Goal: Task Accomplishment & Management: Manage account settings

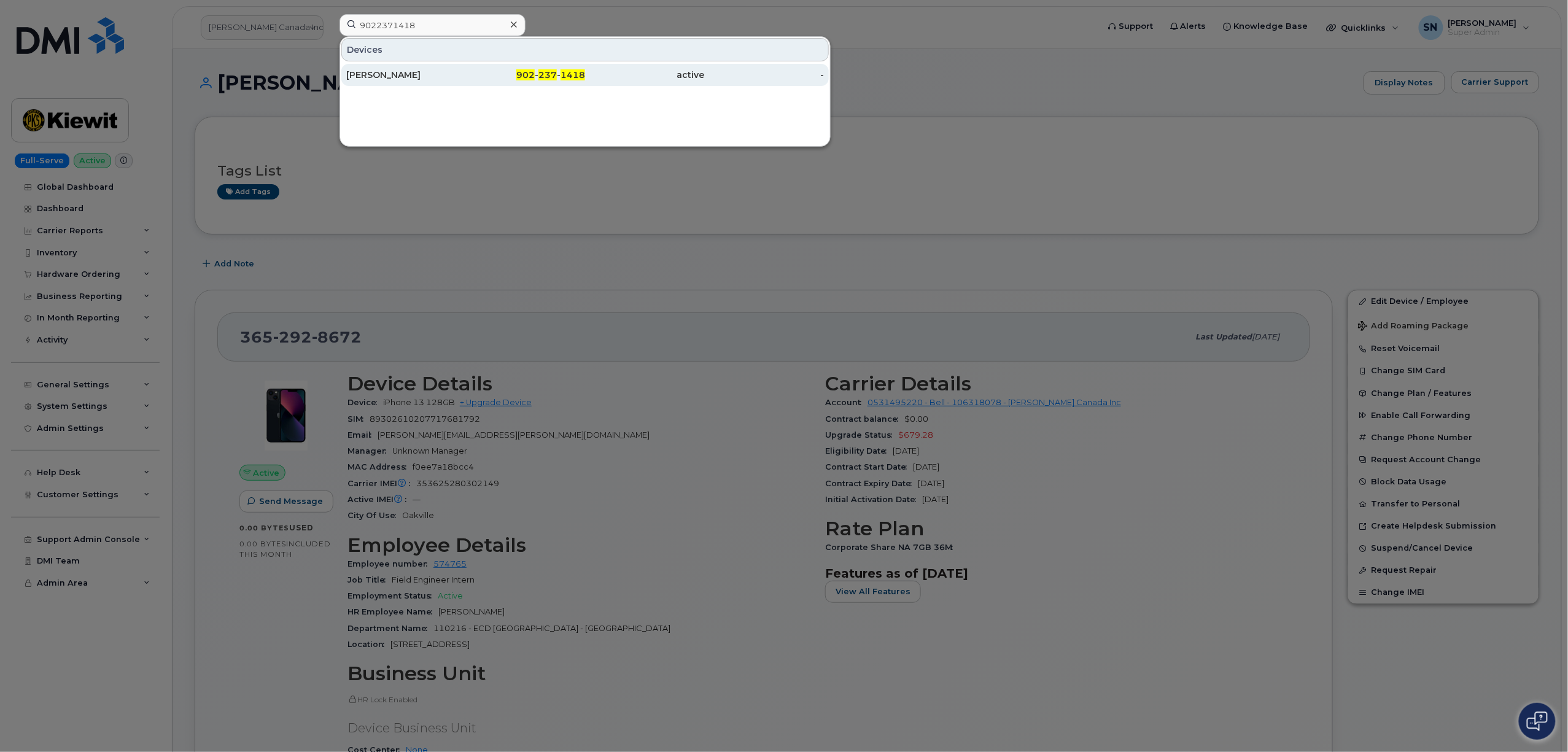
type input "9022371418"
click at [477, 80] on div "902 - 237 - 1418" at bounding box center [525, 75] width 119 height 12
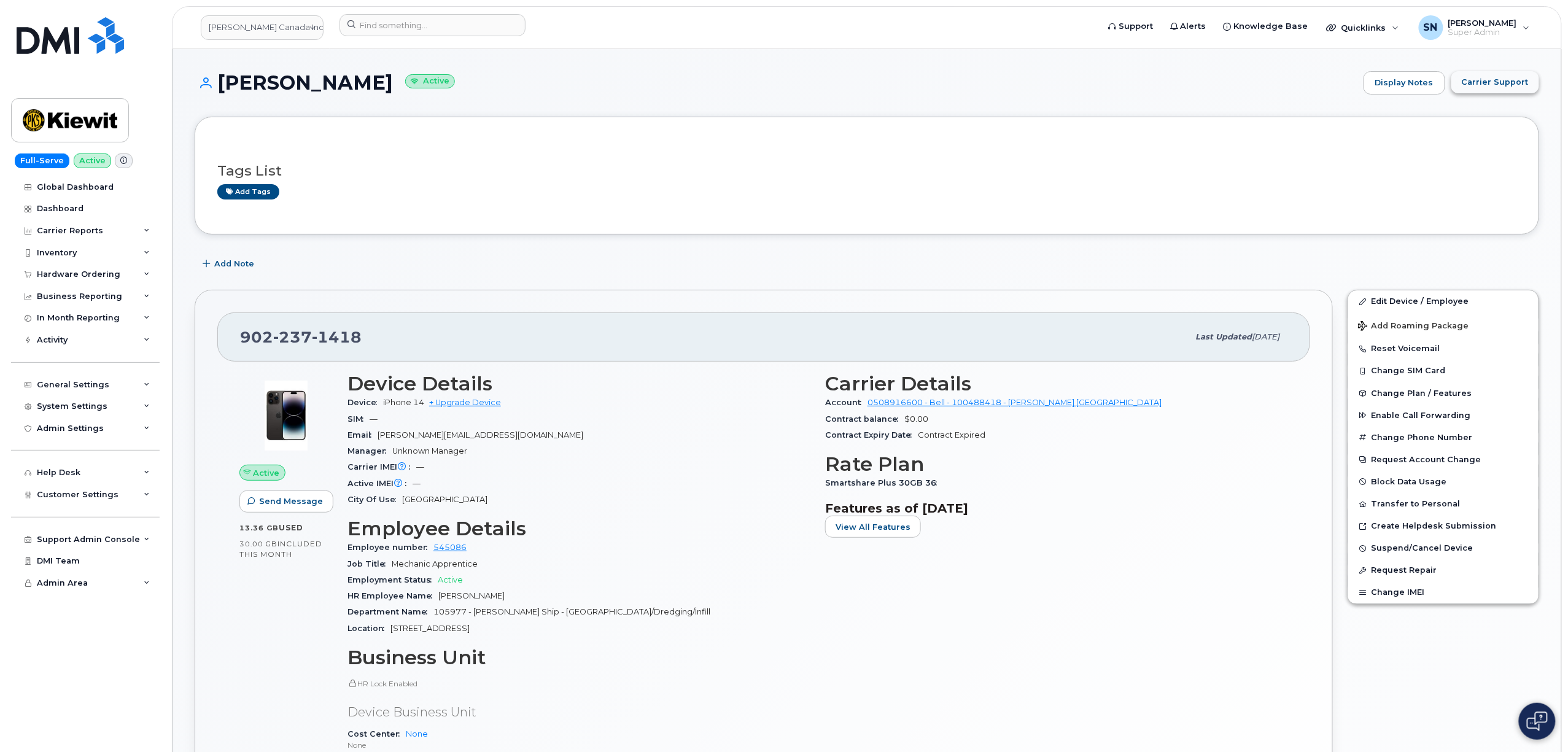
click at [1479, 88] on span "Carrier Support" at bounding box center [1495, 82] width 67 height 12
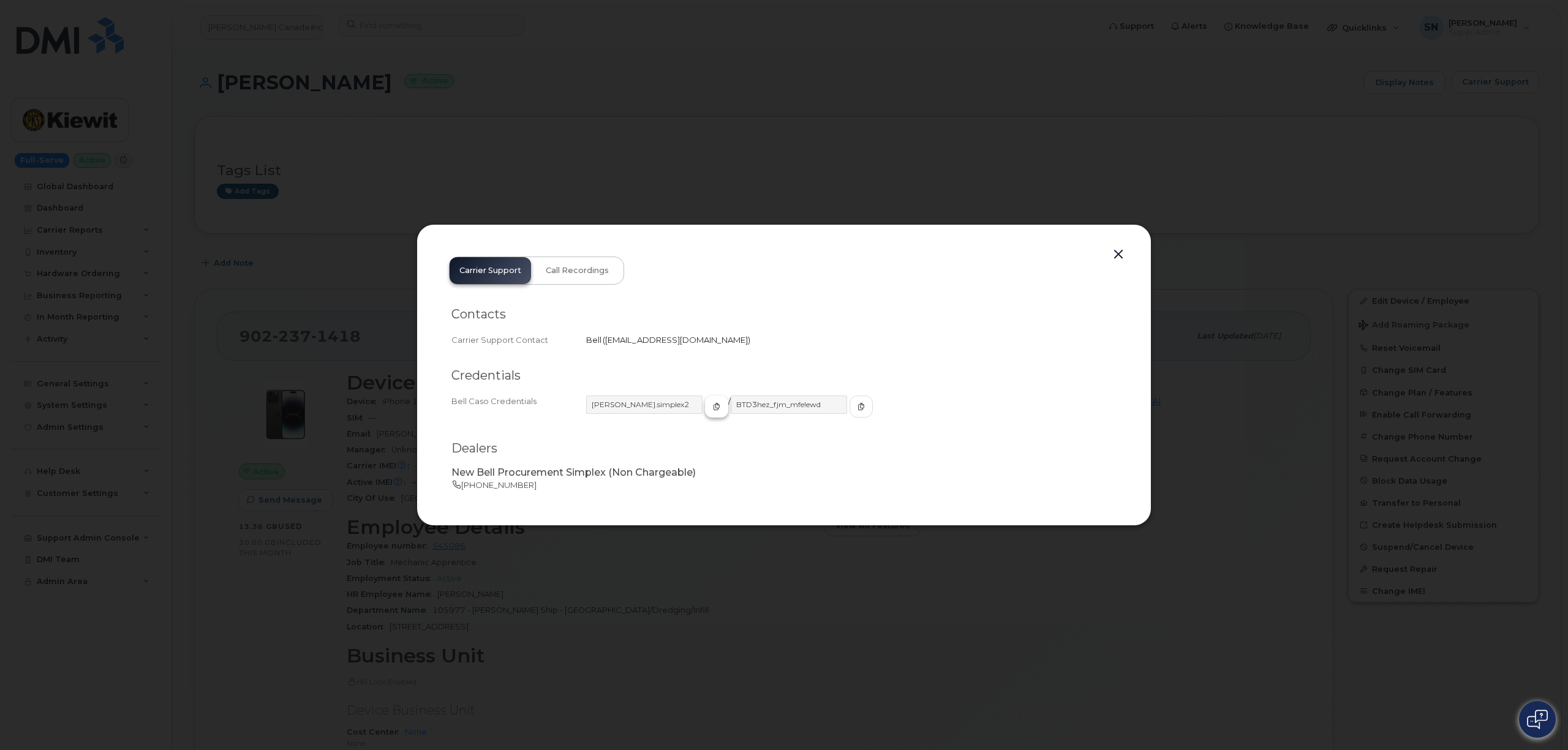
drag, startPoint x: 694, startPoint y: 407, endPoint x: 691, endPoint y: 414, distance: 7.6
click at [705, 407] on button "button" at bounding box center [716, 407] width 23 height 22
click at [858, 403] on icon "button" at bounding box center [862, 407] width 7 height 7
click at [1117, 247] on button "button" at bounding box center [1118, 255] width 19 height 17
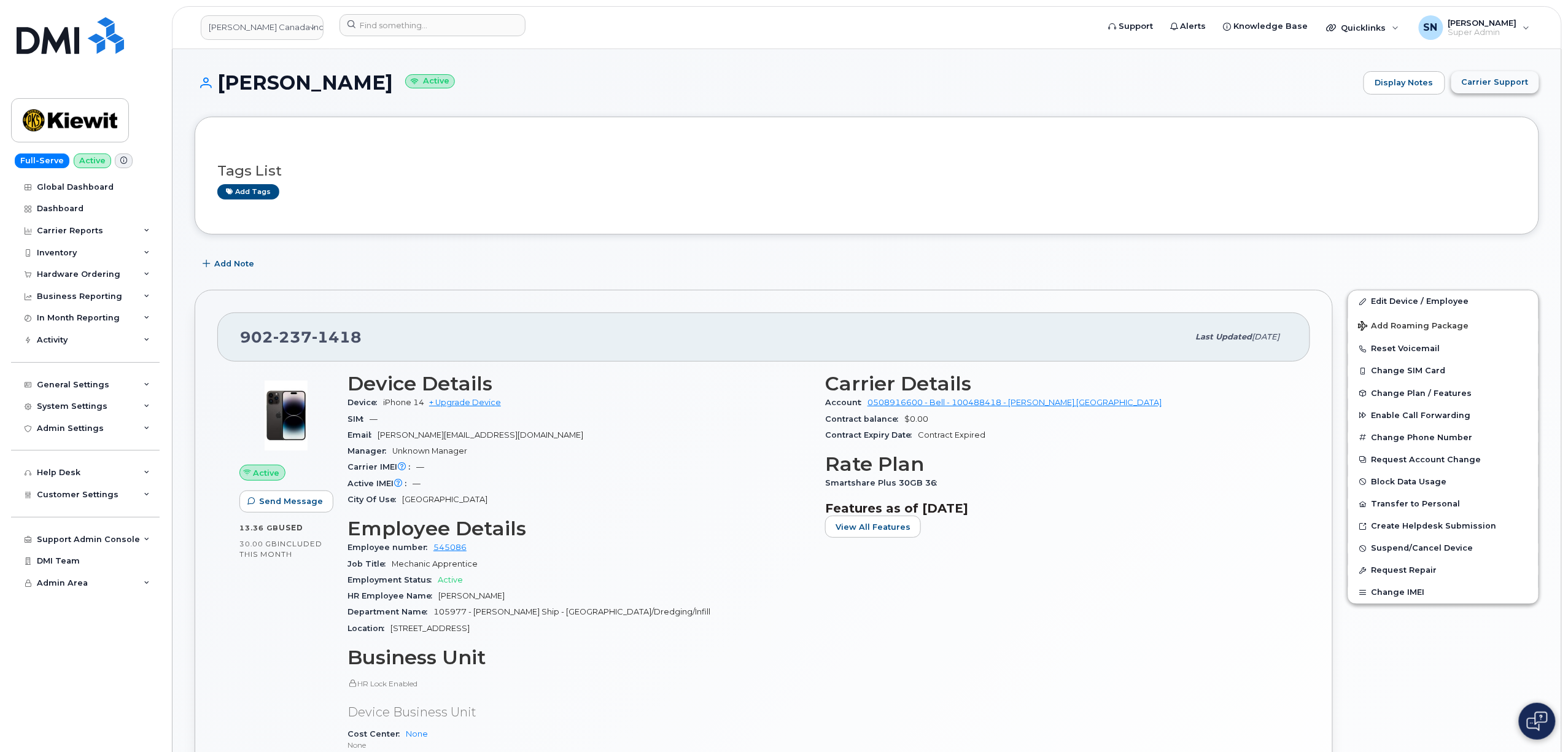
click at [1496, 82] on span "Carrier Support" at bounding box center [1495, 82] width 67 height 12
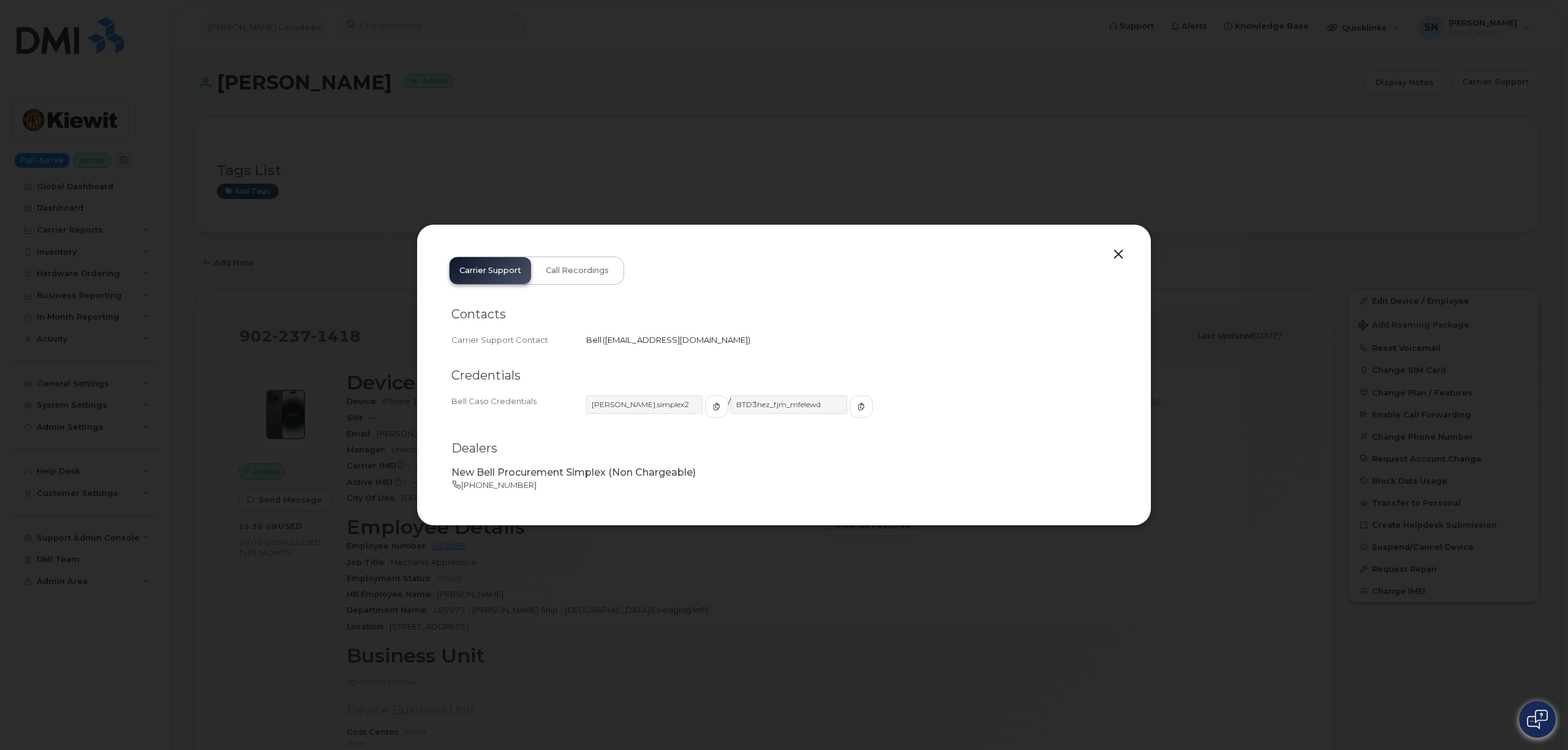
click at [1123, 255] on button "button" at bounding box center [1118, 255] width 19 height 17
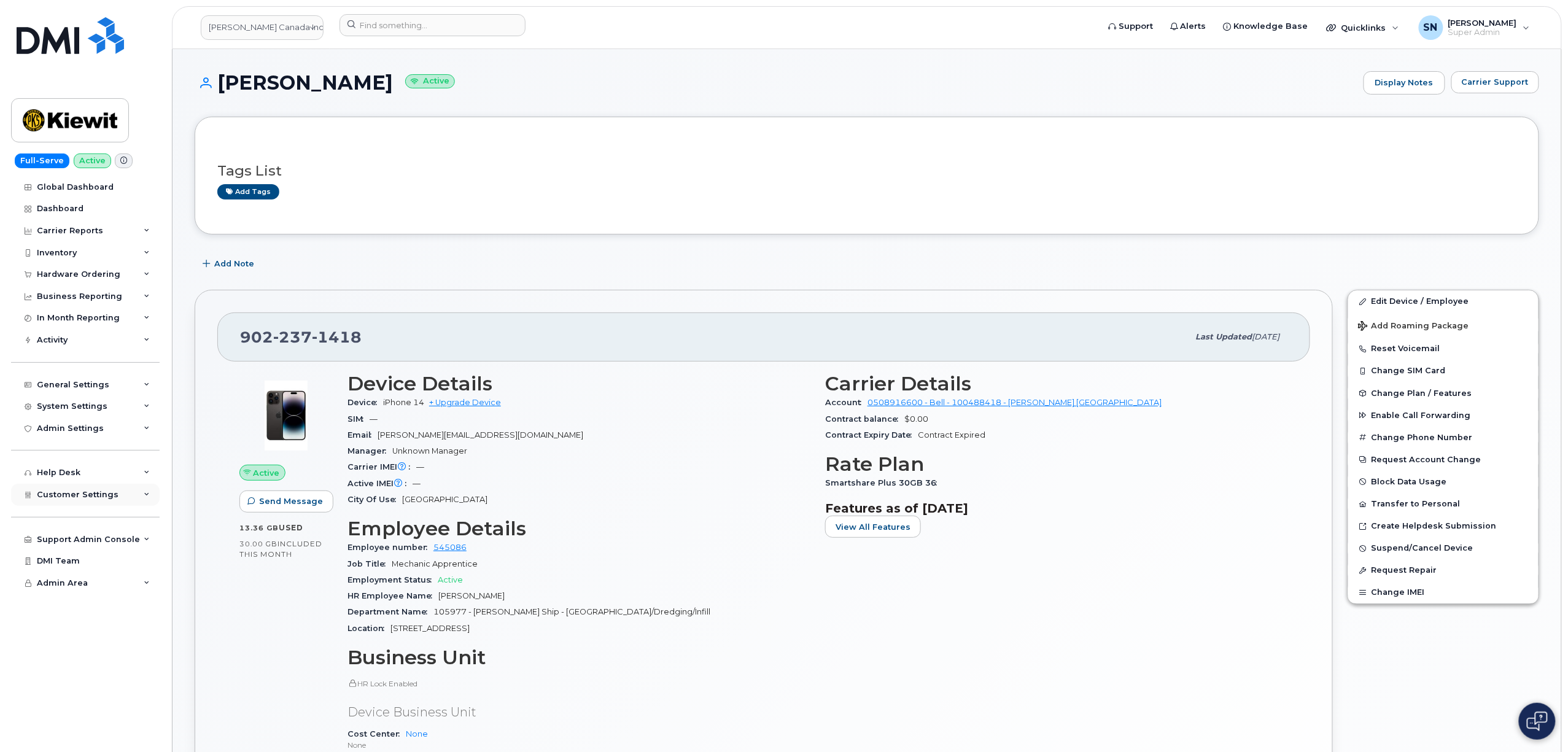
click at [77, 490] on span "Customer Settings" at bounding box center [78, 495] width 82 height 9
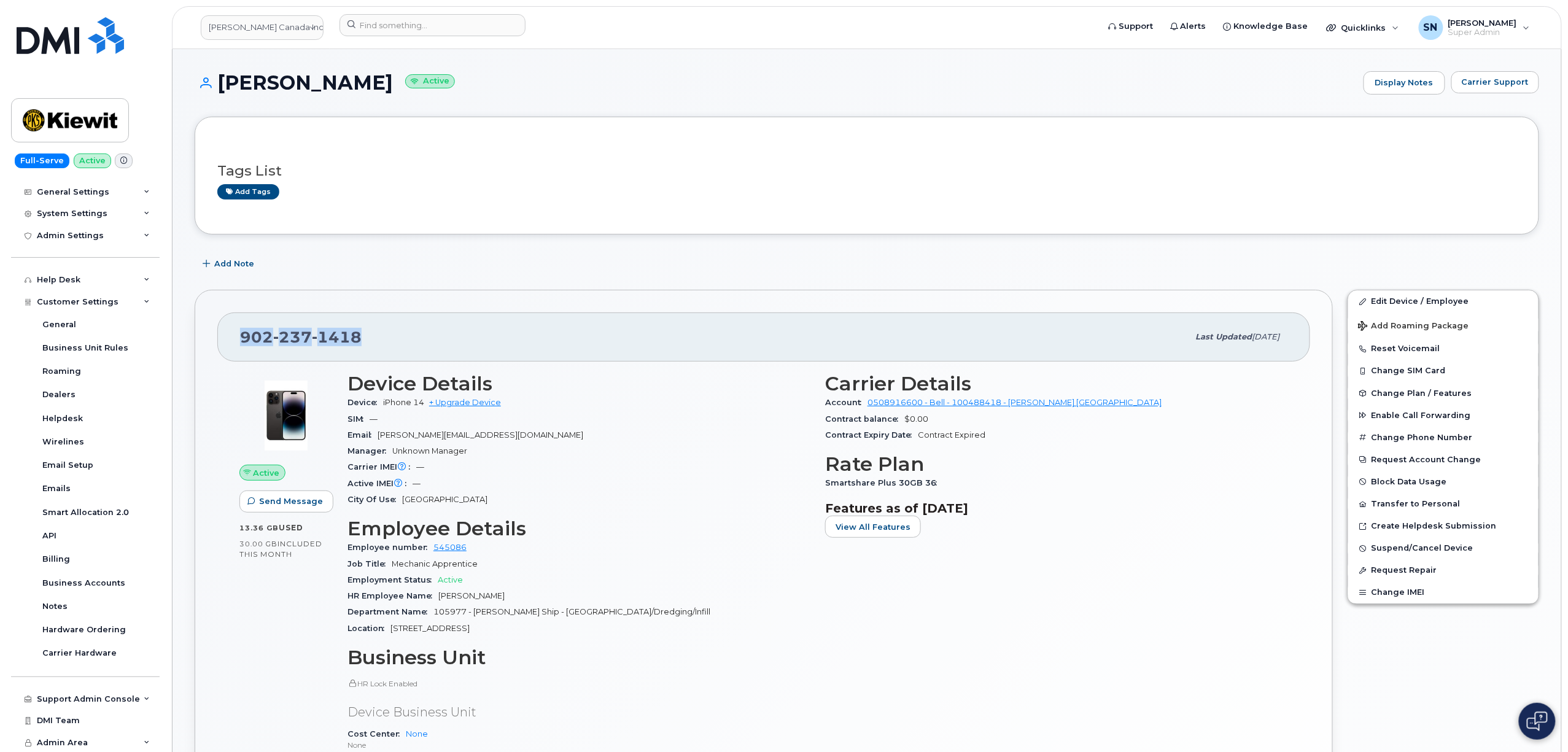
drag, startPoint x: 254, startPoint y: 335, endPoint x: 361, endPoint y: 342, distance: 107.2
click at [361, 343] on div "902 237 1418" at bounding box center [715, 337] width 948 height 26
copy span "902 237 1418"
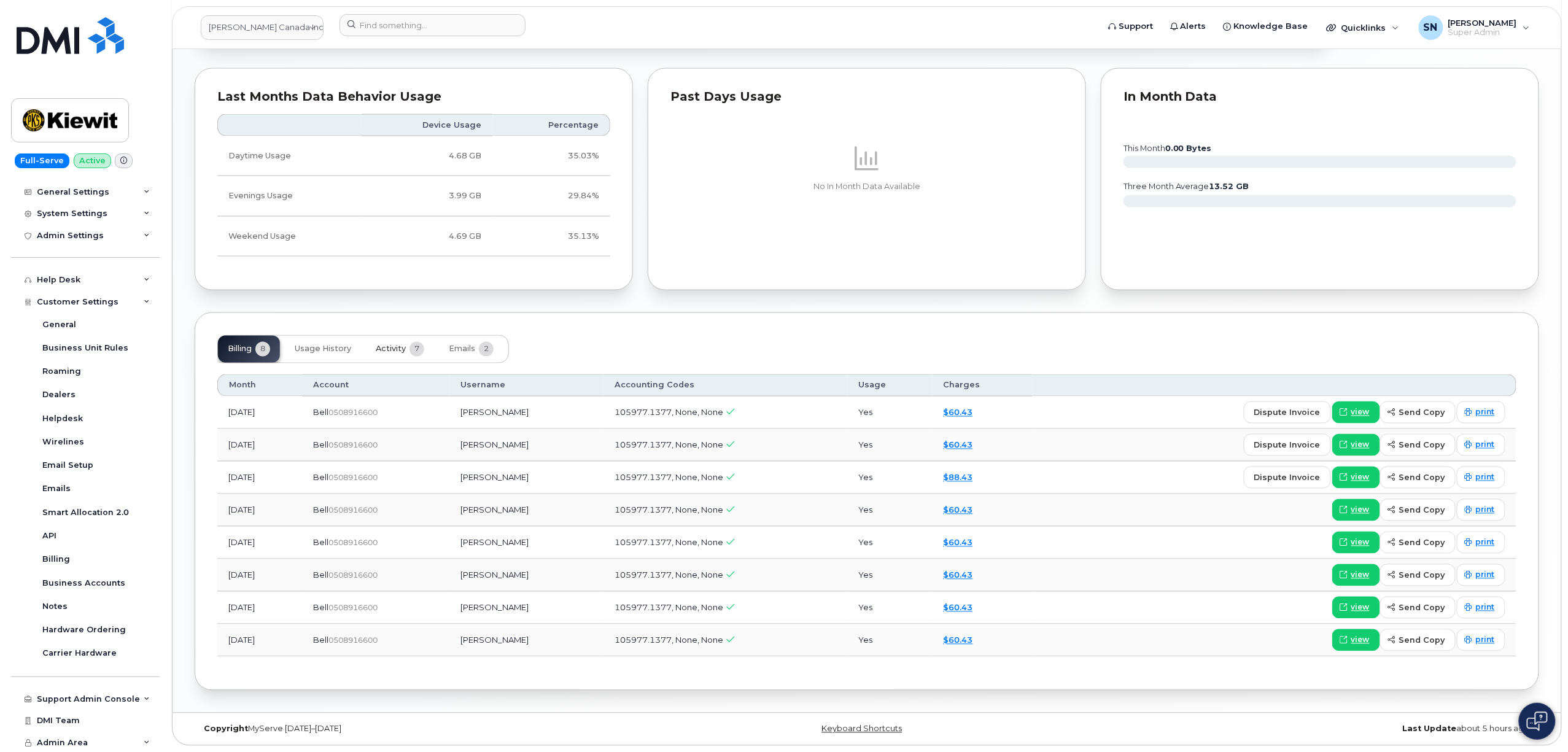
click at [402, 351] on span "Activity" at bounding box center [390, 349] width 30 height 10
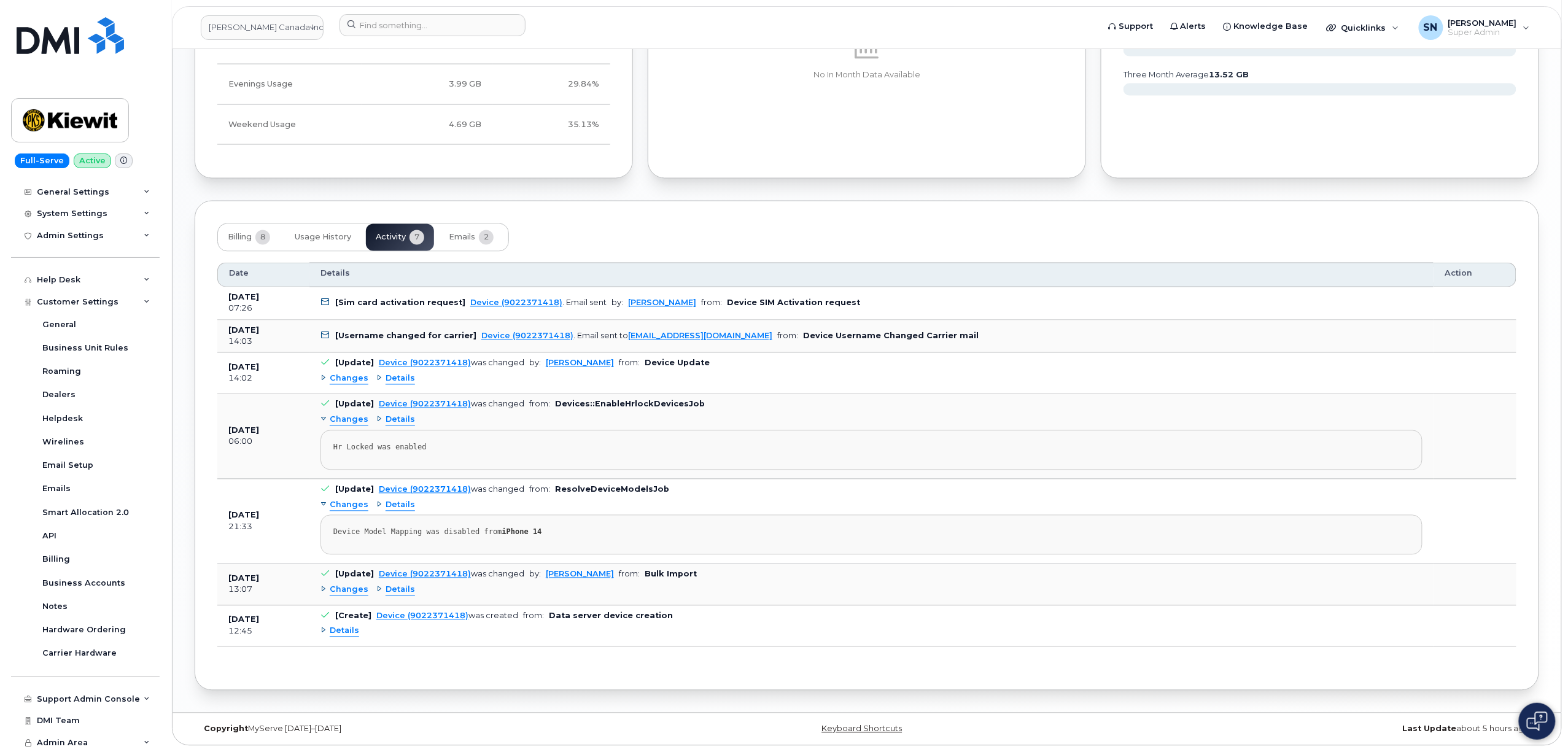
scroll to position [998, 0]
click at [339, 381] on span "Changes" at bounding box center [349, 379] width 39 height 12
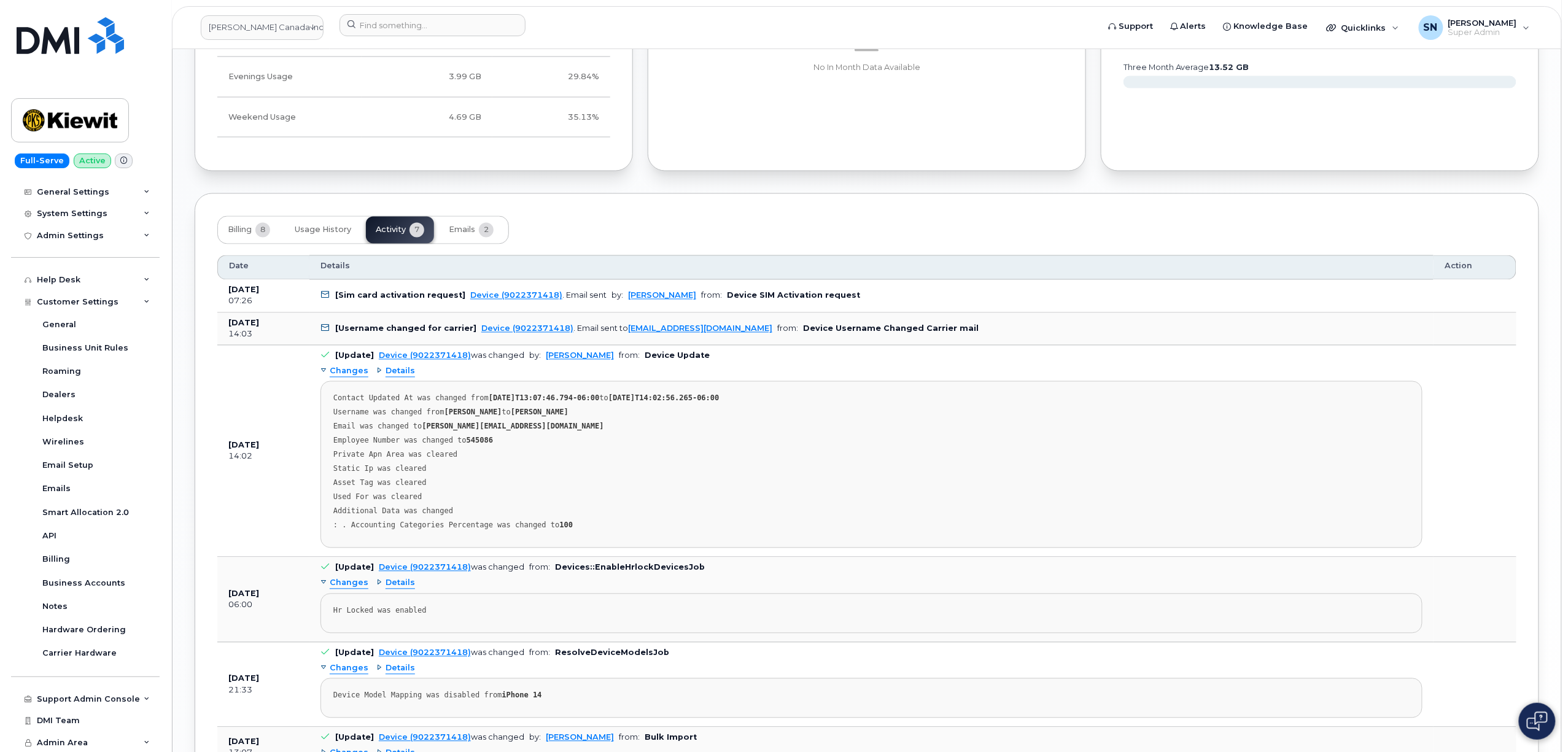
click at [339, 377] on span "Changes" at bounding box center [349, 372] width 39 height 12
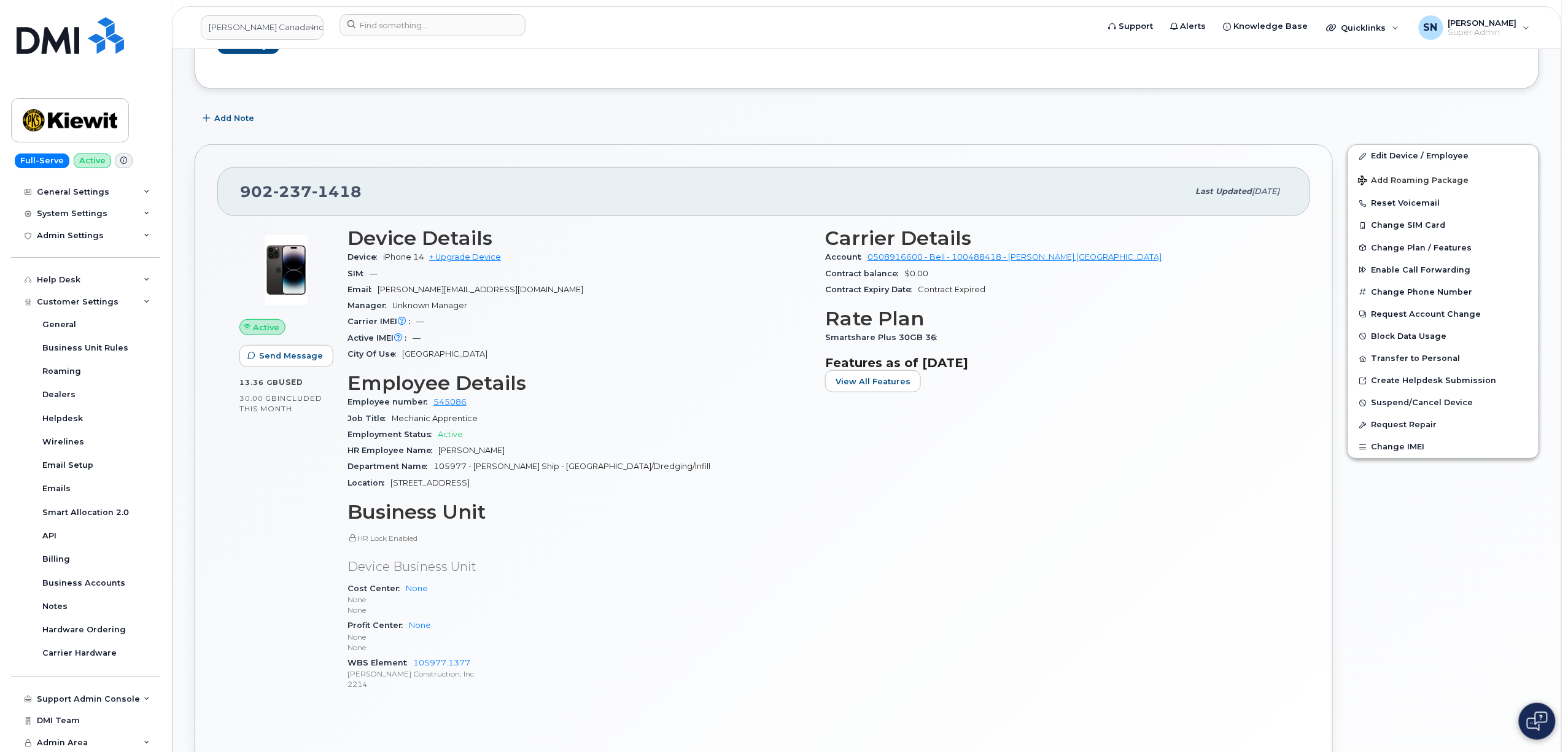
scroll to position [0, 0]
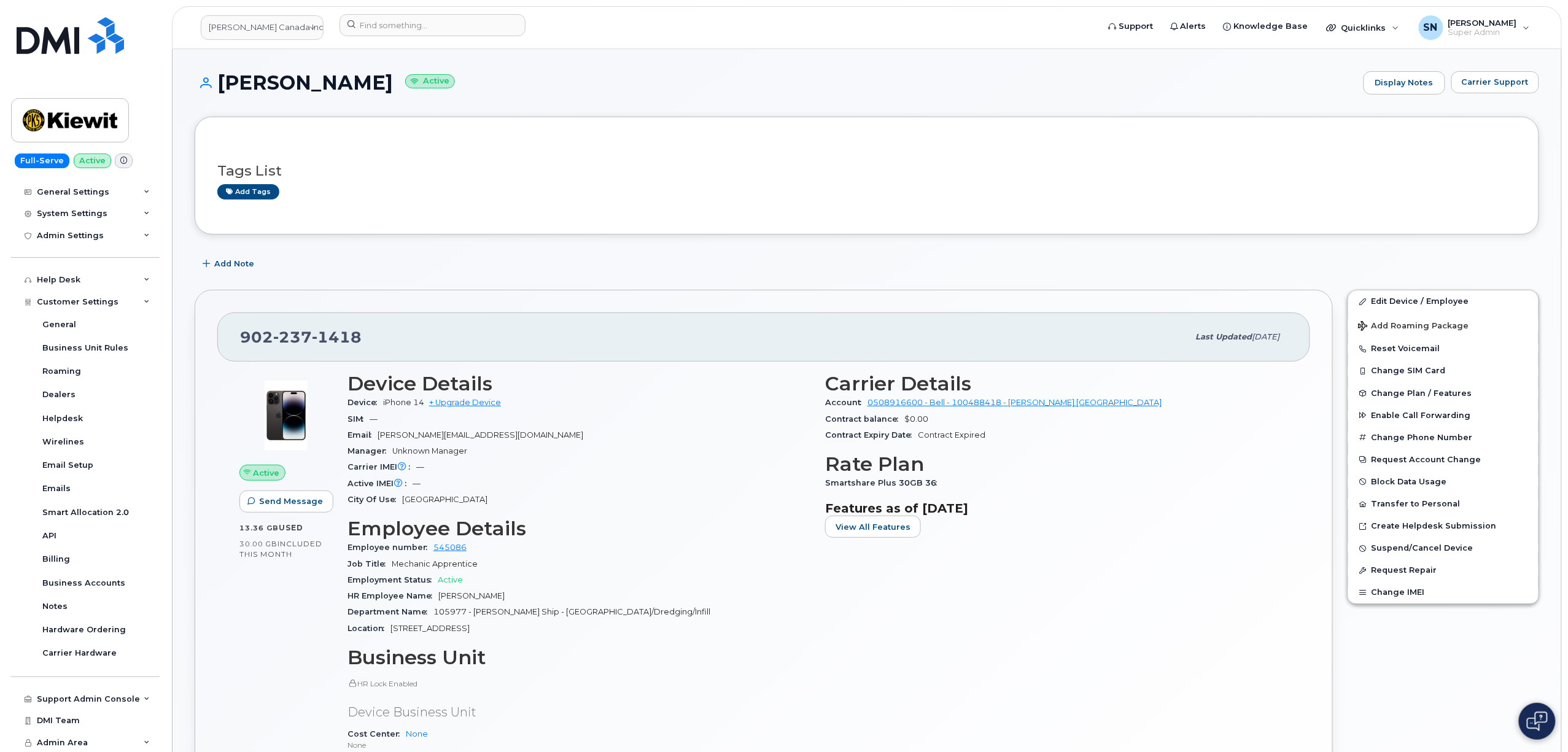
drag, startPoint x: 241, startPoint y: 339, endPoint x: 362, endPoint y: 331, distance: 121.3
click at [362, 331] on div "902 237 1418" at bounding box center [715, 337] width 948 height 26
copy span "902 237 1418"
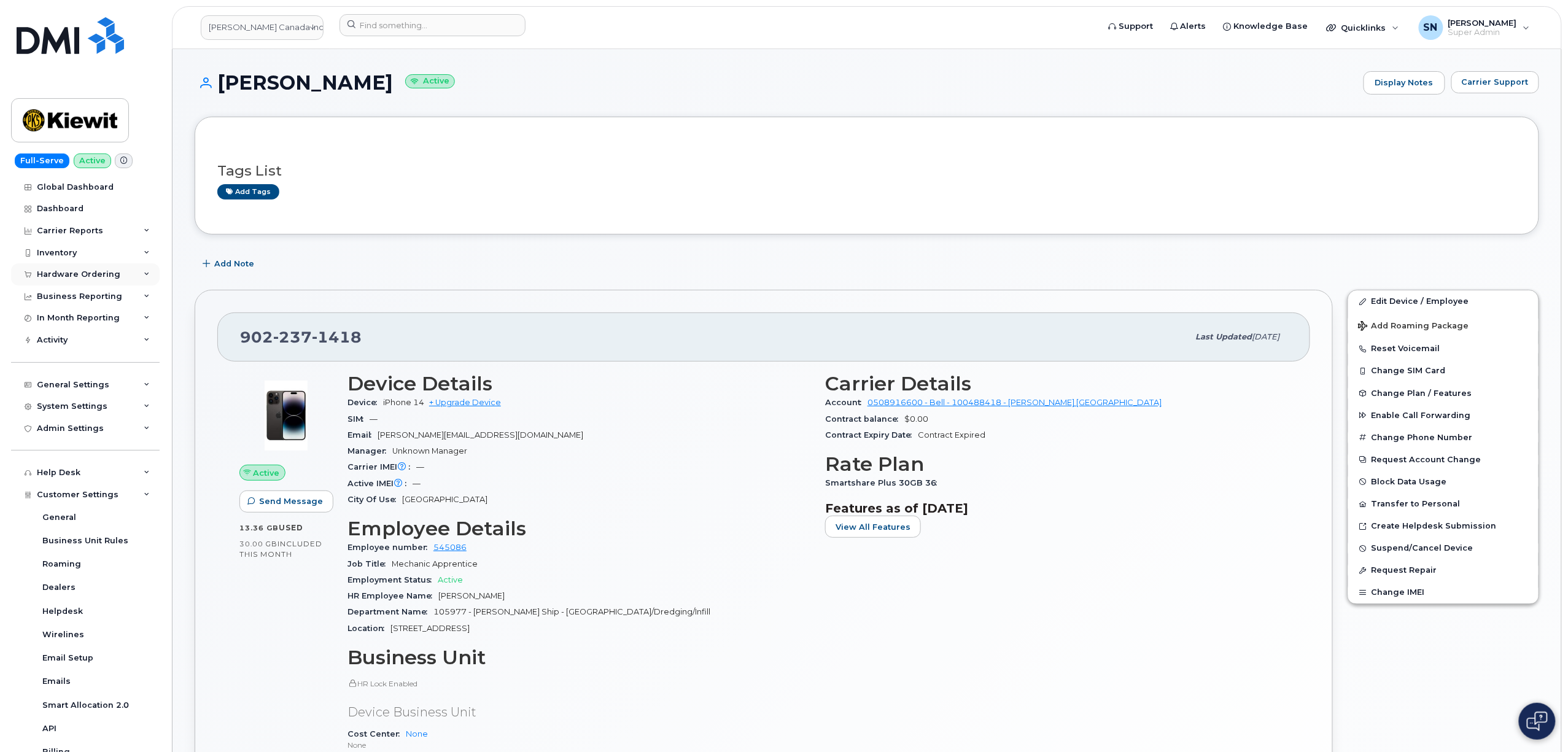
click at [84, 280] on div "Hardware Ordering" at bounding box center [85, 275] width 148 height 22
click at [61, 318] on div "Orders" at bounding box center [57, 321] width 30 height 11
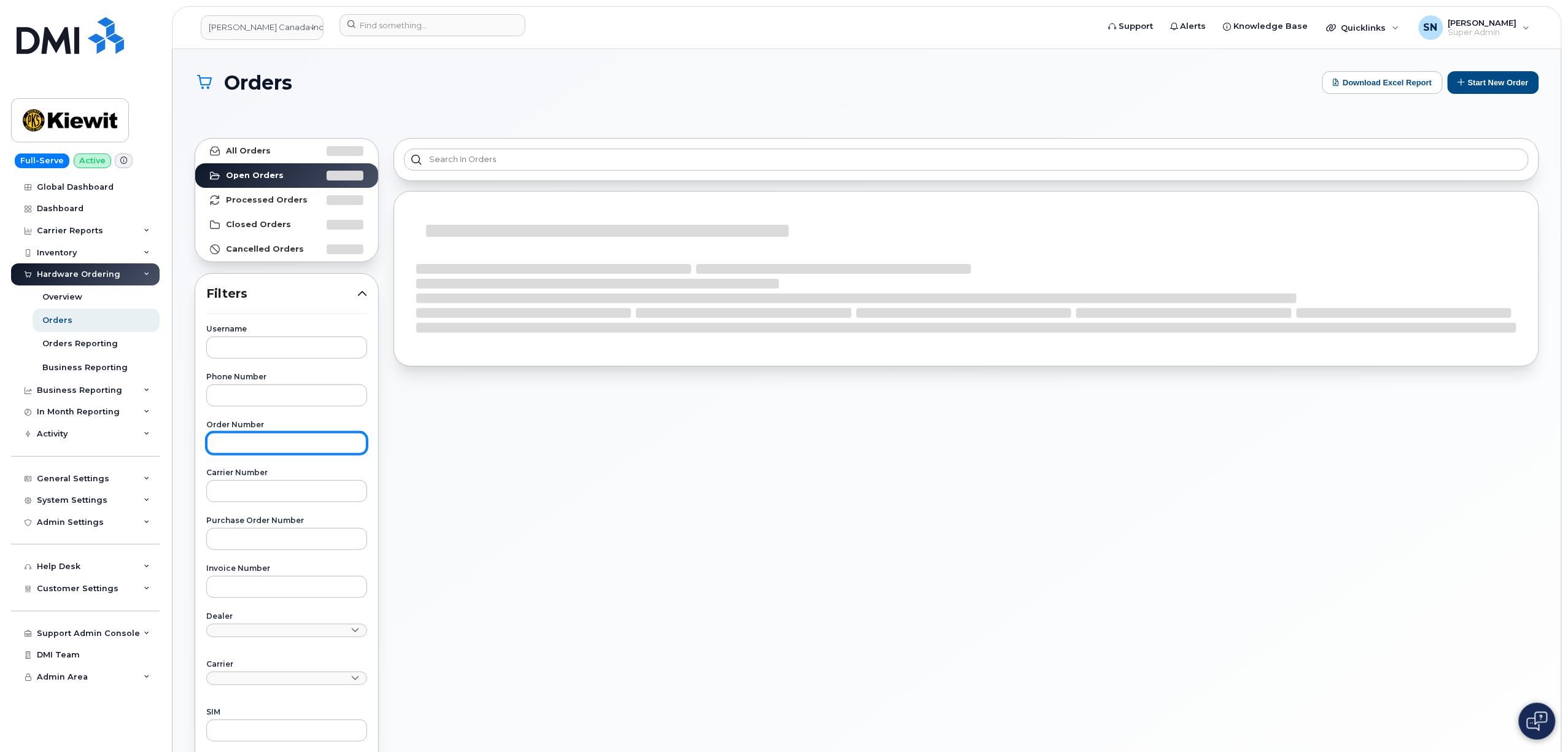
click at [298, 440] on input "text" at bounding box center [286, 444] width 161 height 22
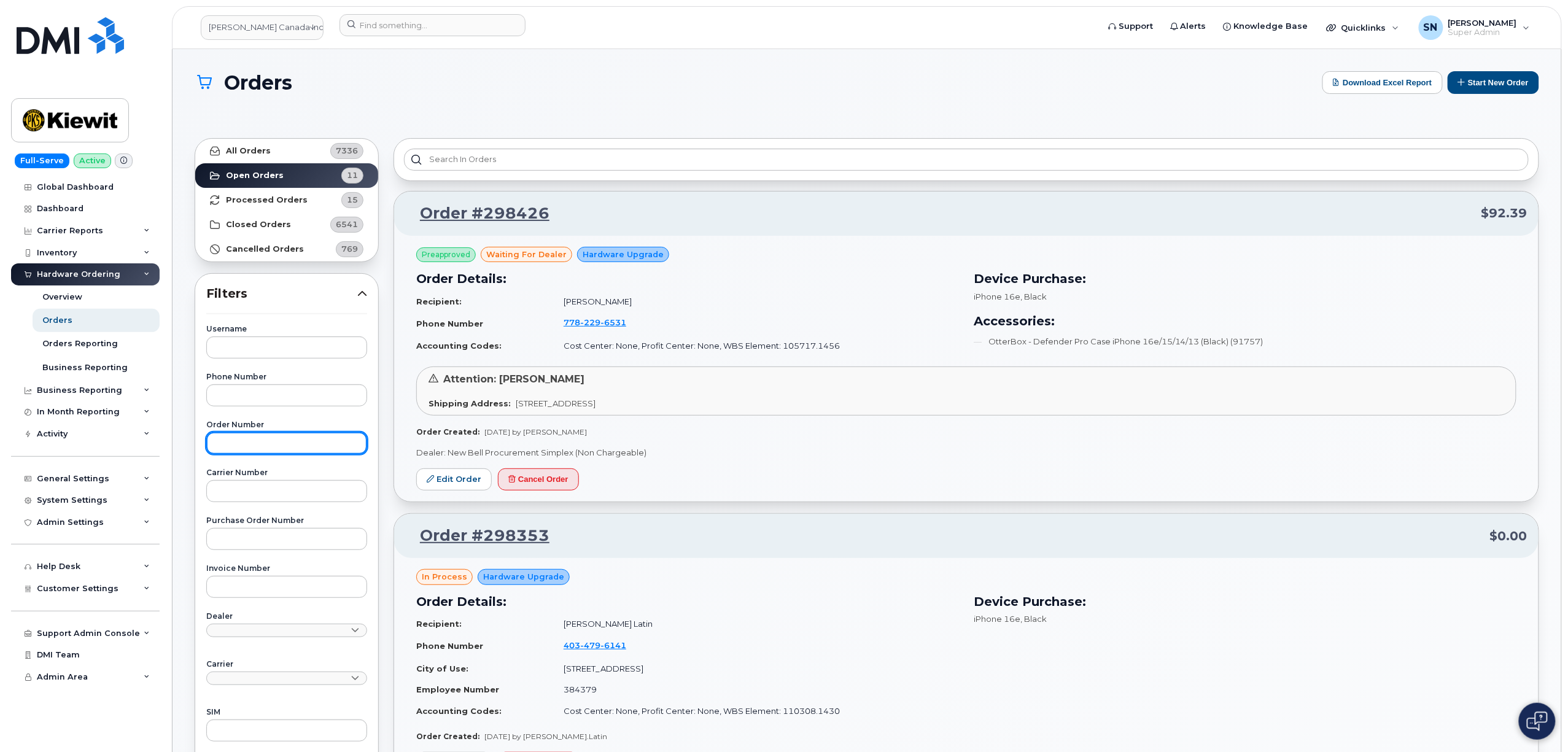
paste input "297807"
type input "297807"
click at [278, 147] on link "All Orders 7336" at bounding box center [287, 151] width 183 height 24
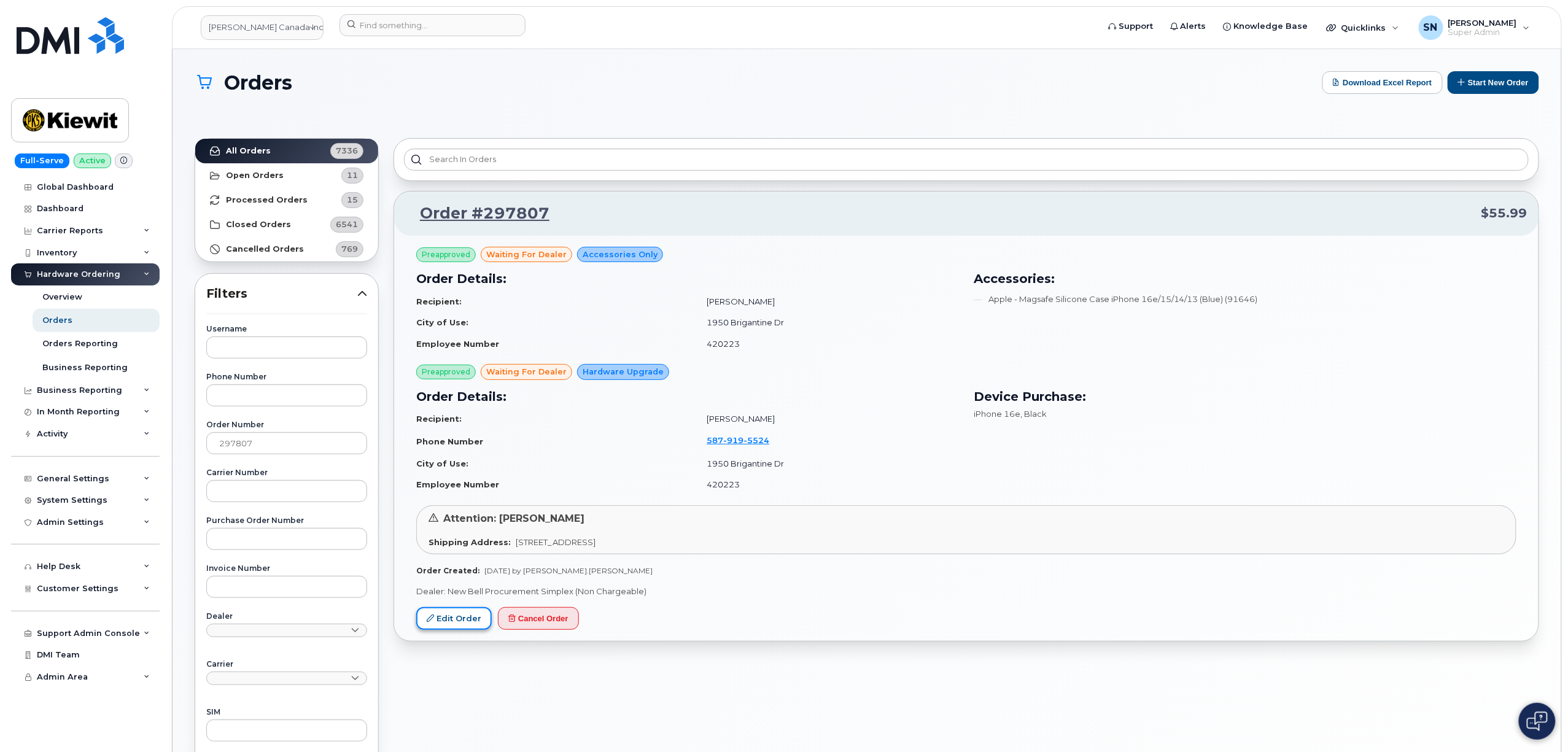
click at [469, 622] on link "Edit Order" at bounding box center [454, 619] width 75 height 22
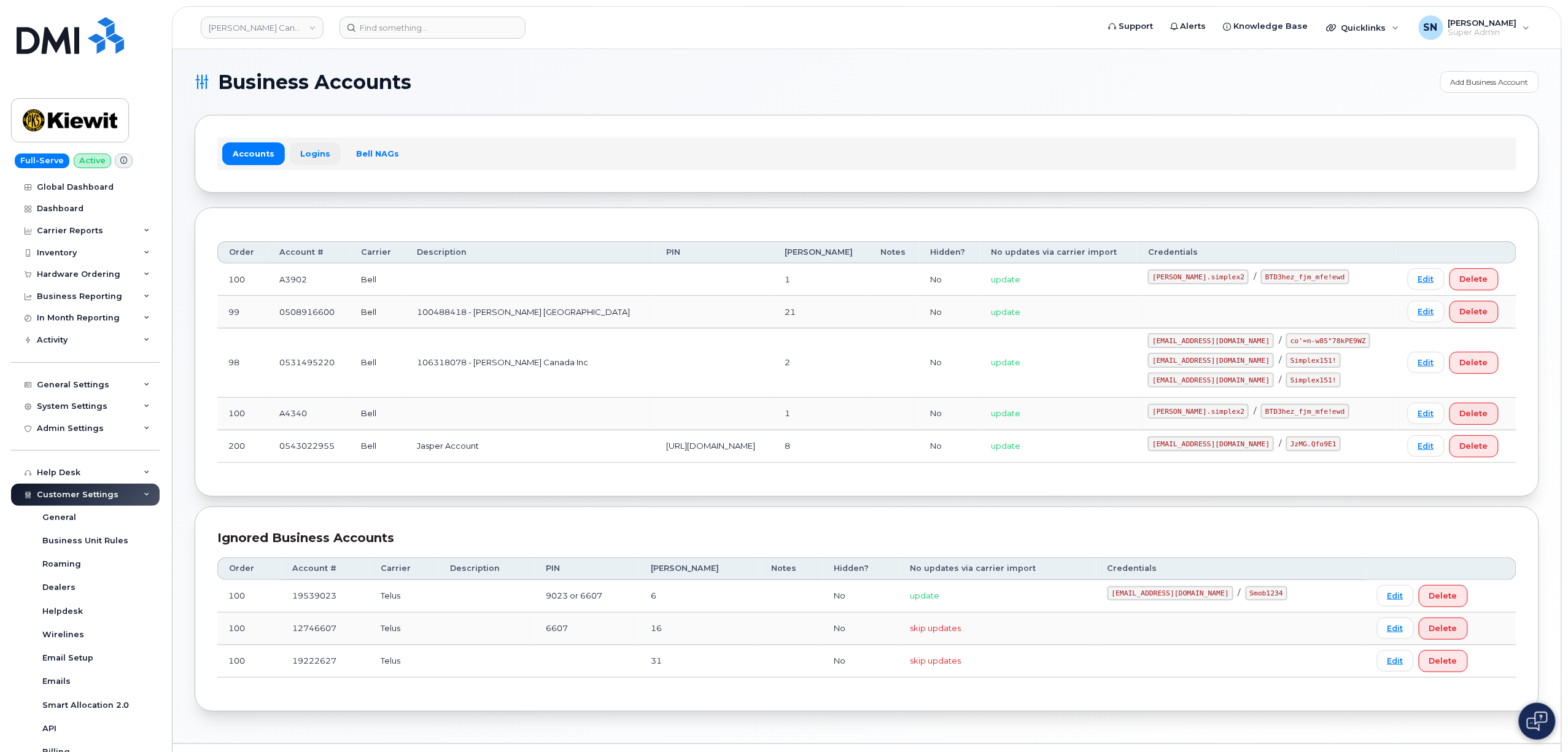
click at [324, 157] on link "Logins" at bounding box center [315, 154] width 51 height 22
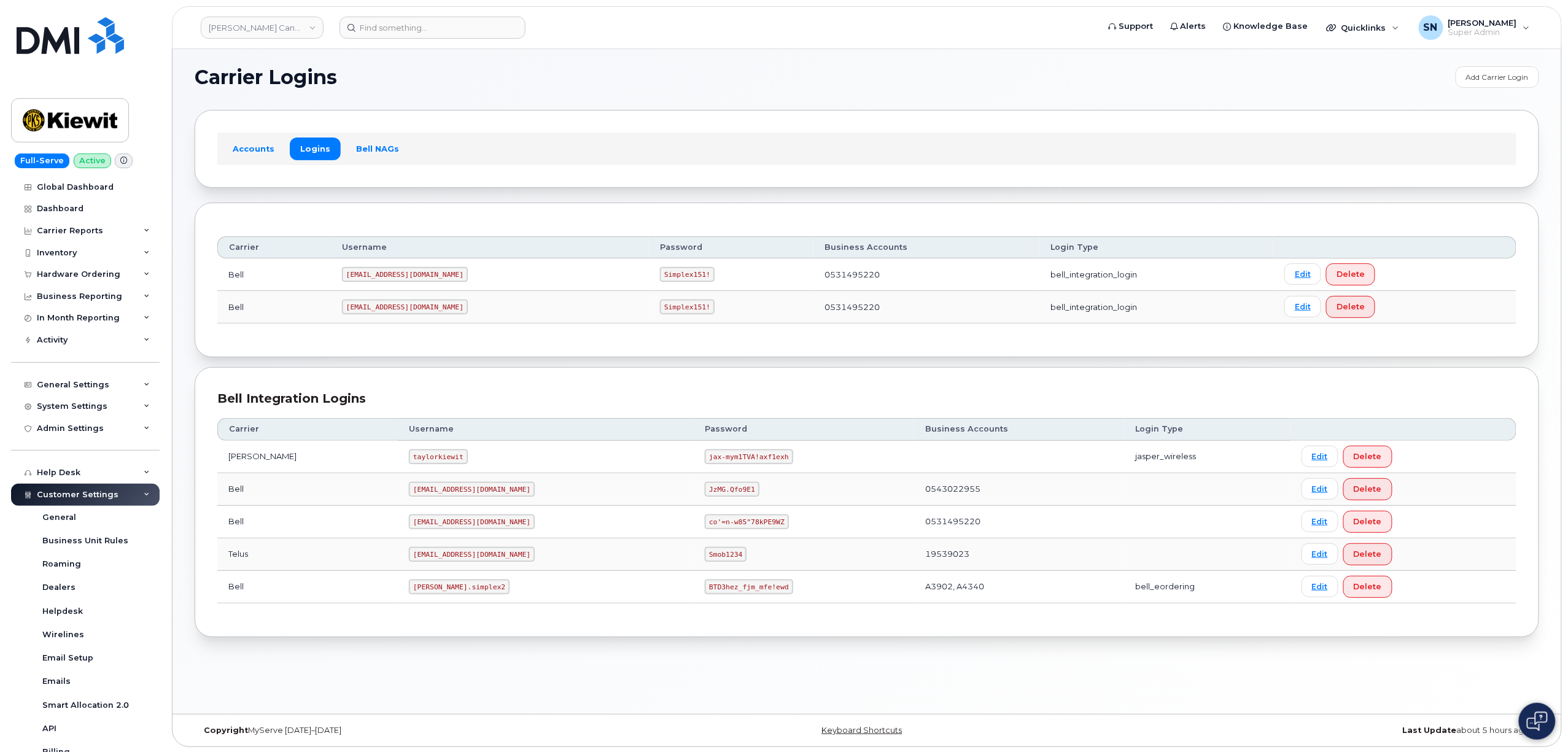
scroll to position [7, 0]
drag, startPoint x: 379, startPoint y: 489, endPoint x: 483, endPoint y: 490, distance: 104.0
click at [483, 490] on td "kiewitjasper@myserve.ca" at bounding box center [546, 488] width 296 height 33
copy code "kiewitjasper@myserve.ca"
drag, startPoint x: 642, startPoint y: 487, endPoint x: 716, endPoint y: 497, distance: 74.7
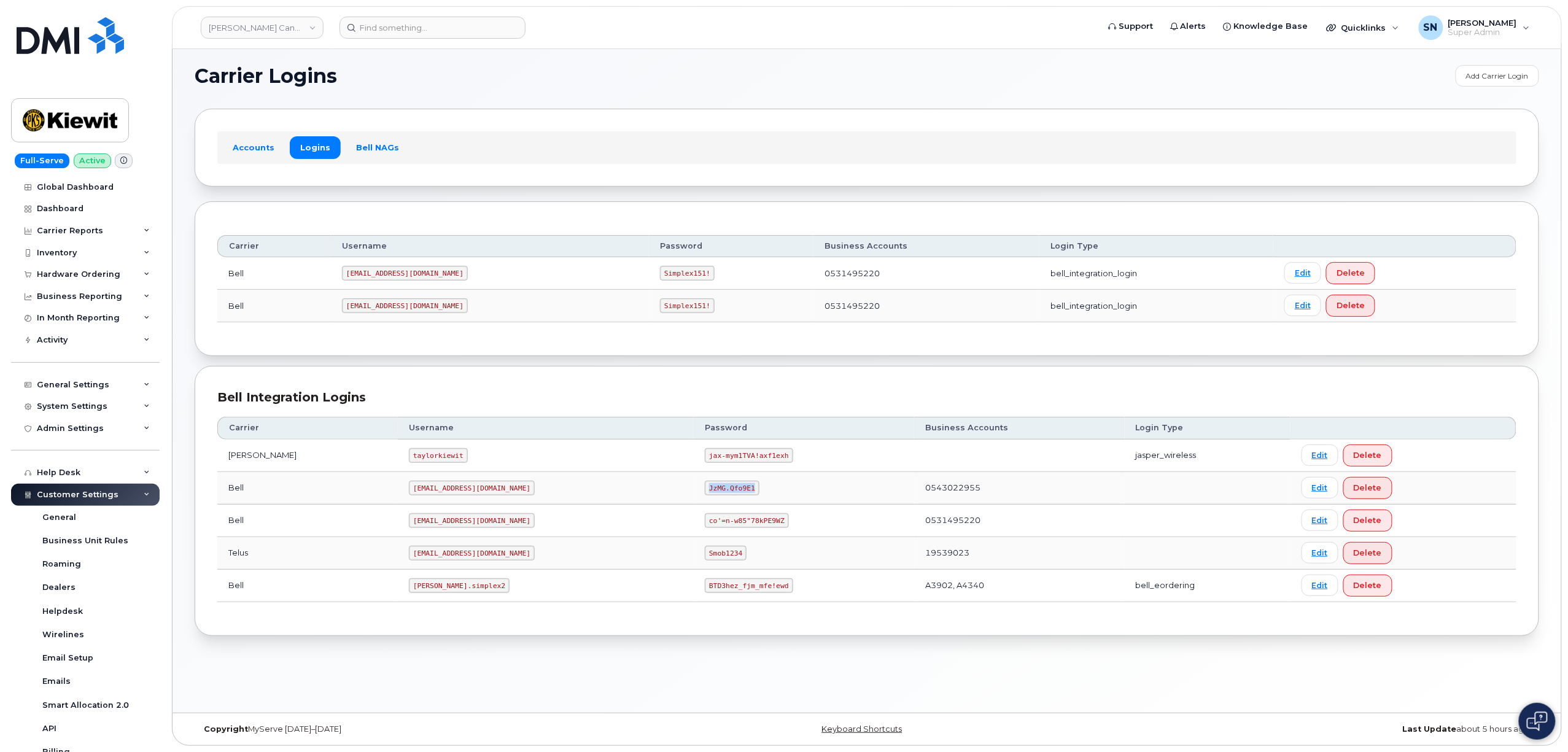
click at [716, 497] on td "JzMG.Qfo9E1" at bounding box center [804, 488] width 221 height 33
copy code "JzMG.Qfo9E1"
click at [108, 271] on div "Hardware Ordering" at bounding box center [79, 274] width 84 height 10
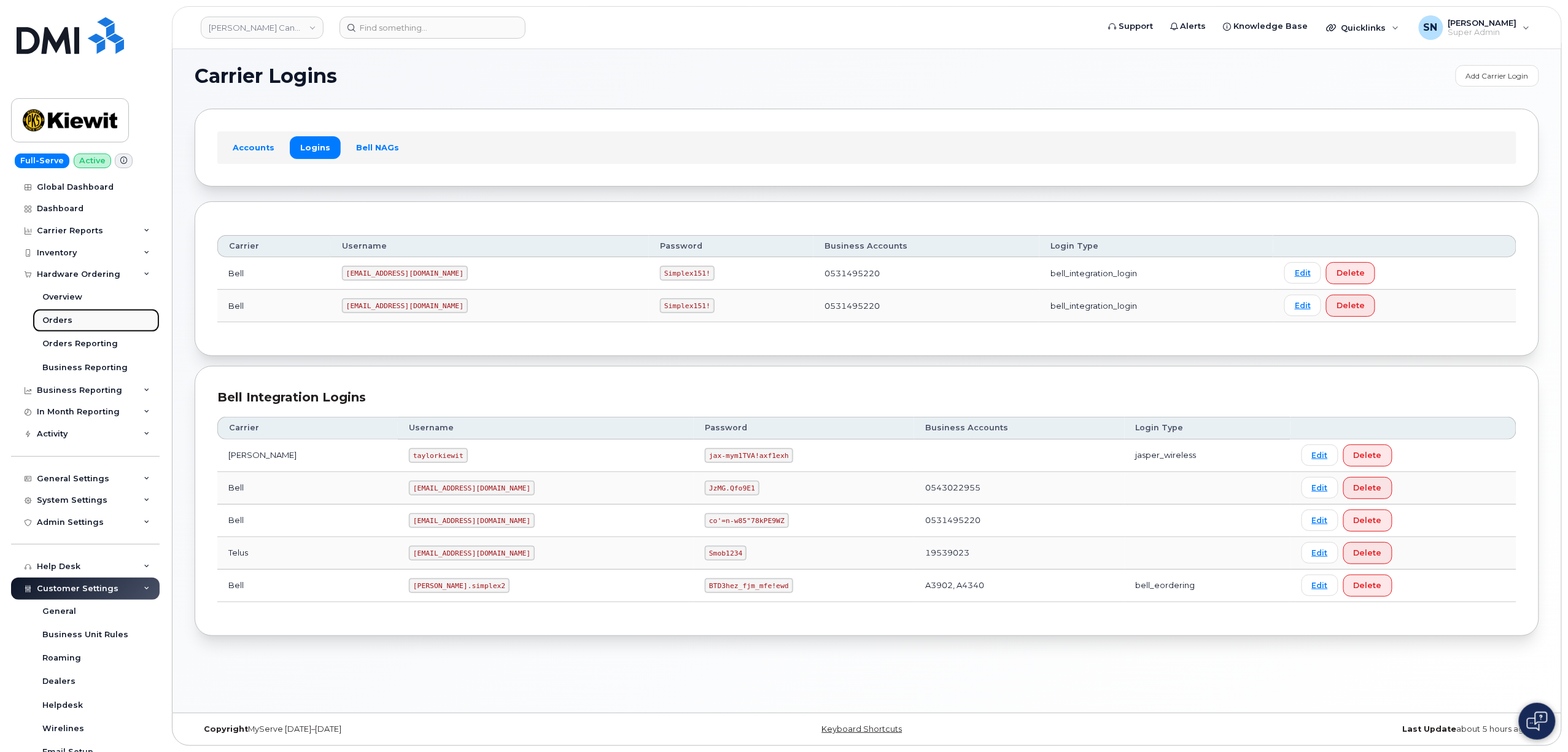
click at [64, 318] on div "Orders" at bounding box center [57, 321] width 30 height 11
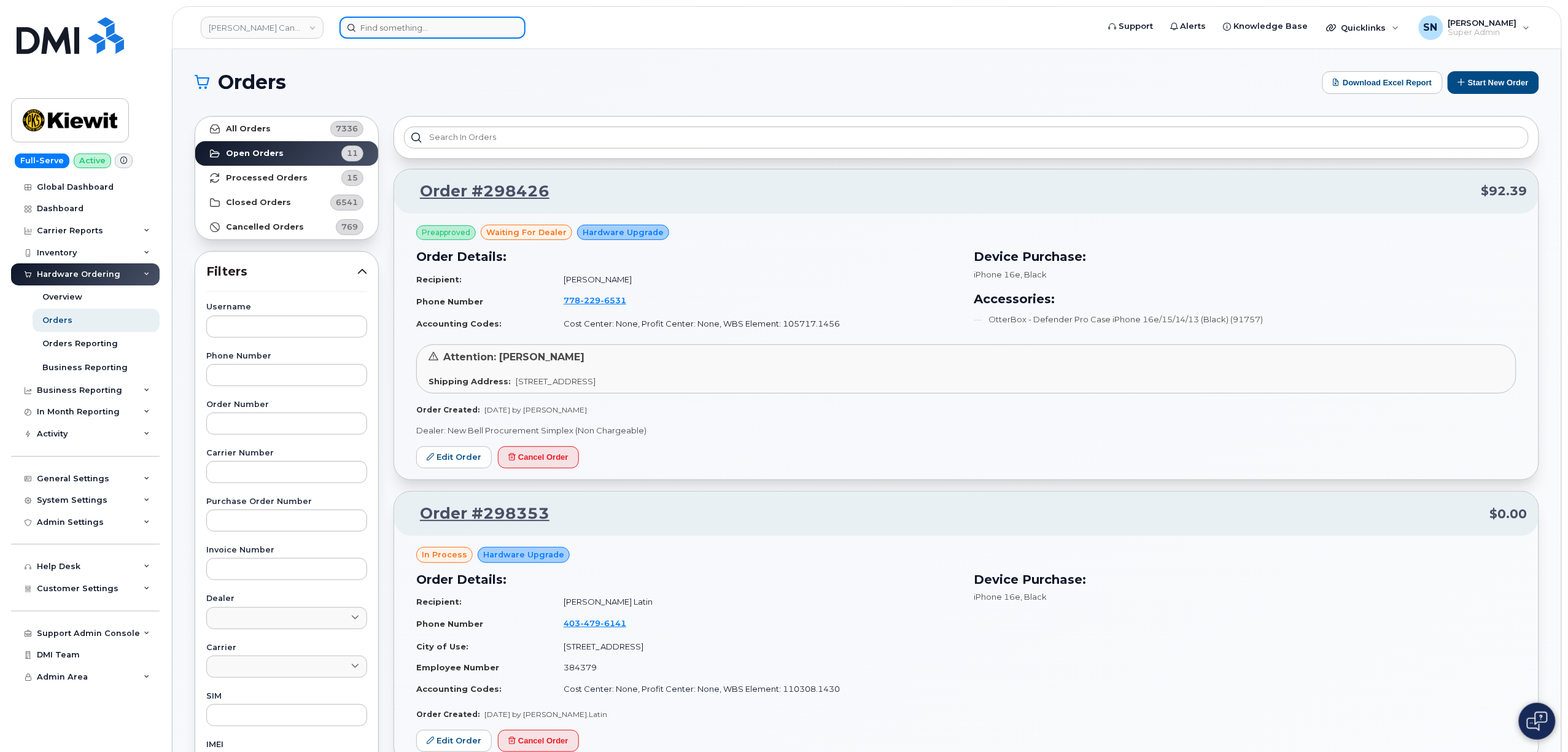
click at [416, 25] on input at bounding box center [432, 28] width 186 height 22
paste input "5879195524"
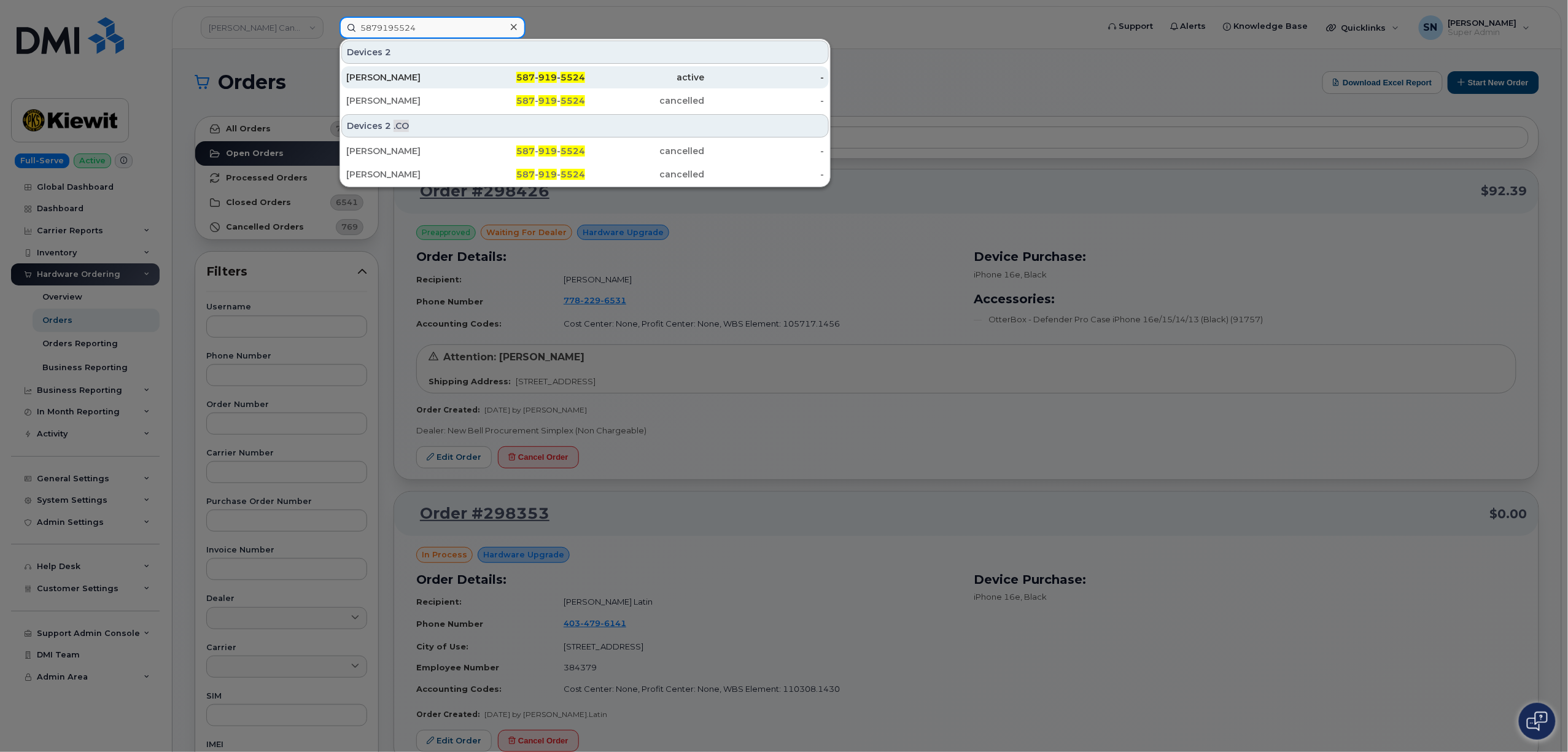
type input "5879195524"
click at [466, 71] on div "[PERSON_NAME]" at bounding box center [525, 77] width 119 height 22
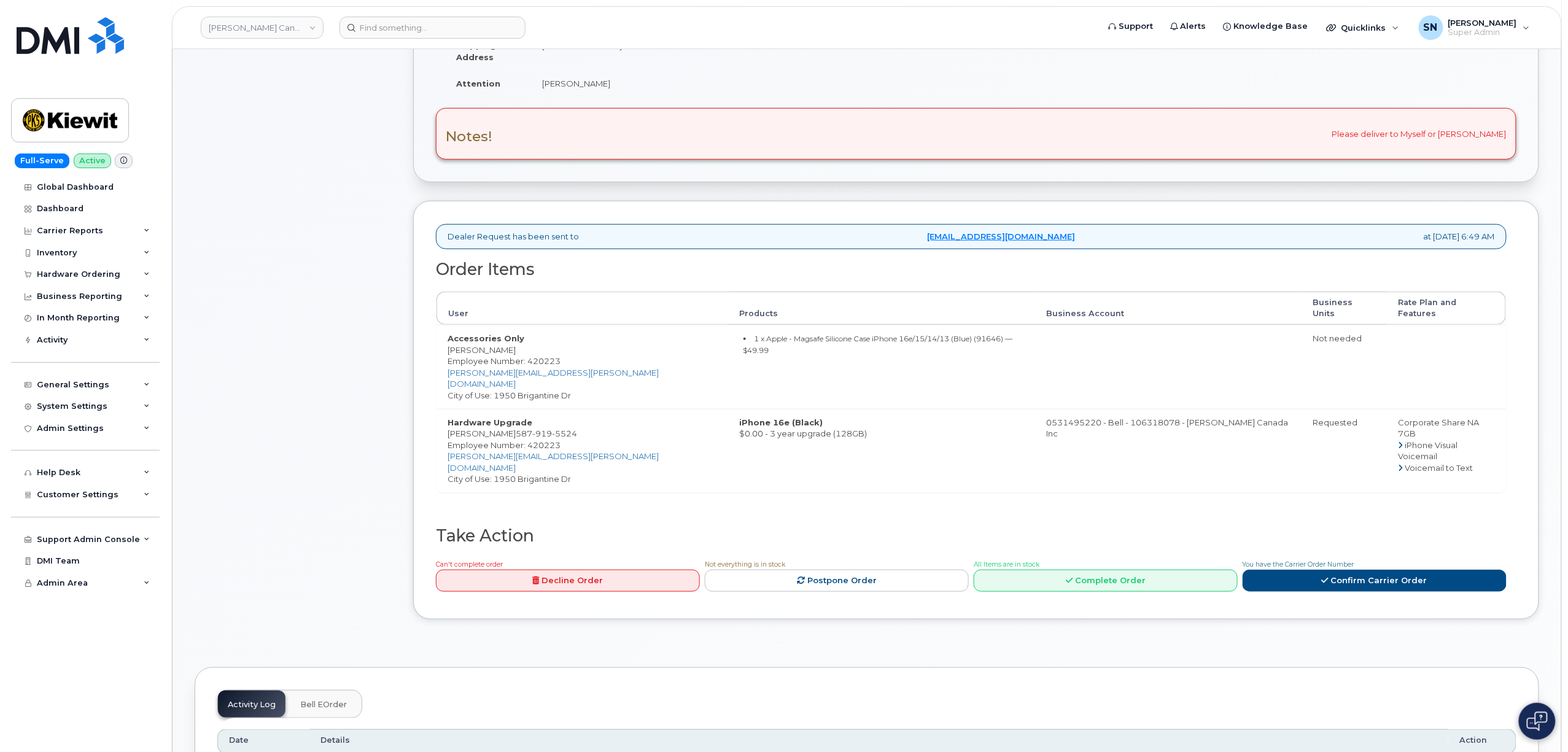
scroll to position [327, 0]
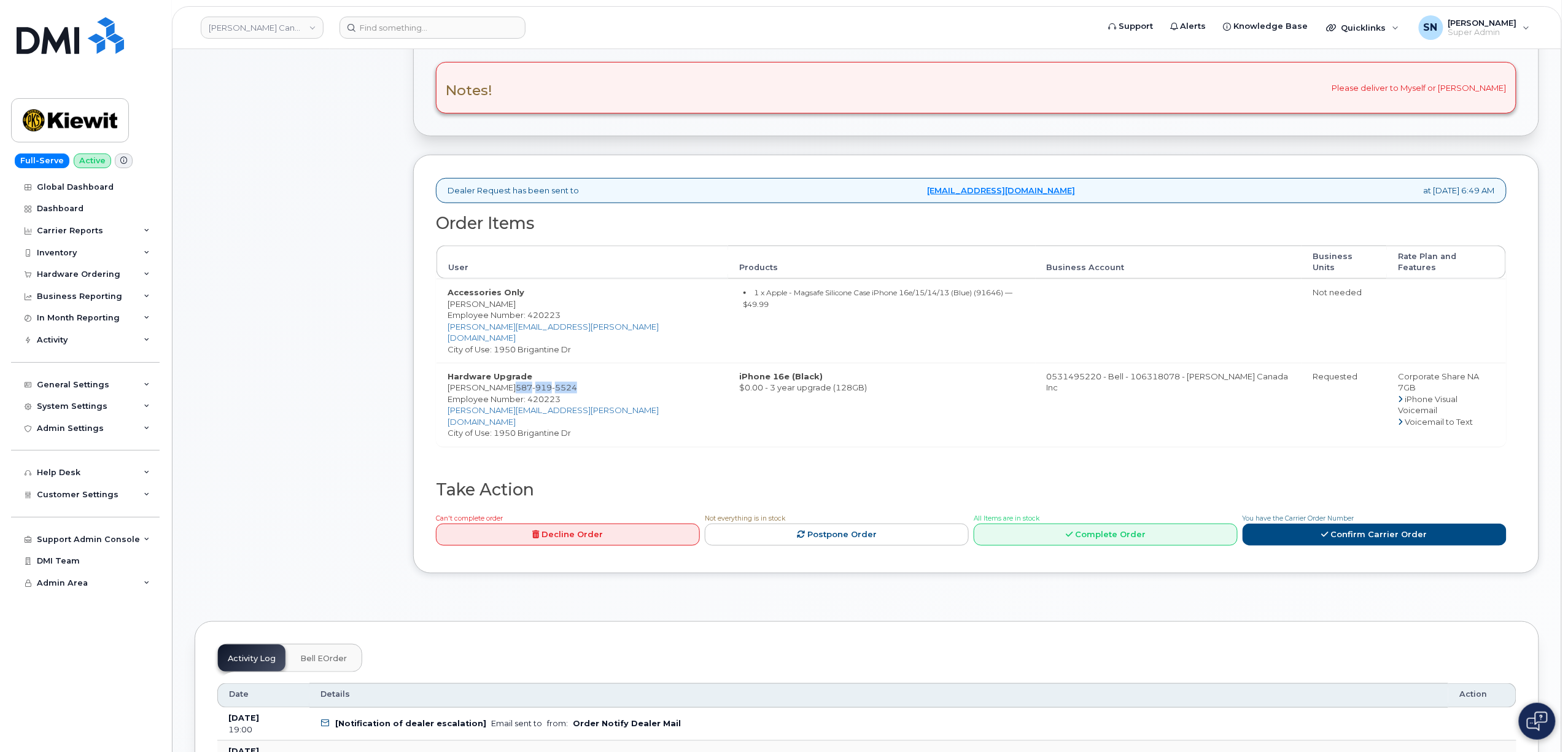
copy span "[PHONE_NUMBER]"
drag, startPoint x: 511, startPoint y: 368, endPoint x: 568, endPoint y: 372, distance: 57.1
click at [568, 383] on span "587 919 5524" at bounding box center [547, 388] width 61 height 10
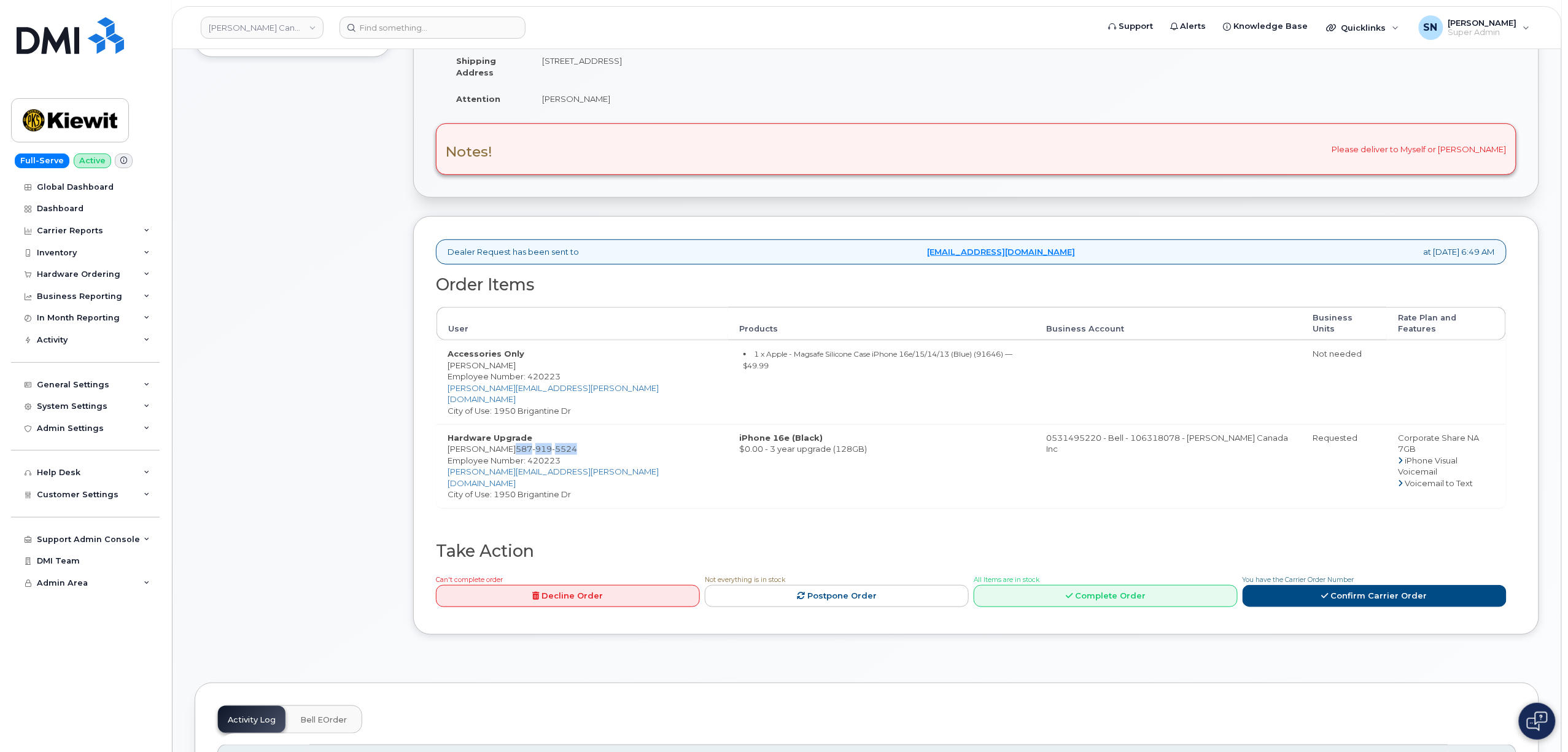
scroll to position [0, 0]
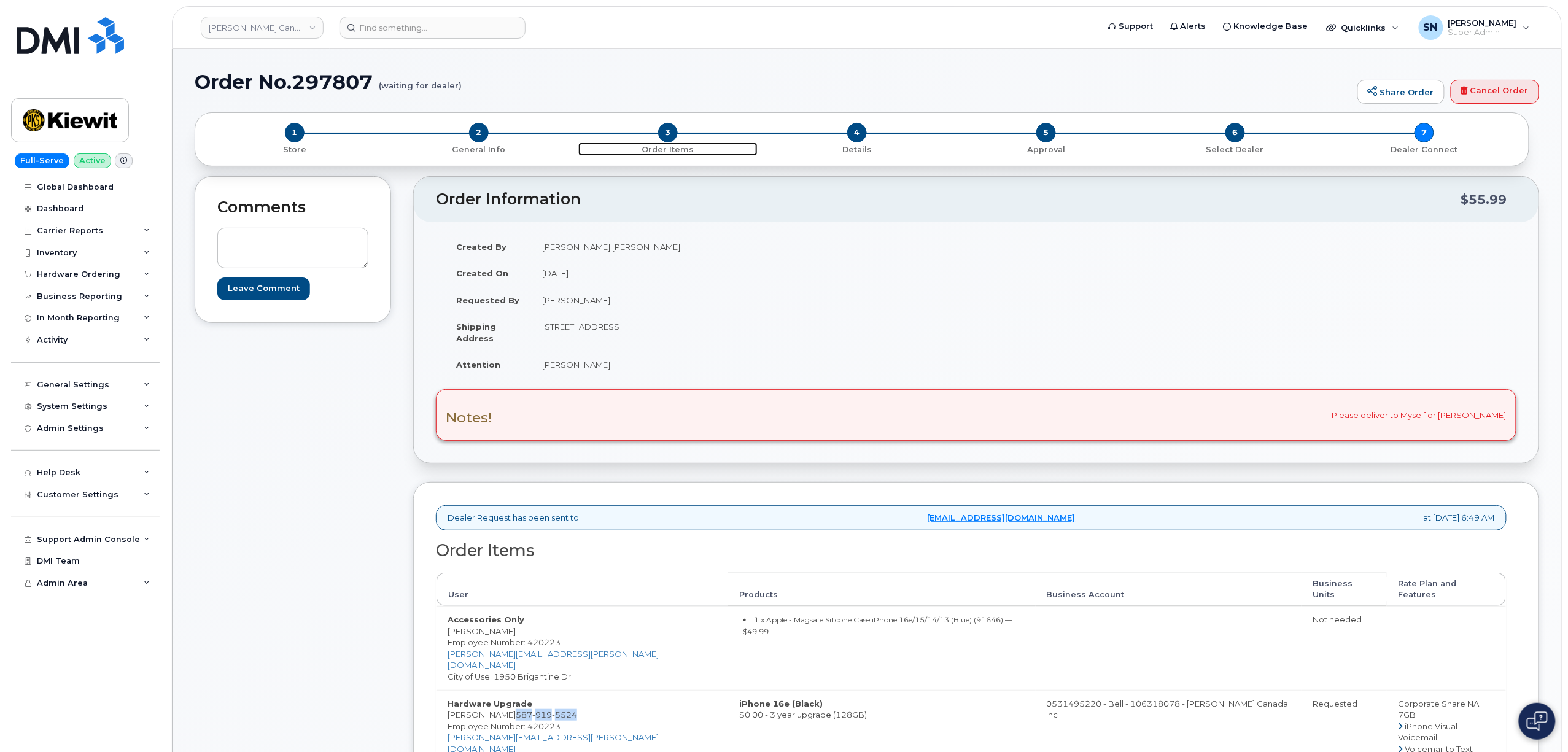
click at [666, 129] on span "3" at bounding box center [667, 132] width 20 height 20
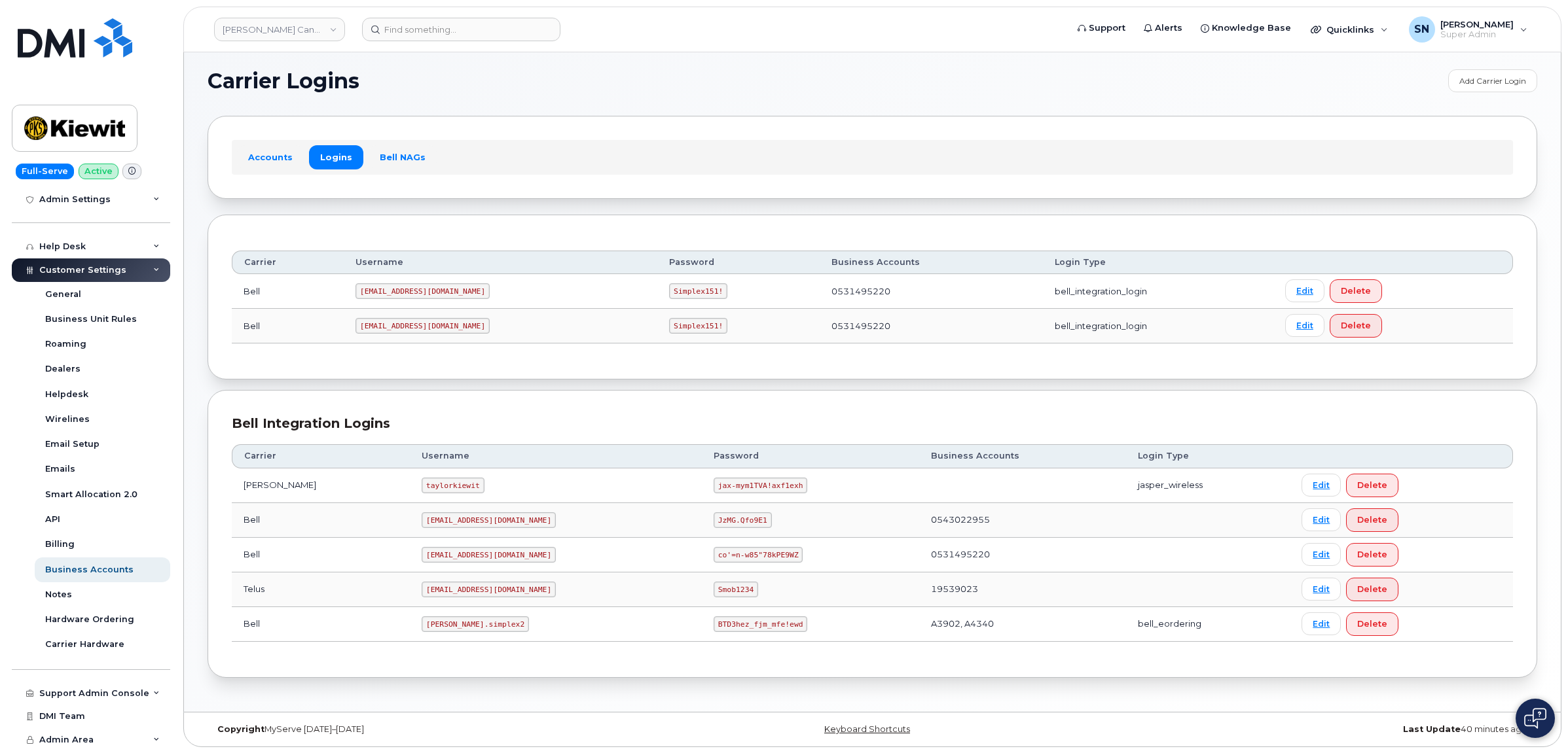
scroll to position [12, 0]
drag, startPoint x: 392, startPoint y: 620, endPoint x: 456, endPoint y: 625, distance: 64.2
click at [456, 625] on code "[PERSON_NAME].simplex2" at bounding box center [475, 622] width 107 height 16
copy code "[PERSON_NAME].simplex2"
drag, startPoint x: 652, startPoint y: 623, endPoint x: 738, endPoint y: 625, distance: 86.0
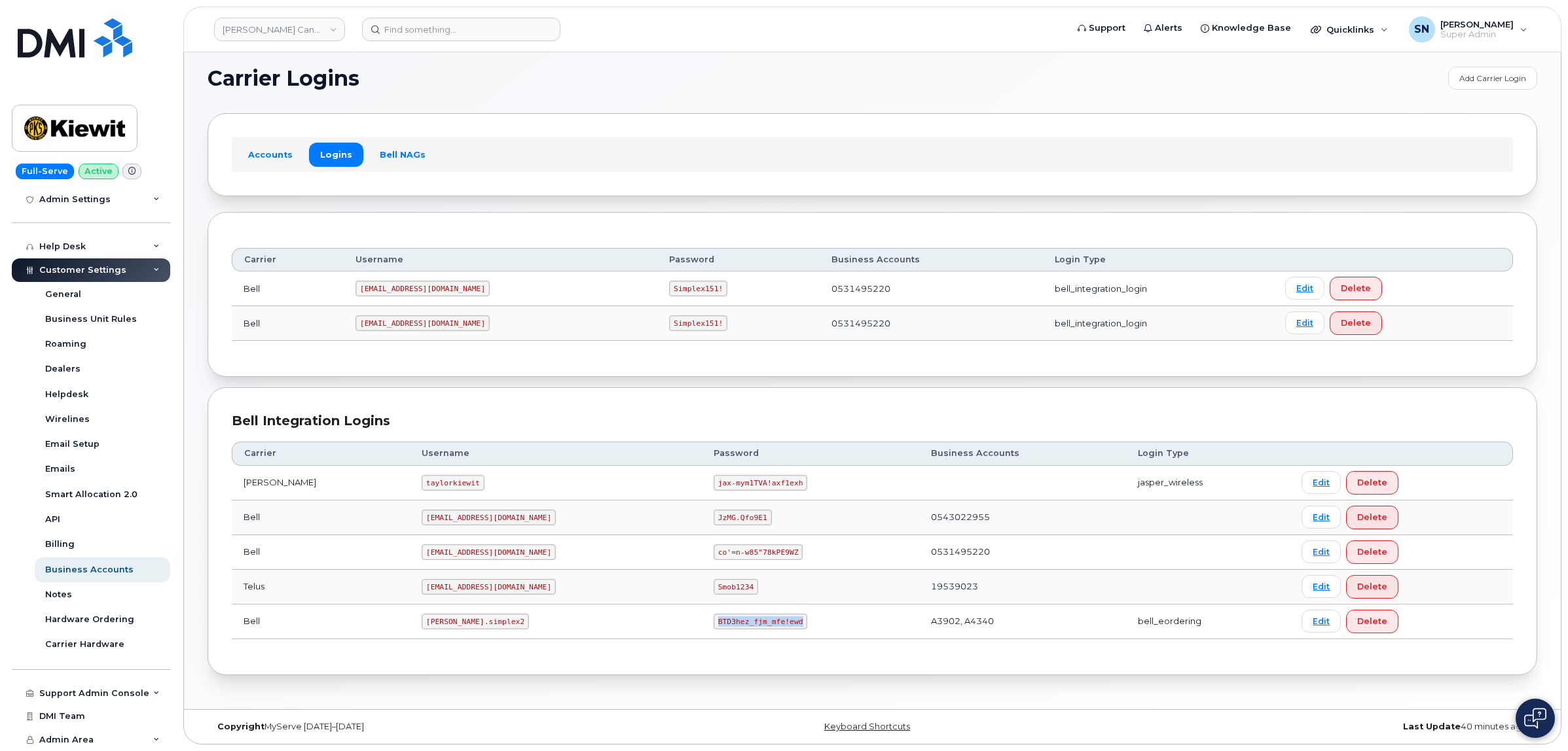
click at [738, 625] on td "BTD3hez_fjm_mfe!ewd" at bounding box center [810, 622] width 218 height 35
copy code "BTD3hez_fjm_mfe!ewd"
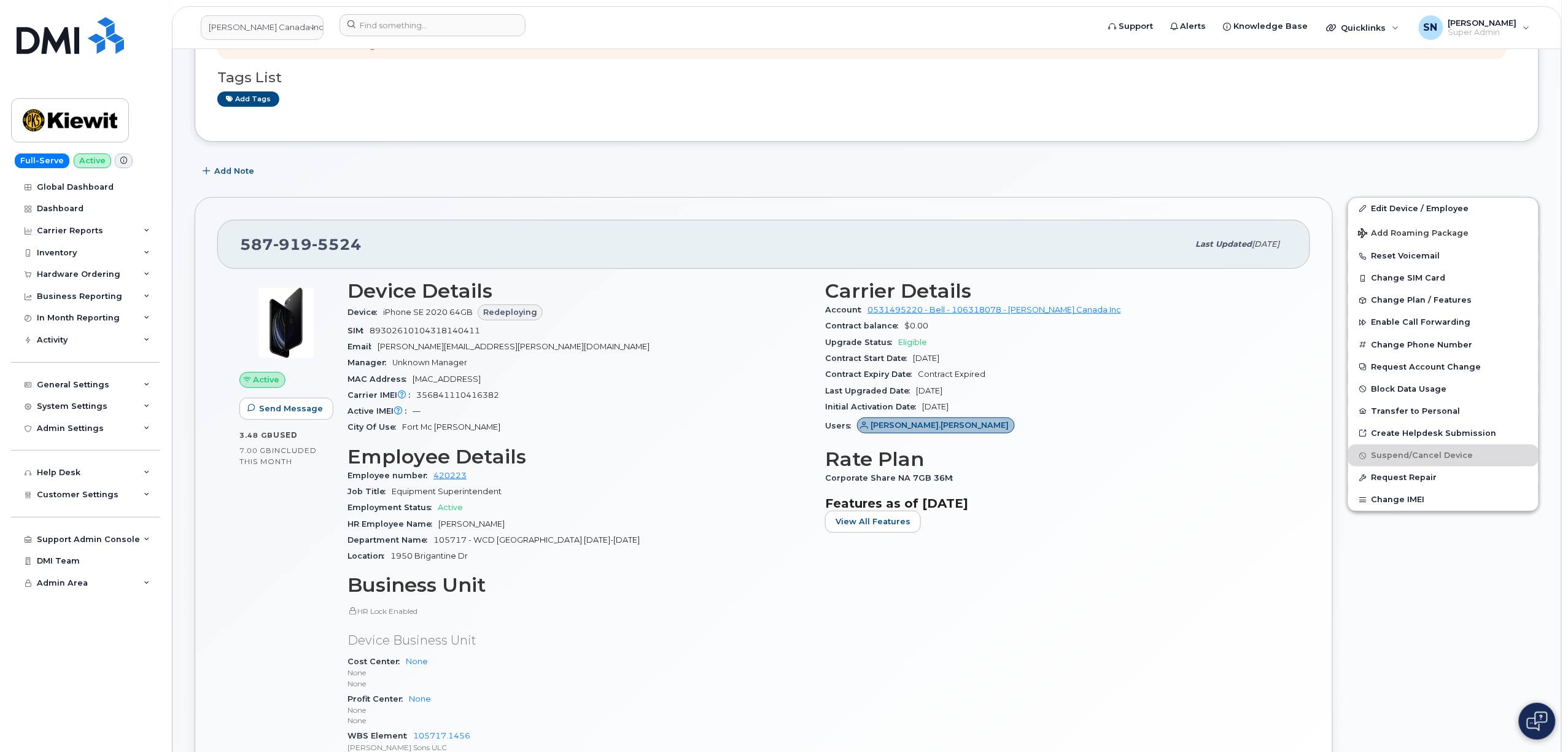
scroll to position [246, 0]
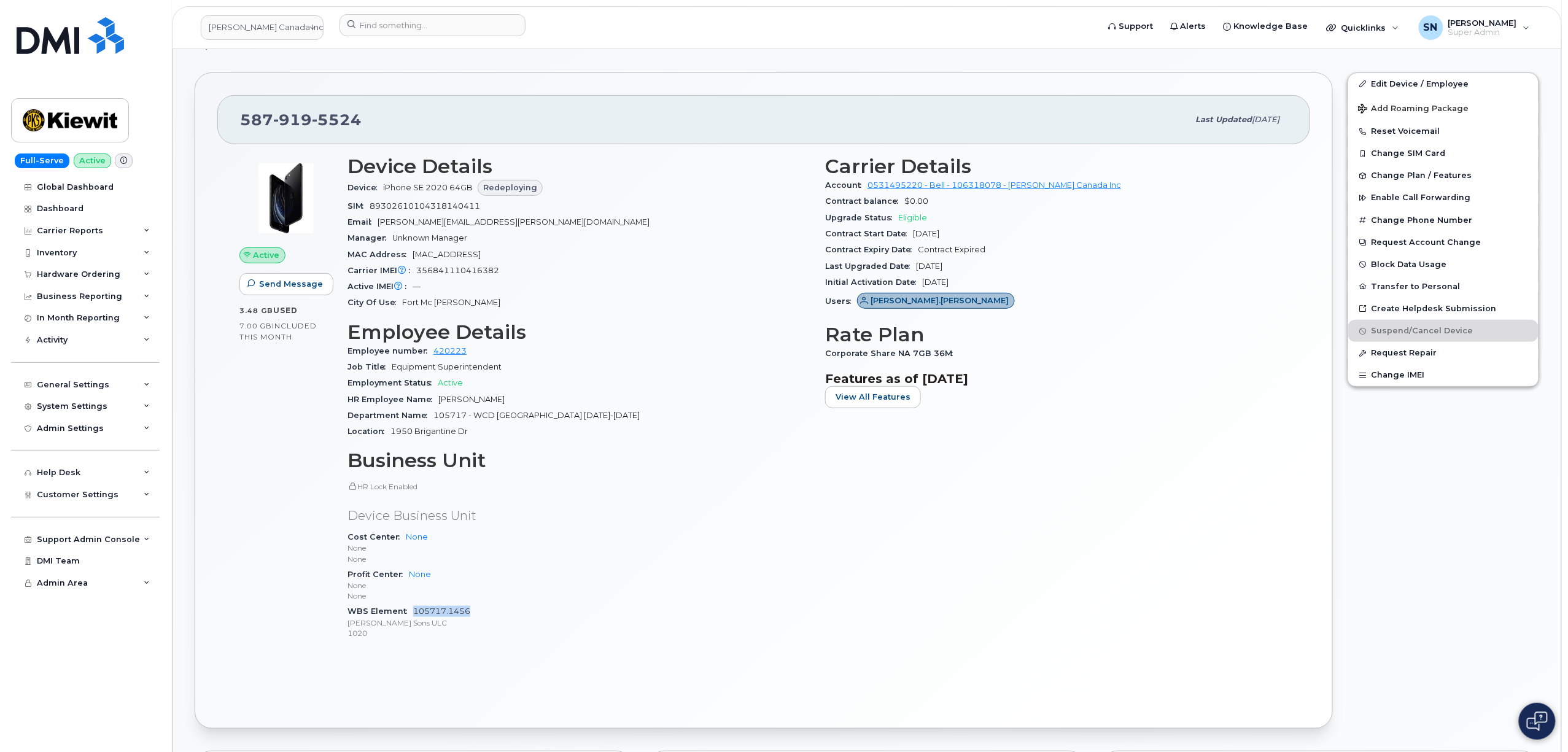
drag, startPoint x: 471, startPoint y: 614, endPoint x: 415, endPoint y: 615, distance: 56.0
click at [415, 615] on div "WBS Element 105717.1456 Peter Kiewit Sons ULC 1020" at bounding box center [579, 622] width 463 height 37
copy link "105717.1456"
click at [358, 28] on input at bounding box center [432, 25] width 186 height 22
paste input "514-949-1824"
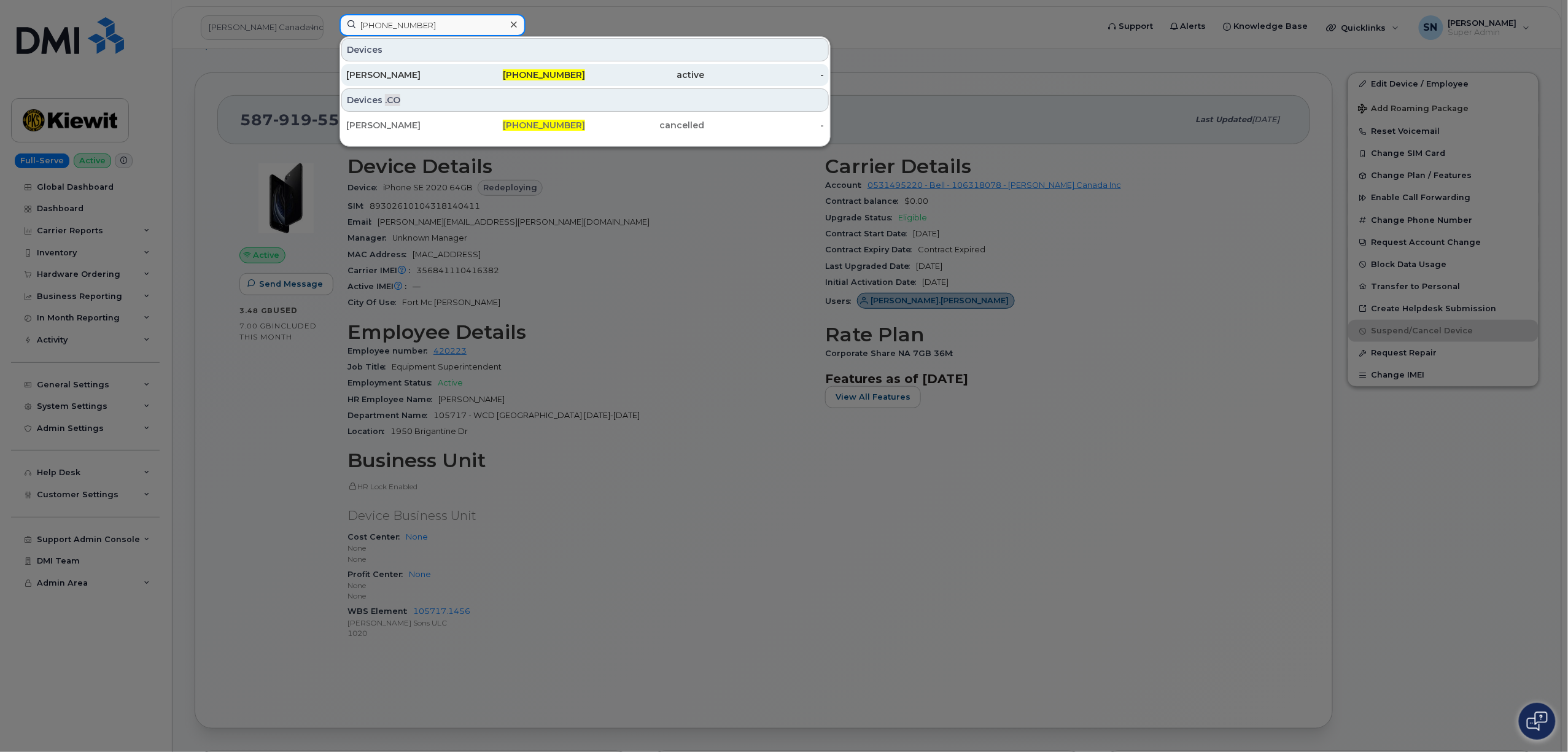
type input "514-949-1824"
click at [433, 75] on div "Bruce Walsh" at bounding box center [406, 75] width 119 height 12
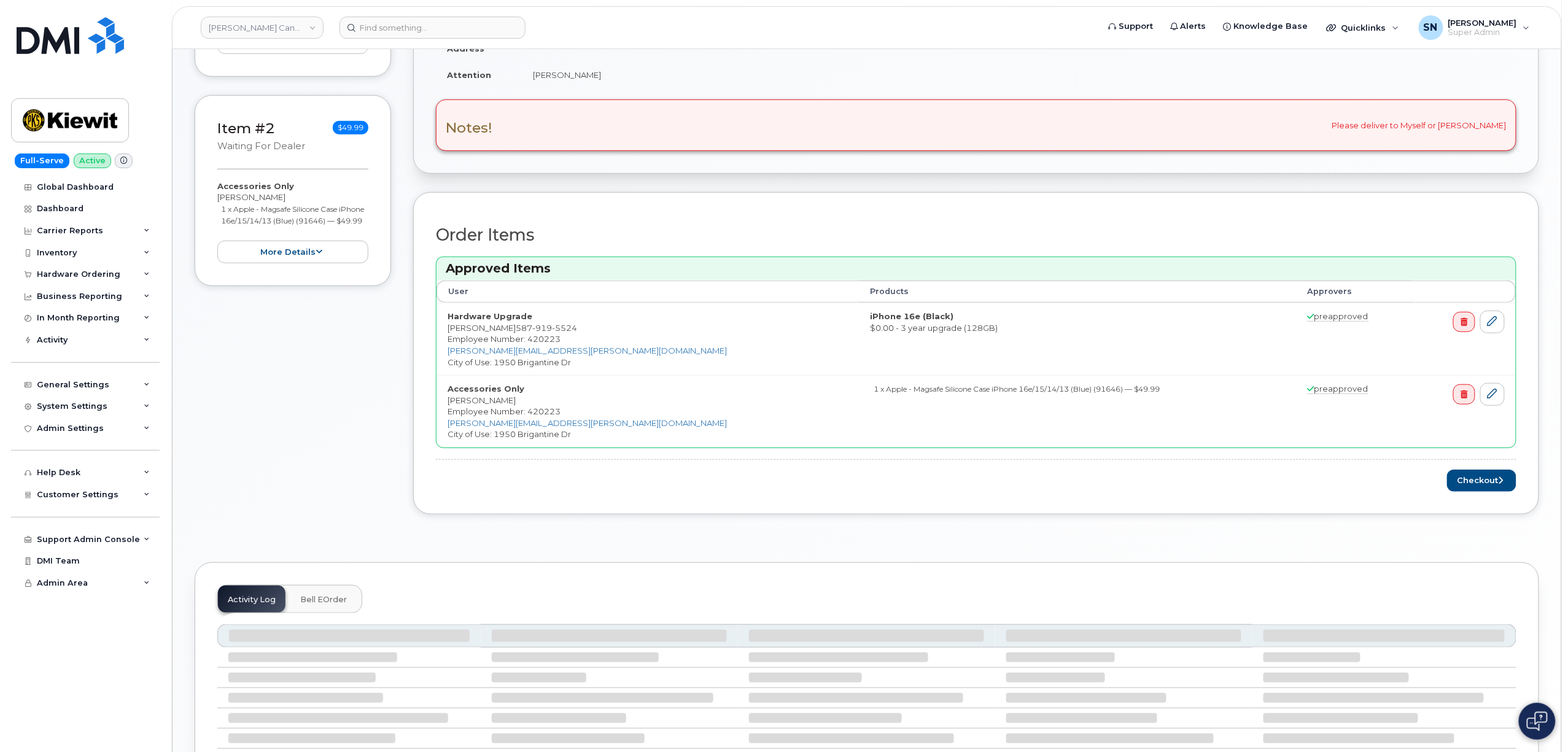
scroll to position [339, 0]
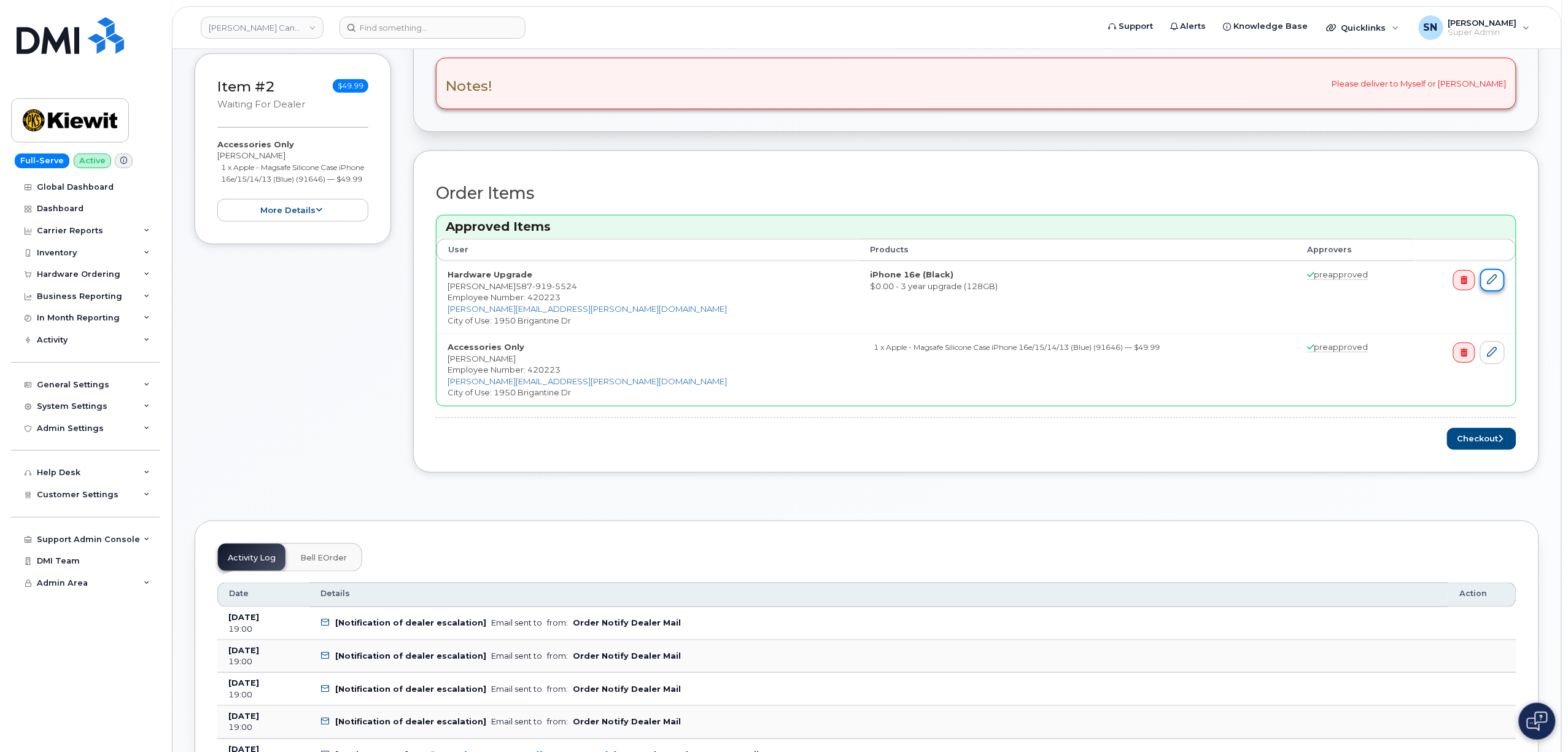
click at [1495, 281] on icon at bounding box center [1493, 280] width 10 height 10
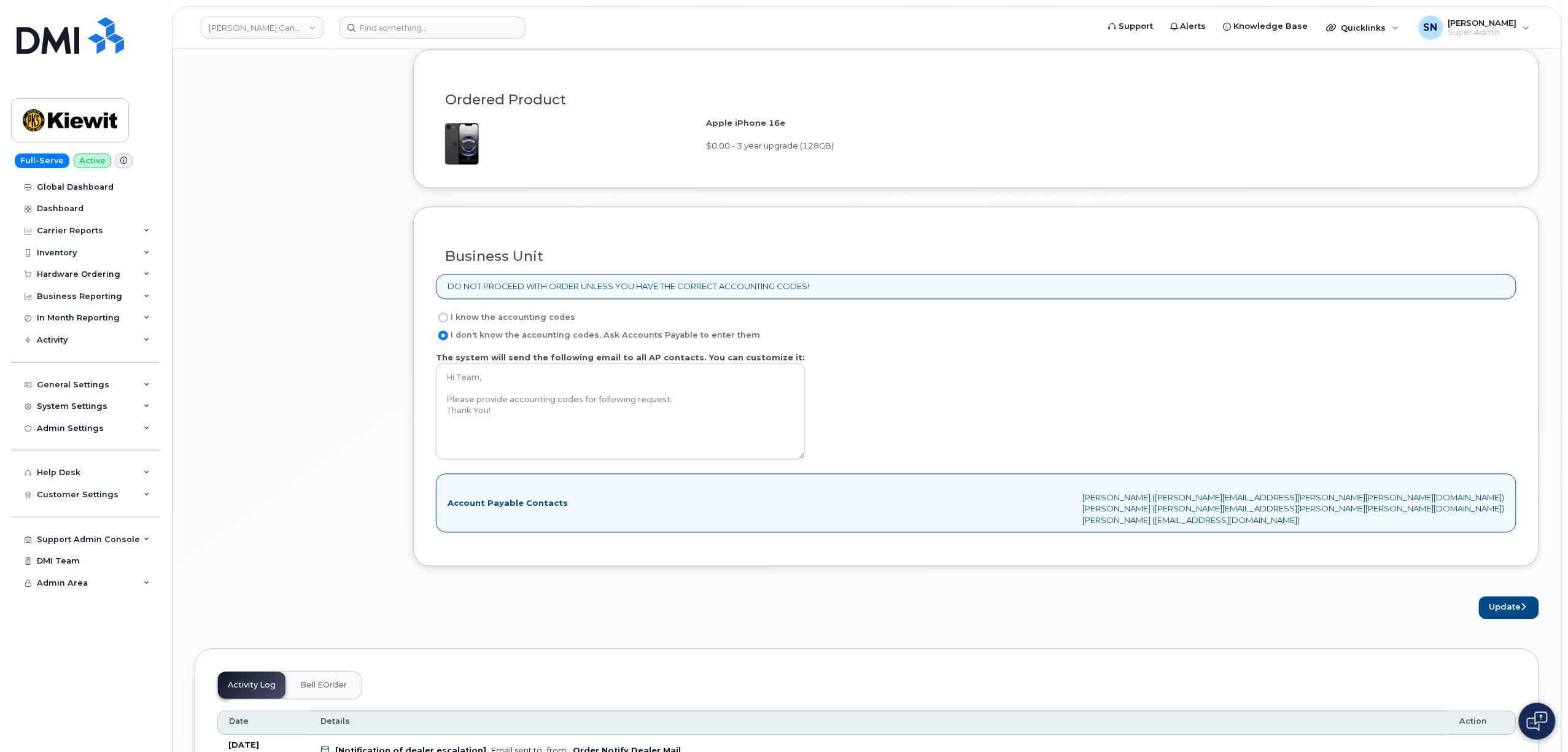
scroll to position [982, 0]
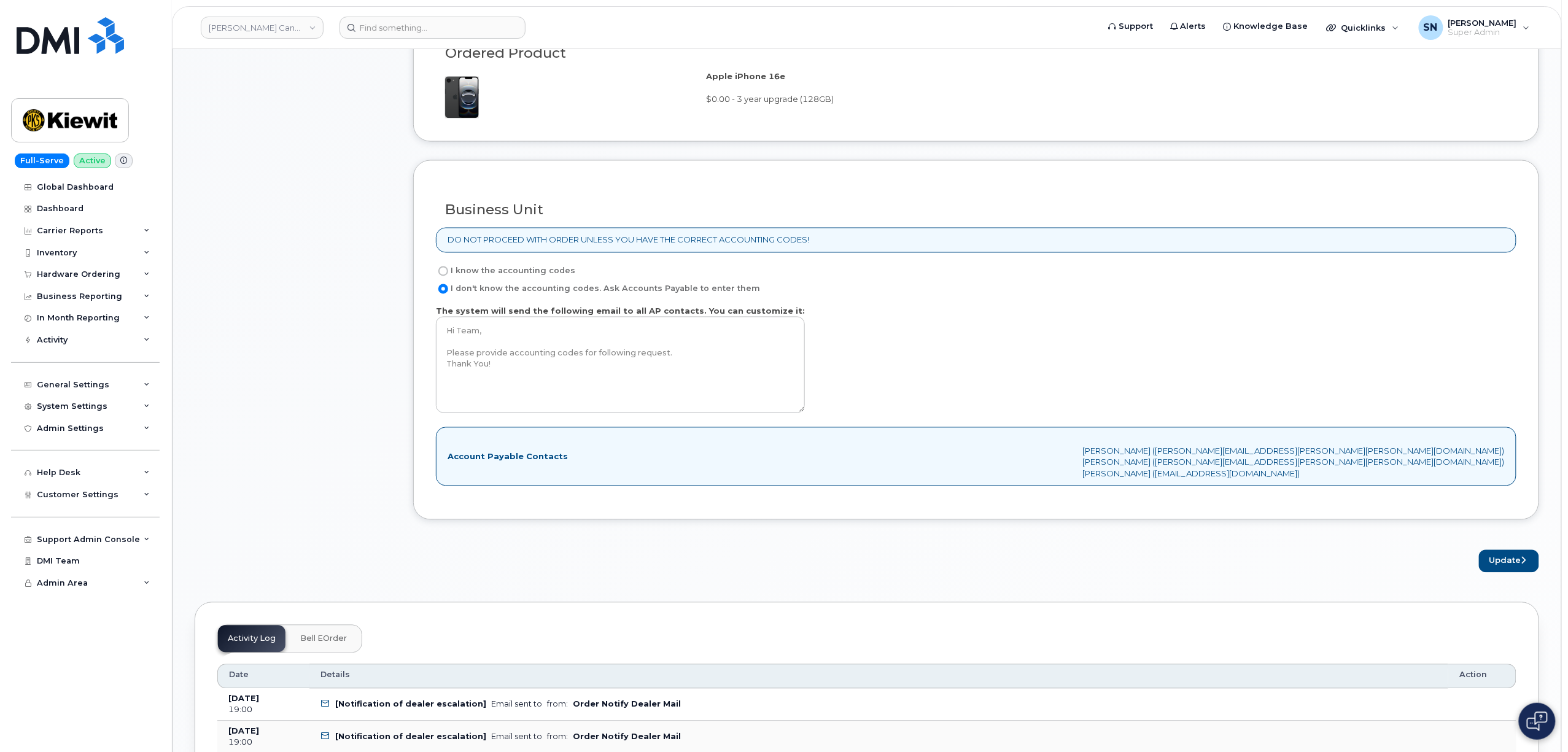
click at [445, 277] on input "I know the accounting codes" at bounding box center [443, 271] width 10 height 10
radio input "true"
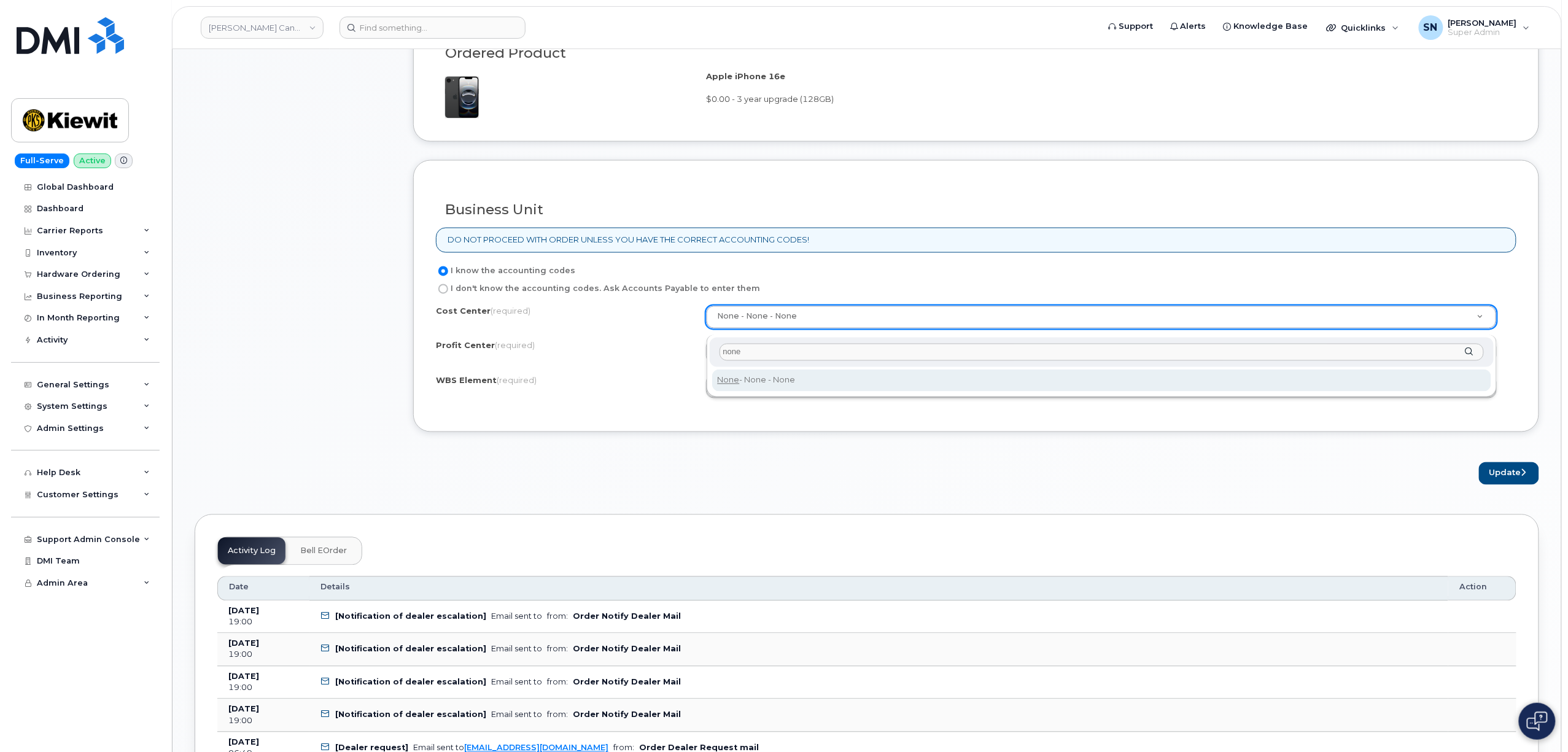
type input "none"
paste input "105717.1456"
type input "105717.1456"
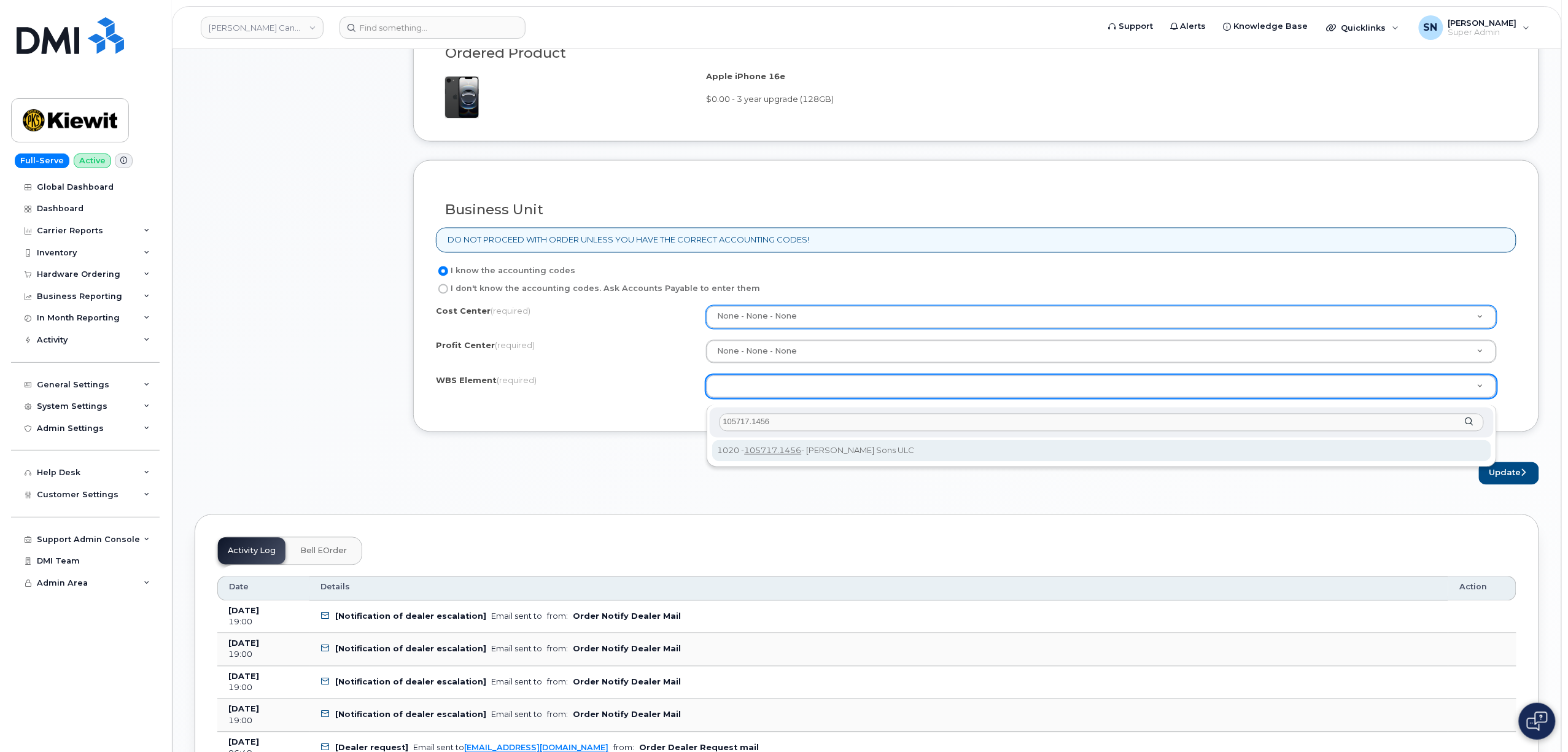
type input "105717.1456"
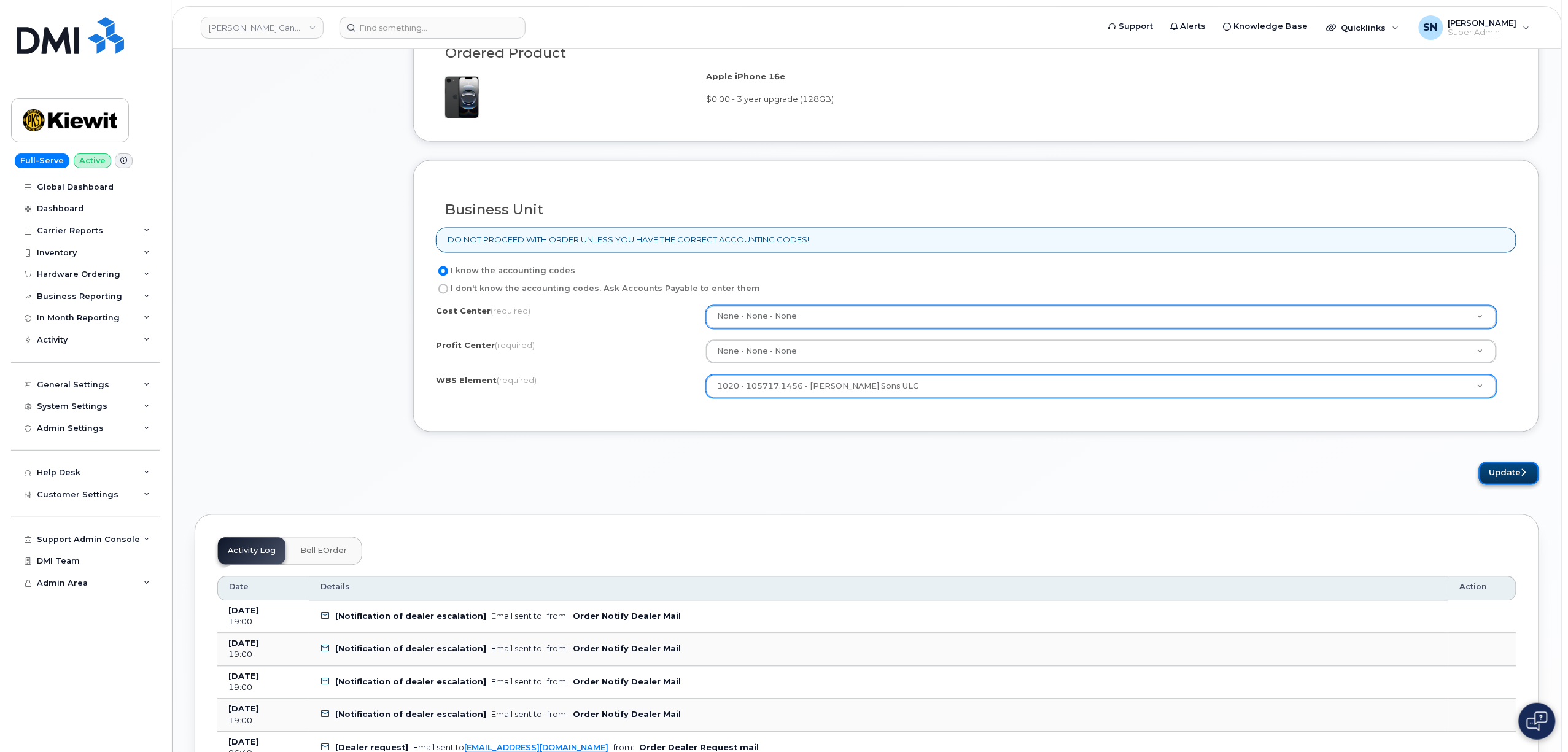
click at [1506, 482] on button "Update" at bounding box center [1508, 473] width 61 height 22
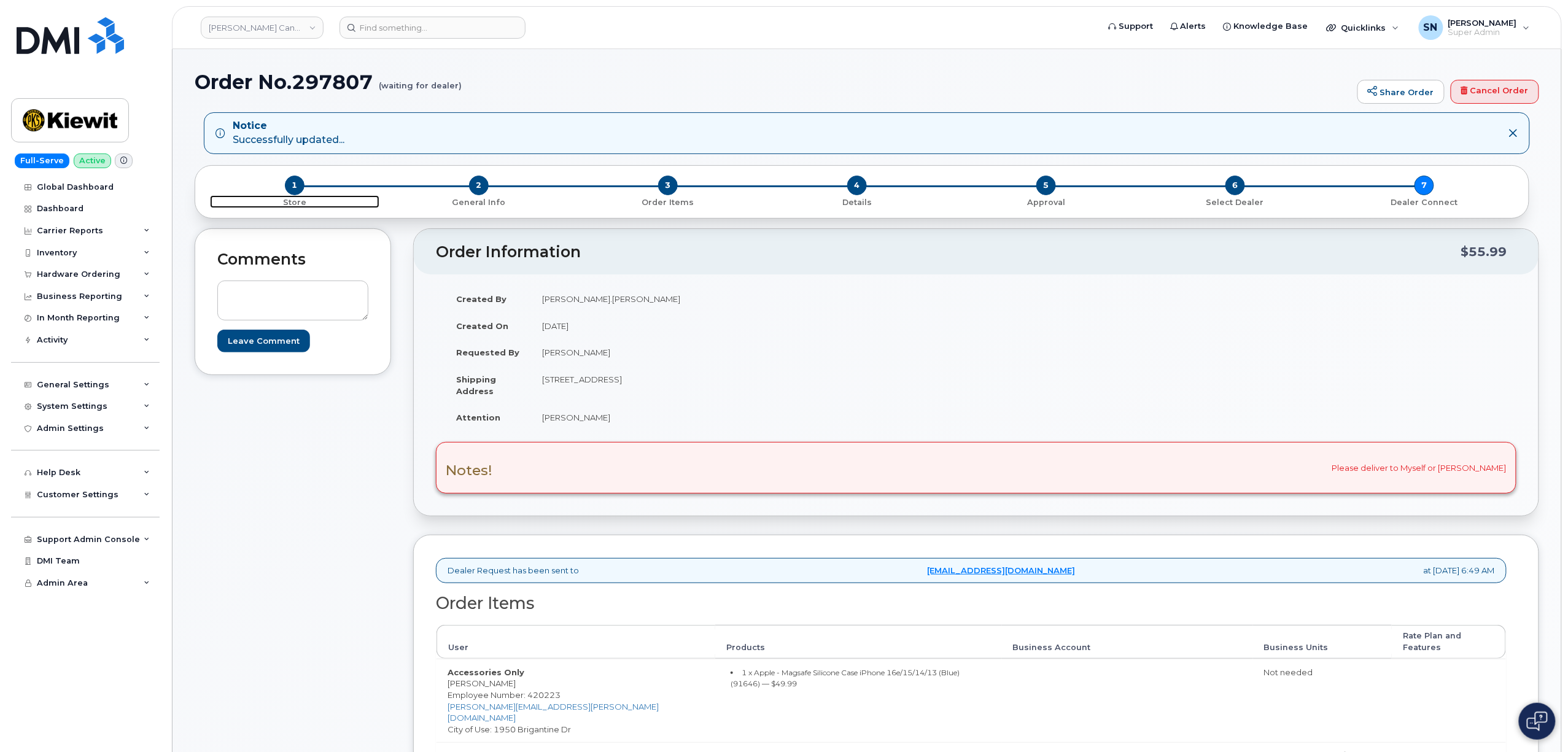
click at [297, 185] on span "1" at bounding box center [294, 185] width 20 height 20
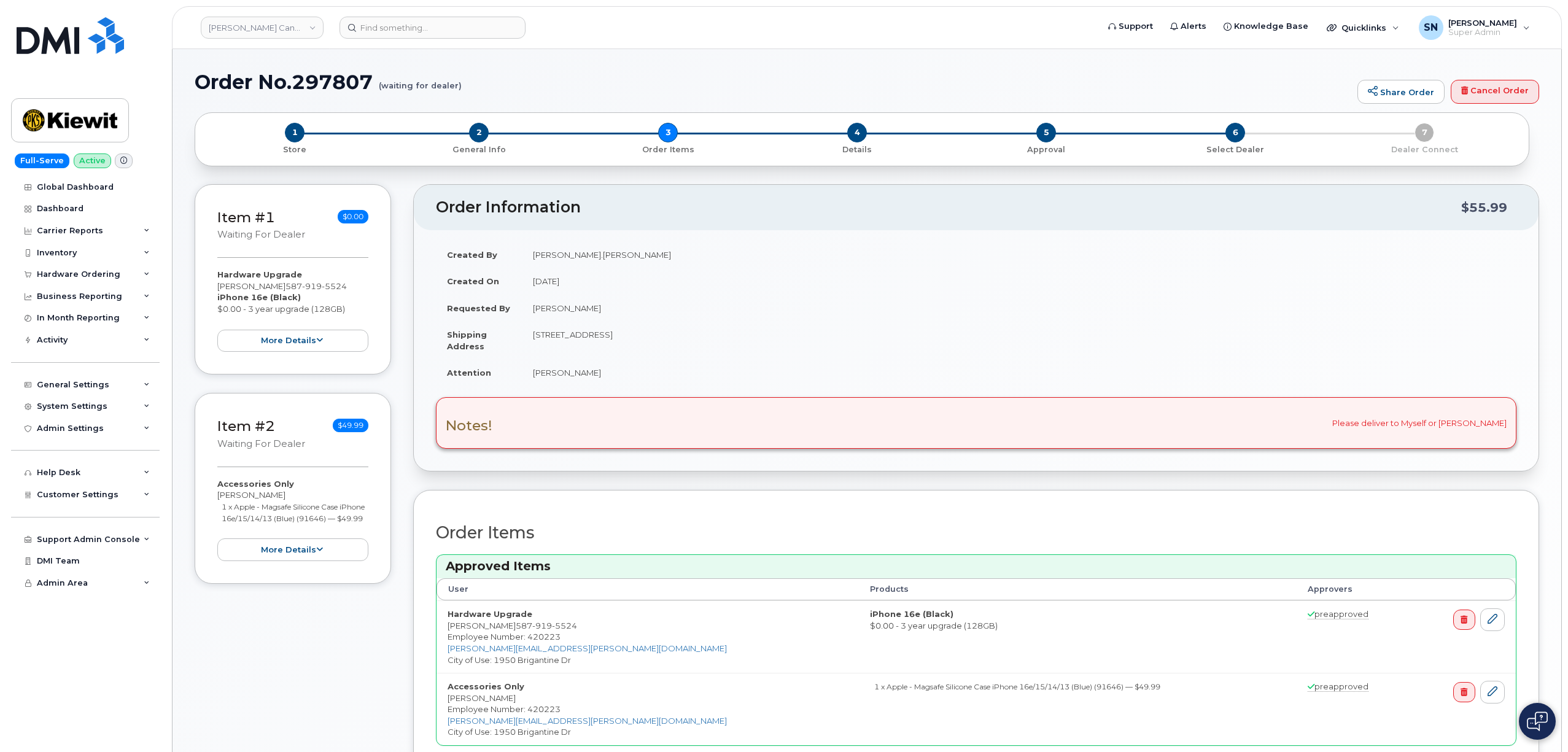
scroll to position [246, 0]
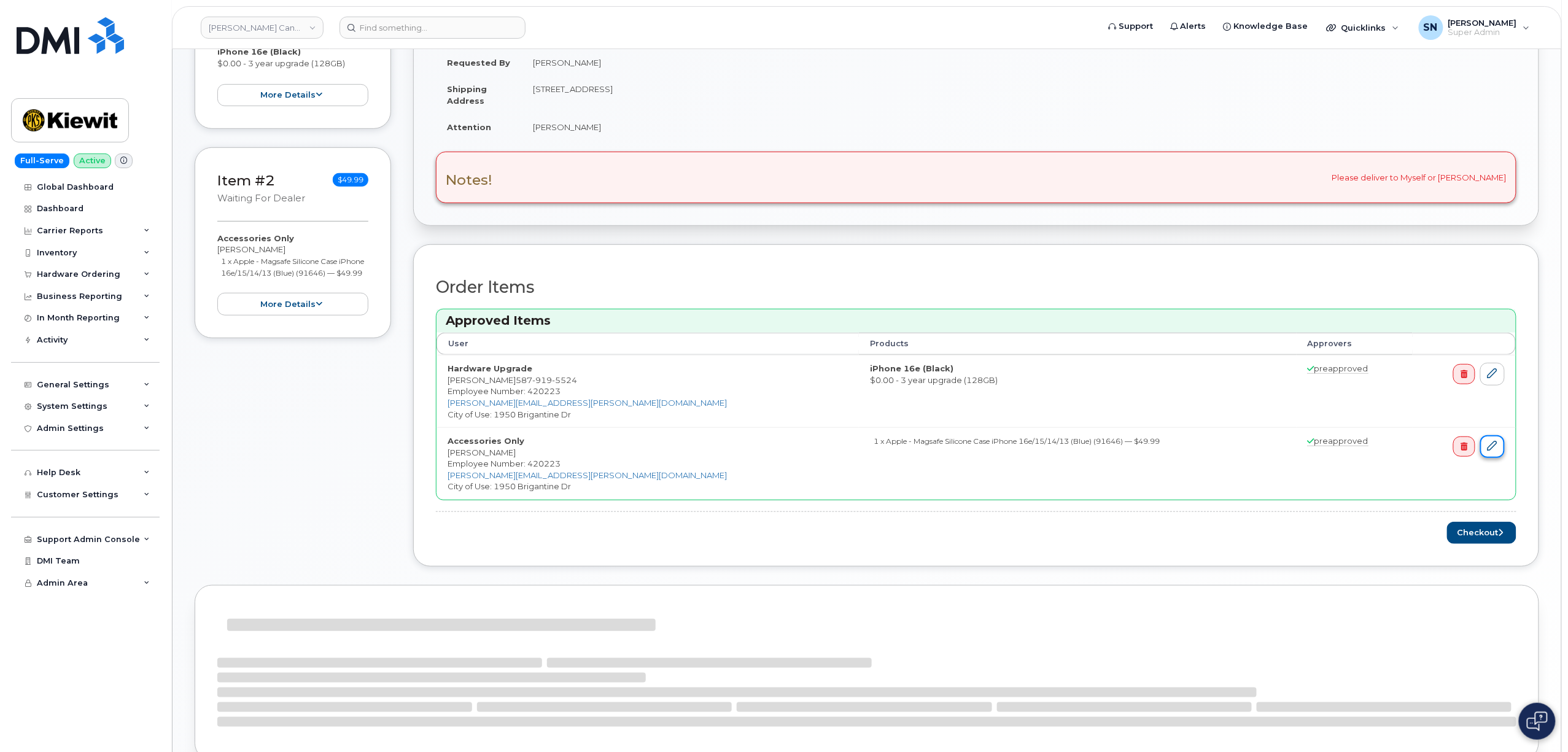
click at [1493, 450] on icon at bounding box center [1493, 445] width 10 height 10
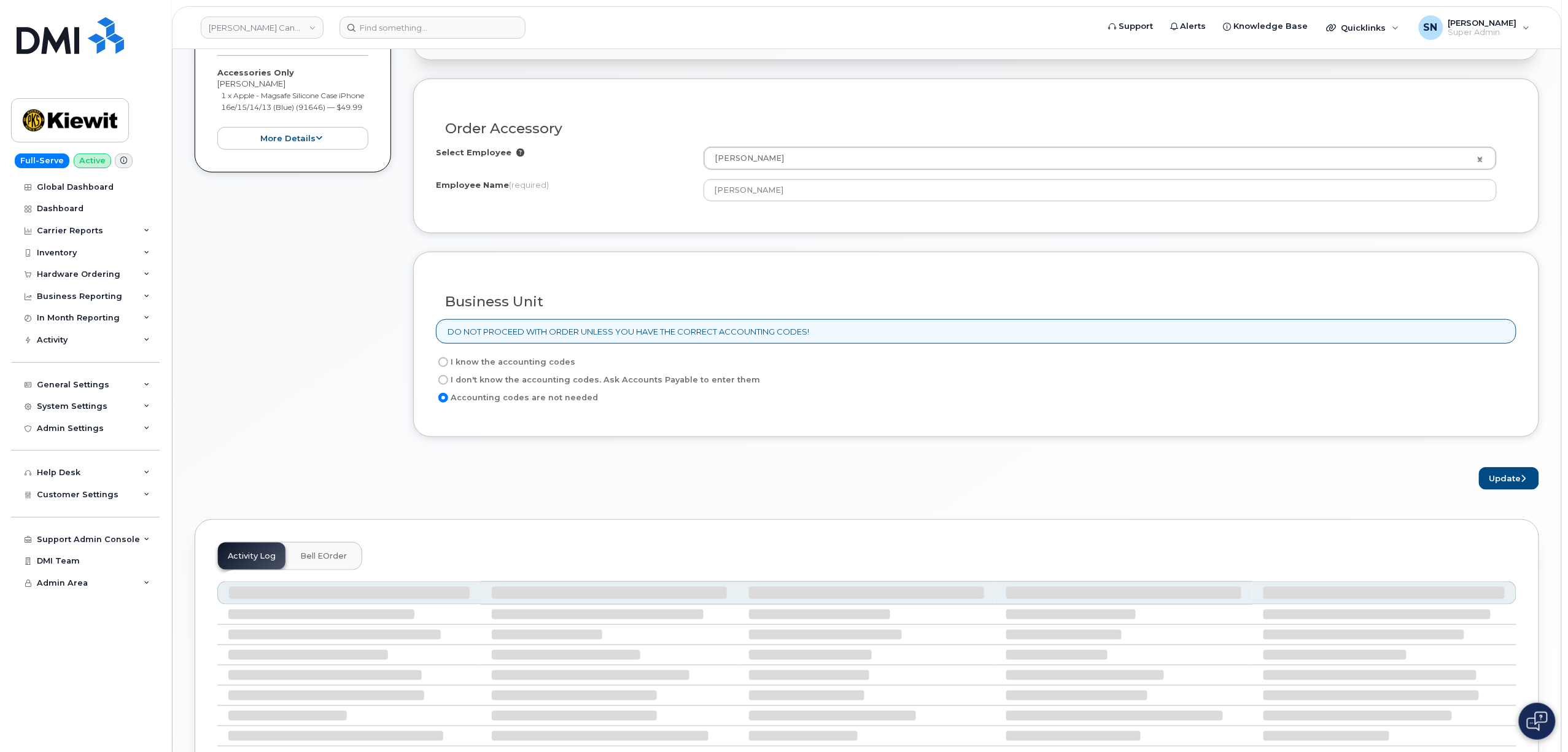
scroll to position [509, 0]
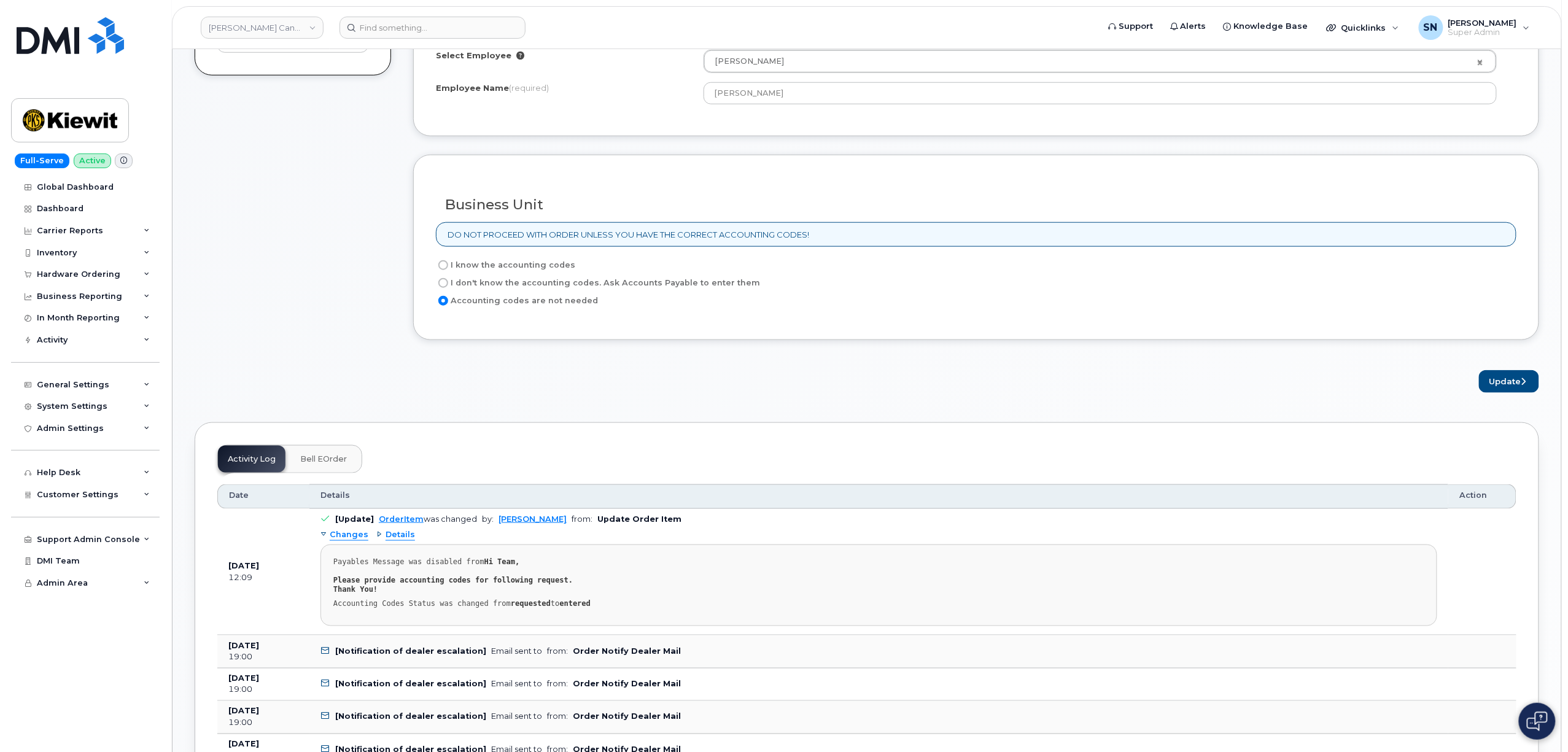
click at [447, 267] on input "I know the accounting codes" at bounding box center [443, 265] width 10 height 10
radio input "true"
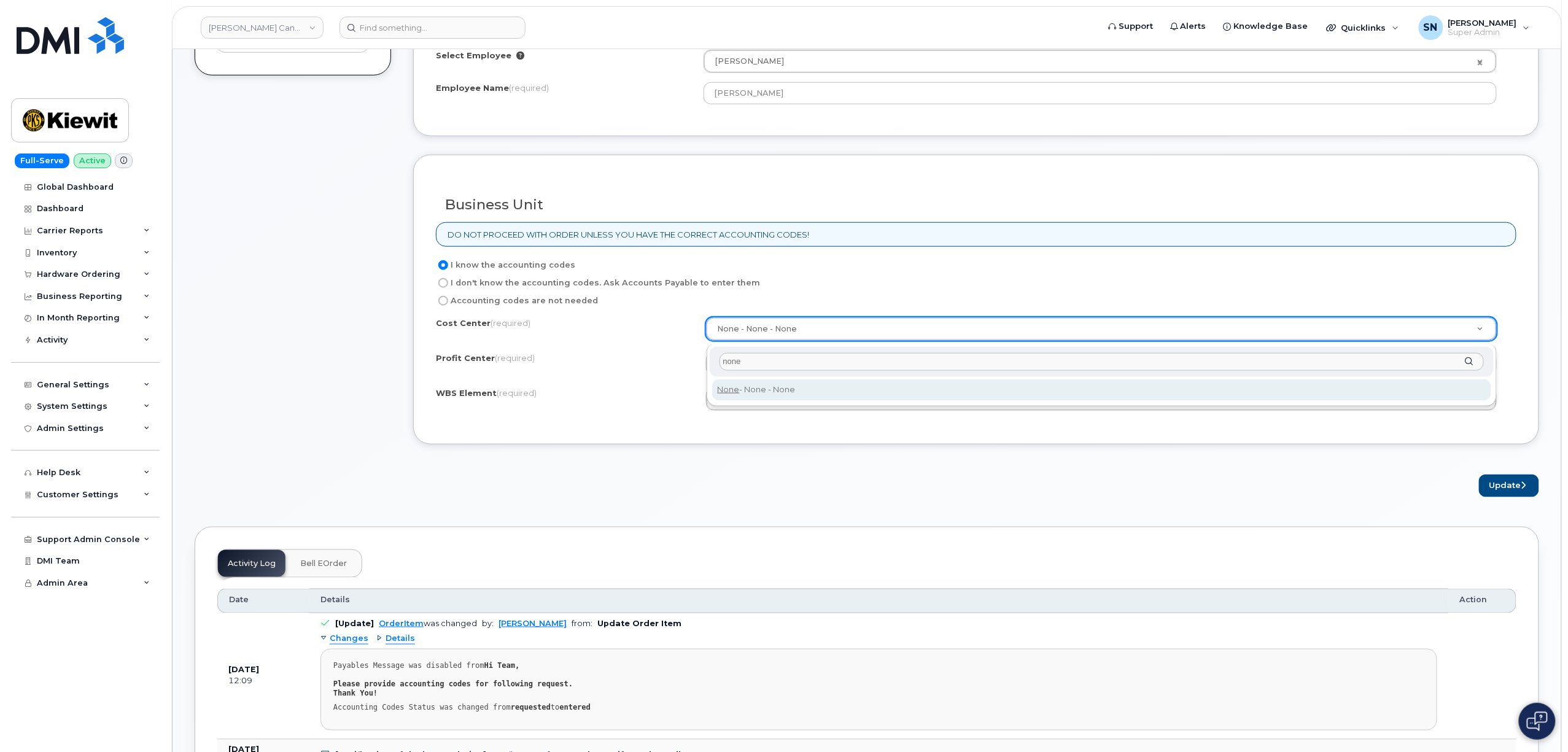
type input "none"
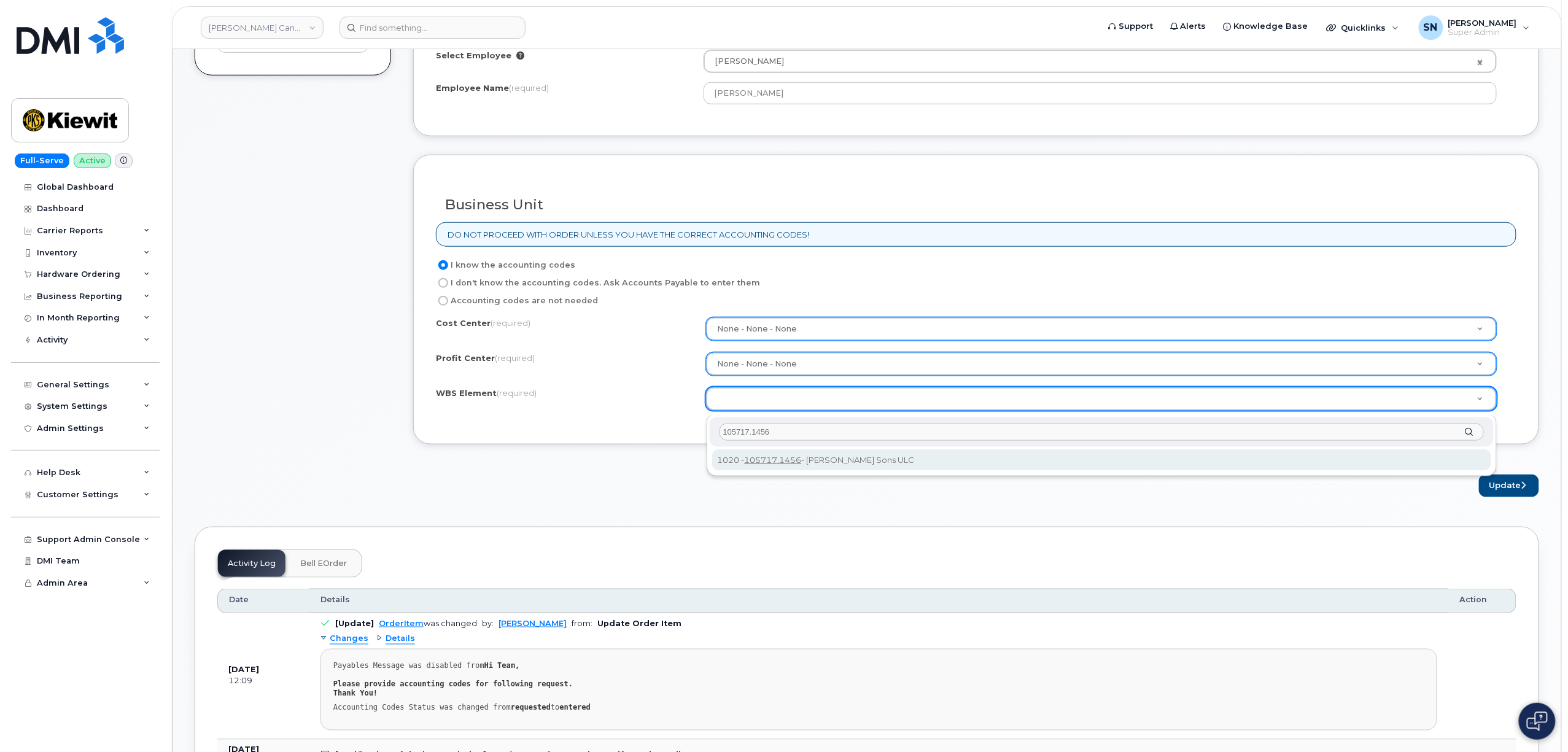
type input "105717.1456"
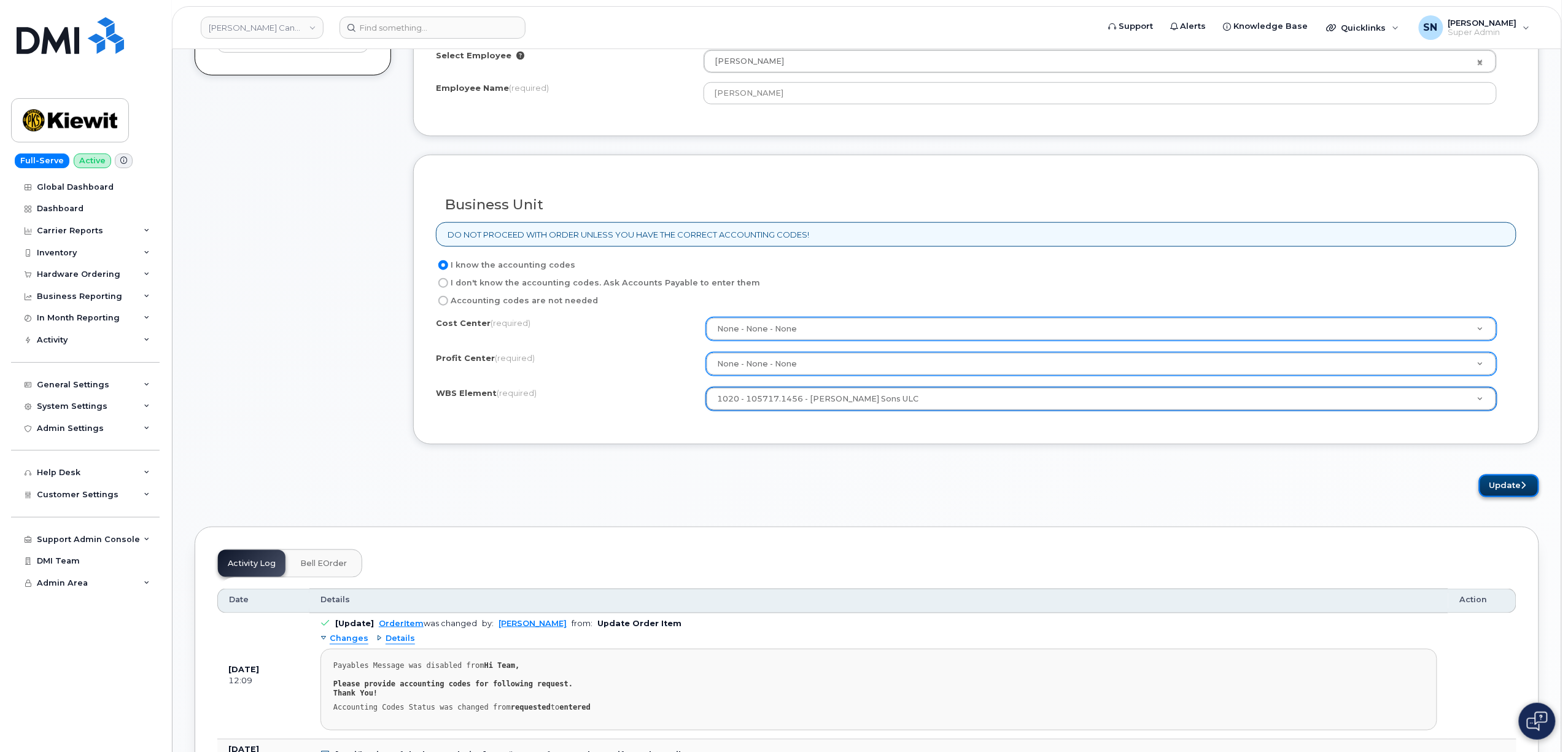
click at [1499, 489] on button "Update" at bounding box center [1508, 485] width 61 height 22
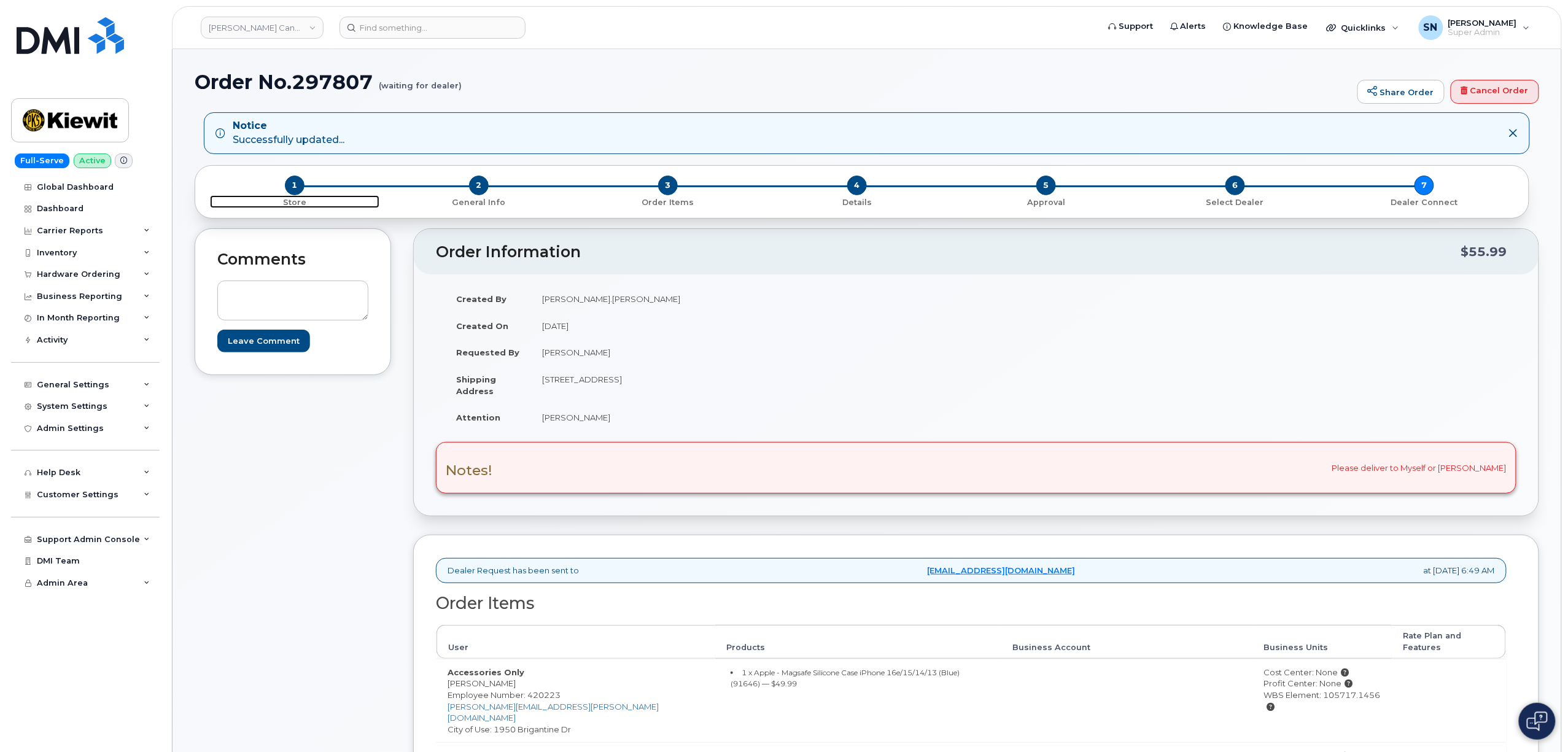
click at [290, 188] on span "1" at bounding box center [294, 185] width 20 height 20
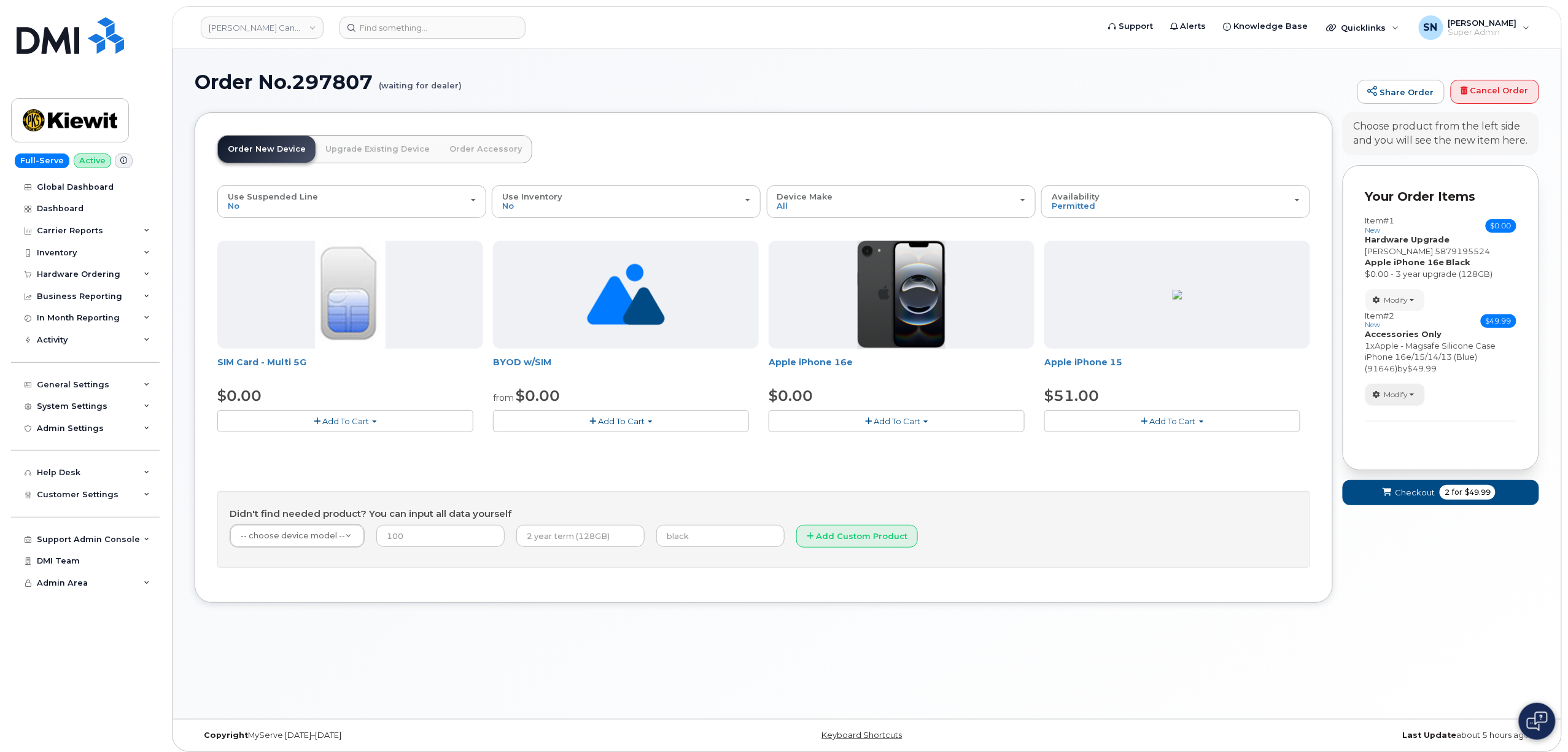
click at [1409, 399] on span "Modify" at bounding box center [1397, 395] width 24 height 11
click at [1403, 417] on link "change" at bounding box center [1424, 414] width 116 height 15
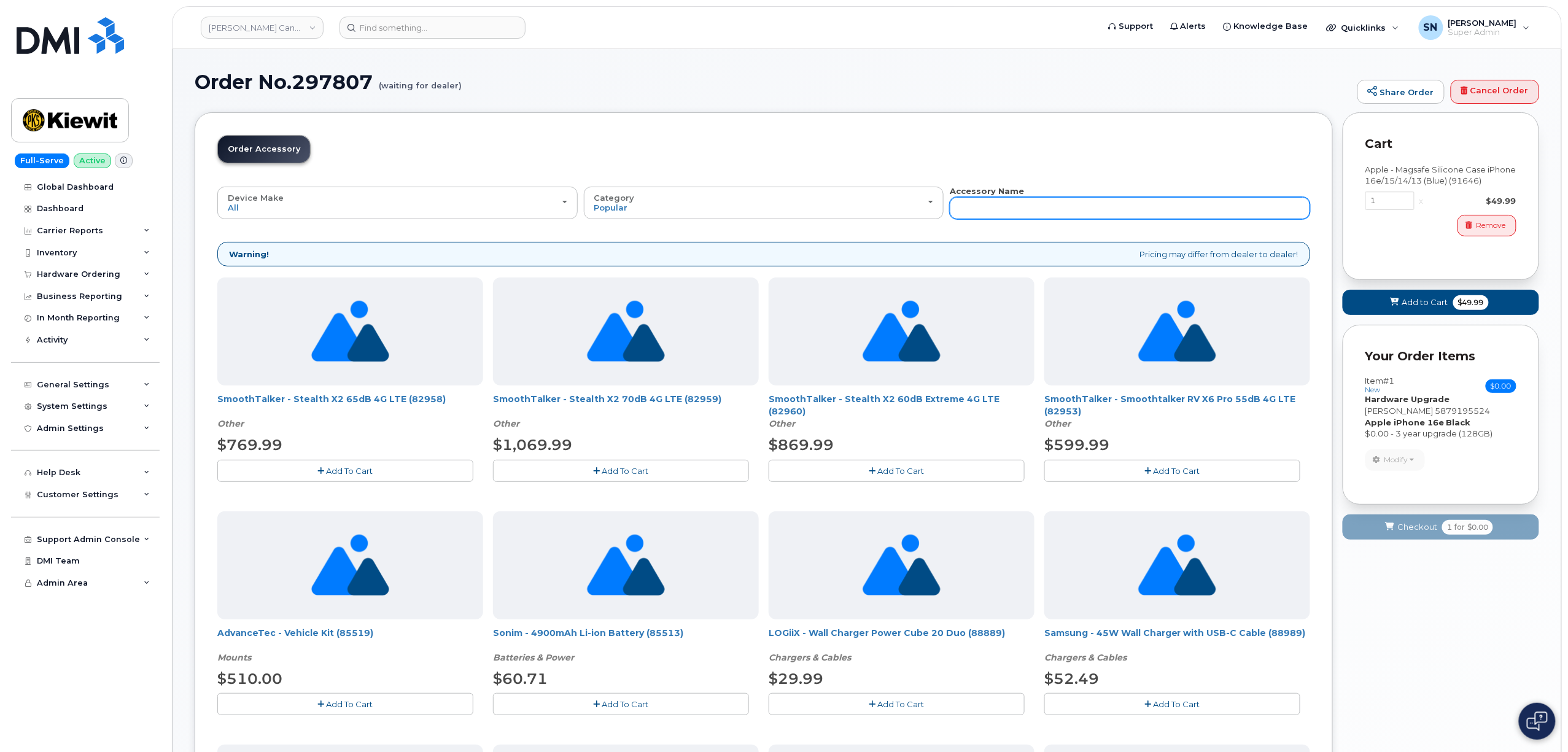
click at [1144, 202] on input "text" at bounding box center [1129, 209] width 361 height 22
type input "87916"
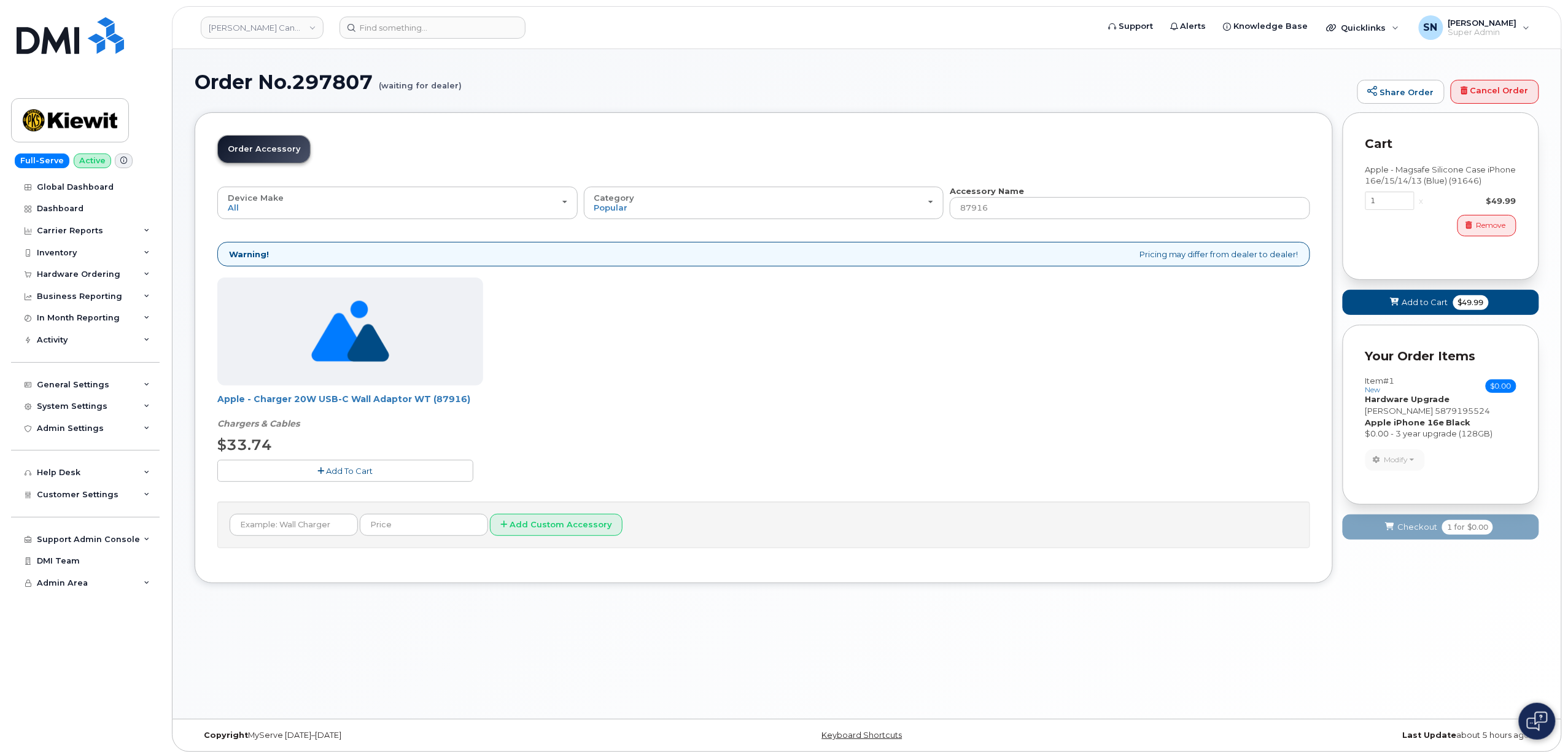
click at [324, 462] on button "Add To Cart" at bounding box center [345, 471] width 256 height 21
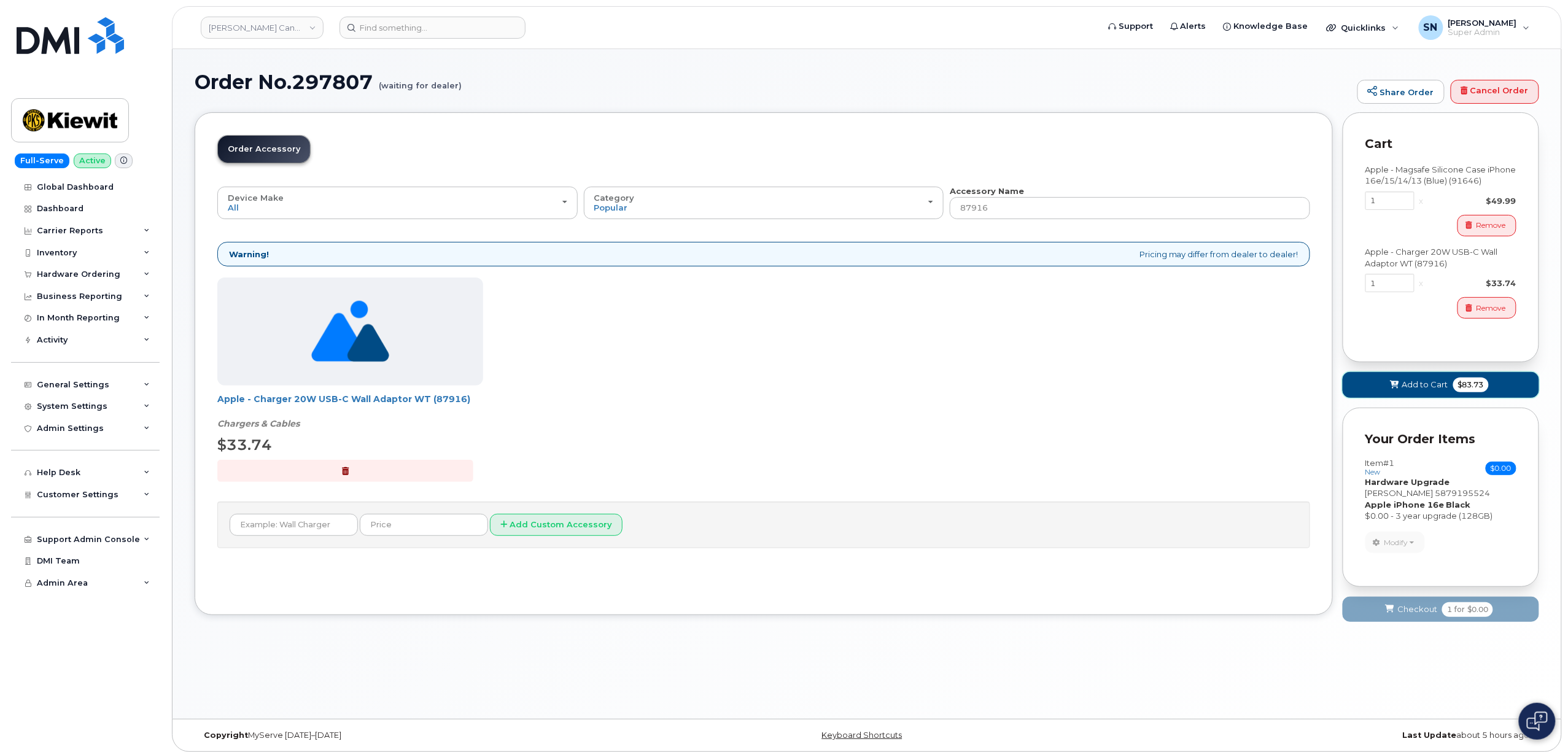
click at [1434, 384] on span "Add to Cart" at bounding box center [1425, 385] width 46 height 12
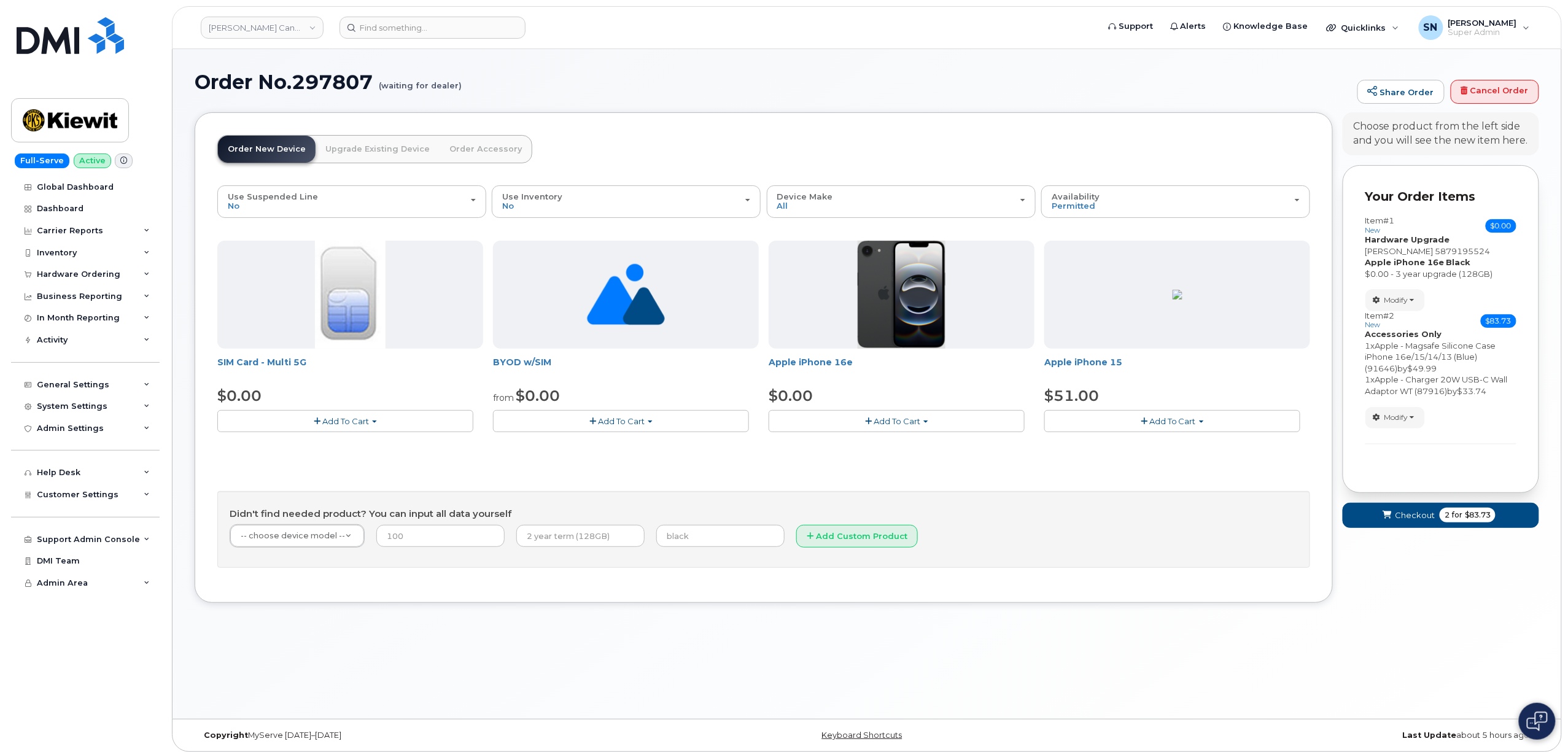
click at [1423, 529] on form "Your Order Items Item #1 new $0.00 Accessories Only SIM Only Activation New Act…" at bounding box center [1440, 352] width 197 height 375
click at [1421, 513] on span "Checkout" at bounding box center [1414, 515] width 40 height 12
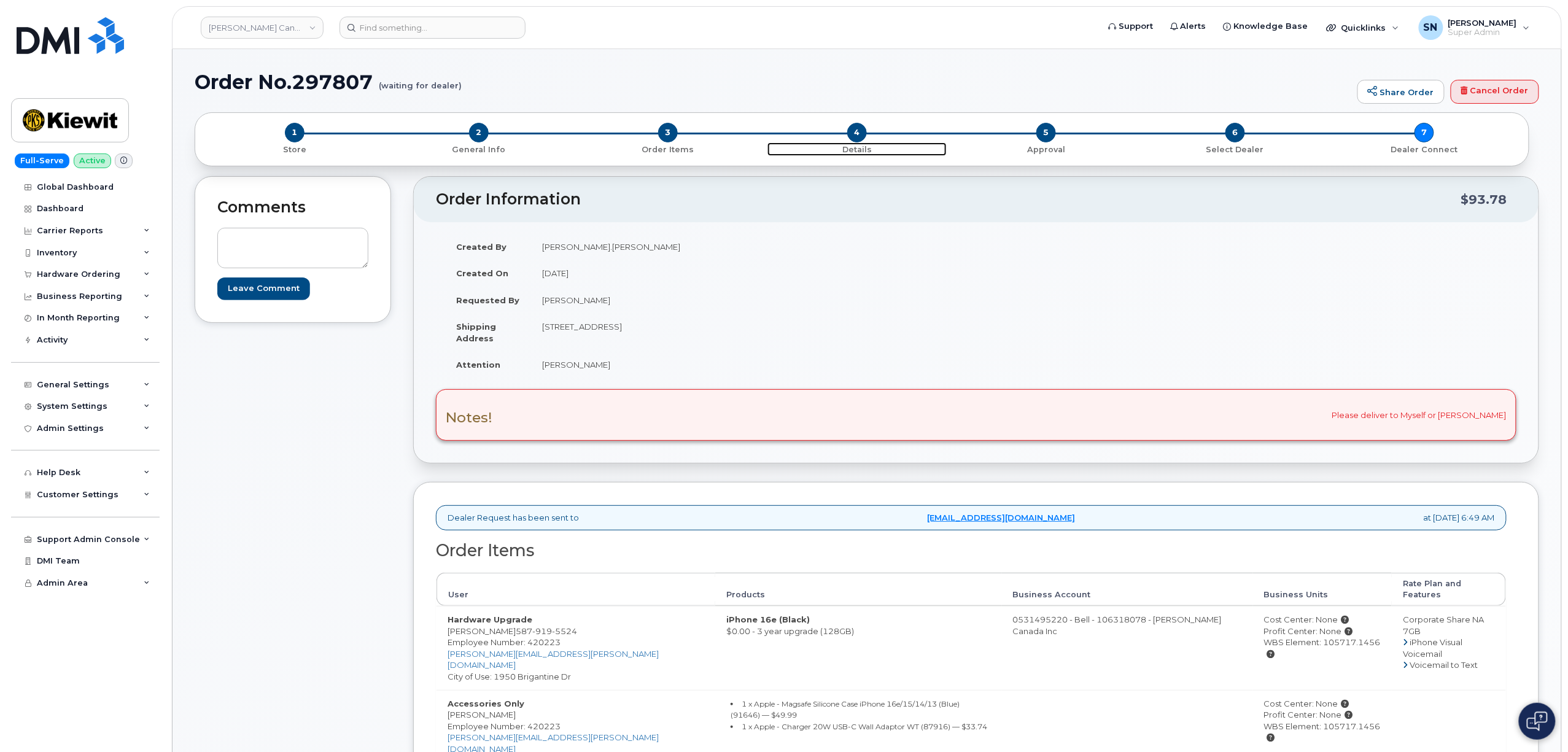
click at [860, 141] on span "4" at bounding box center [856, 132] width 20 height 20
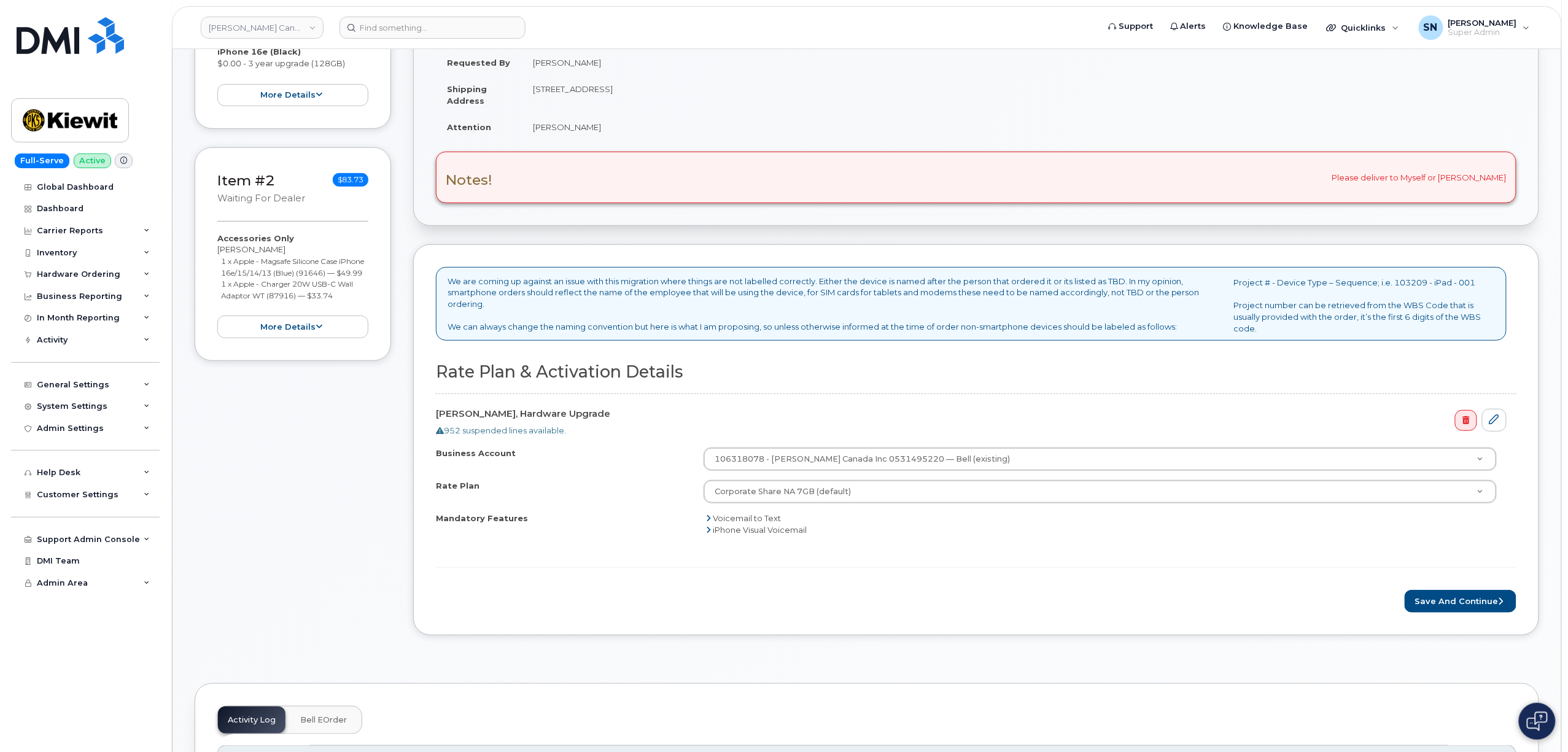
scroll to position [491, 0]
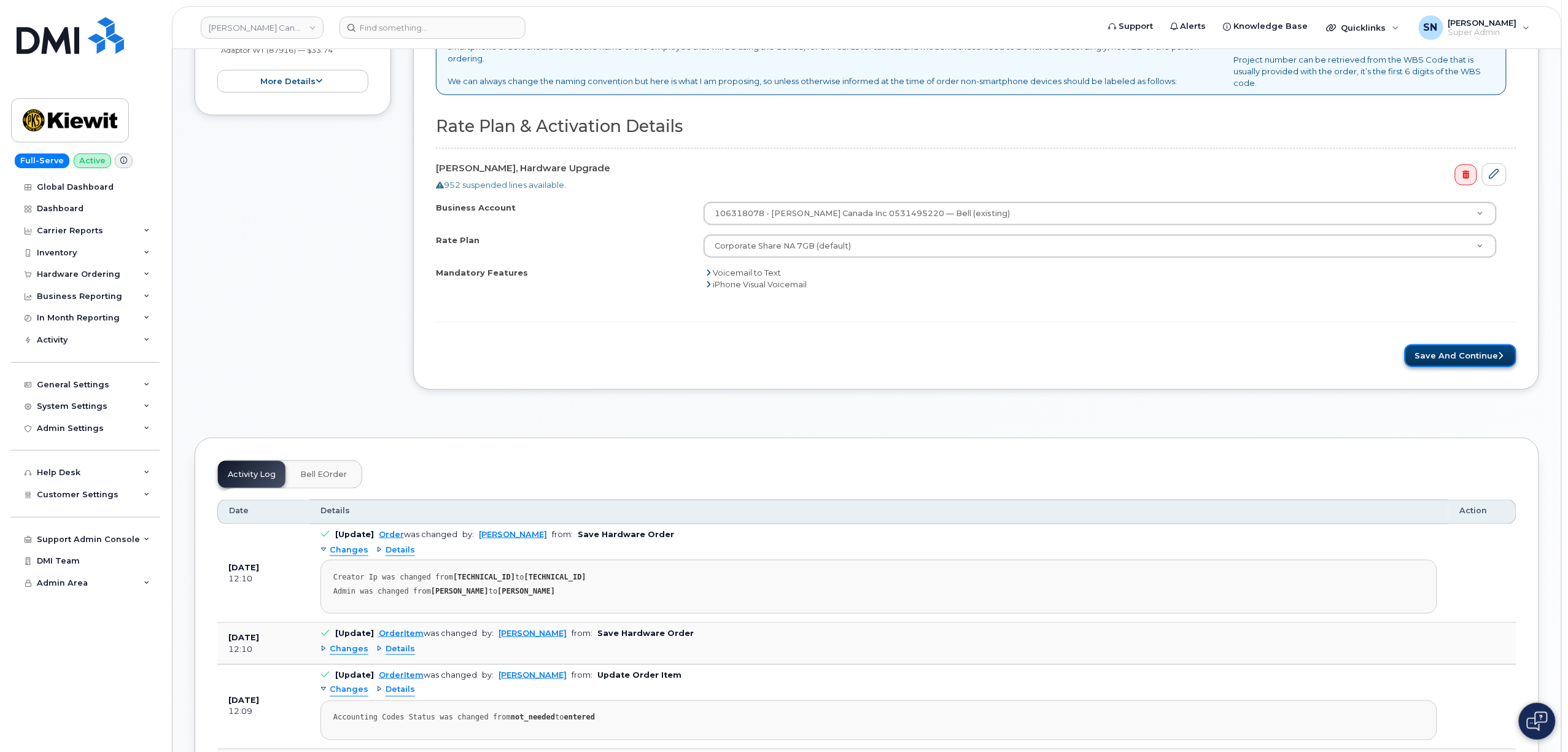
click at [1484, 362] on button "Save and Continue" at bounding box center [1461, 356] width 112 height 22
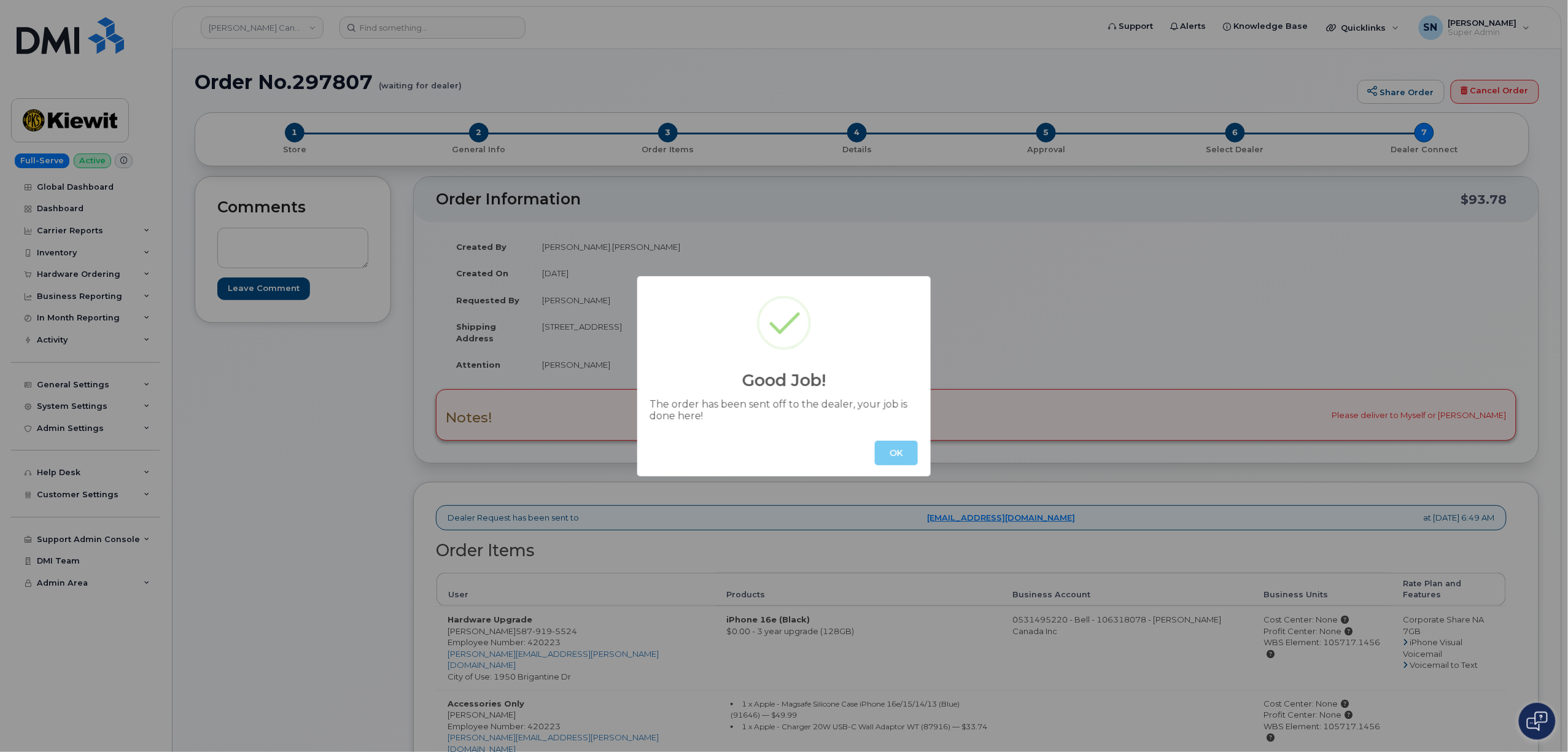
click at [897, 460] on button "OK" at bounding box center [896, 453] width 43 height 24
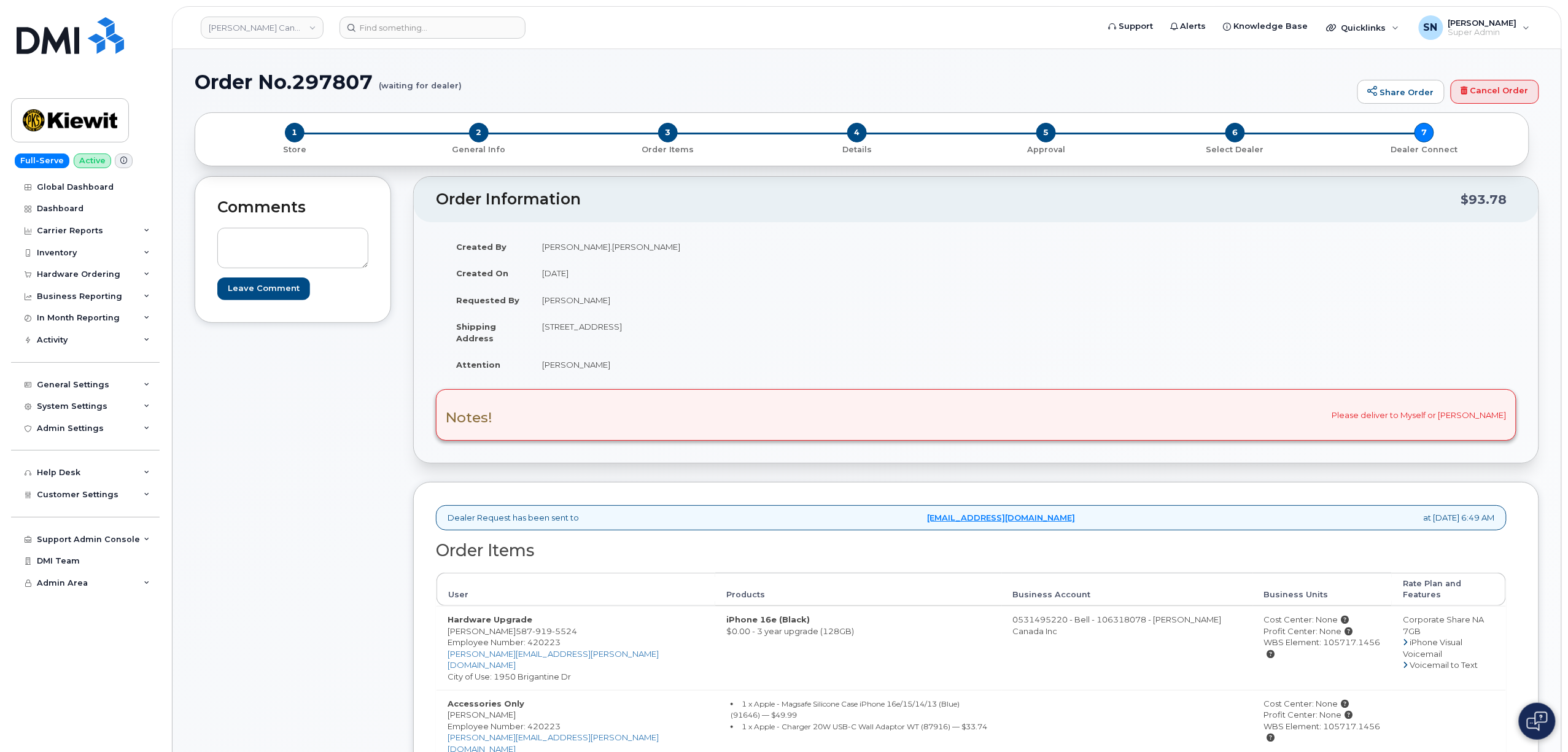
click at [919, 482] on div "Order Information $93.78 Created By Pascal.Duguay Created On August 9, 2025 Req…" at bounding box center [975, 548] width 1126 height 744
drag, startPoint x: 297, startPoint y: 76, endPoint x: 374, endPoint y: 88, distance: 77.9
click at [374, 88] on h1 "Order No.297807 (waiting for dealer)" at bounding box center [772, 81] width 1156 height 21
copy h1 "297807"
click at [328, 613] on div "Comments Leave Comment" at bounding box center [293, 548] width 197 height 744
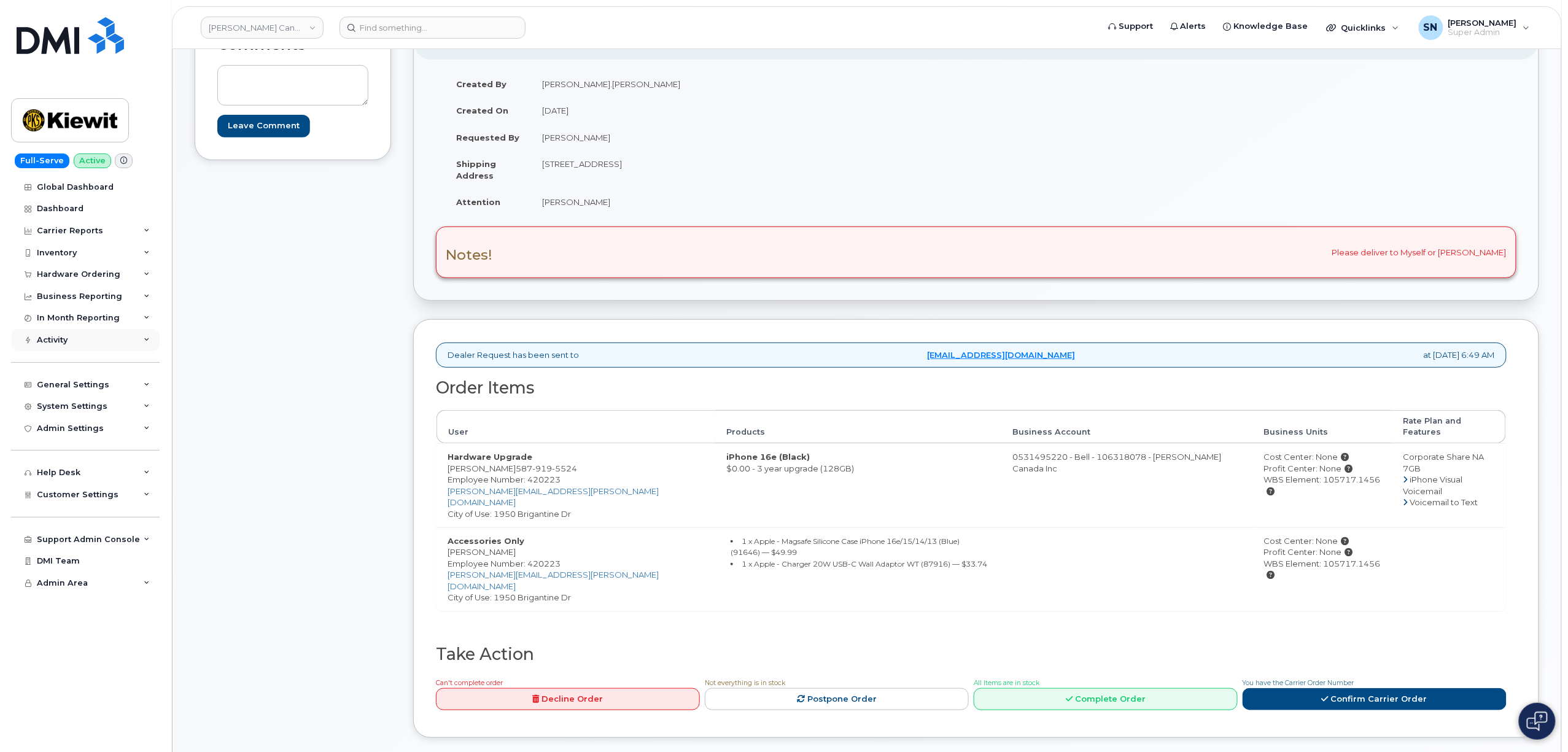
scroll to position [163, 0]
drag, startPoint x: 509, startPoint y: 458, endPoint x: 570, endPoint y: 460, distance: 61.0
click at [570, 463] on span "587 919 5524" at bounding box center [547, 468] width 61 height 10
copy span "587 919 5524"
copy small "Apple - Magsafe Silicone Case iPhone 16e/15/14/13 (Blue) (91646)"
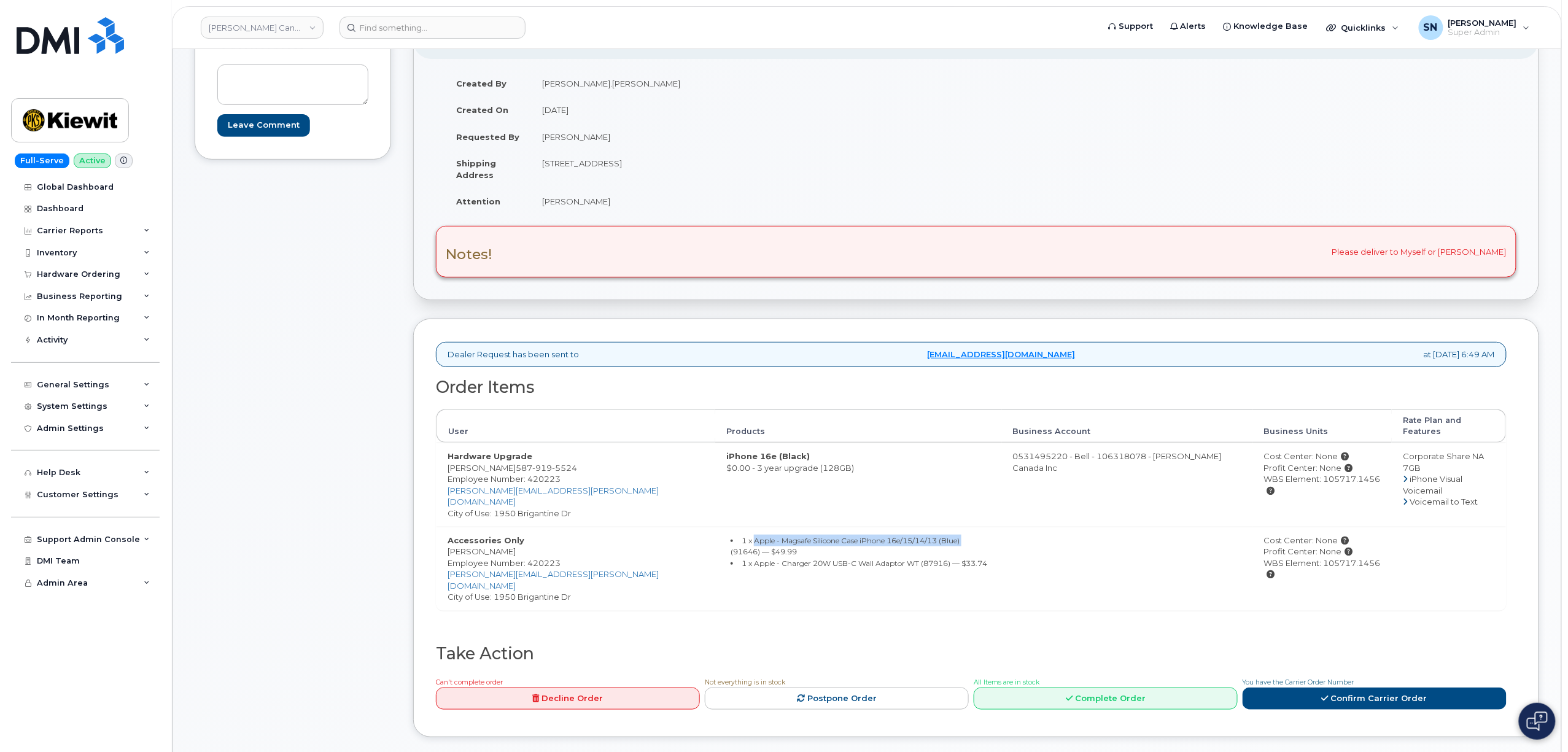
copy small "Apple - Magsafe Silicone Case iPhone 16e/15/14/13 (Blue)"
drag, startPoint x: 634, startPoint y: 521, endPoint x: 852, endPoint y: 521, distance: 218.0
click at [852, 536] on small "1 x Apple - Magsafe Silicone Case iPhone 16e/15/14/13 (Blue) (91646) — $49.99" at bounding box center [845, 546] width 229 height 21
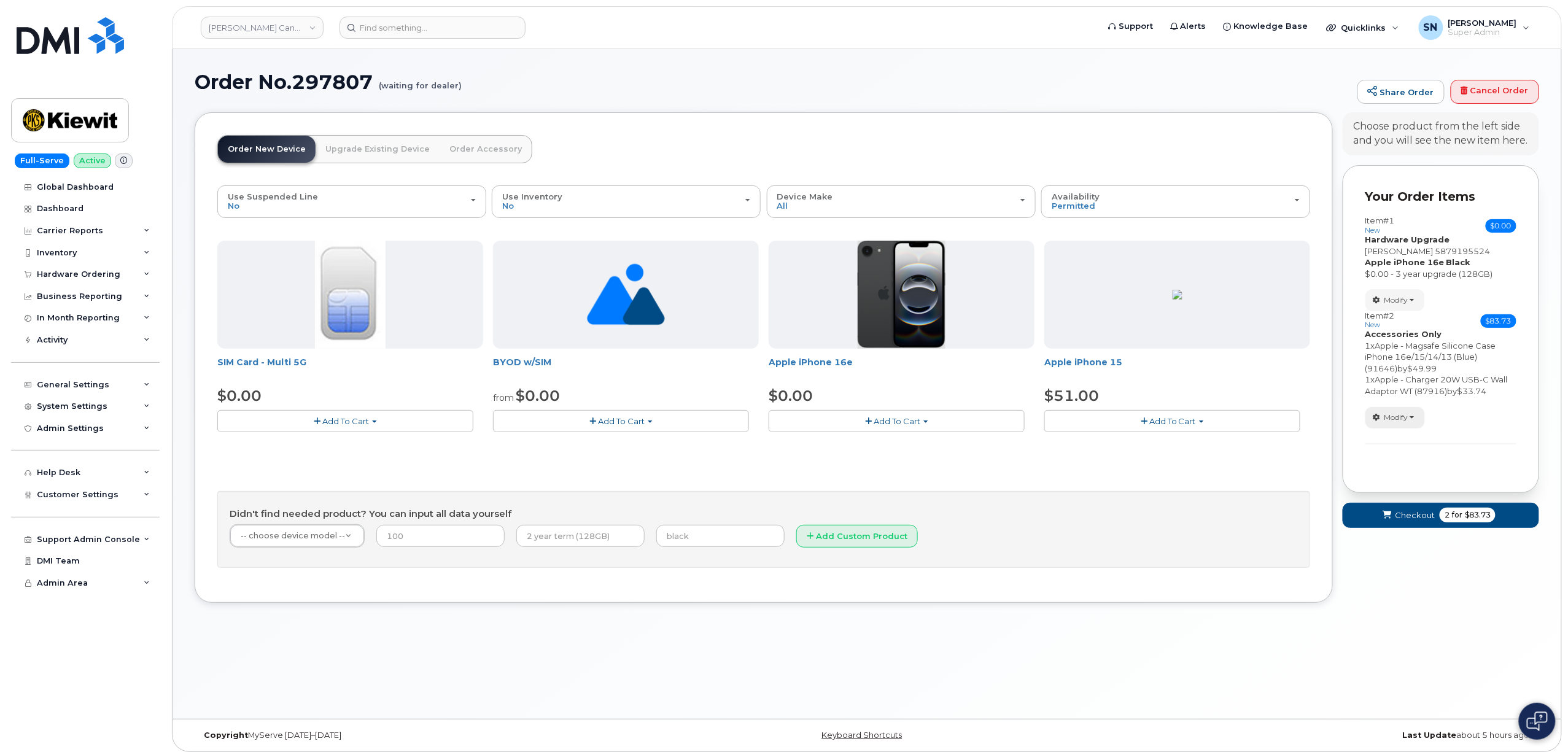
click at [1406, 426] on button "Modify" at bounding box center [1396, 417] width 60 height 21
click at [1413, 438] on link "change" at bounding box center [1424, 437] width 116 height 15
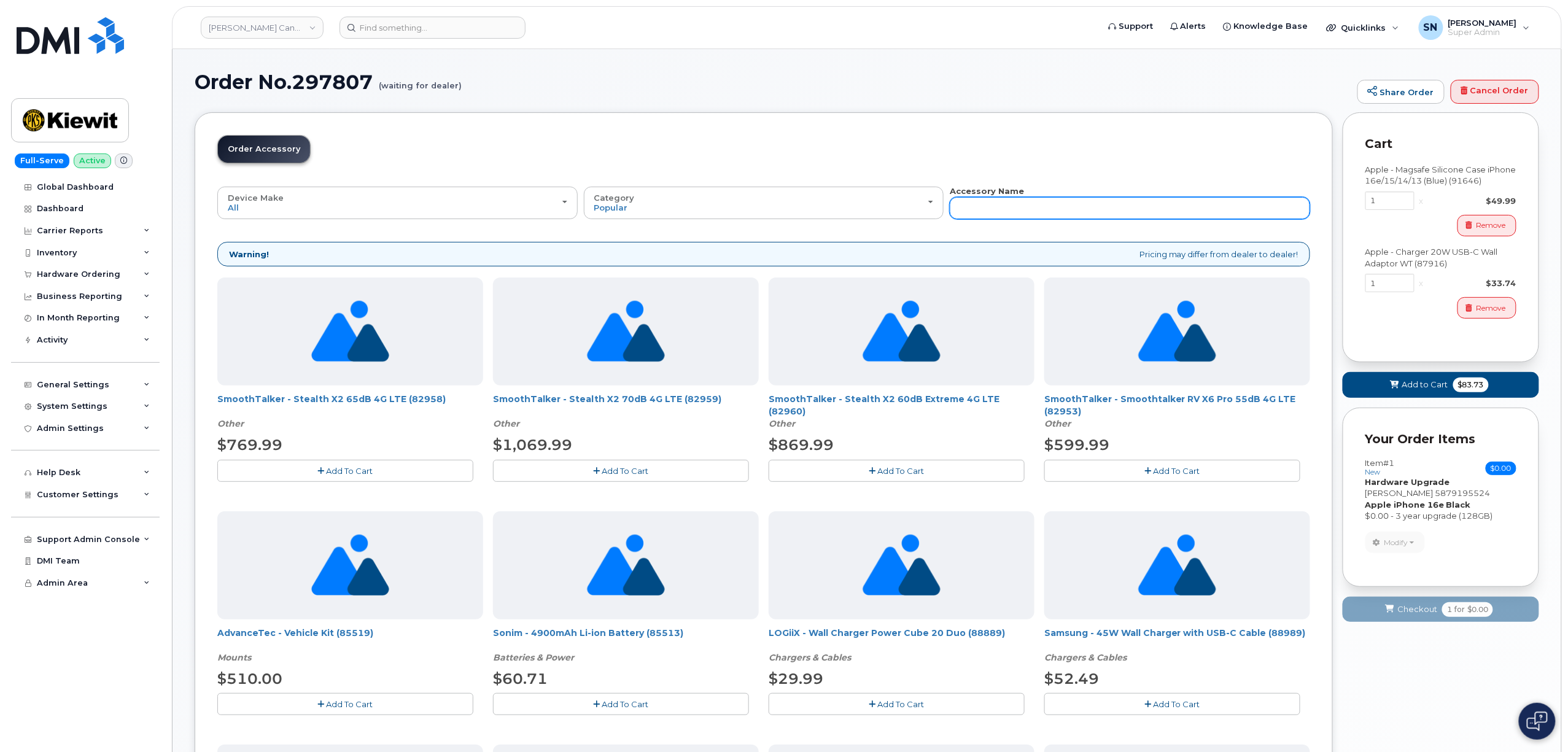
click at [993, 207] on input "text" at bounding box center [1129, 209] width 361 height 22
type input "91674"
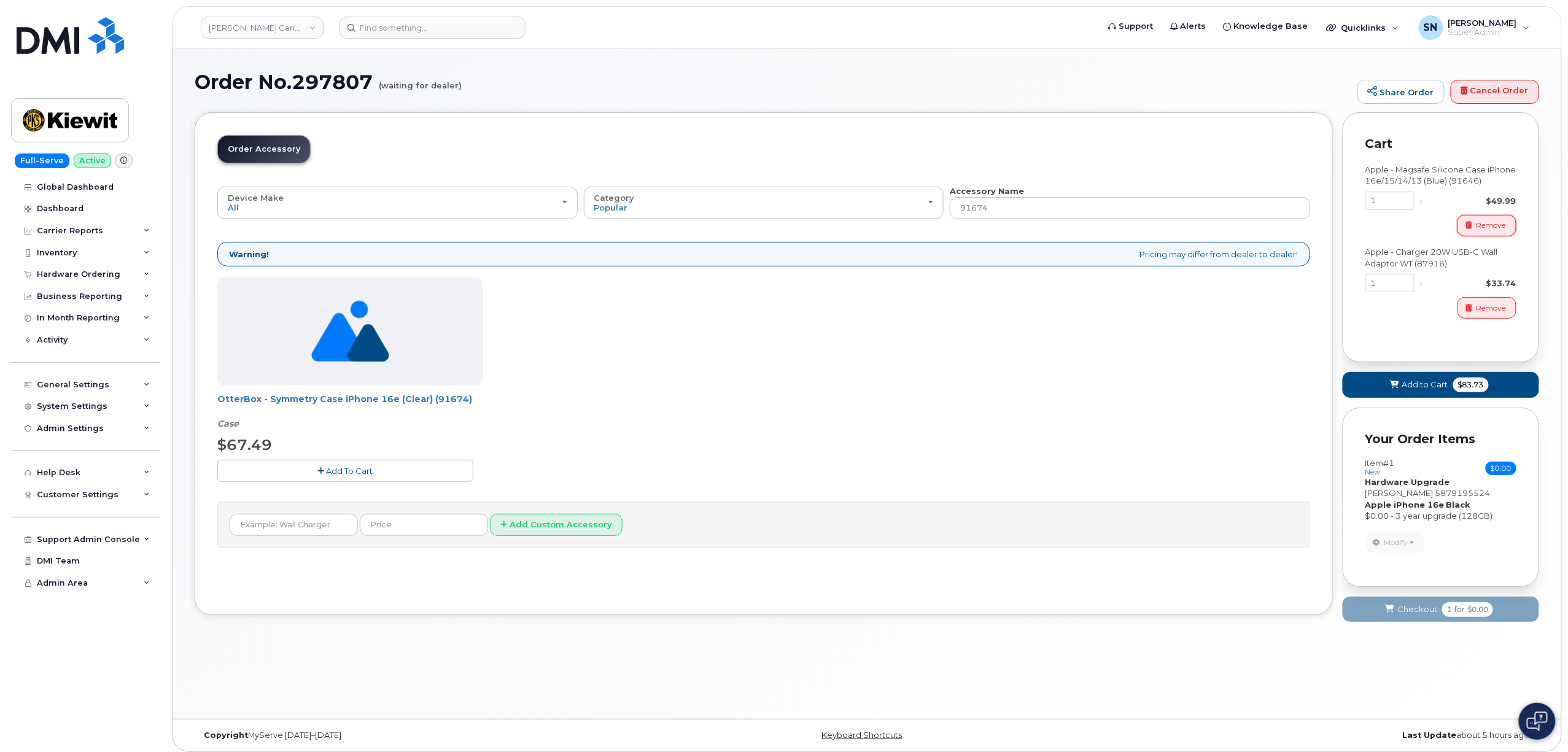
click at [1487, 226] on span "Remove" at bounding box center [1492, 226] width 30 height 11
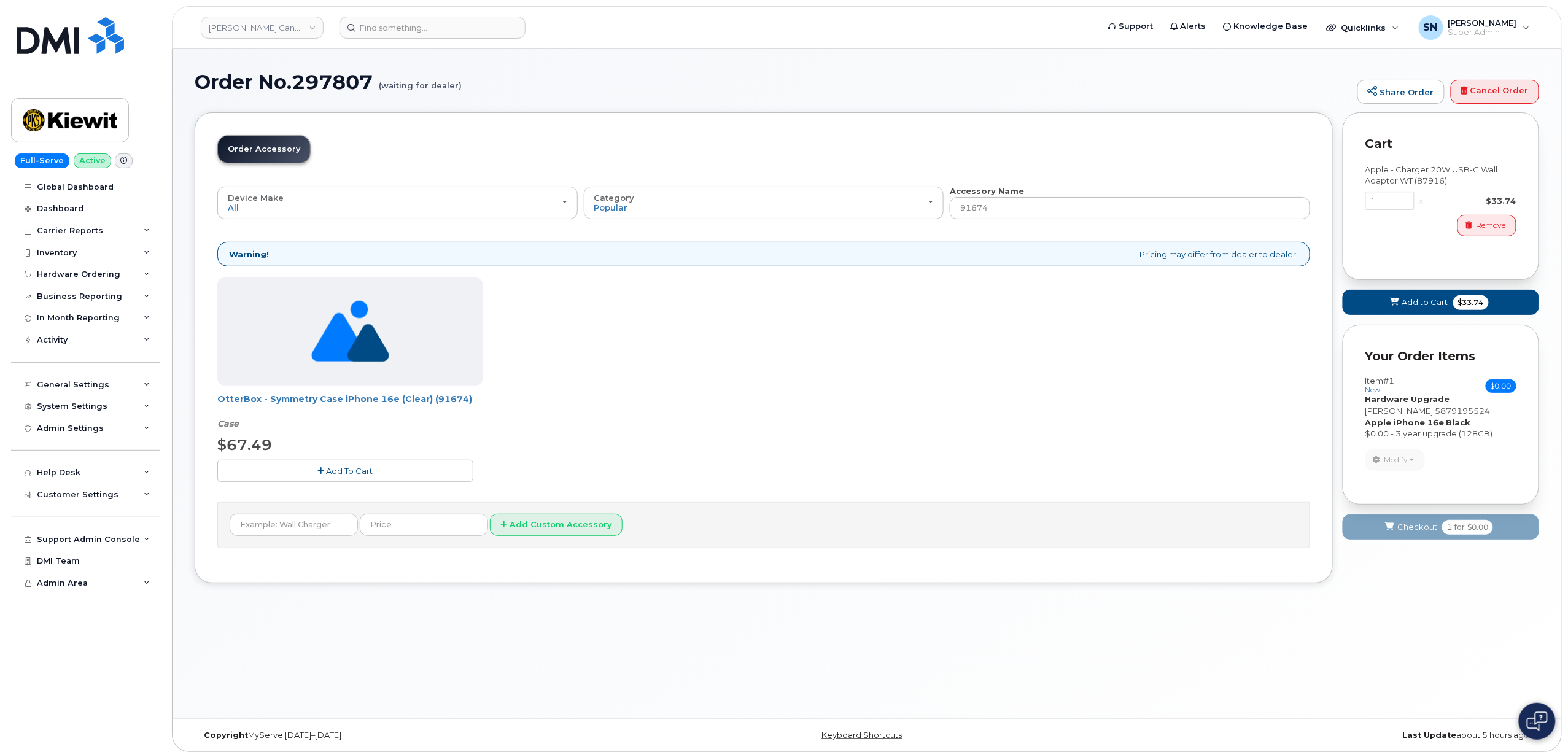
click at [436, 472] on button "Add To Cart" at bounding box center [345, 471] width 256 height 21
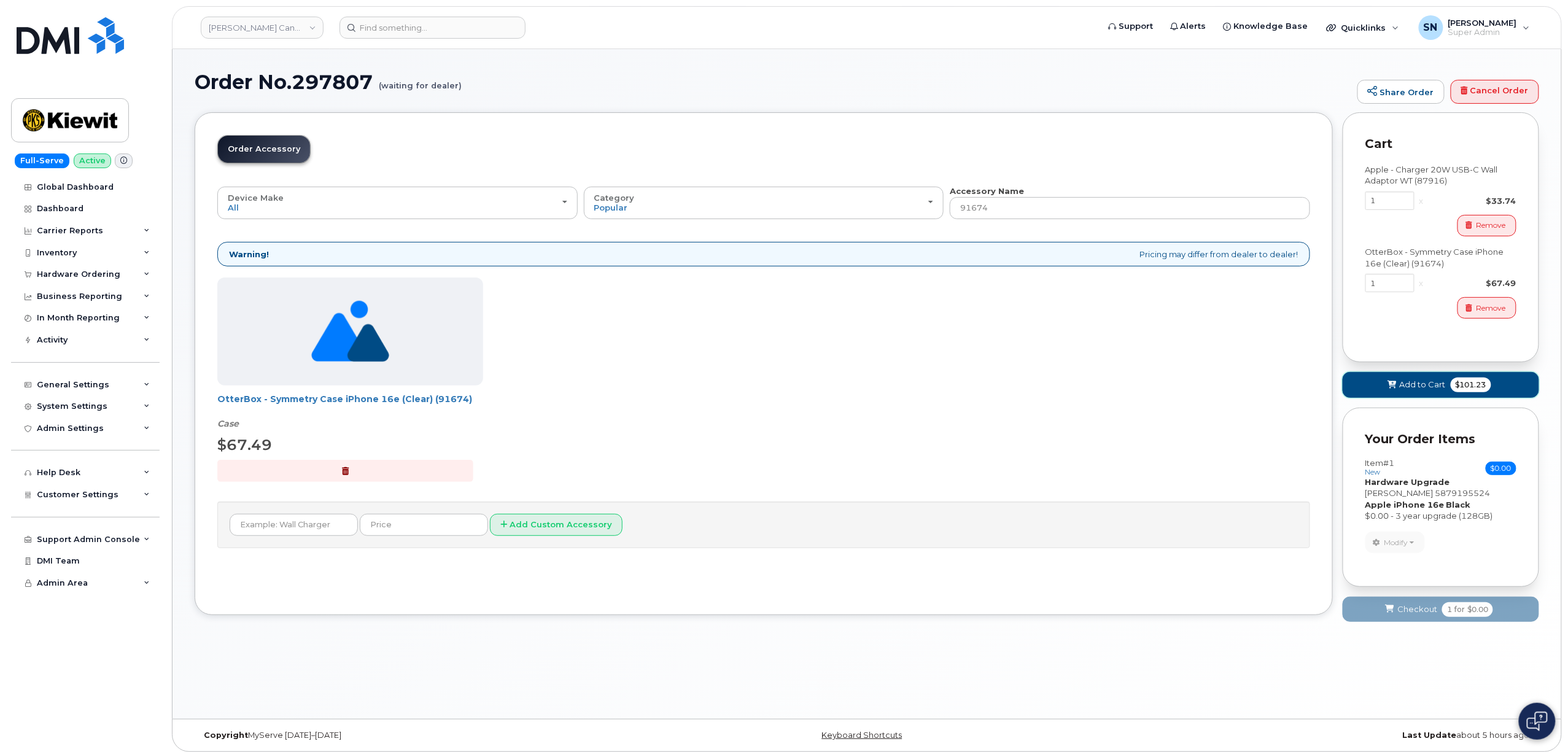
click at [1393, 393] on button "Add to Cart $101.23" at bounding box center [1440, 384] width 197 height 25
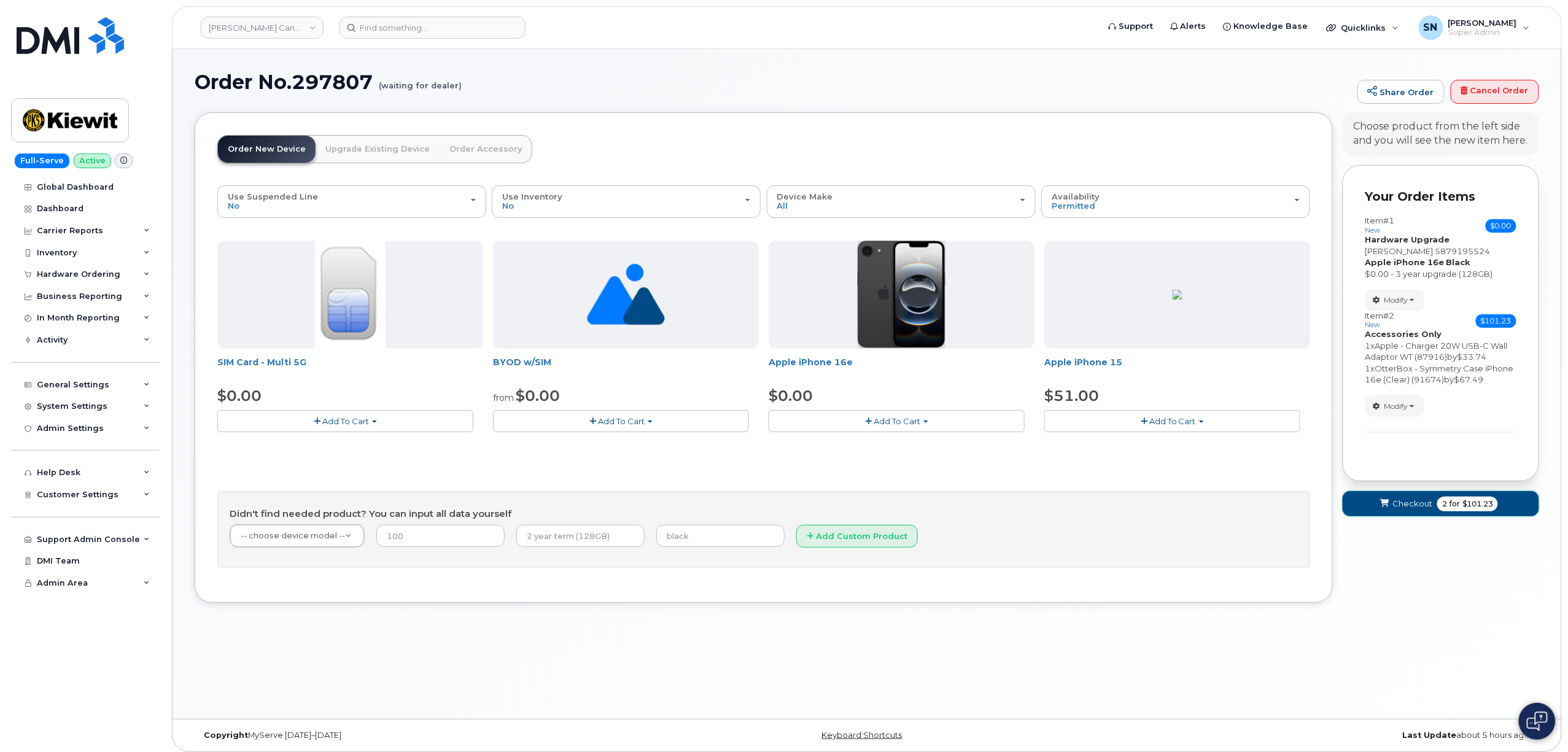
click at [1403, 510] on span "Checkout" at bounding box center [1412, 503] width 40 height 12
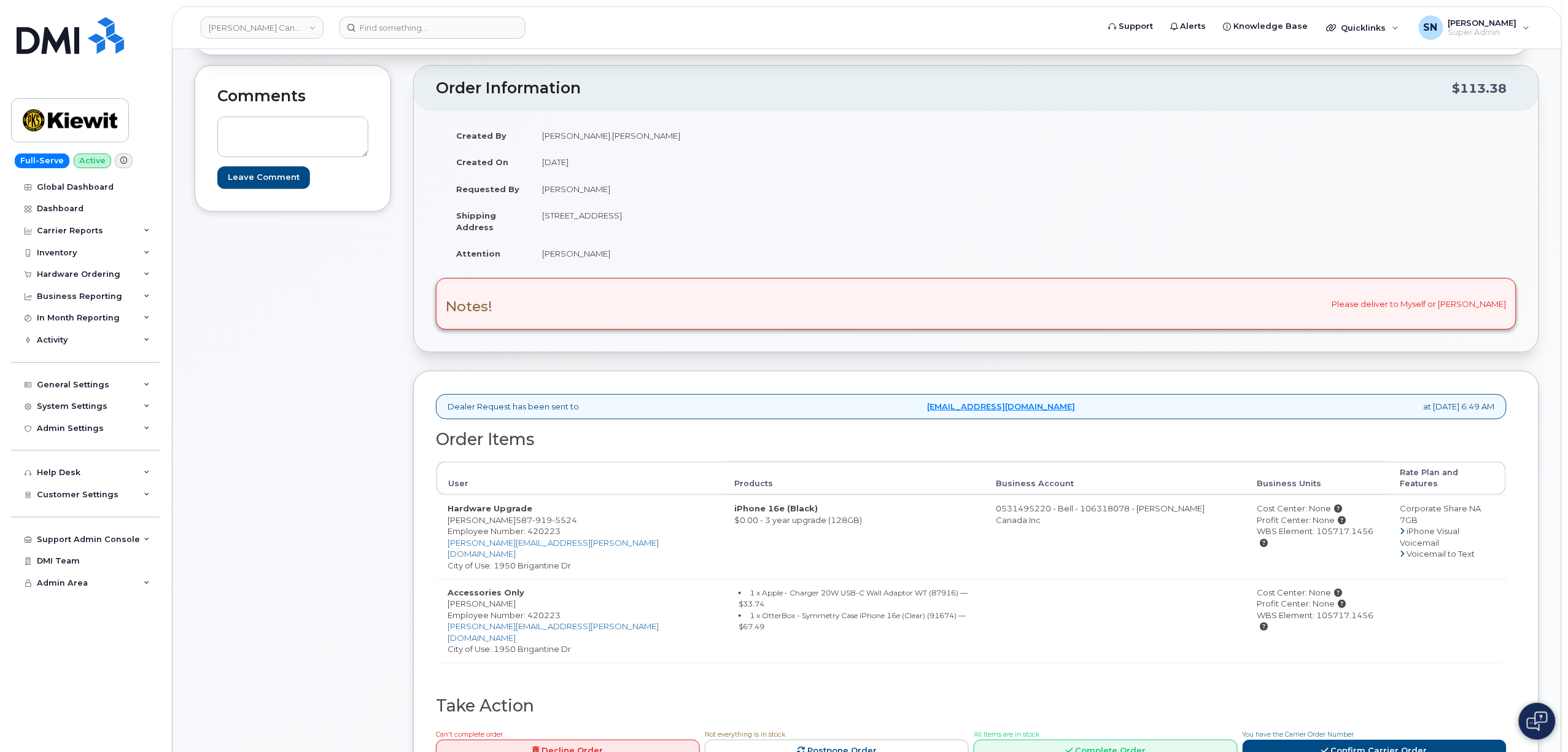
scroll to position [82, 0]
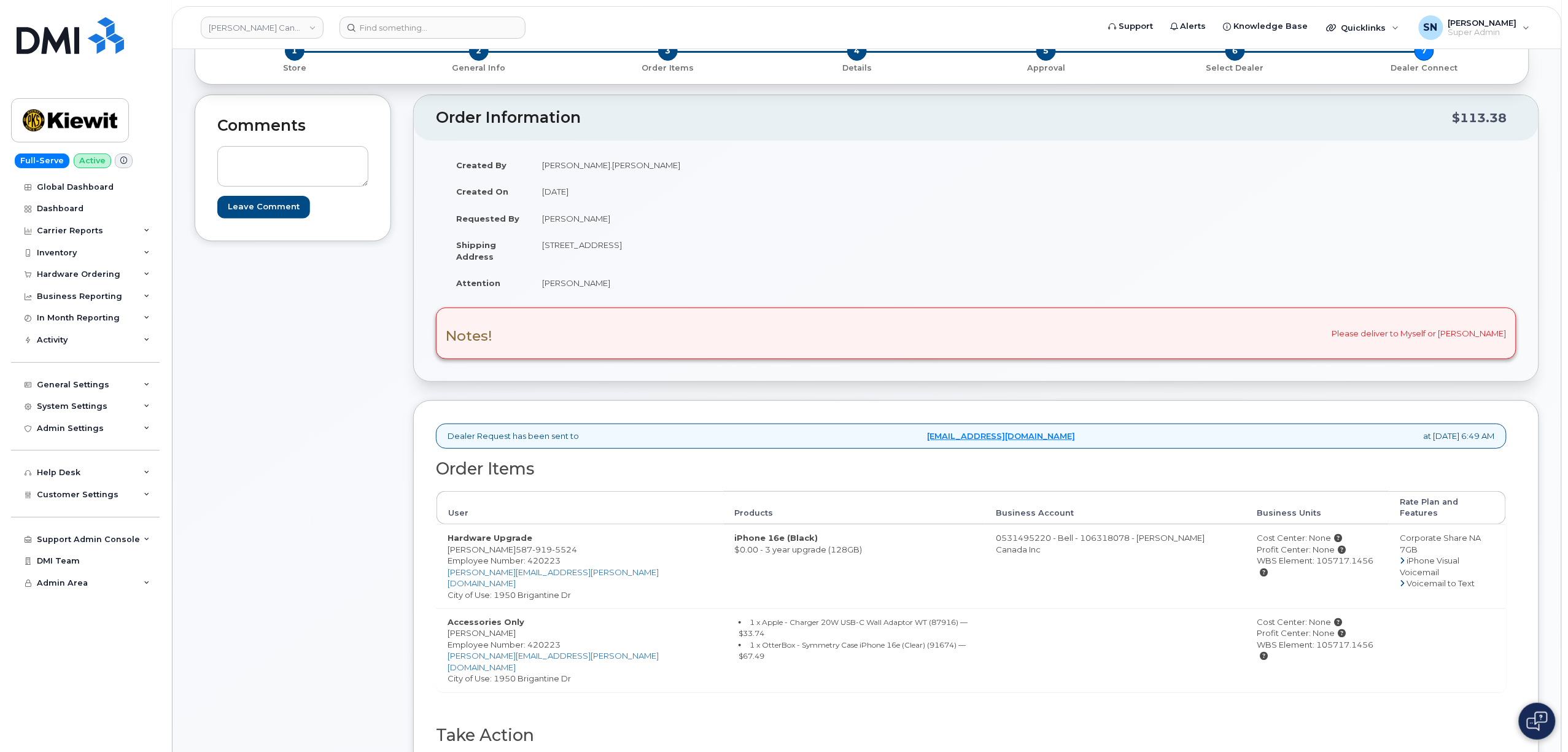
drag, startPoint x: 544, startPoint y: 243, endPoint x: 622, endPoint y: 256, distance: 79.1
click at [622, 256] on td "[STREET_ADDRESS]" at bounding box center [749, 250] width 436 height 38
copy td "1950 Brigantine Dr"
drag, startPoint x: 691, startPoint y: 246, endPoint x: 725, endPoint y: 255, distance: 35.2
click at [725, 255] on td "[STREET_ADDRESS]" at bounding box center [749, 250] width 436 height 38
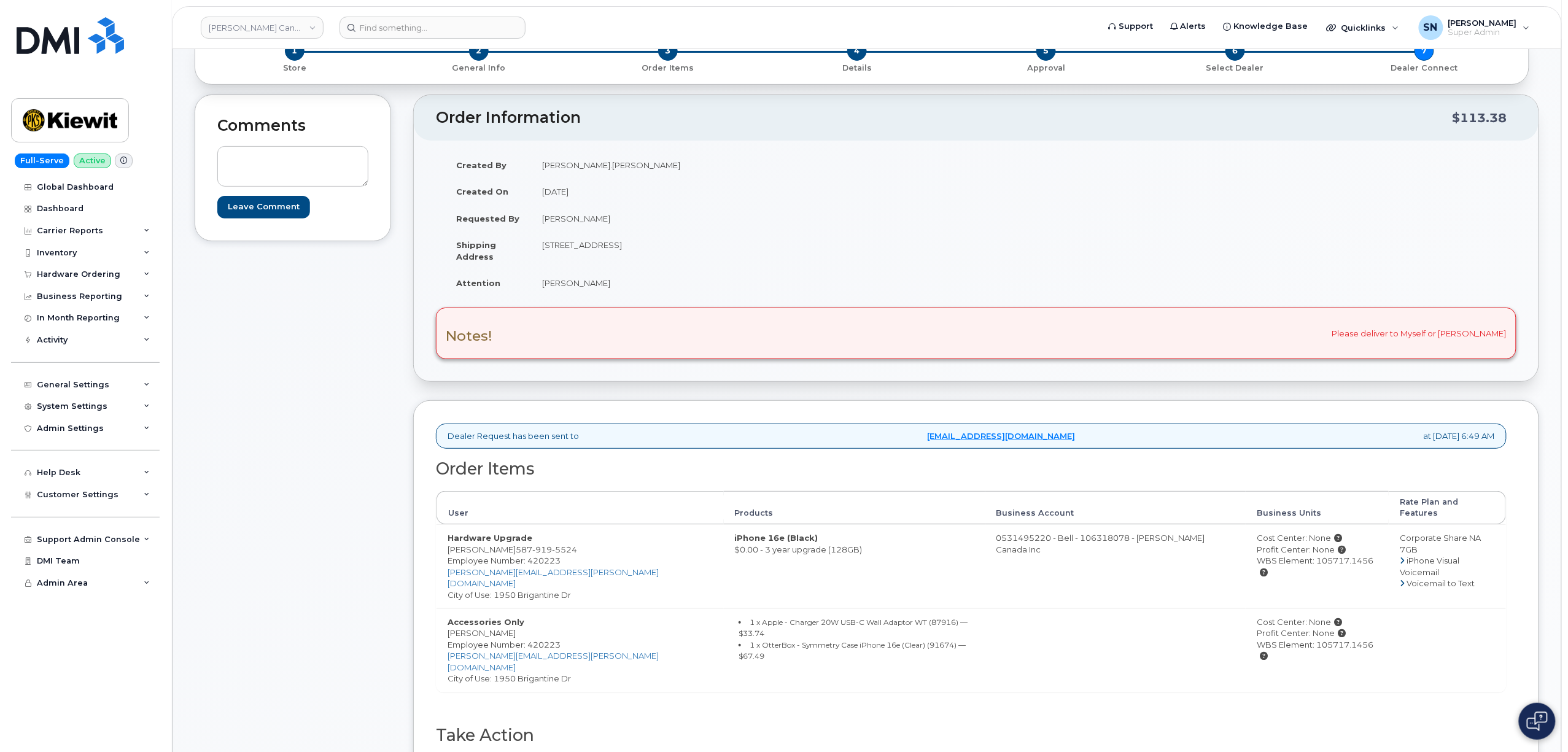
copy td "V3K 7B5"
drag, startPoint x: 532, startPoint y: 289, endPoint x: 602, endPoint y: 293, distance: 70.1
click at [602, 293] on td "[PERSON_NAME]" at bounding box center [749, 282] width 436 height 27
copy td "[PERSON_NAME]"
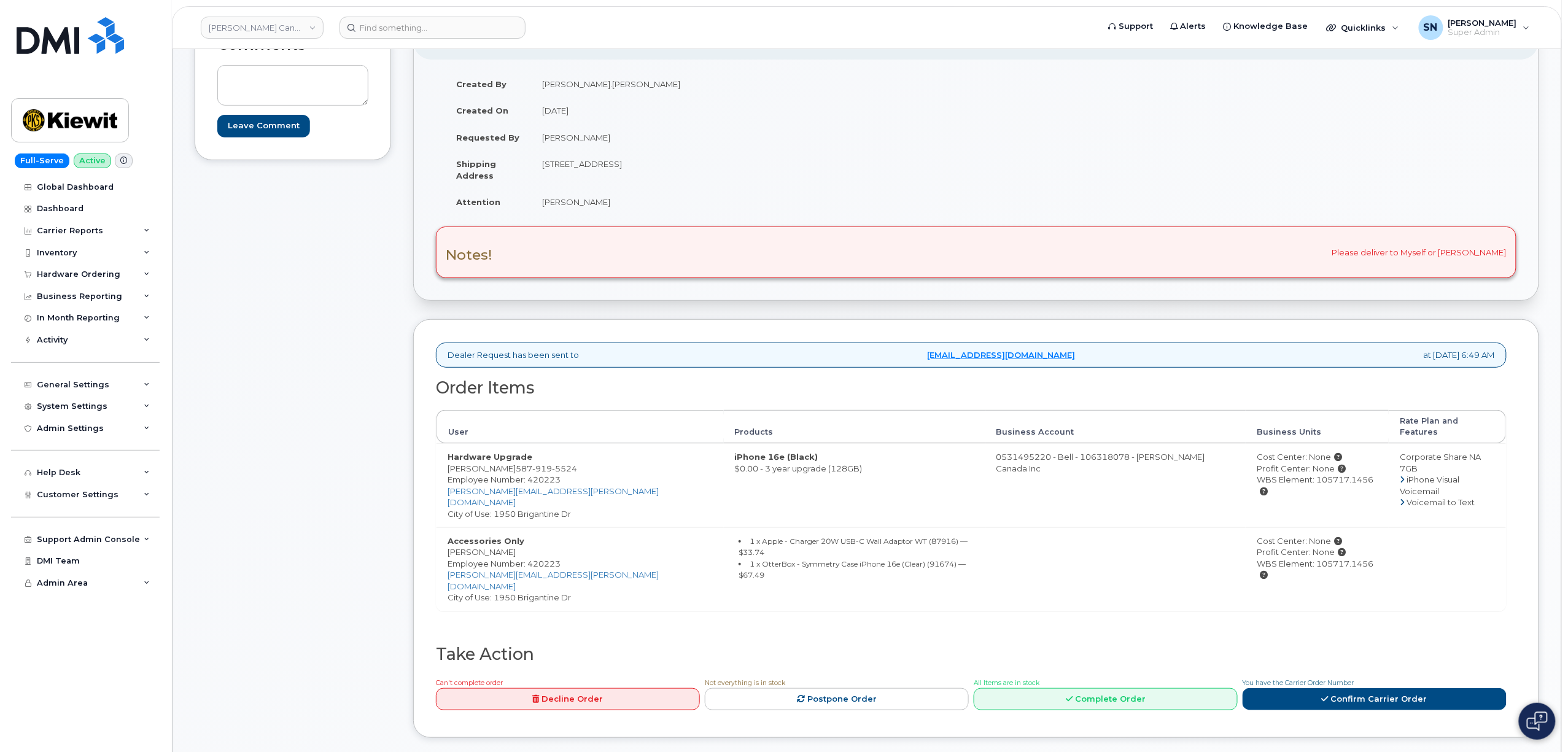
scroll to position [163, 0]
drag, startPoint x: 447, startPoint y: 534, endPoint x: 460, endPoint y: 534, distance: 13.0
click at [460, 534] on td "Accessories Only Pascal Duguay Employee Number: 420223 PASCAL.DUGUAY@KIEWIT.COM…" at bounding box center [580, 568] width 287 height 84
drag, startPoint x: 449, startPoint y: 458, endPoint x: 571, endPoint y: 458, distance: 122.0
click at [571, 458] on td "Hardware Upgrade Pascal Duguay 587 919 5524 Employee Number: 420223 PASCAL.DUGU…" at bounding box center [580, 485] width 287 height 84
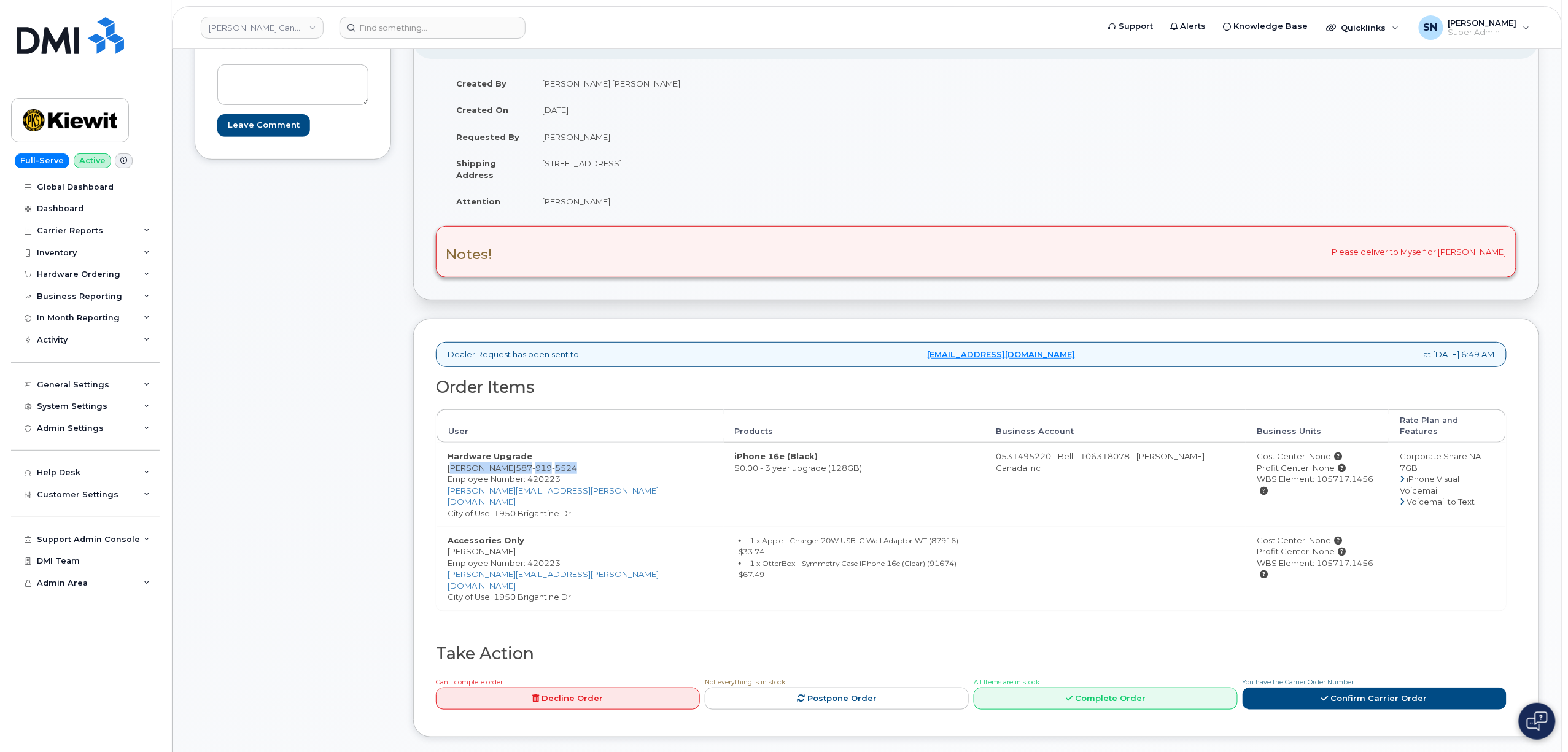
copy td "Pascal Duguay 587 919 5524"
copy div "105717.1456"
drag, startPoint x: 1322, startPoint y: 545, endPoint x: 1265, endPoint y: 545, distance: 57.0
click at [1265, 557] on div "WBS Element: 105717.1456" at bounding box center [1317, 568] width 121 height 22
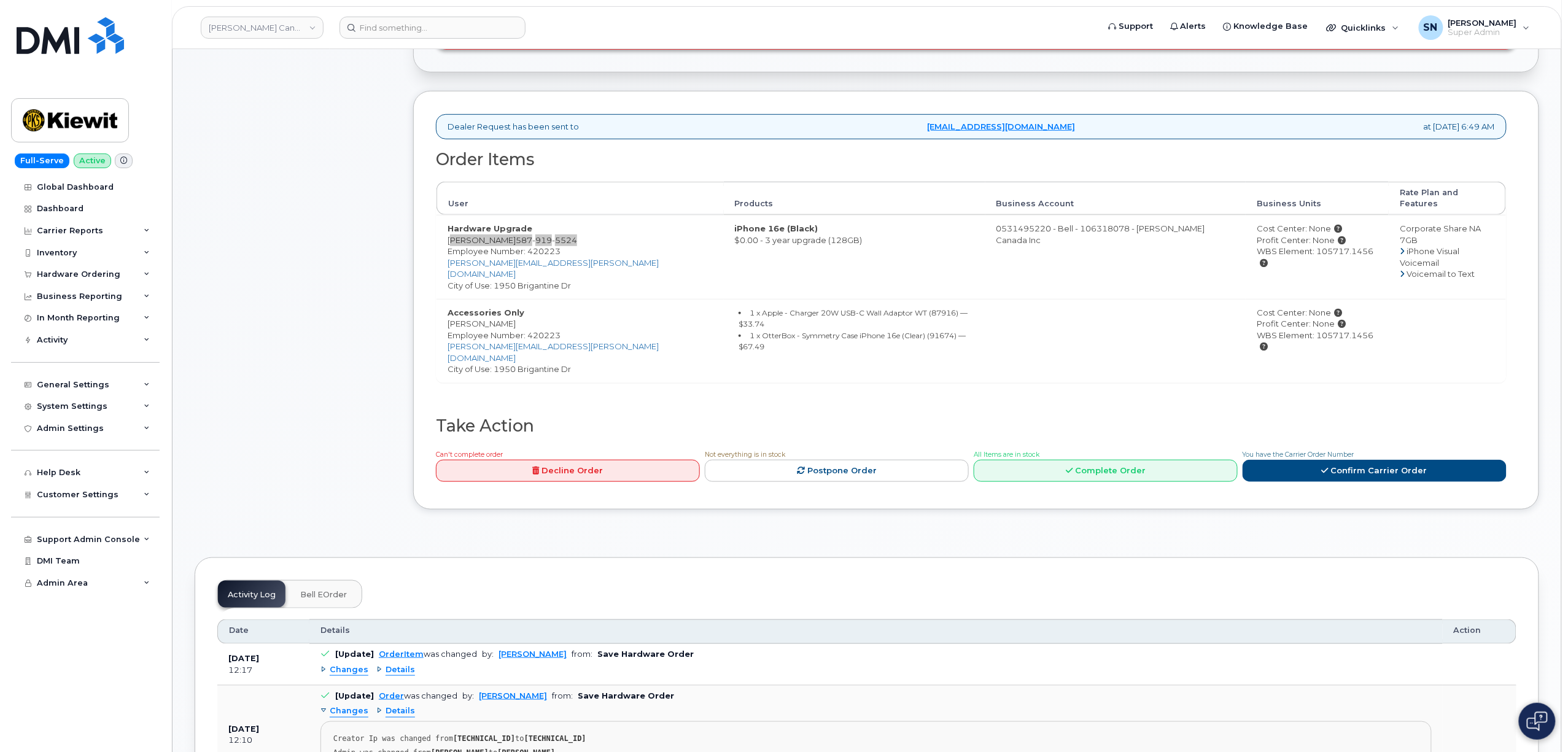
scroll to position [409, 0]
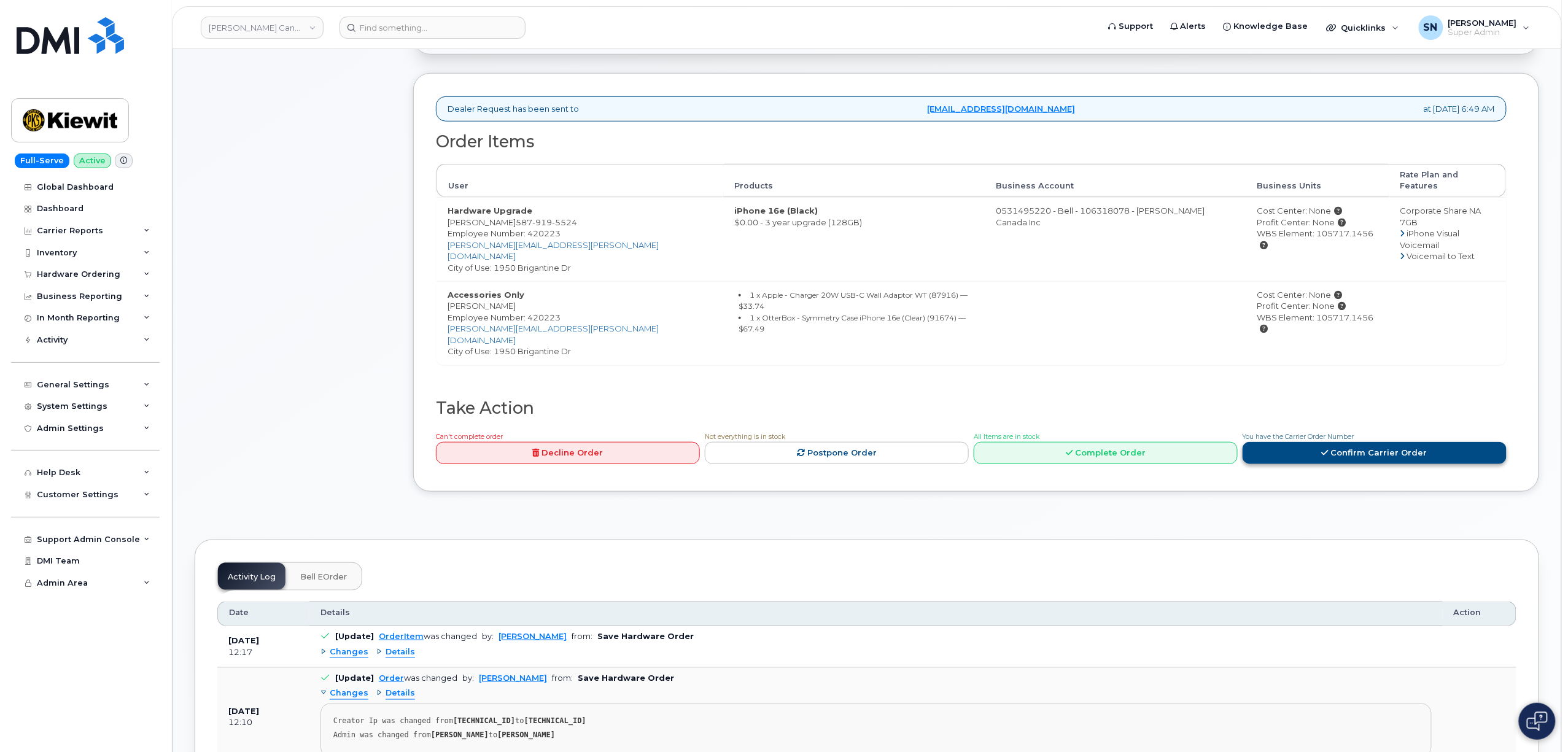
click at [1359, 431] on div "You have the Carrier Order Number Confirm Carrier Order" at bounding box center [1374, 447] width 264 height 34
click at [1356, 442] on link "Confirm Carrier Order" at bounding box center [1374, 453] width 264 height 22
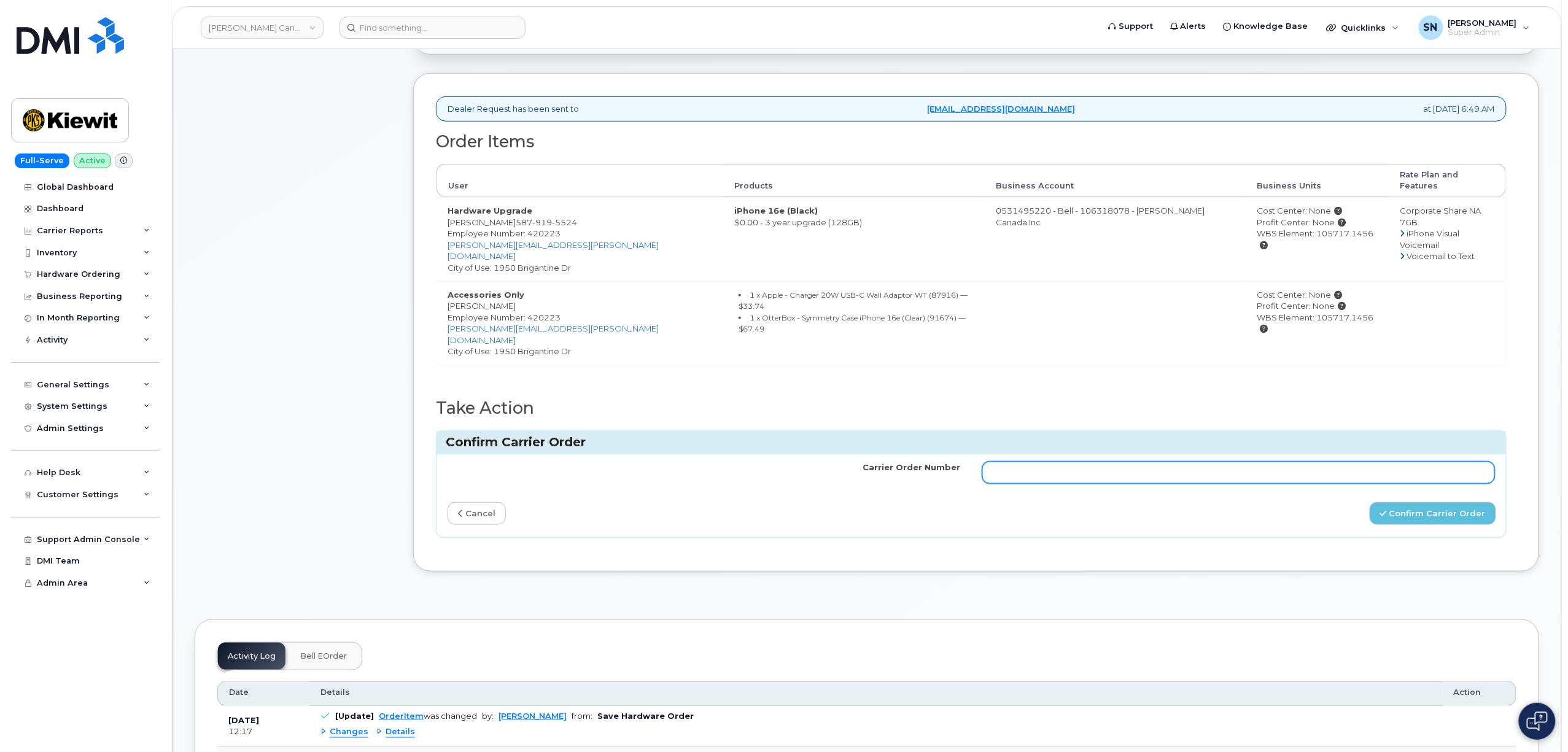
click at [1202, 462] on input "Carrier Order Number" at bounding box center [1238, 473] width 512 height 22
paste input "3006666"
type input "3006666"
click at [1465, 502] on button "Confirm Carrier Order" at bounding box center [1433, 513] width 127 height 22
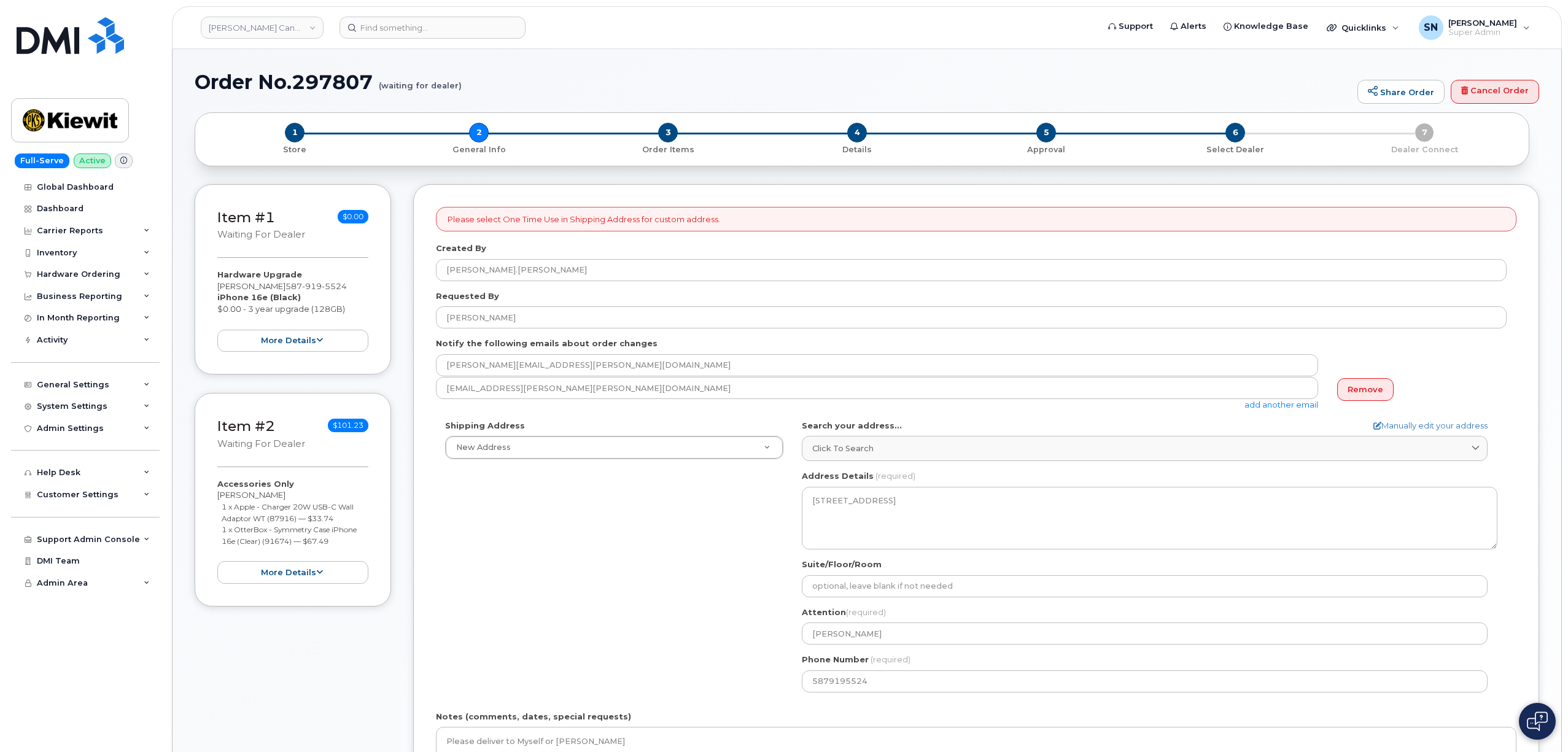
select select
drag, startPoint x: 279, startPoint y: 286, endPoint x: 341, endPoint y: 290, distance: 62.1
click at [341, 290] on div "Hardware Upgrade [PERSON_NAME] [PHONE_NUMBER] iPhone 16e (Black) $0.00 - 3 year…" at bounding box center [293, 310] width 151 height 83
copy span "[PHONE_NUMBER]"
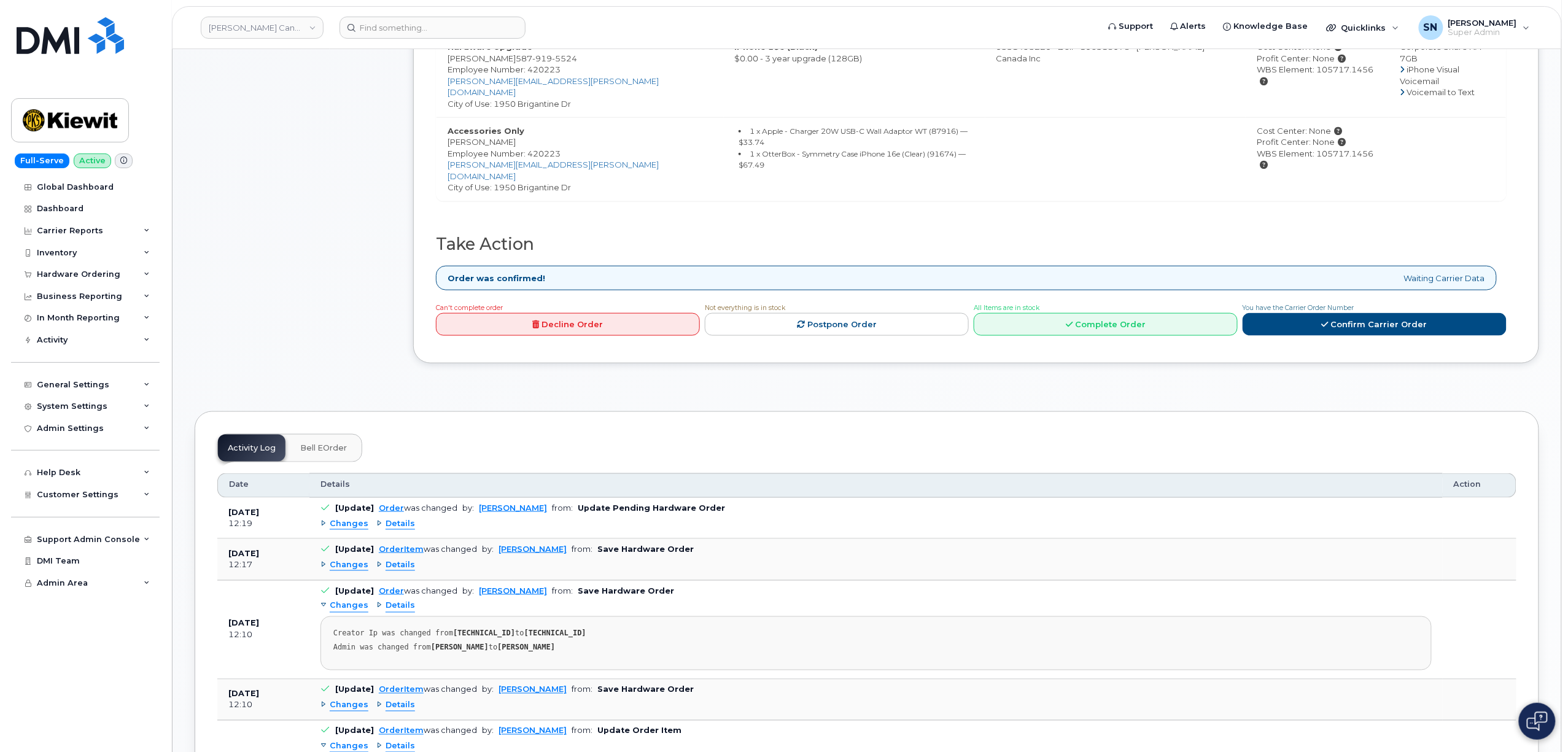
scroll to position [654, 0]
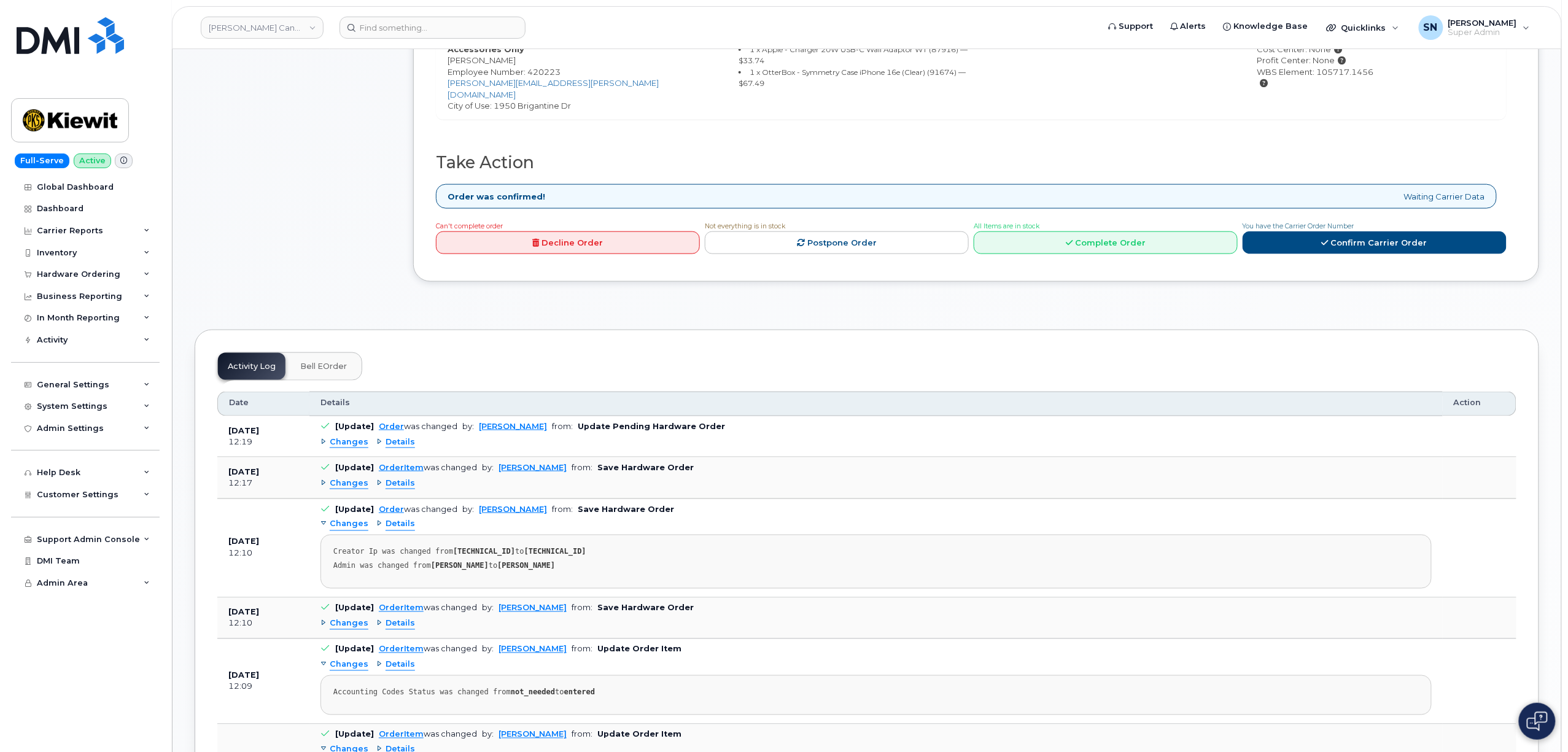
click at [350, 437] on span "Changes" at bounding box center [349, 443] width 39 height 12
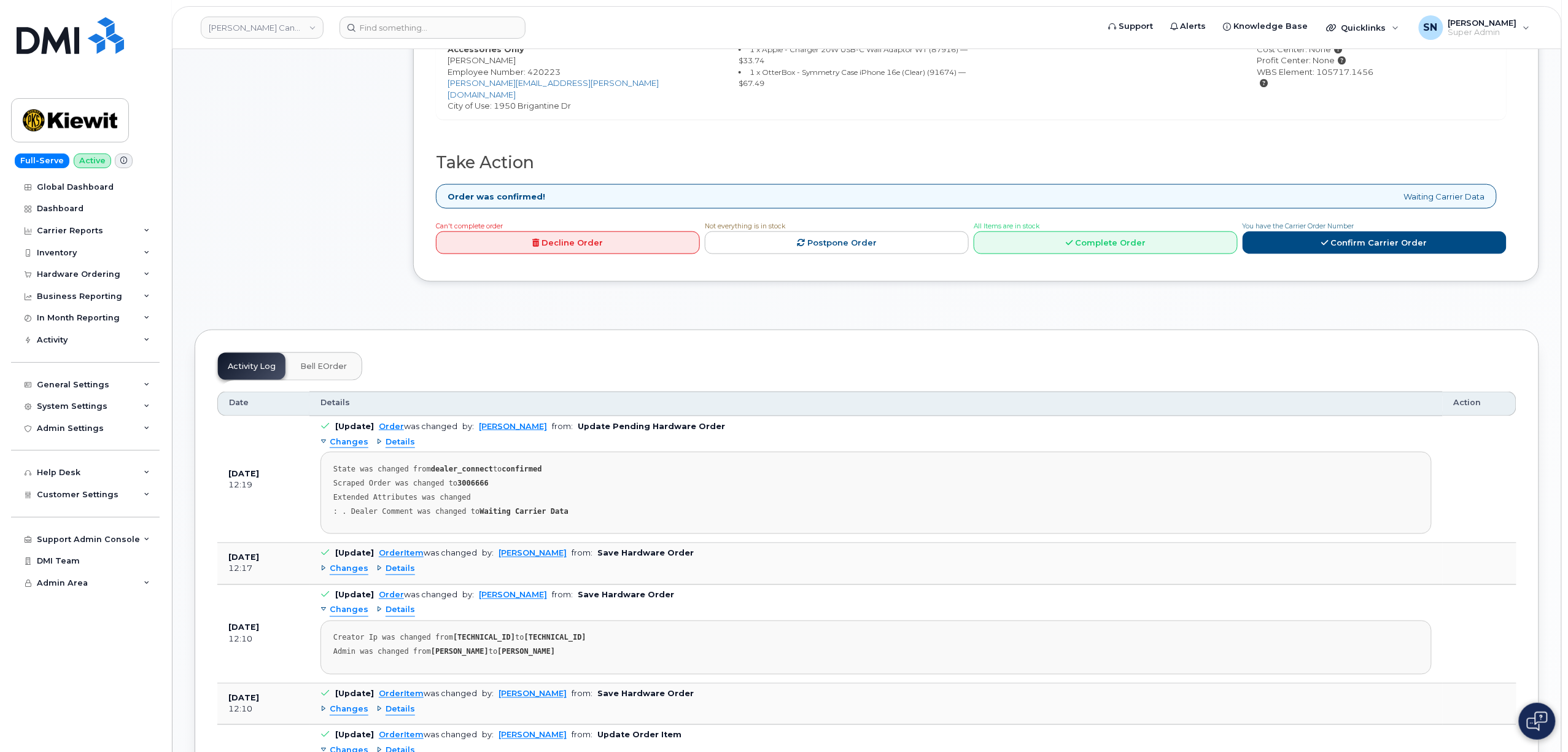
click at [350, 437] on span "Changes" at bounding box center [349, 443] width 39 height 12
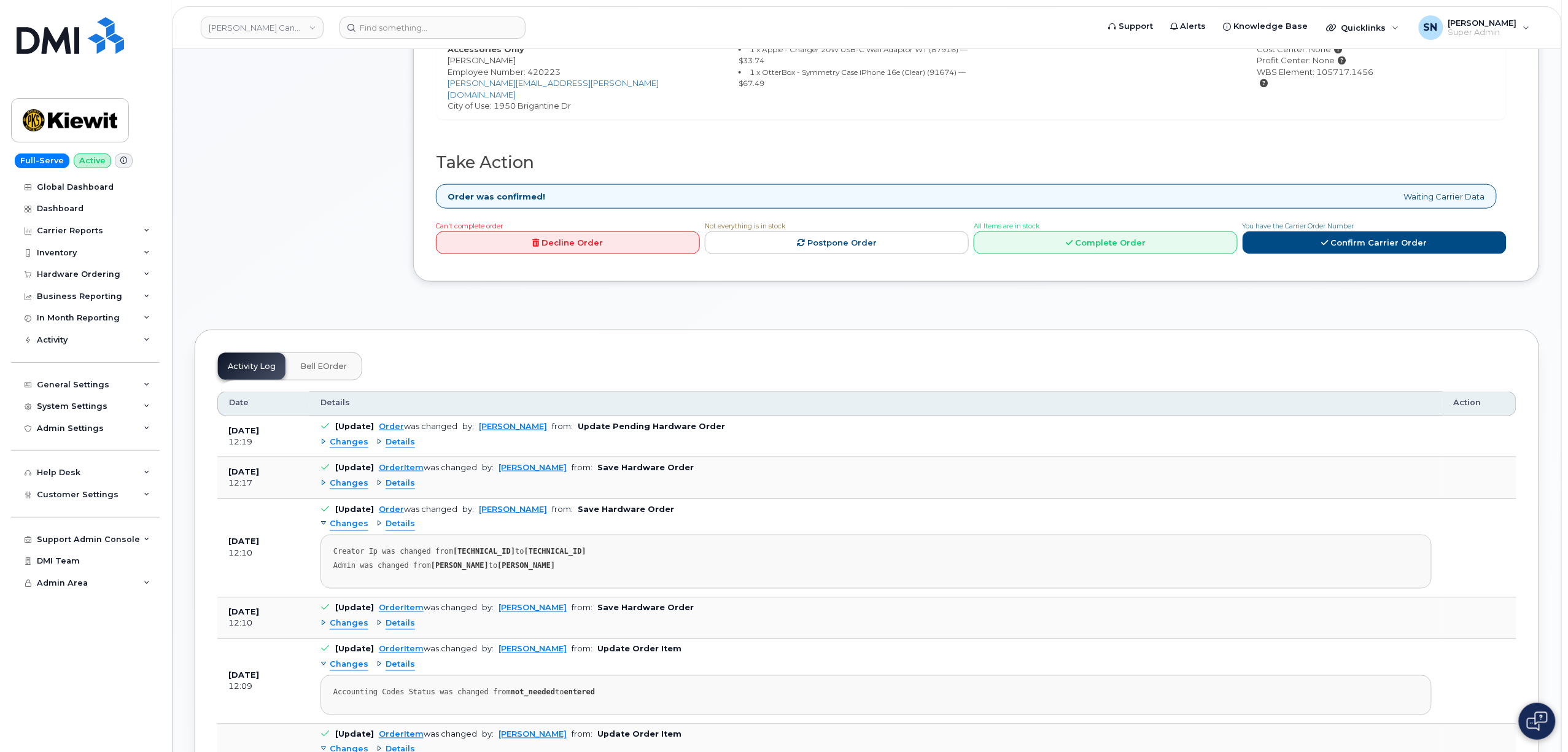
click at [354, 478] on span "Changes" at bounding box center [349, 484] width 39 height 12
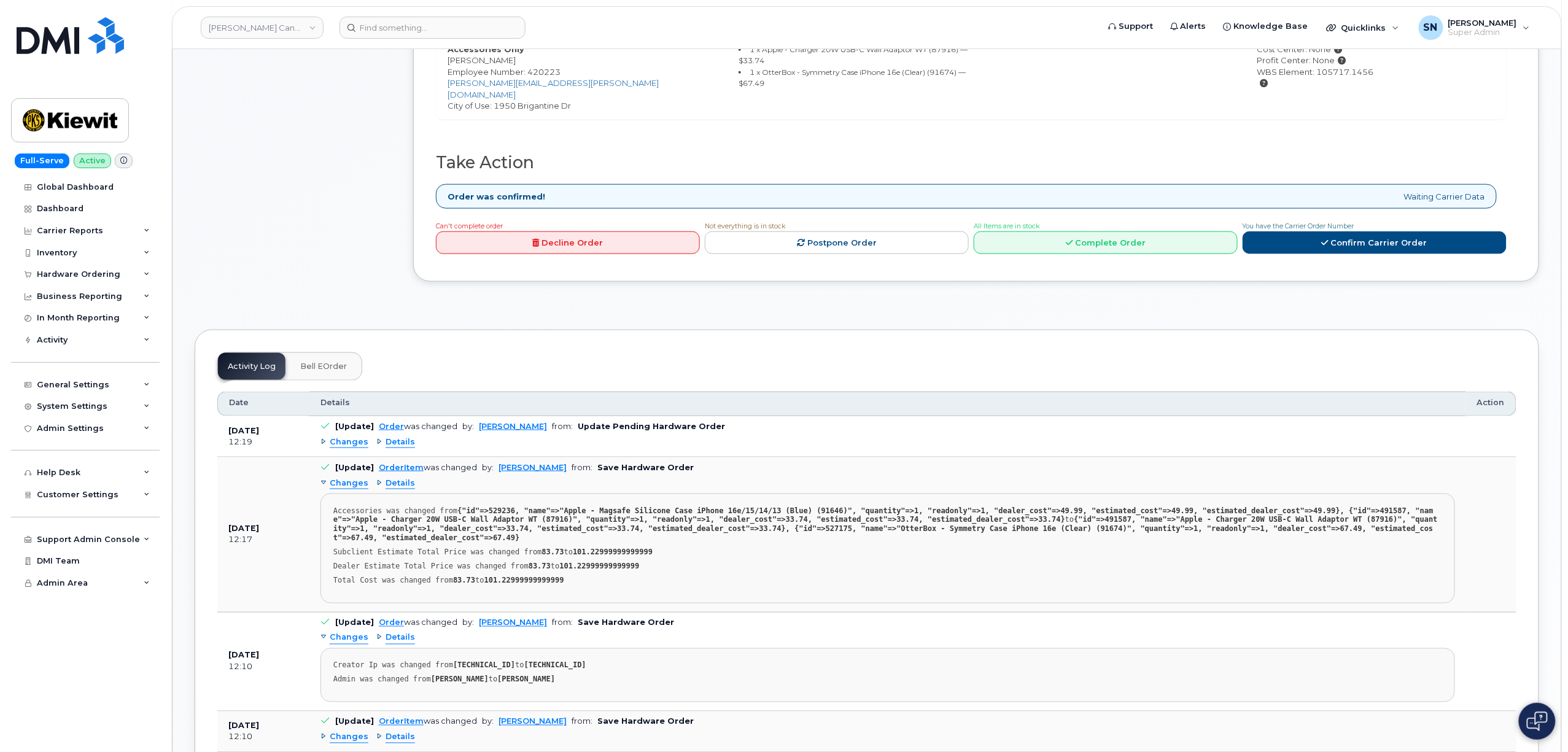
click at [352, 478] on span "Changes" at bounding box center [349, 484] width 39 height 12
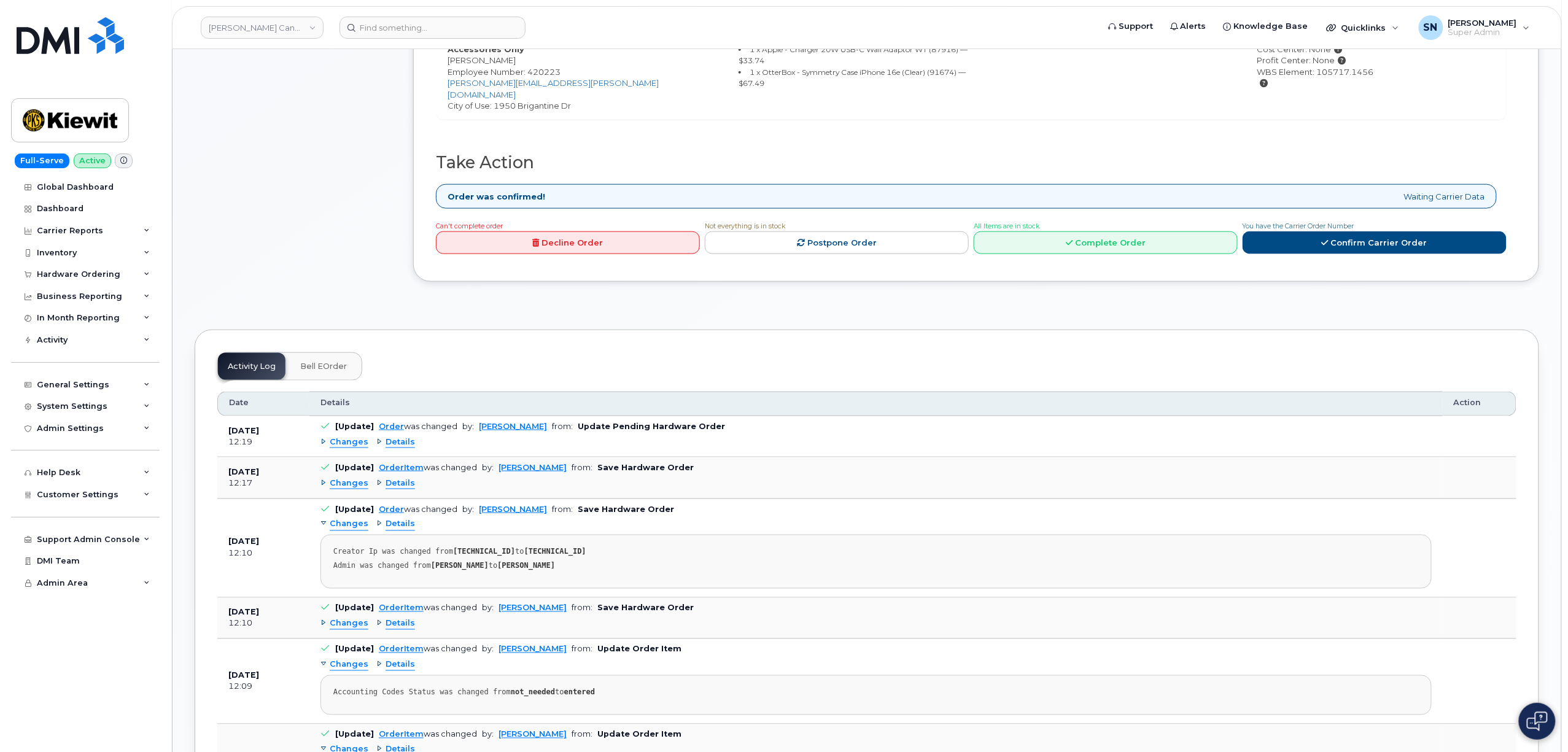
click at [352, 619] on span "Changes" at bounding box center [349, 624] width 39 height 12
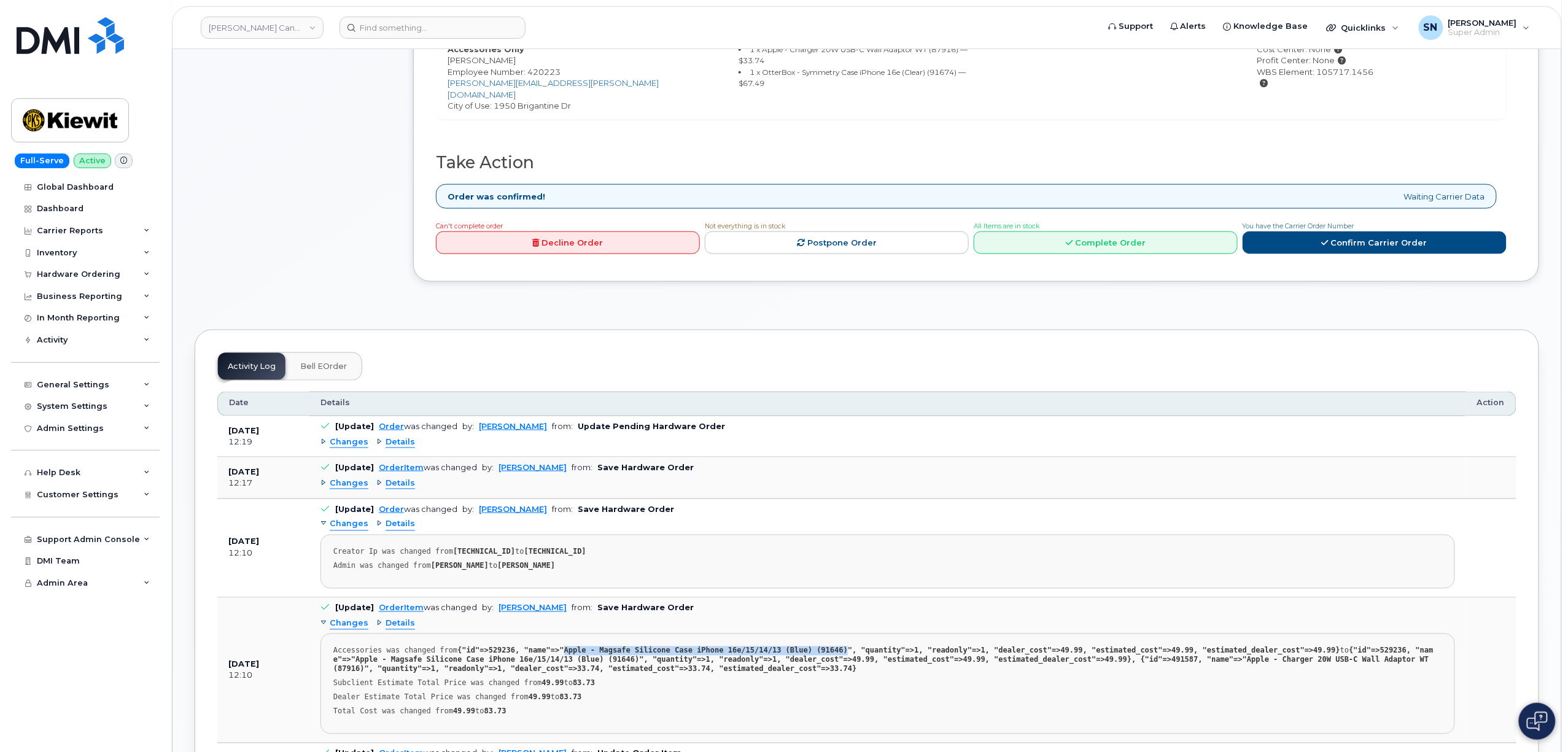
copy strong "Apple - Magsafe Silicone Case iPhone 16e/15/14/13 (Blue) (91646)"
drag, startPoint x: 548, startPoint y: 622, endPoint x: 806, endPoint y: 624, distance: 258.0
click at [806, 647] on strong "{"id"=>529236, "name"=>"Apple - Magsafe Silicone Case iPhone 16e/15/14/13 (Blue…" at bounding box center [899, 650] width 883 height 8
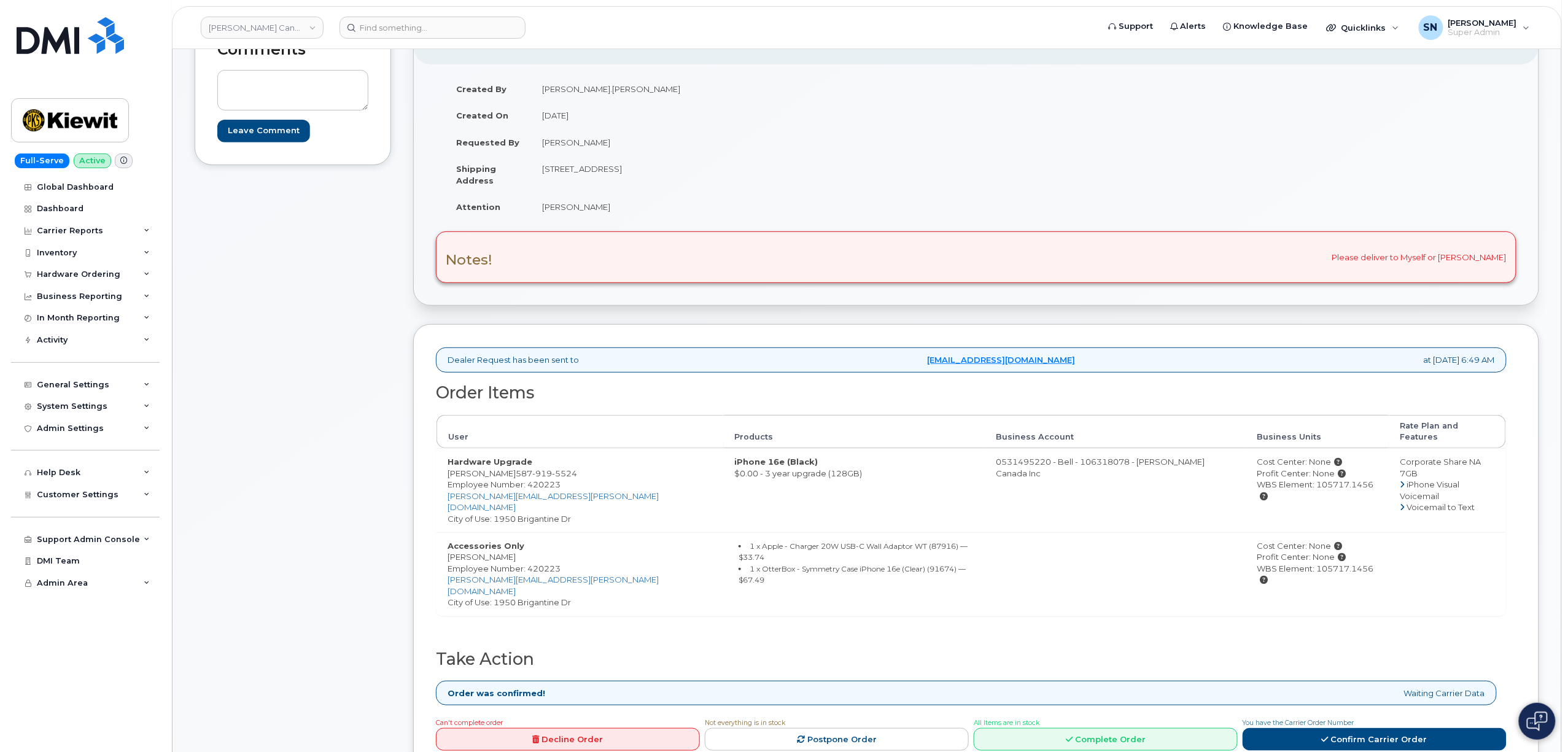
scroll to position [0, 0]
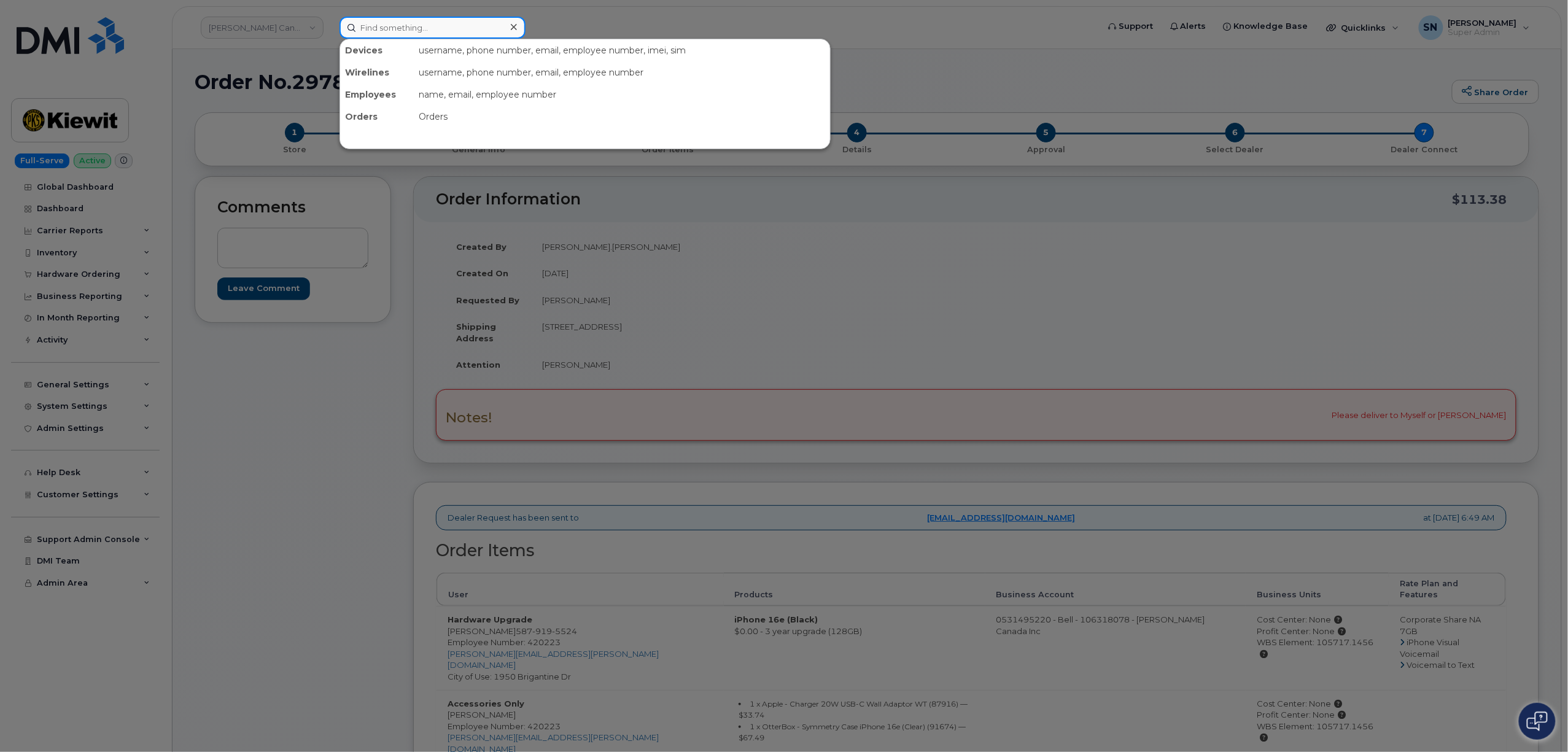
click at [474, 24] on input at bounding box center [432, 28] width 186 height 22
paste input "604-202-1858"
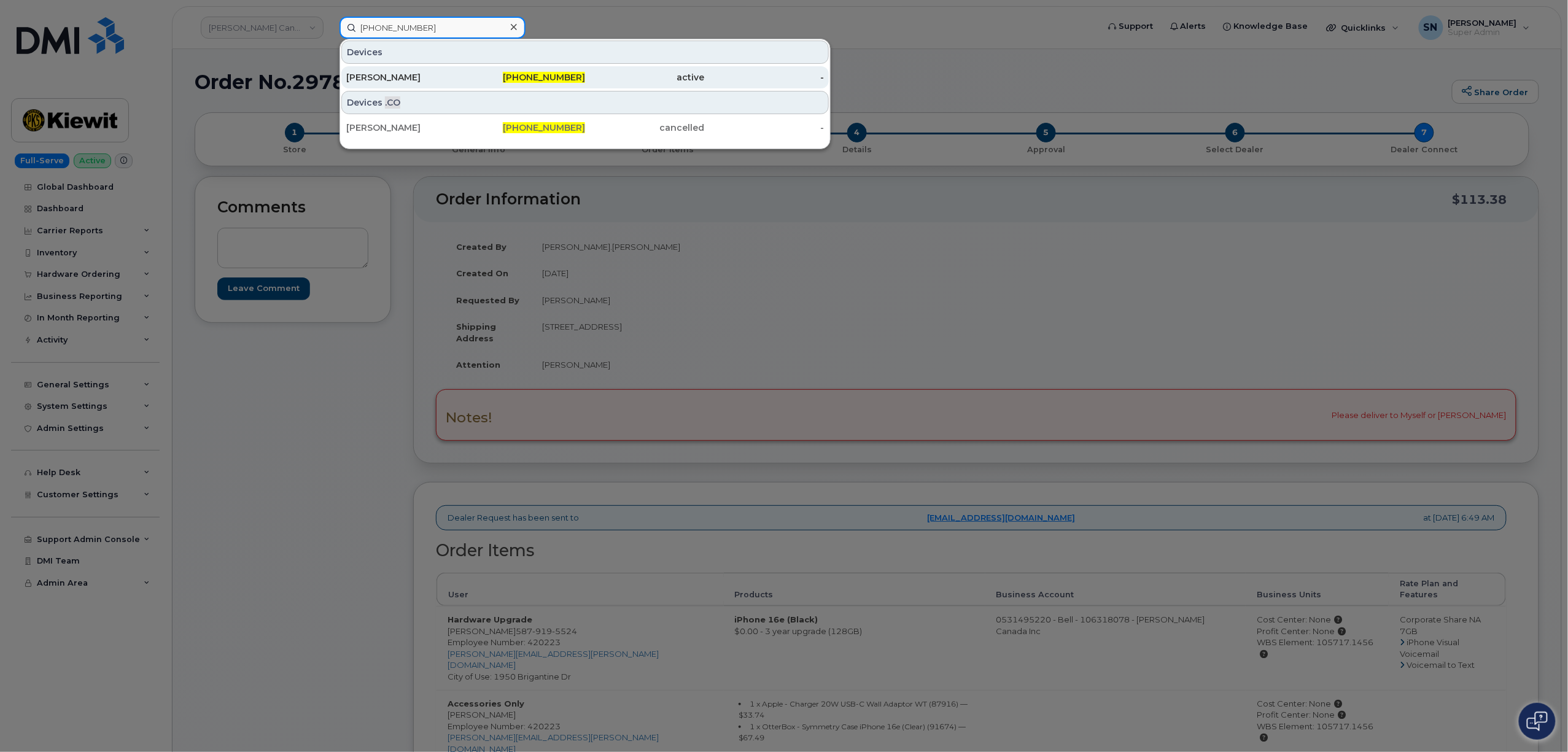
type input "604-202-1858"
click at [429, 75] on div "Robin Farr" at bounding box center [406, 76] width 119 height 12
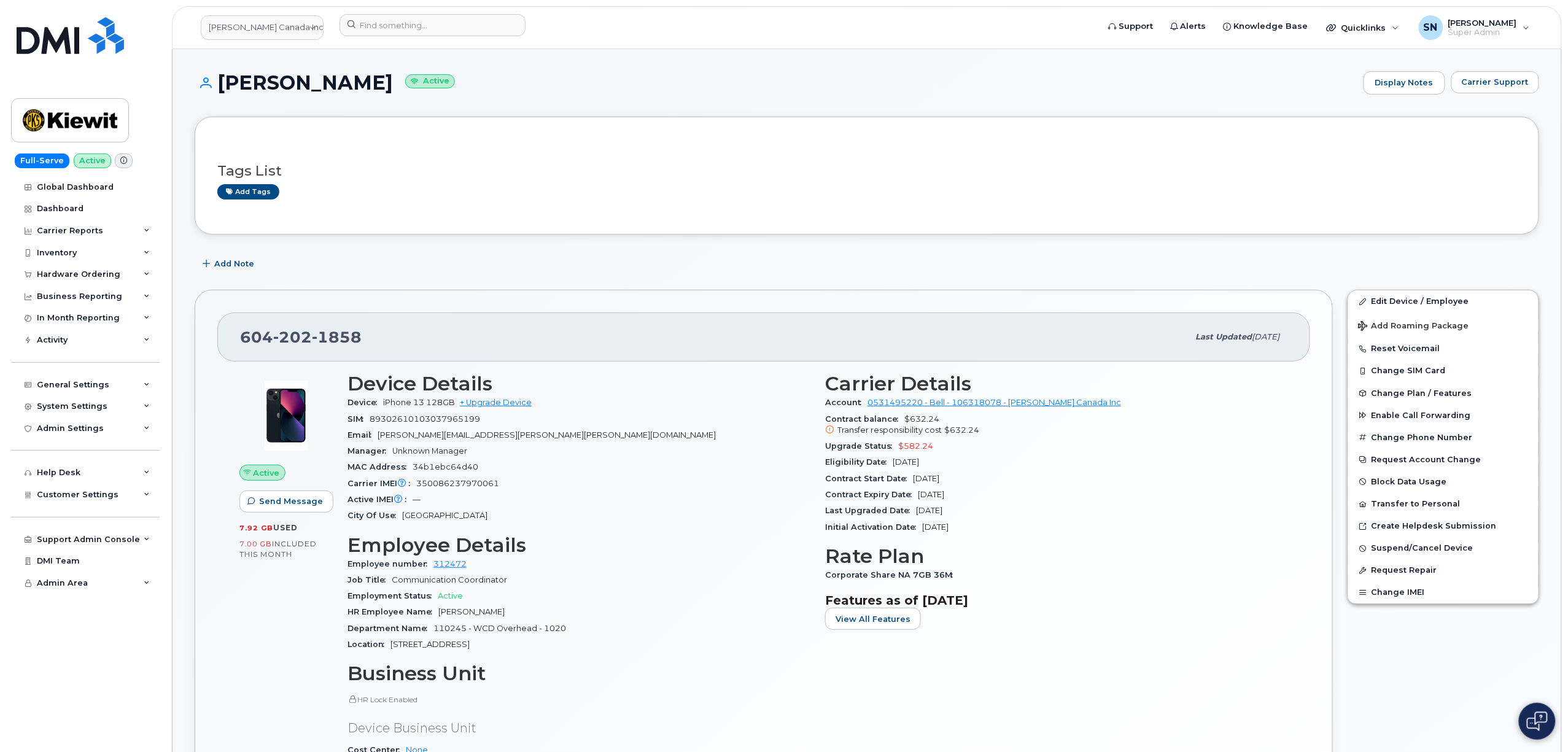
click at [457, 752] on div "Cost Center None None None" at bounding box center [579, 761] width 463 height 37
click at [582, 264] on div "Add Note" at bounding box center [866, 264] width 1344 height 22
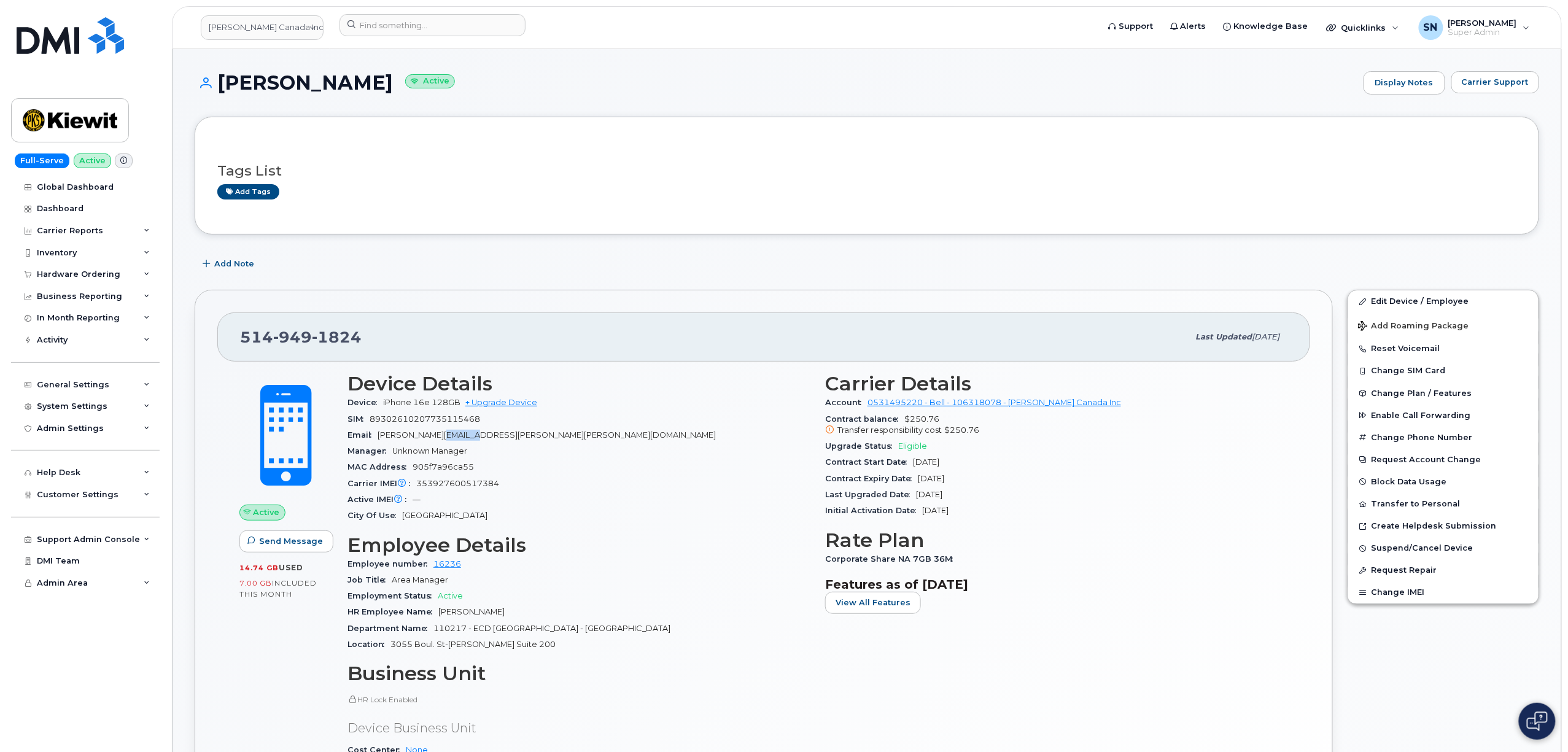
drag, startPoint x: 492, startPoint y: 435, endPoint x: 457, endPoint y: 439, distance: 35.2
click at [457, 439] on span "[PERSON_NAME][EMAIL_ADDRESS][PERSON_NAME][PERSON_NAME][DOMAIN_NAME]" at bounding box center [546, 435] width 338 height 9
drag, startPoint x: 497, startPoint y: 439, endPoint x: 381, endPoint y: 433, distance: 116.2
click at [381, 433] on span "BRUCE.WALSH@KIEWIT.COM" at bounding box center [546, 435] width 338 height 9
copy span "BRUCE.WALSH@KIEWIT.COM"
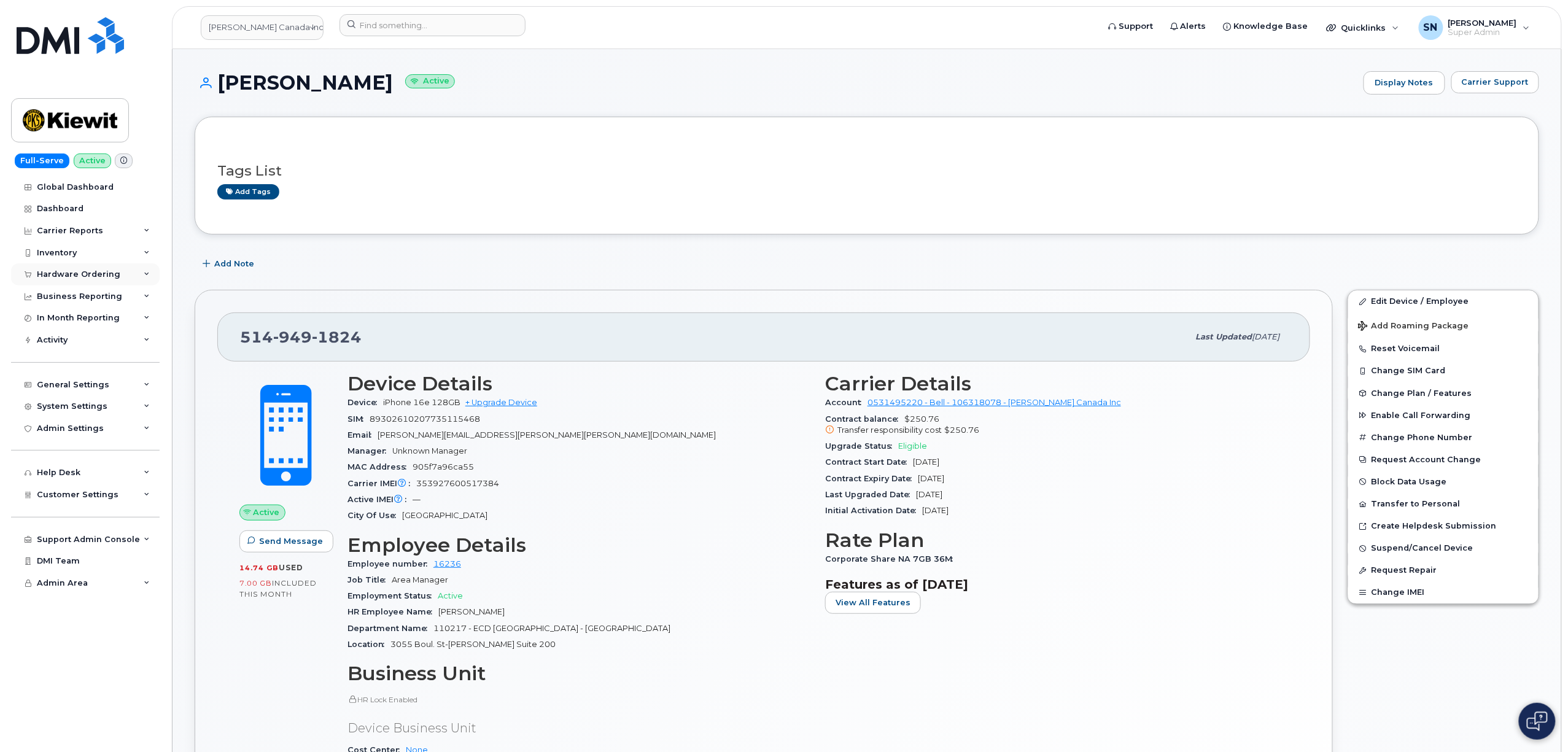
click at [91, 280] on div "Hardware Ordering" at bounding box center [85, 275] width 148 height 22
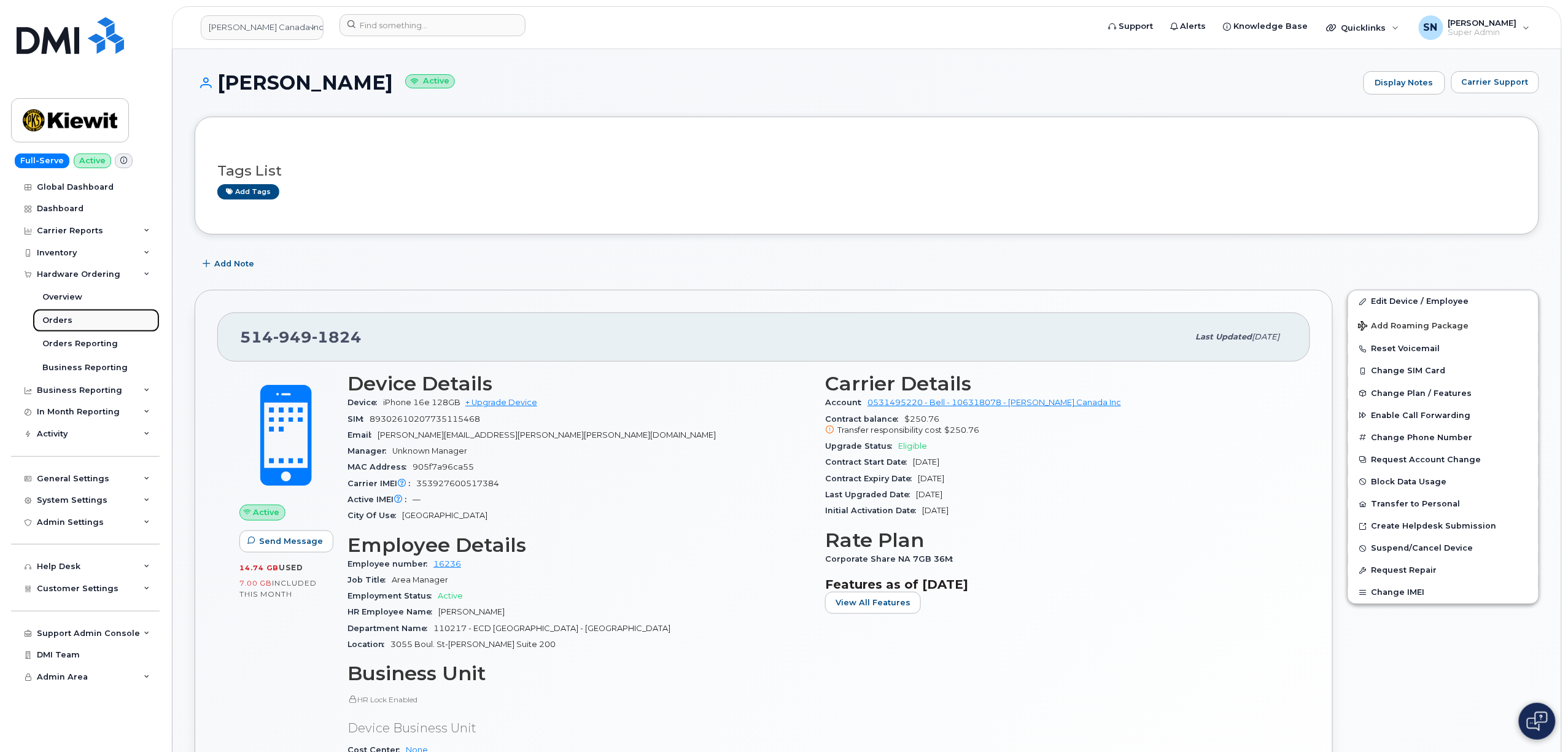
click at [70, 321] on link "Orders" at bounding box center [96, 320] width 127 height 23
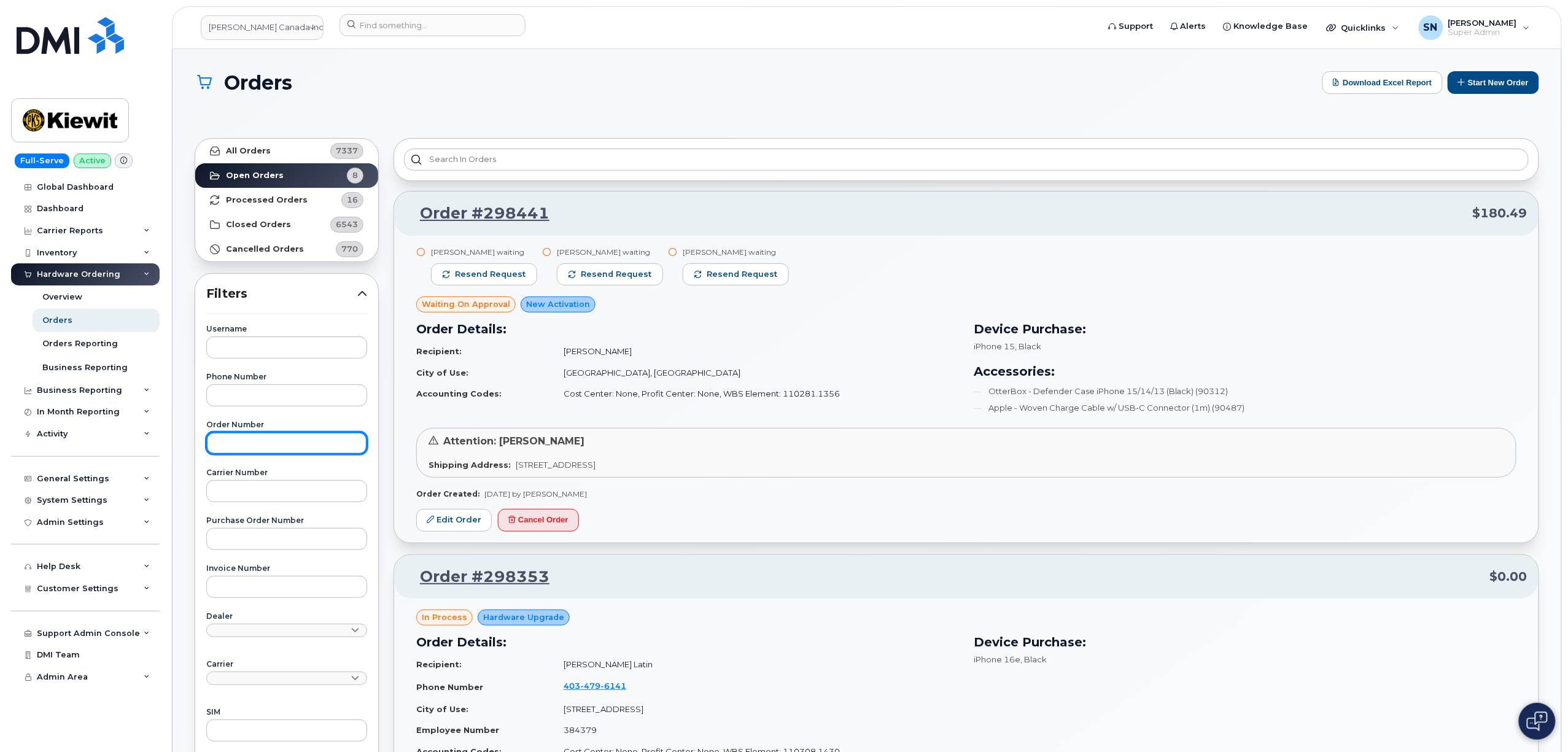
click at [264, 445] on input "text" at bounding box center [286, 444] width 161 height 22
paste input "297836"
type input "297836"
click at [274, 155] on link "All Orders 7337" at bounding box center [287, 151] width 183 height 24
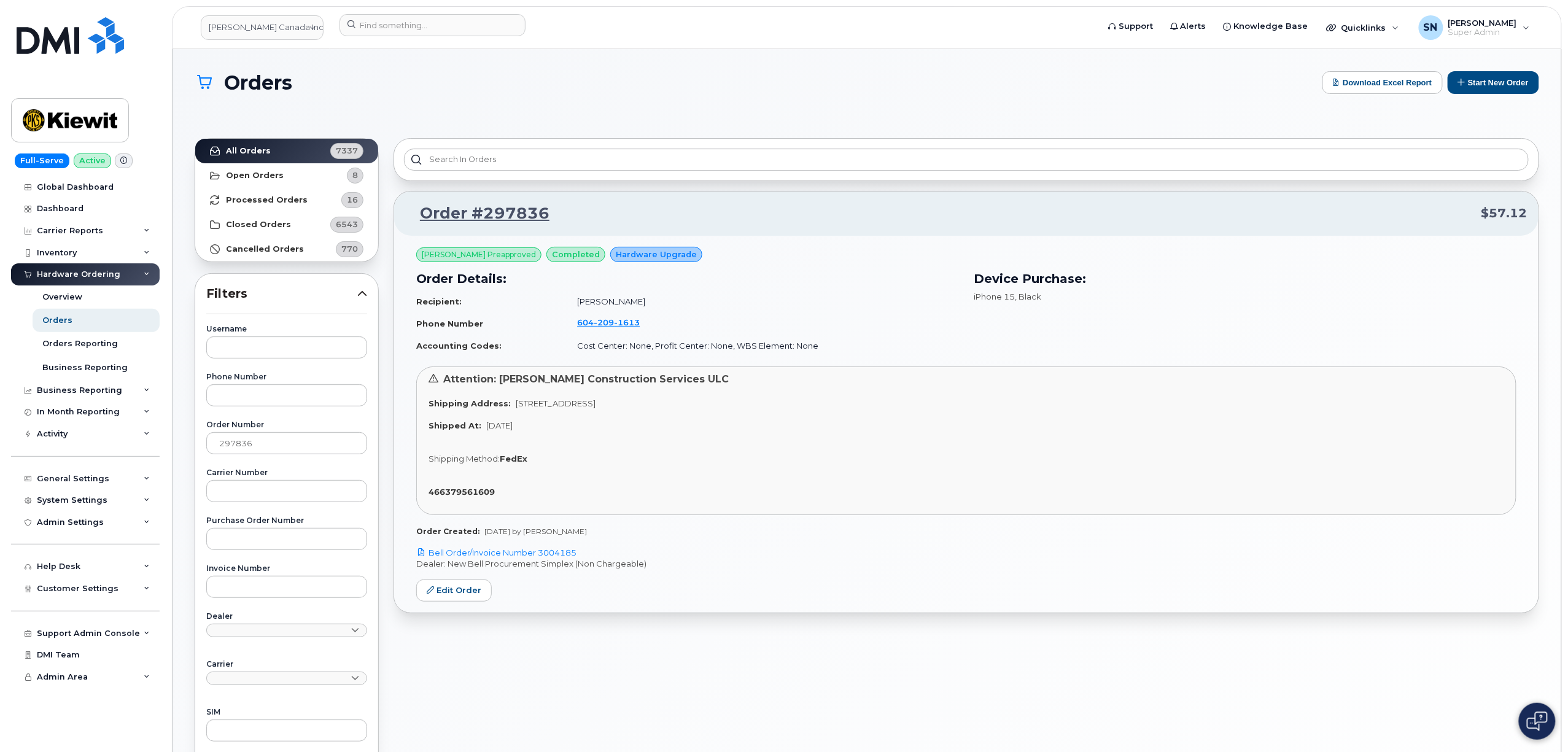
click at [839, 501] on div "Attention: Kiewit Construction Services ULC Shipping Address: 585 Michel Creek …" at bounding box center [966, 441] width 1100 height 149
click at [1491, 87] on button "Start New Order" at bounding box center [1493, 82] width 91 height 22
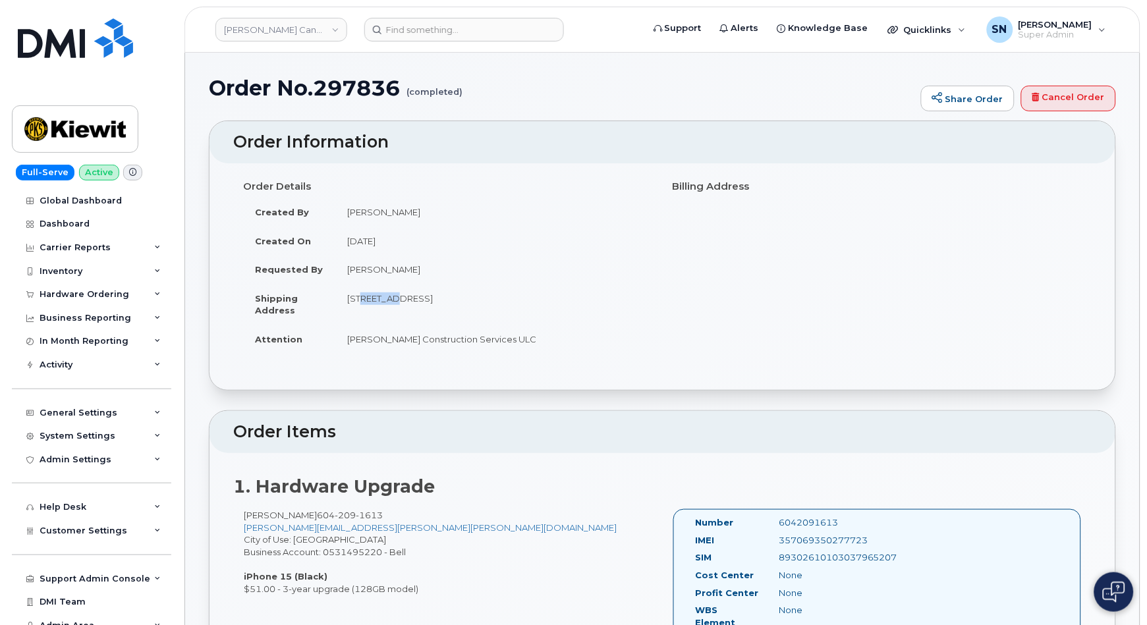
drag, startPoint x: 352, startPoint y: 297, endPoint x: 391, endPoint y: 299, distance: 38.9
click at [391, 299] on td "585 Michel Creek Rd SPARWOOD BC V0B 2G1 CANADA" at bounding box center [494, 304] width 318 height 41
drag, startPoint x: 348, startPoint y: 299, endPoint x: 548, endPoint y: 305, distance: 200.4
click at [548, 305] on td "585 Michel Creek Rd SPARWOOD BC V0B 2G1 CANADA" at bounding box center [494, 304] width 318 height 41
copy td "585 Michel Creek Rd SPARWOOD BC V0B 2G1"
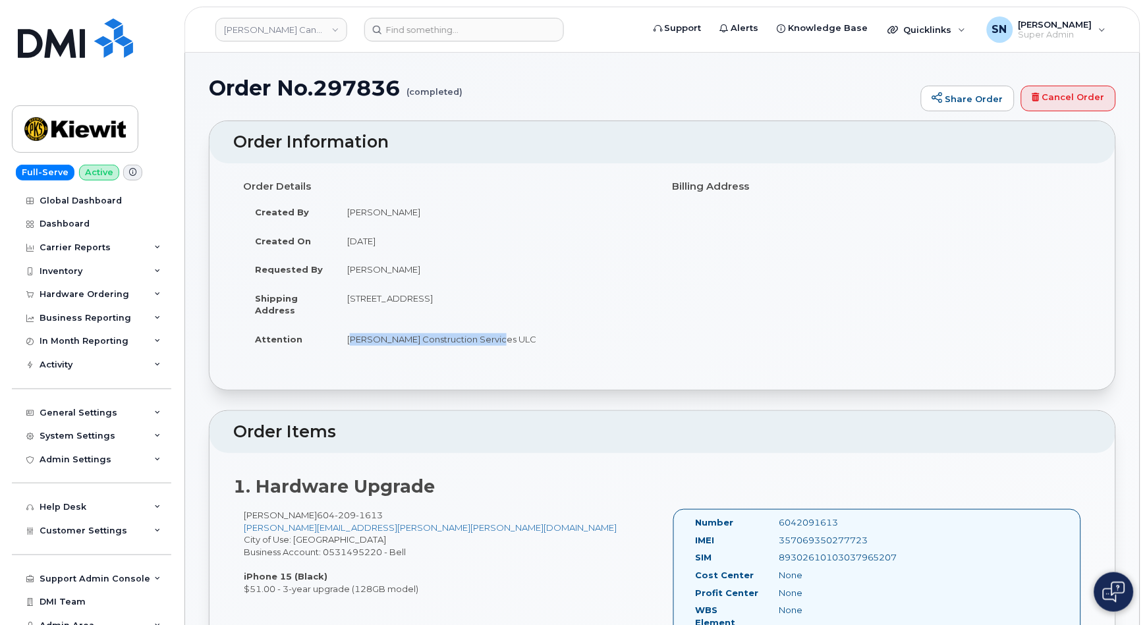
copy td "Kiewit Construction Services ULC"
drag, startPoint x: 349, startPoint y: 343, endPoint x: 491, endPoint y: 345, distance: 142.4
click at [491, 345] on td "Kiewit Construction Services ULC" at bounding box center [494, 339] width 318 height 29
click at [480, 376] on div "Order Details Created By Noah Shelton Created On August 11, 2025 Requested By J…" at bounding box center [663, 276] width 906 height 227
drag, startPoint x: 242, startPoint y: 516, endPoint x: 303, endPoint y: 520, distance: 60.8
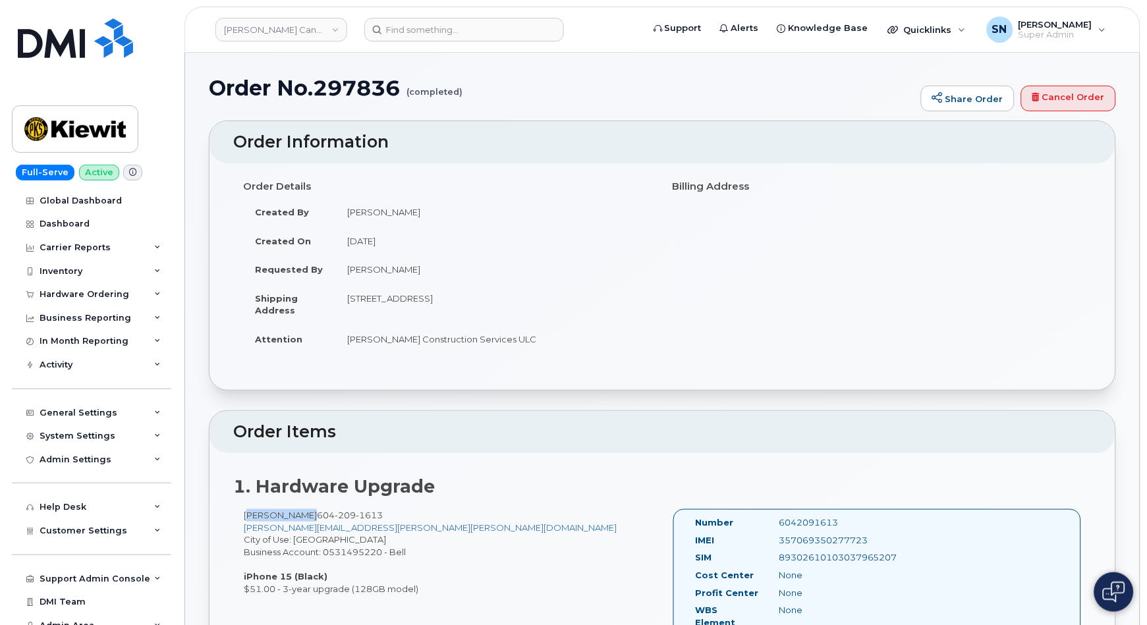
click at [303, 520] on div "Jeromy Mckay 604 209 1613 JEROMY.MCKAY@KIEWIT.COM City of Use: New Westminster …" at bounding box center [448, 552] width 430 height 86
copy div "Jeromy Mckay"
click at [328, 528] on link "JEROMY.MCKAY@KIEWIT.COM" at bounding box center [430, 528] width 373 height 11
drag, startPoint x: 309, startPoint y: 516, endPoint x: 374, endPoint y: 516, distance: 64.6
click at [373, 516] on span "604 209 1613" at bounding box center [350, 515] width 66 height 11
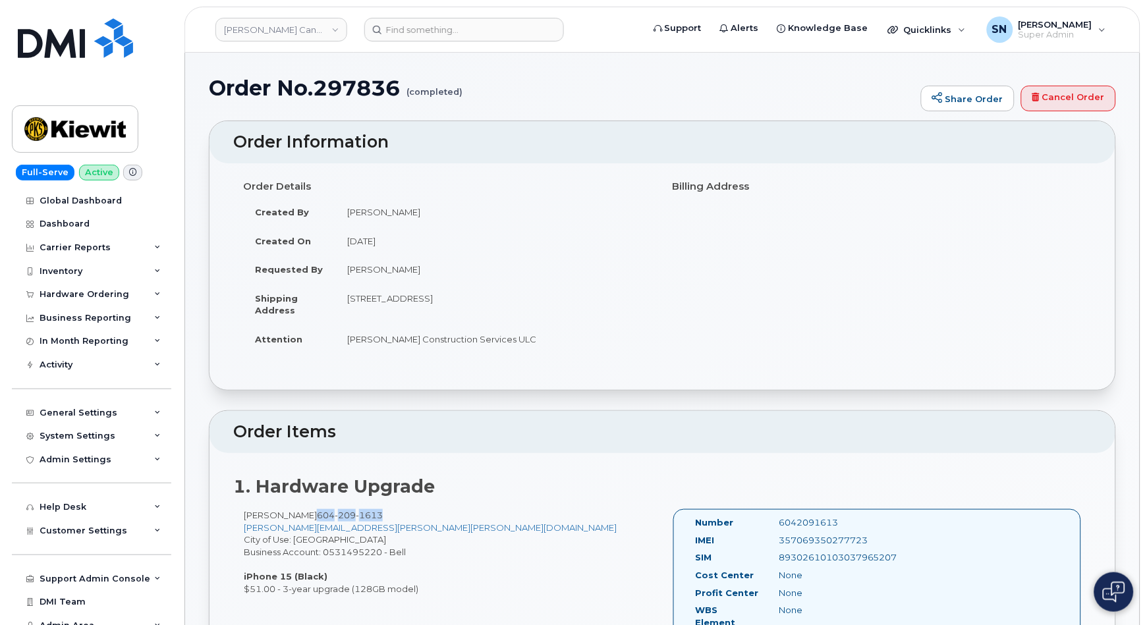
copy span "604 209 1613"
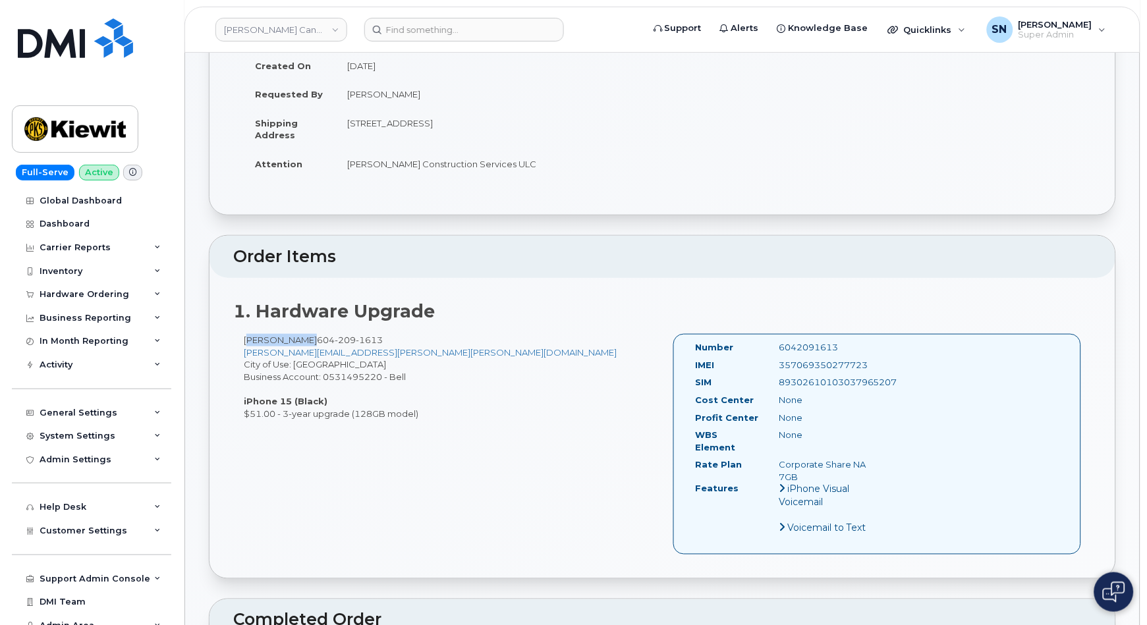
drag, startPoint x: 242, startPoint y: 341, endPoint x: 306, endPoint y: 344, distance: 63.3
click at [306, 344] on div "Jeromy Mckay 604 209 1613 JEROMY.MCKAY@KIEWIT.COM City of Use: New Westminster …" at bounding box center [448, 377] width 430 height 86
copy div "Jeromy Mckay"
click at [394, 335] on div "Jeromy Mckay 604 209 1613 JEROMY.MCKAY@KIEWIT.COM City of Use: New Westminster …" at bounding box center [448, 377] width 430 height 86
drag, startPoint x: 380, startPoint y: 341, endPoint x: 309, endPoint y: 337, distance: 71.3
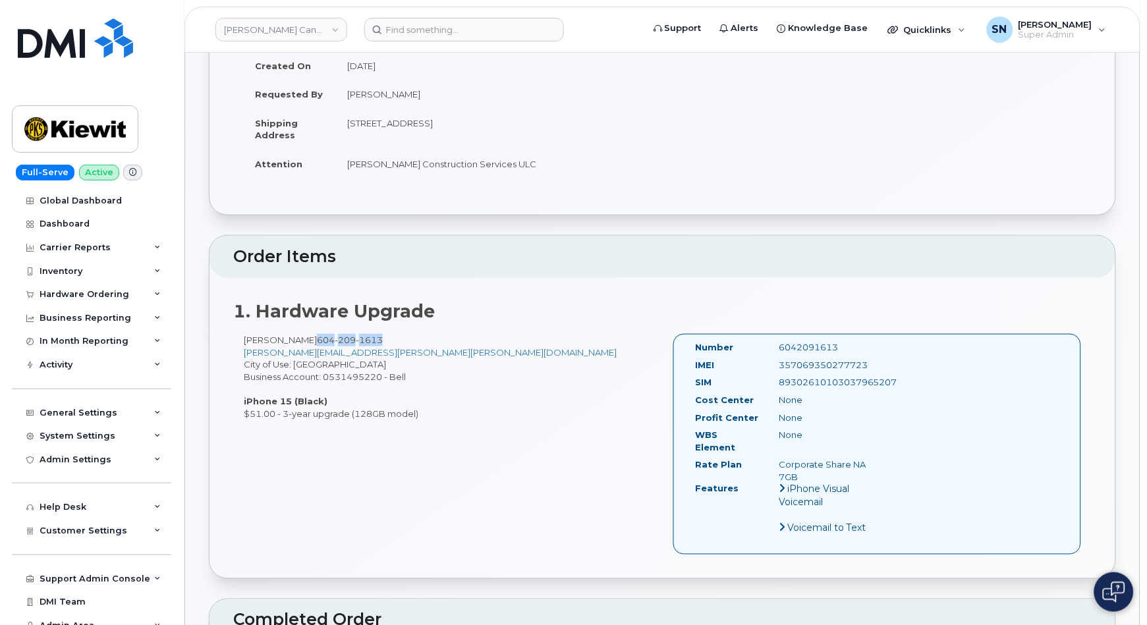
click at [309, 337] on div "Jeromy Mckay 604 209 1613 JEROMY.MCKAY@KIEWIT.COM City of Use: New Westminster …" at bounding box center [448, 377] width 430 height 86
copy span "604 209 1613"
click at [457, 38] on input at bounding box center [464, 30] width 200 height 24
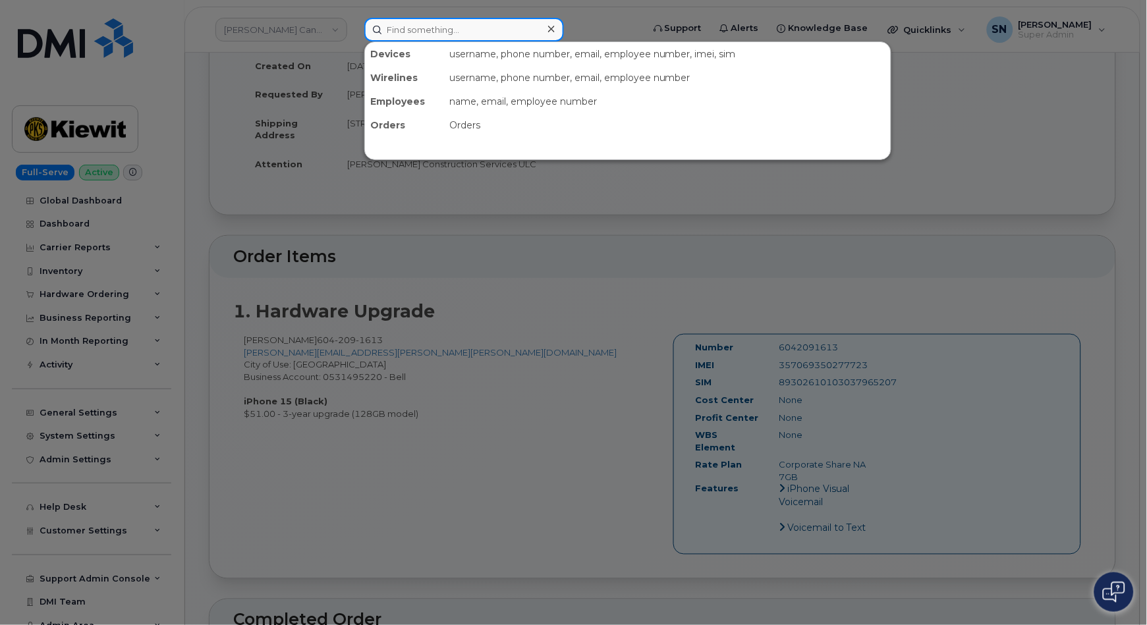
paste input "6042091613"
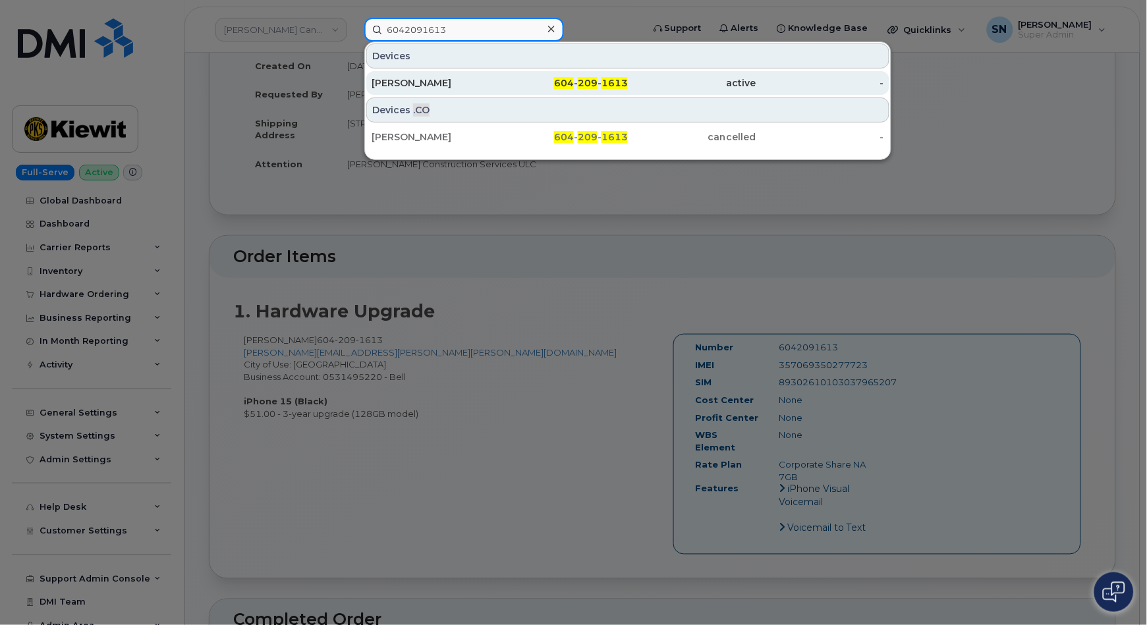
type input "6042091613"
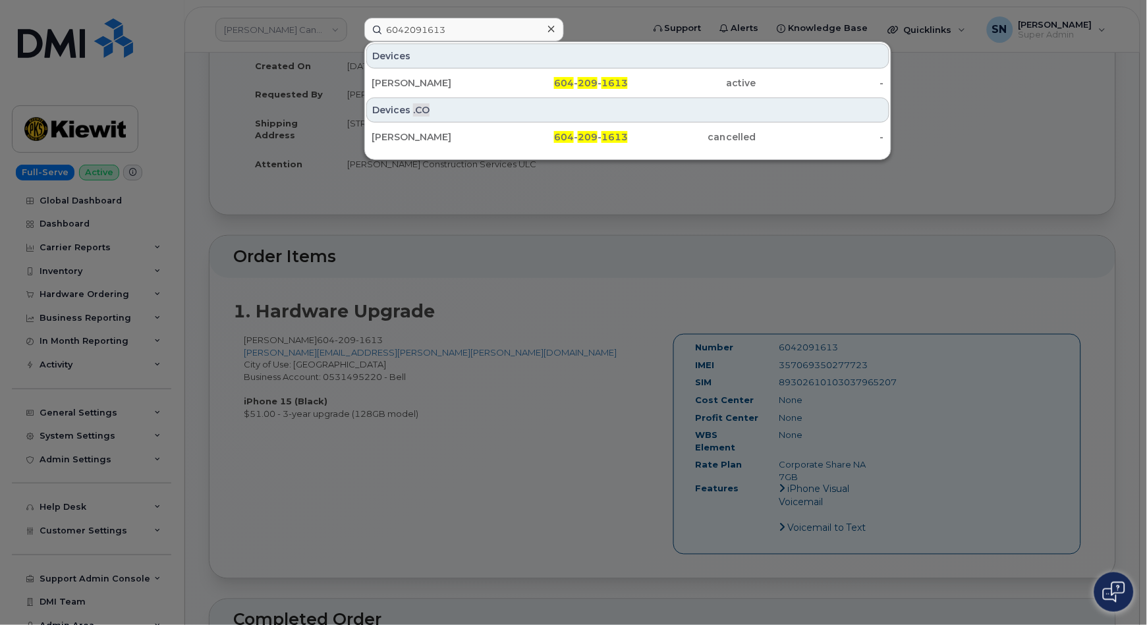
drag, startPoint x: 443, startPoint y: 271, endPoint x: 438, endPoint y: 265, distance: 8.4
click at [441, 271] on div at bounding box center [573, 312] width 1147 height 625
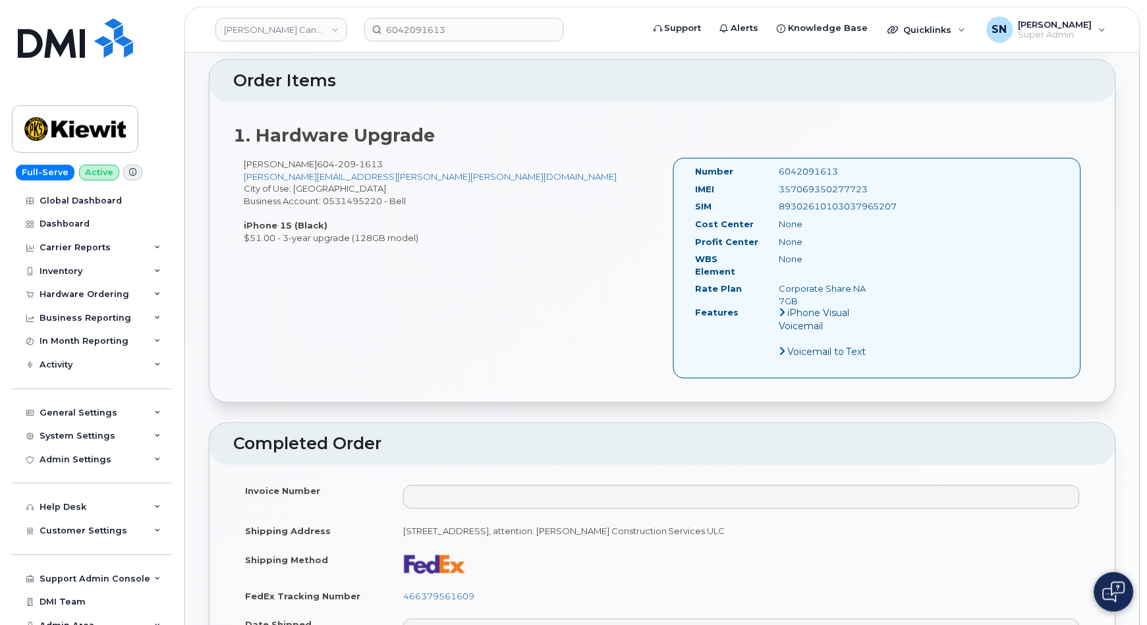
scroll to position [0, 0]
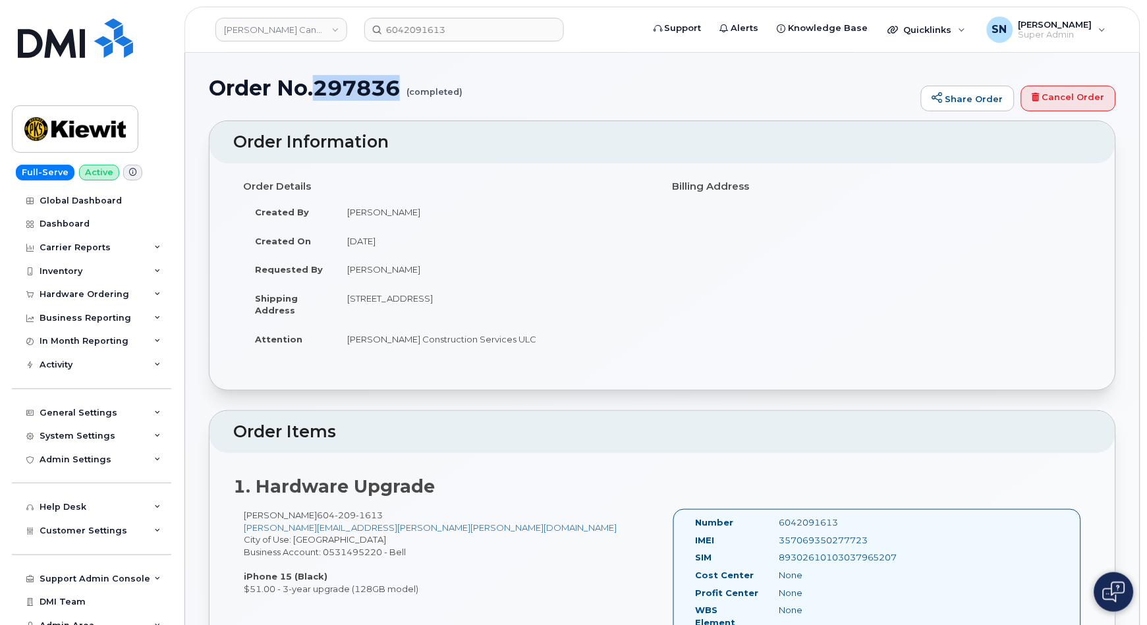
drag, startPoint x: 316, startPoint y: 78, endPoint x: 401, endPoint y: 94, distance: 85.7
click at [401, 94] on h1 "Order No.297836 (completed)" at bounding box center [562, 87] width 706 height 23
copy h1 "297836"
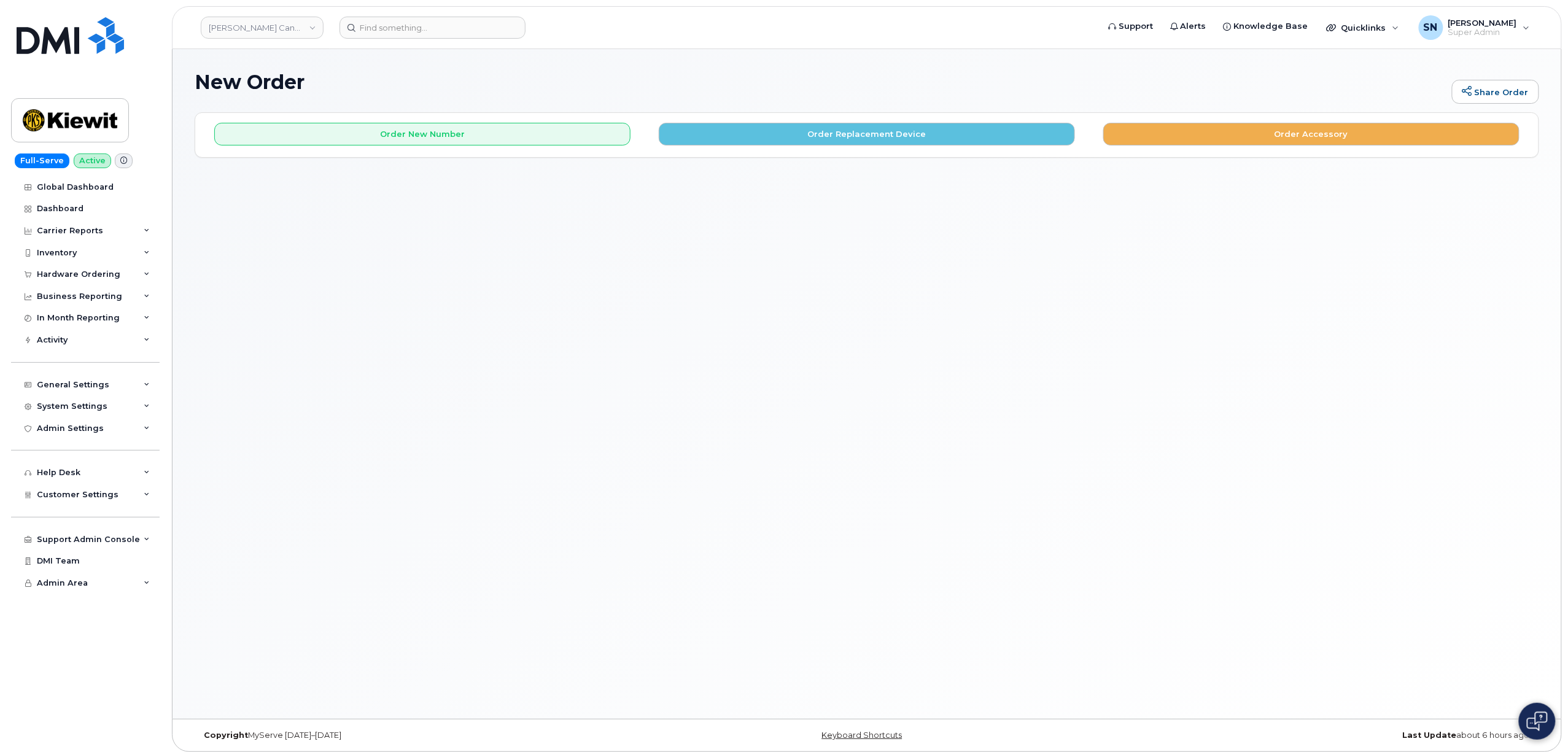
click at [1177, 146] on div "Order New Number Order Replacement Device Order Accessory" at bounding box center [867, 134] width 1343 height 44
click at [1152, 141] on button "Order Accessory" at bounding box center [1311, 134] width 416 height 22
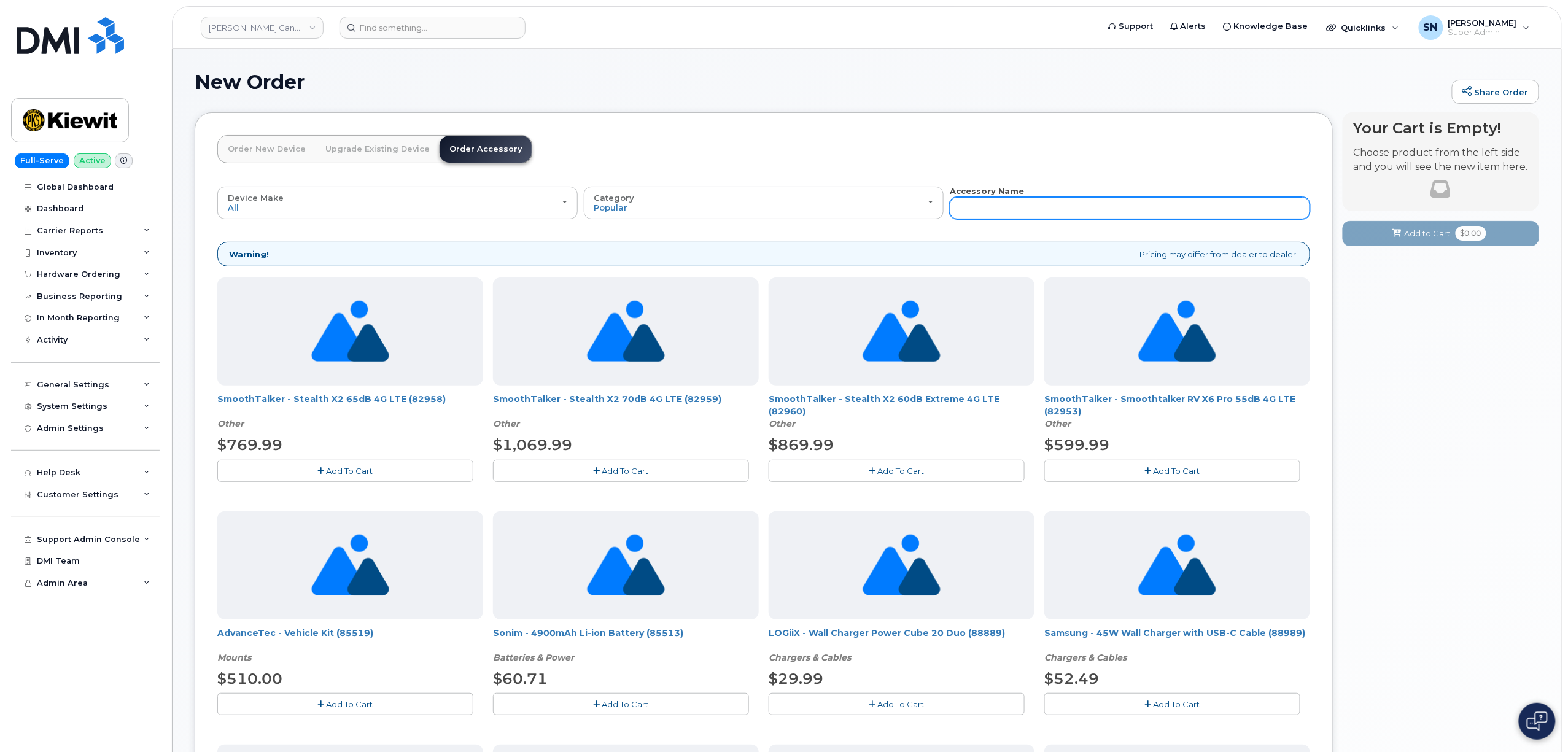
click at [996, 212] on input "text" at bounding box center [1129, 209] width 361 height 22
type input "90310"
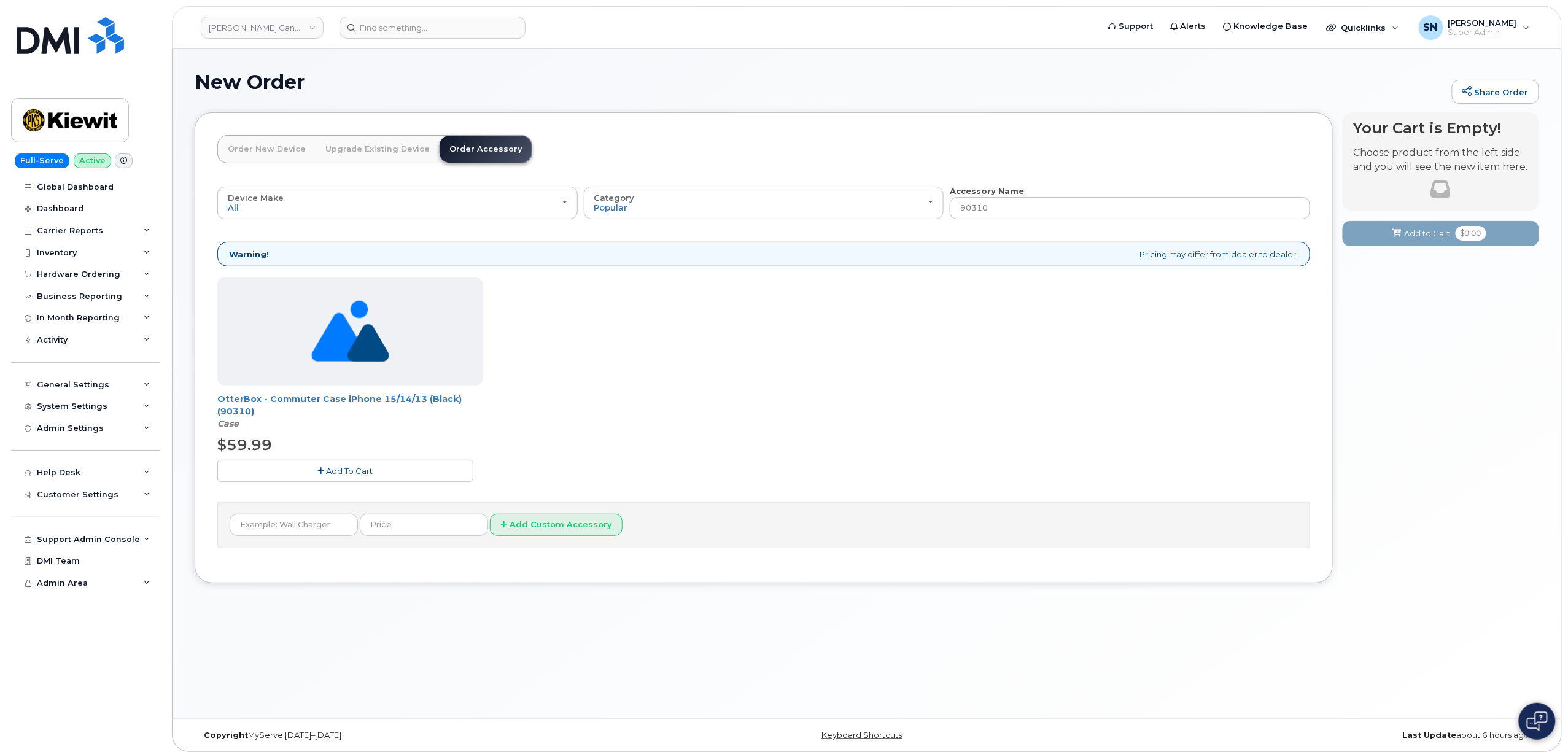
click at [334, 469] on span "Add To Cart" at bounding box center [350, 471] width 47 height 10
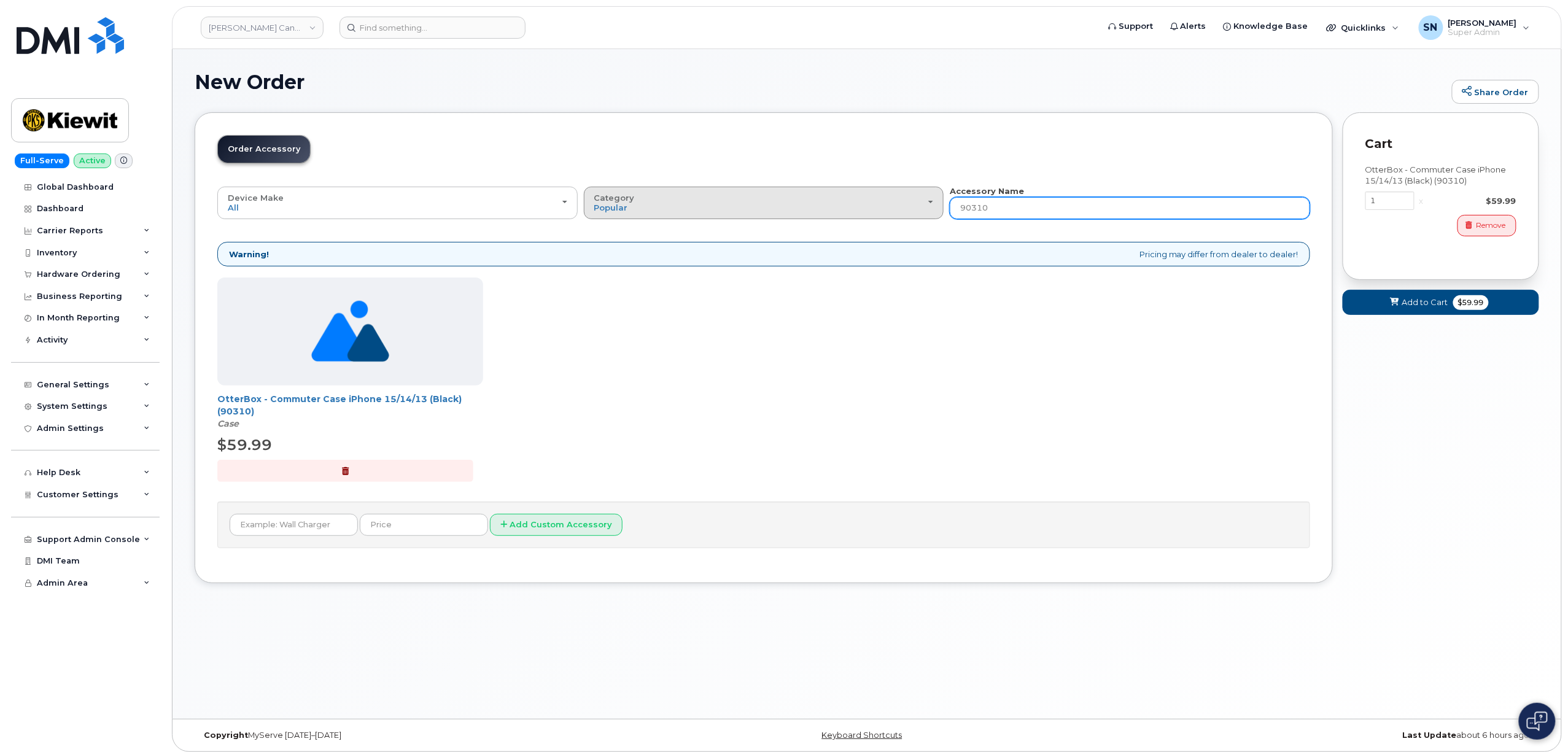
click at [934, 213] on div "Device Make All Android Cell Phone HUB iPhone Modem Tablet All Android Cell Pho…" at bounding box center [763, 202] width 1093 height 34
drag, startPoint x: 1002, startPoint y: 221, endPoint x: 1007, endPoint y: 212, distance: 10.3
click at [1002, 219] on div "Device Make All Android Cell Phone HUB iPhone Modem Tablet All Android Cell Pho…" at bounding box center [763, 366] width 1093 height 362
drag, startPoint x: 990, startPoint y: 210, endPoint x: 921, endPoint y: 208, distance: 69.0
click at [921, 210] on div "Device Make All Android Cell Phone HUB iPhone Modem Tablet All Android Cell Pho…" at bounding box center [763, 202] width 1093 height 34
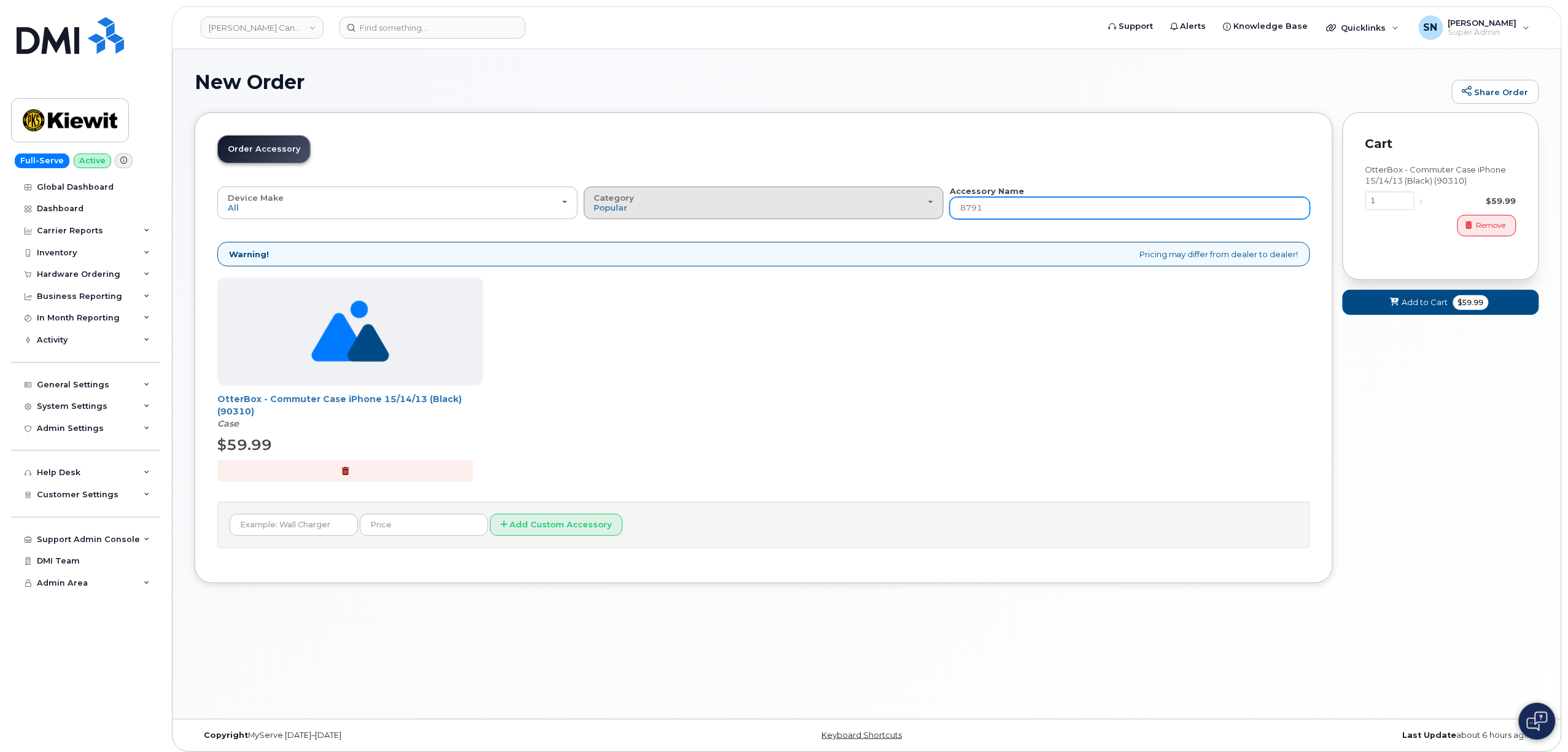
type input "87916"
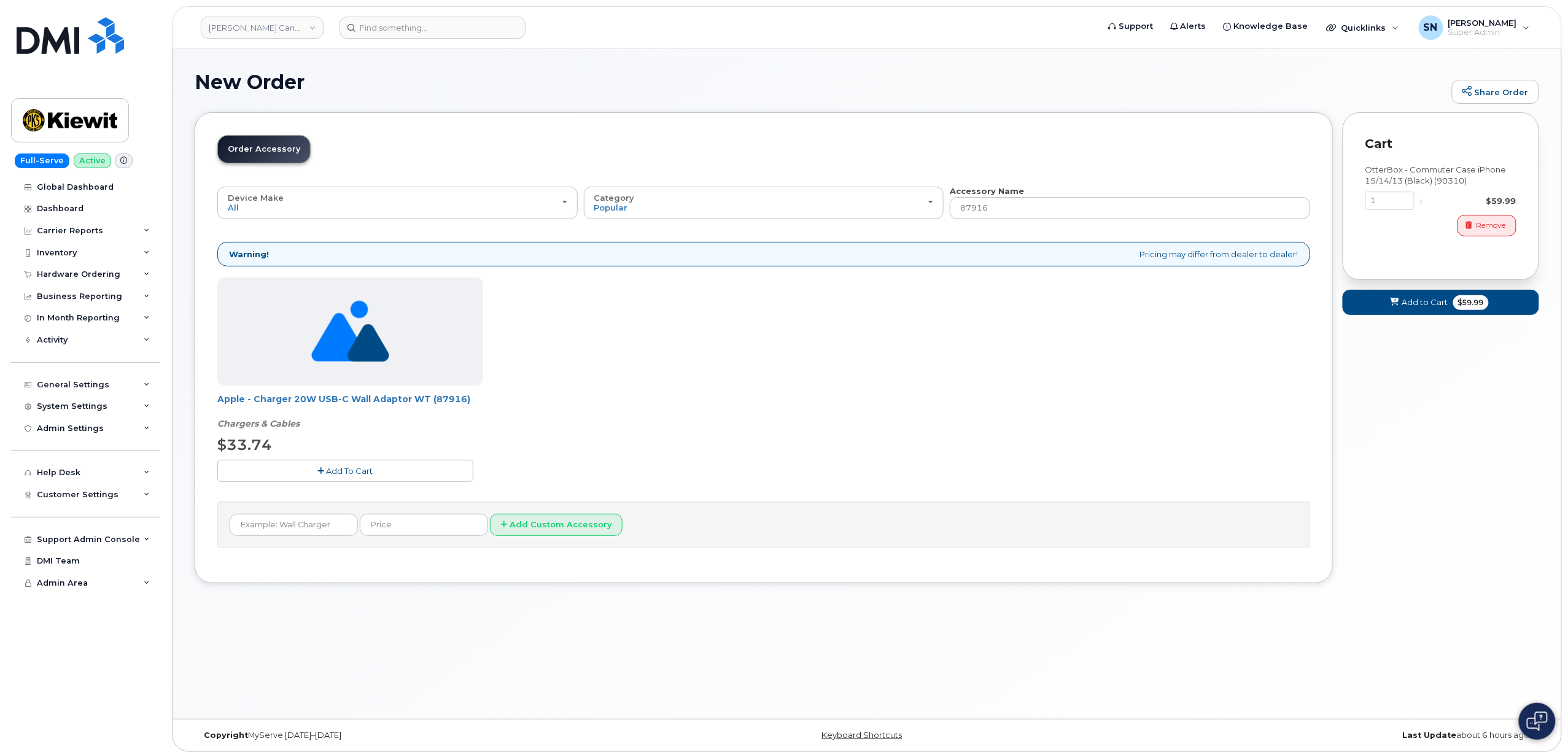
click at [305, 486] on div "Apple - Charger 20W USB-C Wall Adaptor WT (87916) Chargers & Cables $33.74 Add …" at bounding box center [763, 390] width 1093 height 224
click at [305, 475] on button "Add To Cart" at bounding box center [345, 471] width 256 height 21
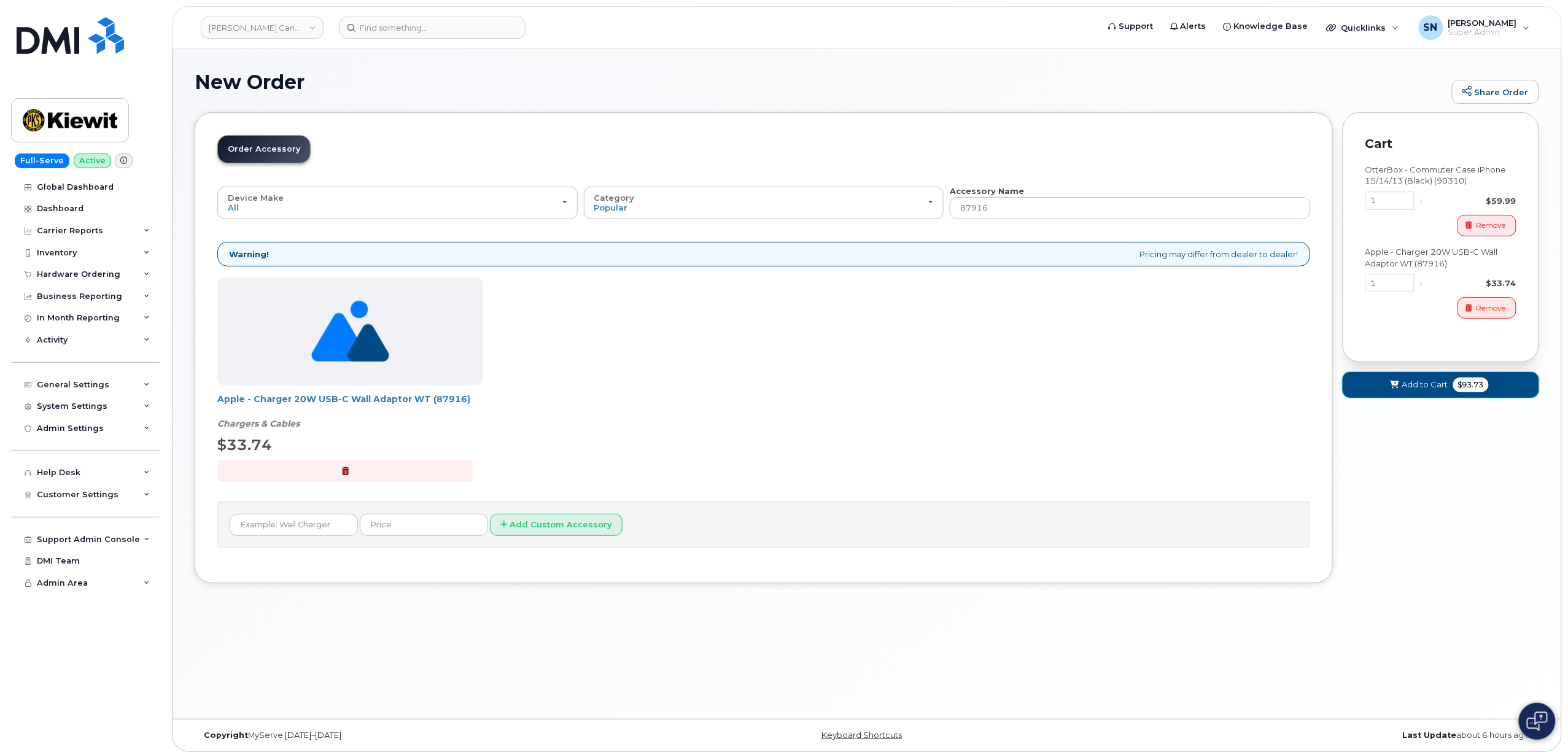
click at [1413, 388] on span "Add to Cart" at bounding box center [1425, 385] width 46 height 12
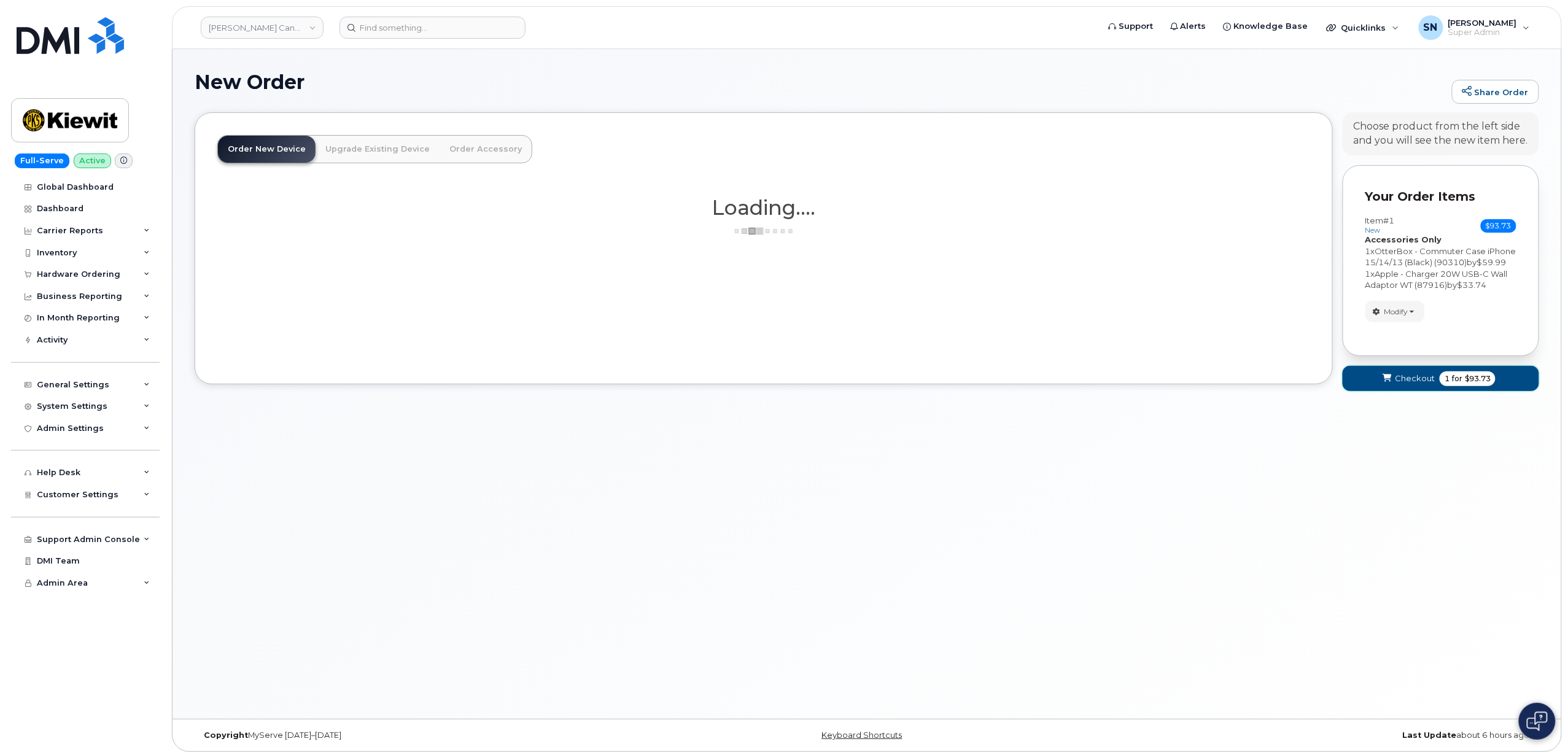
click at [1396, 385] on span "Checkout" at bounding box center [1414, 378] width 40 height 12
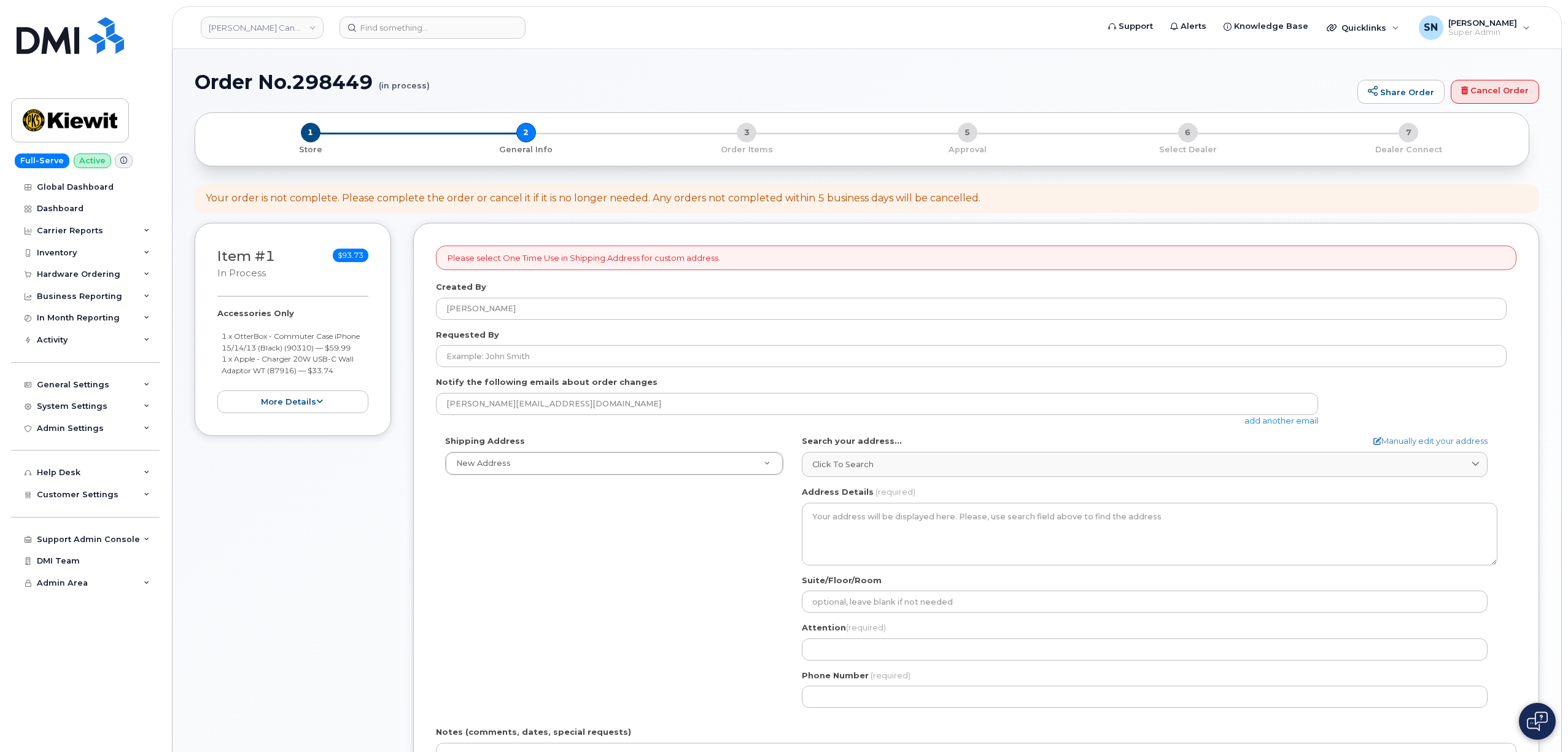
select select
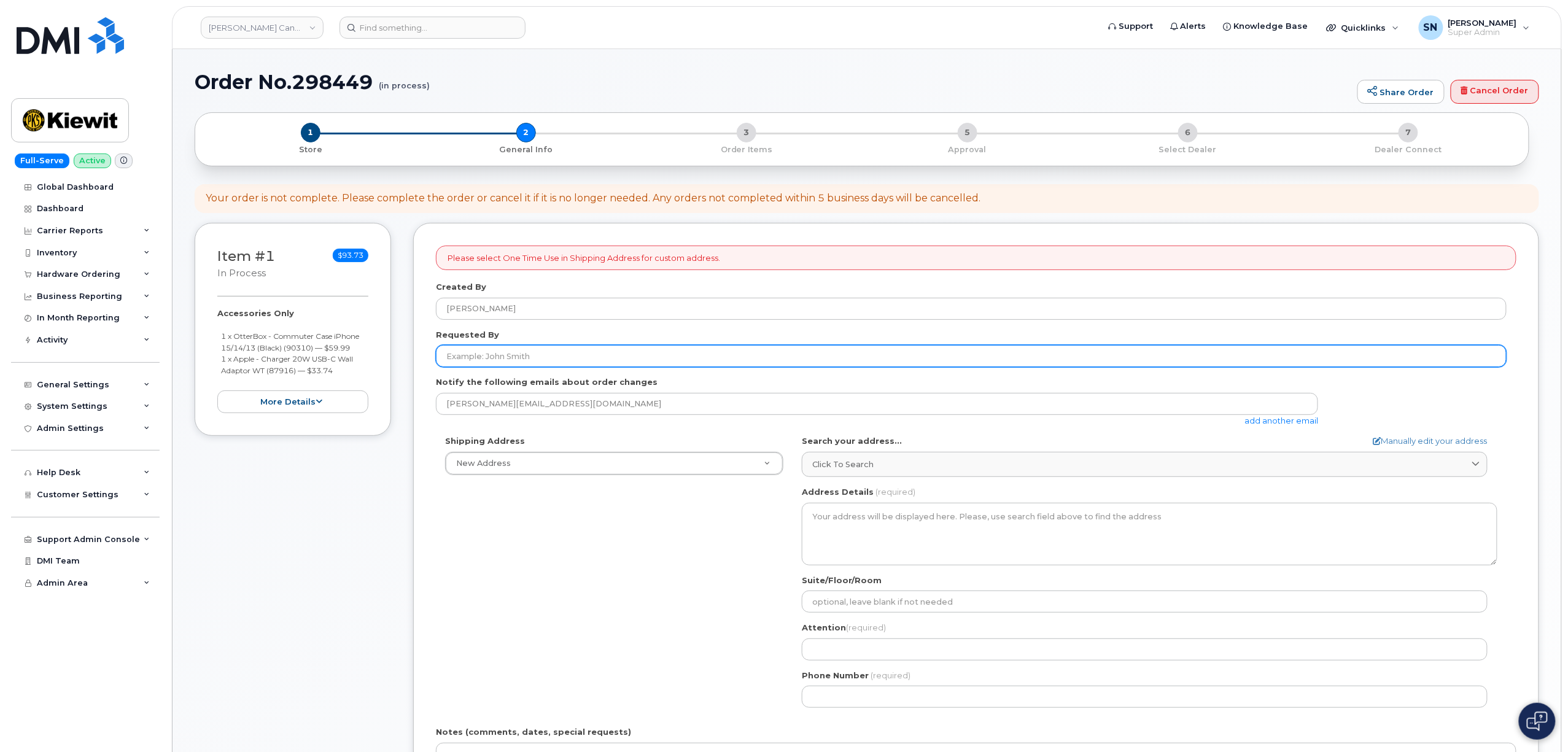
click at [594, 356] on input "Requested By" at bounding box center [971, 356] width 1070 height 22
paste input "RITM0256676"
type input "RITM0256676"
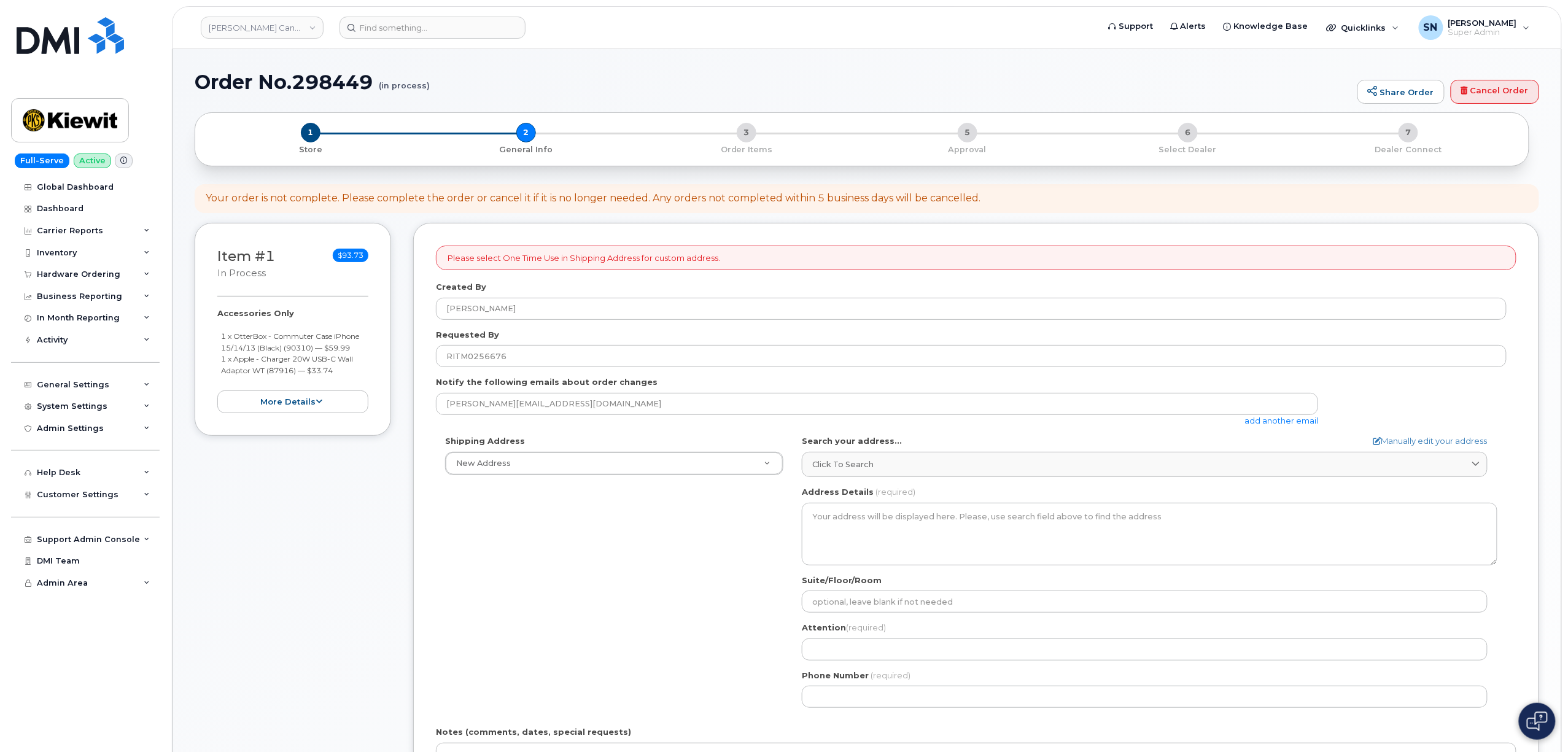
click at [633, 540] on div "Shipping Address New Address New Address 1950 Brigantine Dr Beaver Marine Limit…" at bounding box center [971, 576] width 1070 height 281
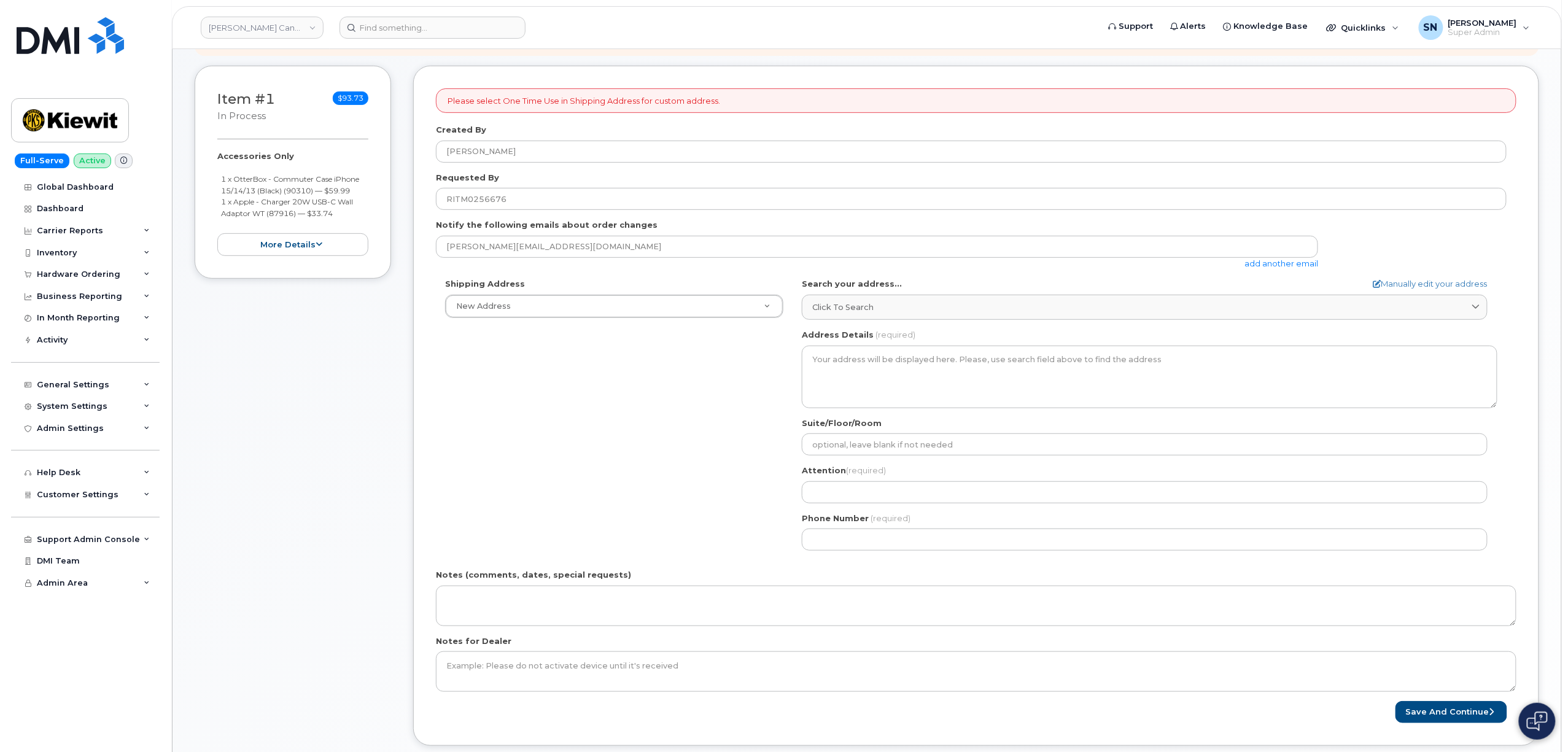
scroll to position [163, 0]
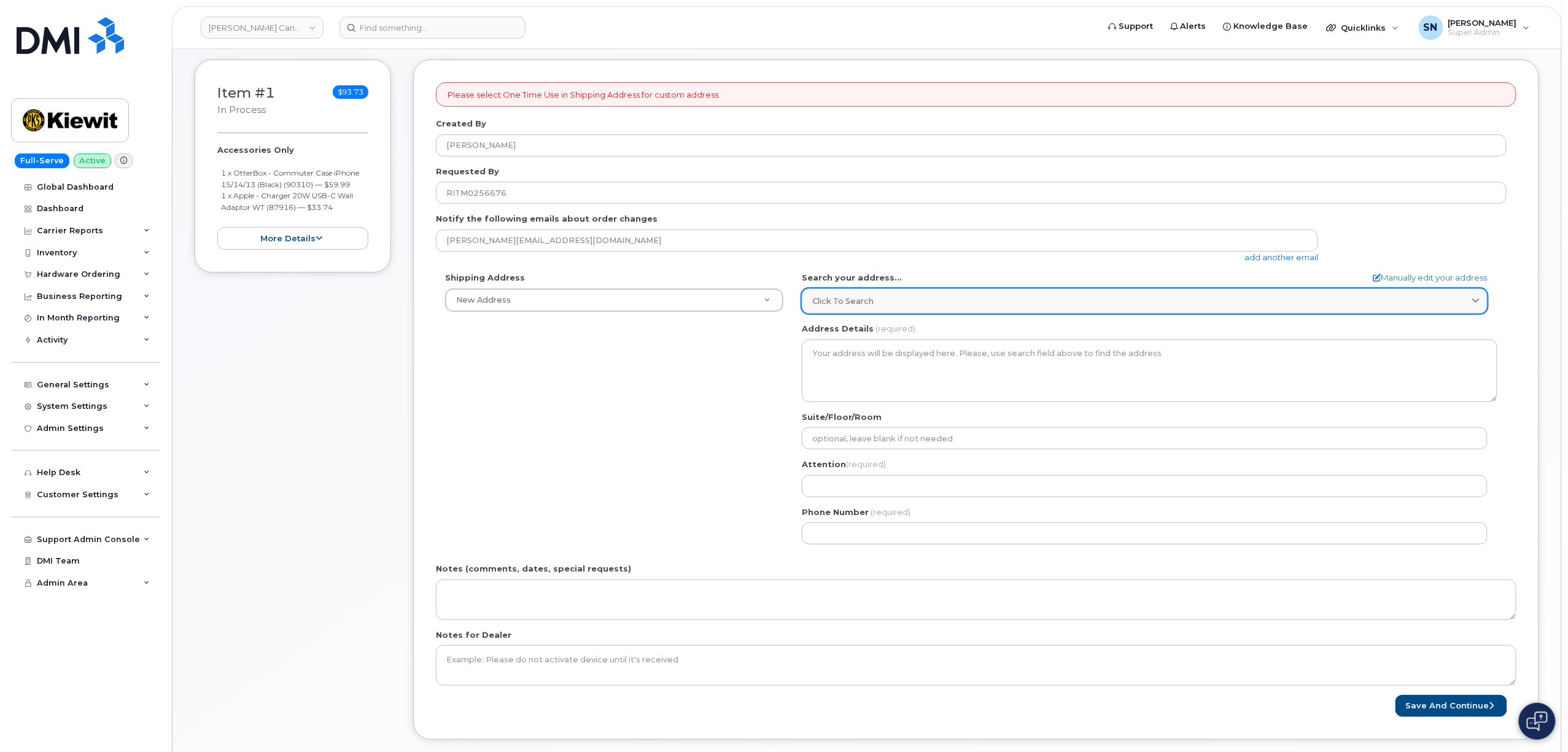
click at [905, 298] on div "Click to search" at bounding box center [1145, 301] width 665 height 12
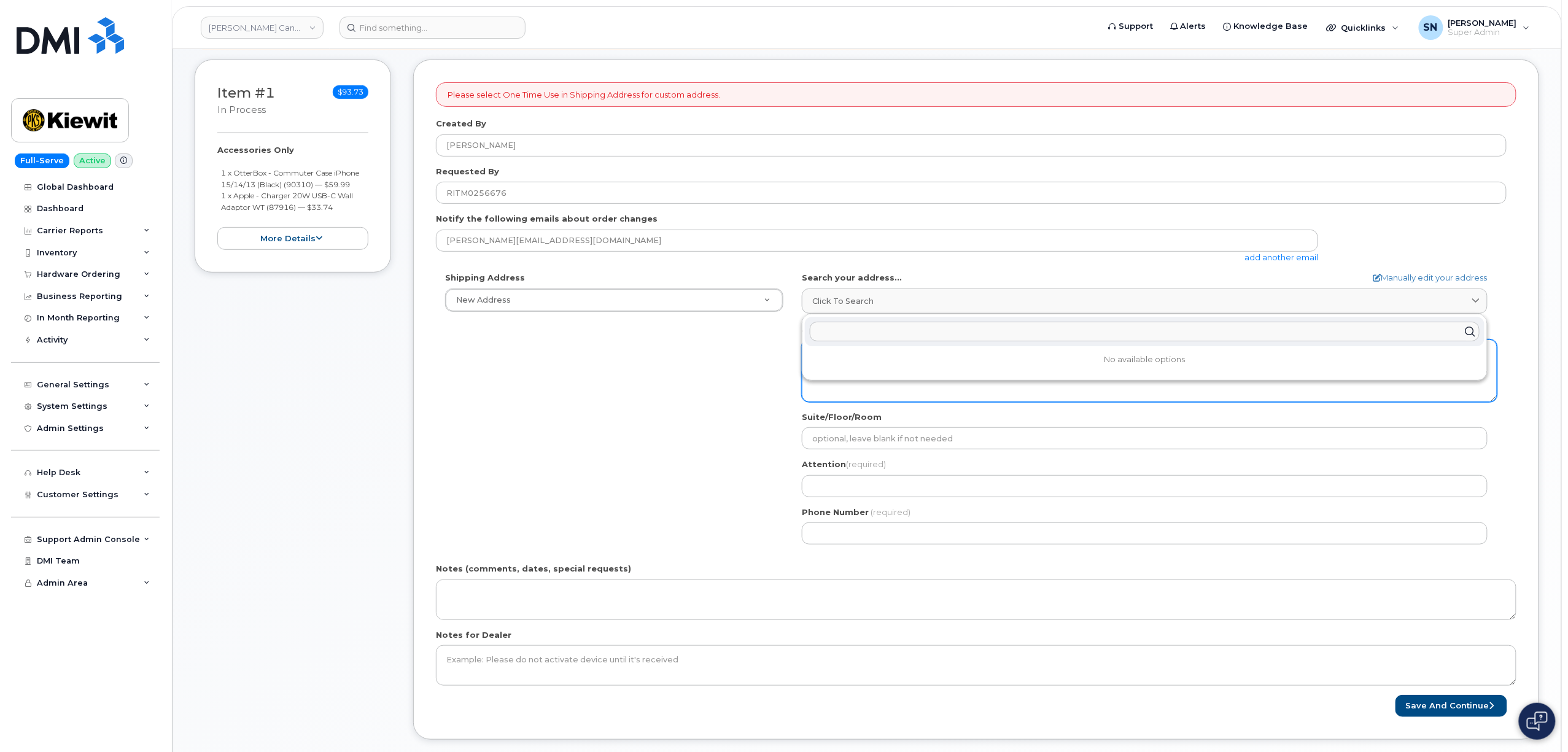
paste input "585 Michel Creek Rd SPARWOOD BC V0B 2G1"
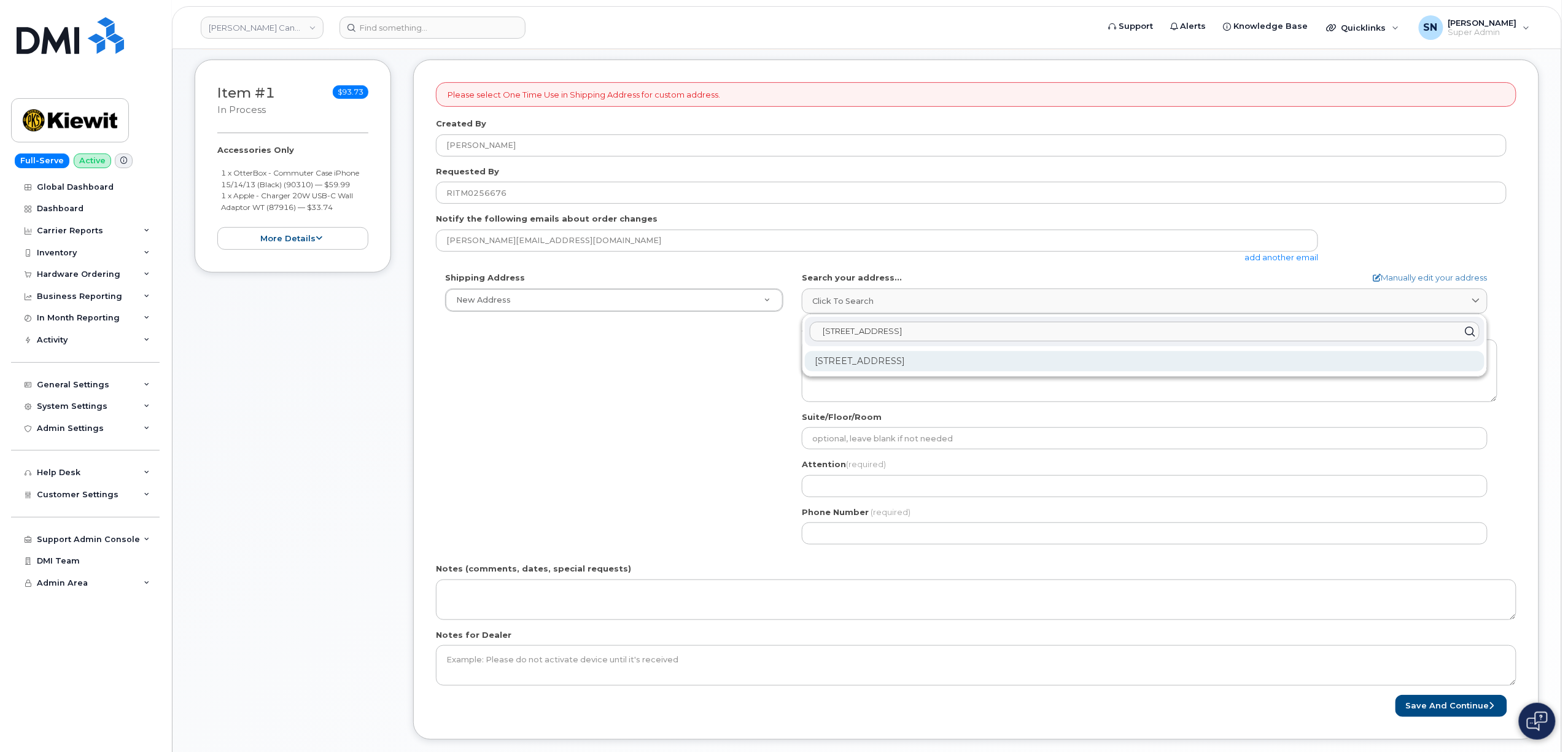
type input "585 Michel Creek Rd SPARWOOD BC V0B 2G1"
click at [893, 362] on div "585 Michel Creek Rd Sparwood BC V0B 2G1" at bounding box center [1144, 362] width 679 height 21
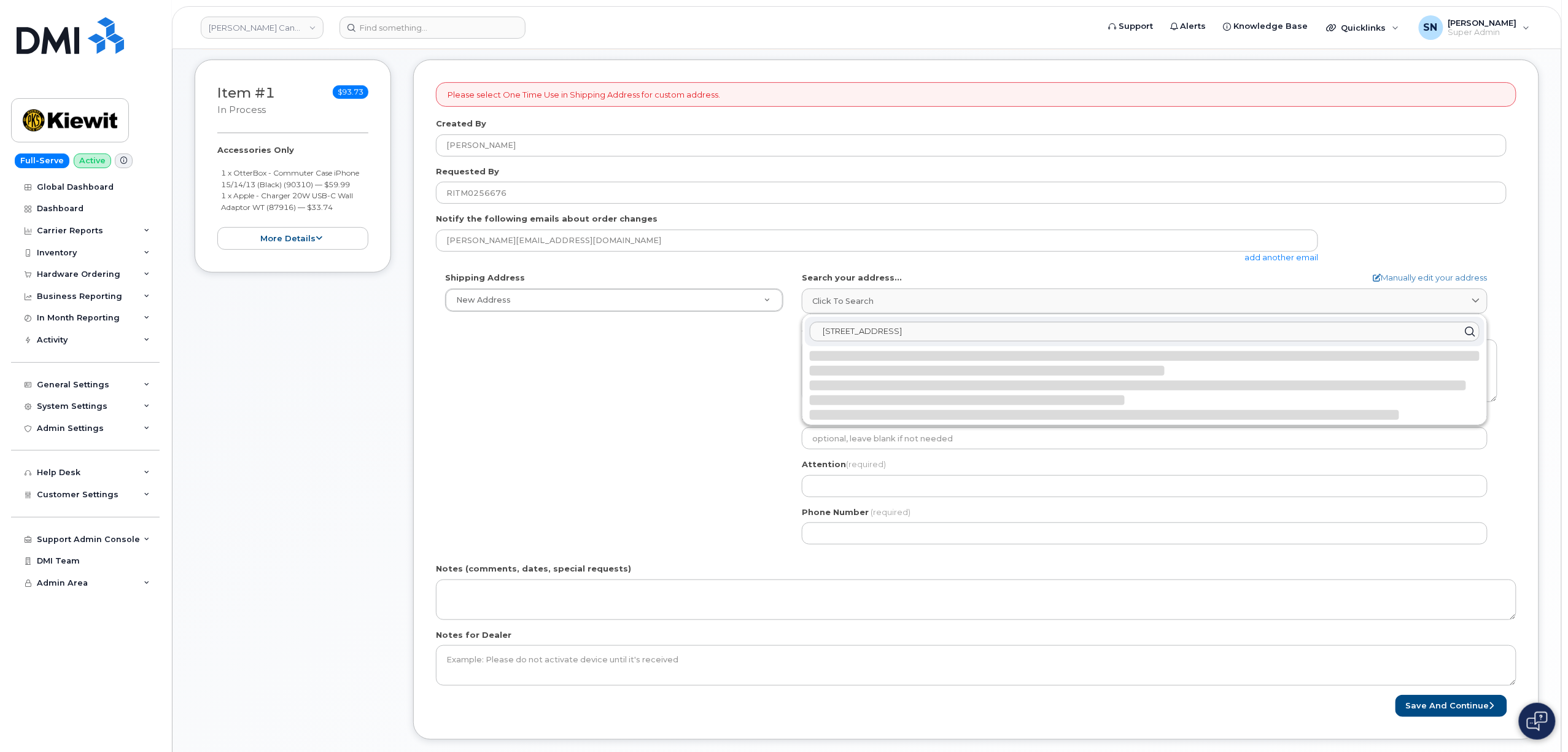
select select
type textarea "585 Michel Creek Rd SPARWOOD BC V0B 2G1 CANADA"
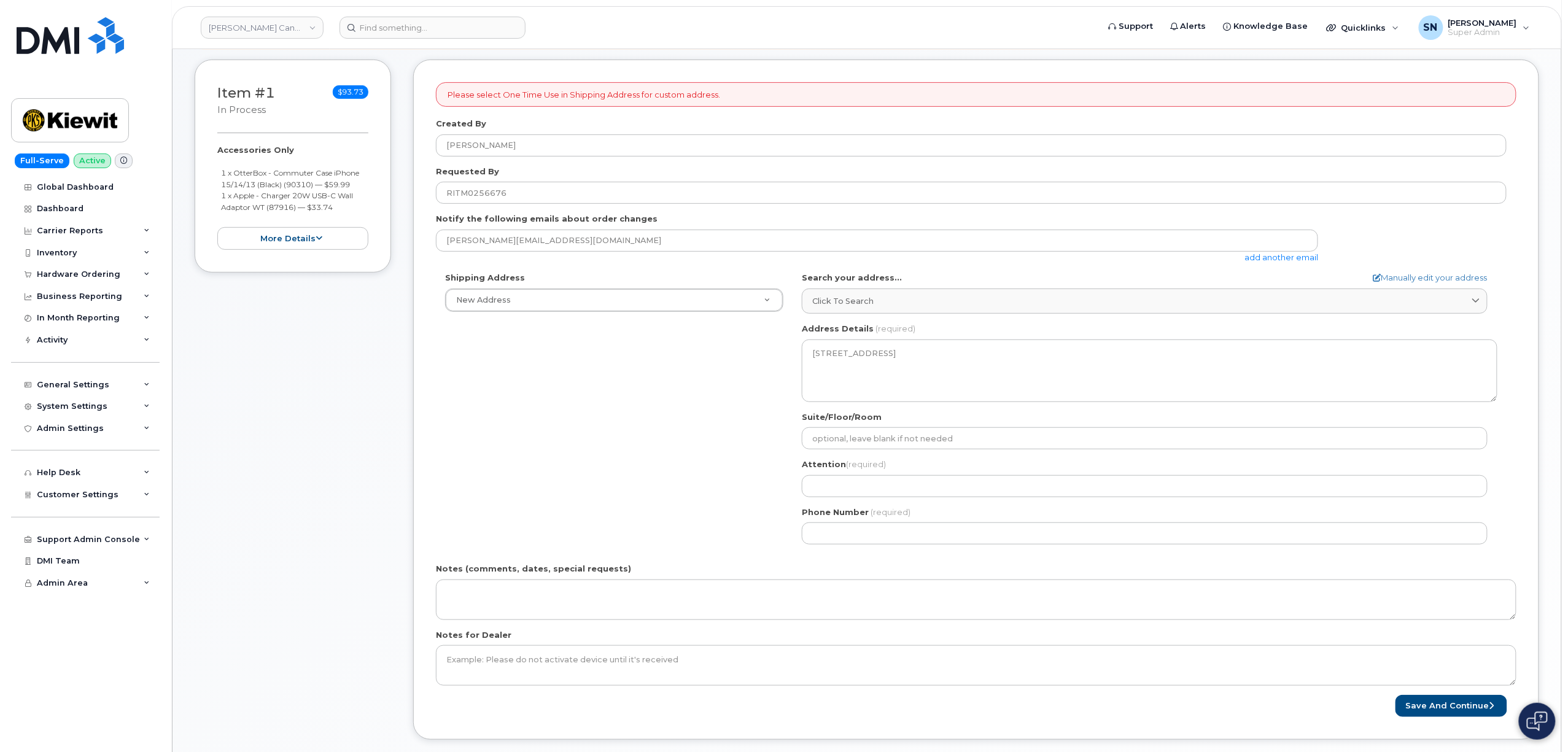
click at [687, 433] on div "Shipping Address New Address New Address 1950 Brigantine Dr Beaver Marine Limit…" at bounding box center [971, 413] width 1070 height 281
click at [841, 486] on input "Attention (required)" at bounding box center [1145, 486] width 686 height 22
paste input "Jeromy Mckay"
click at [848, 486] on input "Attention (required)" at bounding box center [1145, 486] width 686 height 22
select select
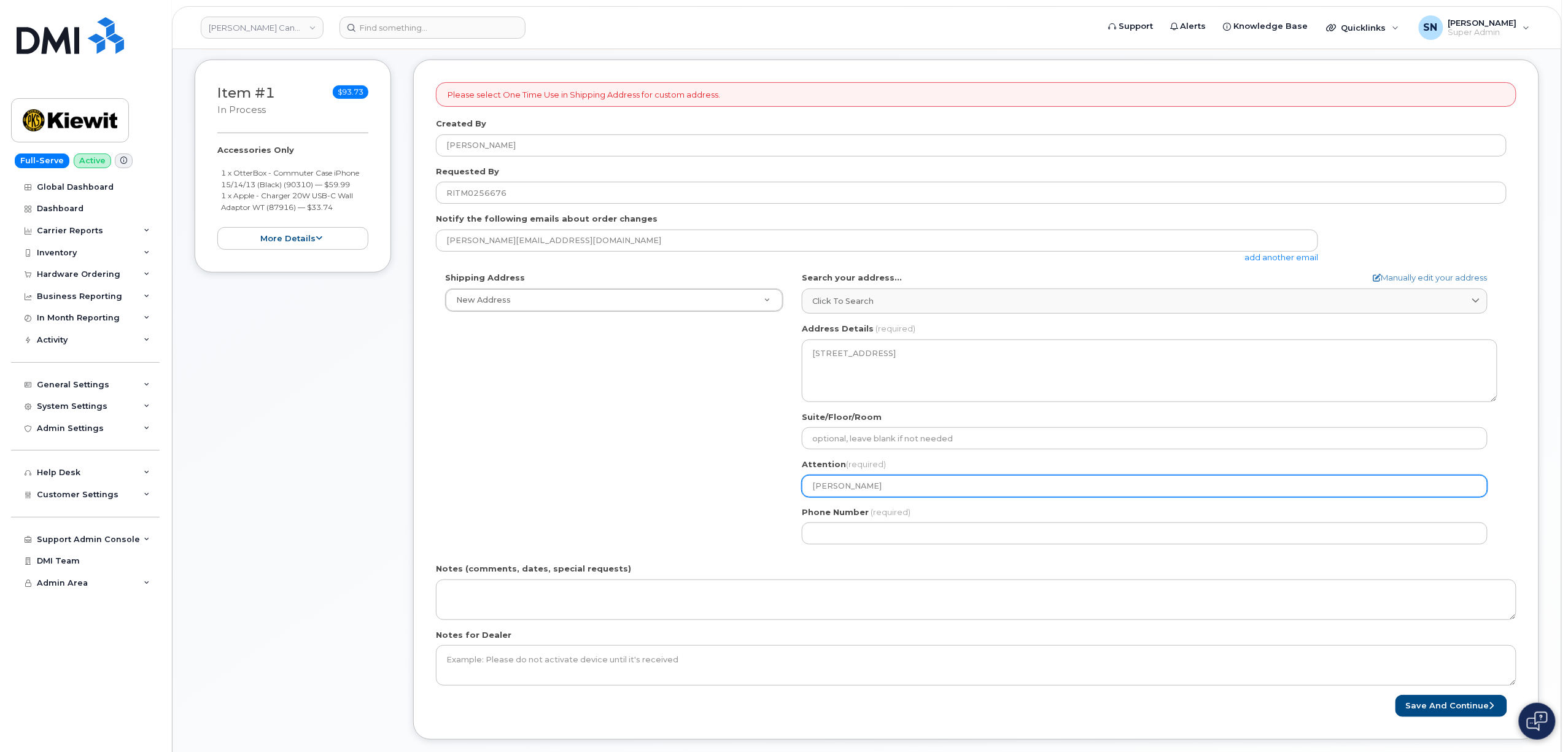
type input "Jeromy Mckay"
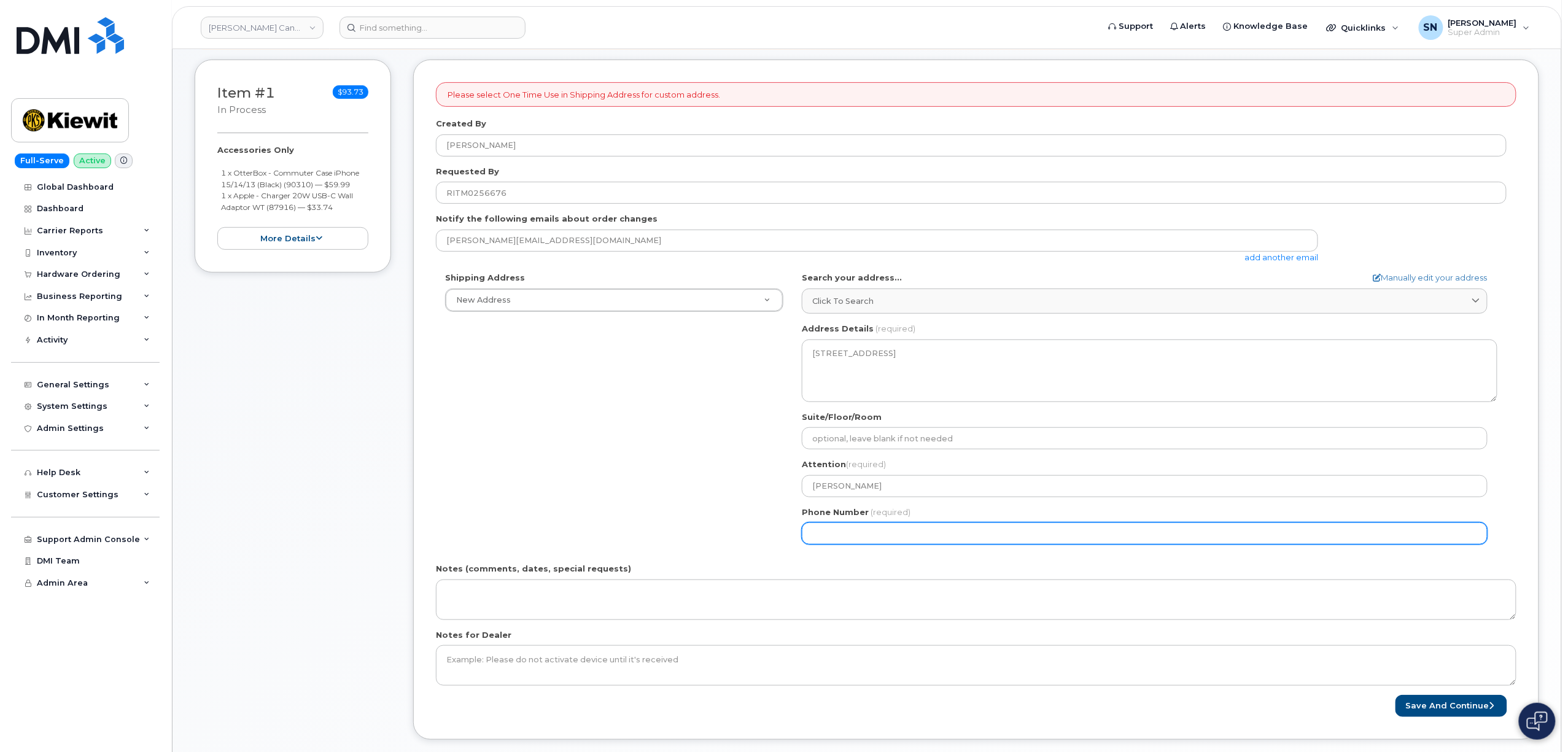
click at [889, 544] on div "BC Sparwood Search your address... Manually edit your address Click to search 5…" at bounding box center [1150, 413] width 714 height 281
click at [888, 544] on input "Phone Number" at bounding box center [1145, 534] width 686 height 22
paste input "6042091613"
select select
type input "6042091613"
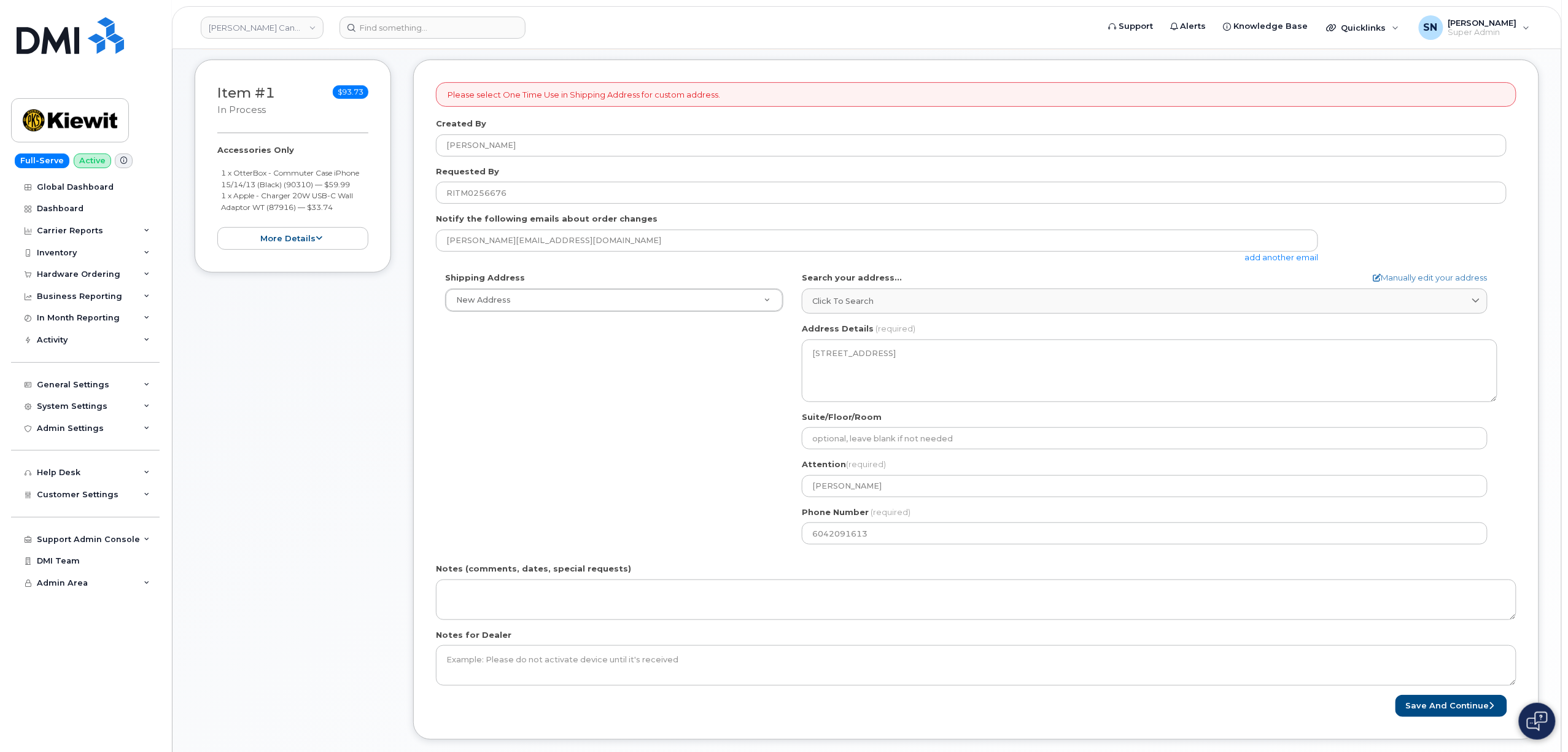
click at [671, 513] on div "Shipping Address New Address New Address 1950 Brigantine Dr Beaver Marine Limit…" at bounding box center [971, 413] width 1070 height 281
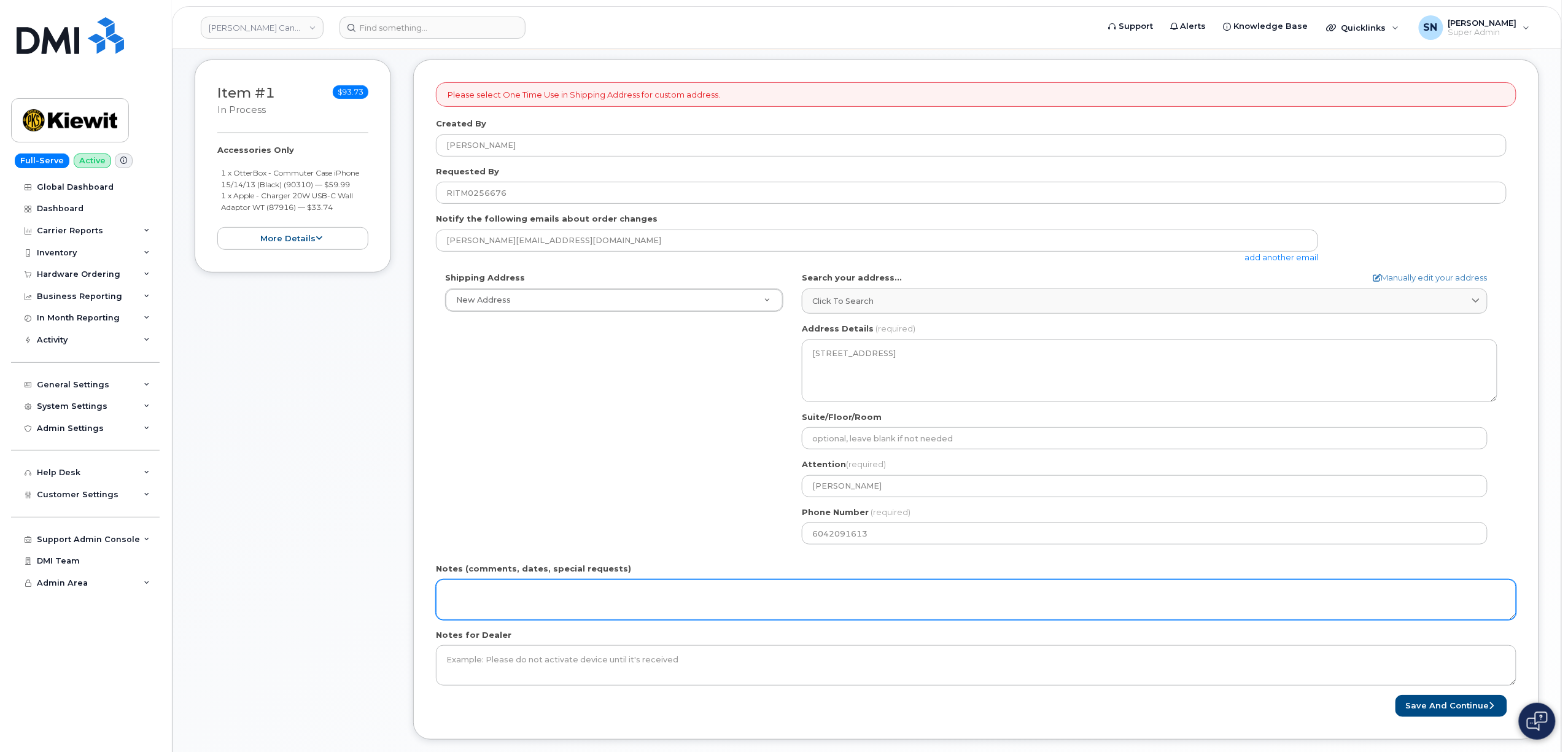
click at [600, 595] on textarea "Notes (comments, dates, special requests)" at bounding box center [976, 599] width 1081 height 40
click at [543, 592] on textarea "Original Order 297836 did not include accessories." at bounding box center [976, 599] width 1081 height 40
type textarea "Original Order 297836 did not include accessories."
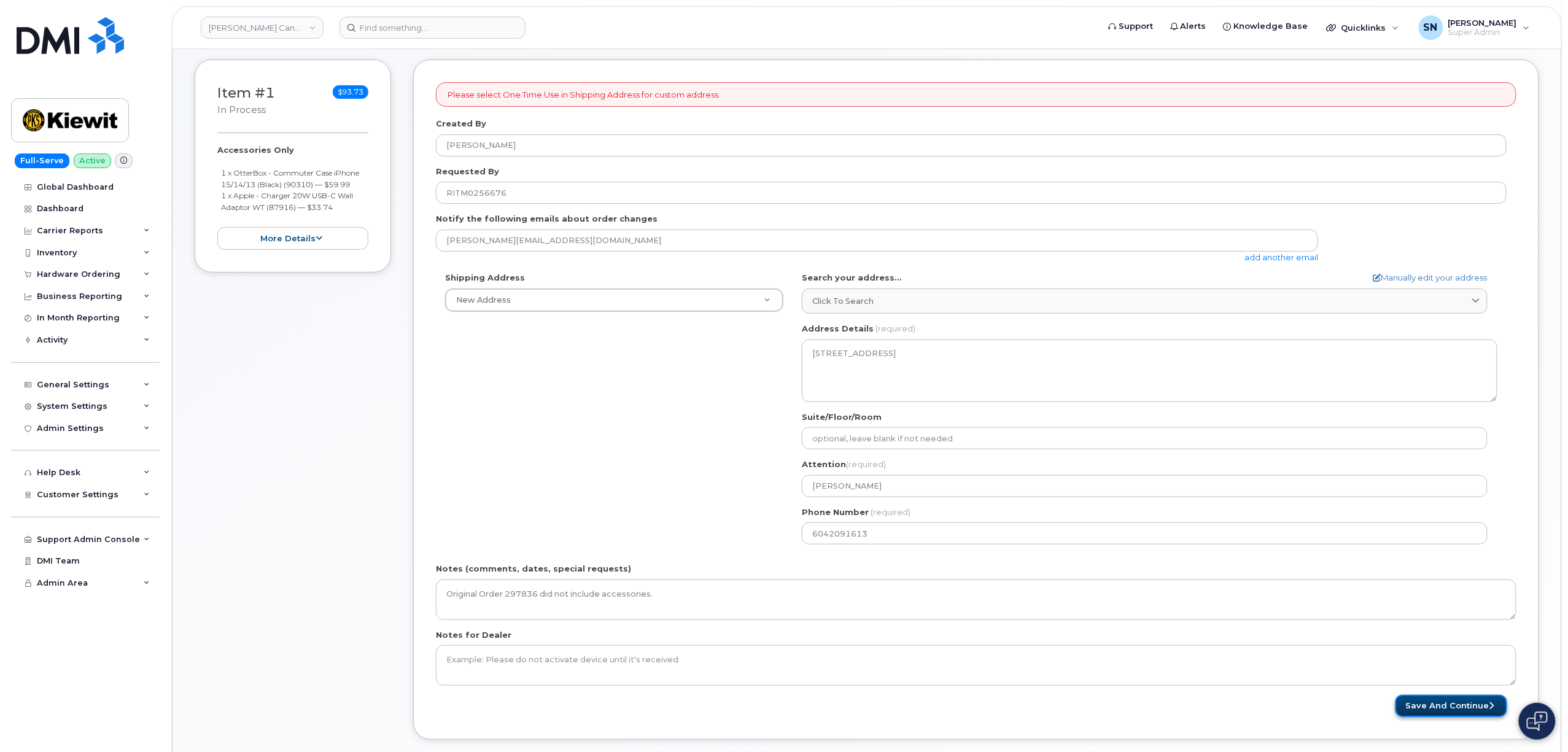
click at [1421, 700] on button "Save and Continue" at bounding box center [1452, 706] width 112 height 22
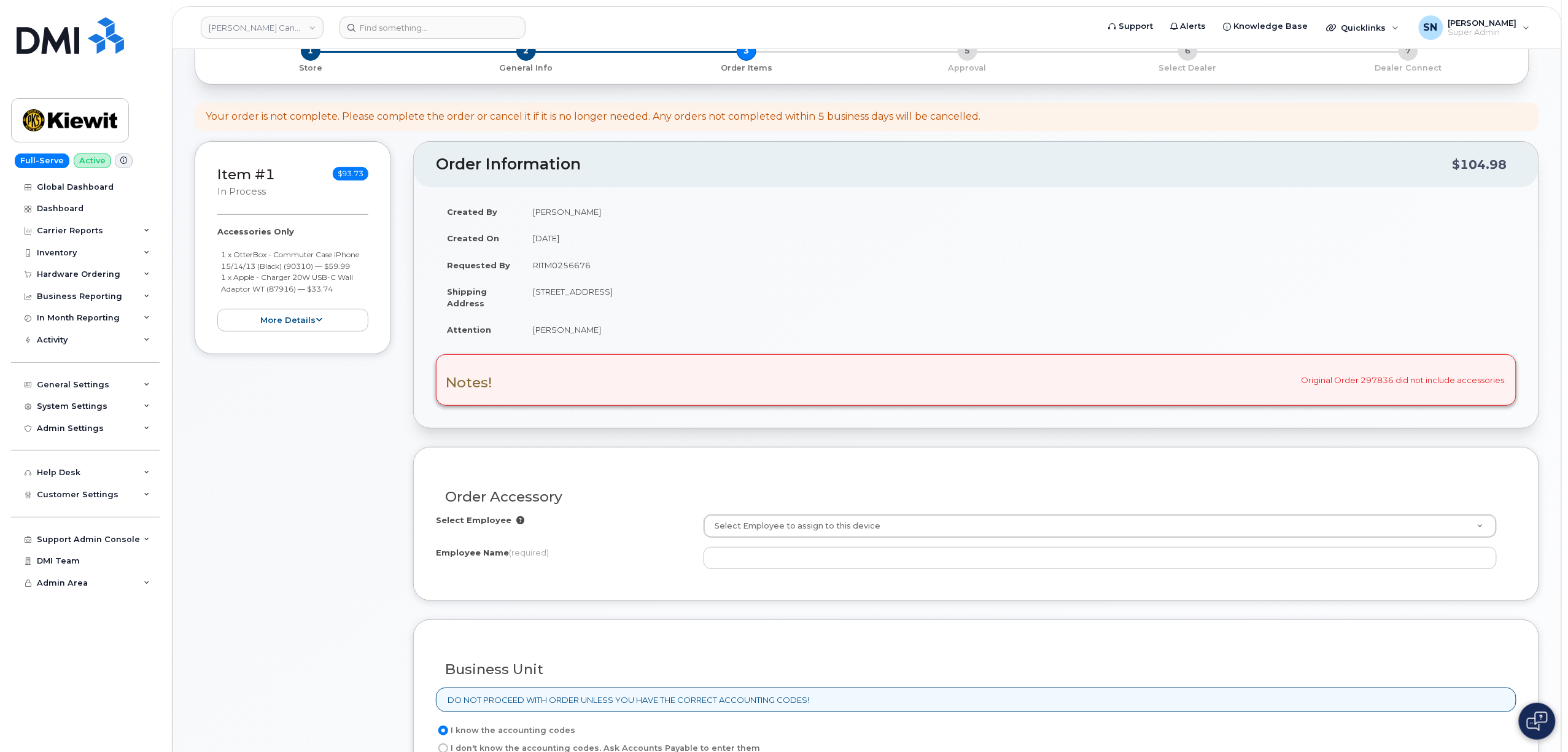
scroll to position [246, 0]
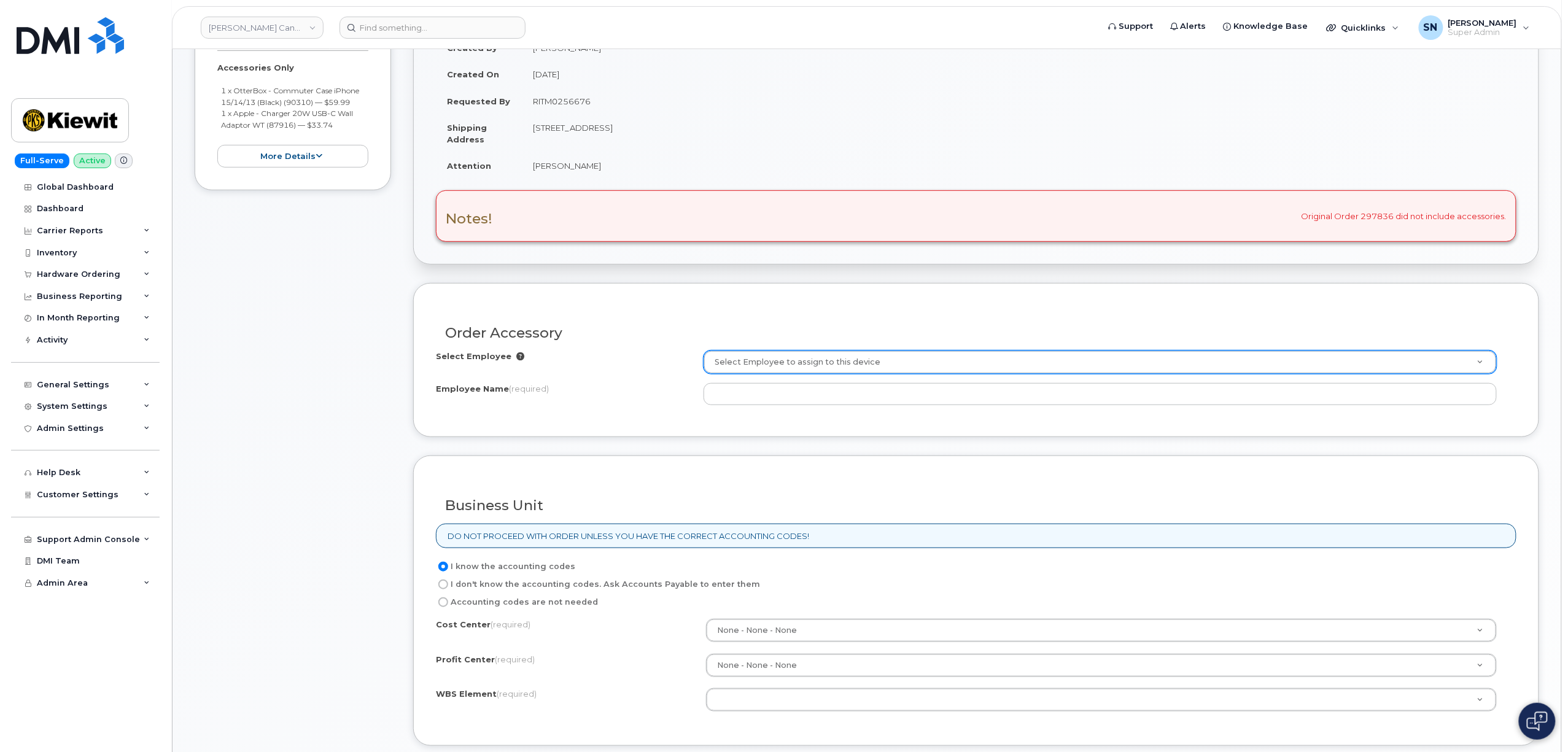
paste input "[PERSON_NAME]"
type input "[PERSON_NAME]"
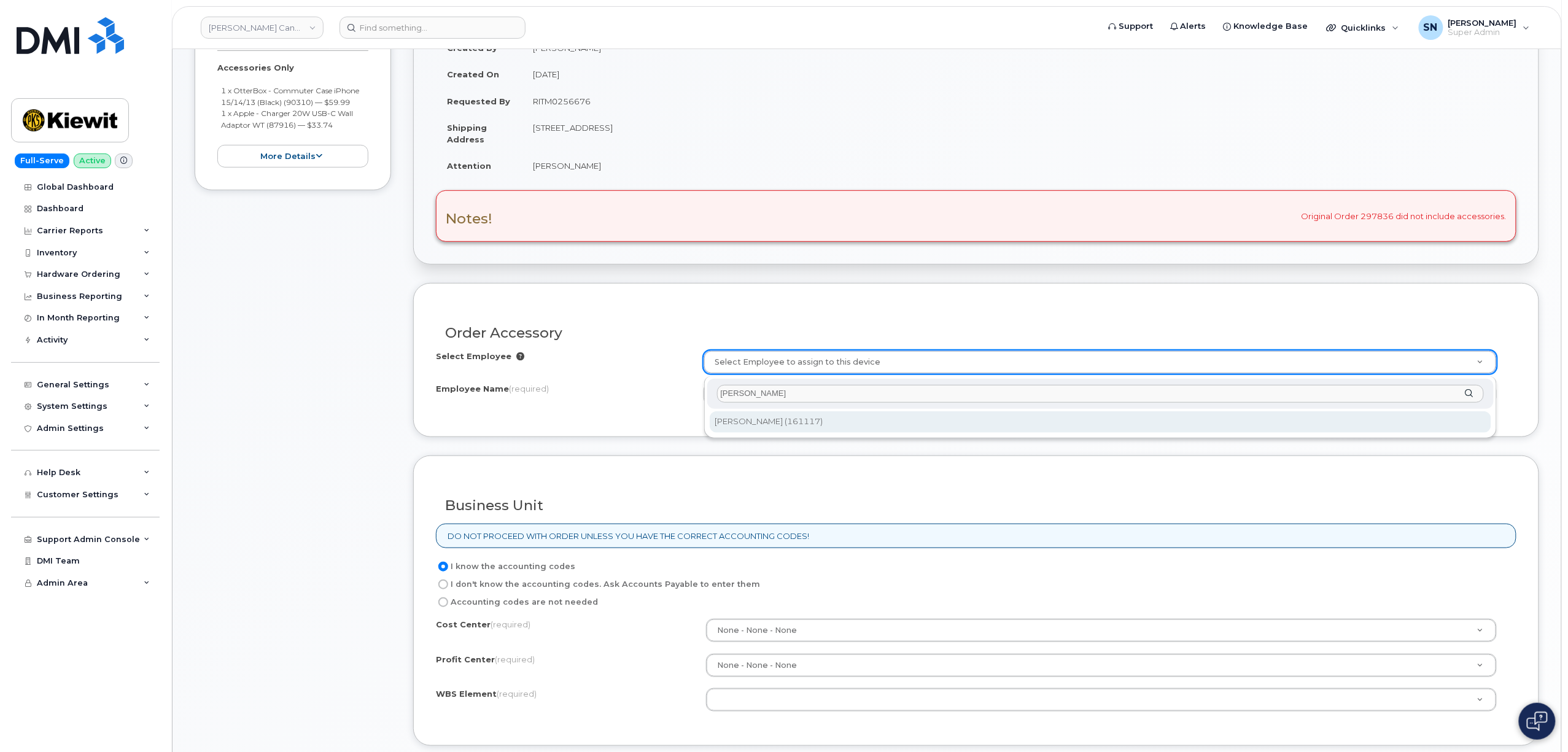
type input "[PERSON_NAME]"
type input "1068868"
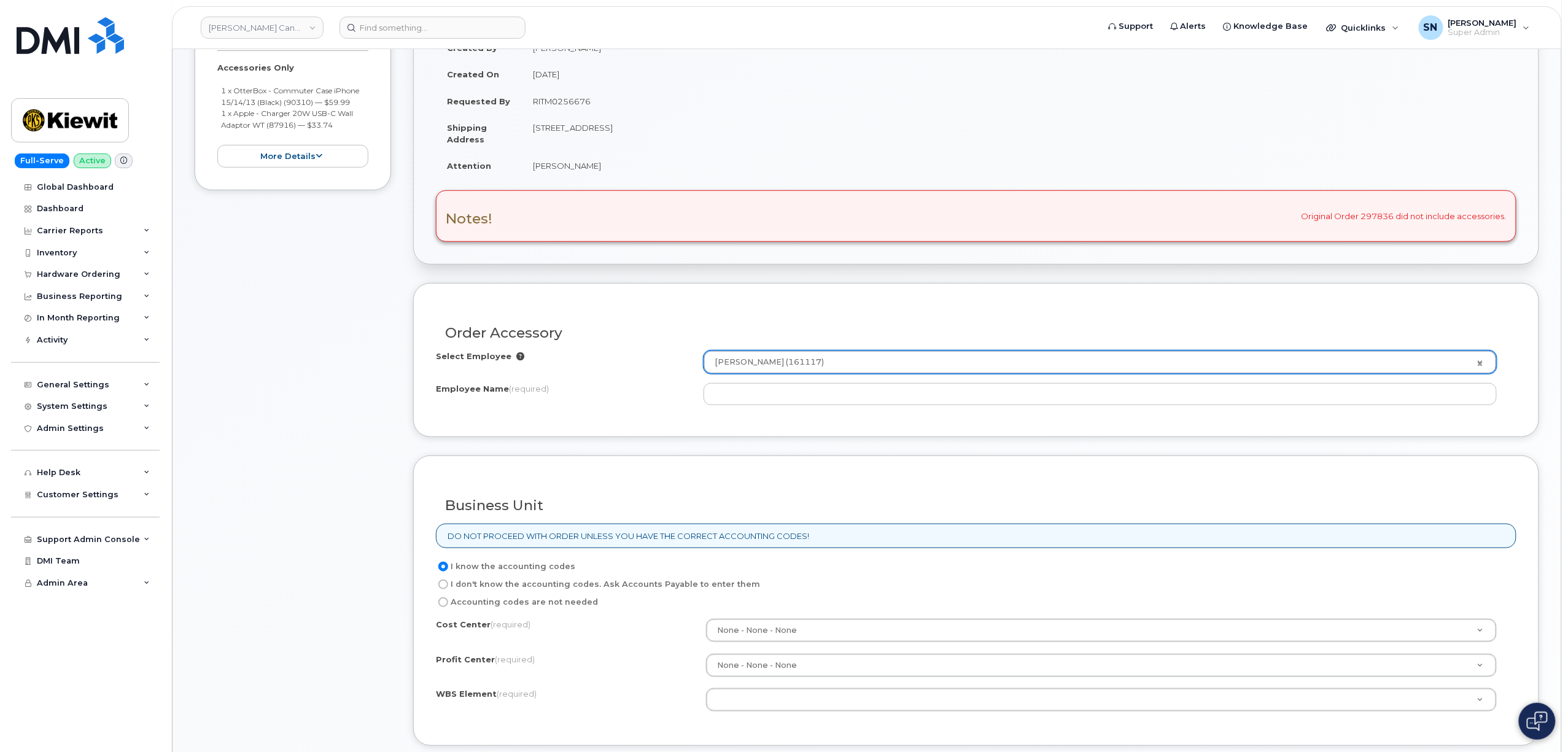
type input "[PERSON_NAME]"
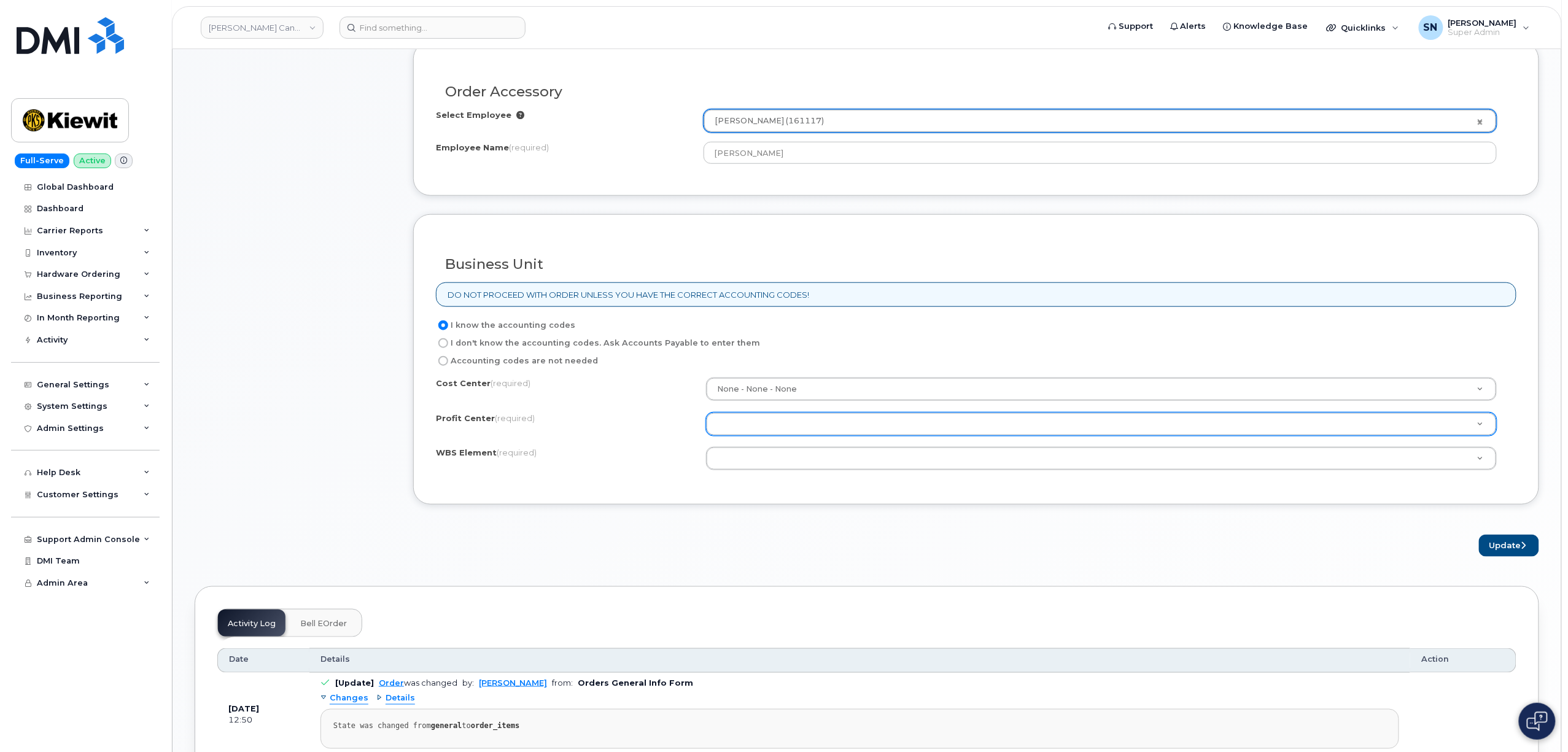
scroll to position [491, 0]
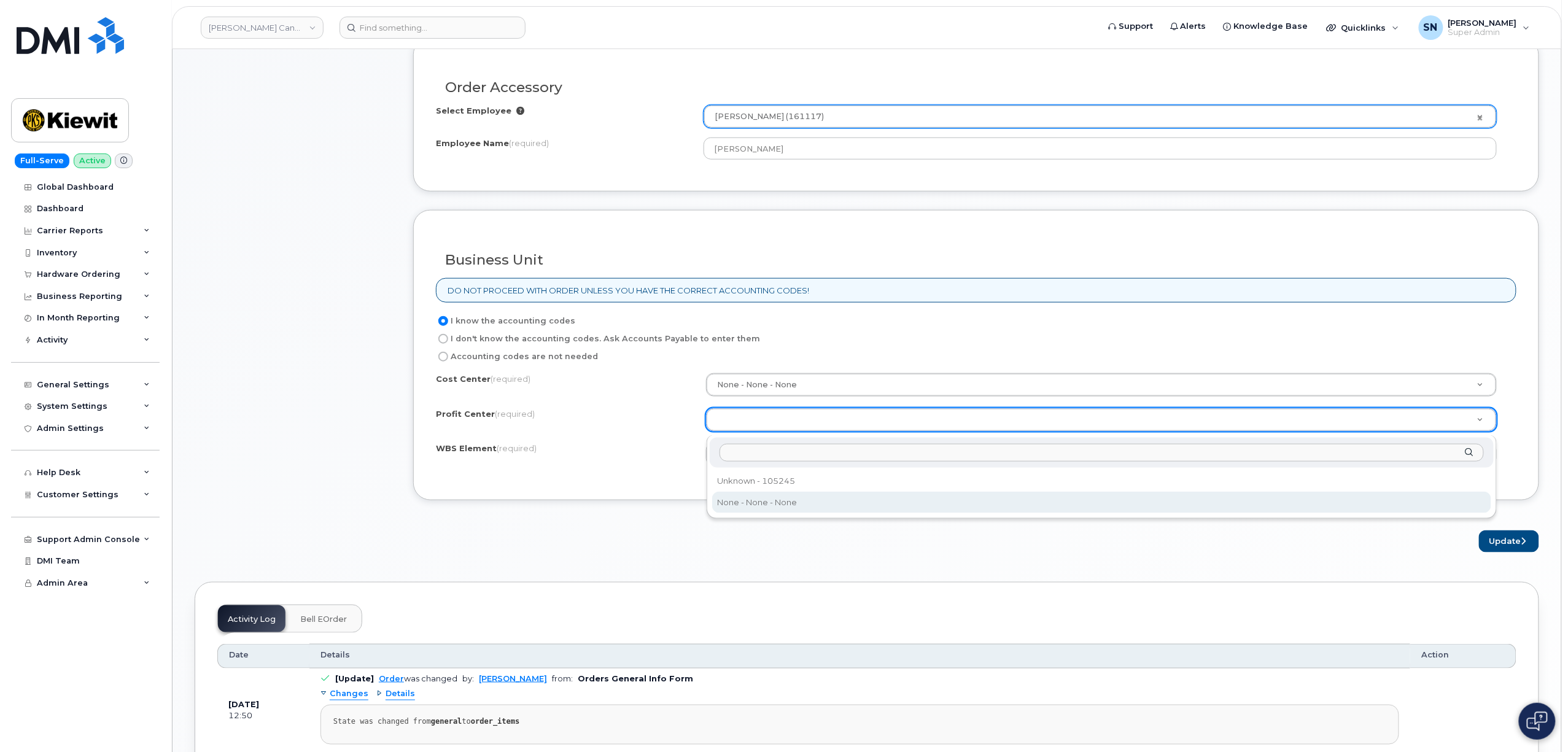
select select "None"
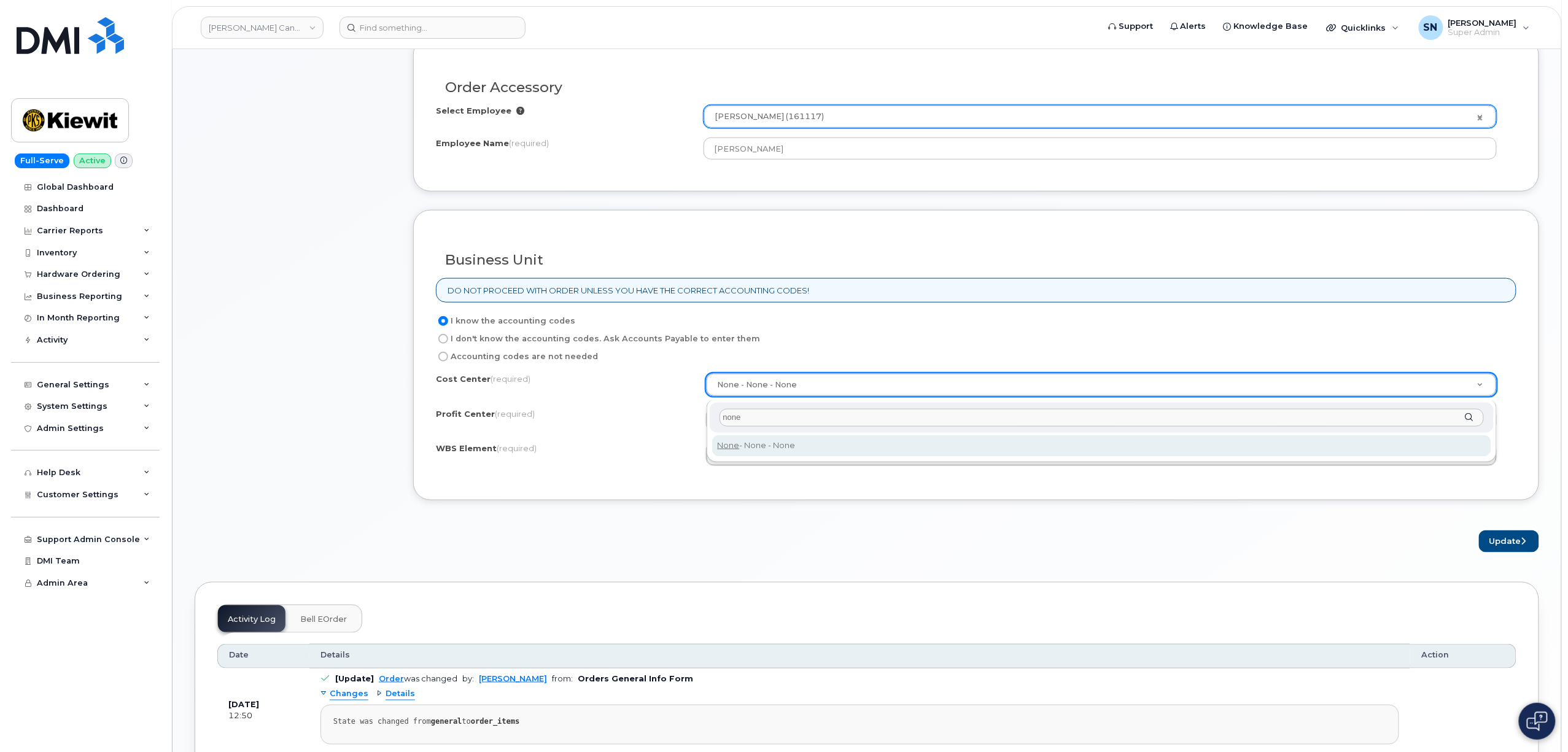
type input "none"
type input "None"
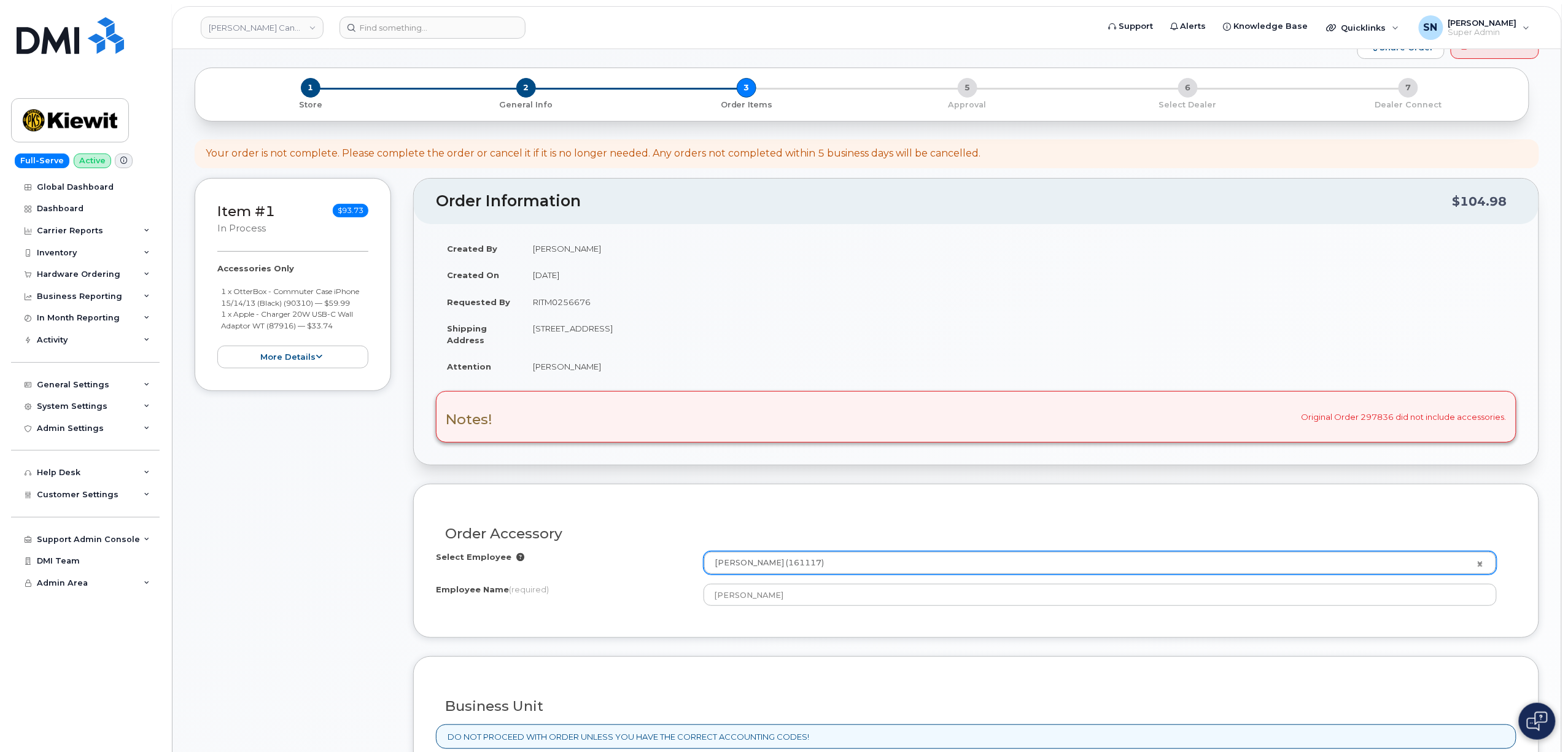
scroll to position [0, 0]
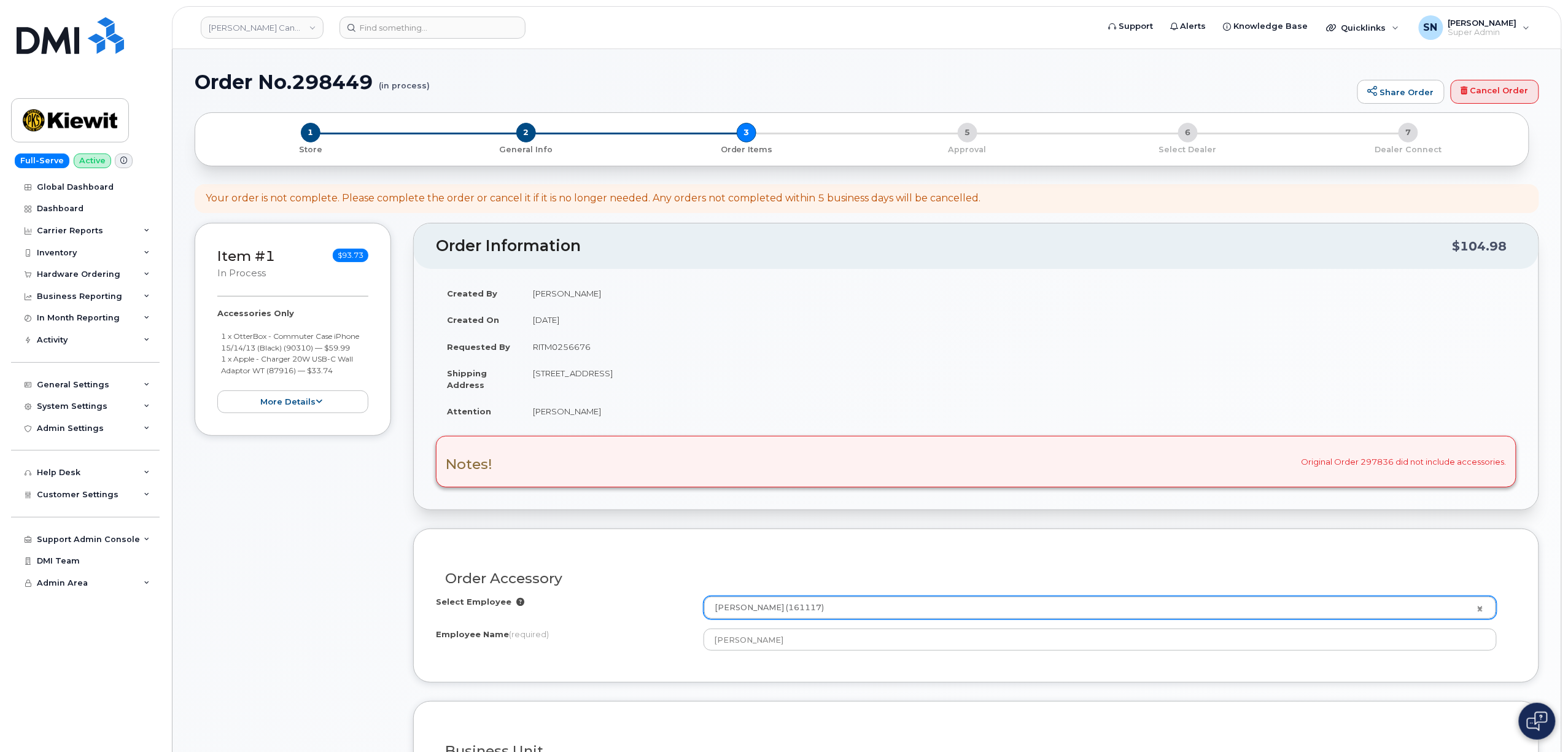
click at [369, 492] on div "Item #1 in process $93.73 Accessories Only 1 x OtterBox - Commuter Case iPhone …" at bounding box center [293, 634] width 197 height 822
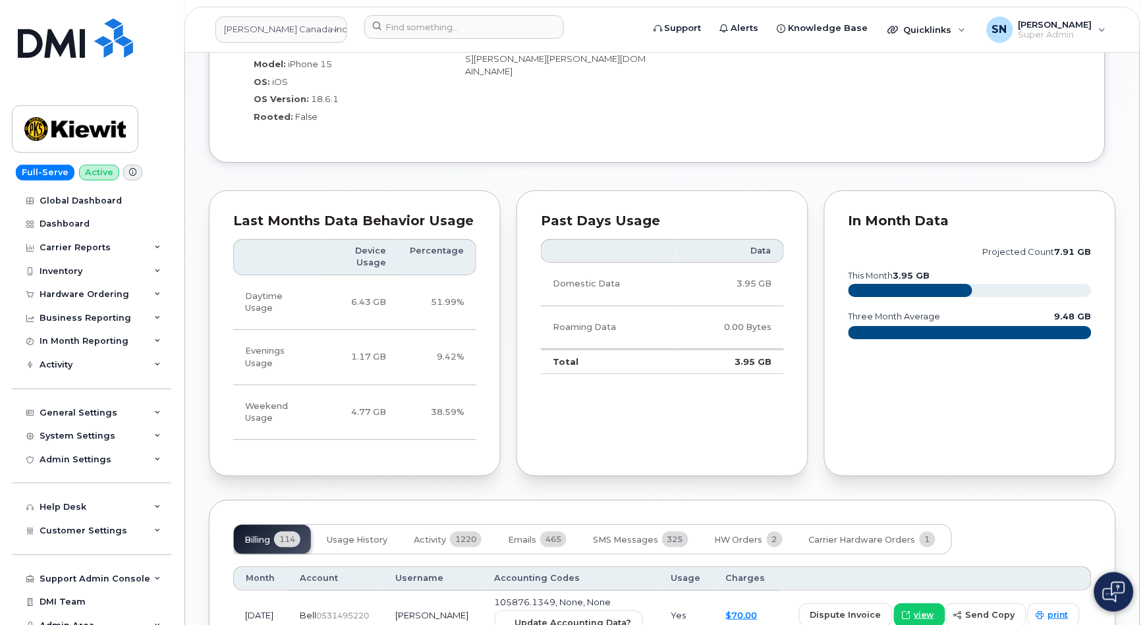
scroll to position [1272, 0]
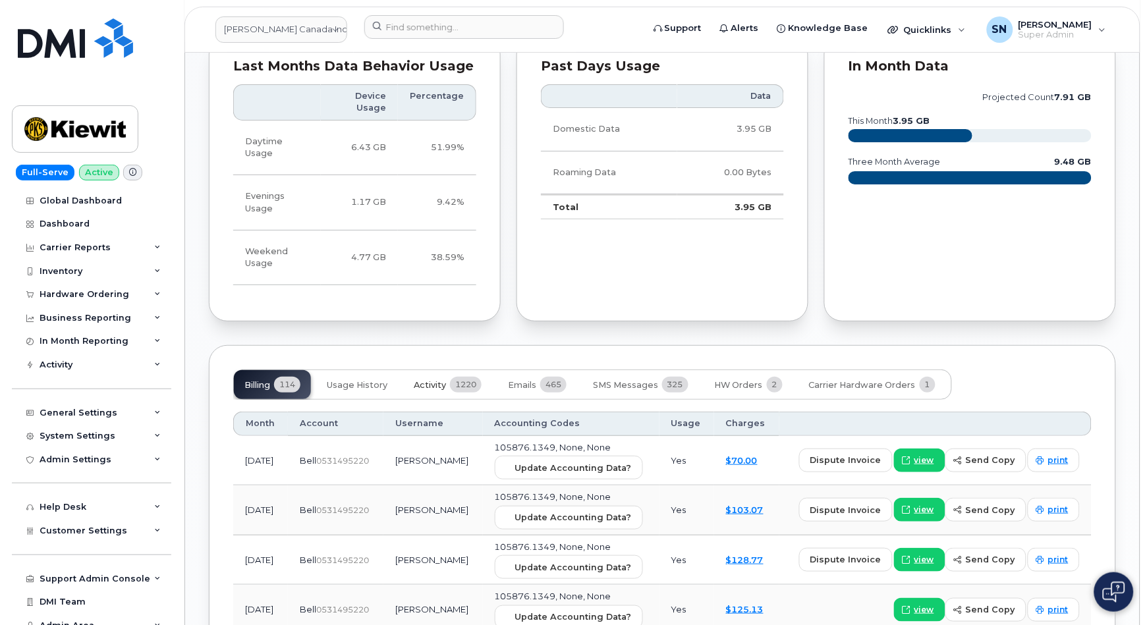
click at [424, 380] on span "Activity" at bounding box center [430, 385] width 32 height 11
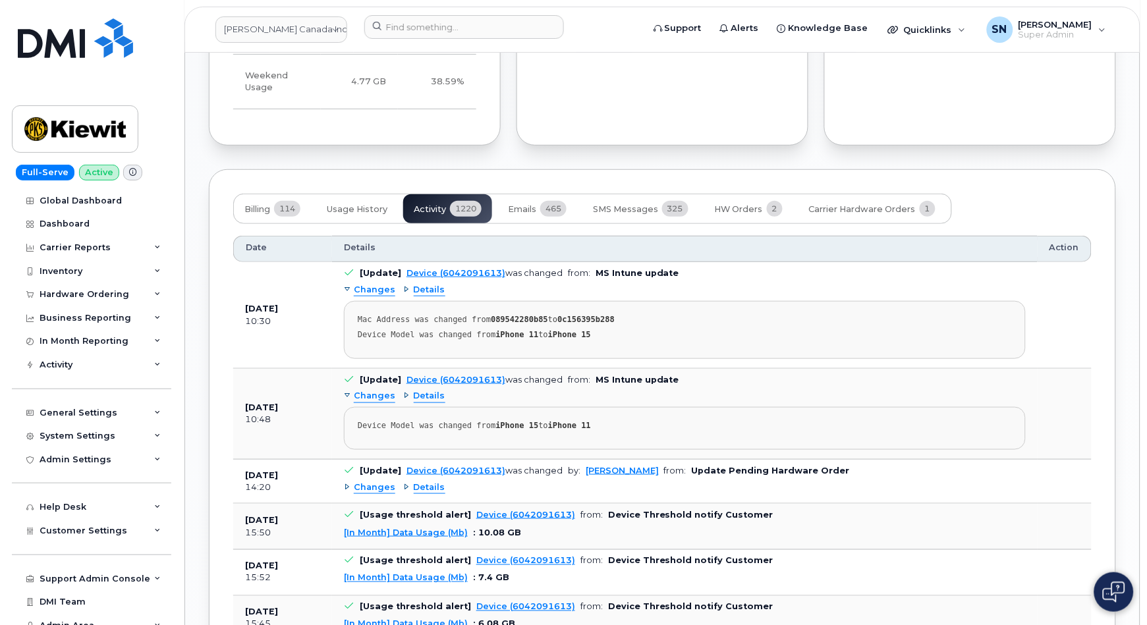
scroll to position [1536, 0]
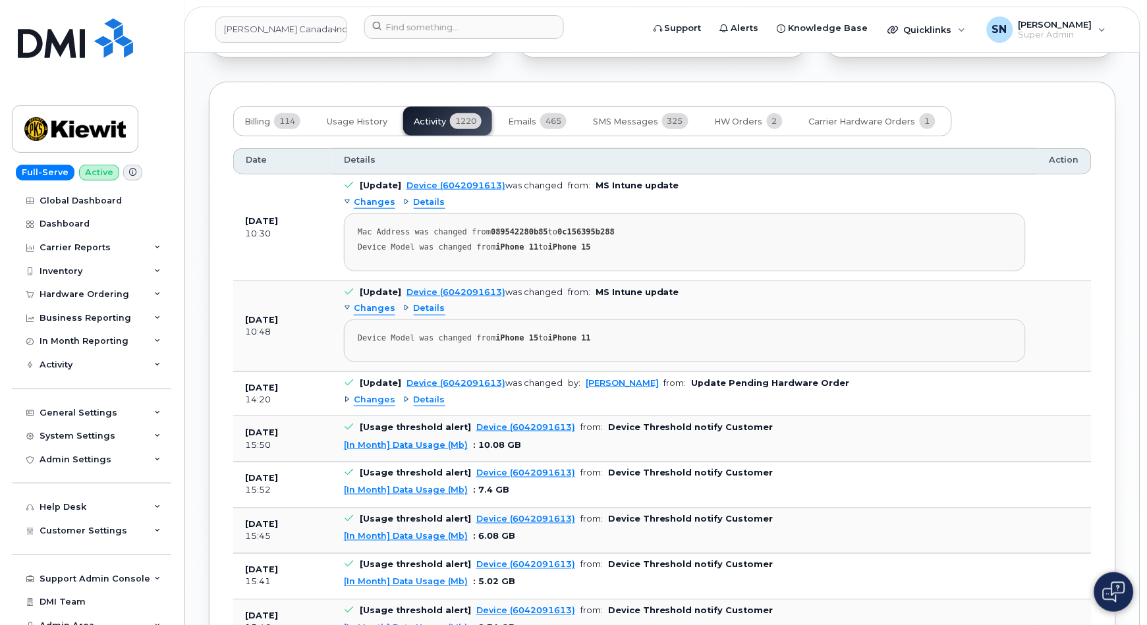
click at [380, 394] on span "Changes" at bounding box center [375, 400] width 42 height 13
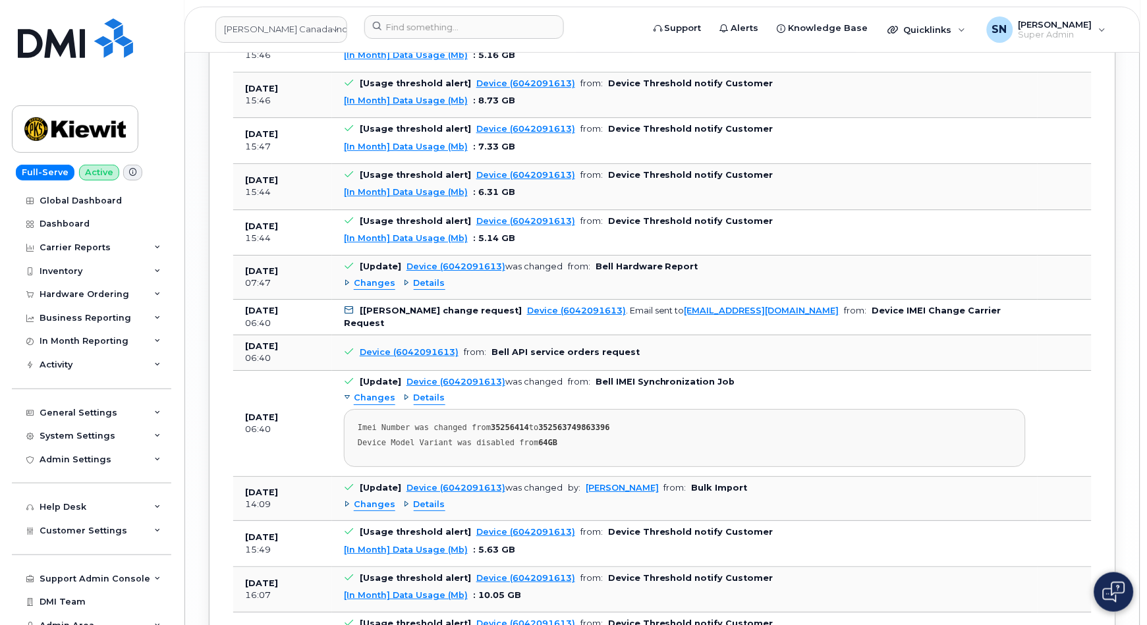
scroll to position [2327, 0]
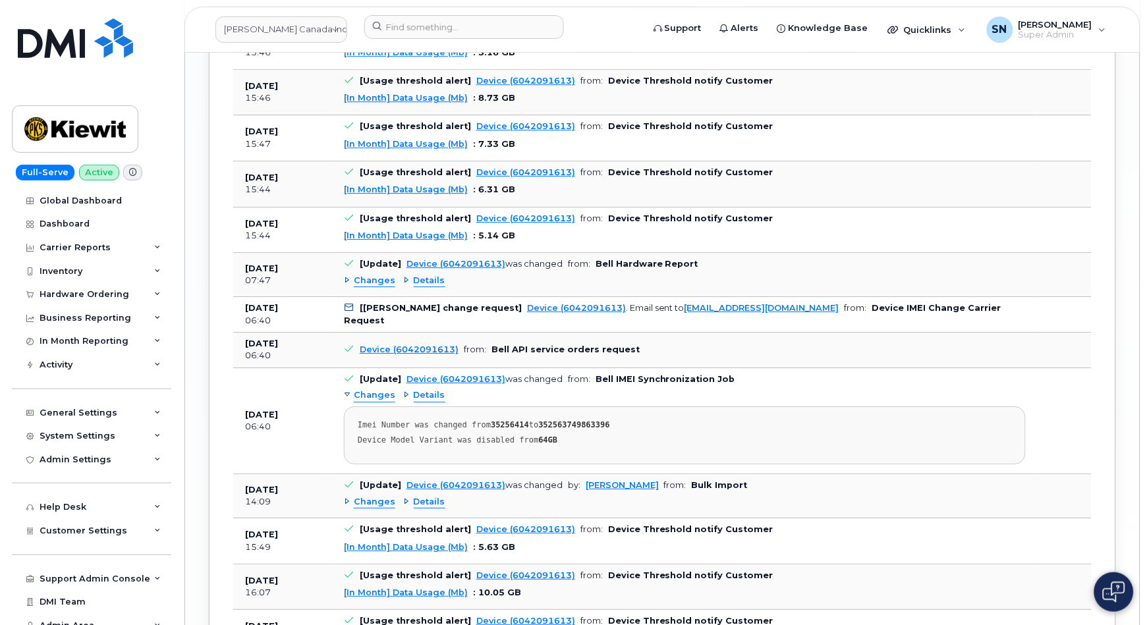
click at [366, 492] on div "Changes Details" at bounding box center [685, 502] width 682 height 21
click at [369, 496] on span "Changes" at bounding box center [375, 502] width 42 height 13
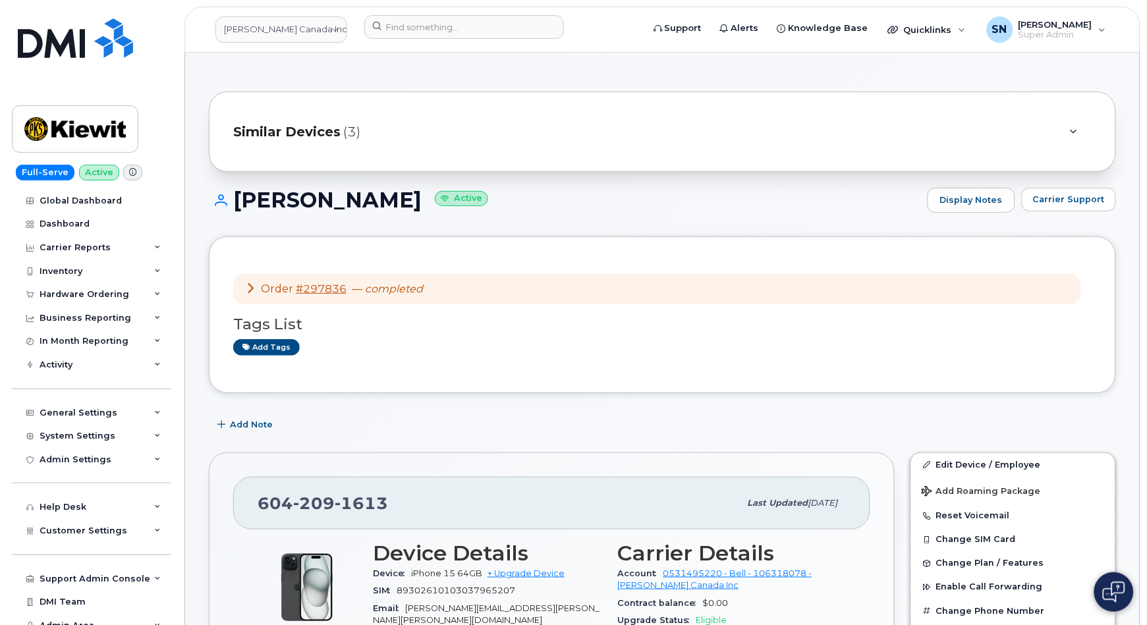
scroll to position [0, 0]
click at [331, 128] on span "Similar Devices" at bounding box center [286, 132] width 107 height 19
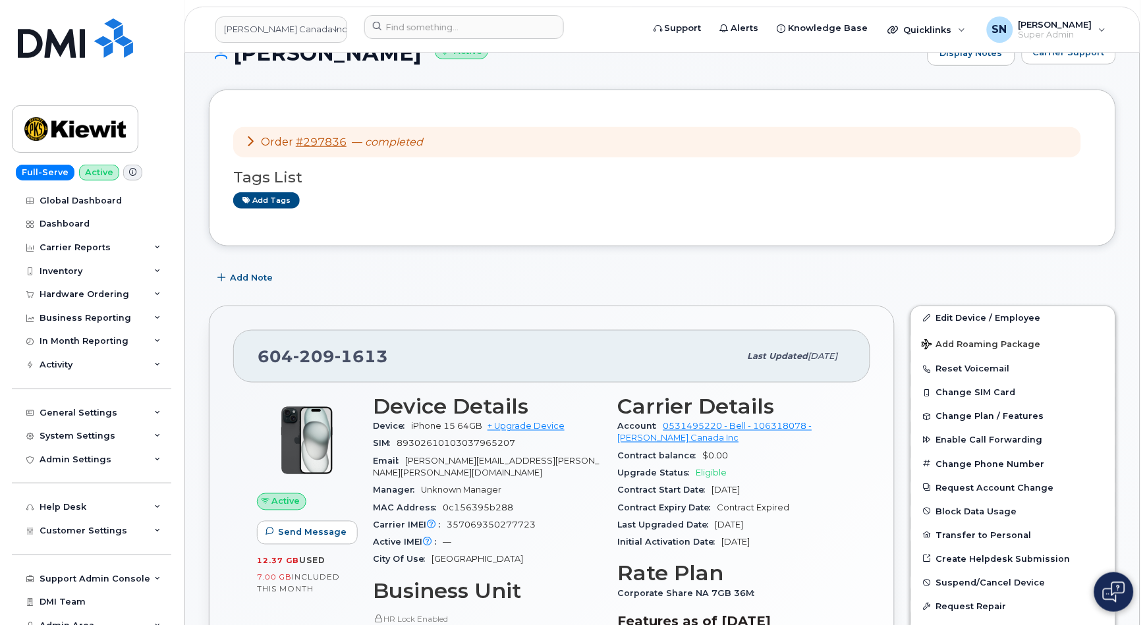
scroll to position [175, 0]
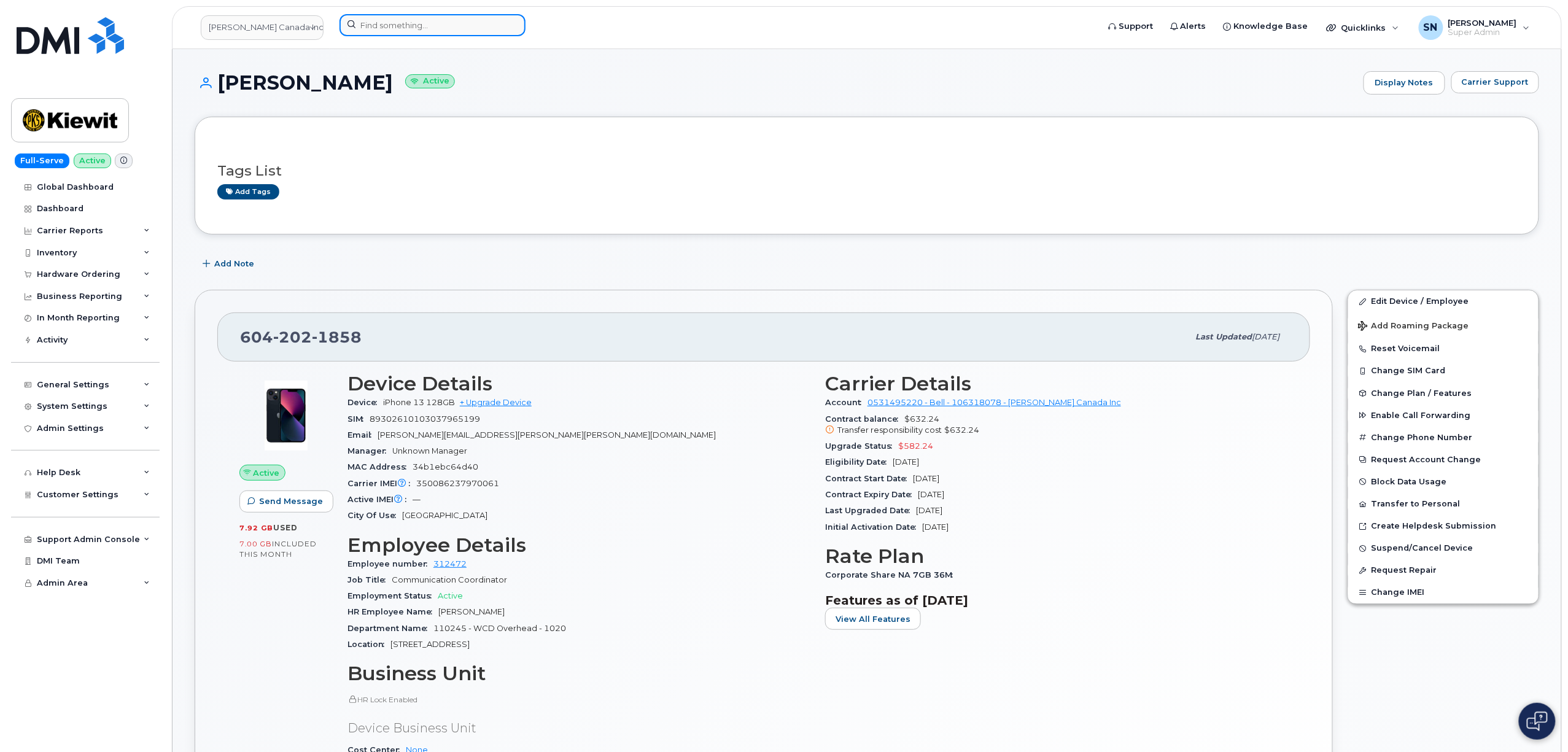
click at [444, 35] on div at bounding box center [714, 25] width 750 height 22
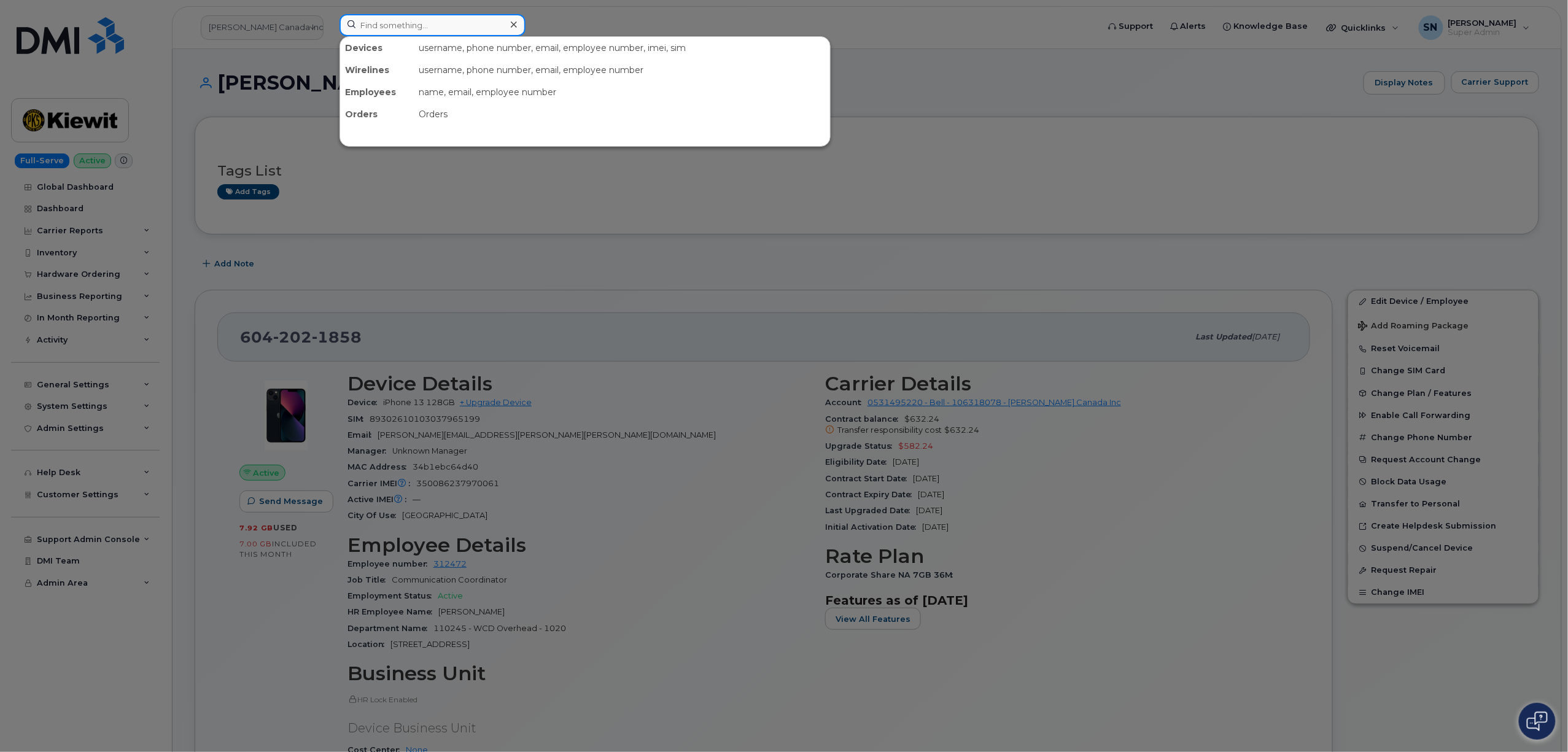
paste input "5142139937"
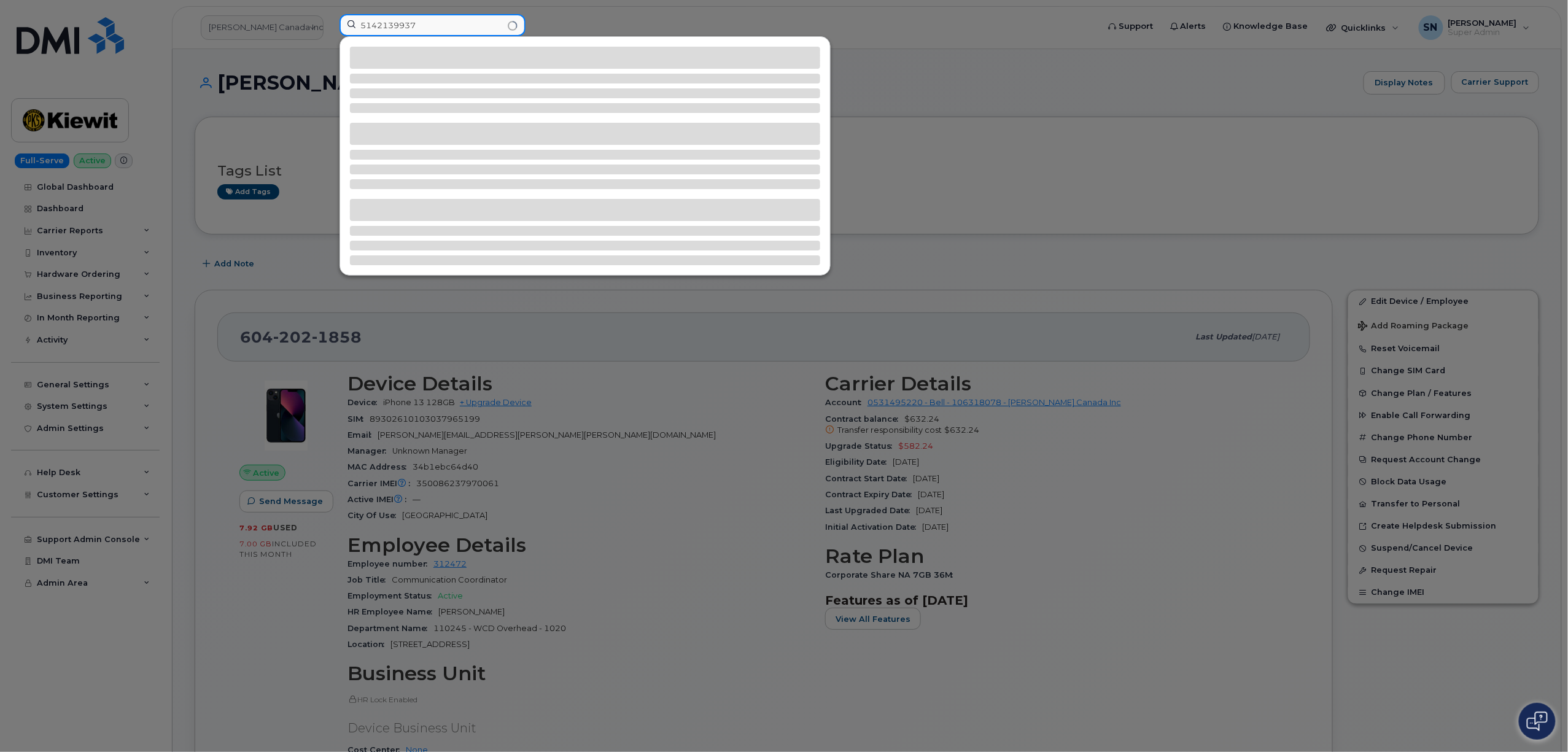
type input "5142139937"
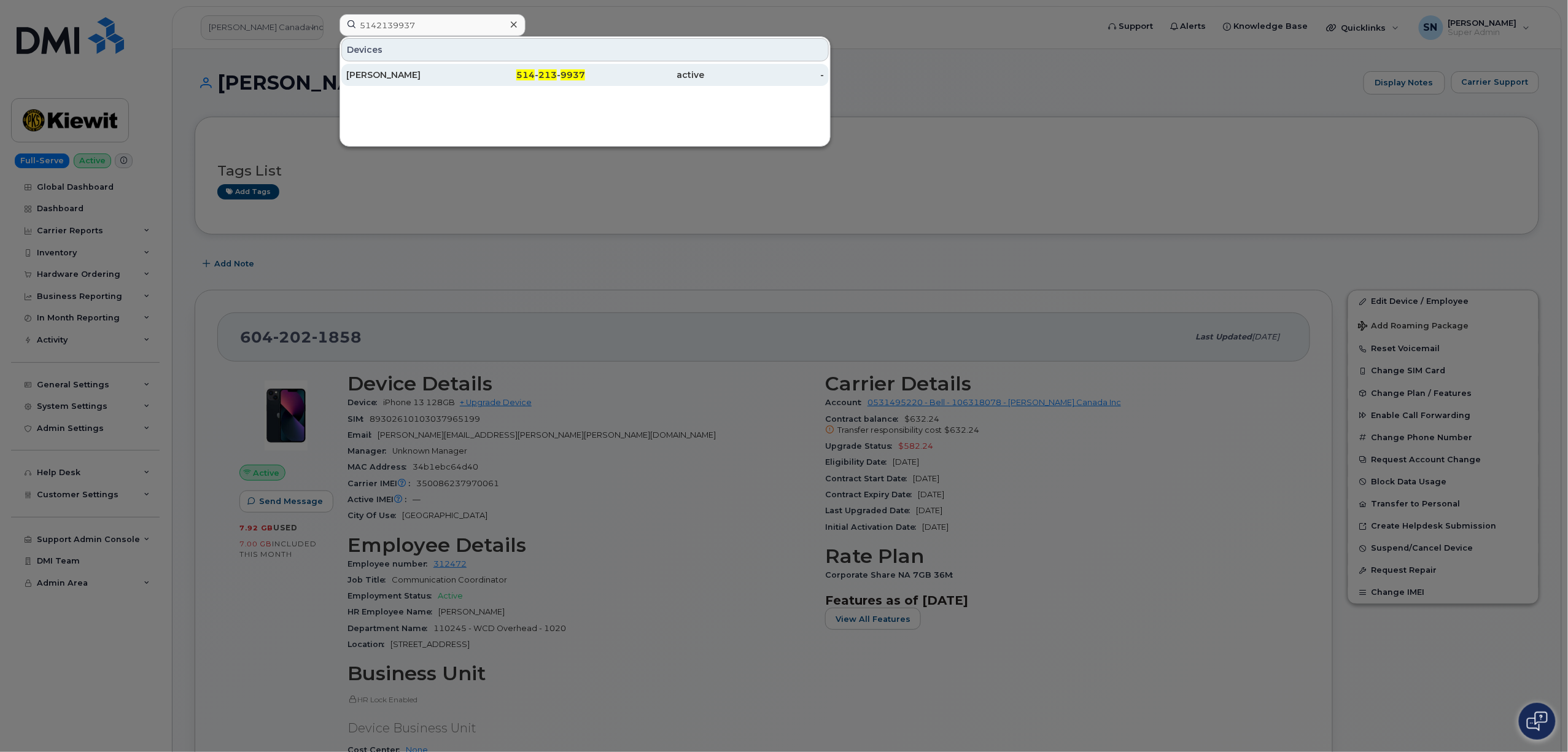
click at [417, 72] on div "[PERSON_NAME]" at bounding box center [406, 75] width 119 height 12
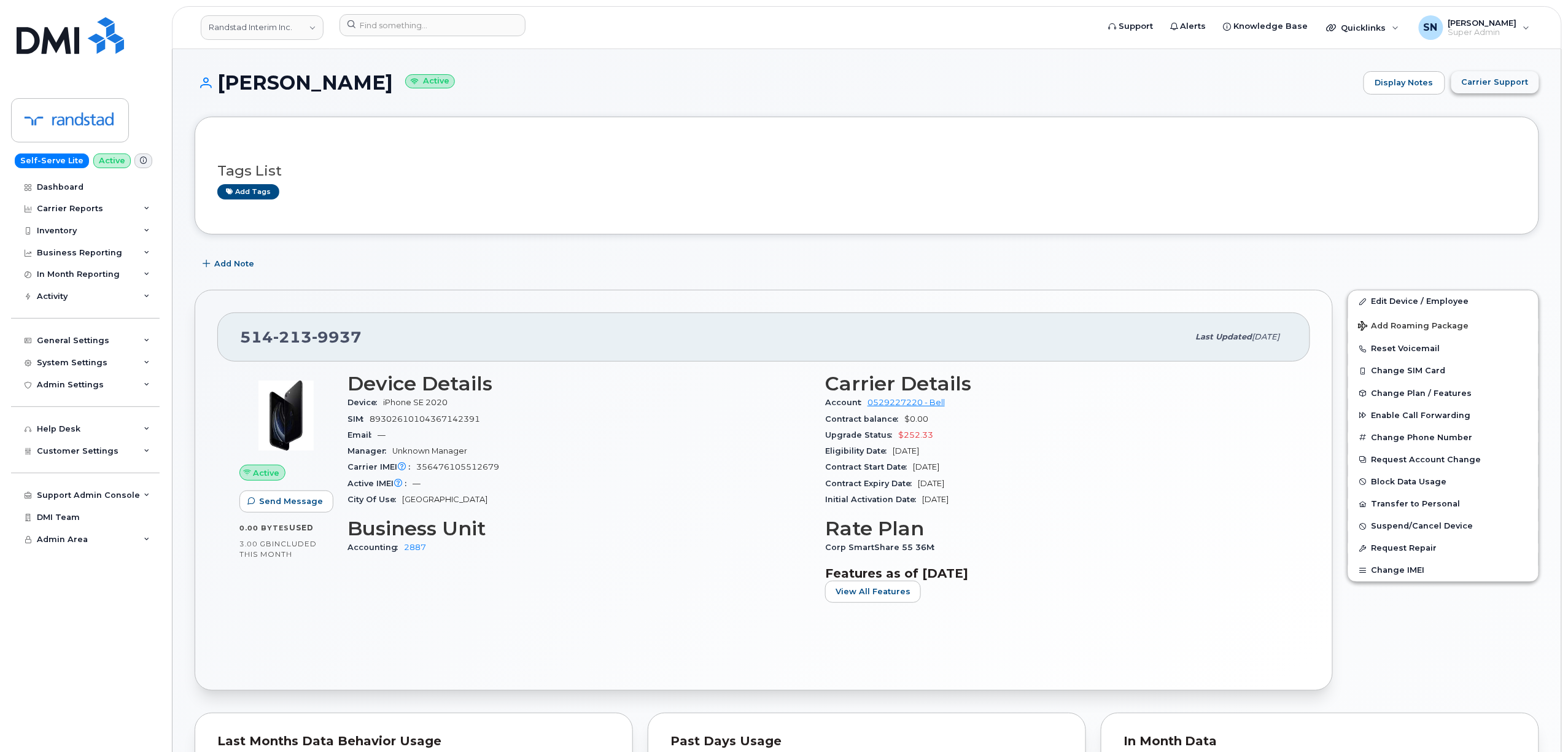
click at [1475, 89] on button "Carrier Support" at bounding box center [1495, 82] width 88 height 22
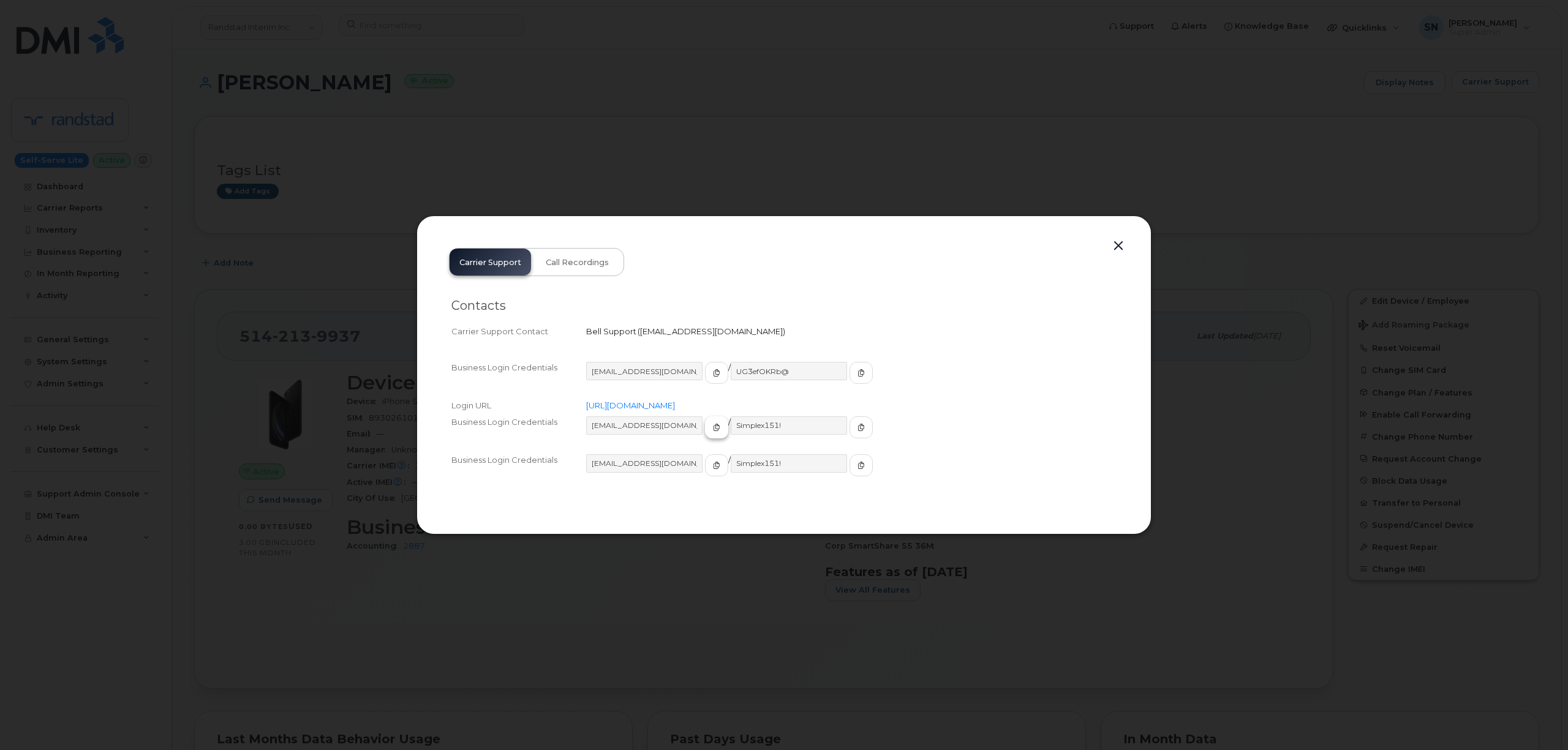
click at [711, 432] on span "button" at bounding box center [717, 428] width 11 height 11
click at [856, 431] on span "button" at bounding box center [862, 428] width 11 height 11
click at [1113, 250] on button "button" at bounding box center [1118, 246] width 19 height 17
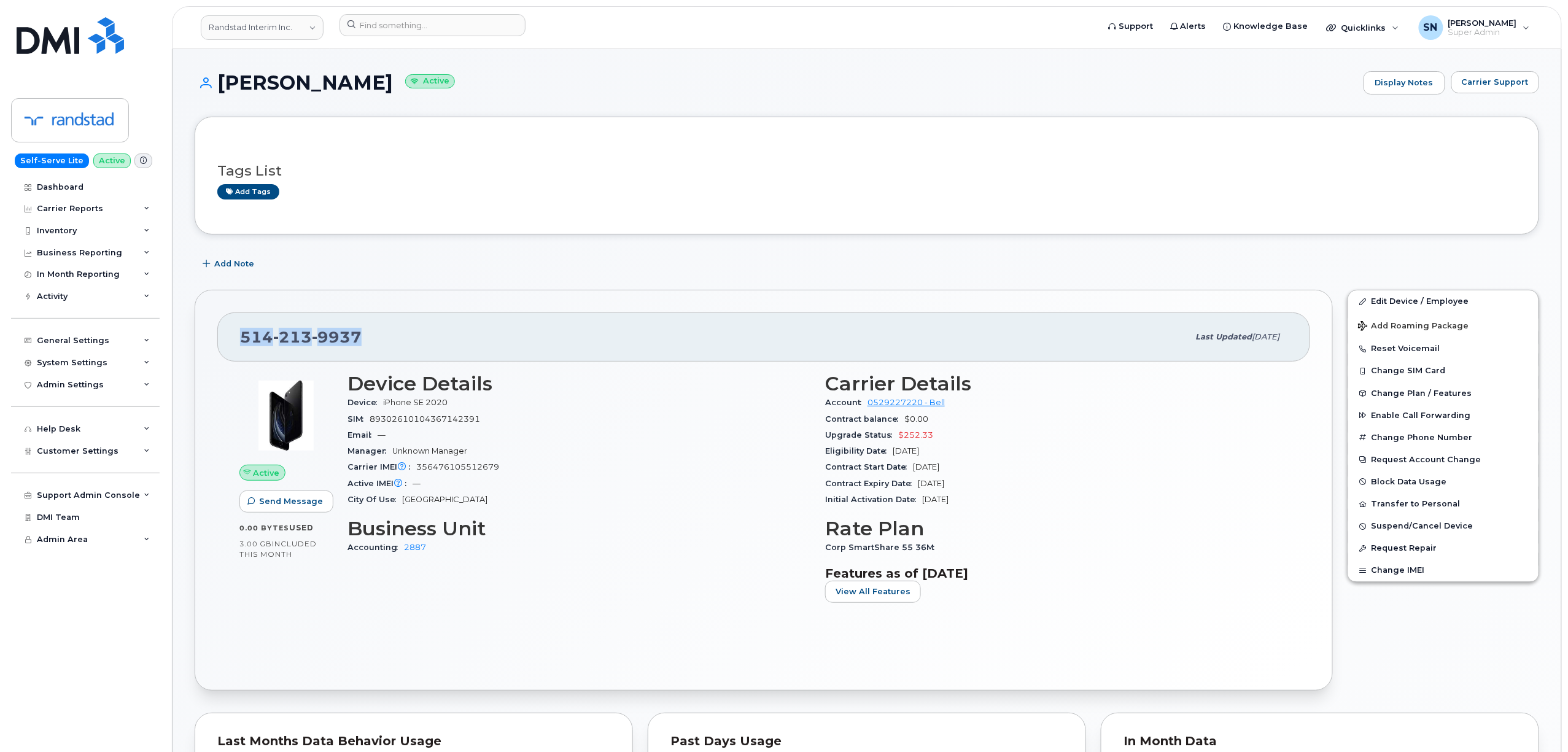
drag, startPoint x: 244, startPoint y: 345, endPoint x: 367, endPoint y: 344, distance: 123.0
click at [367, 344] on div "[PHONE_NUMBER] Last updated [DATE]" at bounding box center [763, 336] width 1093 height 49
copy span "[PHONE_NUMBER]"
click at [260, 27] on link "Randstad Interim Inc." at bounding box center [262, 27] width 123 height 24
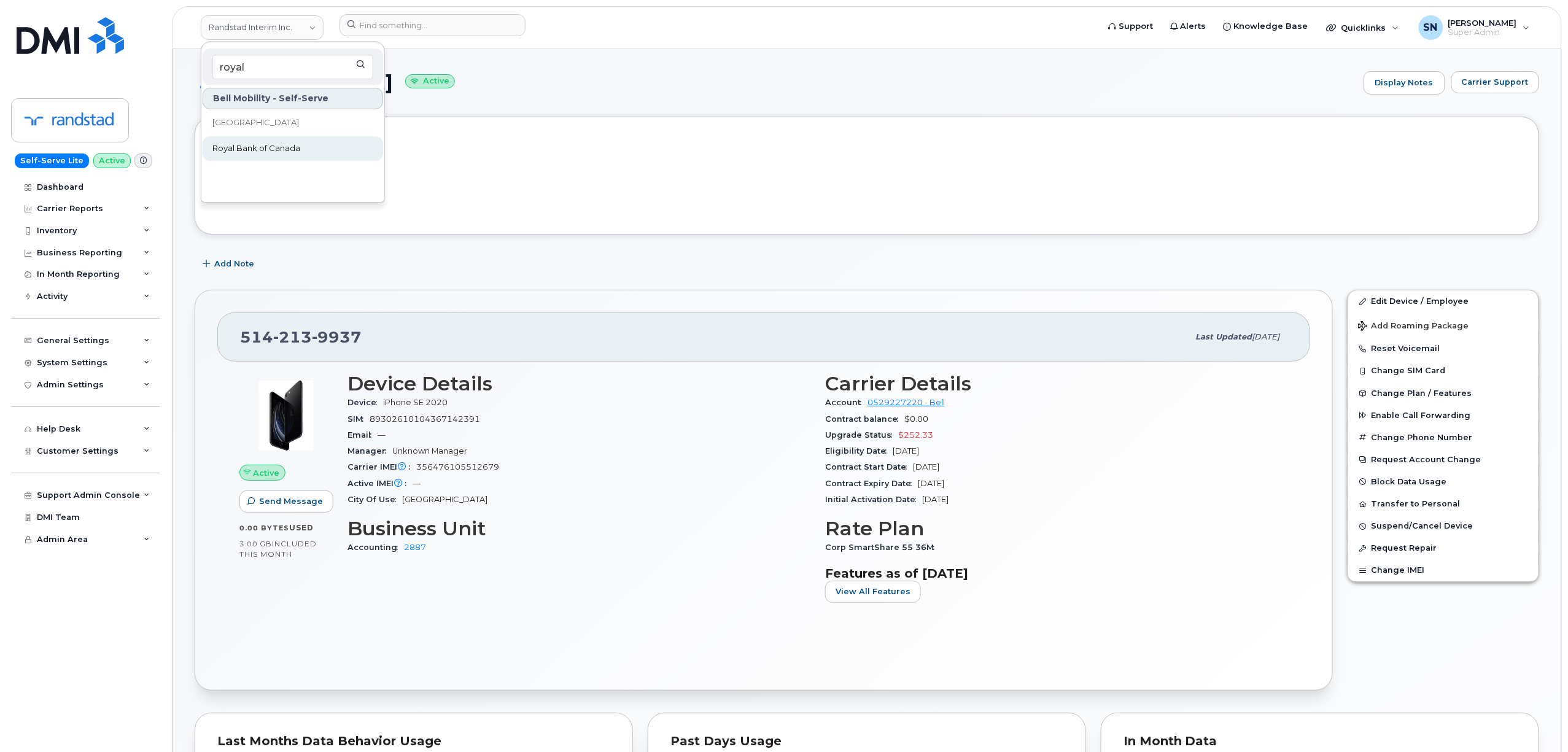
type input "royal"
click at [285, 146] on span "Royal Bank of Canada" at bounding box center [256, 148] width 88 height 12
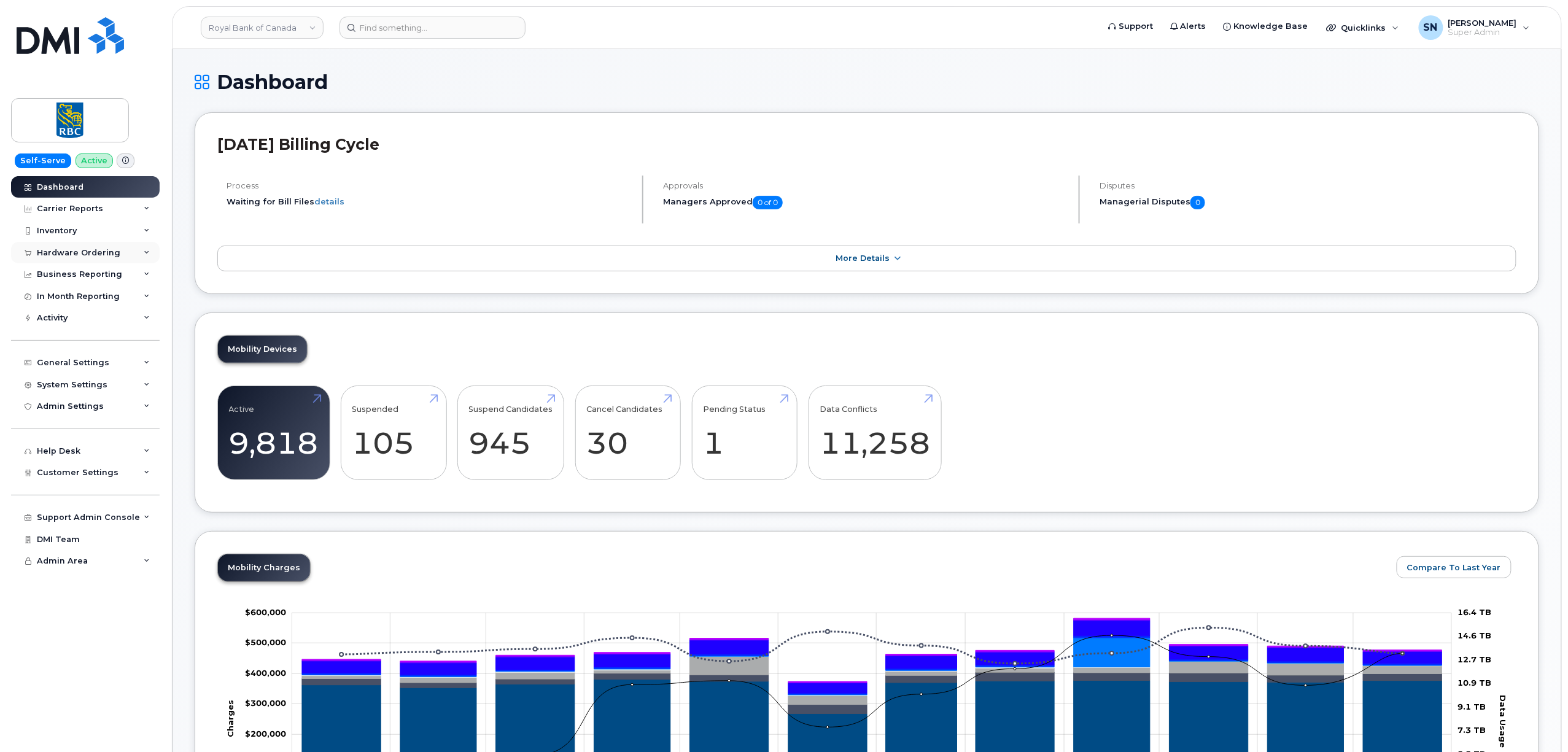
click at [96, 261] on div "Hardware Ordering" at bounding box center [85, 253] width 148 height 22
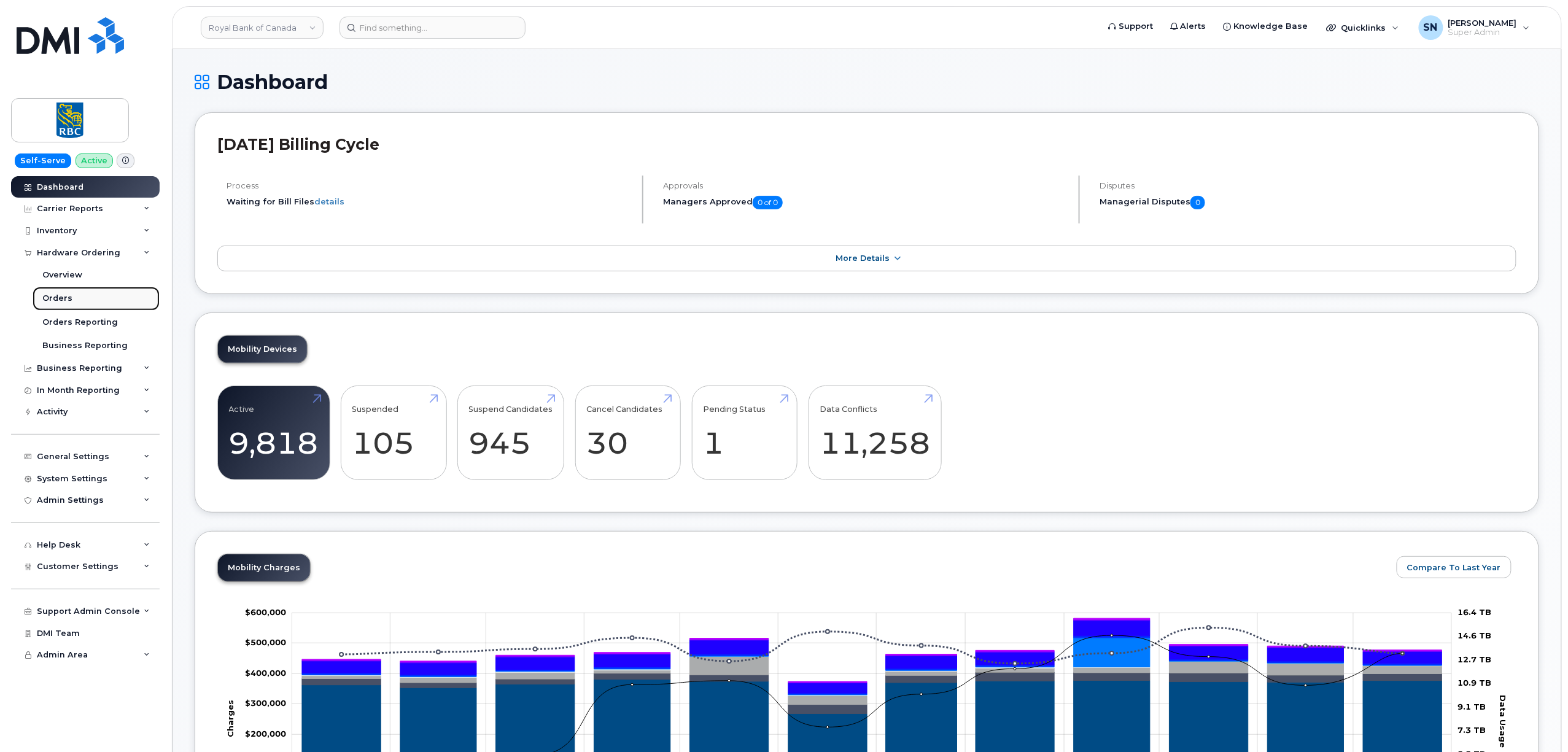
click at [71, 296] on link "Orders" at bounding box center [96, 298] width 127 height 23
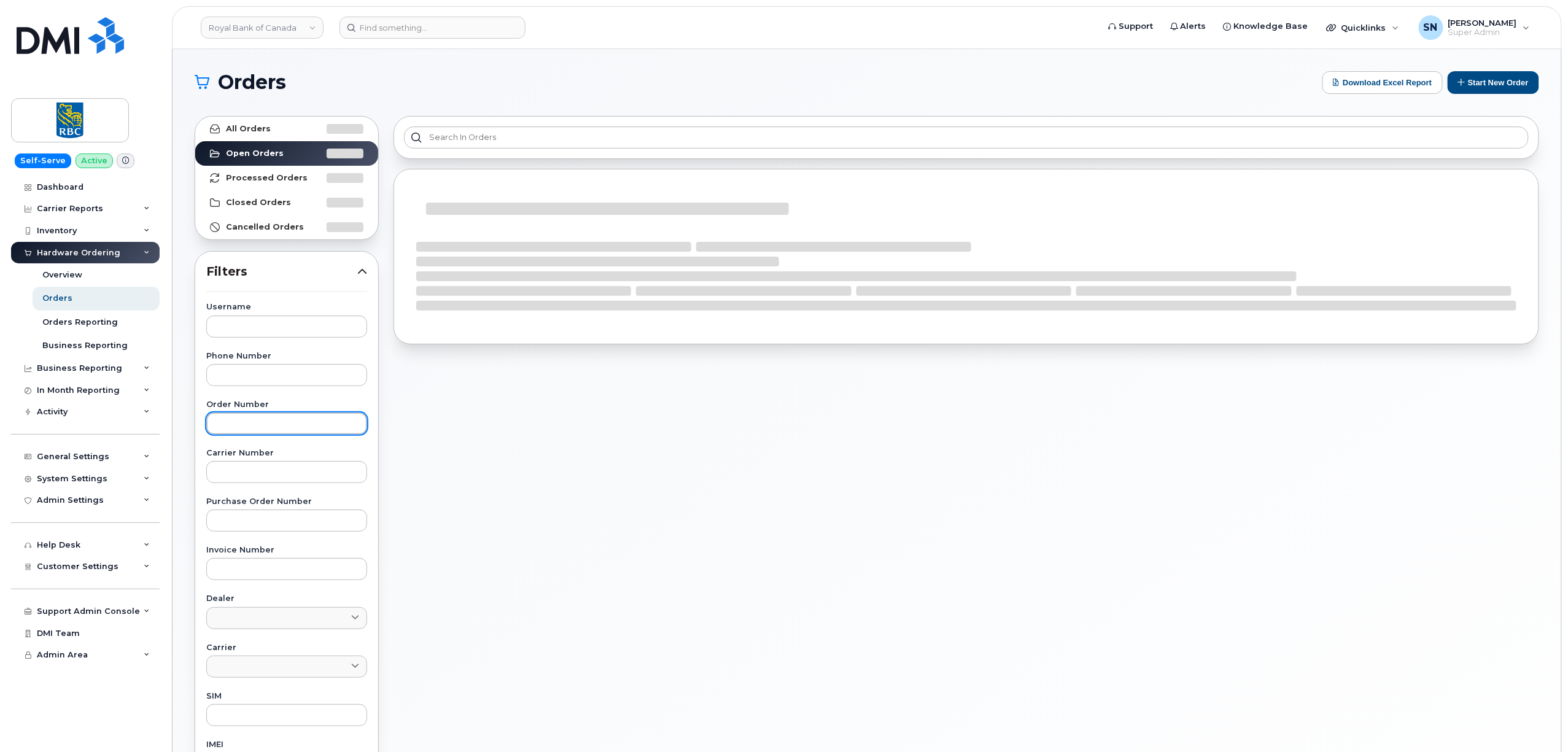
click at [252, 431] on input "text" at bounding box center [286, 424] width 161 height 22
paste input "298342"
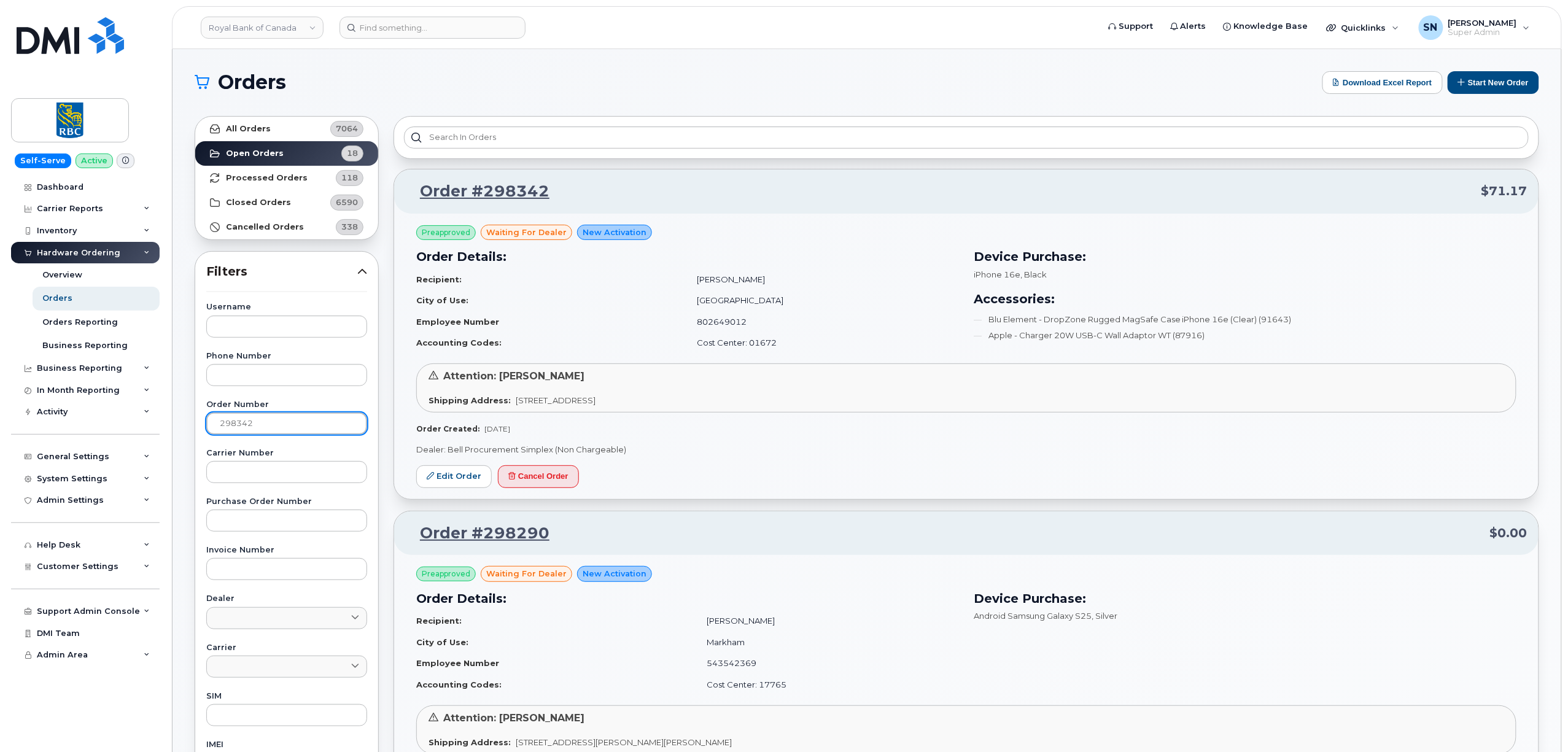
type input "298342"
click at [293, 129] on link "All Orders 7064" at bounding box center [287, 129] width 183 height 24
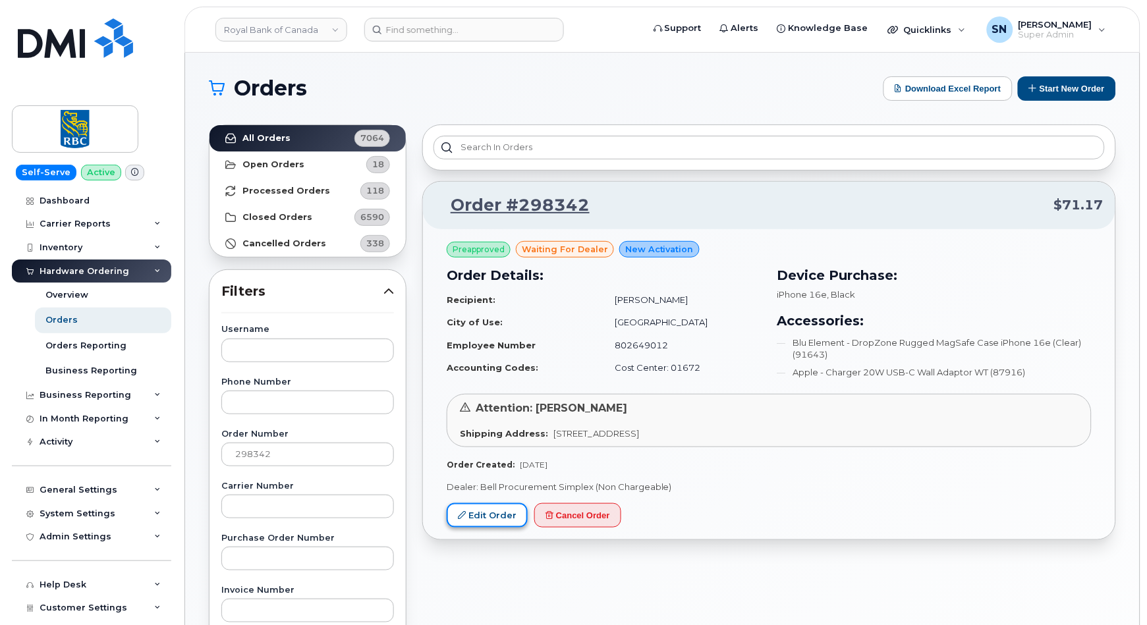
click at [497, 519] on link "Edit Order" at bounding box center [487, 515] width 81 height 24
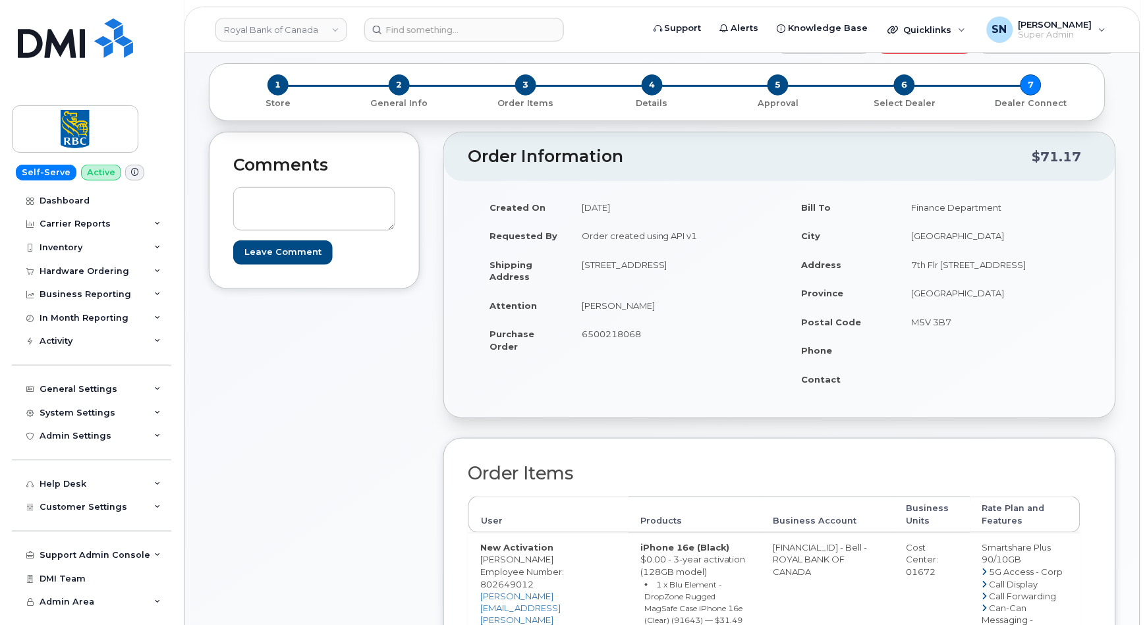
scroll to position [88, 0]
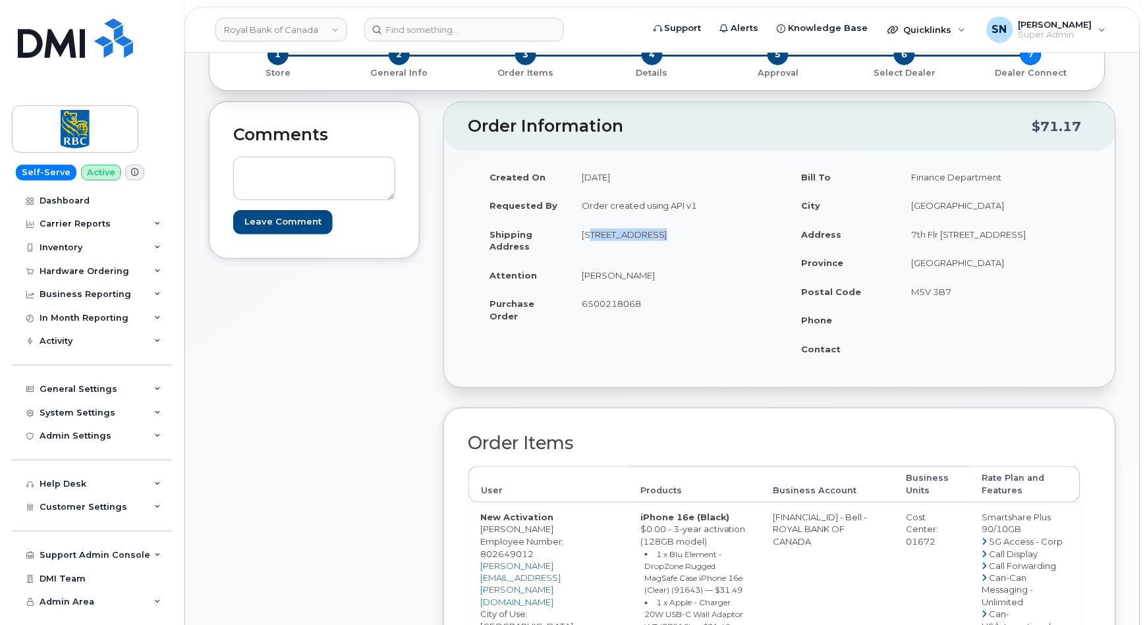
drag, startPoint x: 583, startPoint y: 235, endPoint x: 654, endPoint y: 231, distance: 70.6
click at [654, 231] on td "[STREET_ADDRESS]" at bounding box center [670, 240] width 200 height 41
copy td "232 GUELPH ST"
click at [666, 231] on td "[STREET_ADDRESS]" at bounding box center [670, 240] width 200 height 41
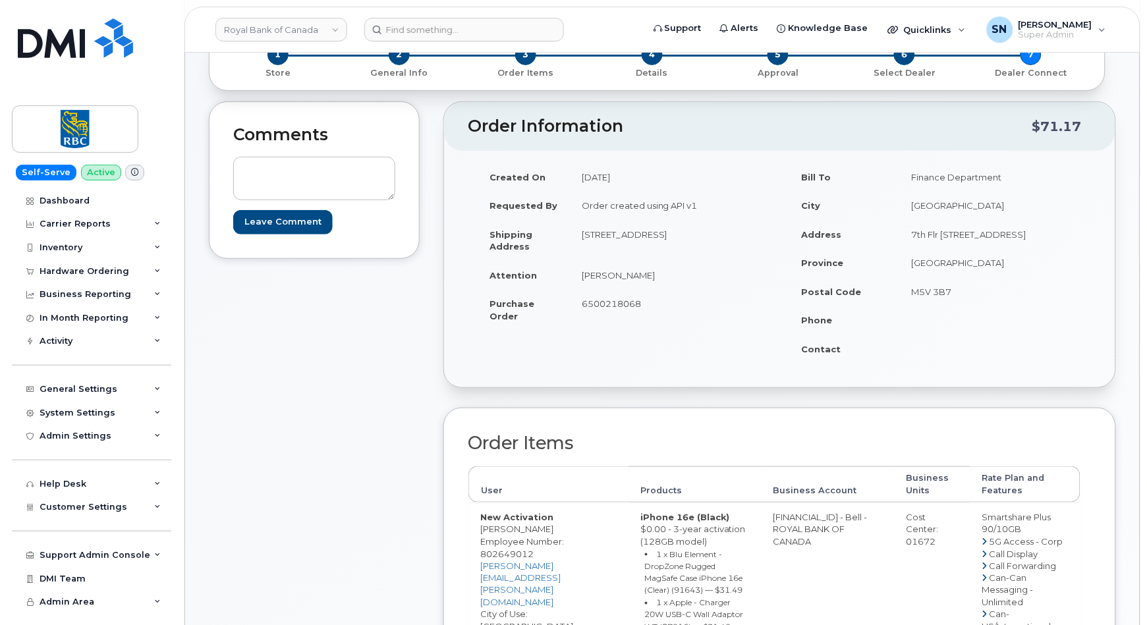
click at [673, 252] on td "[STREET_ADDRESS]" at bounding box center [670, 240] width 200 height 41
drag, startPoint x: 654, startPoint y: 233, endPoint x: 715, endPoint y: 239, distance: 60.9
click at [715, 239] on td "[STREET_ADDRESS]" at bounding box center [670, 240] width 200 height 41
copy td "[GEOGRAPHIC_DATA]"
drag, startPoint x: 625, startPoint y: 248, endPoint x: 661, endPoint y: 250, distance: 36.3
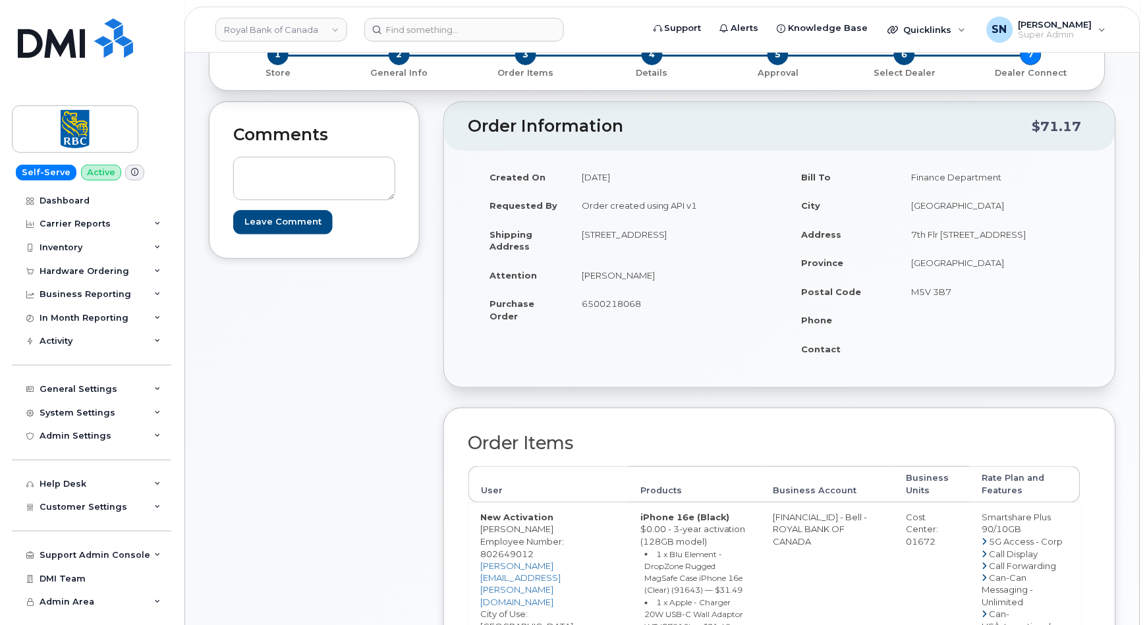
click at [661, 250] on td "[STREET_ADDRESS]" at bounding box center [670, 240] width 200 height 41
copy td "L7G 4B1"
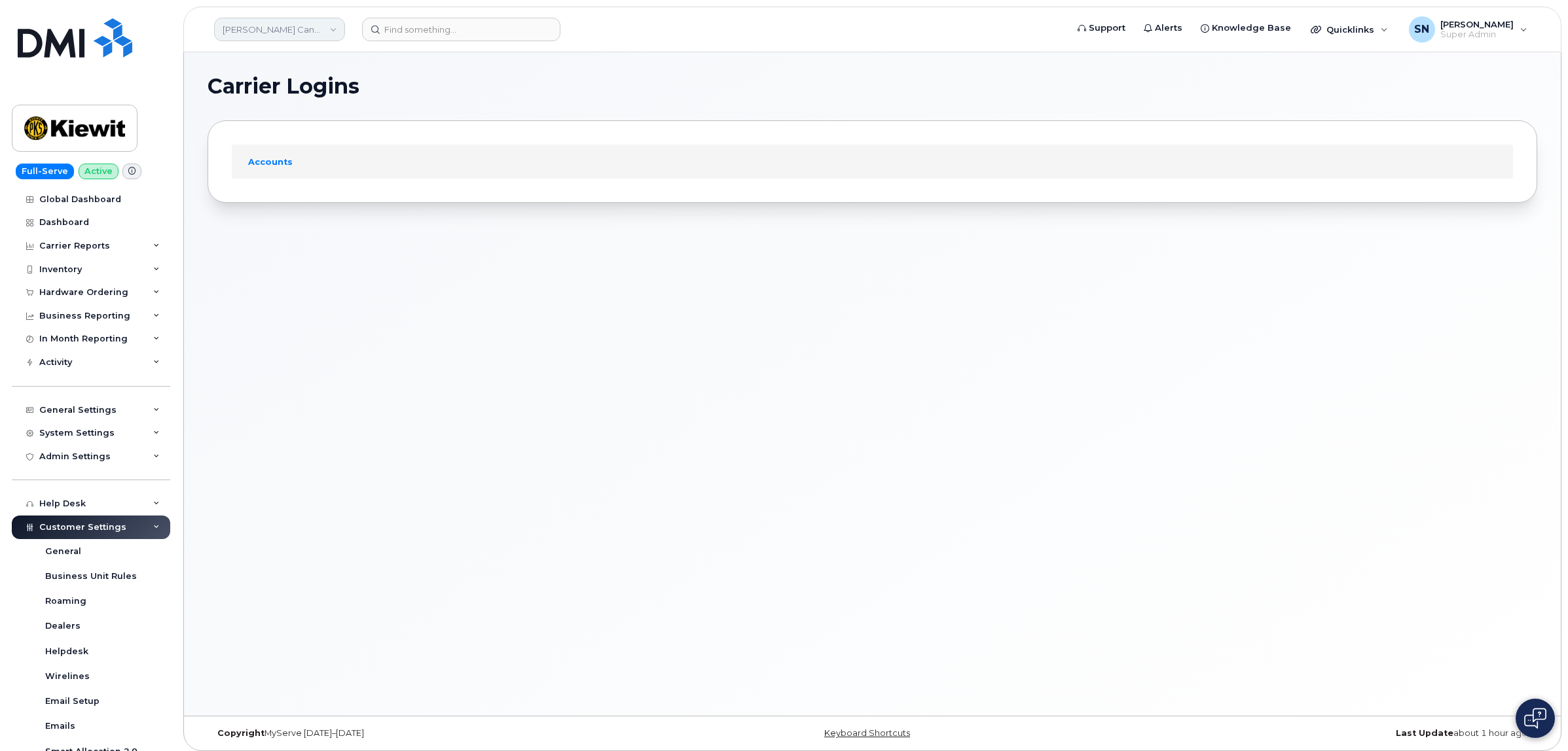
click at [298, 31] on link "[PERSON_NAME] Canada Inc" at bounding box center [279, 30] width 131 height 24
type input "jazz"
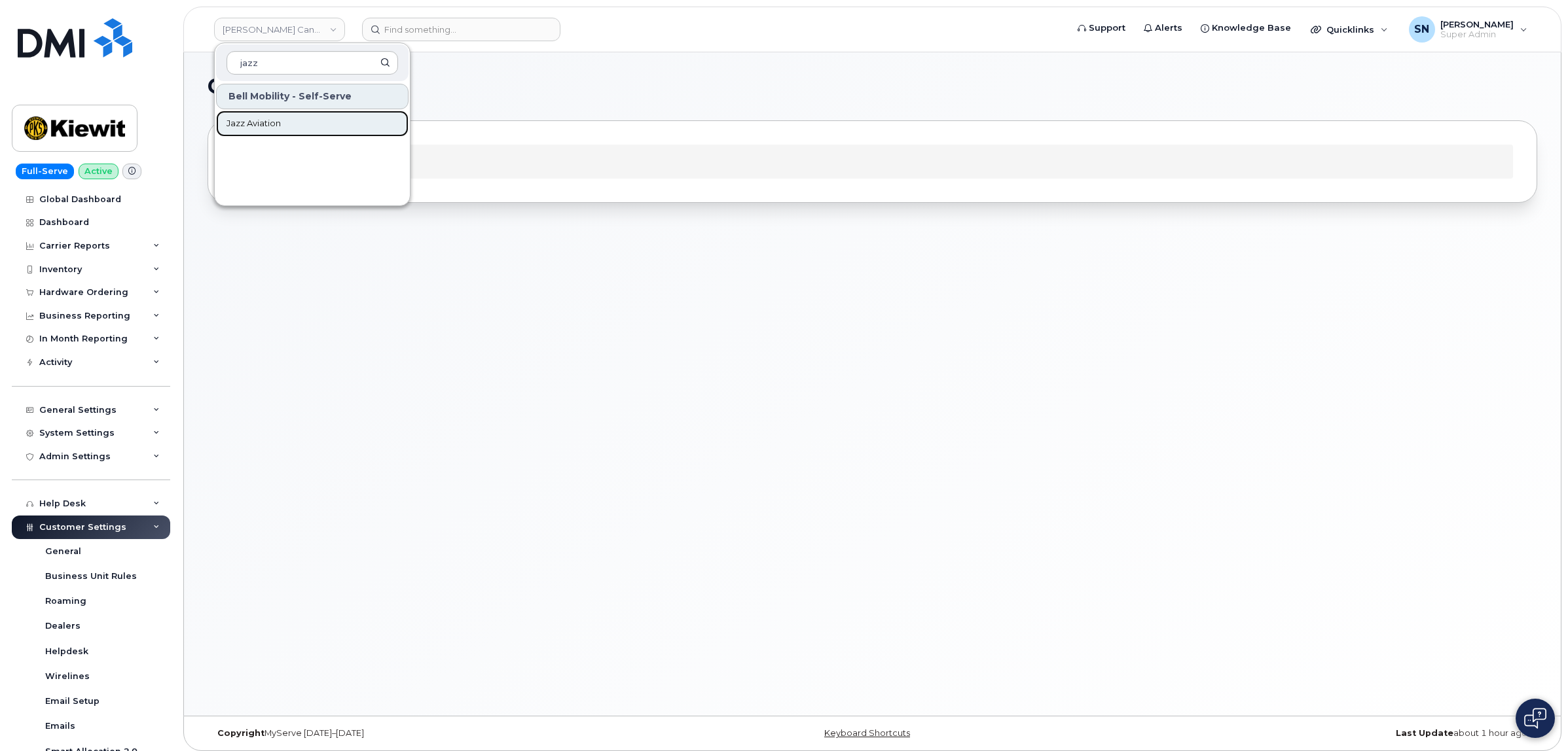
click at [276, 123] on span "Jazz Aviation" at bounding box center [253, 123] width 55 height 13
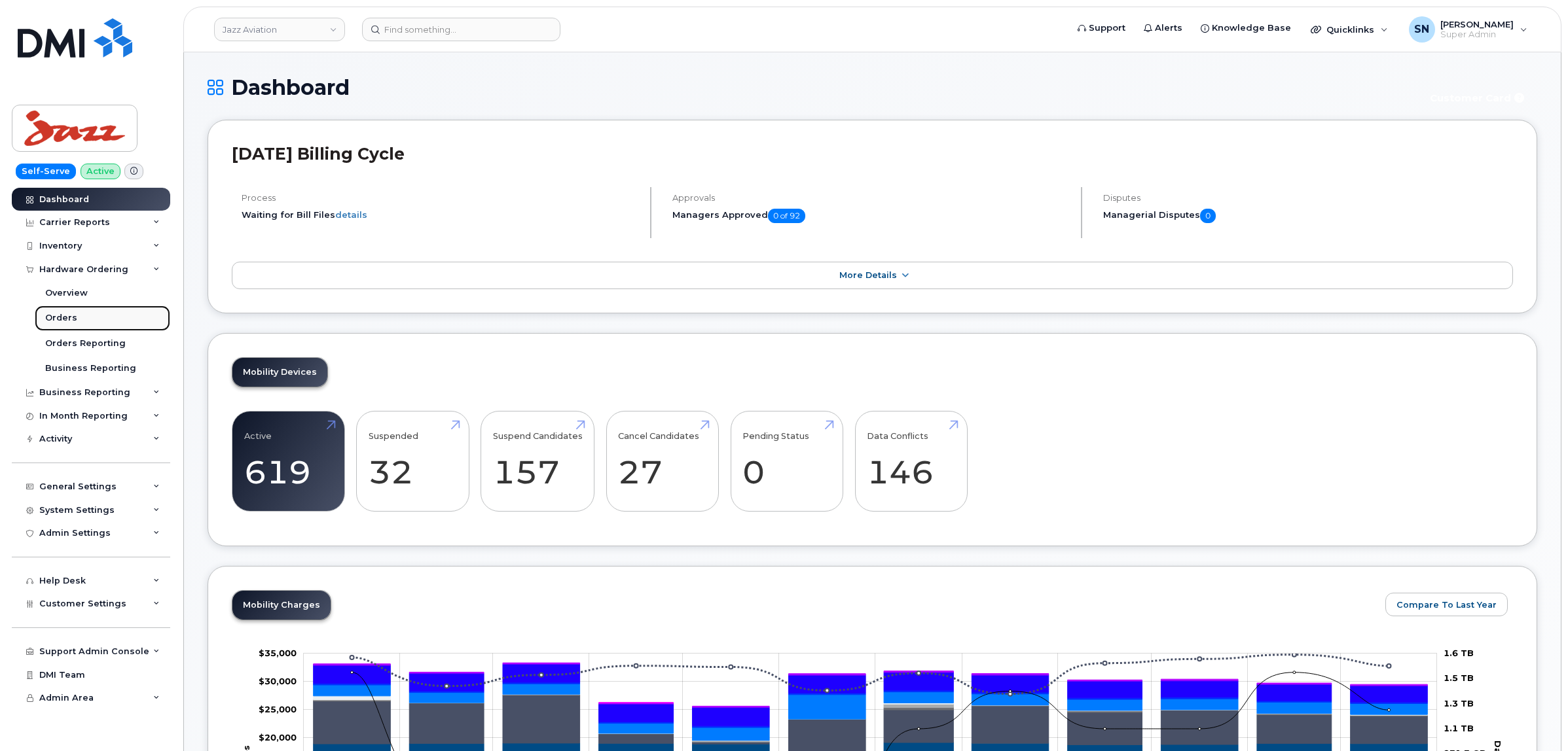
click at [64, 319] on div "Orders" at bounding box center [61, 318] width 32 height 12
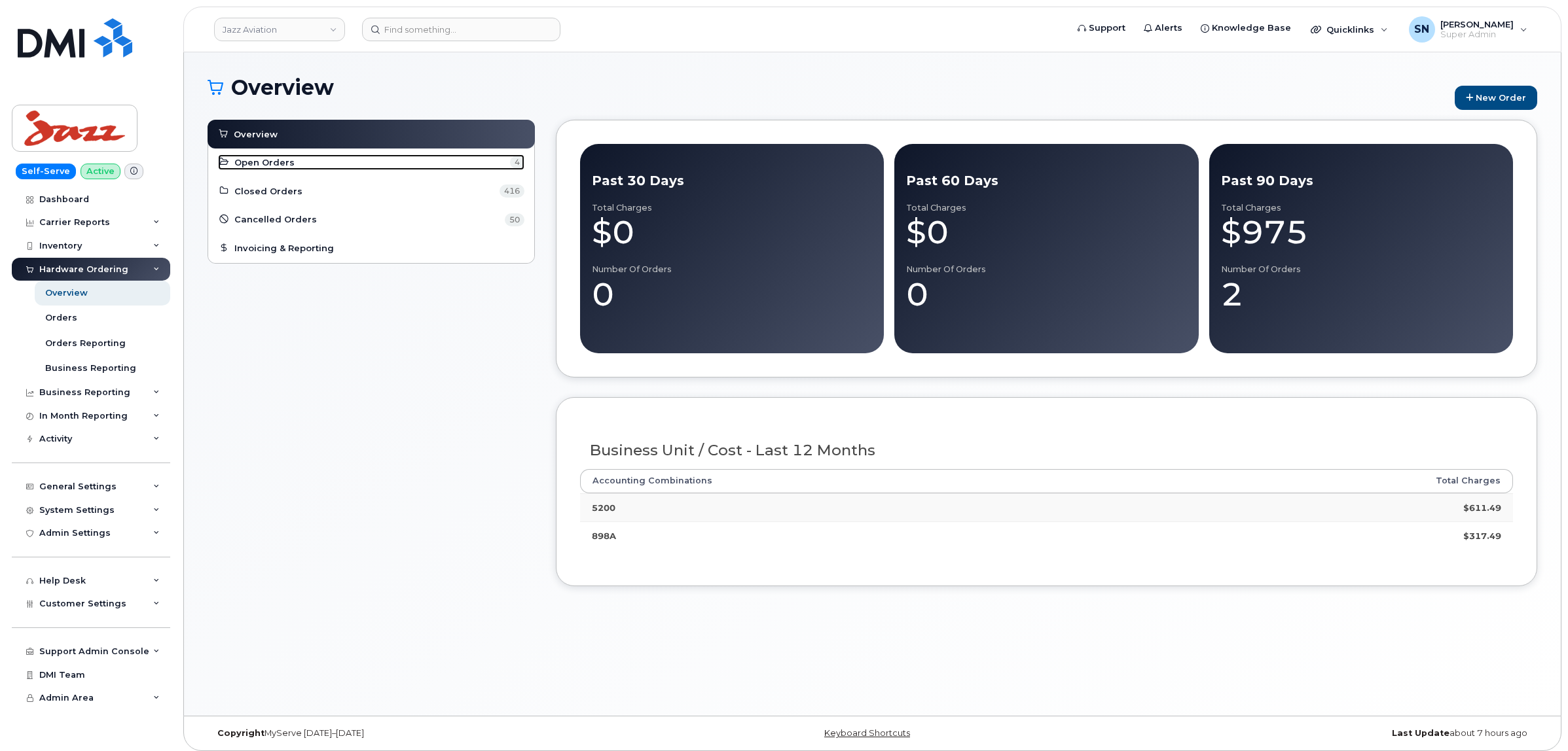
click at [246, 164] on span "Open Orders" at bounding box center [264, 162] width 61 height 13
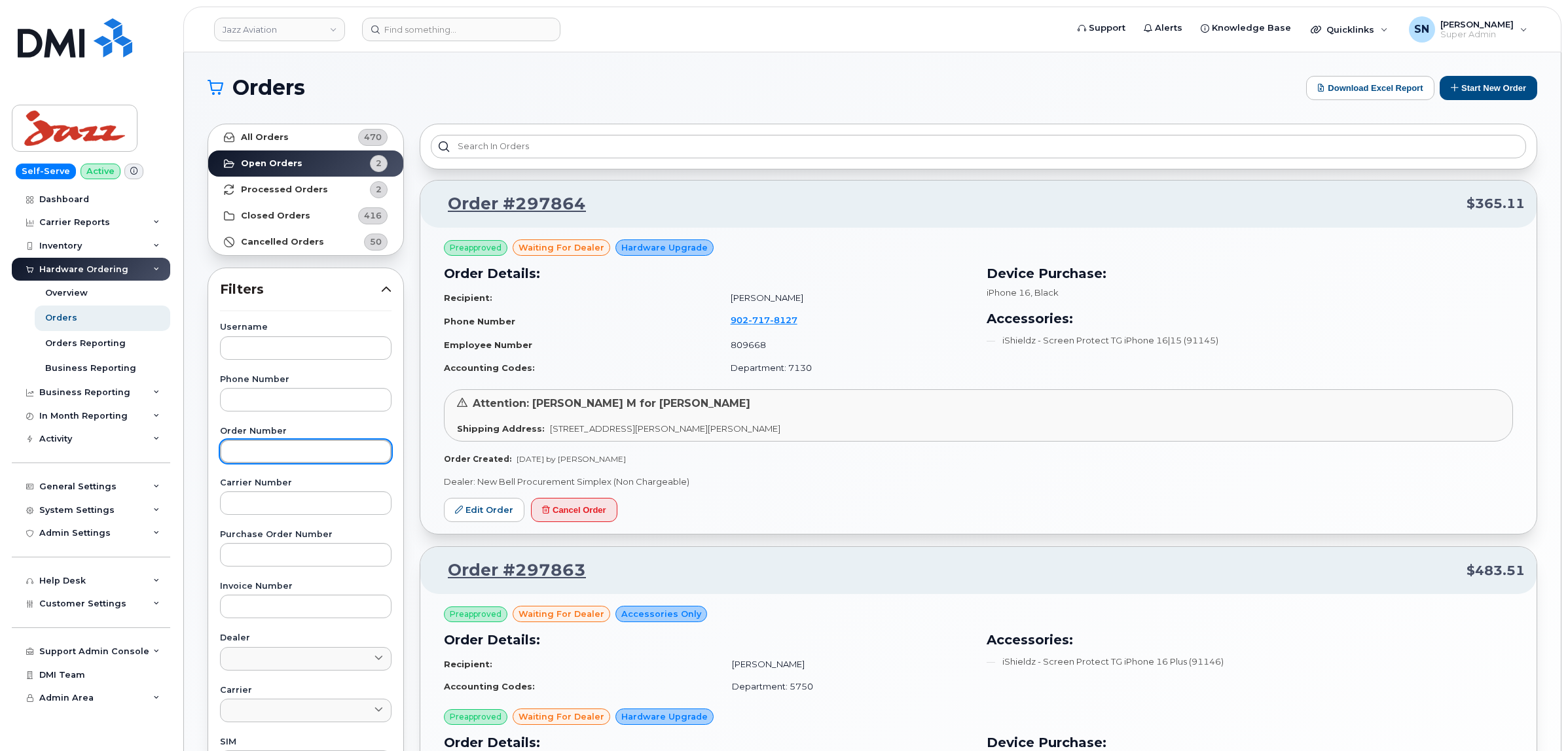
click at [314, 455] on input "text" at bounding box center [305, 452] width 172 height 24
paste input "297854"
type input "297854"
click at [303, 135] on link "All Orders 470" at bounding box center [306, 137] width 195 height 26
click at [106, 609] on span "Customer Settings" at bounding box center [83, 604] width 87 height 10
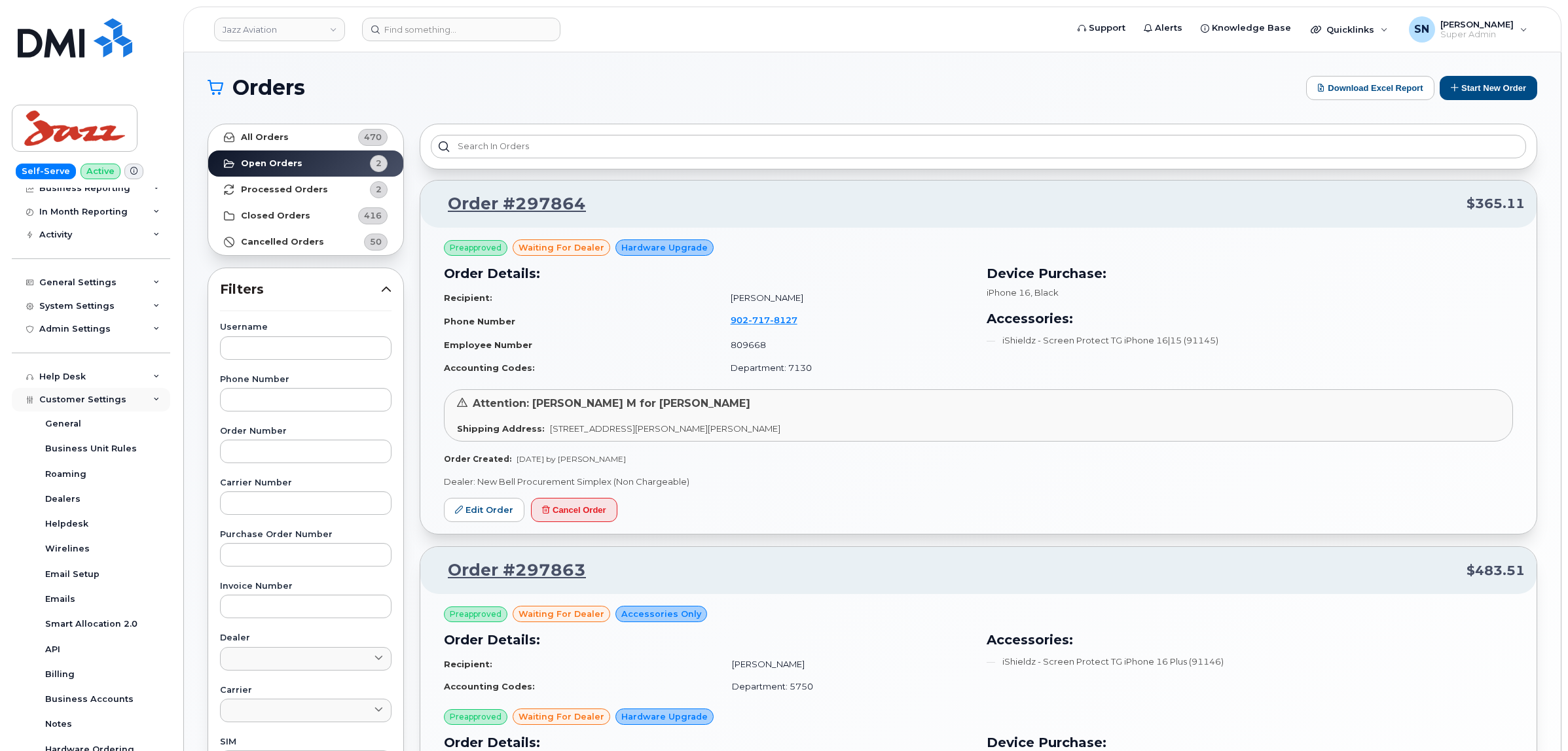
scroll to position [364, 0]
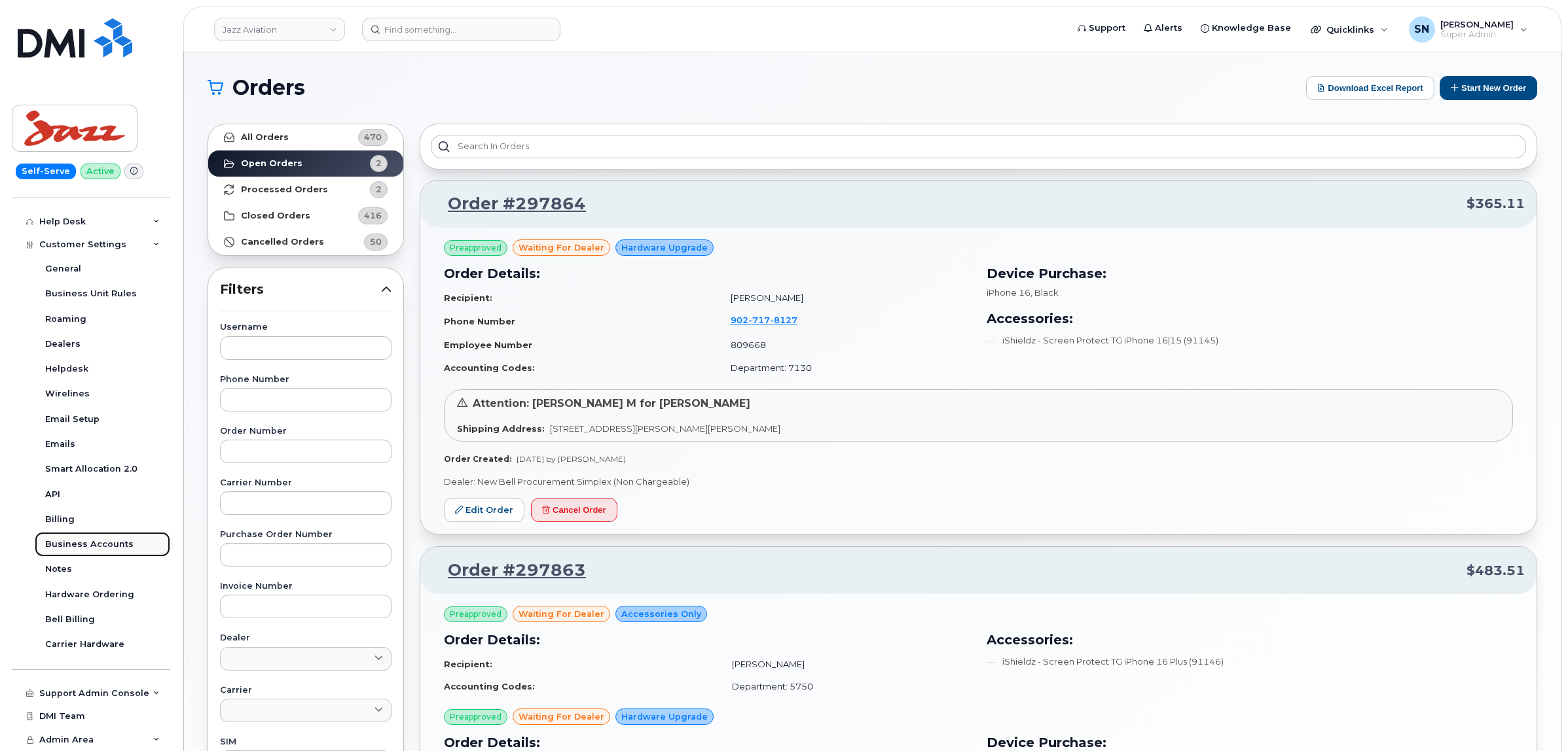
click at [105, 544] on div "Business Accounts" at bounding box center [88, 544] width 88 height 12
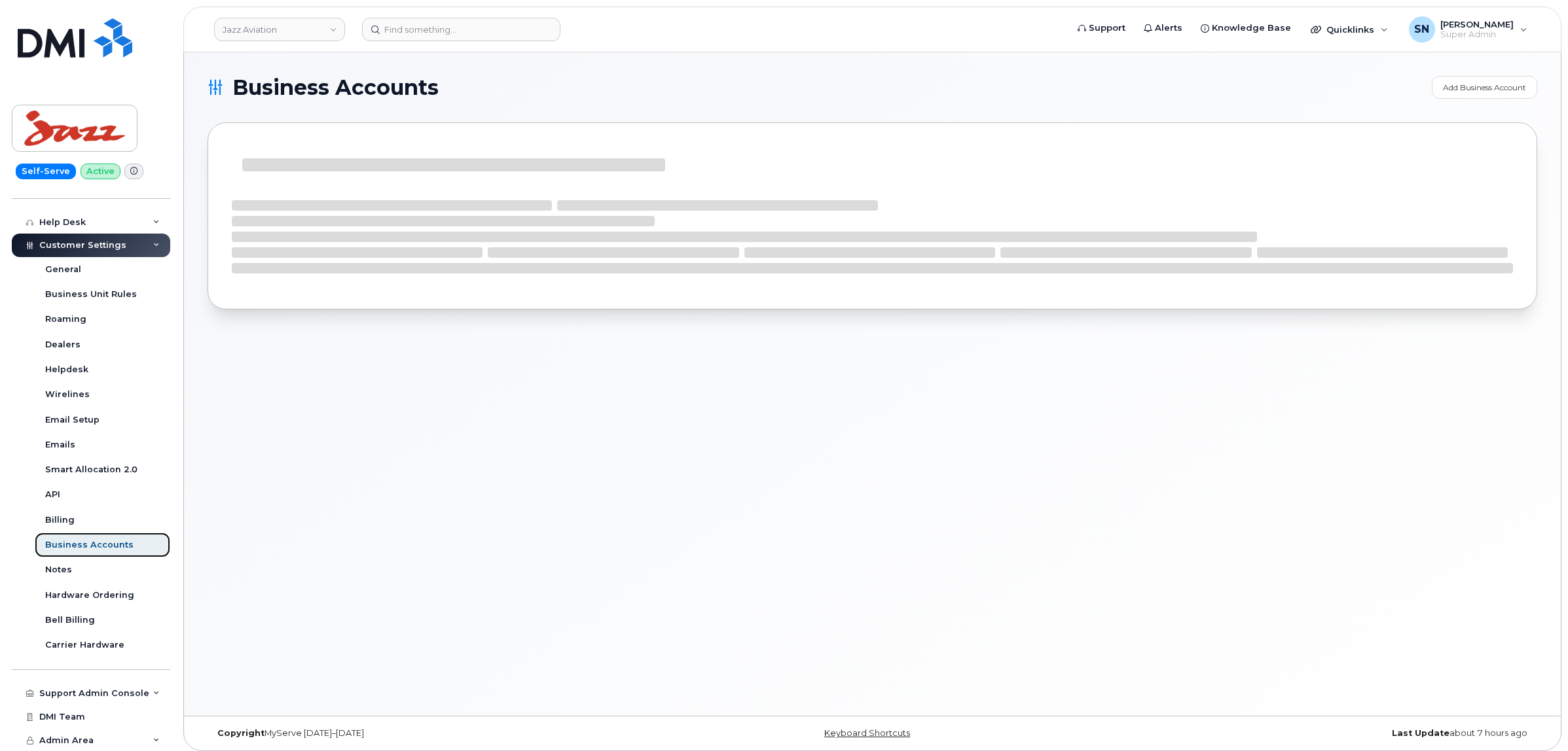
scroll to position [264, 0]
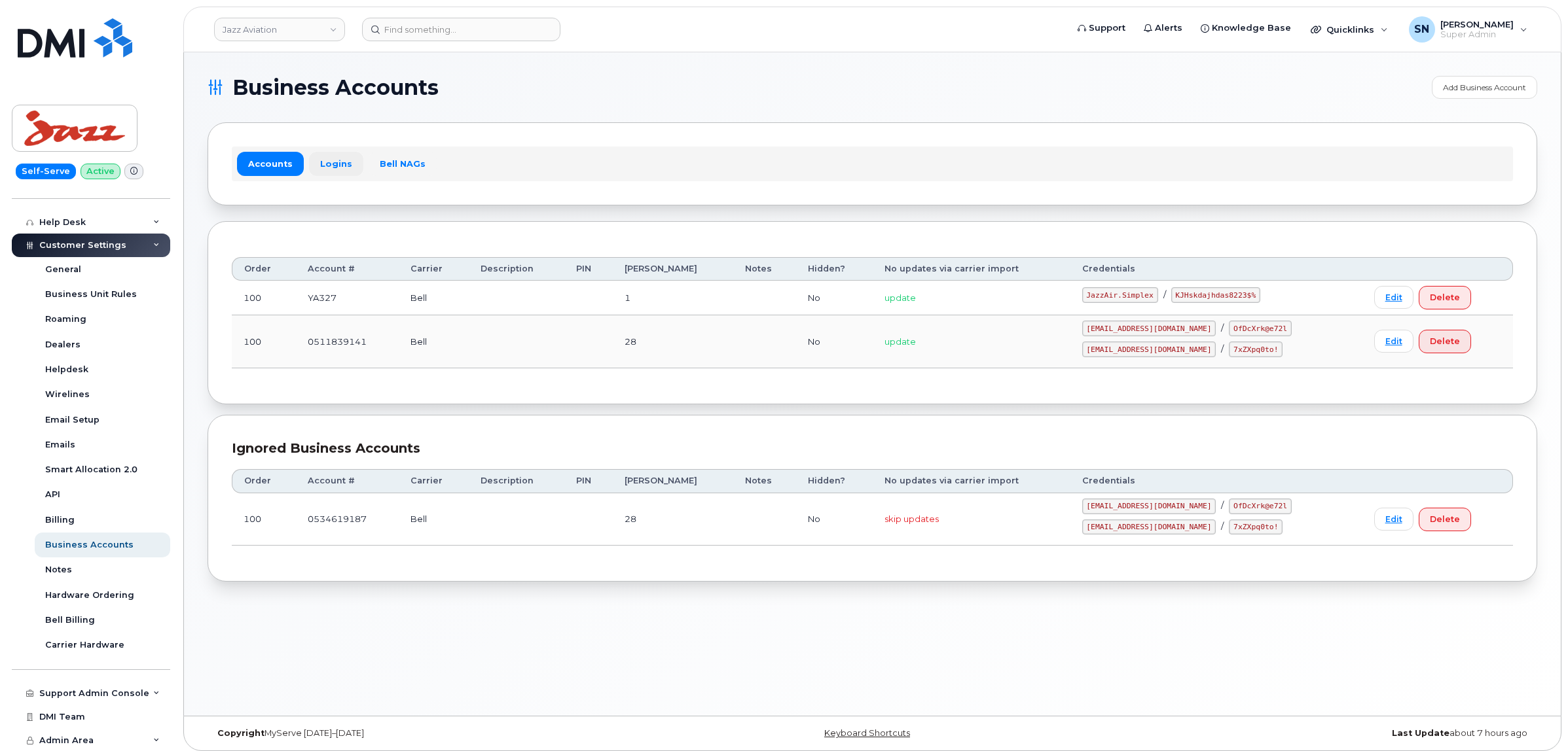
click at [339, 160] on link "Logins" at bounding box center [336, 164] width 55 height 24
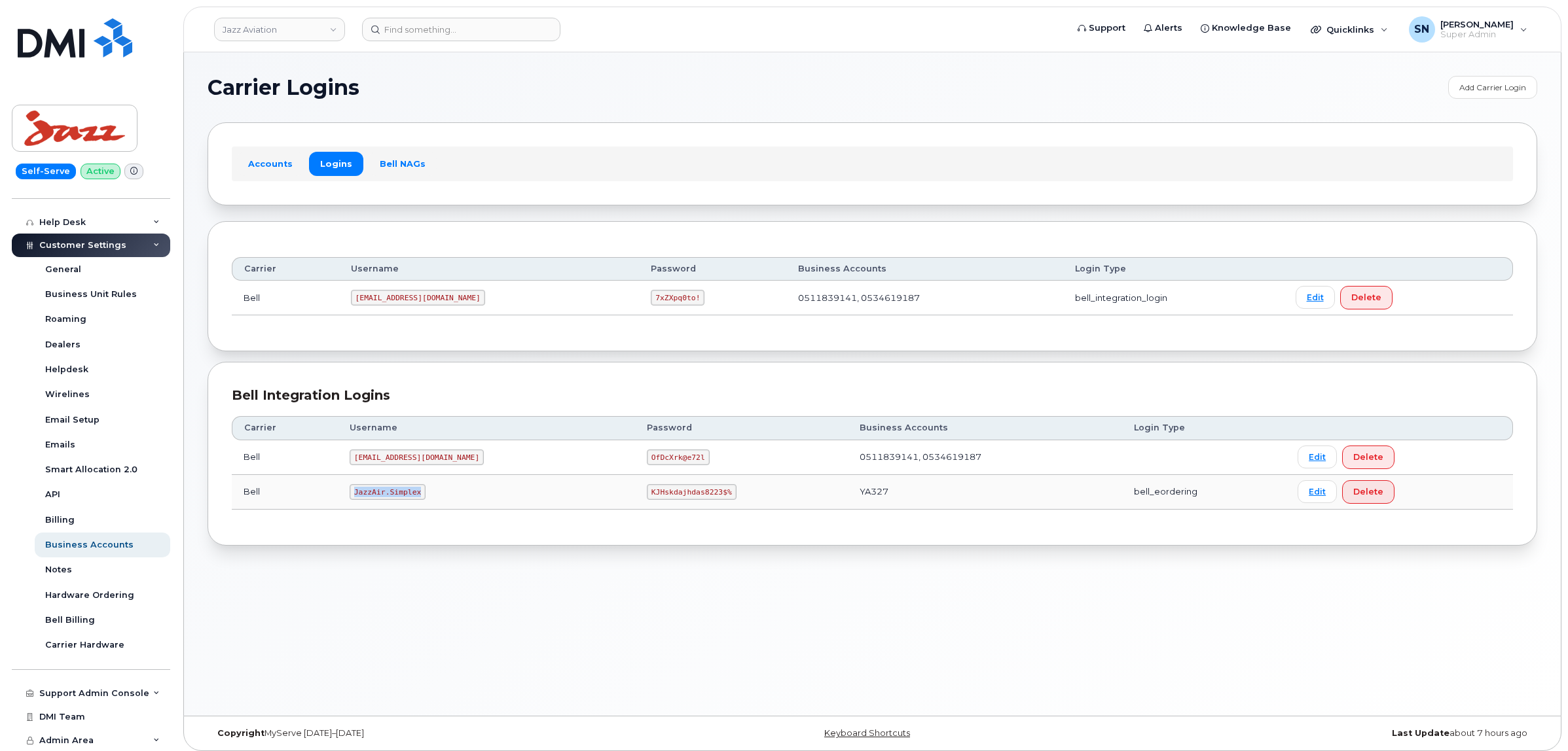
drag, startPoint x: 352, startPoint y: 496, endPoint x: 420, endPoint y: 502, distance: 68.3
click at [420, 502] on td "JazzAir.Simplex" at bounding box center [486, 492] width 297 height 35
copy code "JazzAir.Simplex"
drag, startPoint x: 596, startPoint y: 499, endPoint x: 655, endPoint y: 505, distance: 59.3
click at [655, 505] on td "KJHskdajhdas8223$%" at bounding box center [741, 492] width 213 height 35
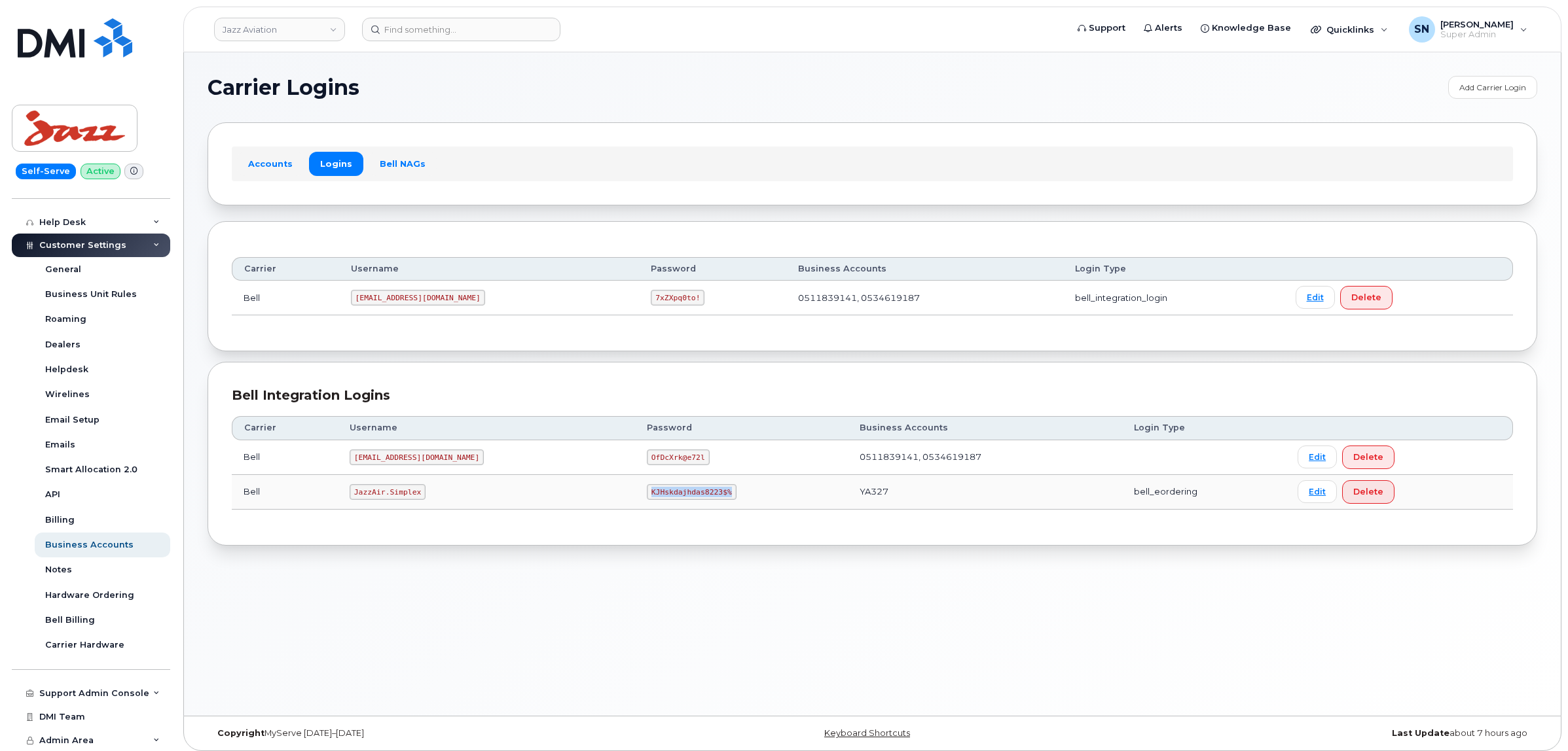
copy code "KJHskdajhdas8223$%"
drag, startPoint x: 313, startPoint y: 38, endPoint x: 323, endPoint y: 20, distance: 20.6
click at [313, 36] on link "Jazz Aviation" at bounding box center [279, 30] width 131 height 24
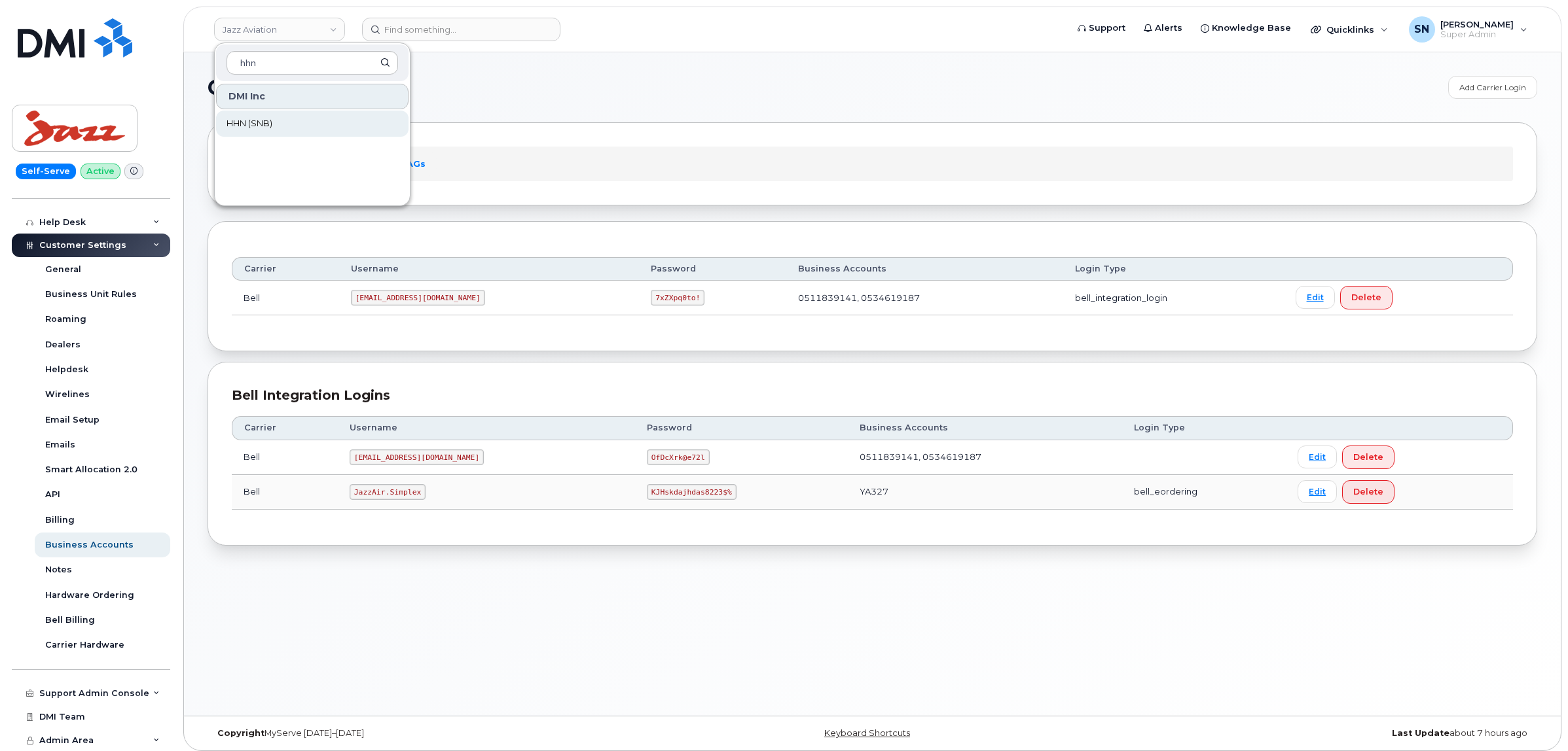
type input "hhn"
click at [314, 124] on link "HHN (SNB)" at bounding box center [312, 123] width 193 height 26
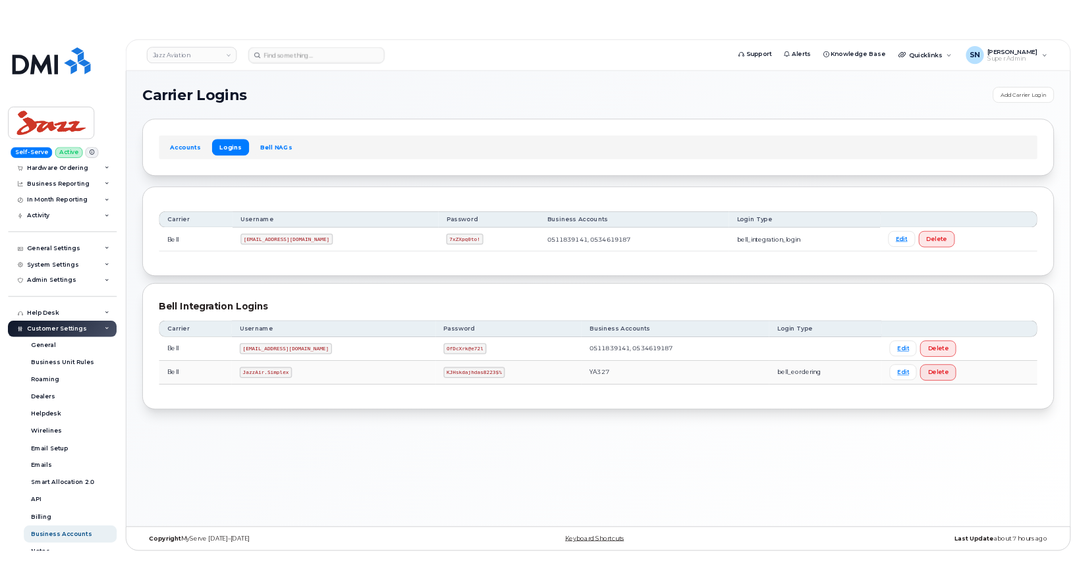
scroll to position [76, 0]
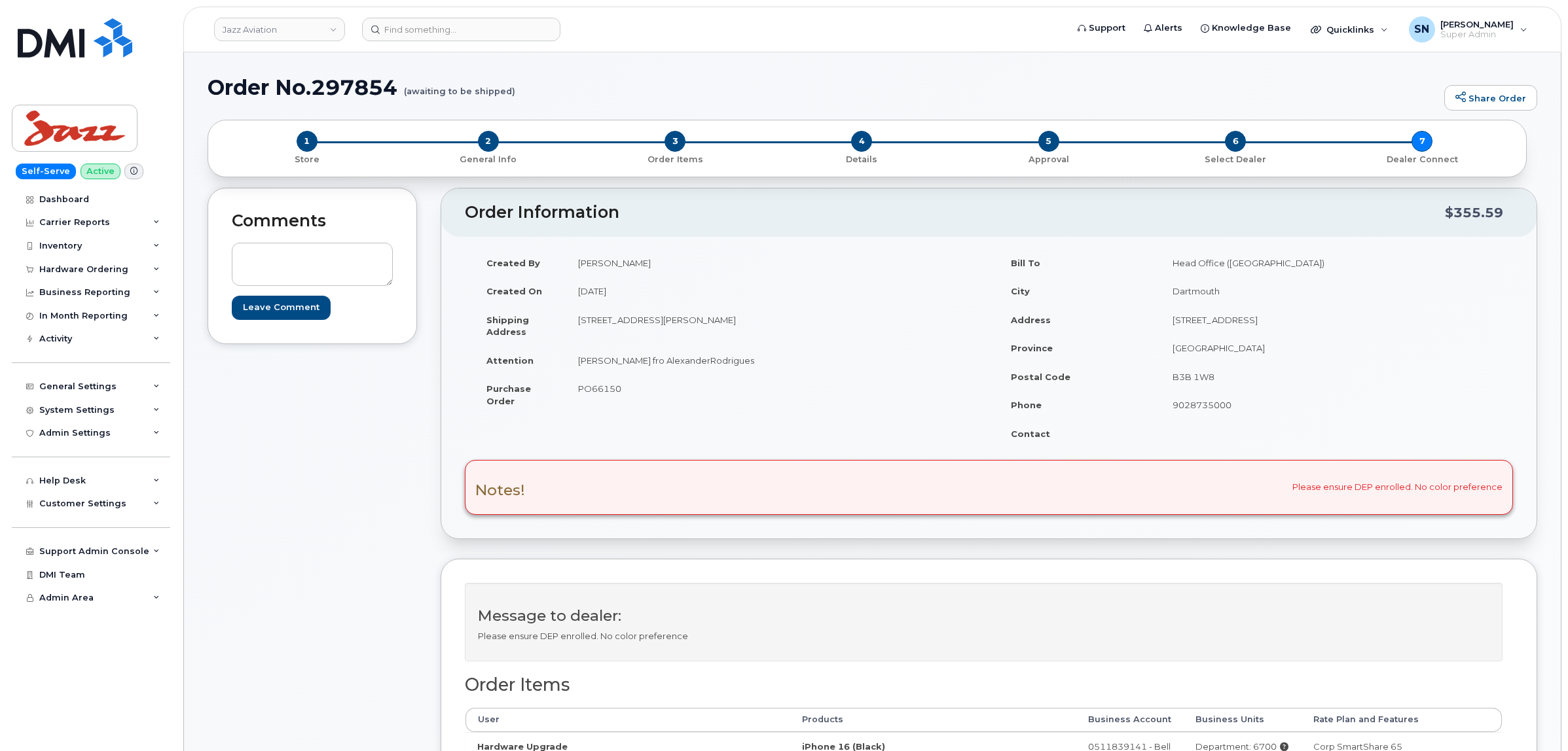
click at [426, 227] on div "Comments Leave Comment Order Information $355.59 Created By [PERSON_NAME] Creat…" at bounding box center [872, 735] width 1330 height 1095
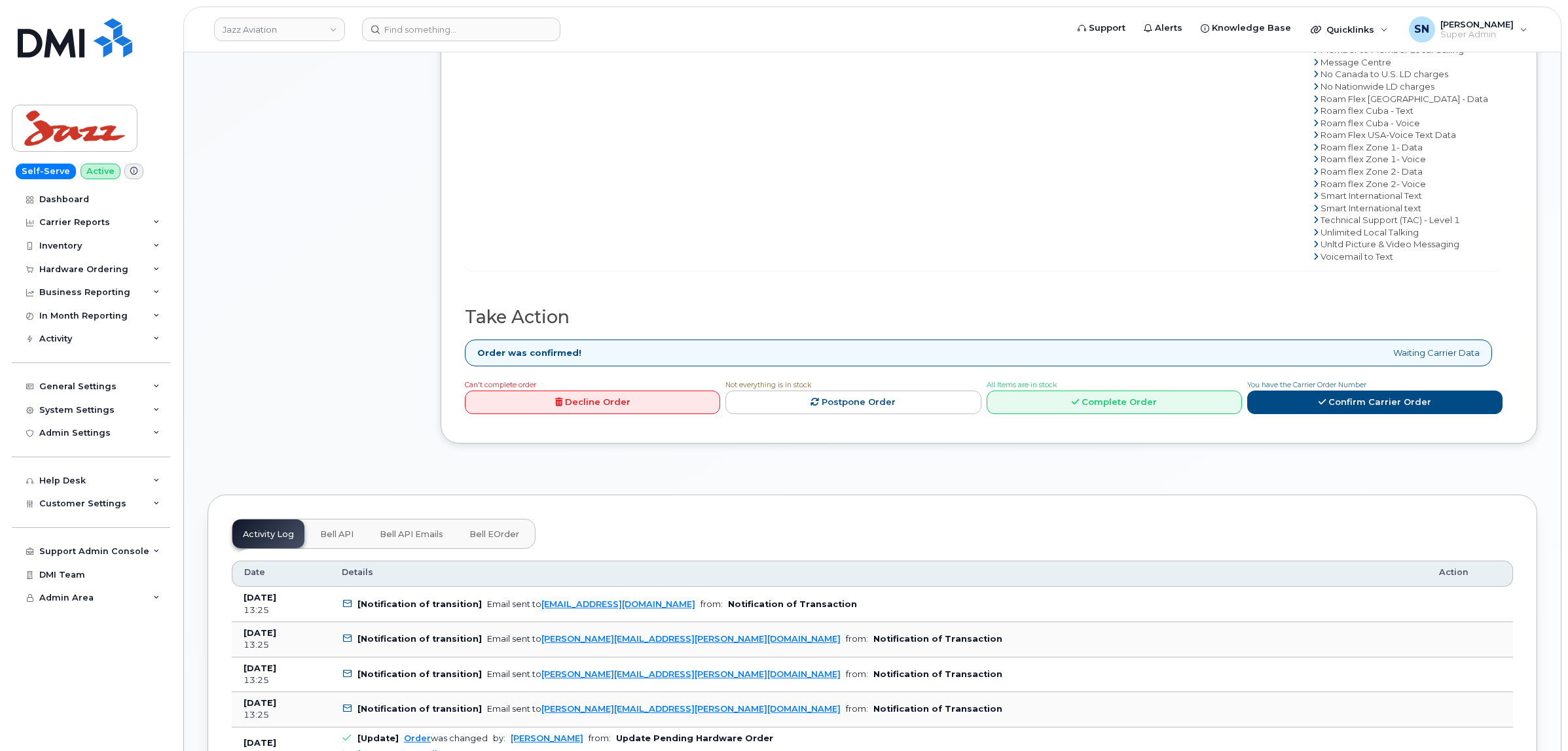
scroll to position [1145, 0]
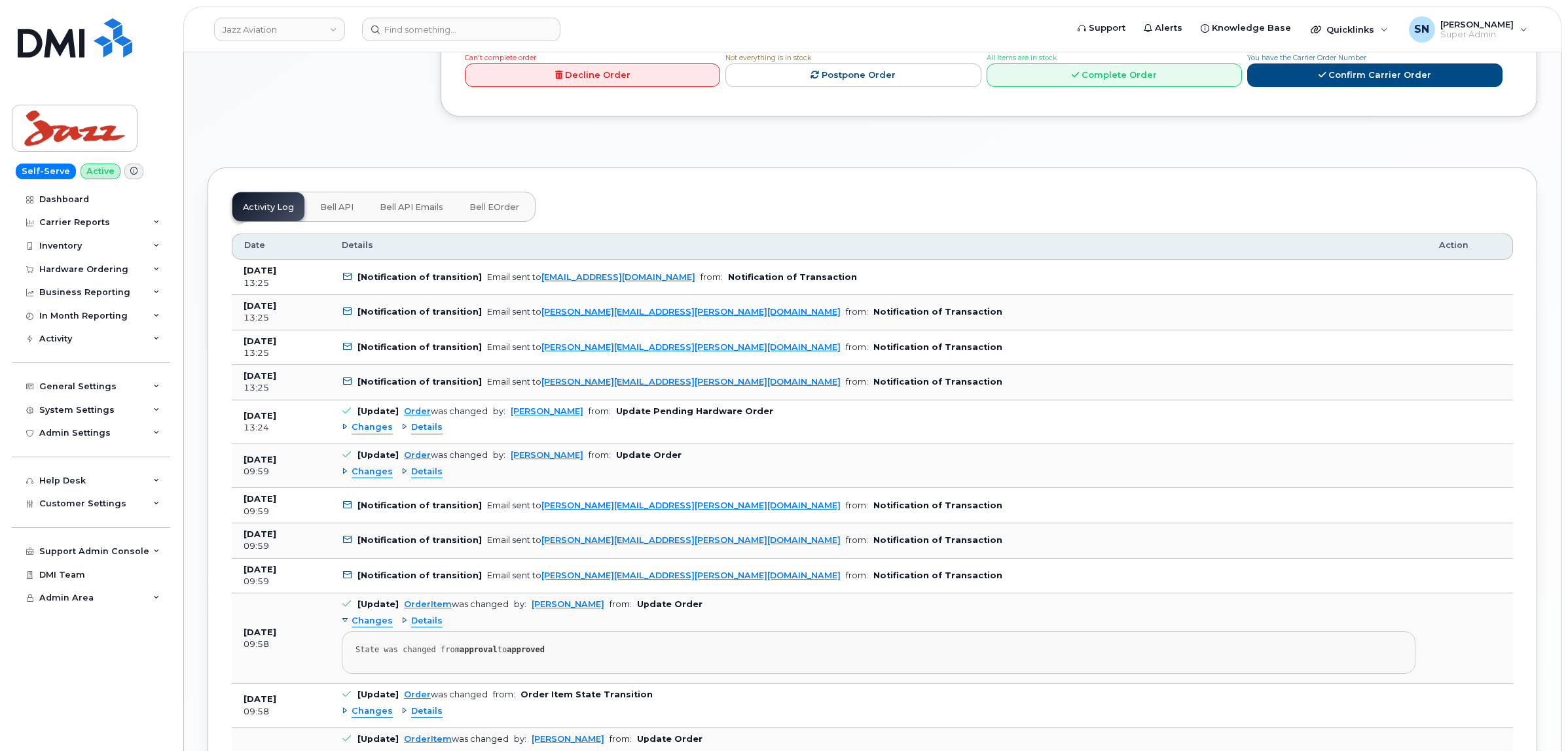
click at [361, 434] on span "Changes" at bounding box center [373, 427] width 42 height 13
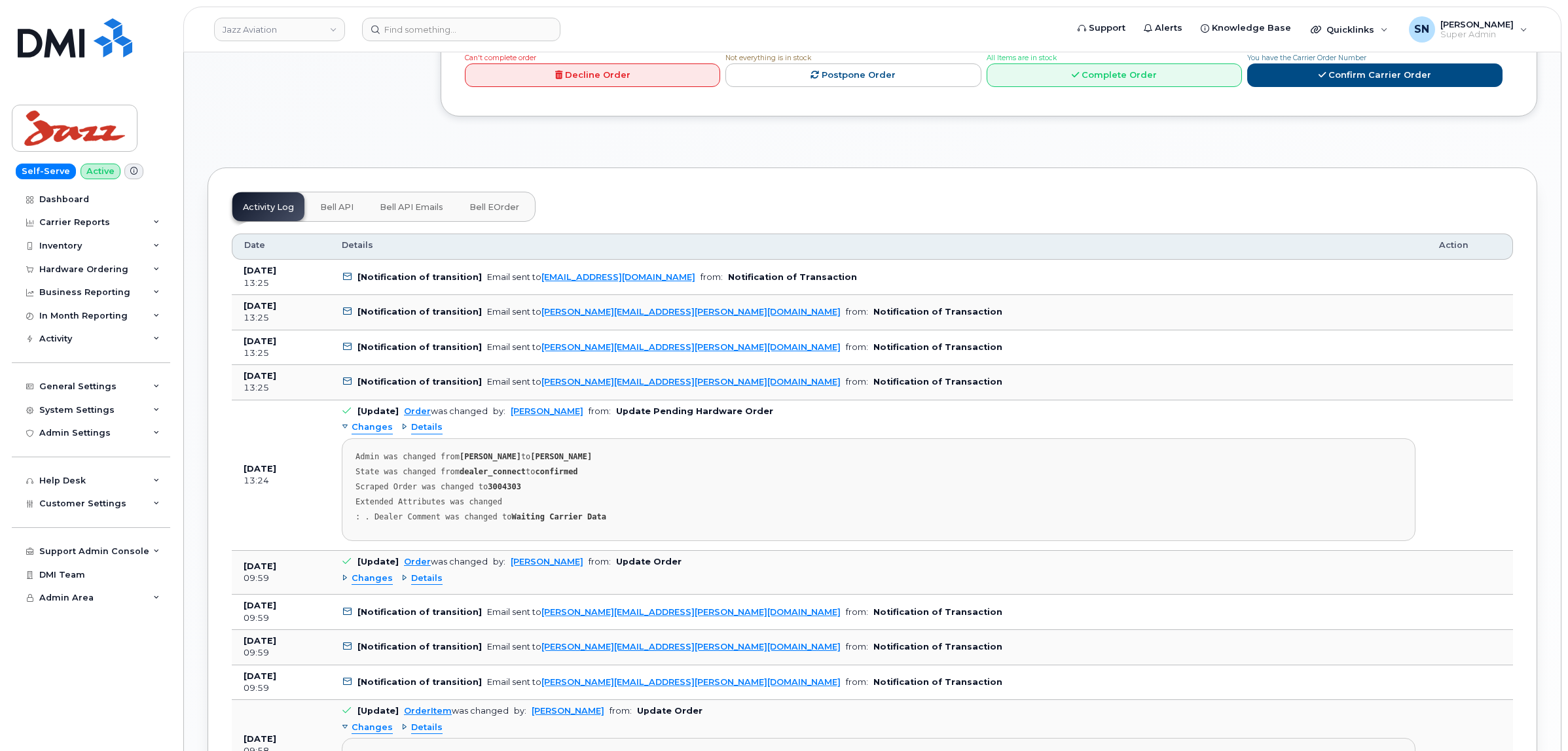
click at [495, 492] on strong "3004303" at bounding box center [505, 487] width 34 height 9
copy strong "3004303"
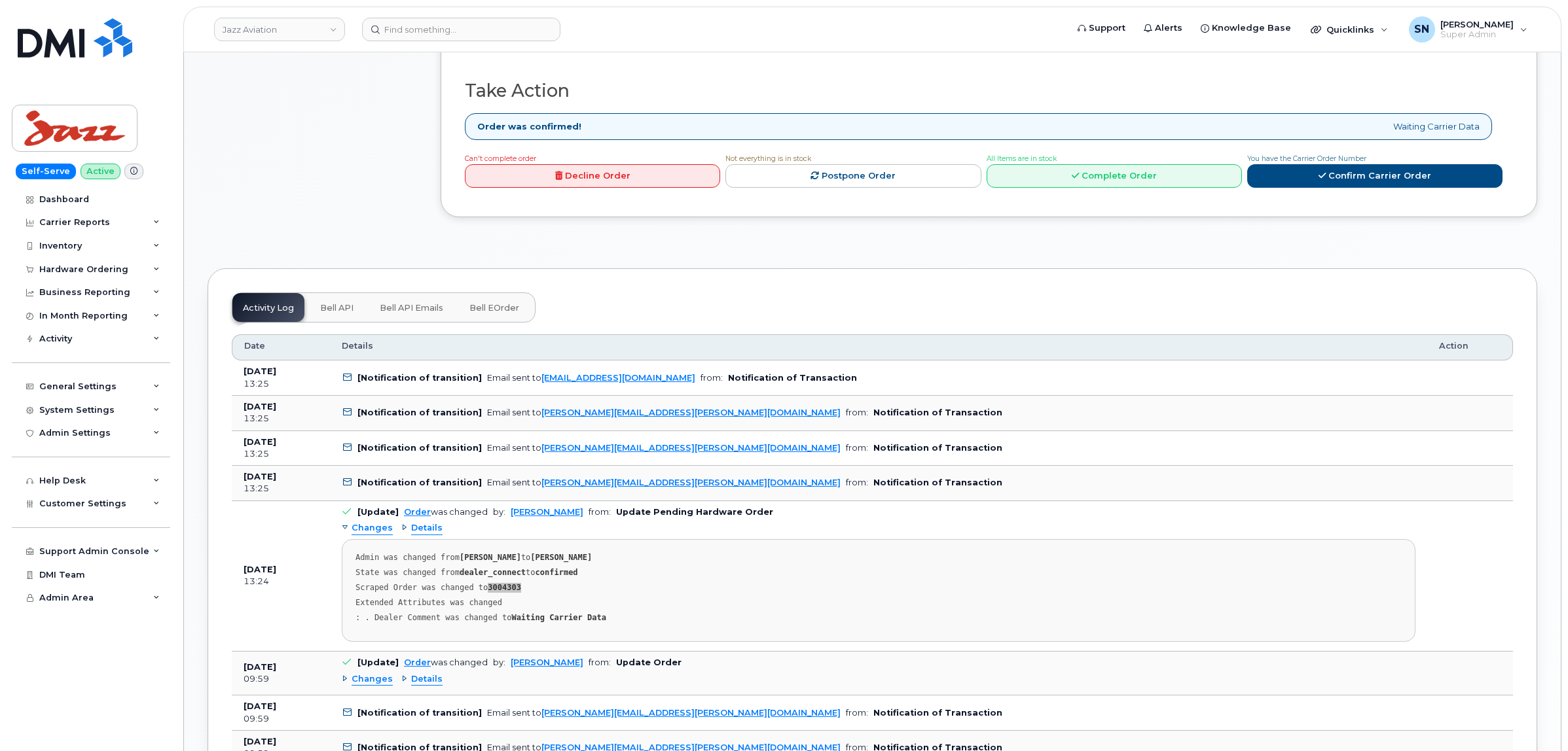
scroll to position [981, 0]
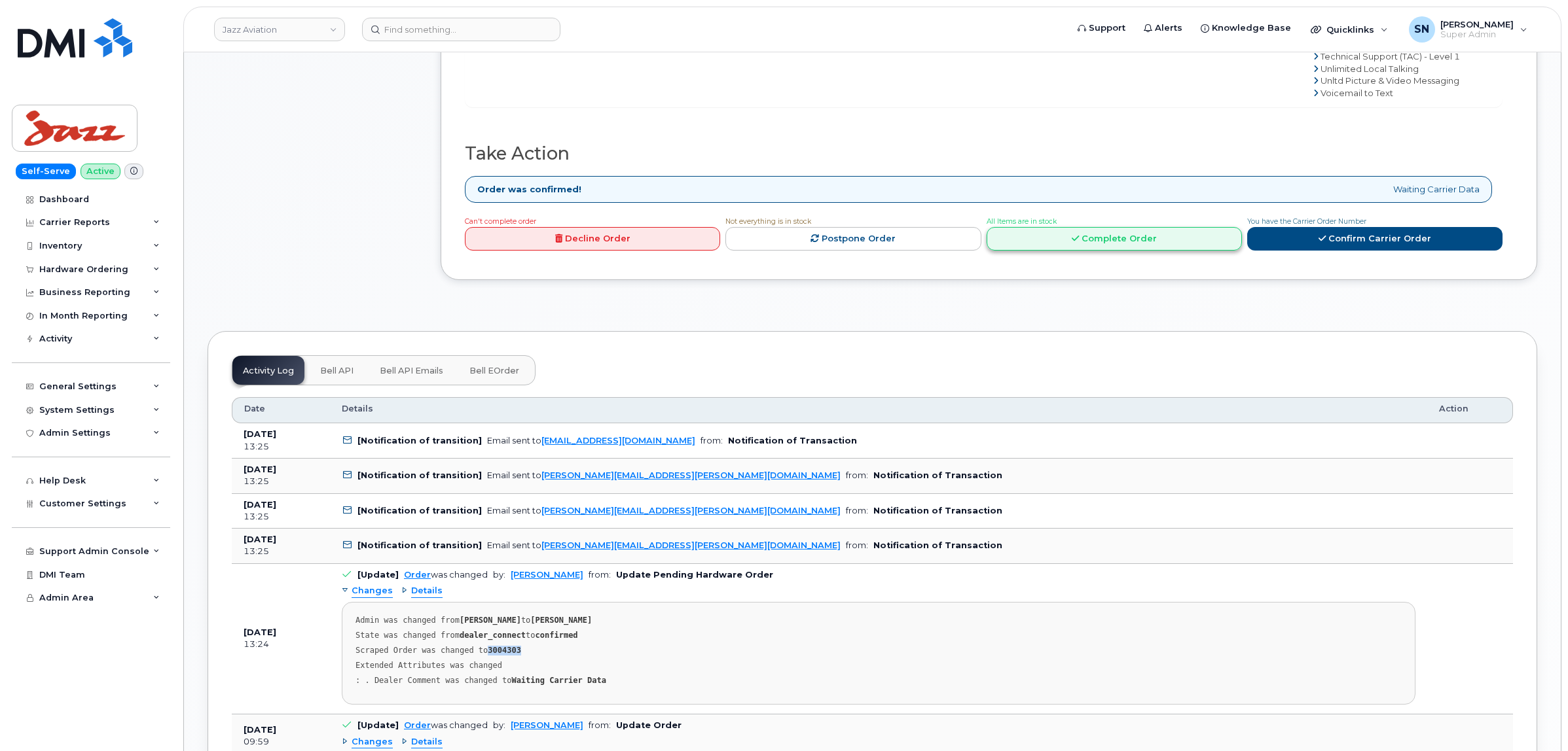
click at [1170, 244] on link "Complete Order" at bounding box center [1114, 239] width 255 height 24
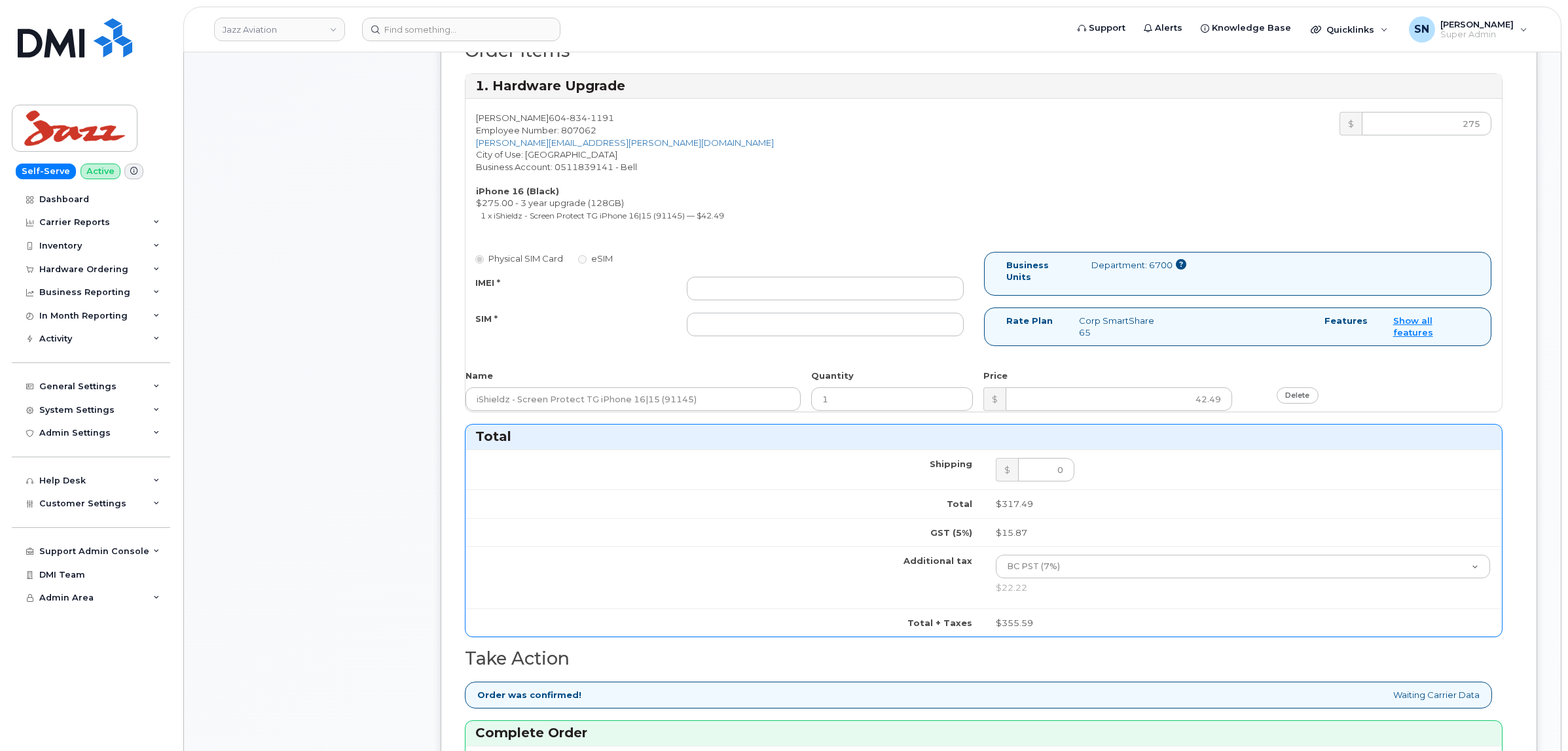
scroll to position [573, 0]
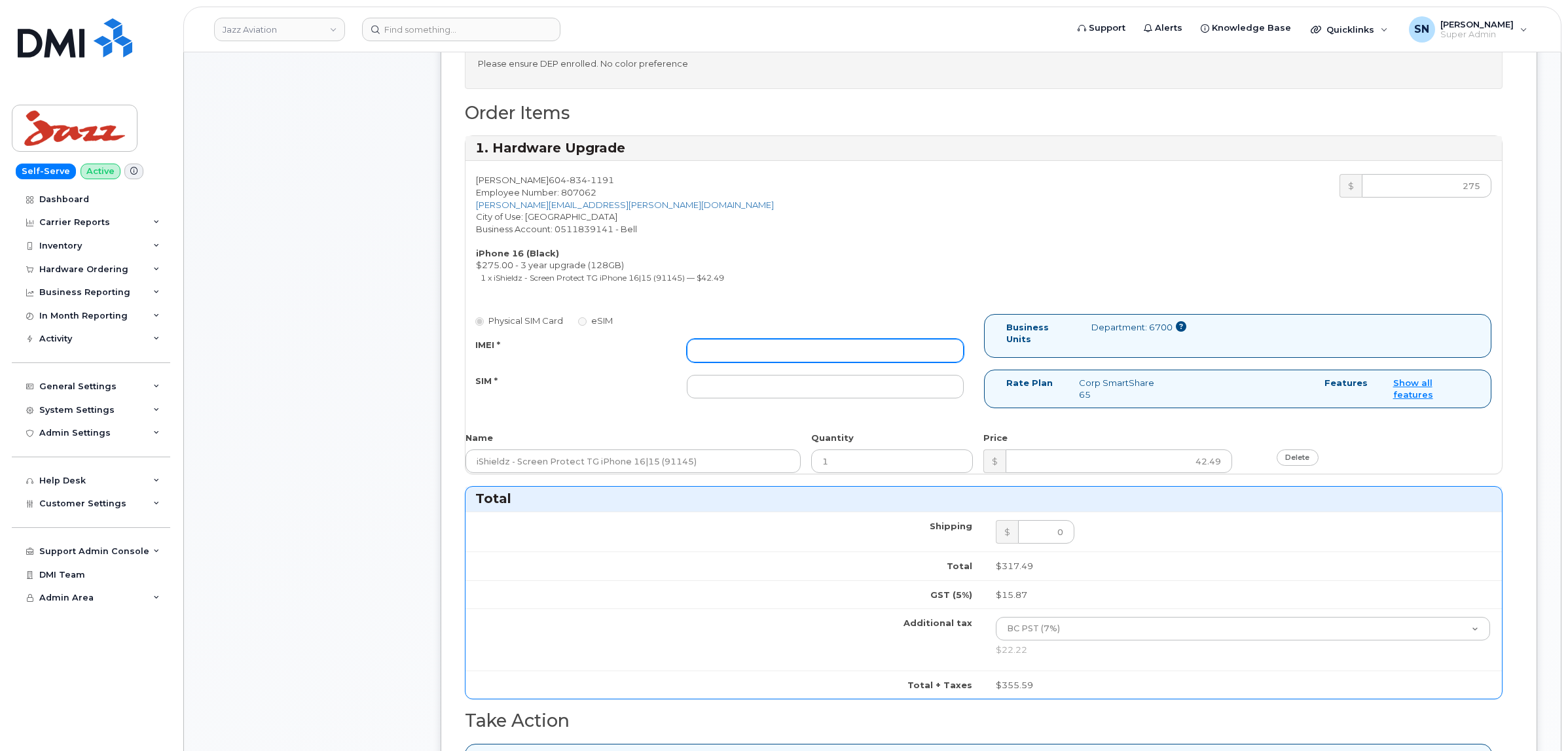
click at [775, 356] on input "IMEI *" at bounding box center [825, 351] width 276 height 24
paste input "350707651272870"
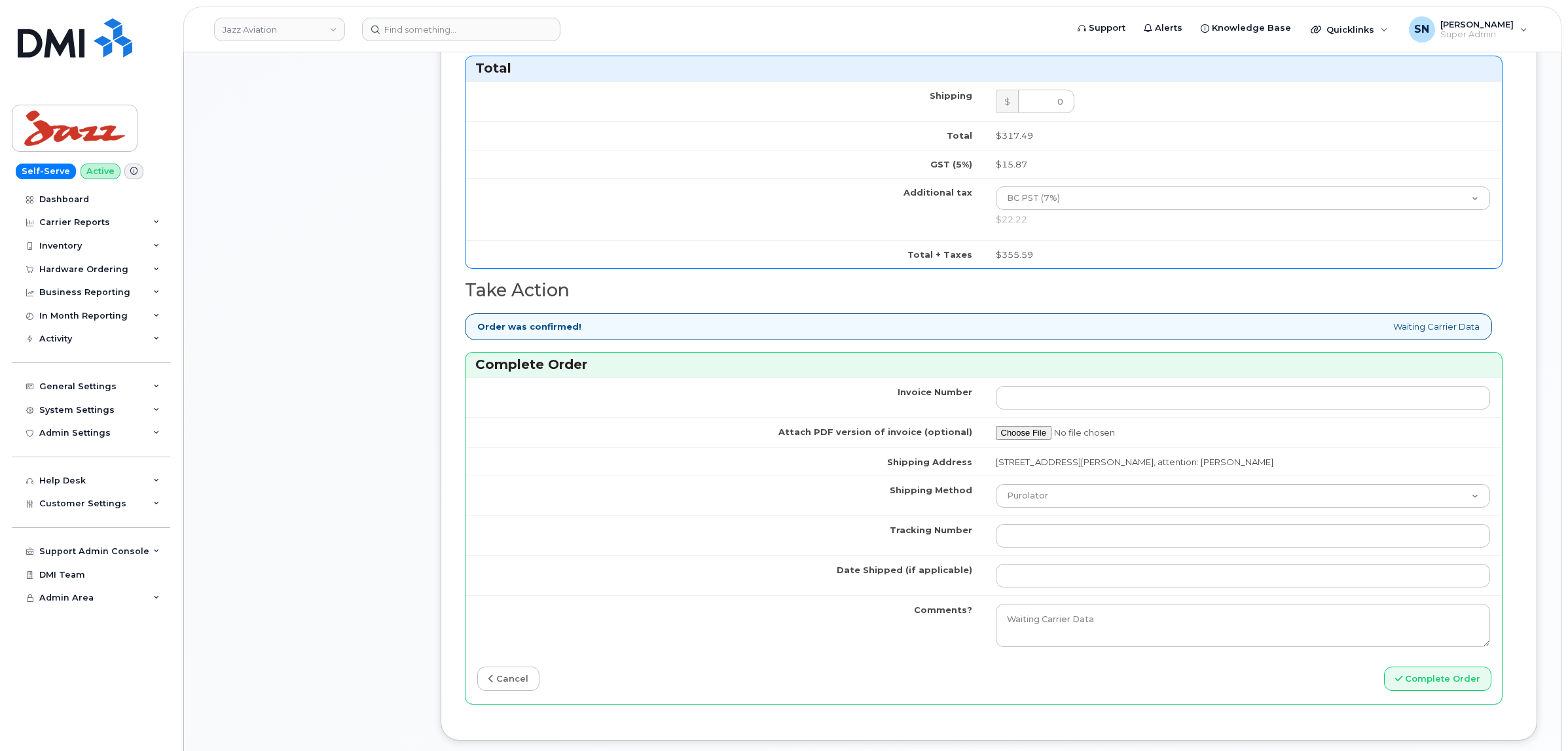
scroll to position [1145, 0]
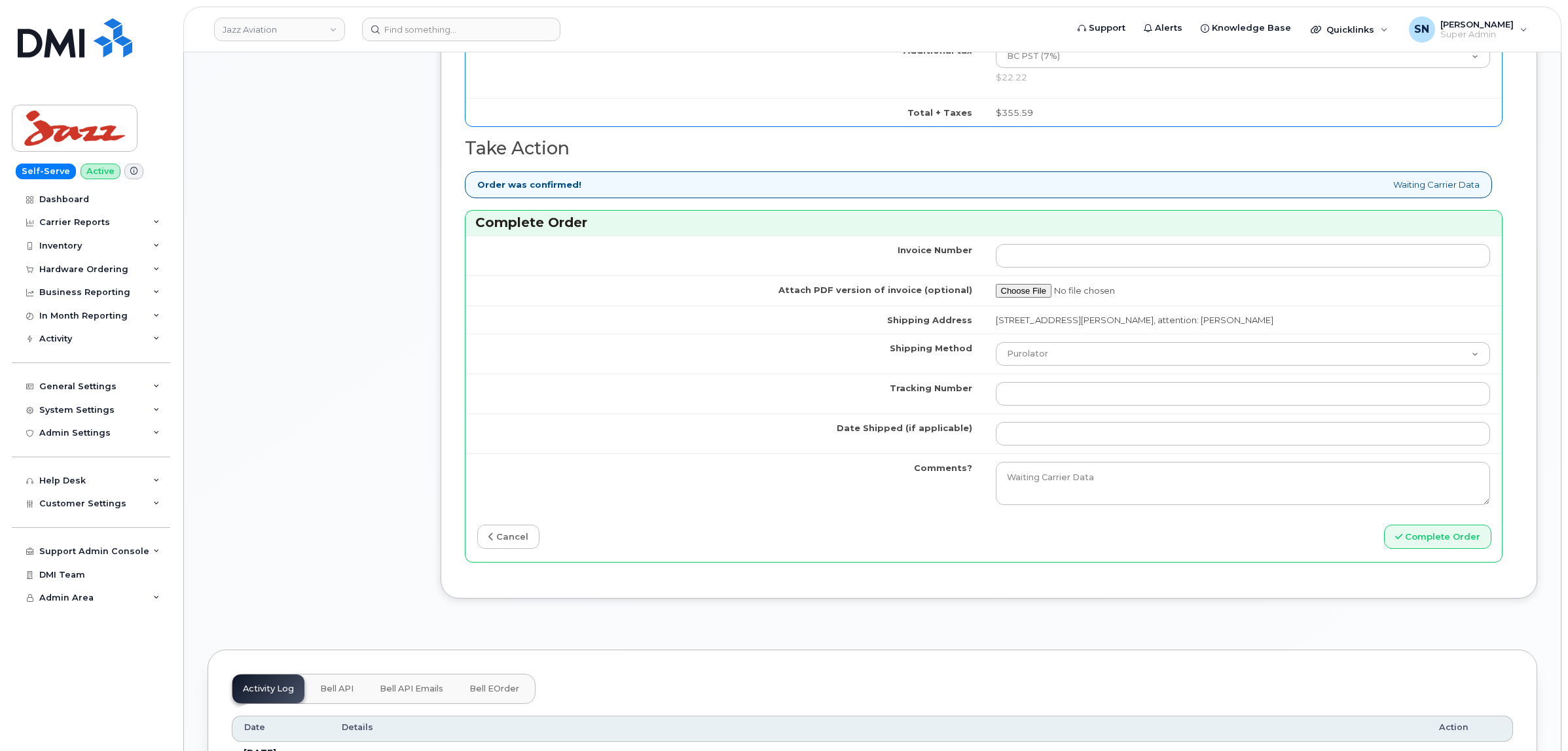
type input "350707651272870"
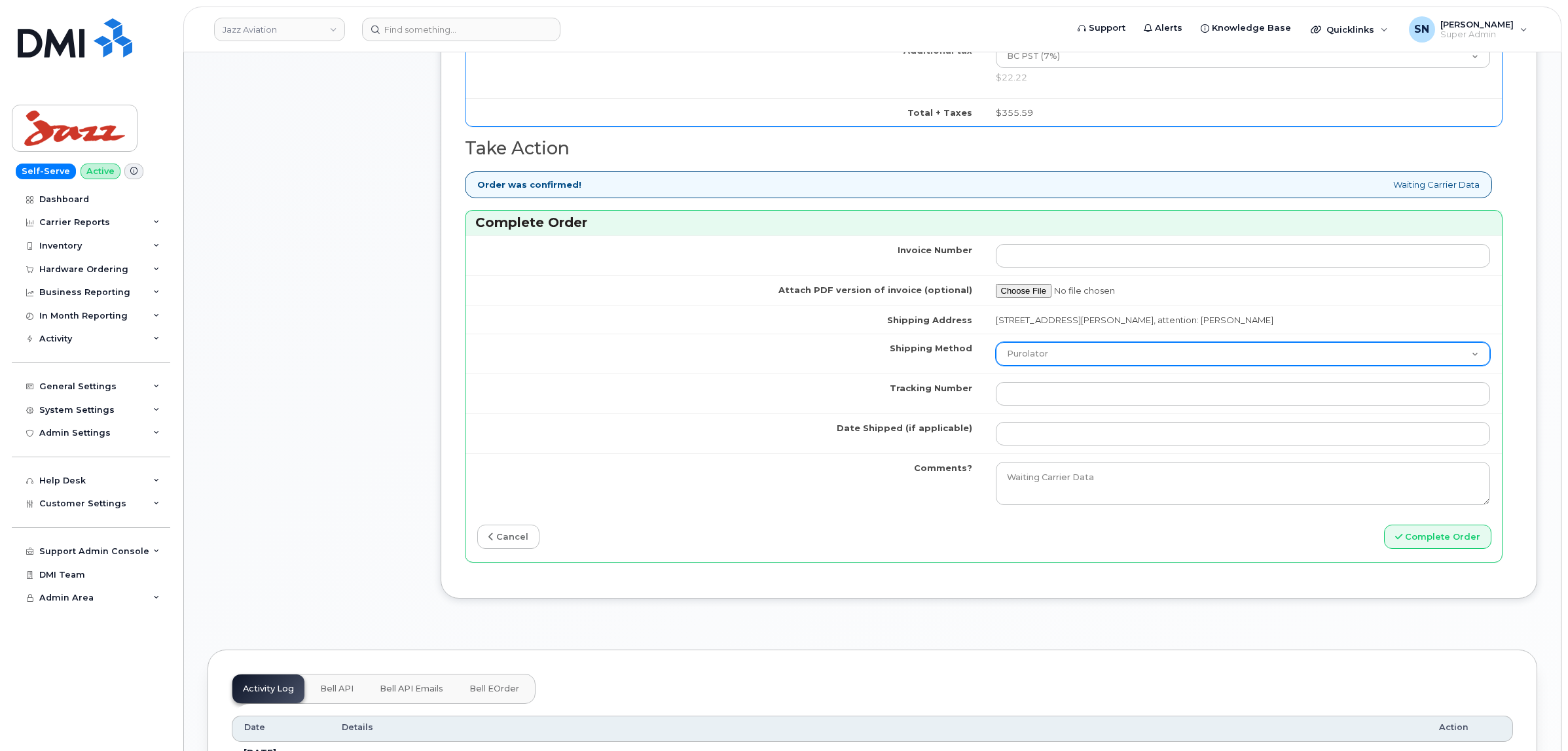
click at [1099, 364] on select "Purolator UPS FedEx Canada Post Courier Other Drop Off Pick Up" at bounding box center [1243, 355] width 495 height 24
select select "UPS"
click at [996, 348] on select "Purolator UPS FedEx Canada Post Courier Other Drop Off Pick Up" at bounding box center [1243, 355] width 495 height 24
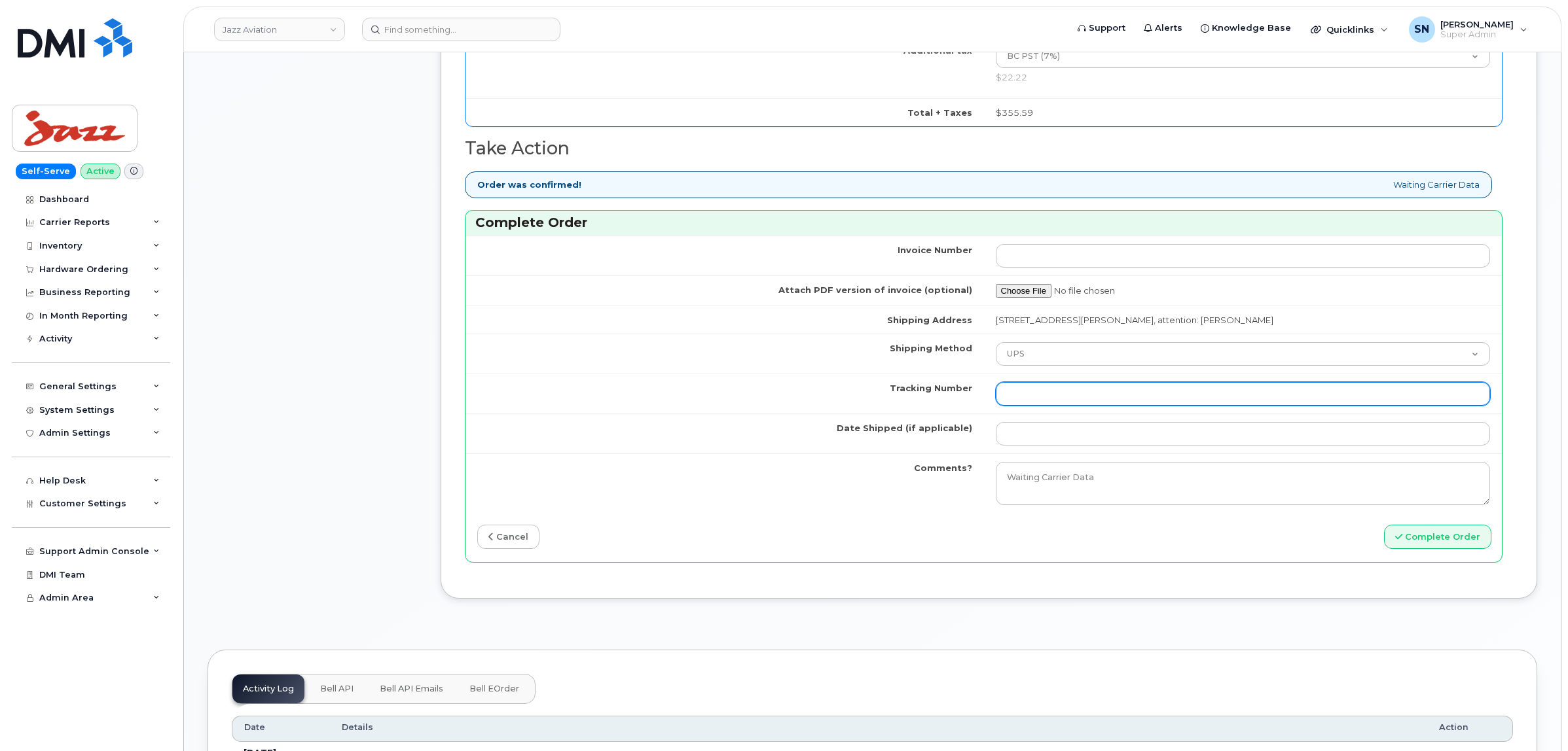
click at [1043, 402] on input "Tracking Number" at bounding box center [1243, 394] width 495 height 24
paste input "1Z30E19EDG00176177"
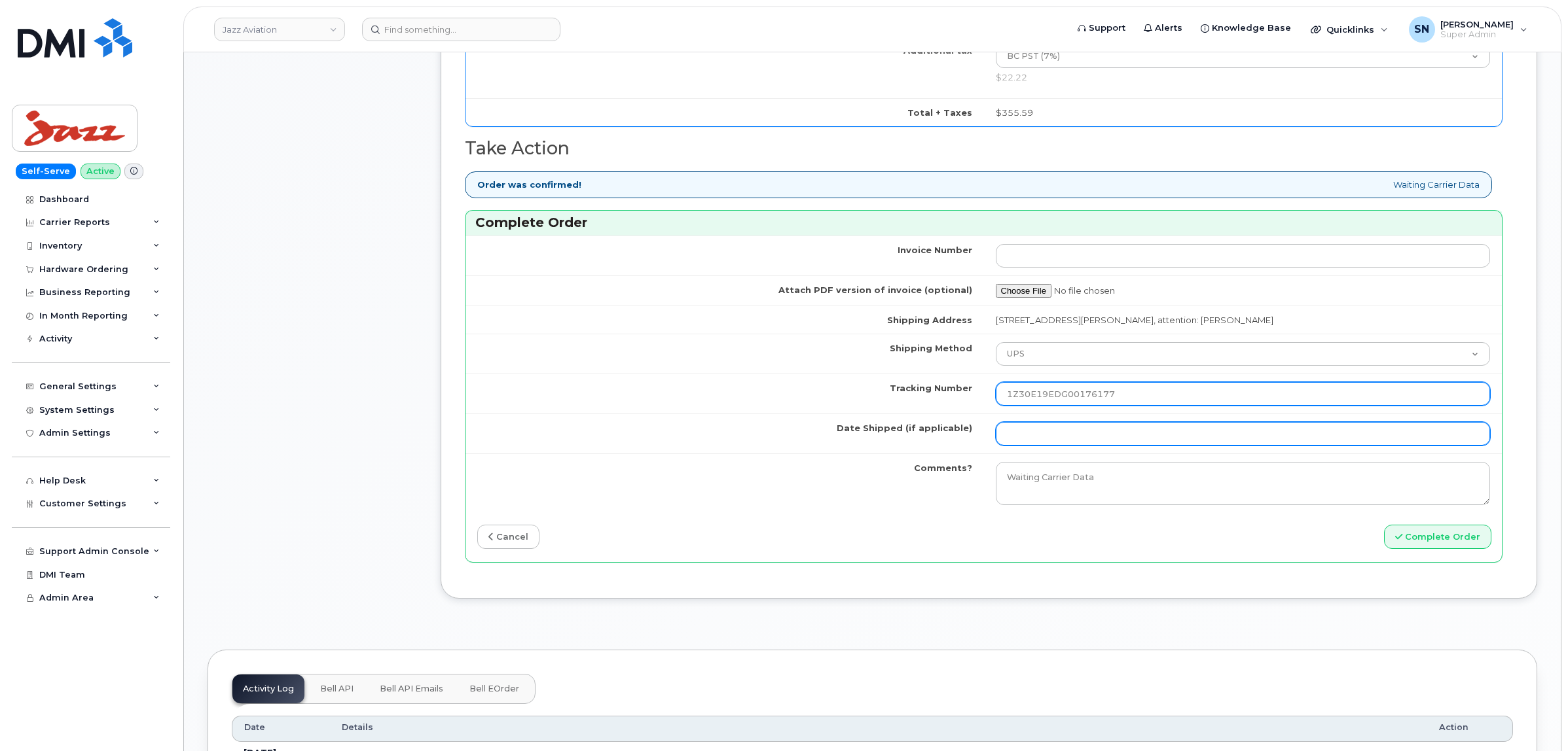
type input "1Z30E19EDG00176177"
click at [1046, 439] on input "Date Shipped (if applicable)" at bounding box center [1243, 434] width 495 height 24
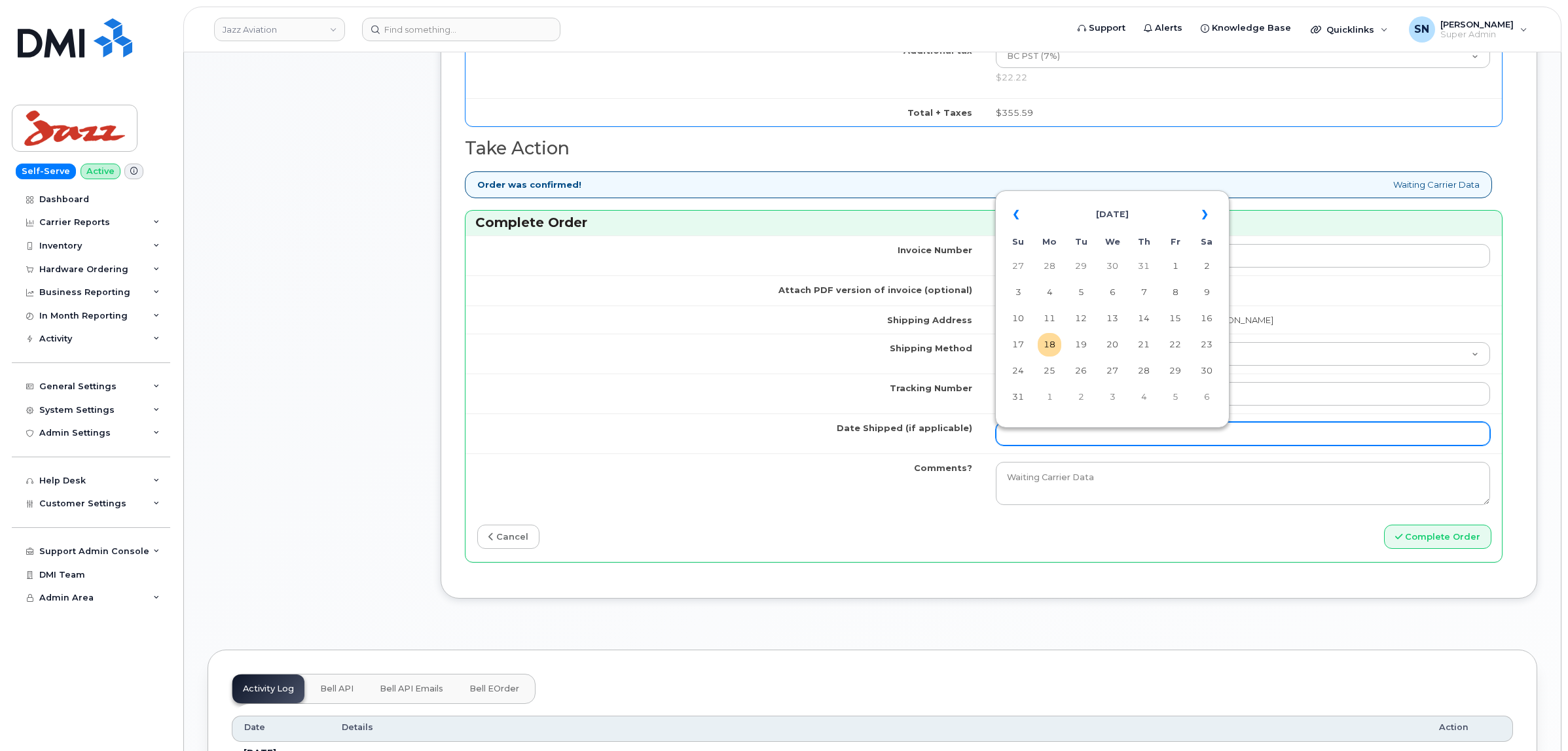
drag, startPoint x: 1177, startPoint y: 319, endPoint x: 1295, endPoint y: 439, distance: 168.3
click at [1178, 319] on td "15" at bounding box center [1176, 319] width 24 height 24
type input "2025-08-15"
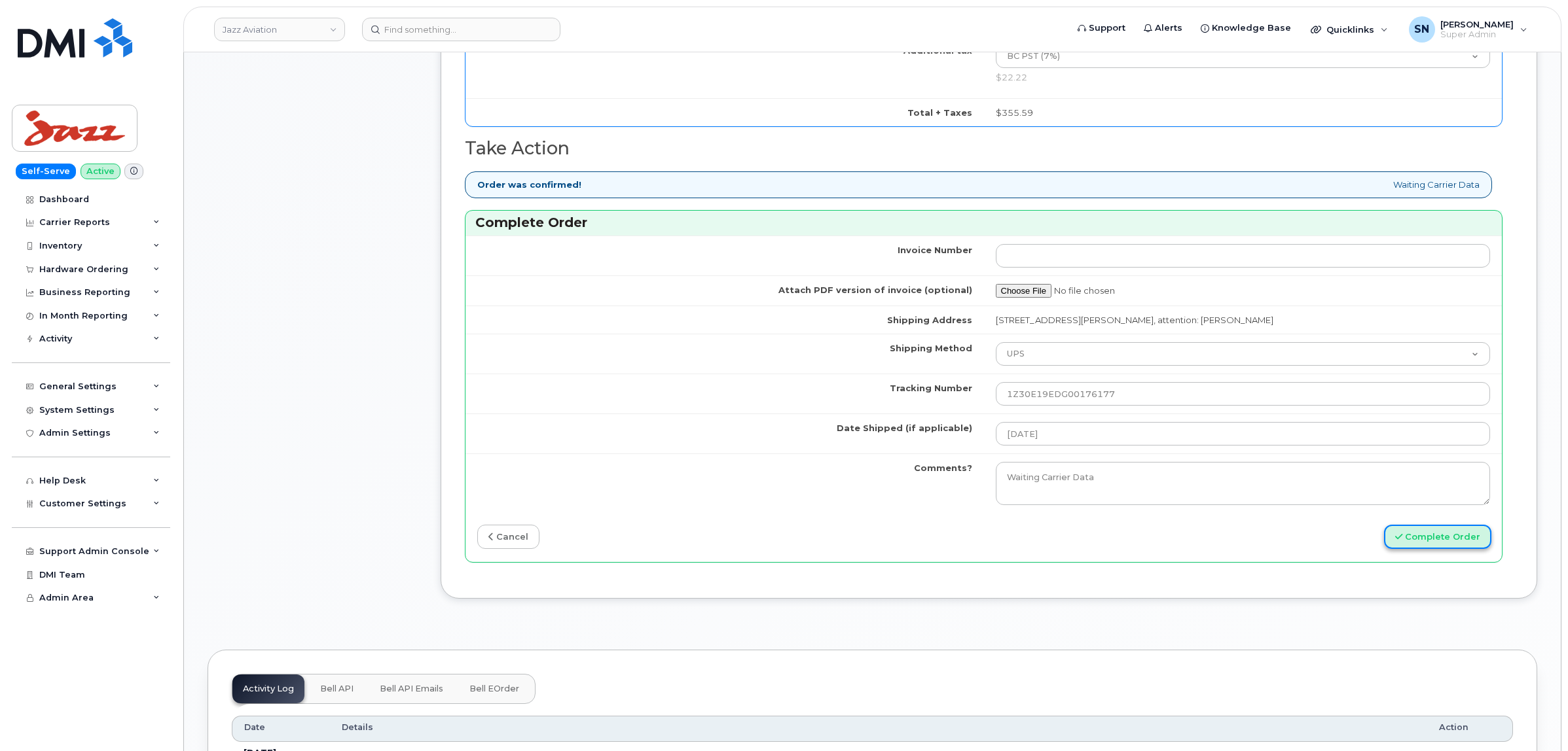
click at [1418, 547] on button "Complete Order" at bounding box center [1438, 536] width 107 height 24
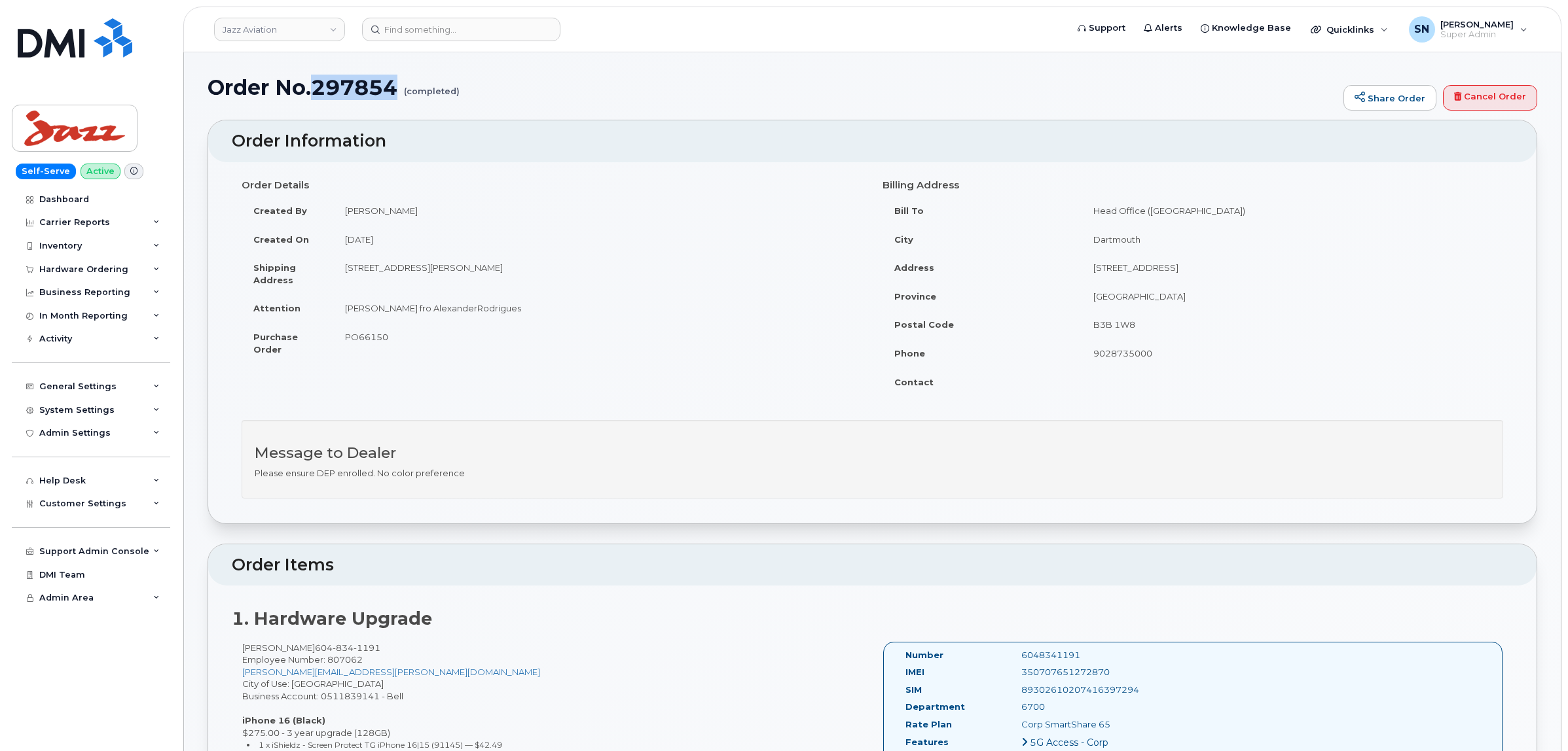
drag, startPoint x: 316, startPoint y: 83, endPoint x: 402, endPoint y: 91, distance: 86.4
click at [402, 91] on h1 "Order No.297854 (completed)" at bounding box center [772, 86] width 1130 height 23
copy h1 "297854"
drag, startPoint x: 240, startPoint y: 656, endPoint x: 329, endPoint y: 652, distance: 89.1
click at [329, 652] on div "[PERSON_NAME] [PHONE_NUMBER] Employee Number: 807062 [PERSON_NAME][EMAIL_ADDRES…" at bounding box center [551, 731] width 641 height 180
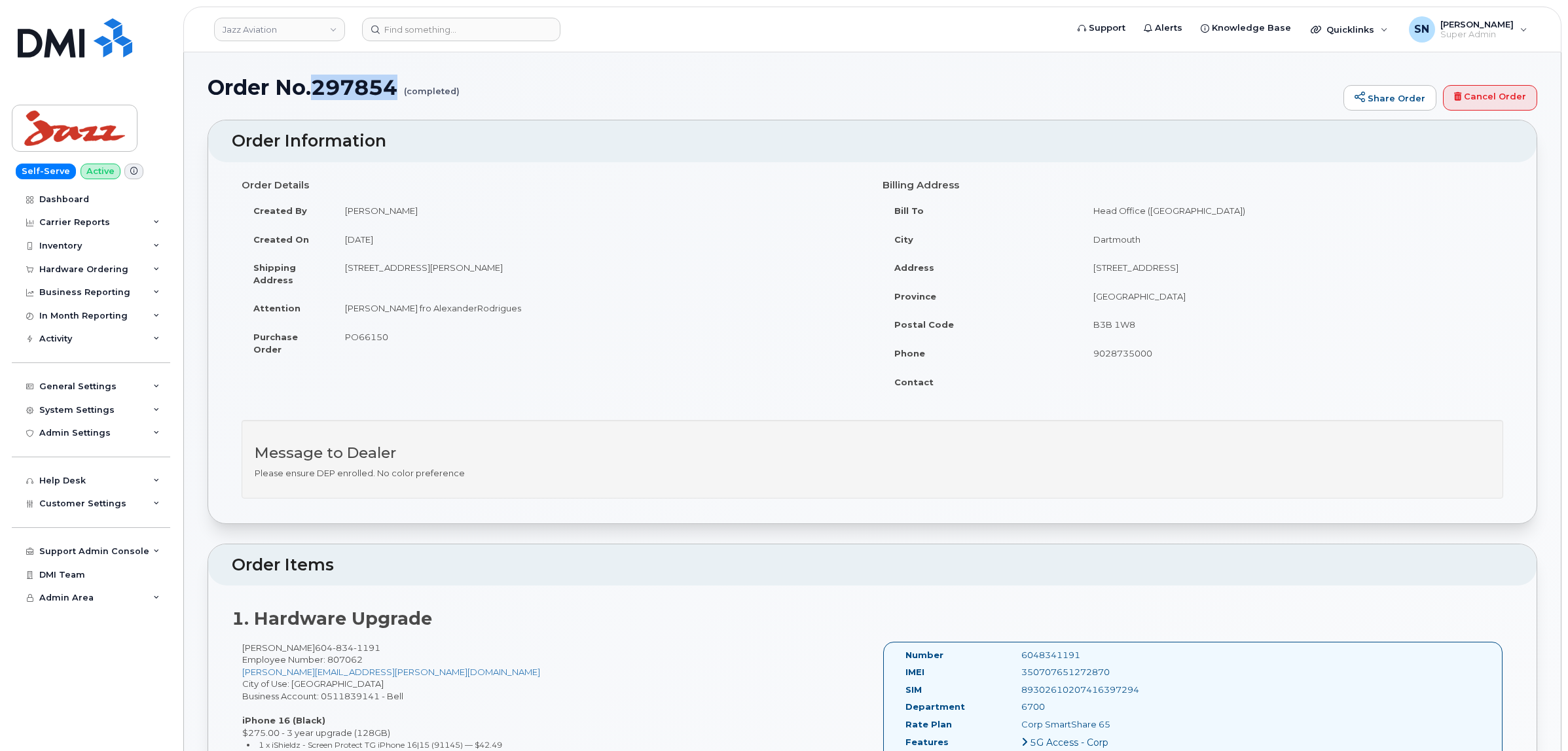
copy div "[PERSON_NAME]"
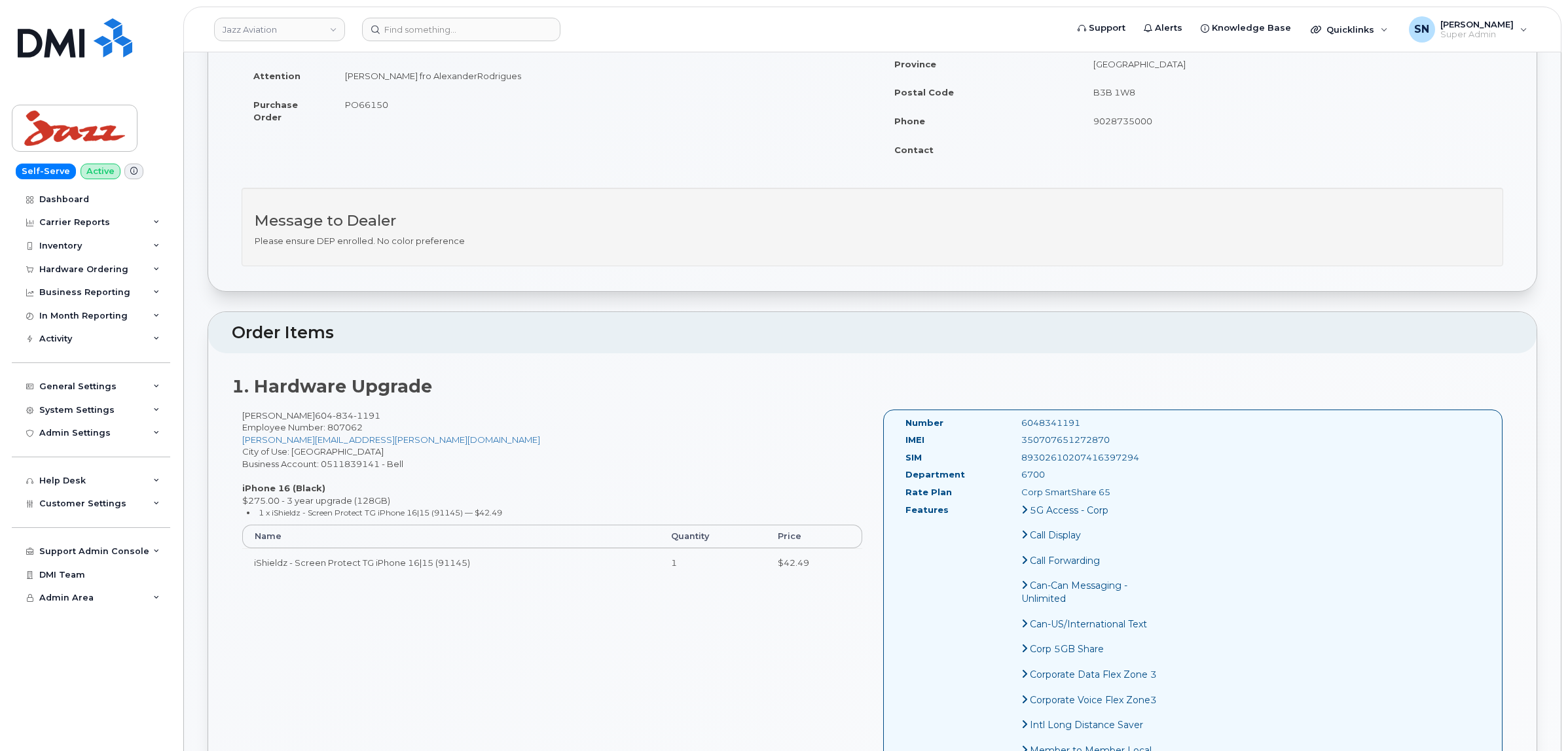
scroll to position [245, 0]
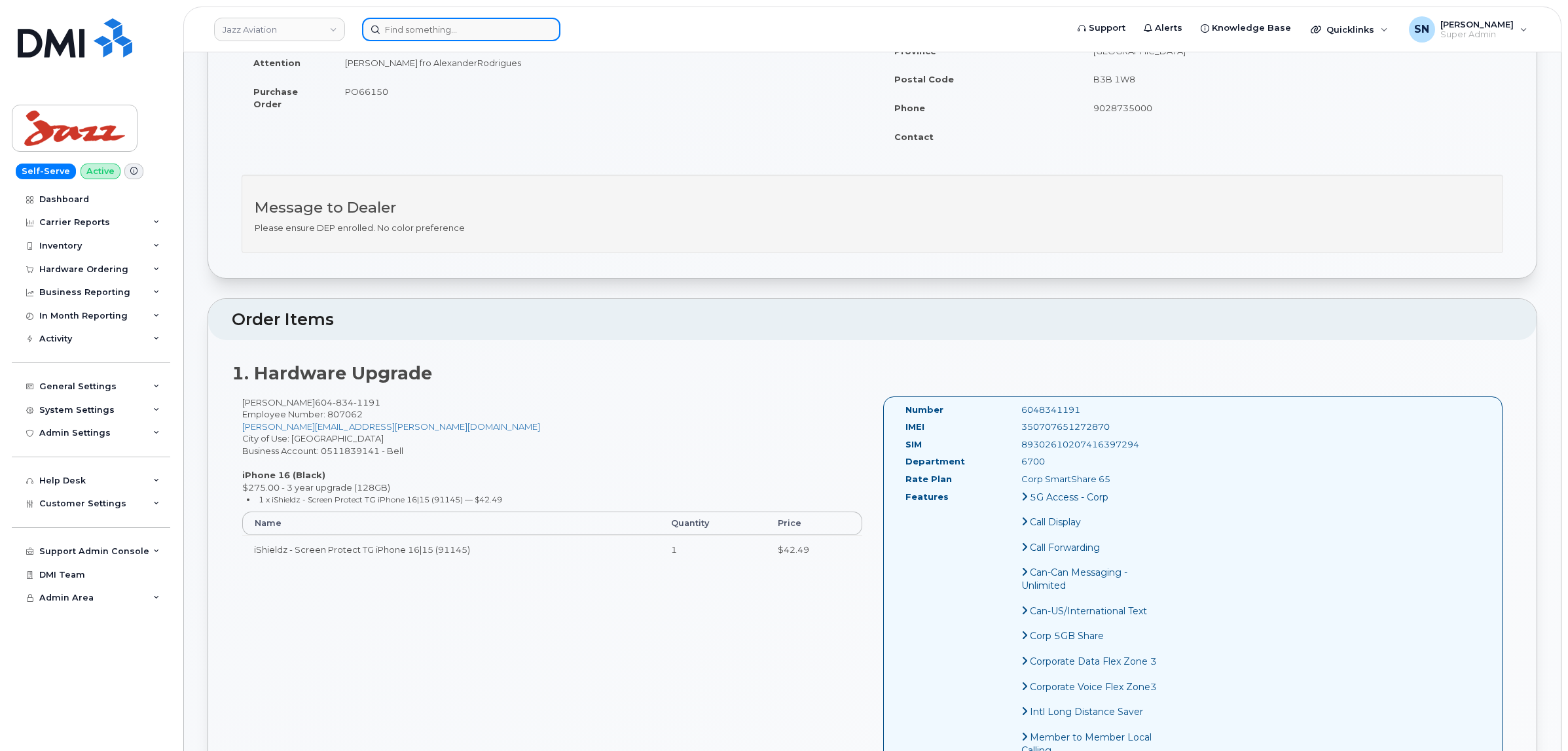
click at [440, 27] on input at bounding box center [461, 30] width 199 height 24
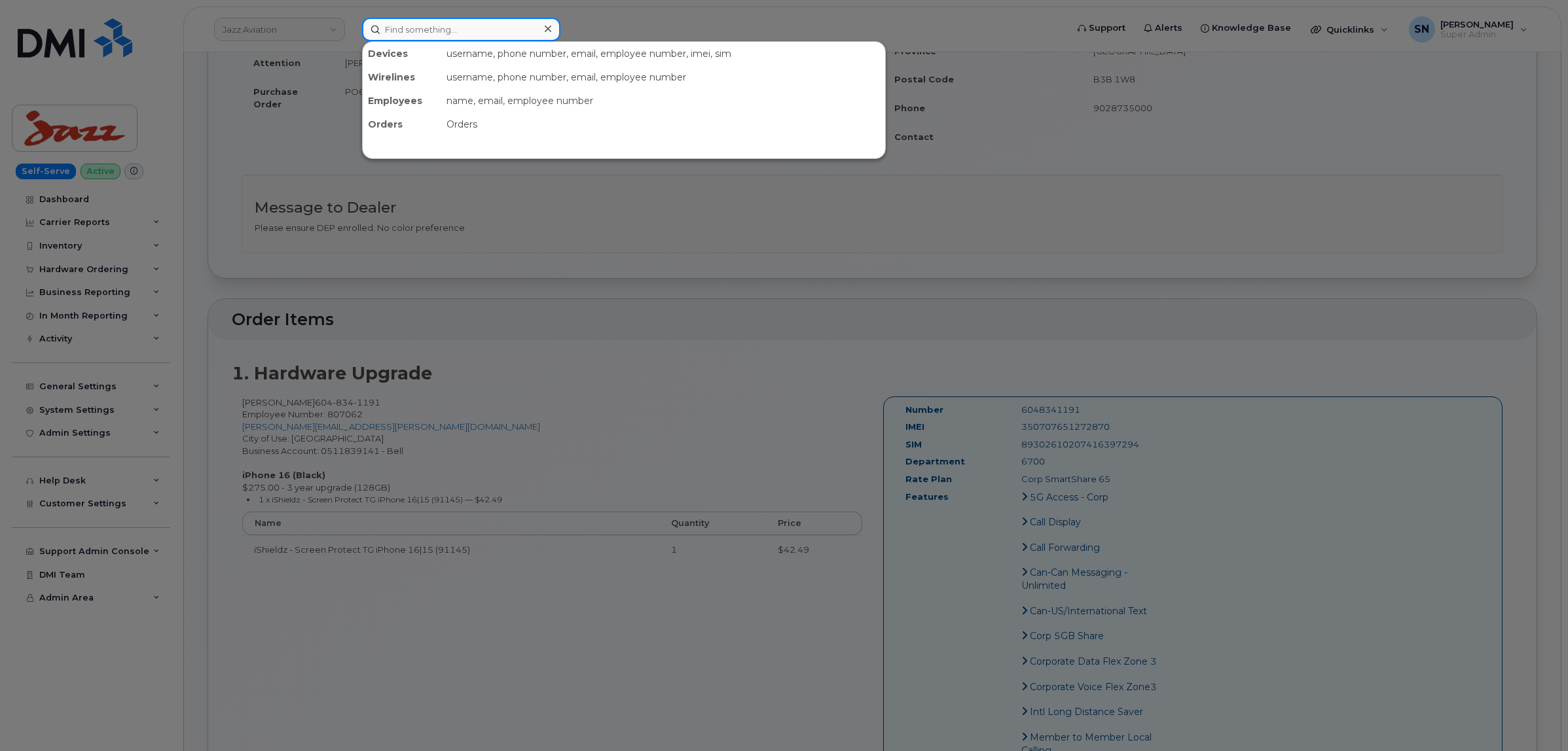
paste input "306.550.5498"
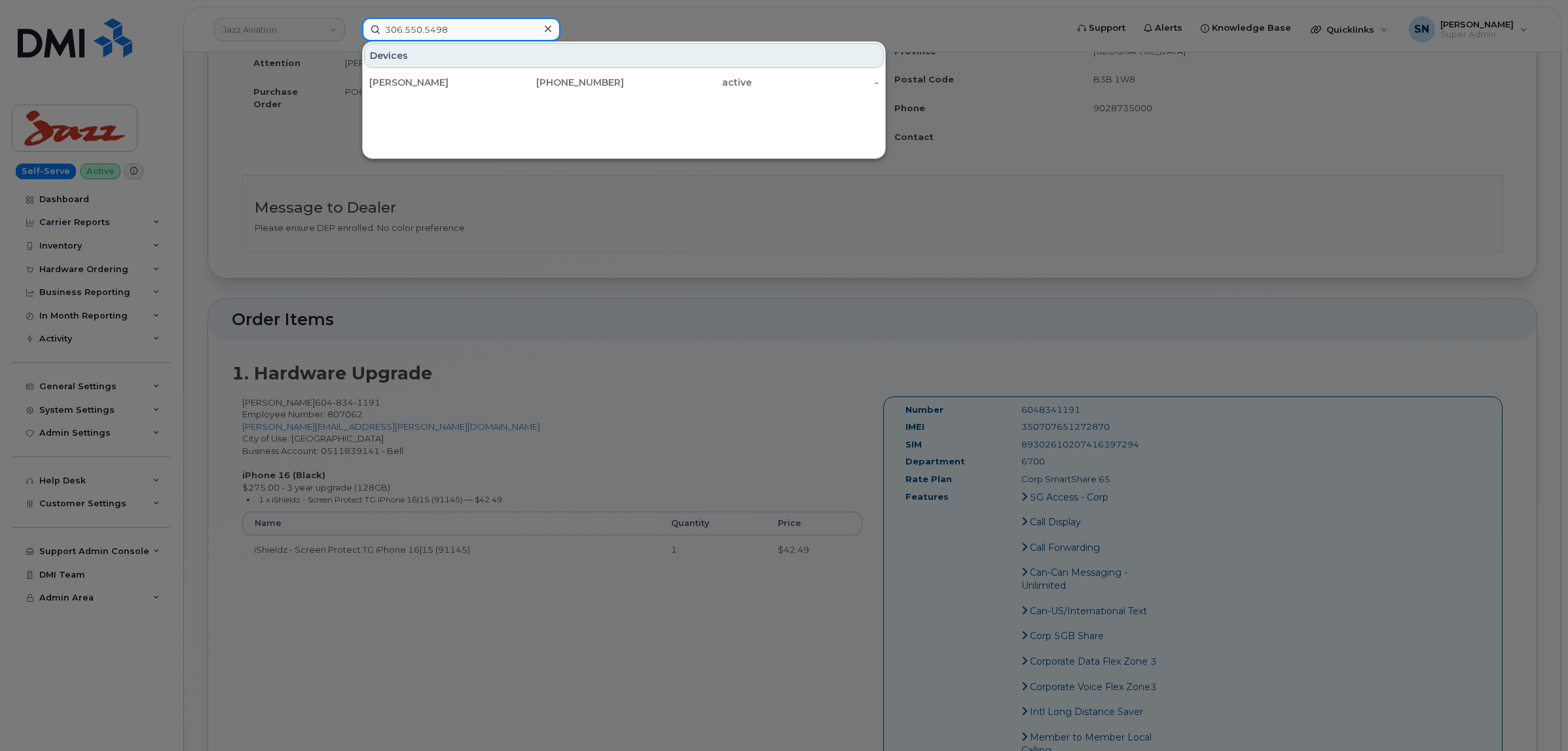
type input "306.550.5498"
click at [449, 80] on div "[PERSON_NAME]" at bounding box center [433, 81] width 127 height 13
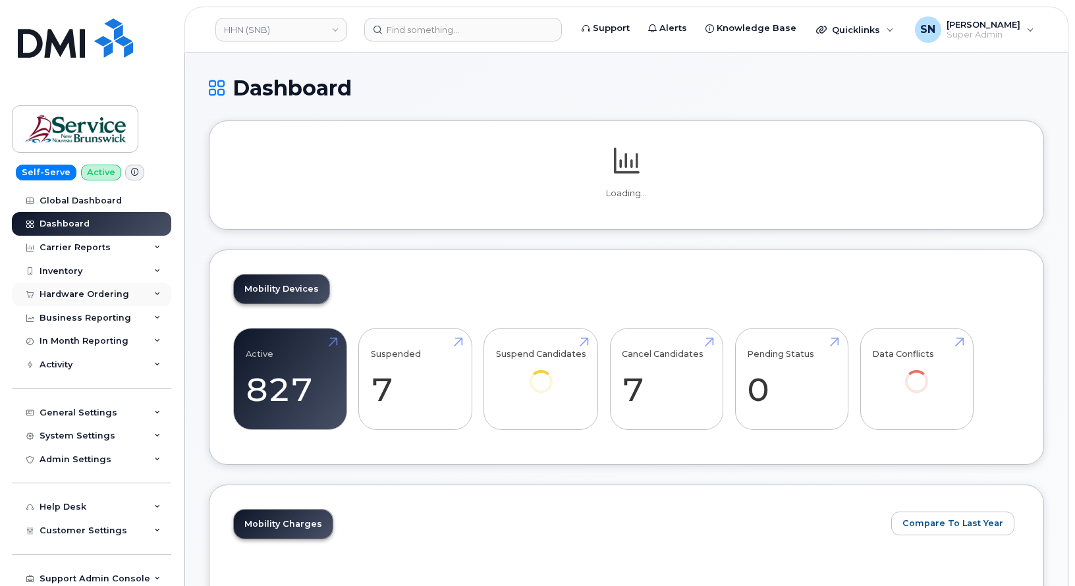
click at [96, 300] on div "Hardware Ordering" at bounding box center [91, 295] width 159 height 24
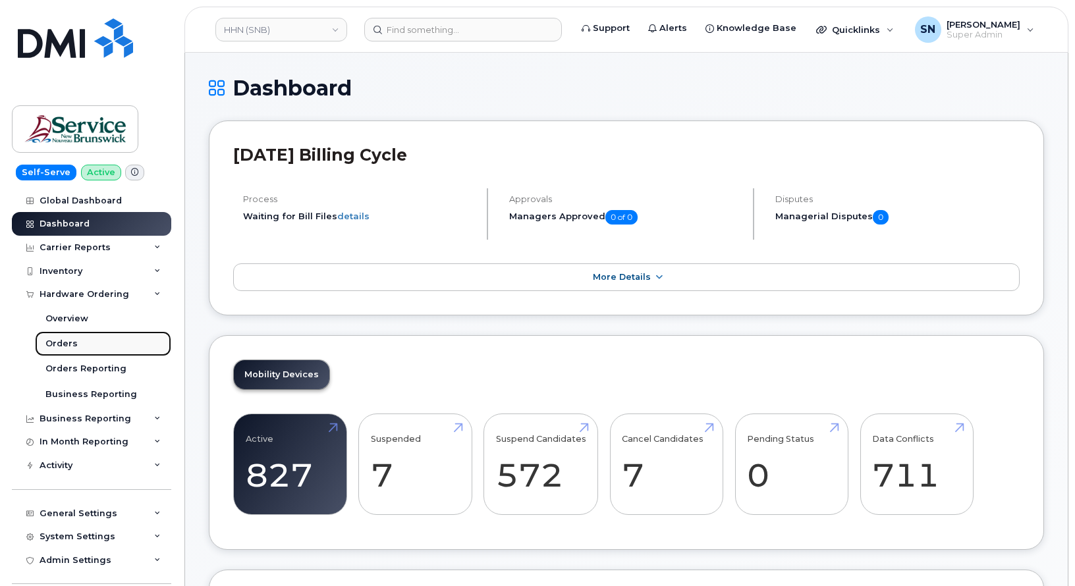
click at [55, 343] on div "Orders" at bounding box center [61, 344] width 32 height 12
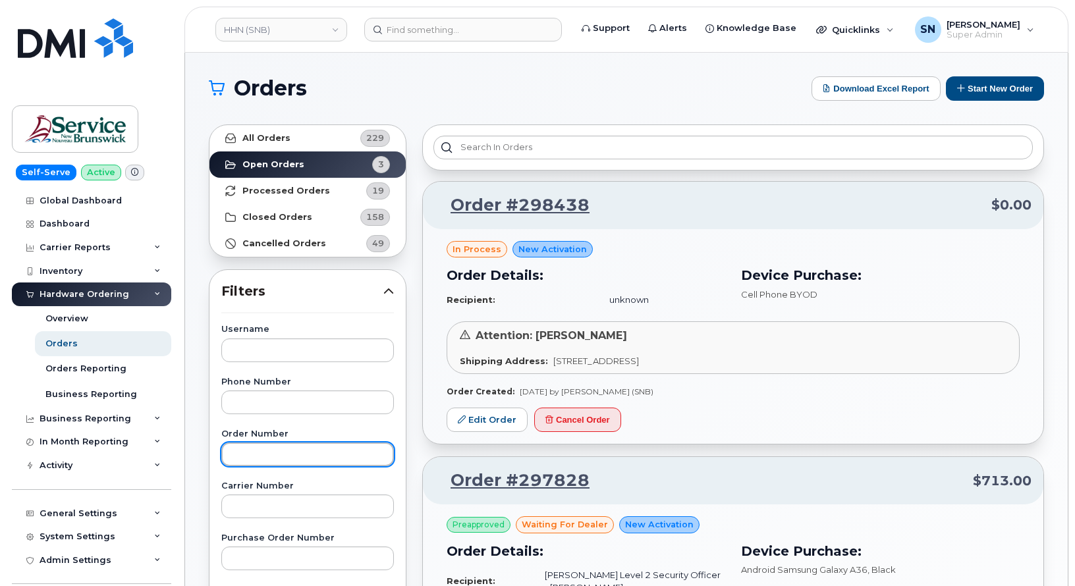
click at [295, 464] on input "text" at bounding box center [307, 455] width 173 height 24
paste input "293507"
type input "293507"
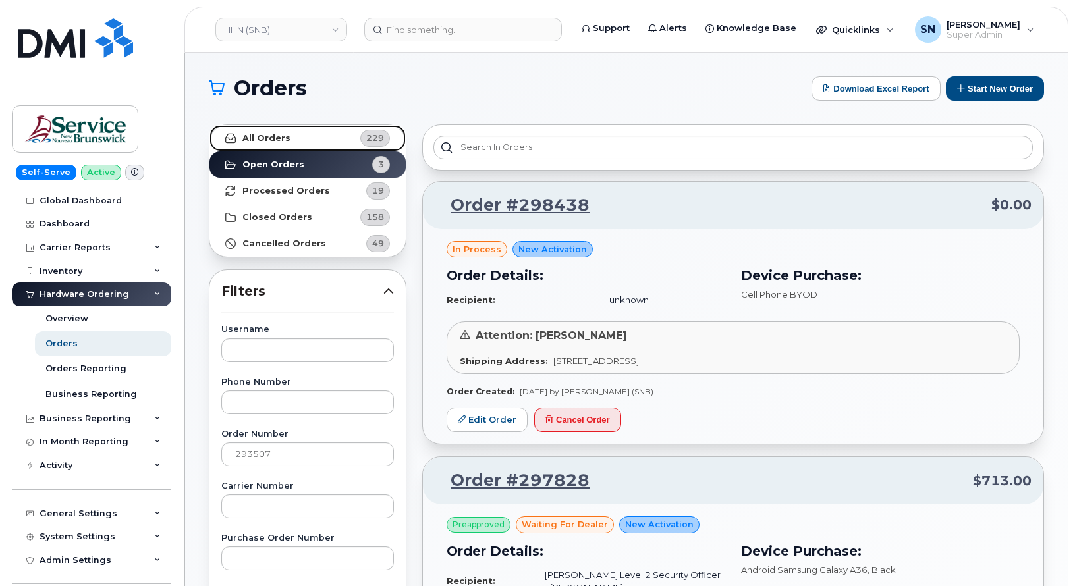
click at [289, 129] on link "All Orders 229" at bounding box center [308, 138] width 196 height 26
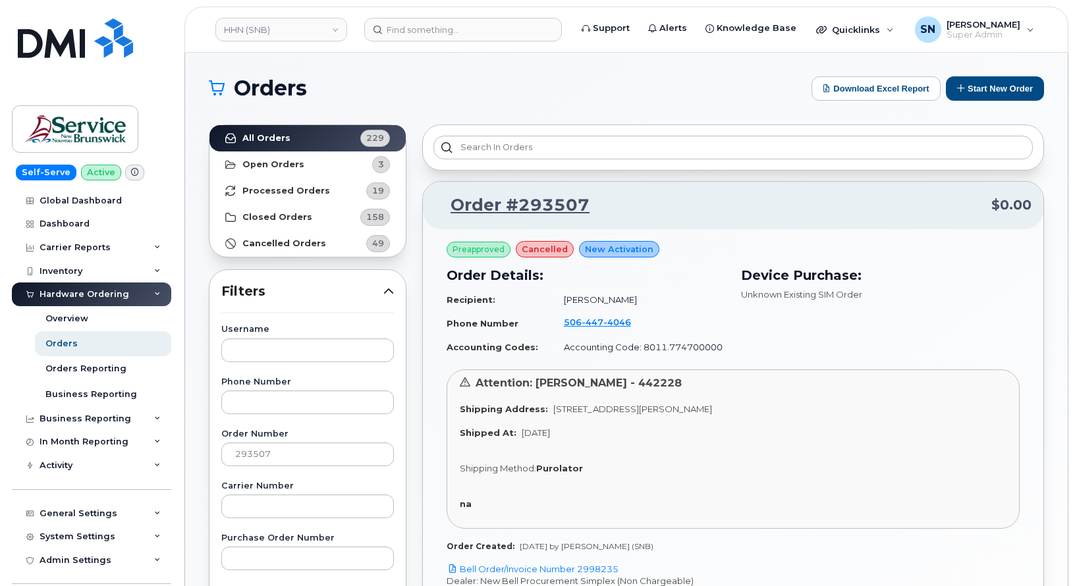
click at [586, 102] on section "Orders Download Excel Report Start New Order All Orders 229 Open Orders 3 Proce…" at bounding box center [627, 559] width 836 height 966
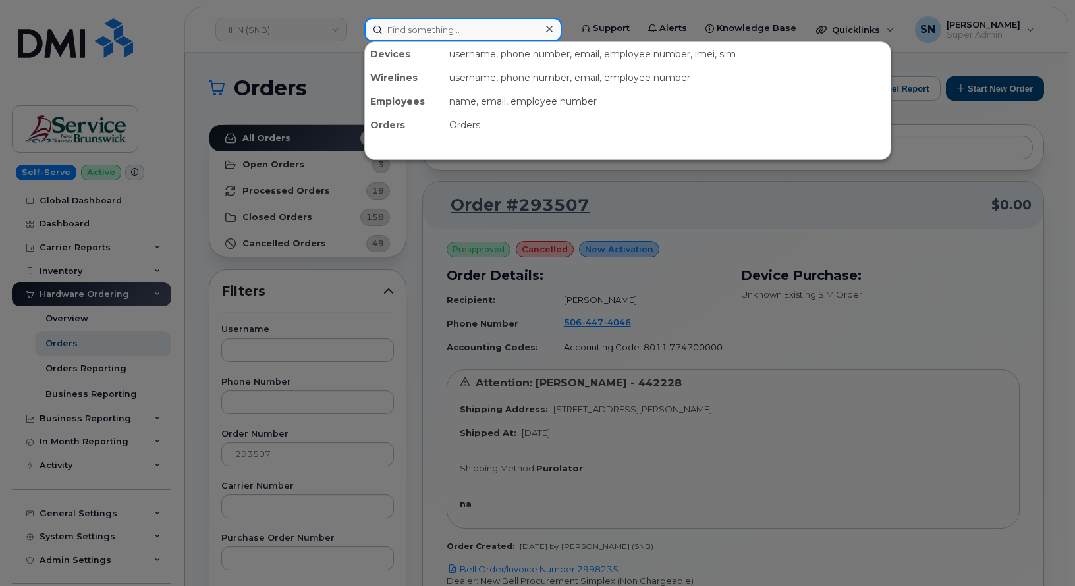
click at [461, 32] on input at bounding box center [463, 30] width 198 height 24
paste input "CS0773235"
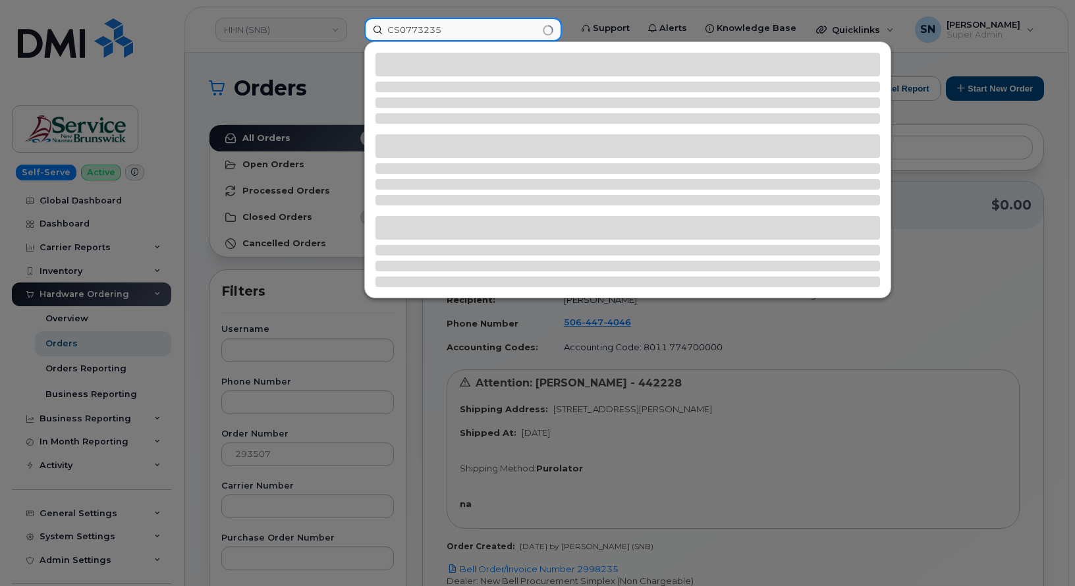
type input "CS0773235"
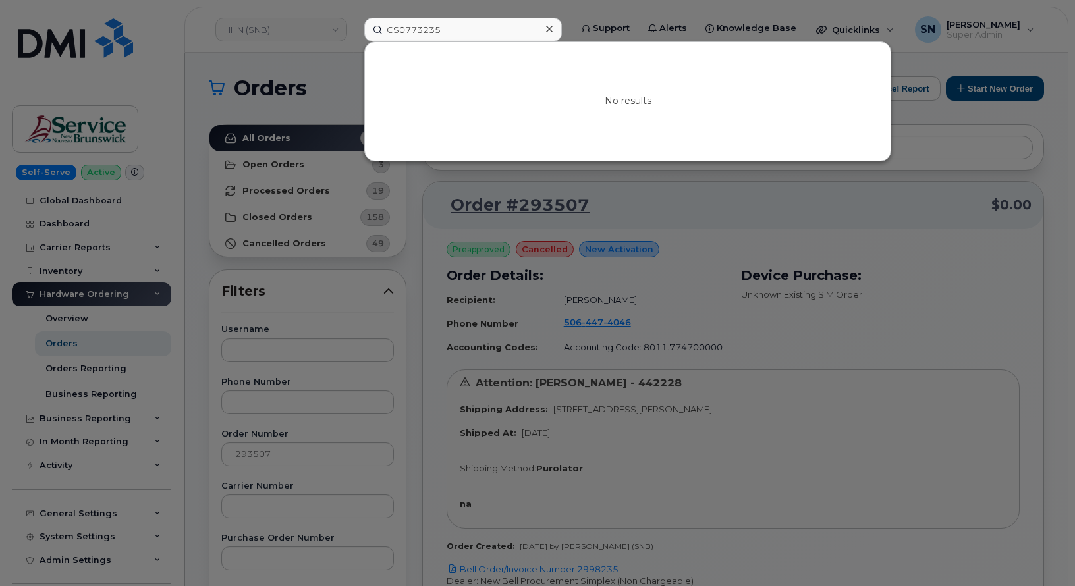
click at [549, 28] on icon at bounding box center [549, 29] width 7 height 11
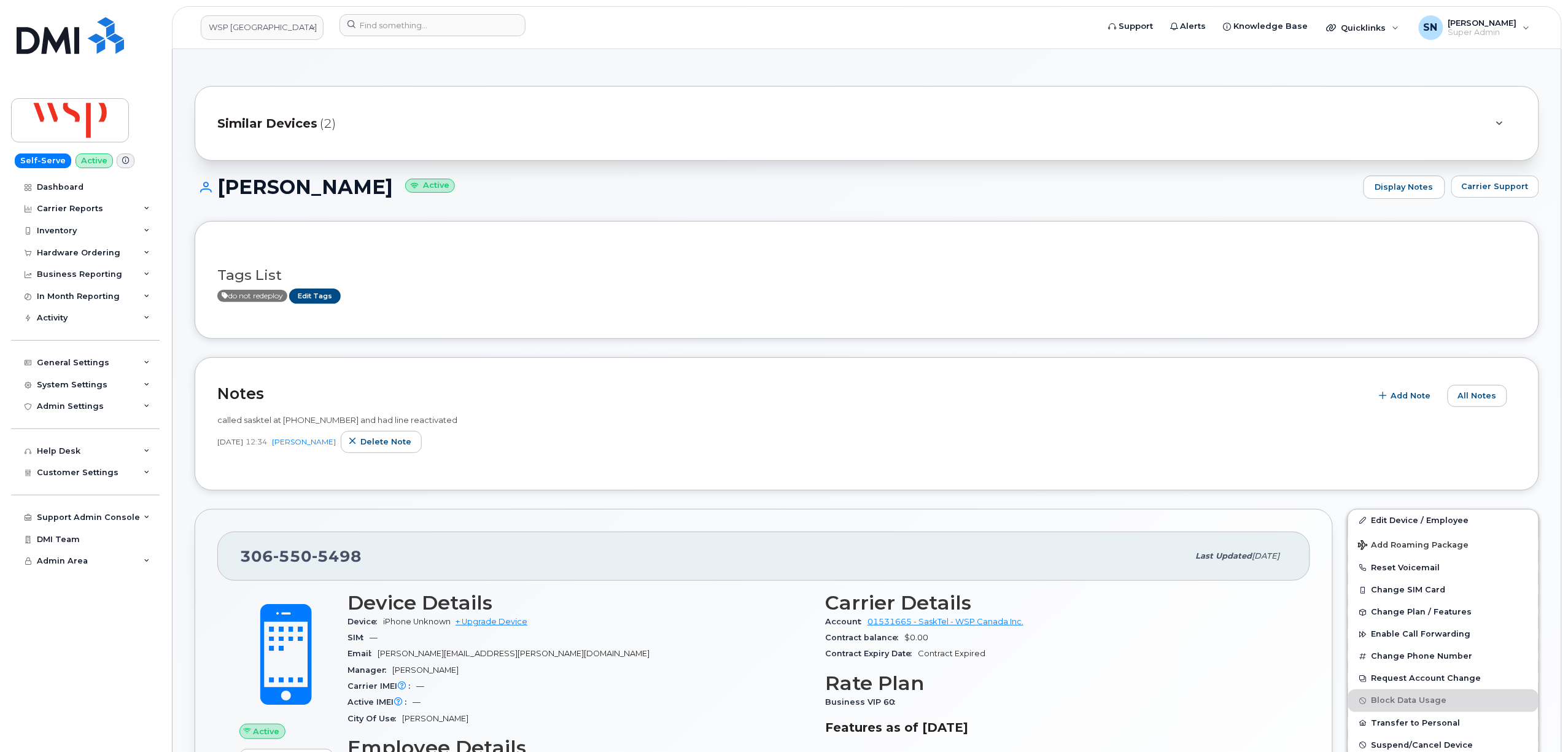
drag, startPoint x: 499, startPoint y: 135, endPoint x: 371, endPoint y: 1, distance: 185.3
click at [499, 132] on div "Similar Devices (2)" at bounding box center [849, 124] width 1264 height 30
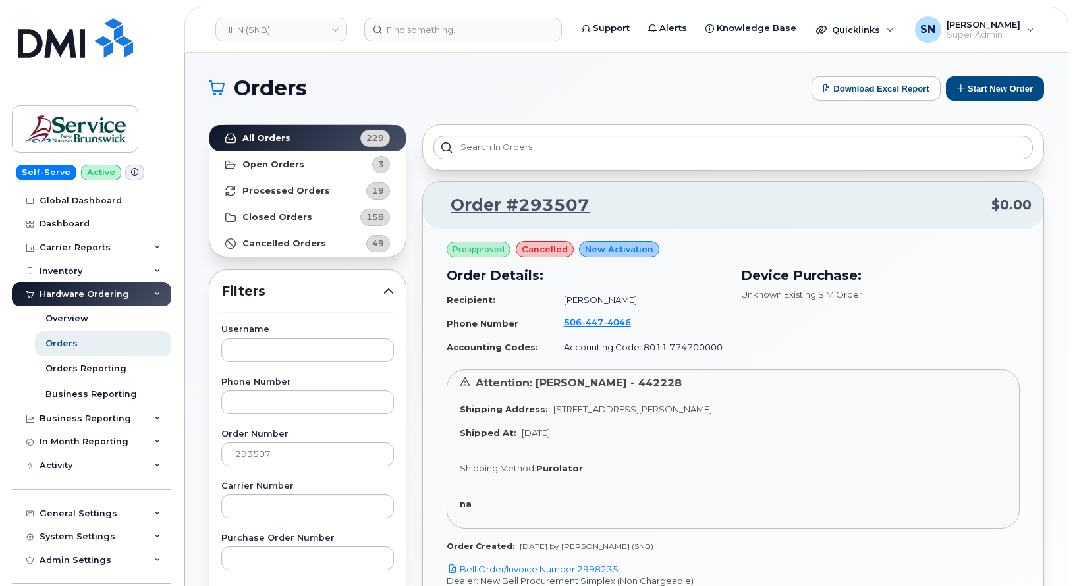
click at [524, 81] on h1 "Orders" at bounding box center [507, 88] width 596 height 21
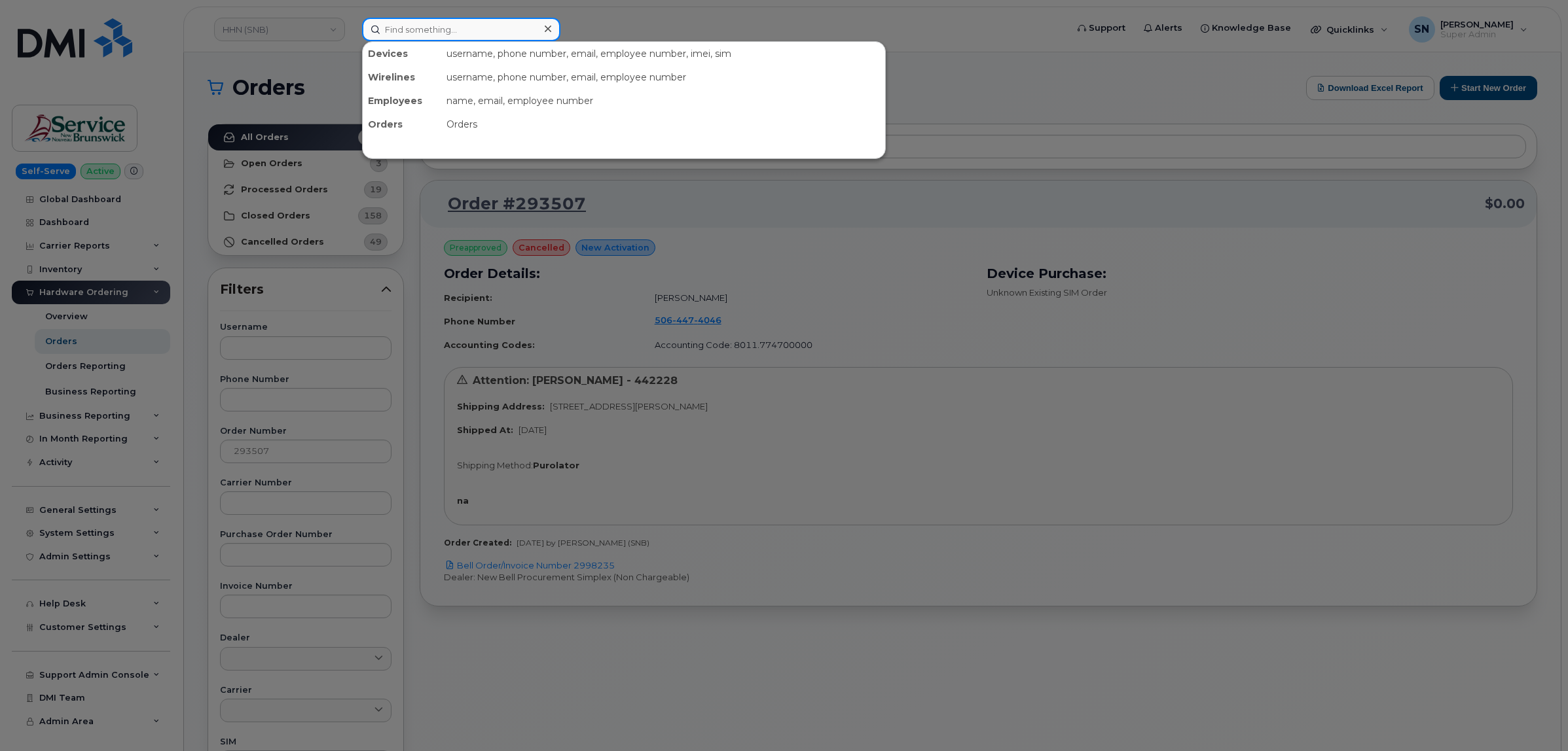
click at [404, 27] on input at bounding box center [461, 30] width 199 height 24
paste input "298474"
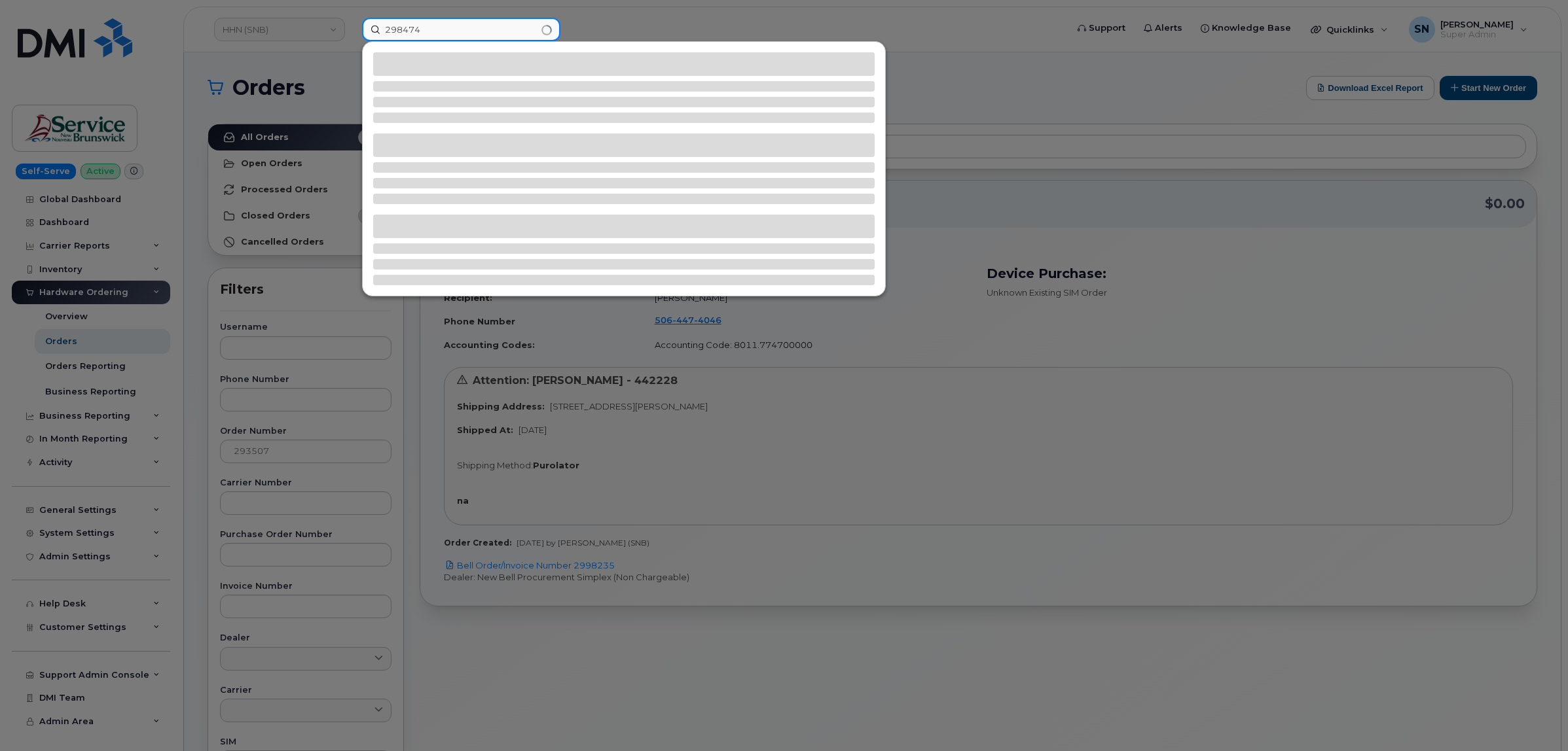
type input "298474"
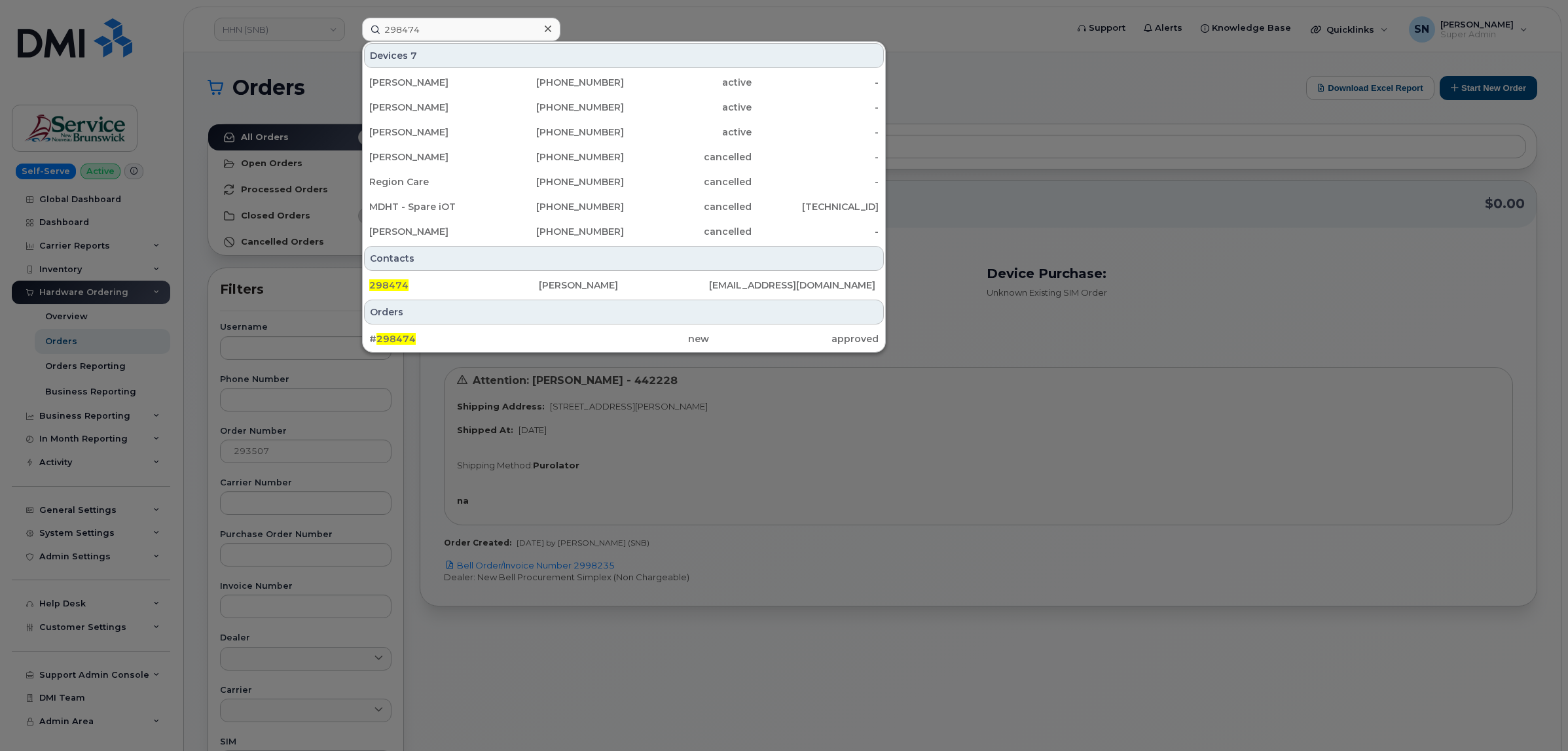
click at [427, 548] on div at bounding box center [784, 376] width 1568 height 751
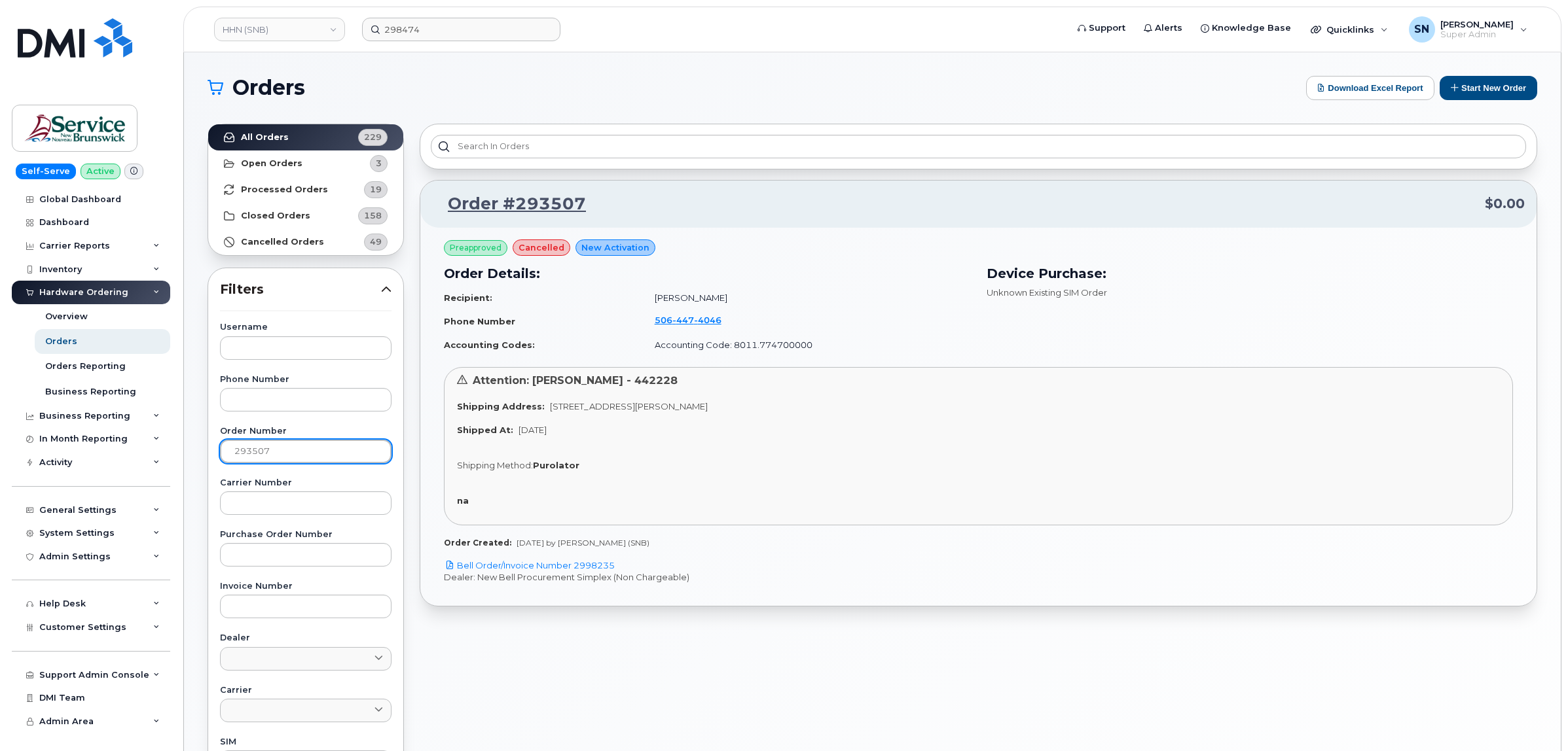
drag, startPoint x: 291, startPoint y: 455, endPoint x: 205, endPoint y: 446, distance: 86.5
click at [205, 446] on div "Username Phone Number Order Number 293507 Carrier Number Purchase Order Number …" at bounding box center [306, 627] width 203 height 606
paste input "8474"
type input "298474"
click at [269, 132] on strong "All Orders" at bounding box center [264, 137] width 48 height 11
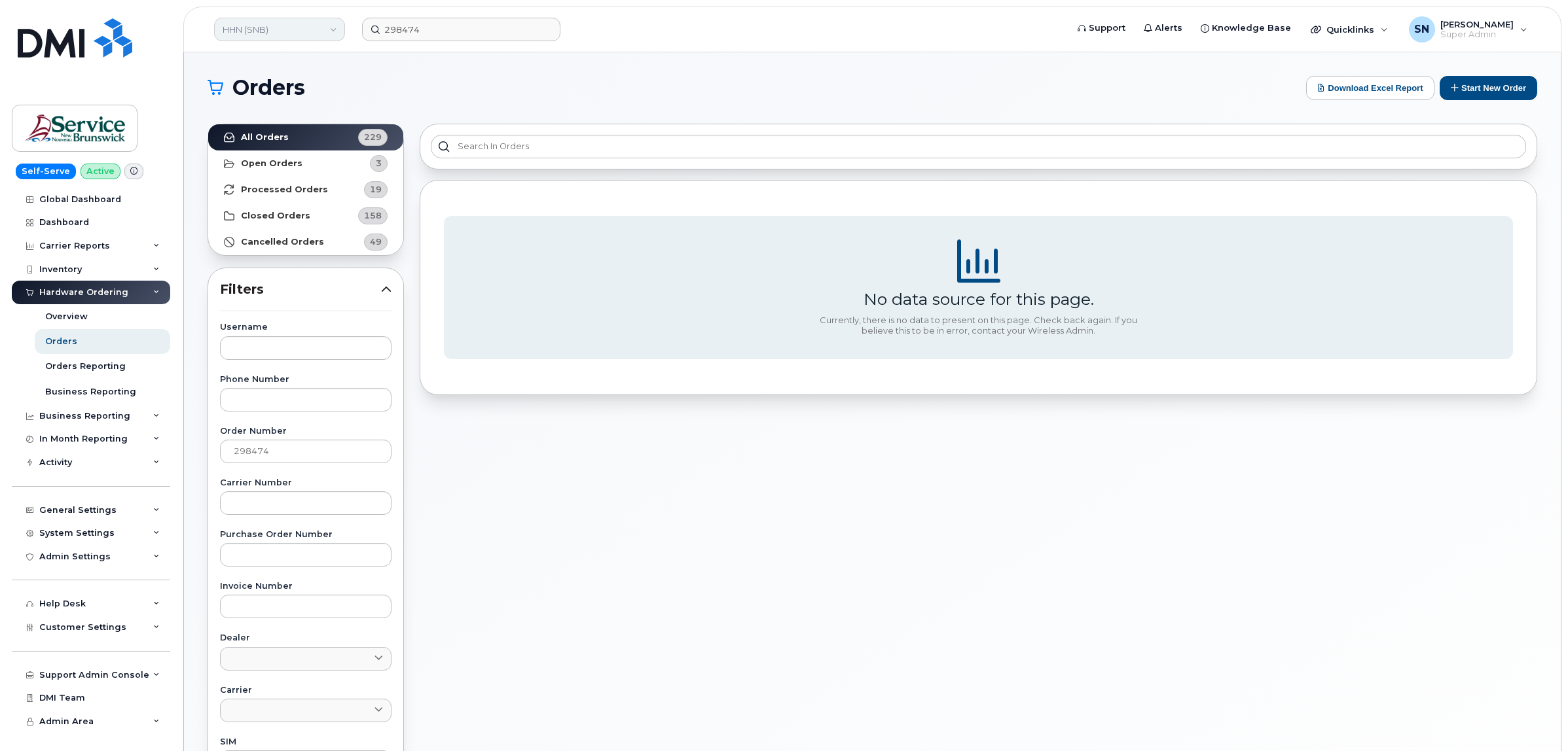
click at [319, 32] on link "HHN (SNB)" at bounding box center [279, 30] width 131 height 24
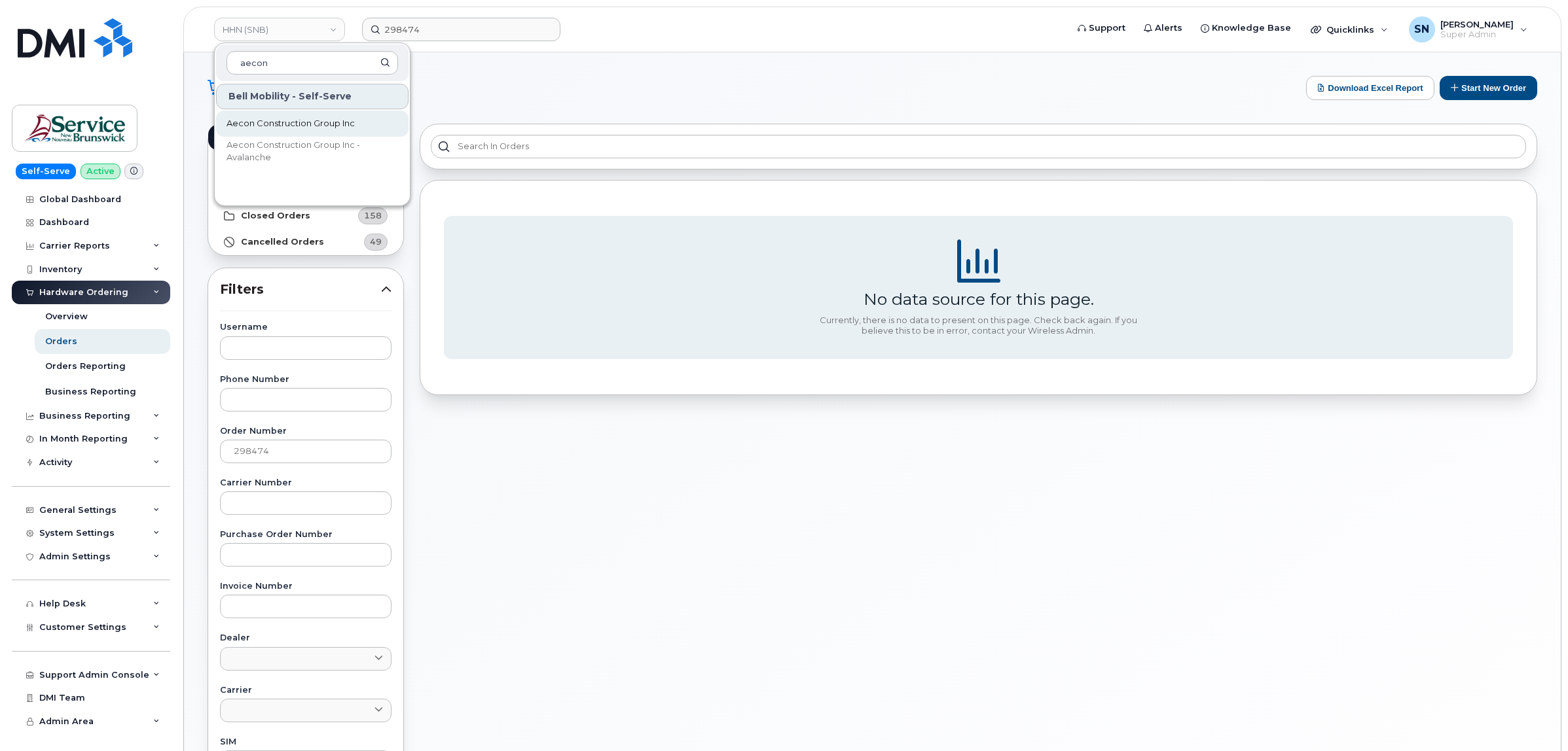
type input "aecon"
click at [320, 123] on span "Aecon Construction Group Inc" at bounding box center [290, 123] width 128 height 13
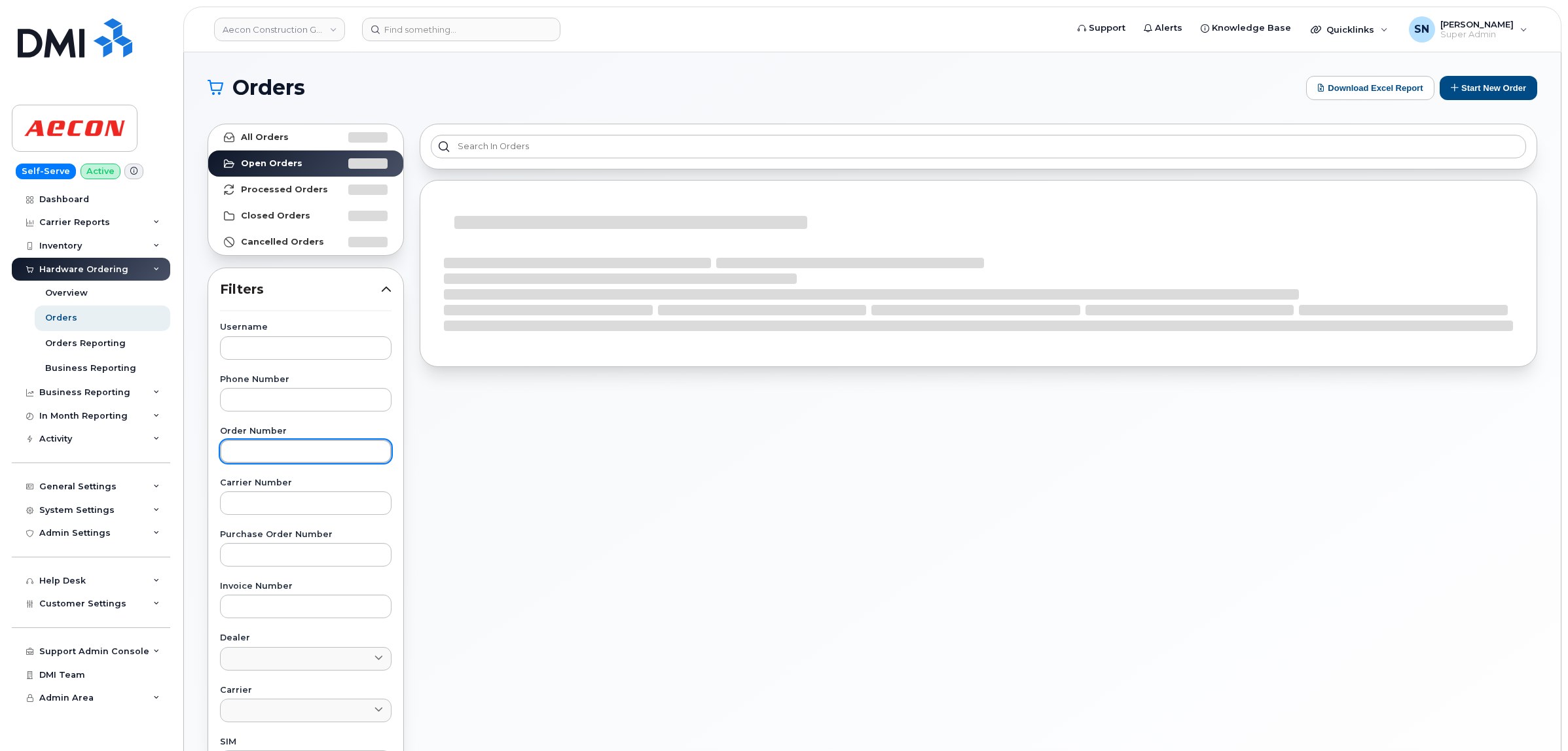
click at [277, 448] on input "text" at bounding box center [305, 452] width 172 height 24
paste input "298474"
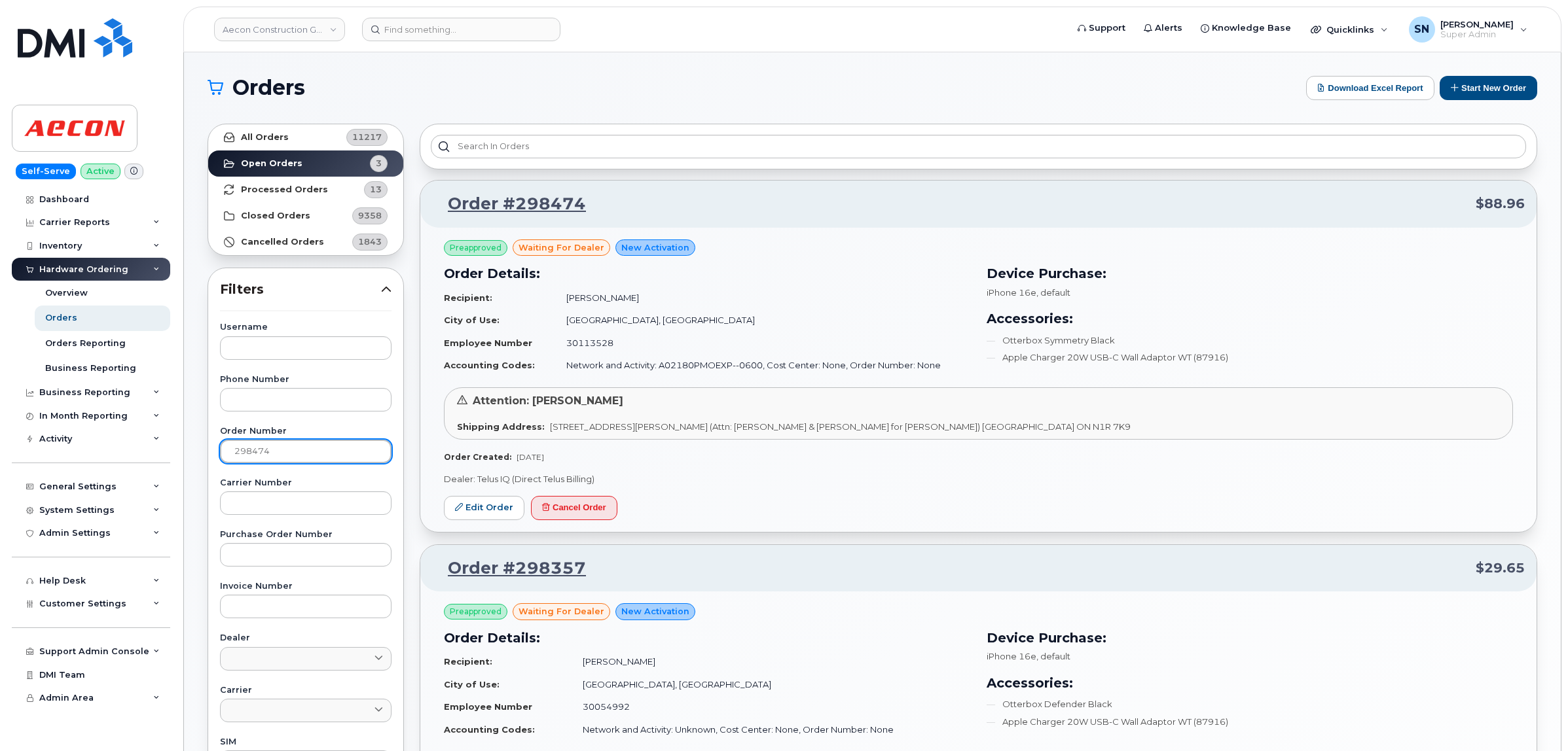
type input "298474"
click at [300, 136] on link "All Orders 11217" at bounding box center [306, 137] width 195 height 26
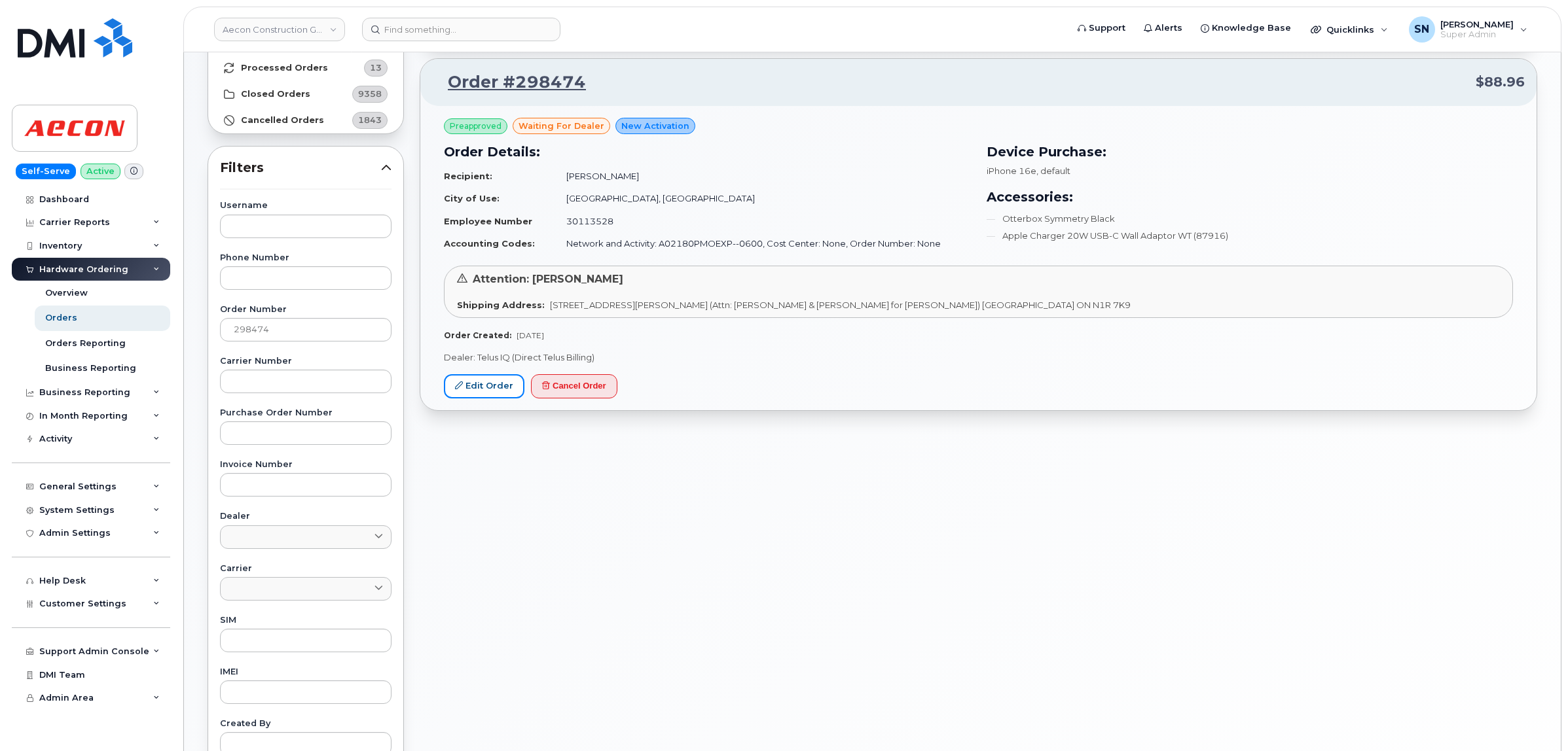
scroll to position [327, 0]
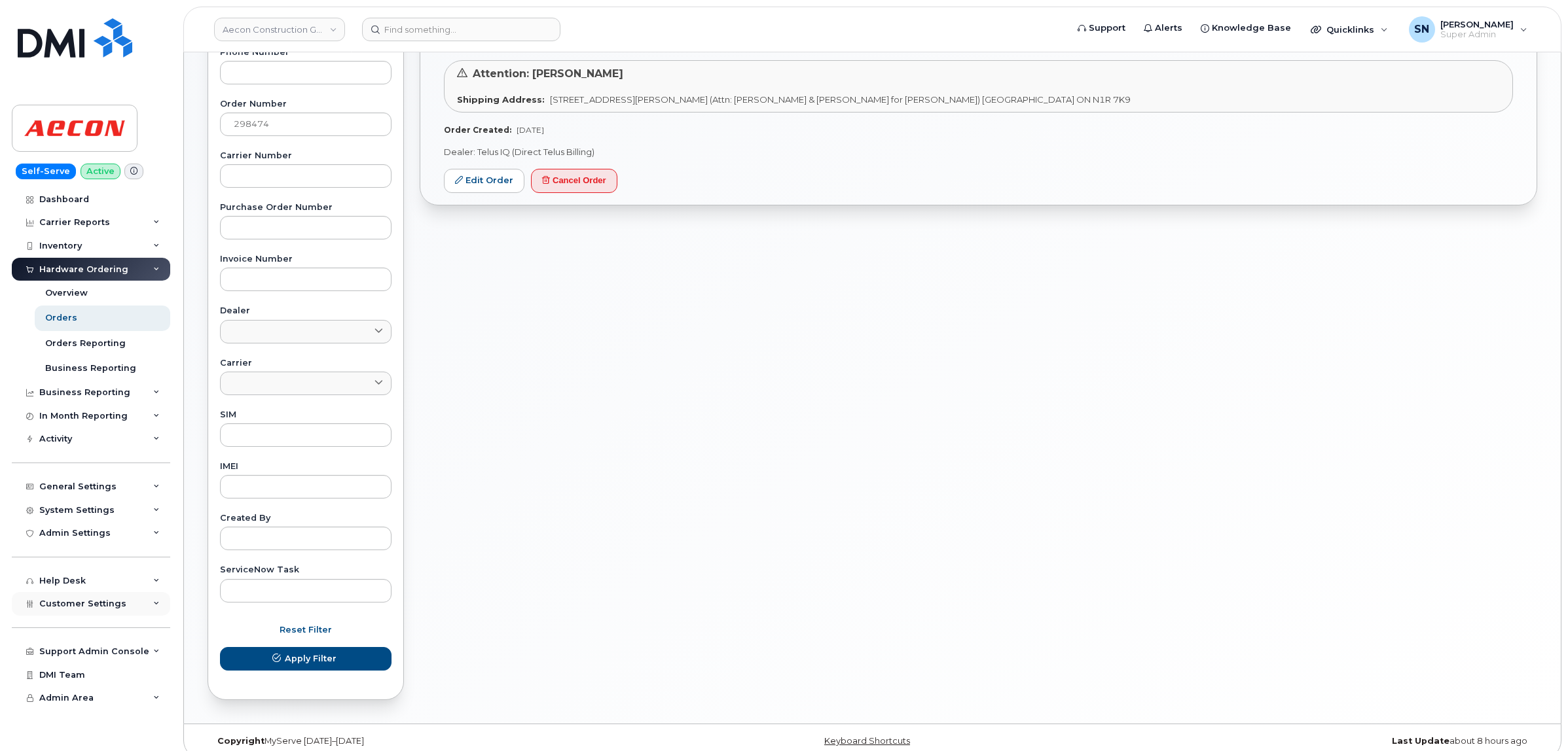
click at [74, 604] on span "Customer Settings" at bounding box center [83, 604] width 87 height 10
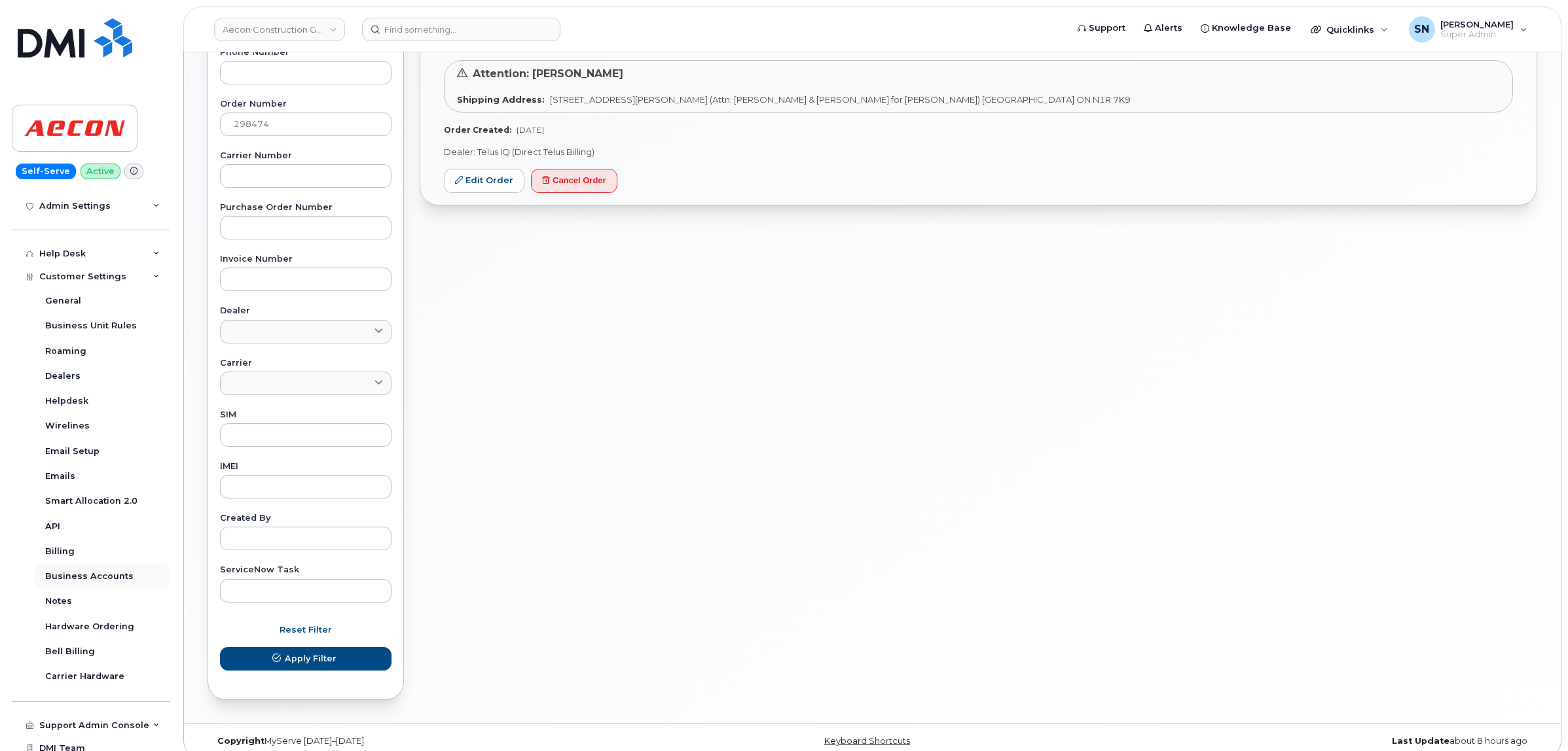
scroll to position [364, 0]
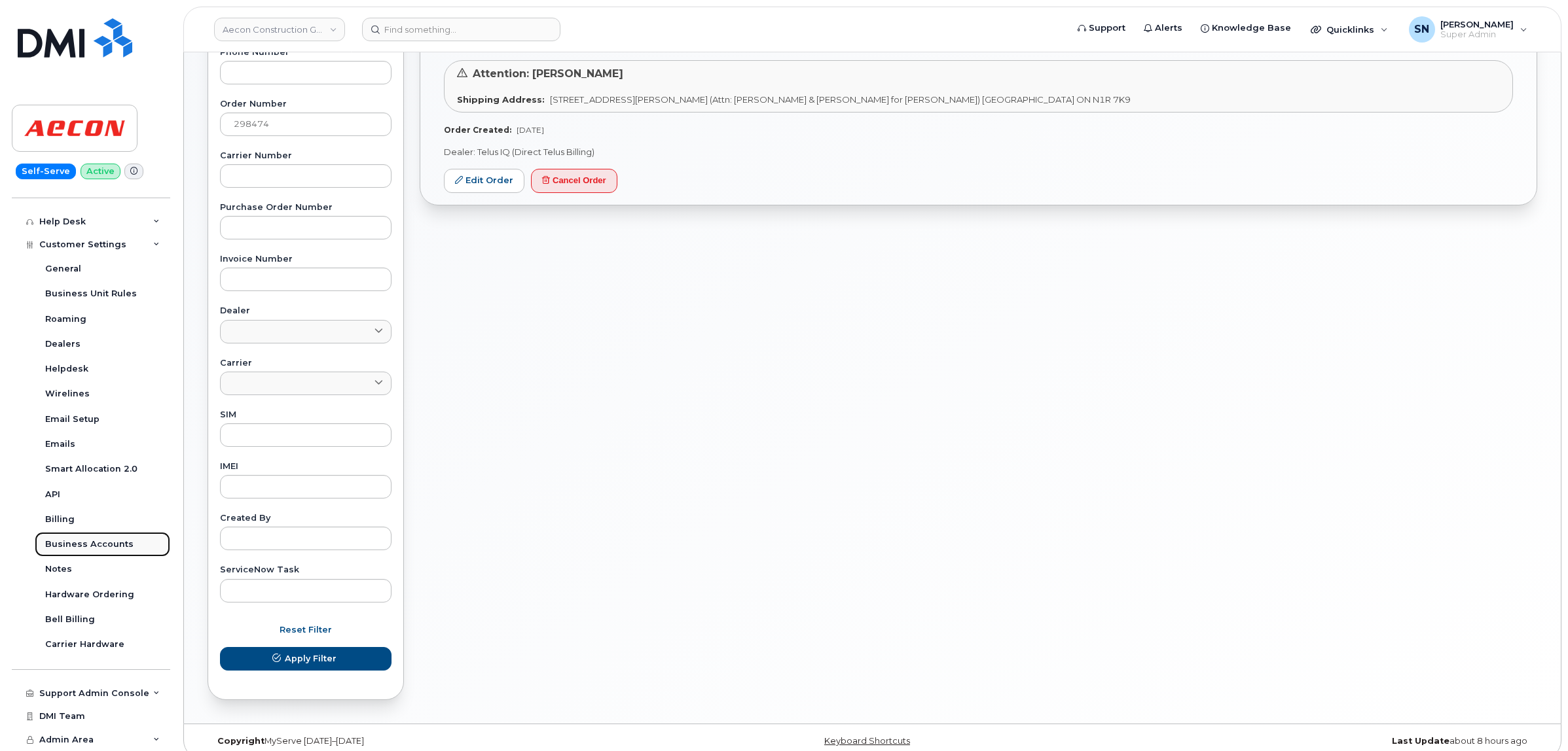
click at [93, 538] on div "Business Accounts" at bounding box center [88, 544] width 88 height 12
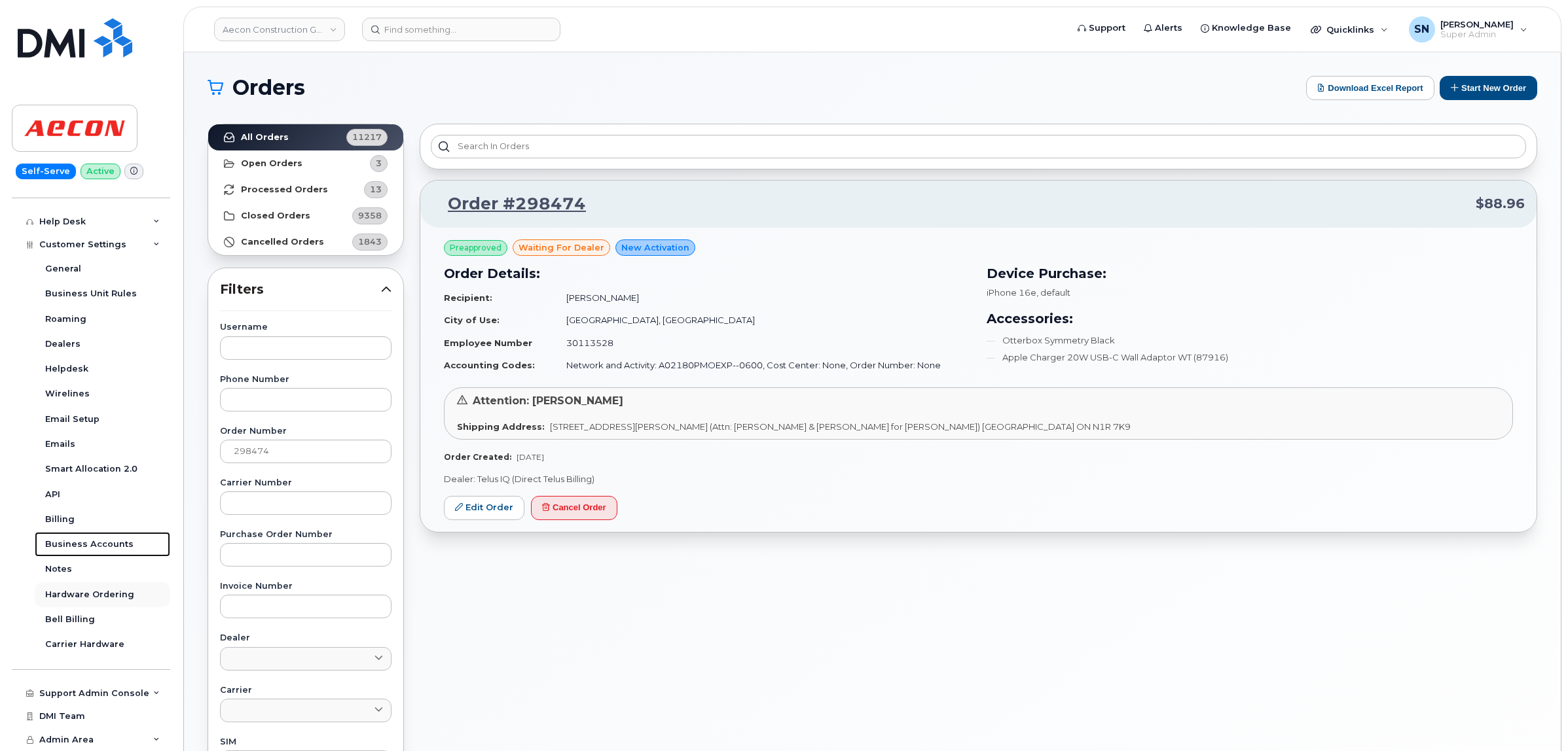
scroll to position [264, 0]
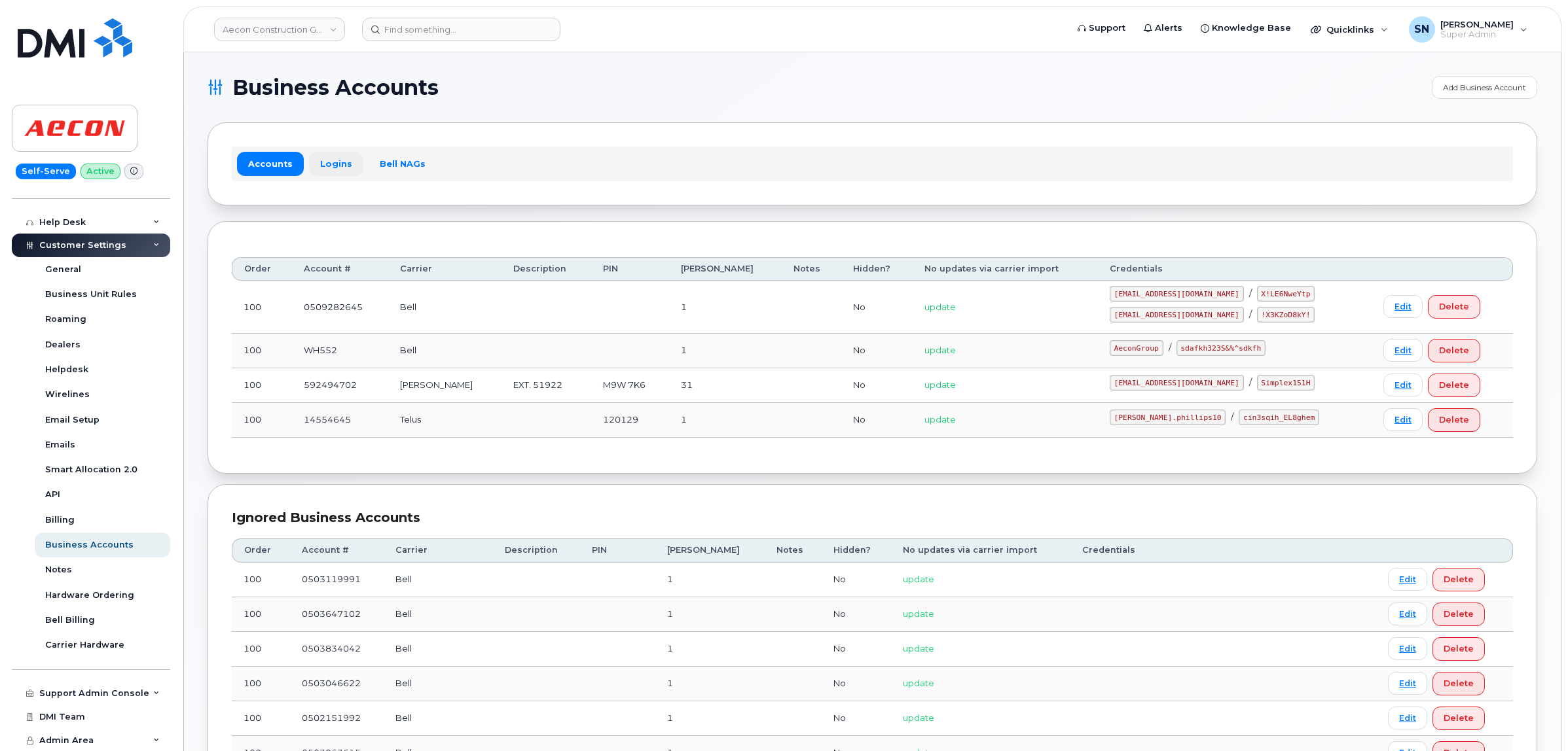
click at [326, 160] on link "Logins" at bounding box center [336, 164] width 55 height 24
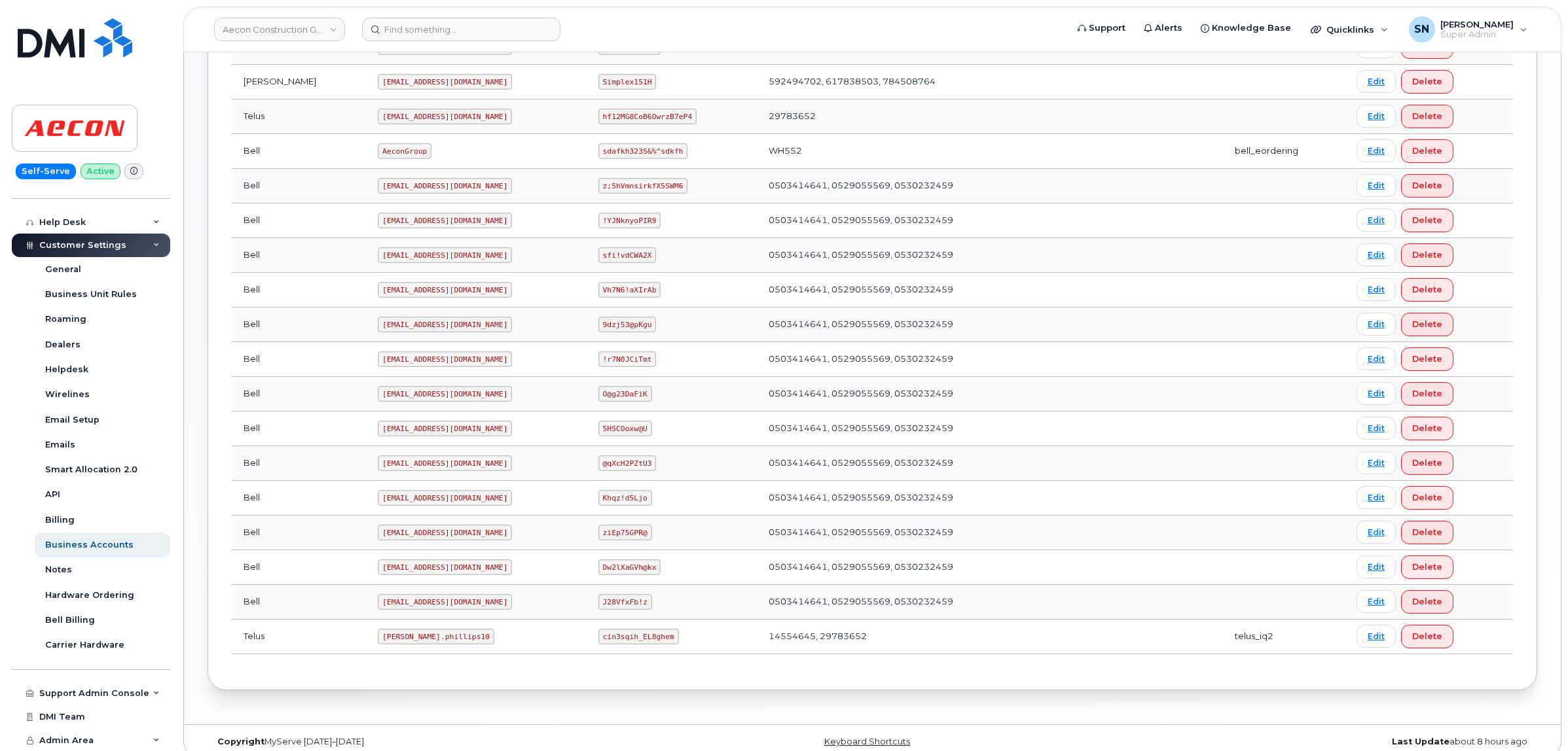
scroll to position [465, 0]
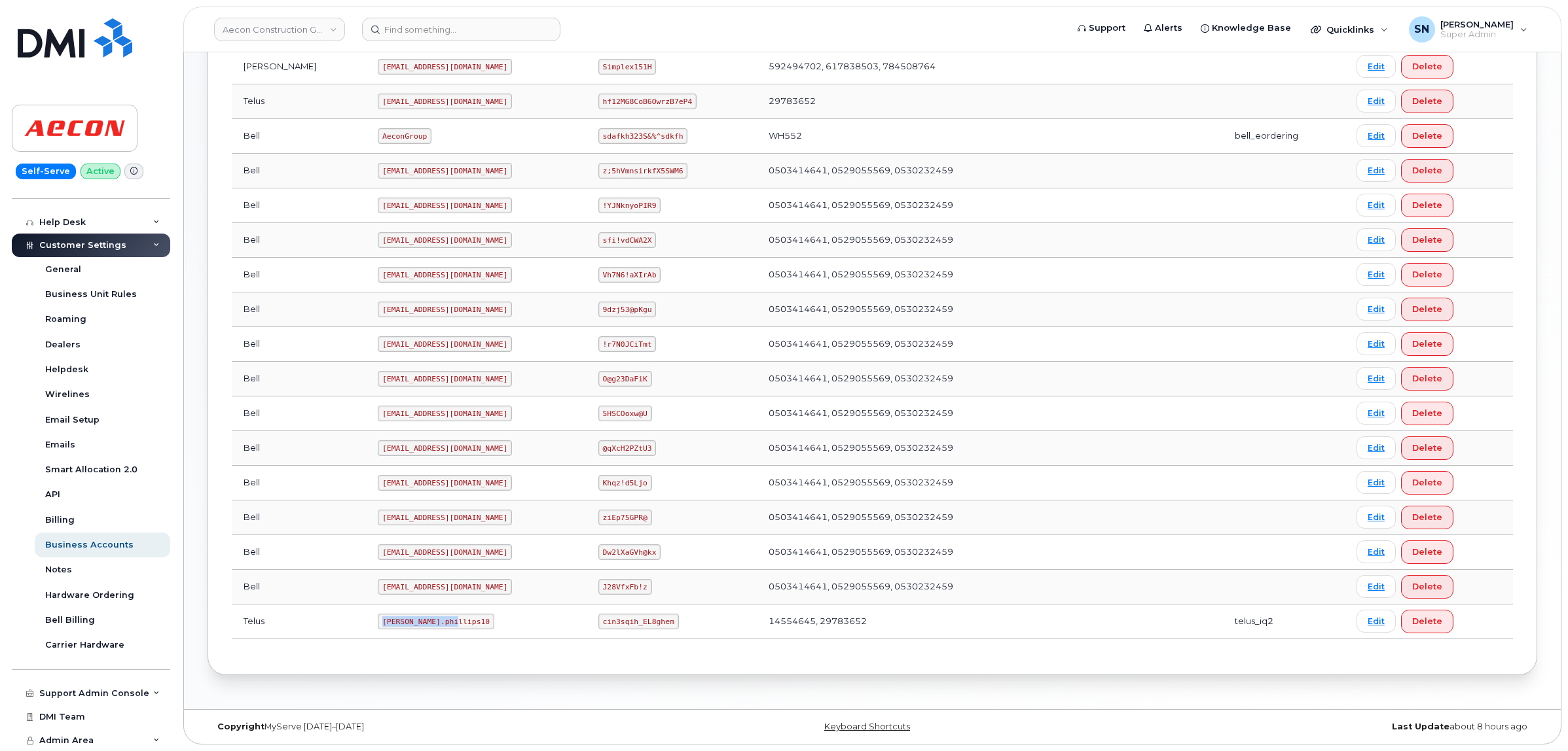
drag, startPoint x: 324, startPoint y: 623, endPoint x: 396, endPoint y: 630, distance: 72.3
click at [396, 630] on td "Taylor.phillips10" at bounding box center [475, 622] width 220 height 35
copy code "Taylor.phillips10"
drag, startPoint x: 580, startPoint y: 621, endPoint x: 647, endPoint y: 626, distance: 67.2
click at [647, 626] on code "cin3sqih_EL8ghem" at bounding box center [638, 622] width 80 height 16
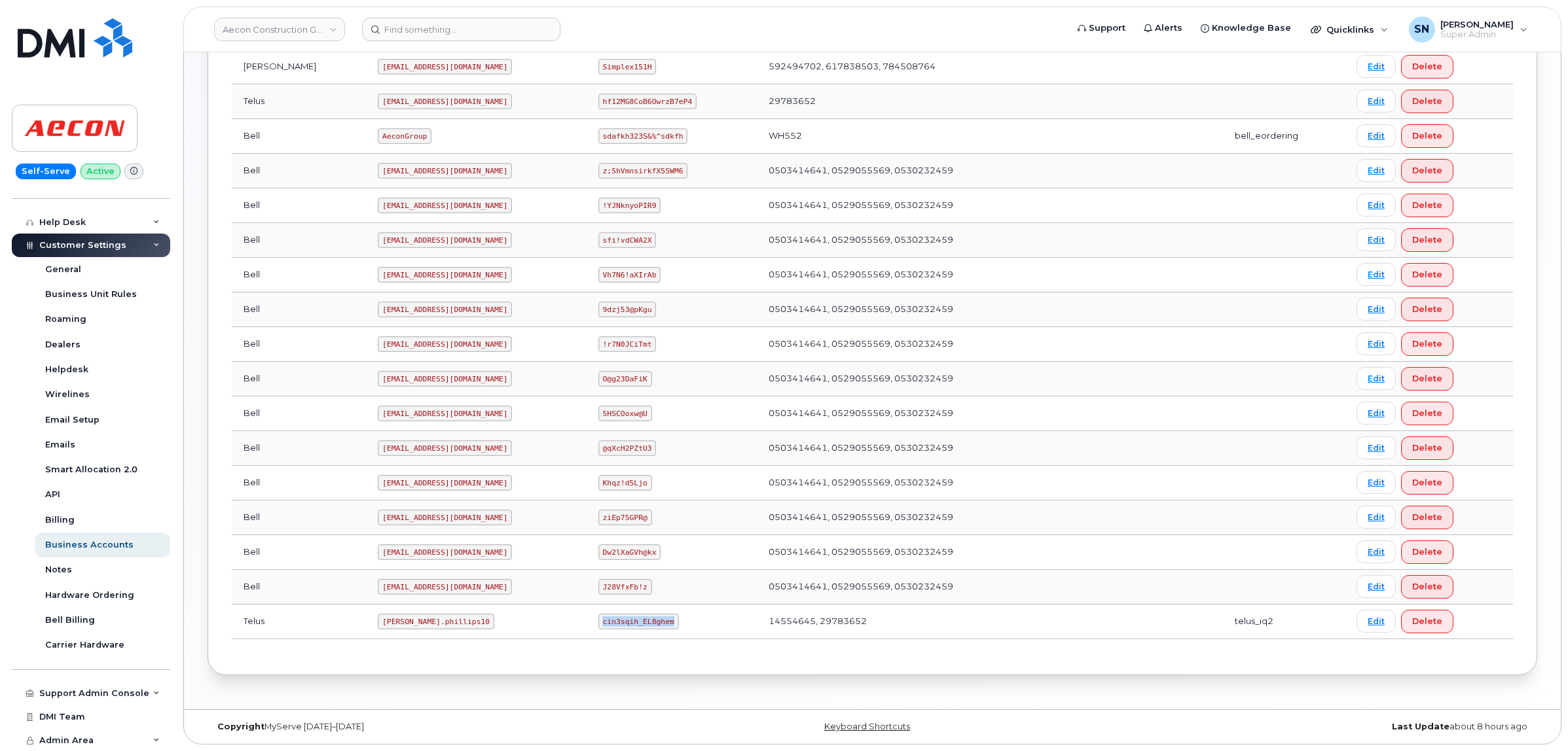
copy code "cin3sqih_EL8ghem"
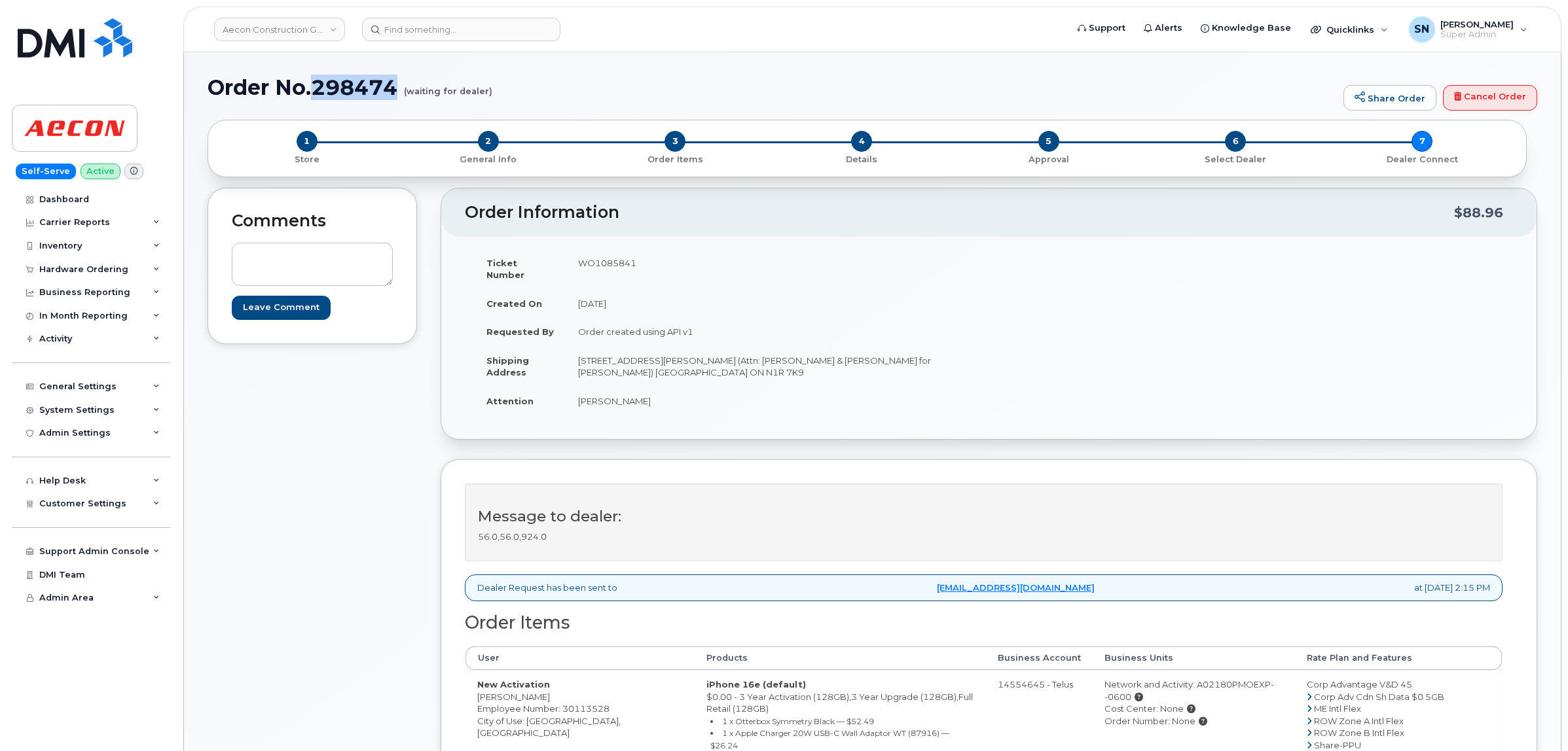
copy h1 "298474"
drag, startPoint x: 318, startPoint y: 86, endPoint x: 398, endPoint y: 98, distance: 80.9
click at [398, 98] on h1 "Order No.298474 (waiting for dealer)" at bounding box center [772, 86] width 1130 height 23
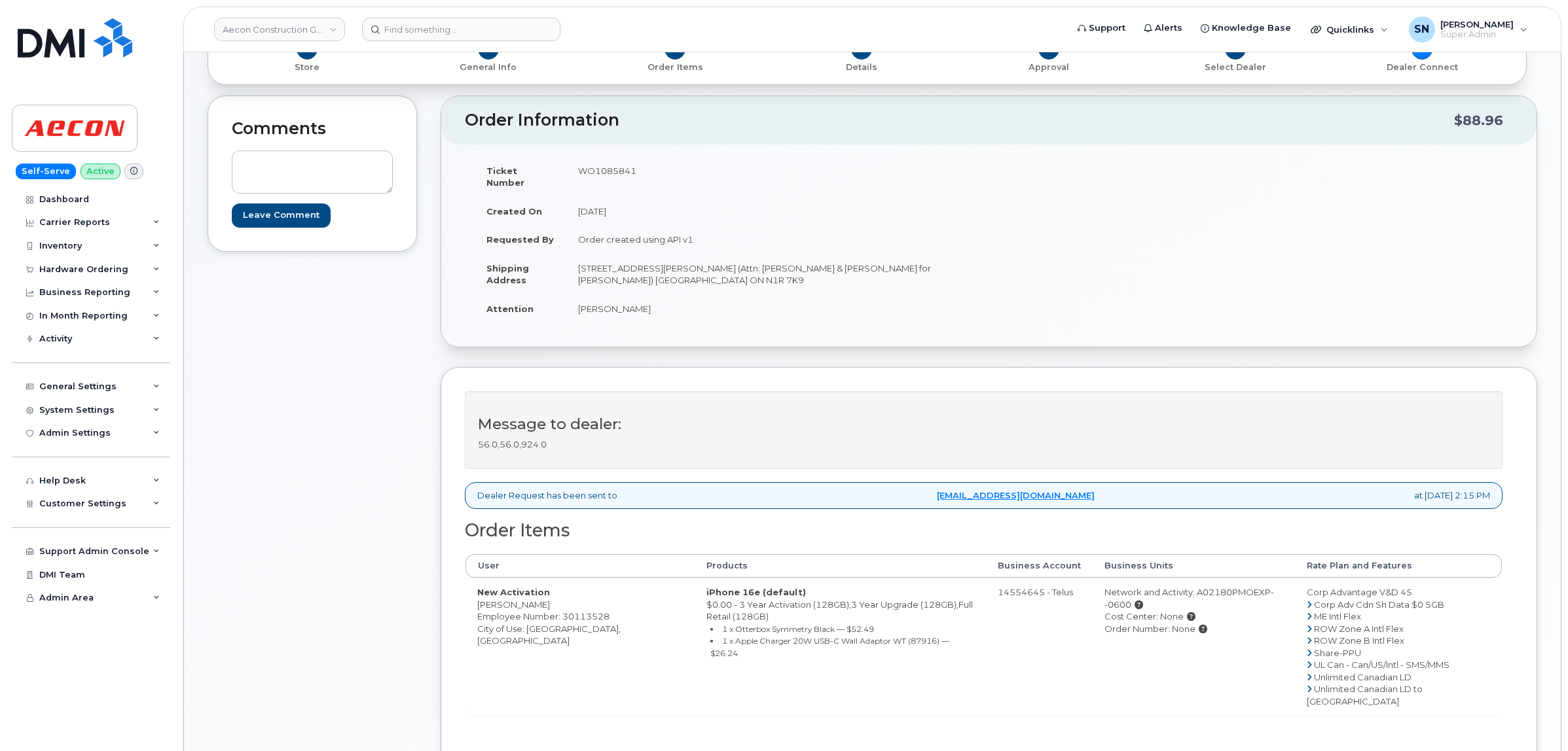
scroll to position [164, 0]
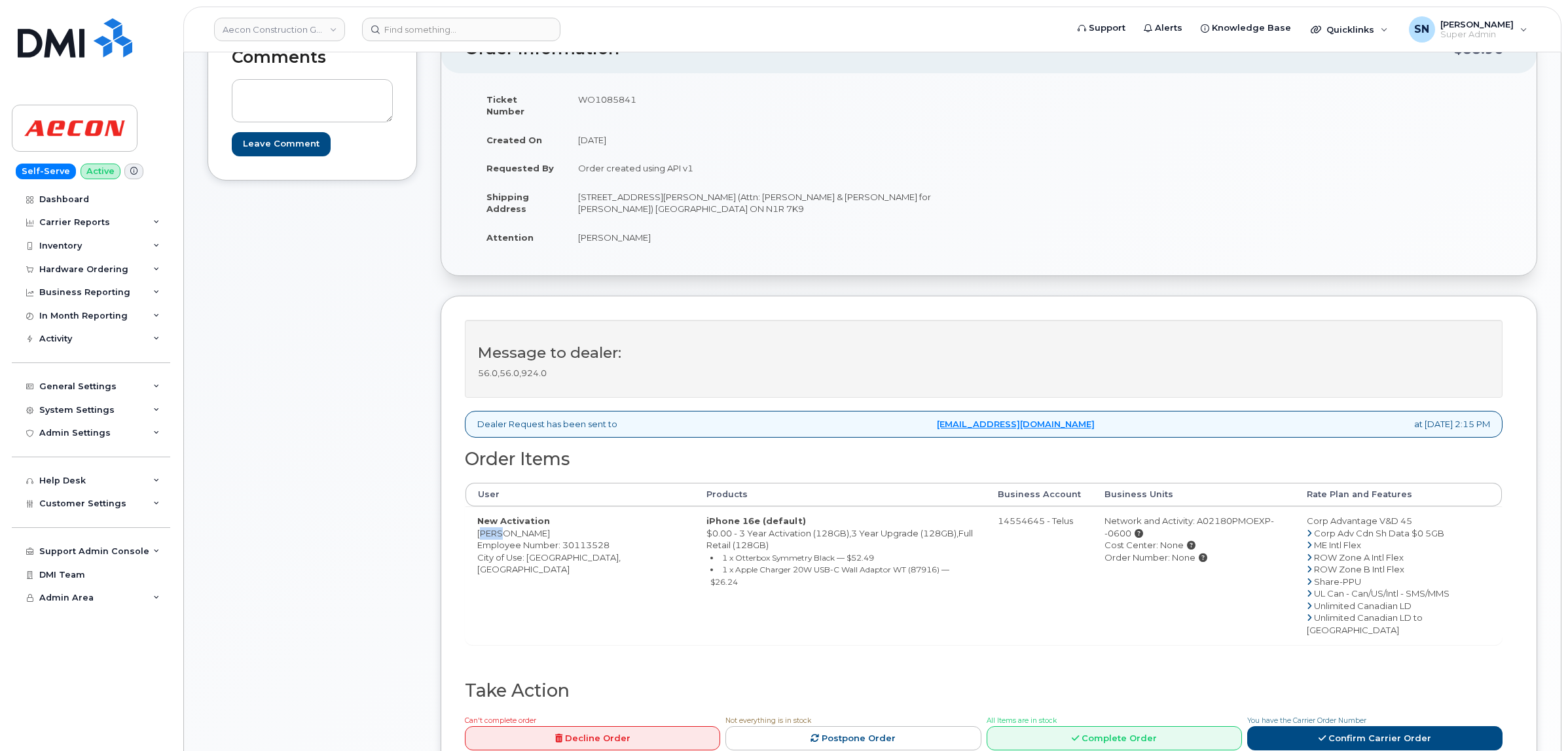
drag, startPoint x: 476, startPoint y: 522, endPoint x: 496, endPoint y: 525, distance: 20.2
click at [496, 525] on td "New Activation Tien Nguyen Employee Number: 30113528 City of Use: Cambridge, On…" at bounding box center [580, 575] width 230 height 138
copy td "Tien"
click at [521, 526] on td "New Activation Tien Nguyen Employee Number: 30113528 City of Use: Cambridge, On…" at bounding box center [580, 575] width 230 height 138
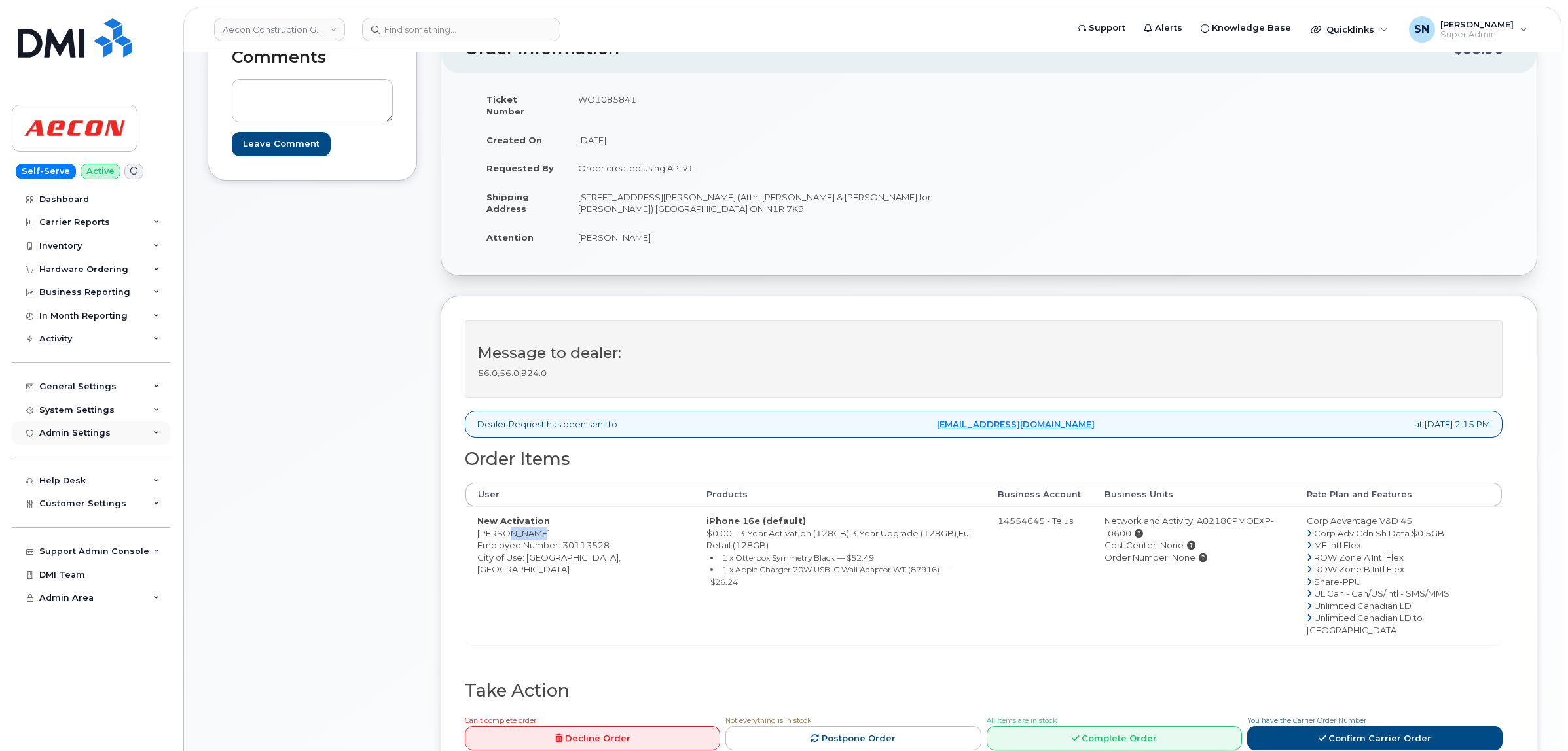
copy td "Nguyen"
click at [546, 547] on td "New Activation Tien Nguyen Employee Number: 30113528 City of Use: Cambridge, On…" at bounding box center [580, 575] width 230 height 138
copy td "Cambridge"
drag, startPoint x: 563, startPoint y: 571, endPoint x: 559, endPoint y: 563, distance: 8.9
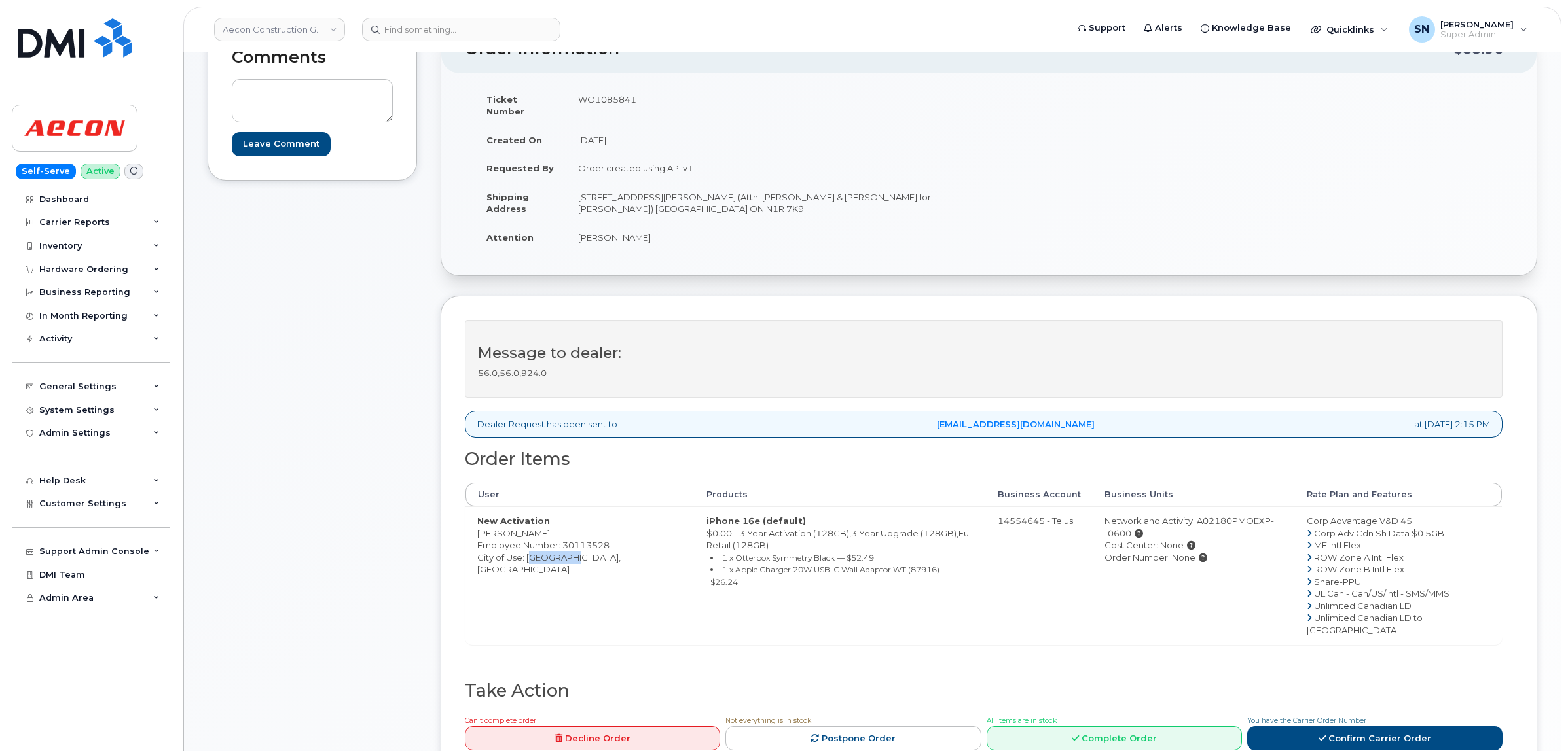
click at [563, 571] on td "New Activation Tien Nguyen Employee Number: 30113528 City of Use: Cambridge, On…" at bounding box center [580, 575] width 230 height 138
drag, startPoint x: 525, startPoint y: 544, endPoint x: 612, endPoint y: 553, distance: 87.5
click at [612, 553] on td "New Activation Tien Nguyen Employee Number: 30113528 City of Use: Cambridge, On…" at bounding box center [580, 575] width 230 height 138
copy td "Cambridge, Ontario"
click at [603, 102] on td "WO1085841" at bounding box center [773, 105] width 413 height 41
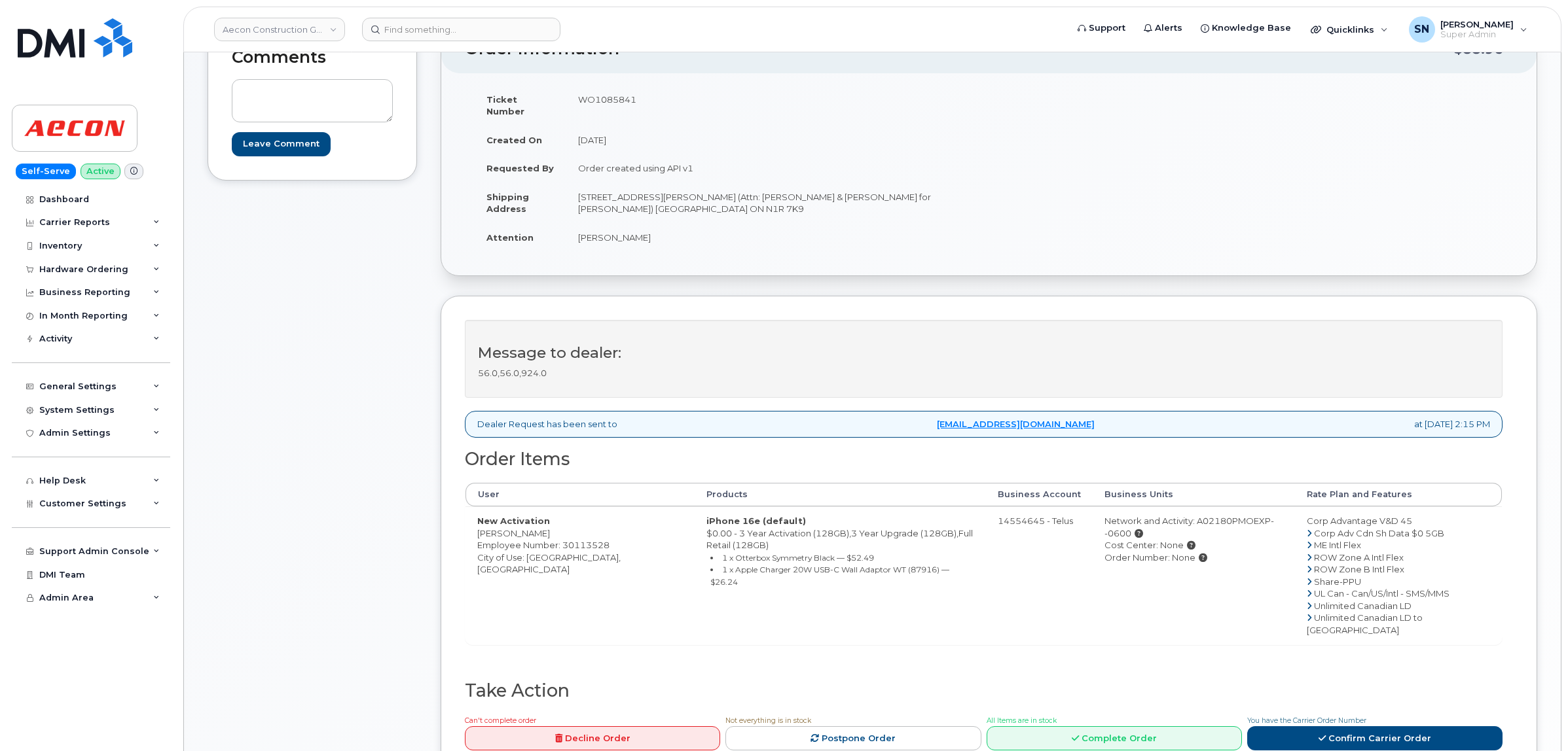
click at [603, 102] on td "WO1085841" at bounding box center [773, 105] width 413 height 41
copy td "WO1085841"
drag, startPoint x: 579, startPoint y: 225, endPoint x: 596, endPoint y: 227, distance: 17.1
click at [596, 227] on td "Tien Nguyen" at bounding box center [773, 237] width 413 height 29
copy td "Tien"
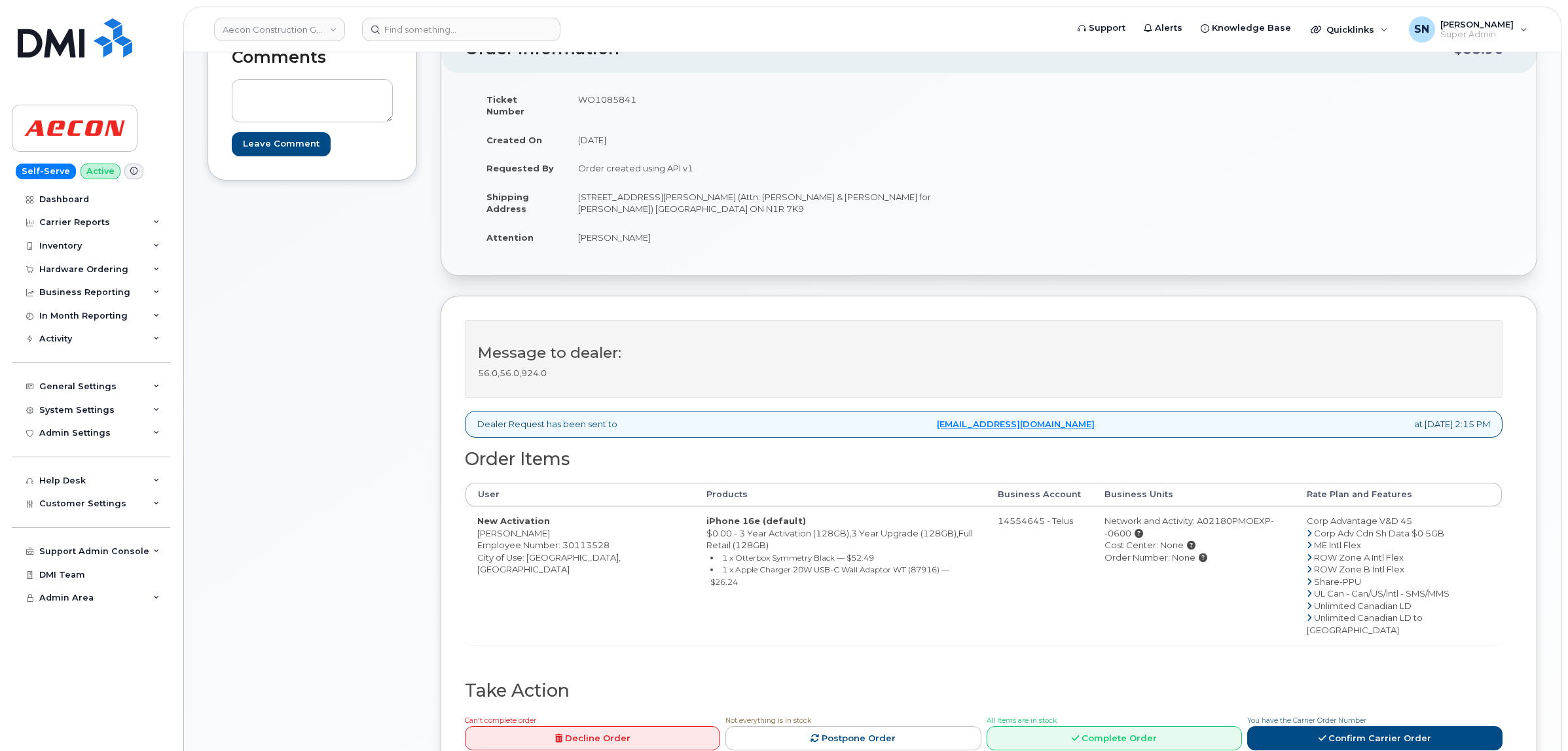
click at [613, 225] on td "Tien Nguyen" at bounding box center [773, 237] width 413 height 29
copy td "Nguyen"
drag, startPoint x: 577, startPoint y: 182, endPoint x: 658, endPoint y: 185, distance: 81.1
click at [658, 185] on td "150 Sheldon Drive (Attn: David LeClerc & Daman Bhamra for Tien Nguyen) Cambridg…" at bounding box center [773, 203] width 413 height 41
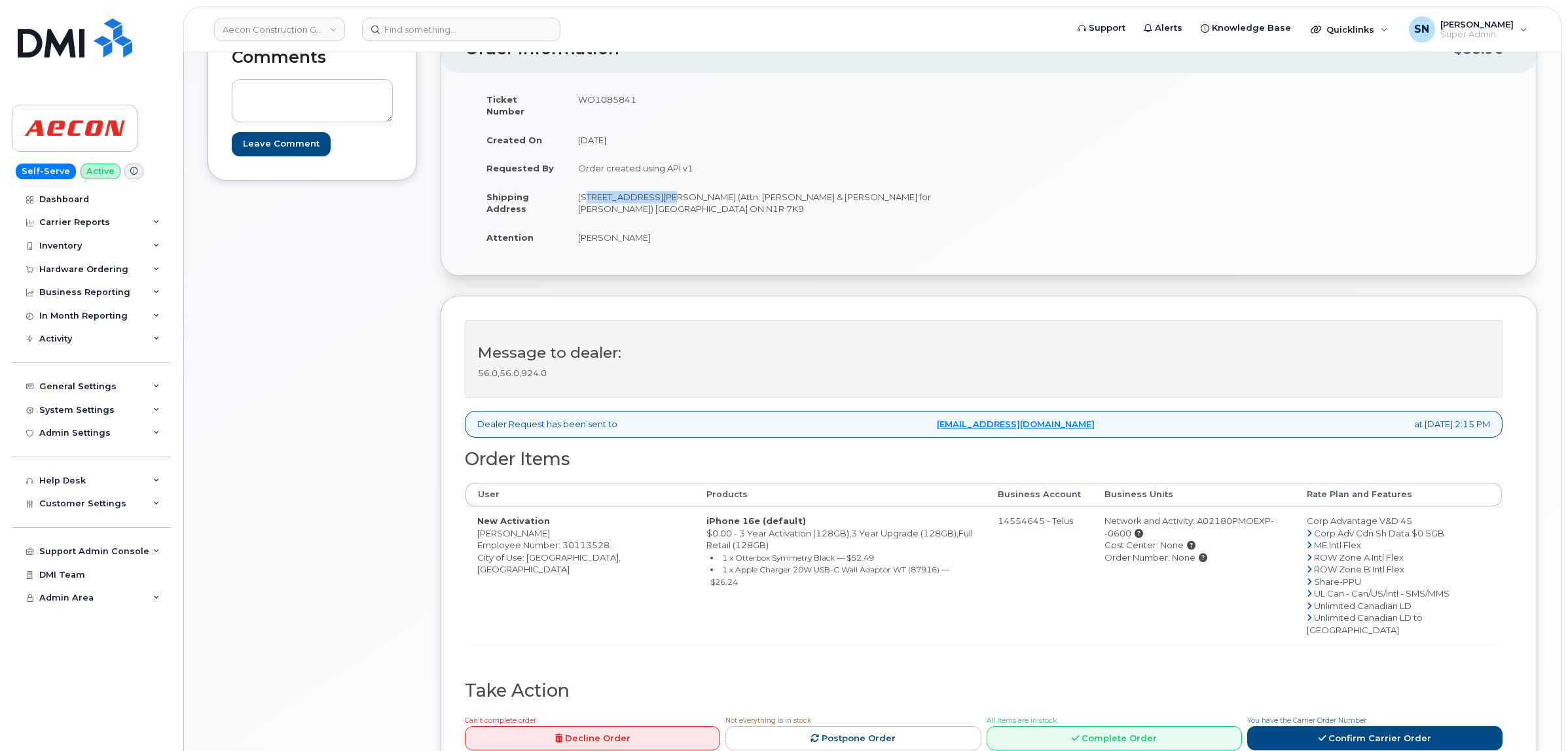
copy td "150 Sheldon Drive"
click at [910, 183] on td "150 Sheldon Drive (Attn: David LeClerc & Daman Bhamra for Tien Nguyen) Cambridg…" at bounding box center [773, 203] width 413 height 41
copy td "Cambridge"
drag, startPoint x: 917, startPoint y: 229, endPoint x: 760, endPoint y: 229, distance: 157.0
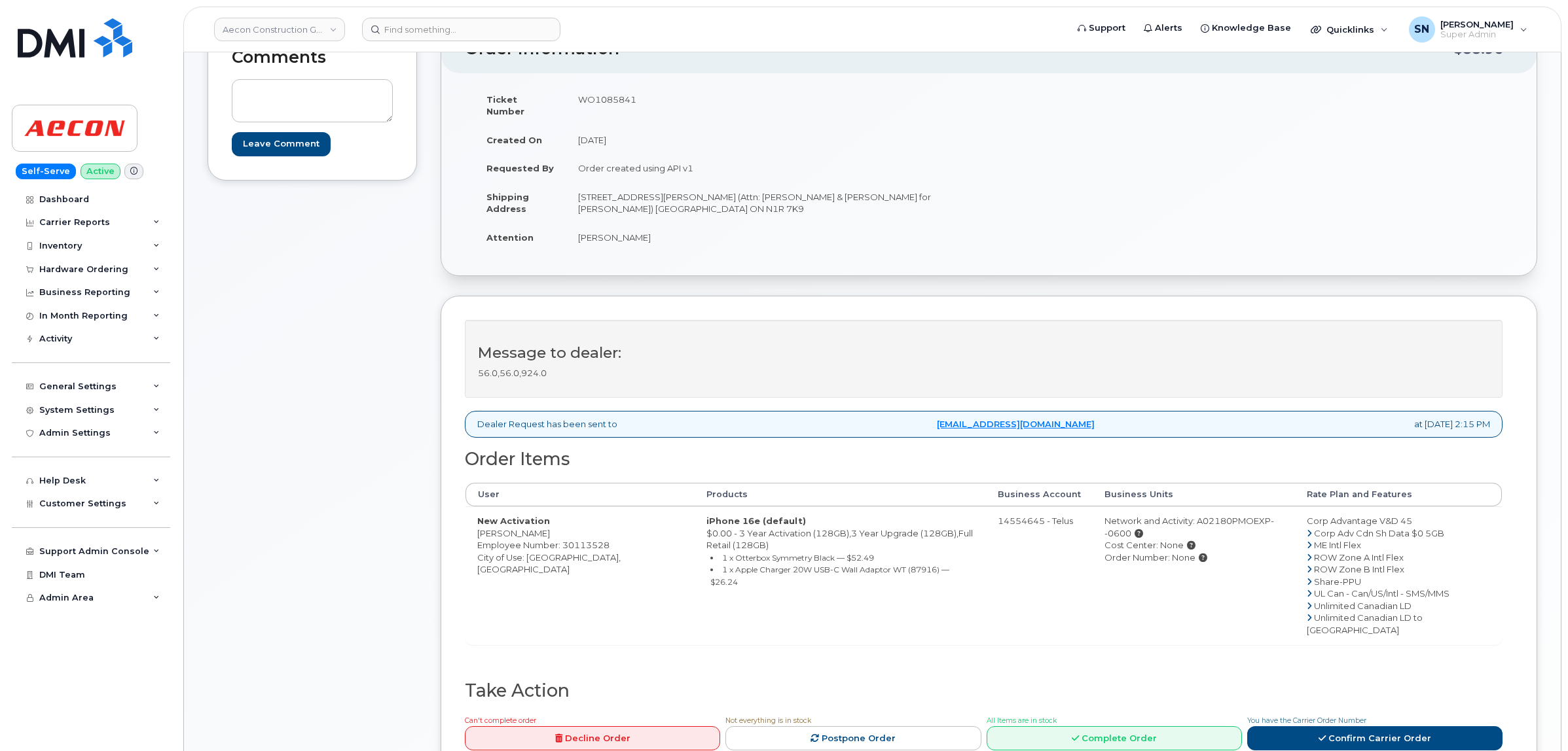
click at [913, 229] on td "Tien Nguyen" at bounding box center [773, 237] width 413 height 29
drag, startPoint x: 577, startPoint y: 201, endPoint x: 617, endPoint y: 202, distance: 40.0
click at [617, 202] on td "150 Sheldon Drive (Attn: David LeClerc & Daman Bhamra for Tien Nguyen) Cambridg…" at bounding box center [773, 203] width 413 height 41
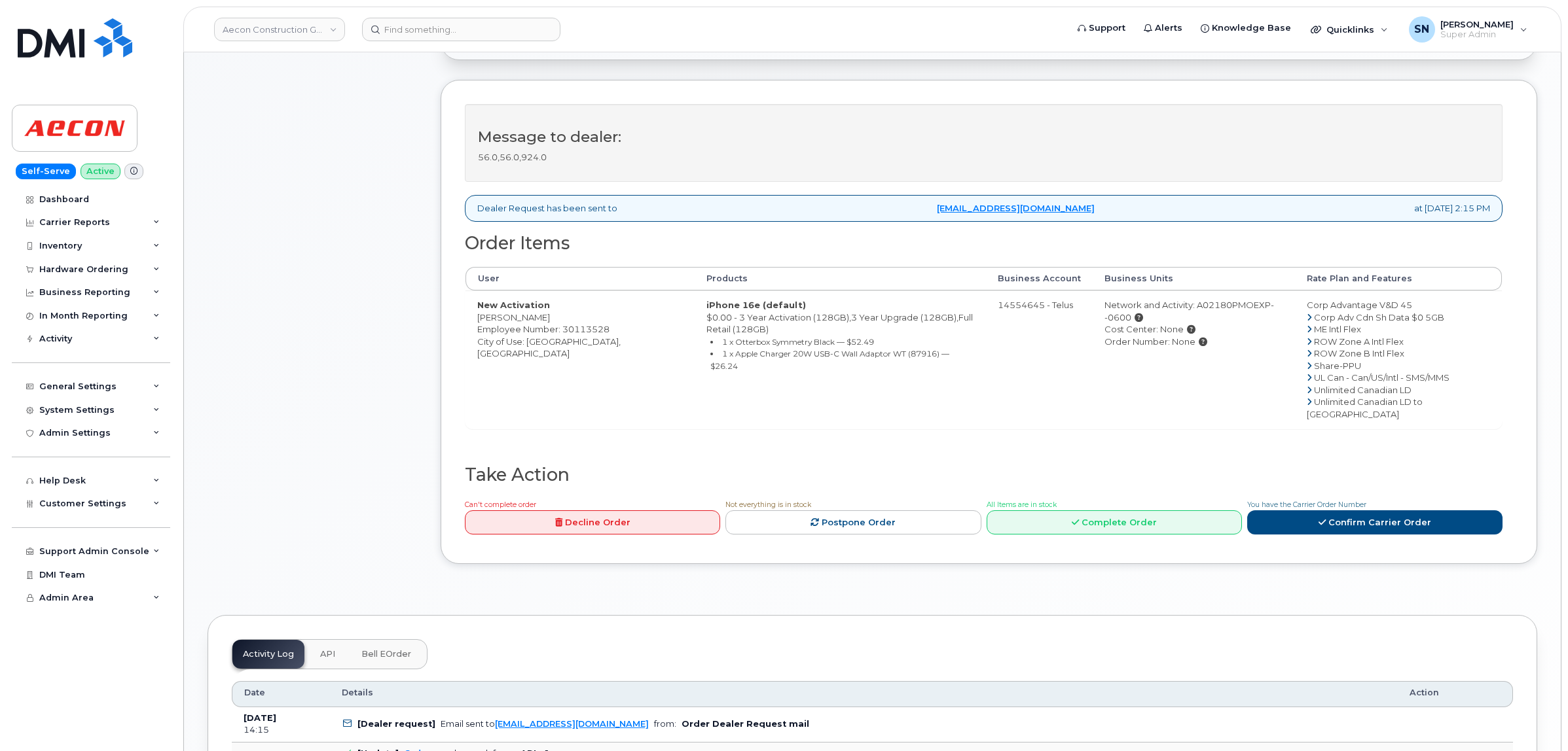
scroll to position [409, 0]
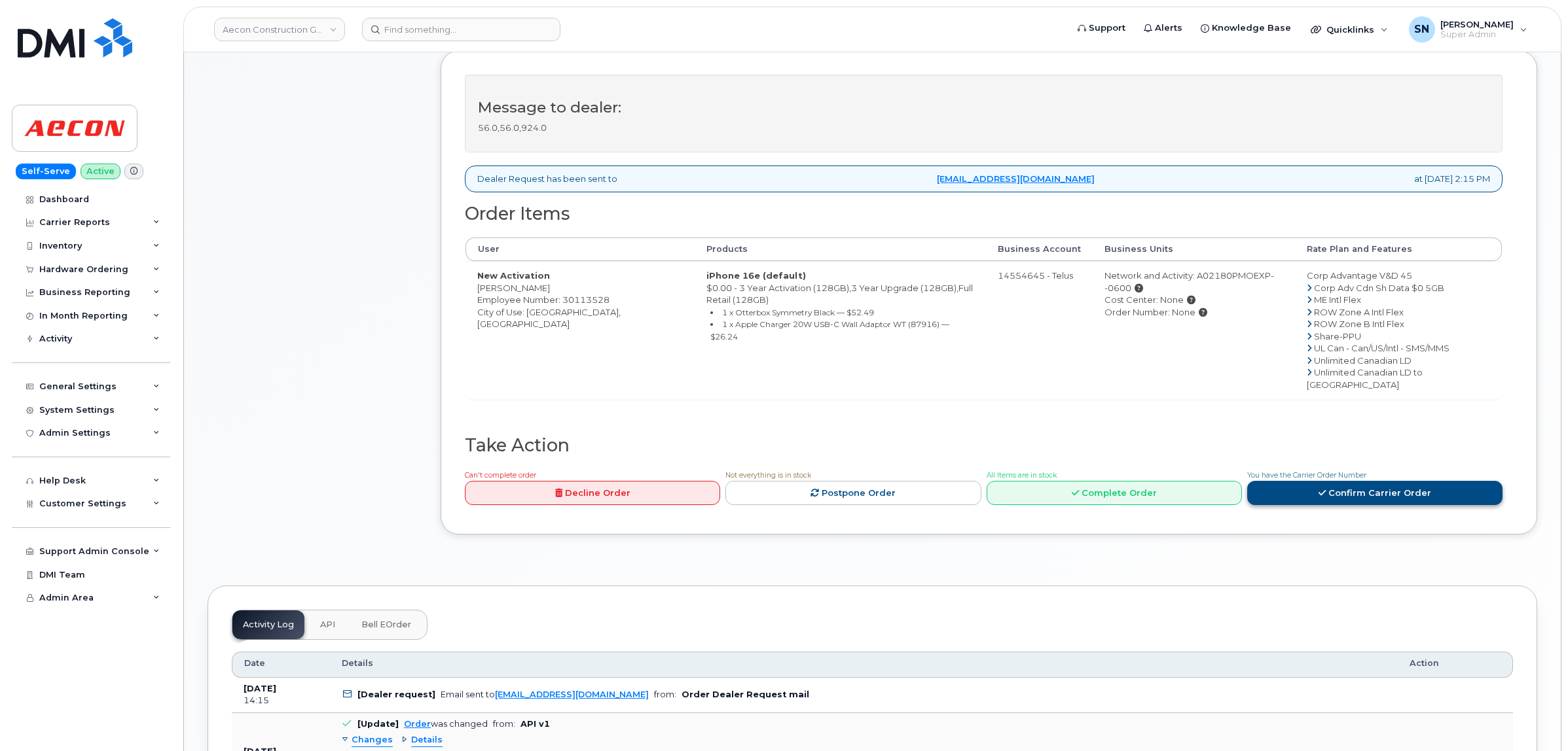
click at [1397, 481] on link "Confirm Carrier Order" at bounding box center [1374, 493] width 255 height 24
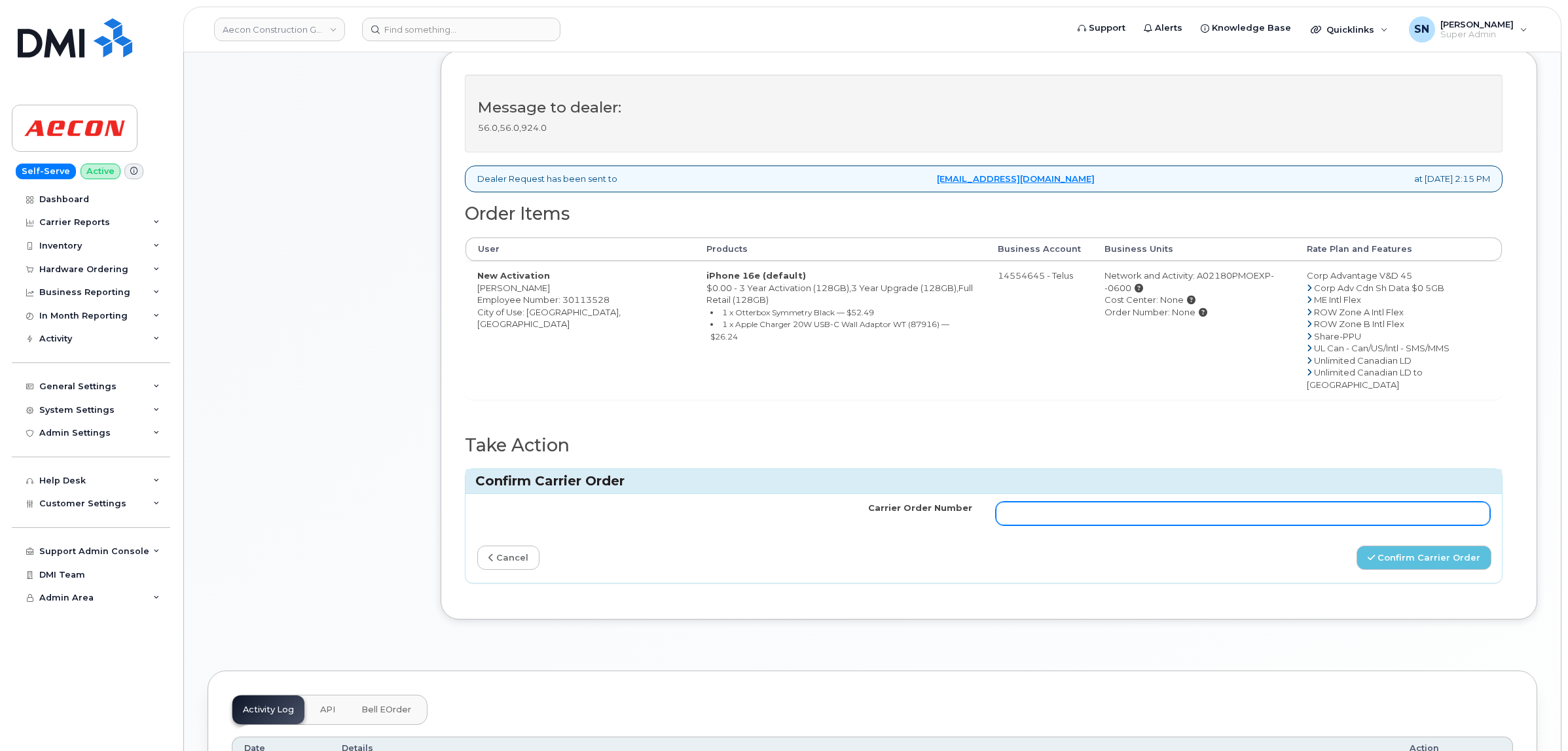
click at [1317, 502] on input "Carrier Order Number" at bounding box center [1243, 514] width 495 height 24
paste input "TL60020451"
type input "TL60020451"
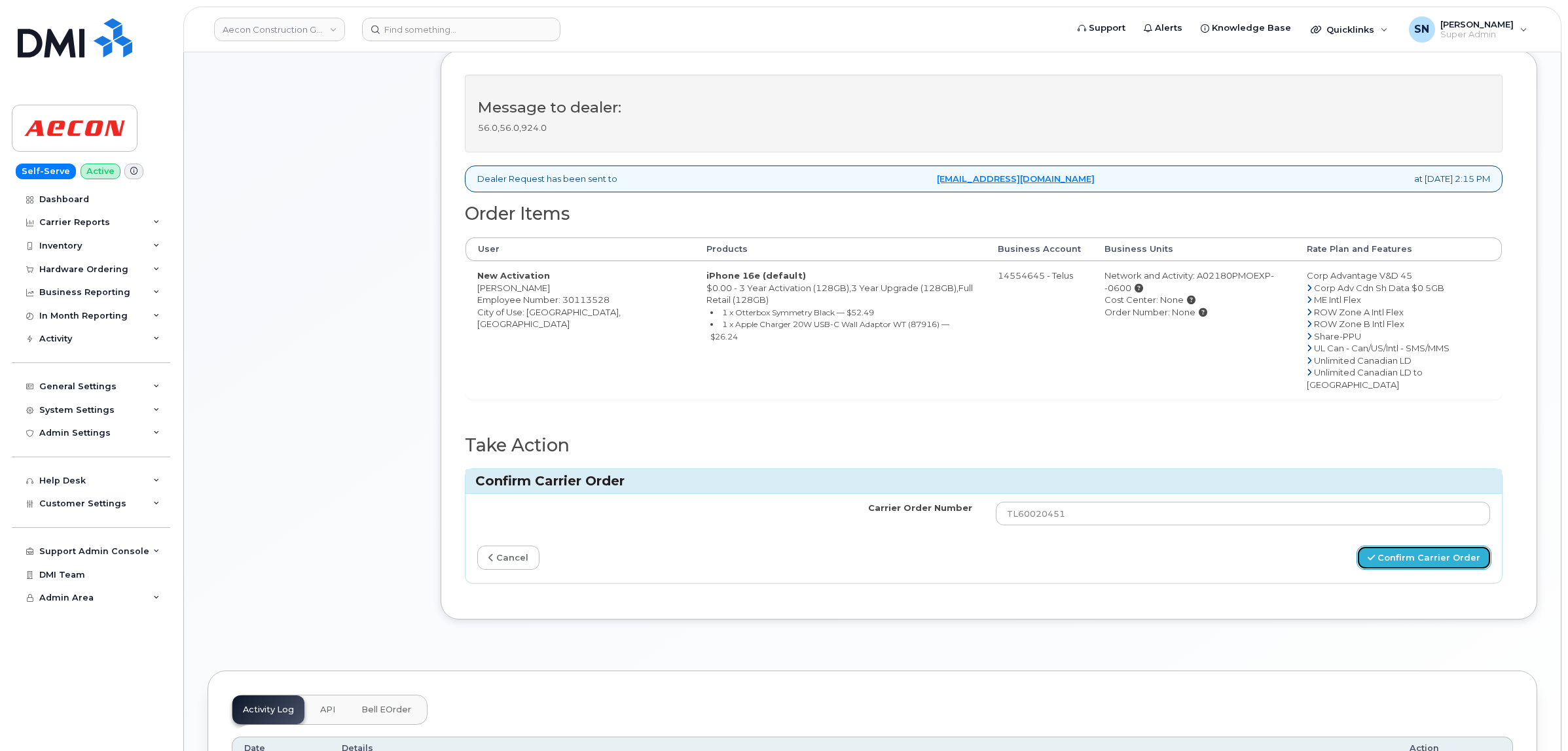
click at [1410, 546] on button "Confirm Carrier Order" at bounding box center [1424, 558] width 135 height 24
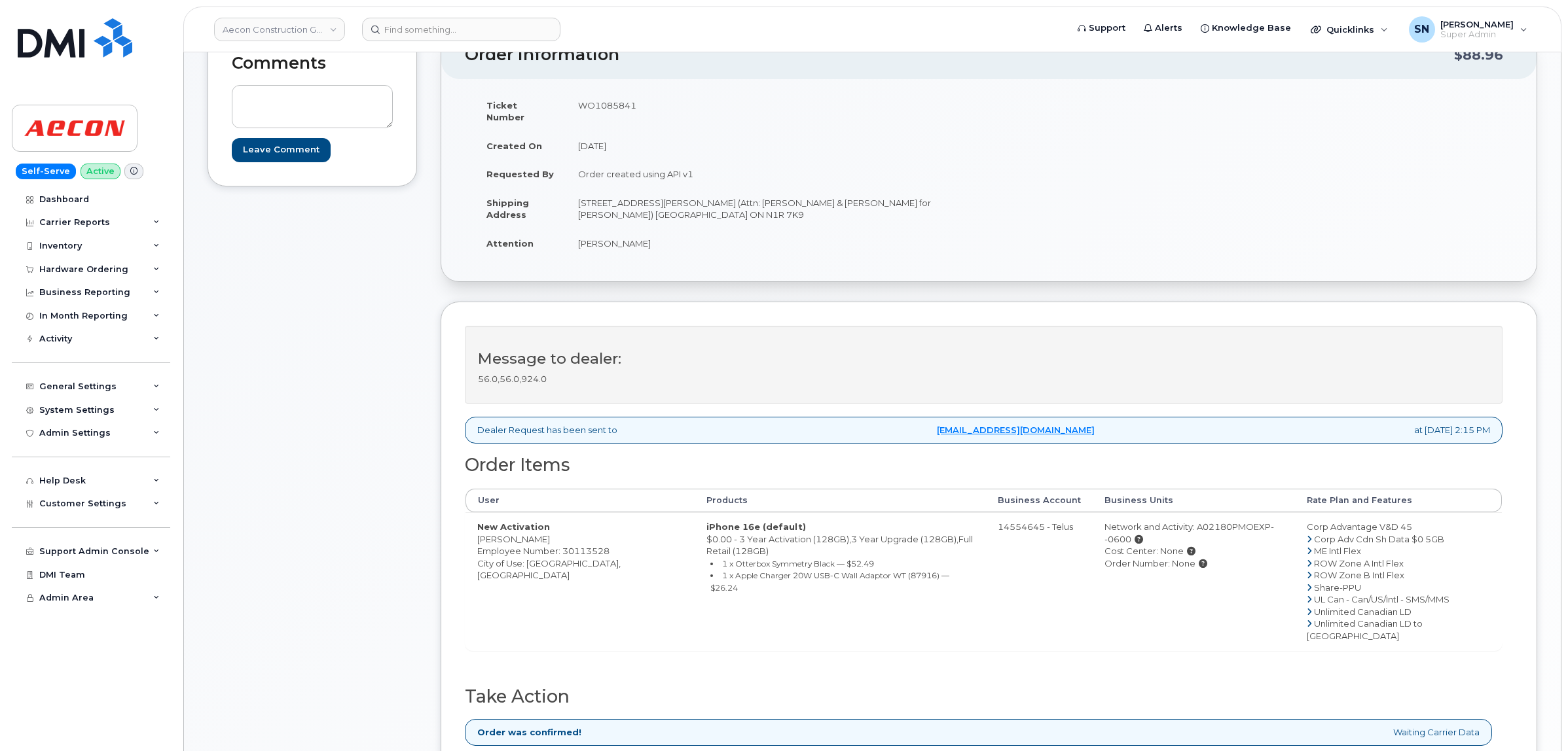
scroll to position [164, 0]
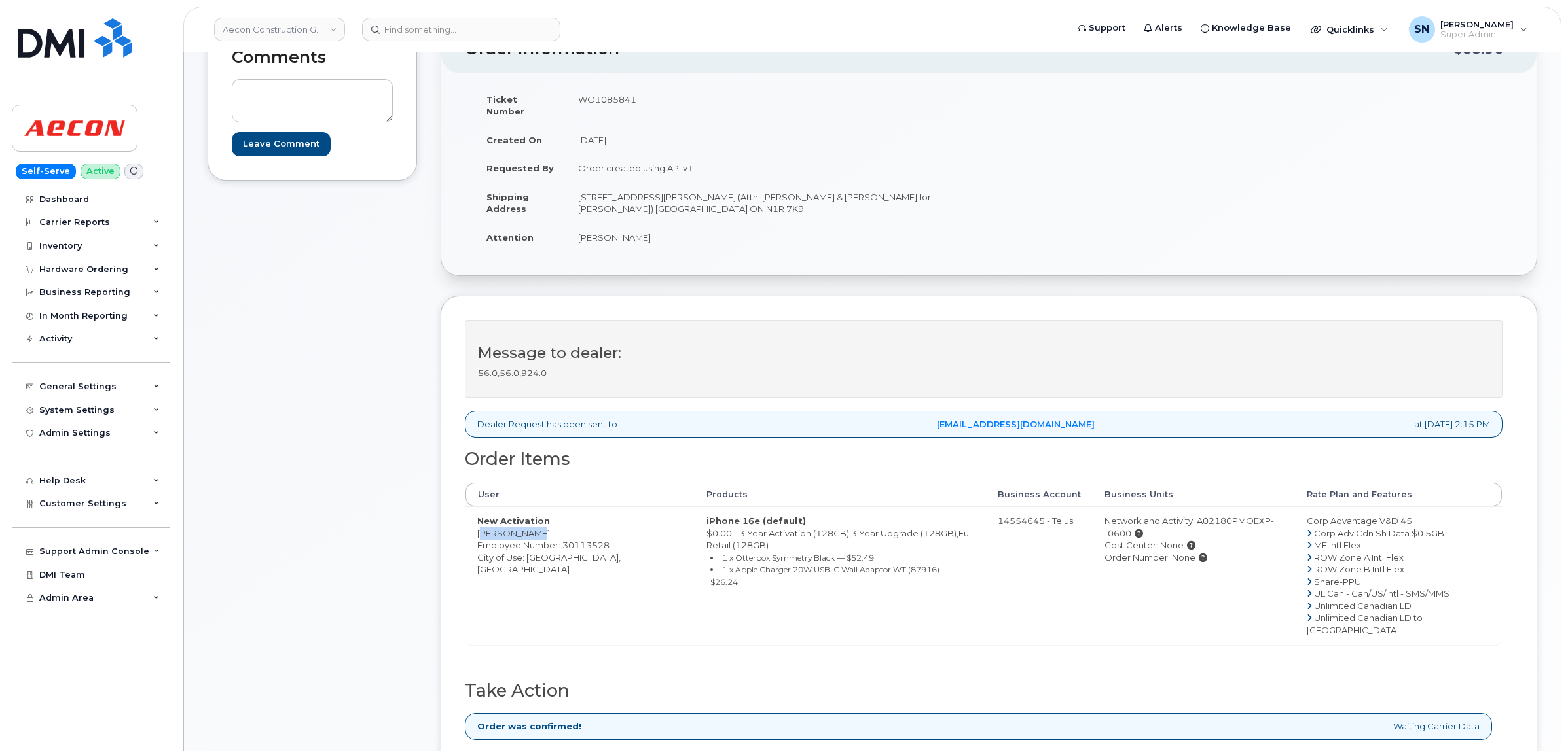
drag, startPoint x: 492, startPoint y: 524, endPoint x: 535, endPoint y: 525, distance: 43.0
click at [535, 525] on td "New Activation [PERSON_NAME] Employee Number: 30113528 City of Use: [GEOGRAPHIC…" at bounding box center [580, 575] width 230 height 138
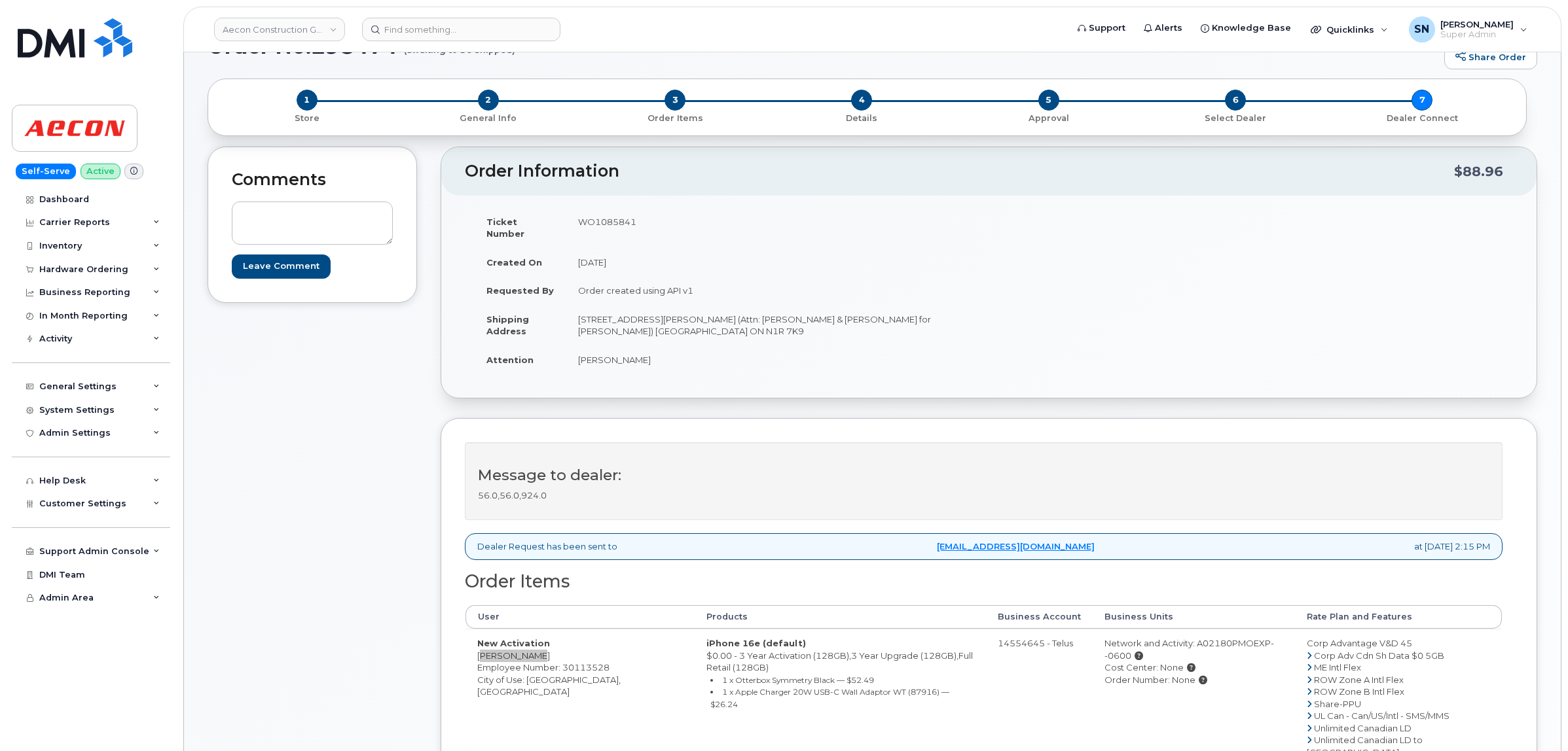
scroll to position [81, 0]
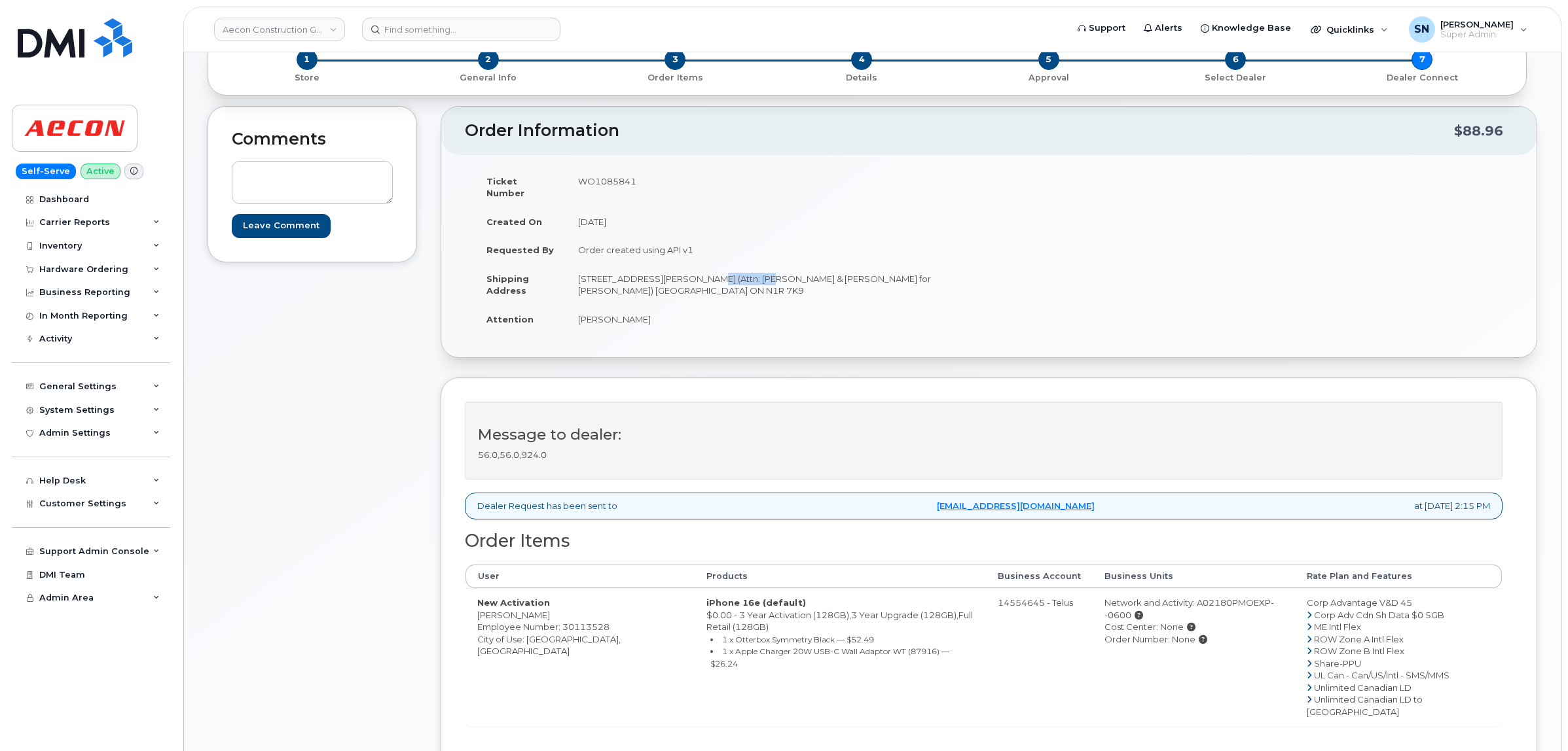
drag, startPoint x: 686, startPoint y: 269, endPoint x: 742, endPoint y: 267, distance: 56.0
click at [743, 268] on td "[STREET_ADDRESS][PERSON_NAME] (Attn: [PERSON_NAME] & [PERSON_NAME] for [PERSON_…" at bounding box center [773, 284] width 413 height 41
copy td "[PERSON_NAME]"
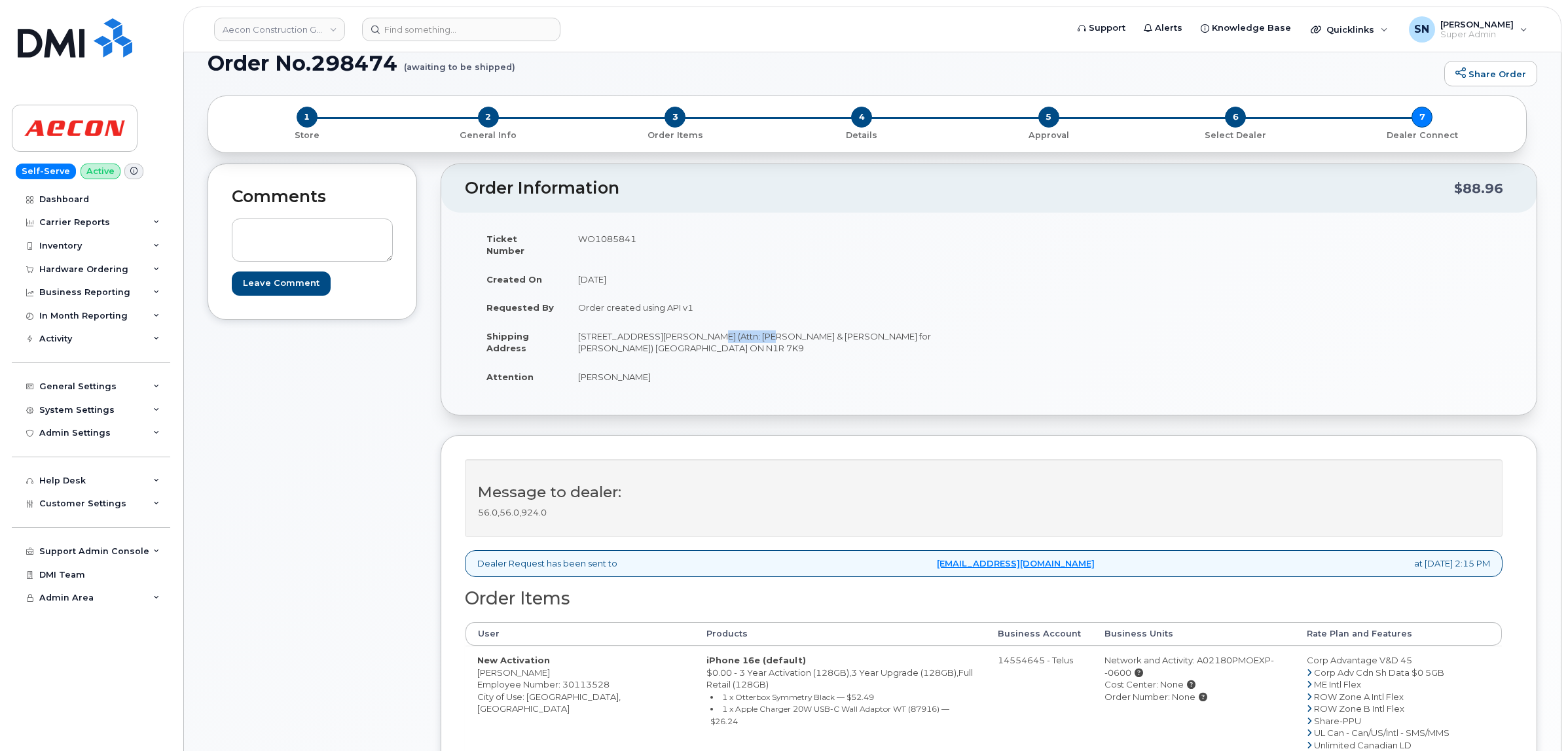
scroll to position [0, 0]
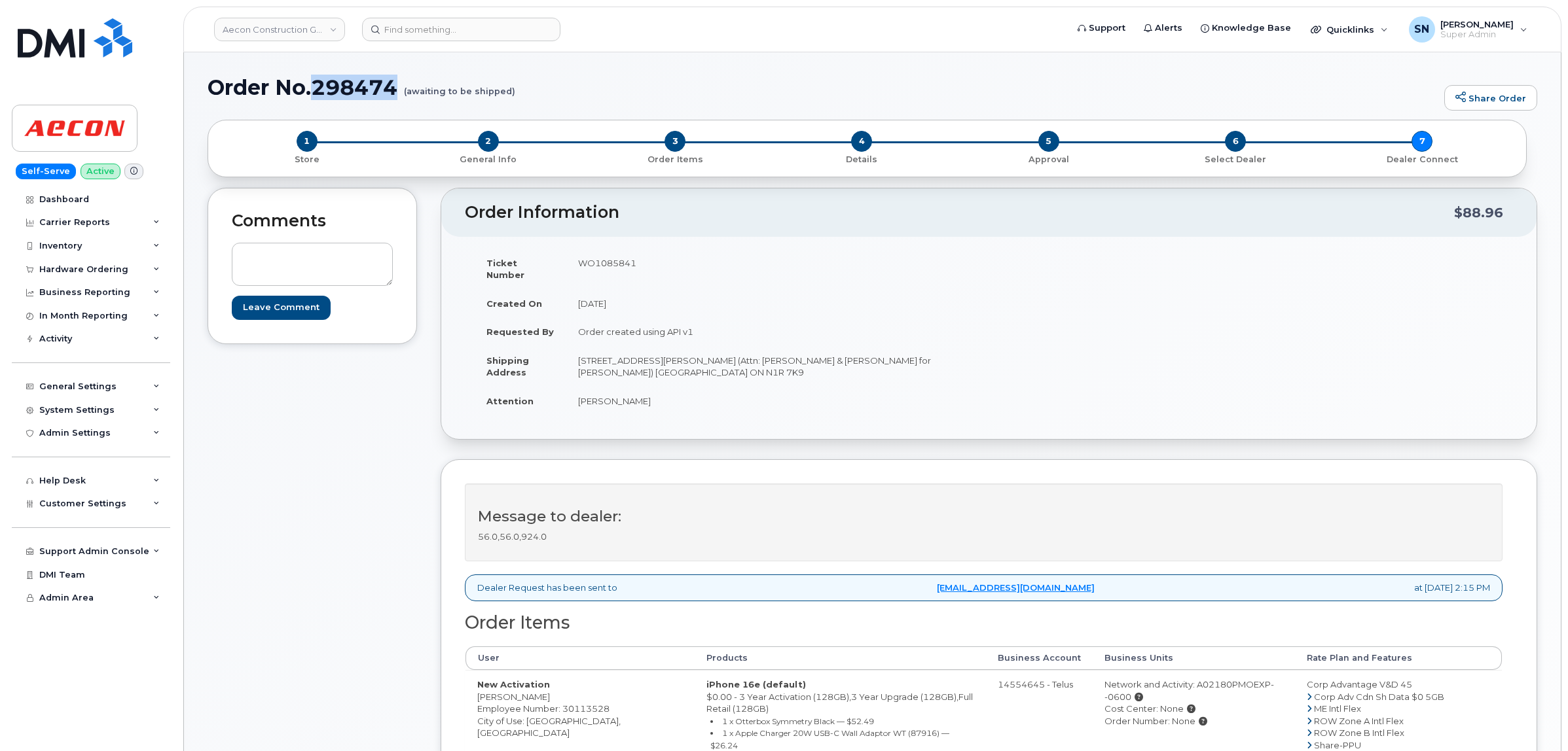
drag, startPoint x: 318, startPoint y: 80, endPoint x: 400, endPoint y: 89, distance: 82.5
click at [400, 89] on h1 "Order No.298474 (awaiting to be shipped)" at bounding box center [823, 86] width 1230 height 23
copy h1 "298474"
drag, startPoint x: 578, startPoint y: 392, endPoint x: 633, endPoint y: 394, distance: 55.0
click at [633, 394] on td "[PERSON_NAME]" at bounding box center [773, 400] width 413 height 29
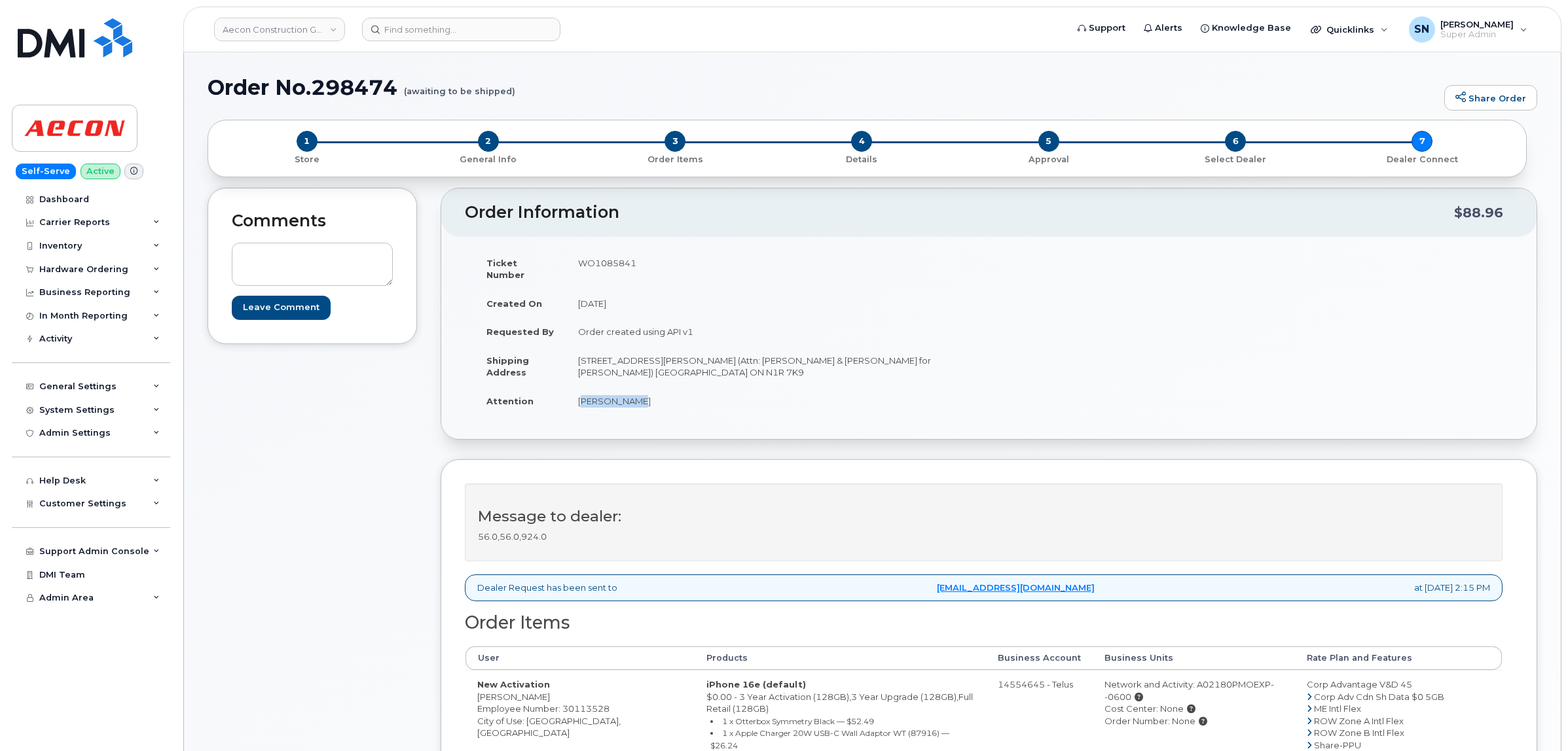
copy td "[PERSON_NAME]"
drag, startPoint x: 305, startPoint y: 11, endPoint x: 309, endPoint y: 24, distance: 13.6
click at [305, 15] on header "Aecon Construction Group Inc Support Alerts Knowledge Base Quicklinks Suspend /…" at bounding box center [872, 30] width 1378 height 46
click at [309, 24] on link "Aecon Construction Group Inc" at bounding box center [279, 30] width 131 height 24
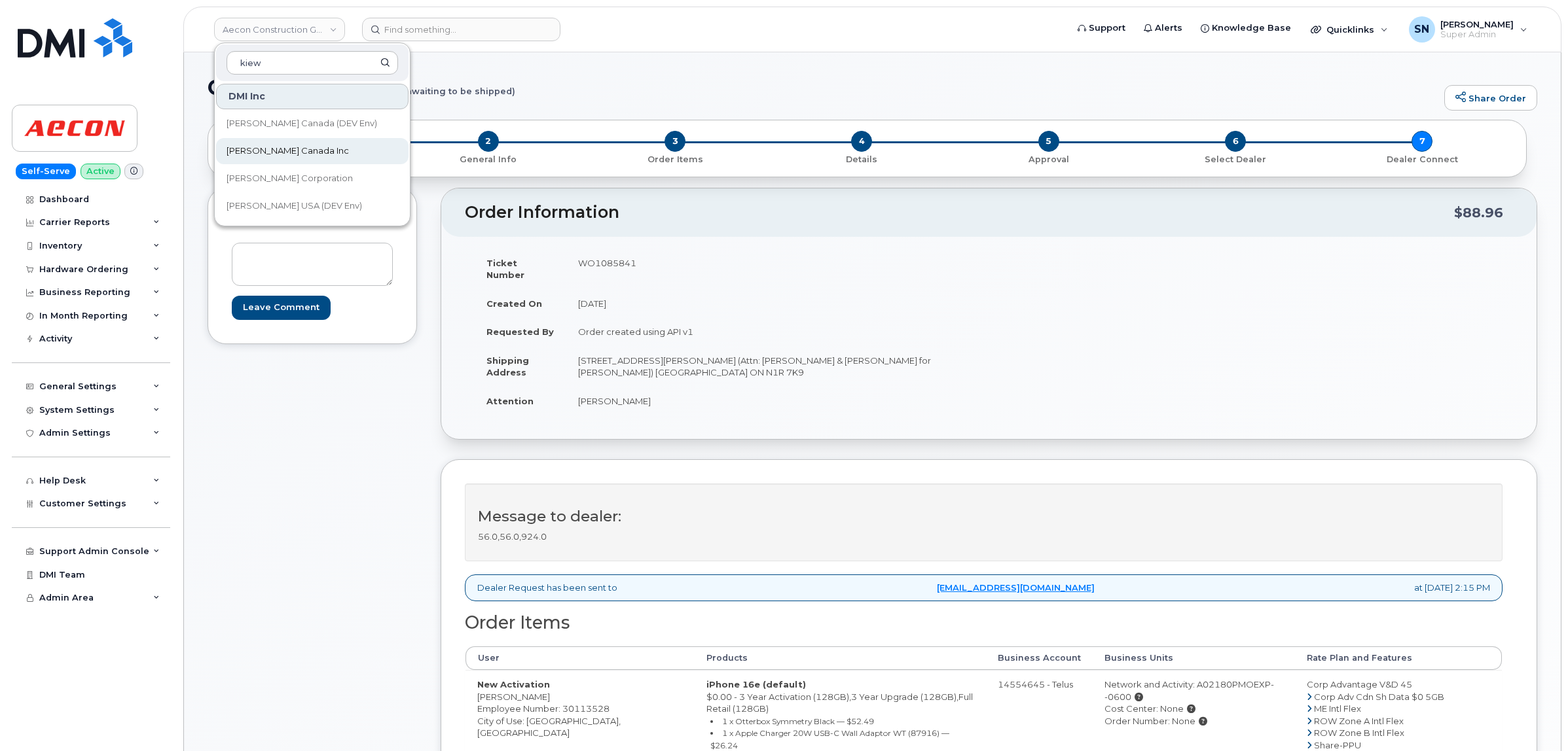
type input "kiew"
click at [298, 155] on span "[PERSON_NAME] Canada Inc" at bounding box center [287, 151] width 122 height 13
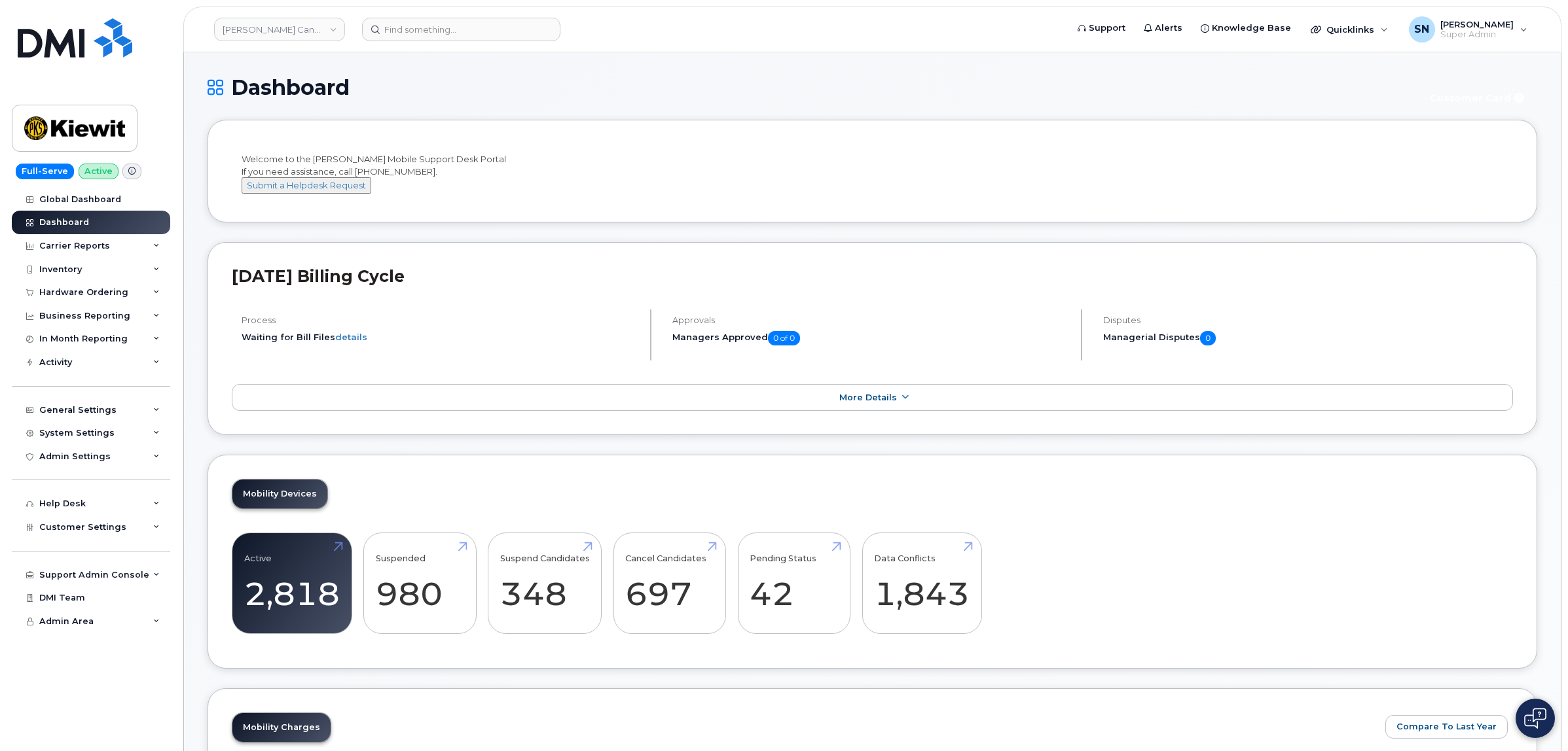
click at [755, 103] on div "Dashboard Customer Card" at bounding box center [872, 97] width 1330 height 44
click at [112, 302] on div "Hardware Ordering" at bounding box center [90, 293] width 158 height 24
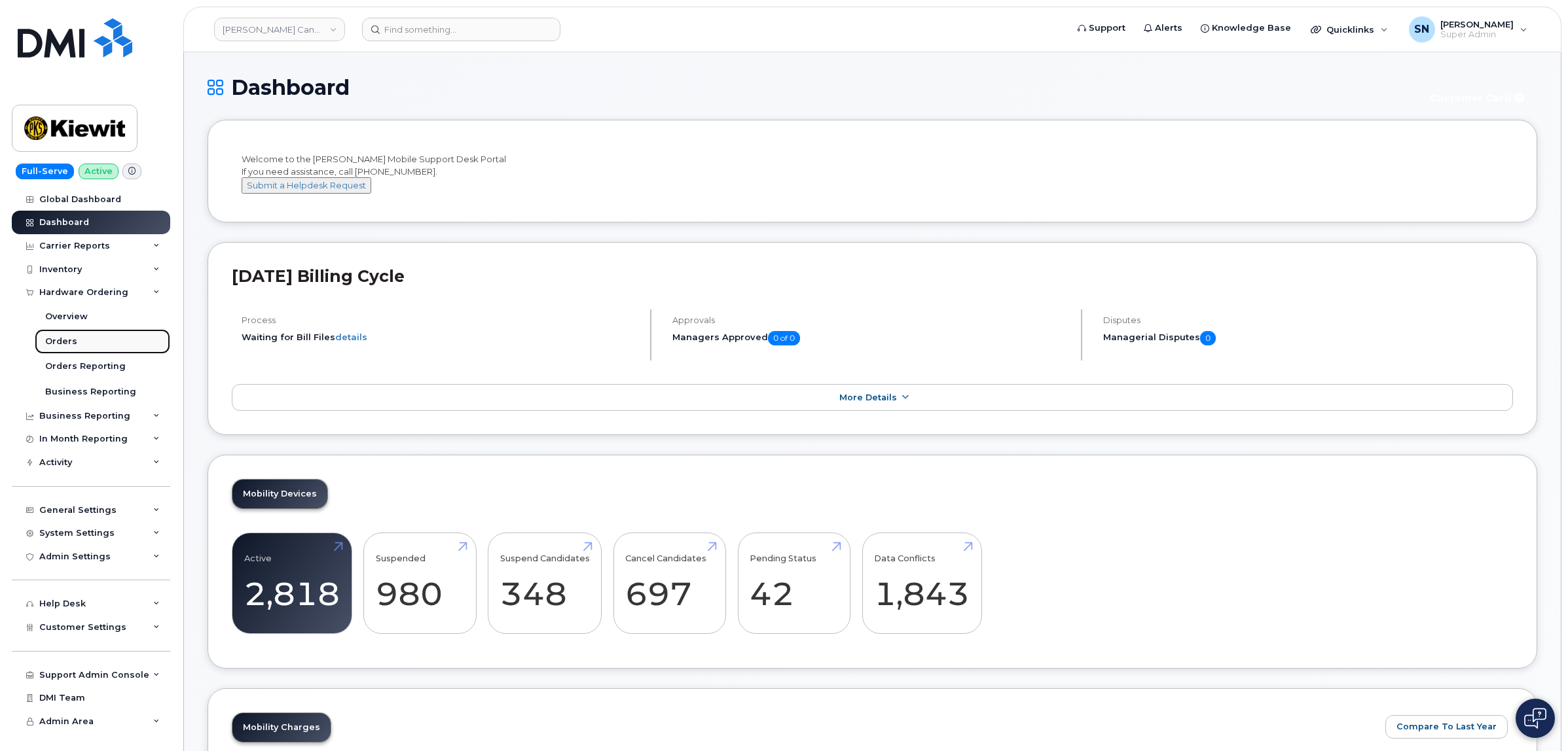
click at [79, 345] on link "Orders" at bounding box center [102, 341] width 135 height 25
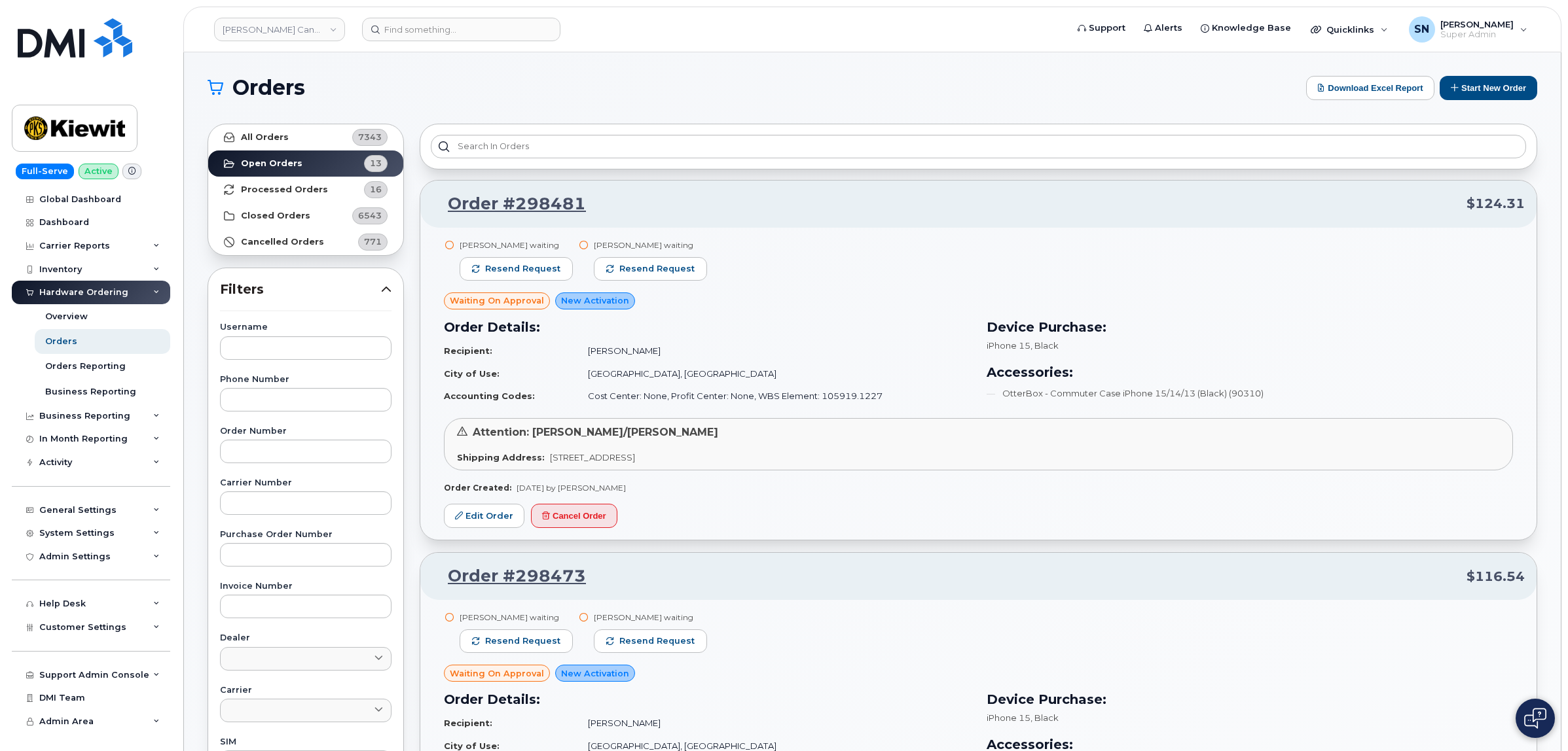
click at [296, 479] on label "Carrier Number" at bounding box center [305, 483] width 172 height 9
click at [293, 462] on input "text" at bounding box center [305, 452] width 172 height 24
paste input "298464"
type input "298464"
click at [282, 136] on strong "All Orders" at bounding box center [264, 137] width 48 height 11
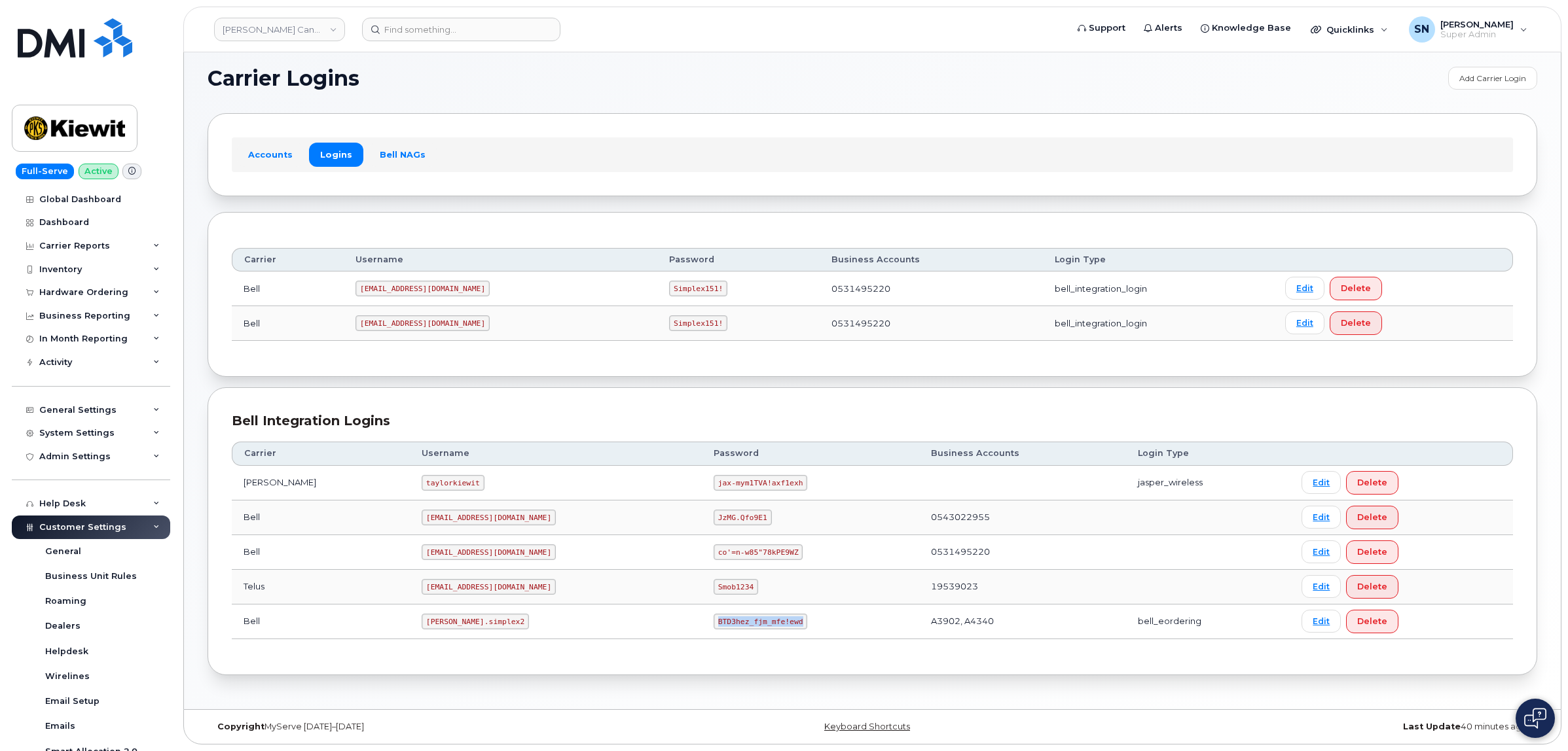
scroll to position [262, 0]
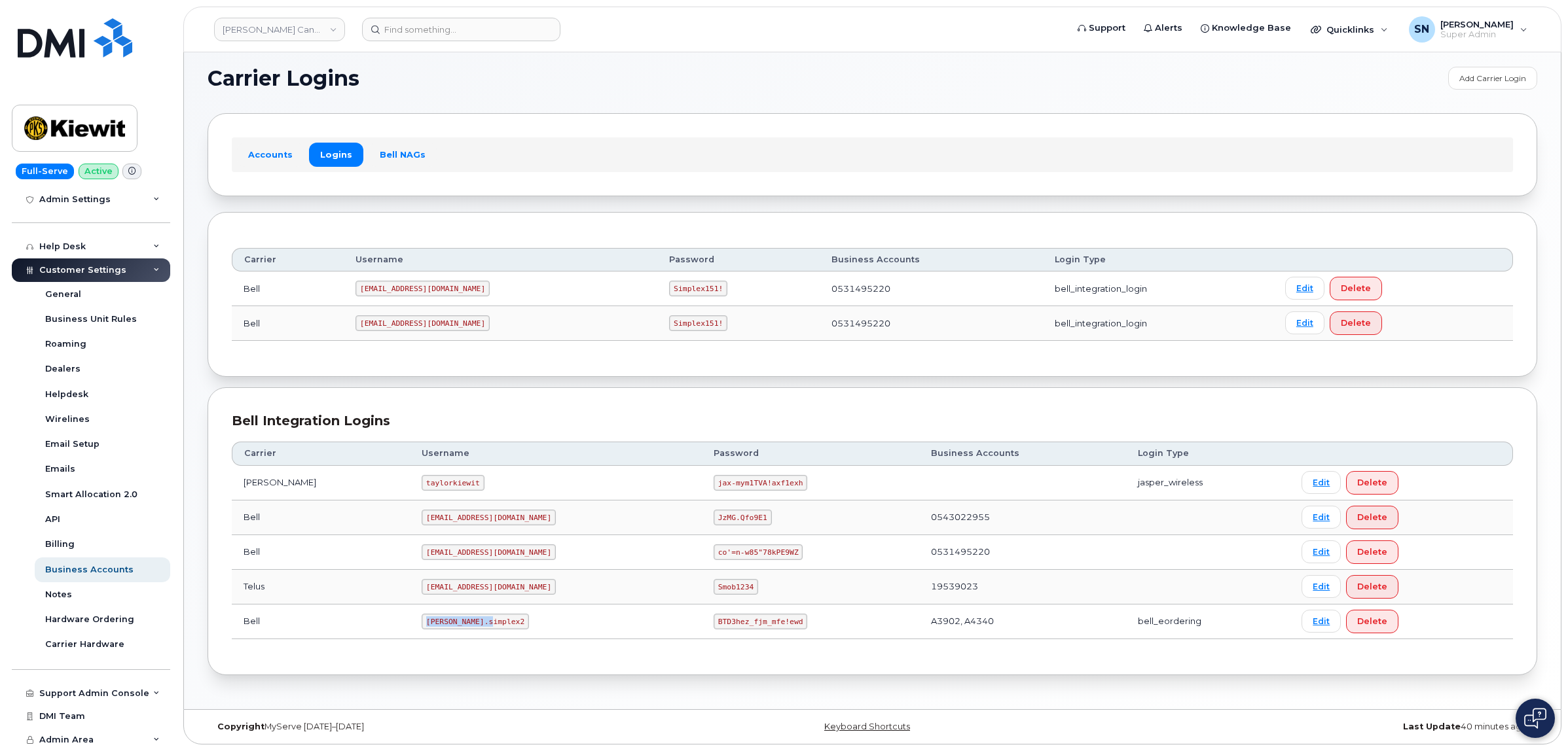
drag, startPoint x: 390, startPoint y: 619, endPoint x: 460, endPoint y: 627, distance: 70.5
click at [460, 627] on td "[PERSON_NAME].simplex2" at bounding box center [556, 622] width 292 height 35
copy code "[PERSON_NAME].simplex2"
drag, startPoint x: 655, startPoint y: 624, endPoint x: 637, endPoint y: 612, distance: 21.6
click at [741, 626] on td "BTD3hez_fjm_mfe!ewd" at bounding box center [810, 622] width 218 height 35
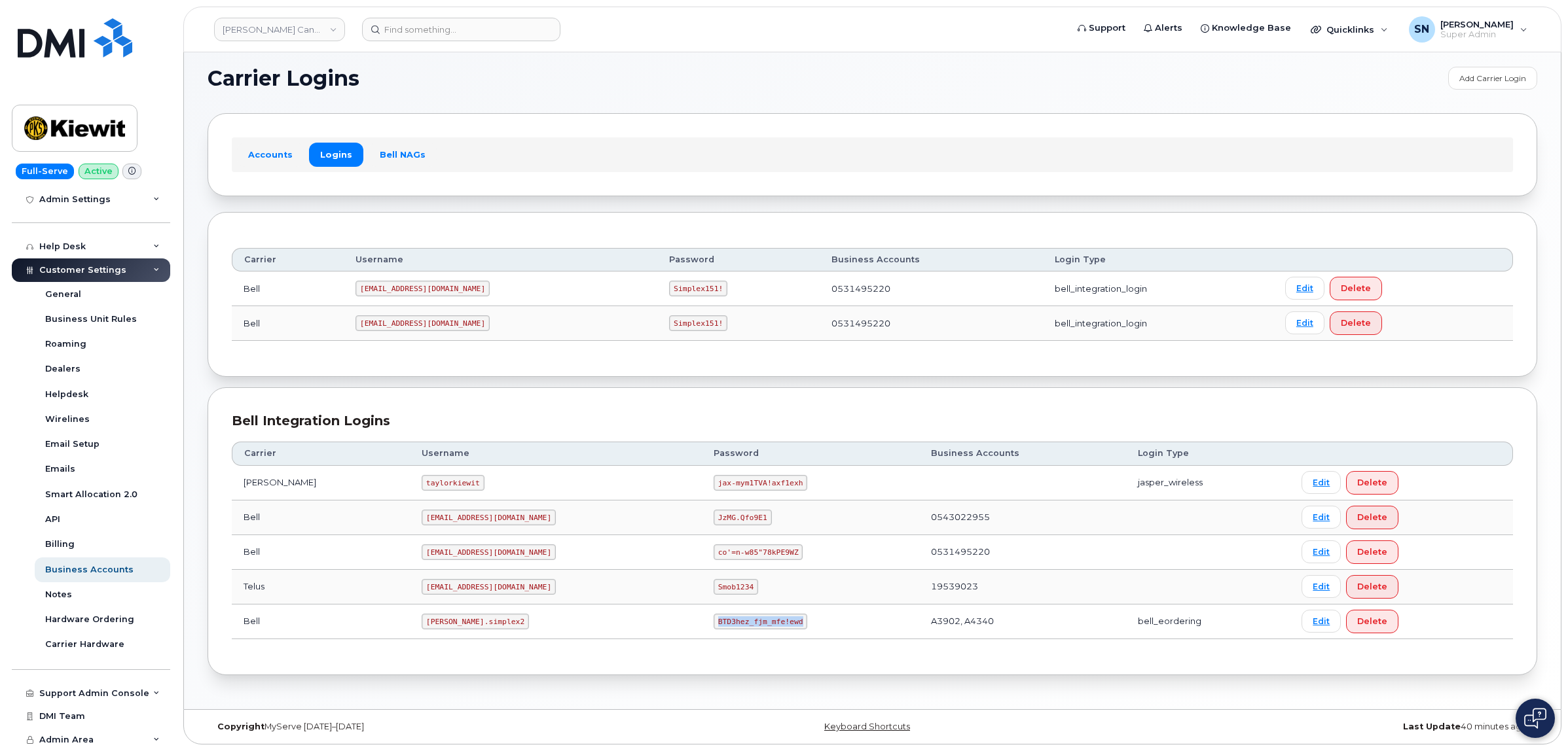
copy code "BTD3hez_fjm_mfe!ewd"
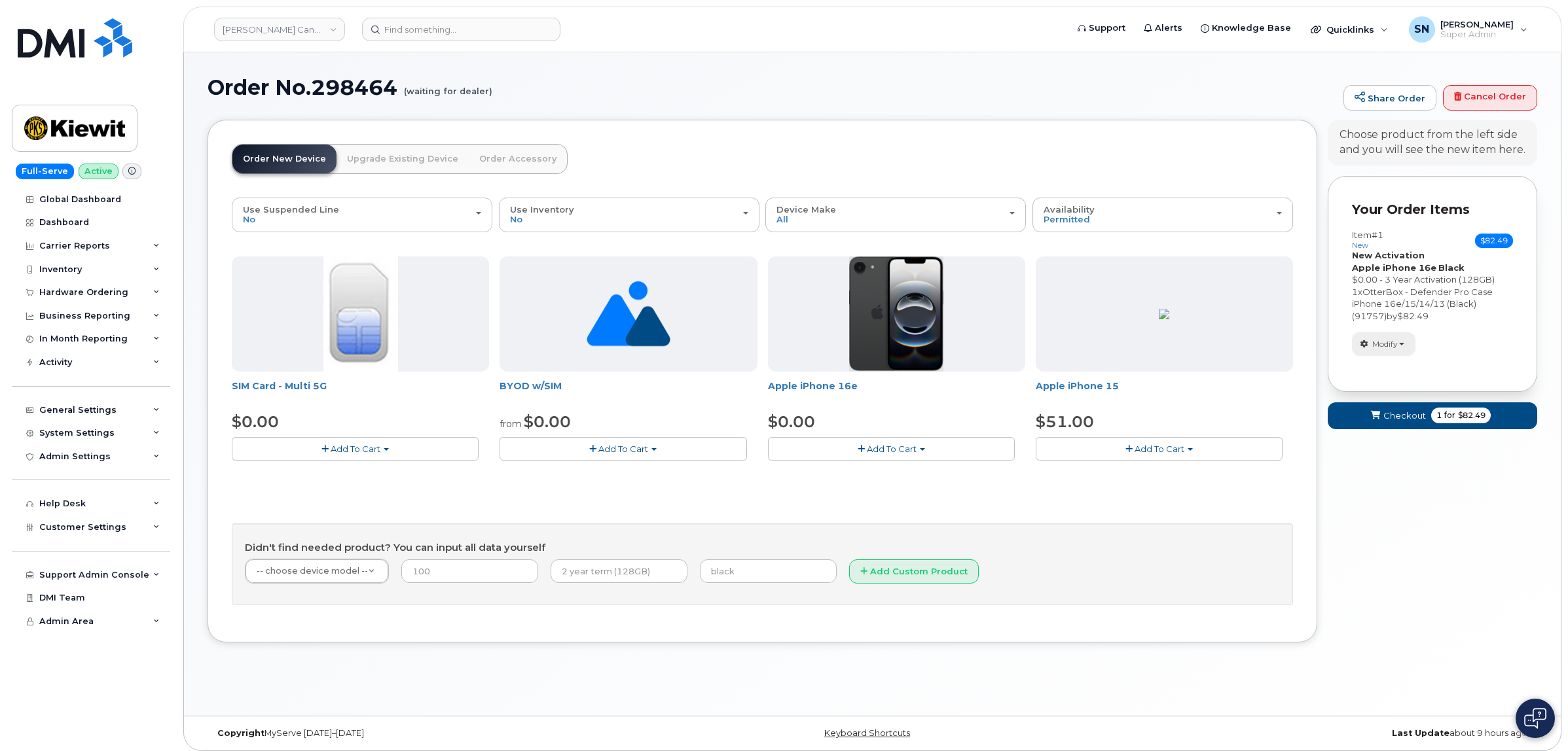
click at [1372, 334] on button "Modify" at bounding box center [1384, 344] width 64 height 23
click at [1379, 365] on link "change" at bounding box center [1414, 365] width 124 height 16
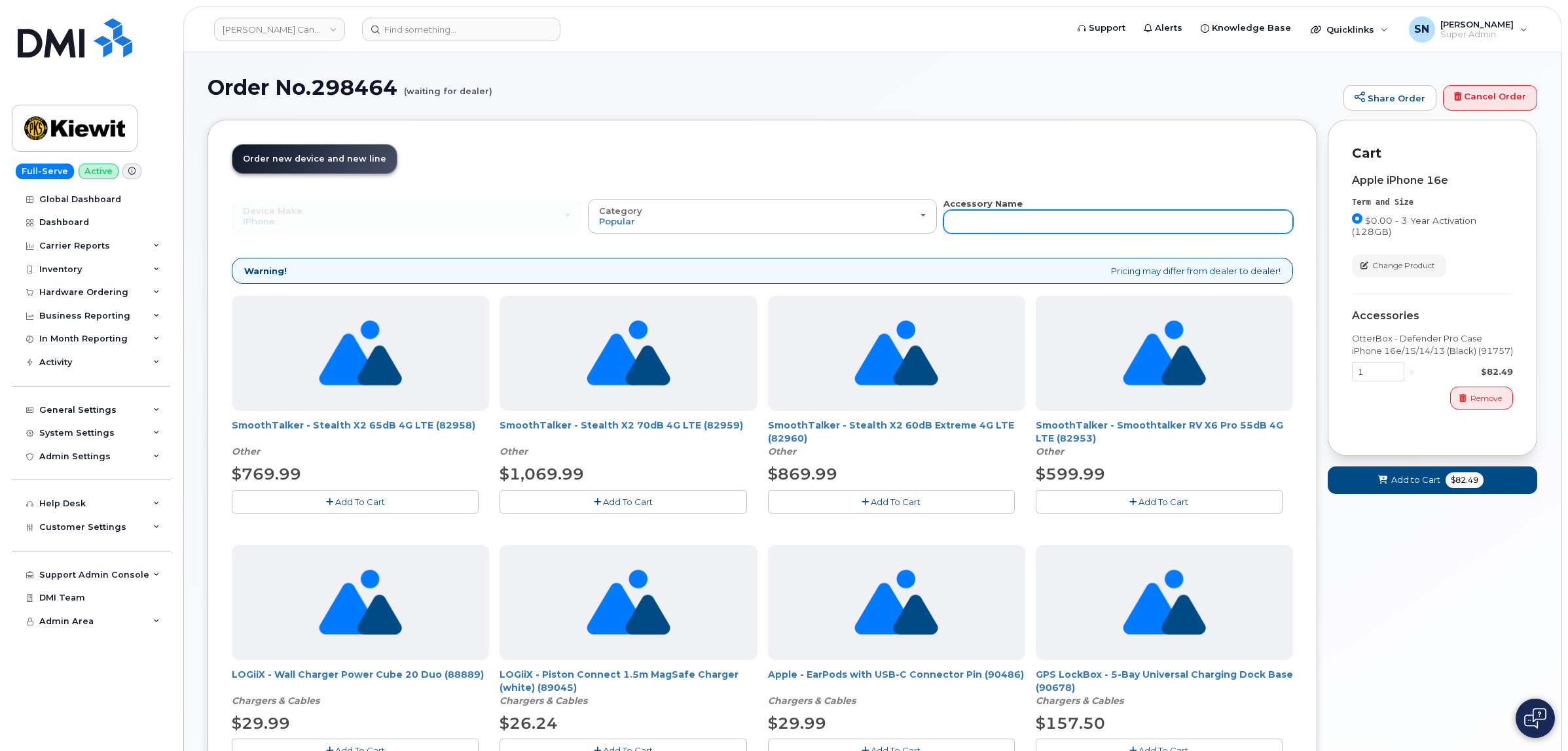
click at [1161, 220] on input "text" at bounding box center [1119, 223] width 350 height 24
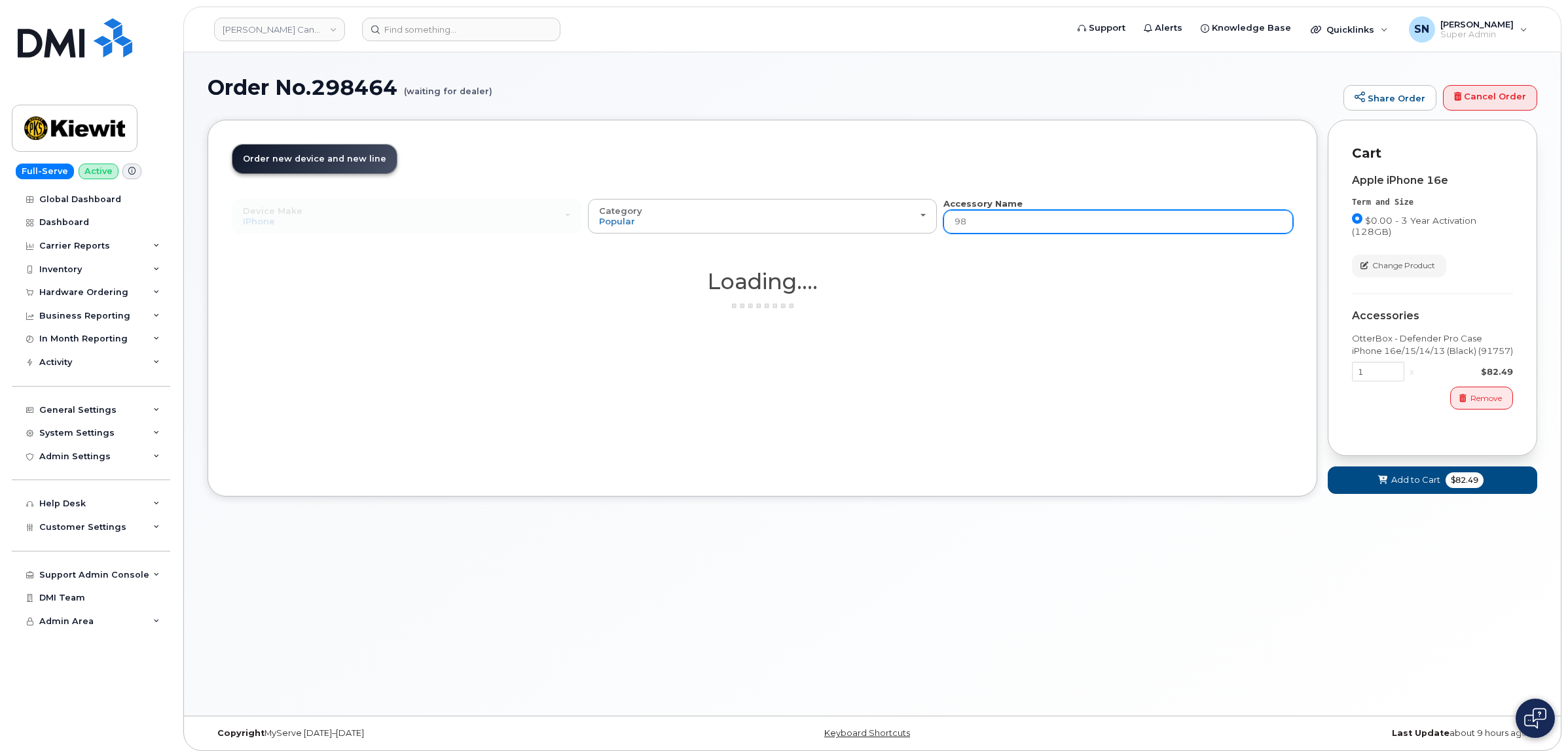
type input "9"
type input "87916"
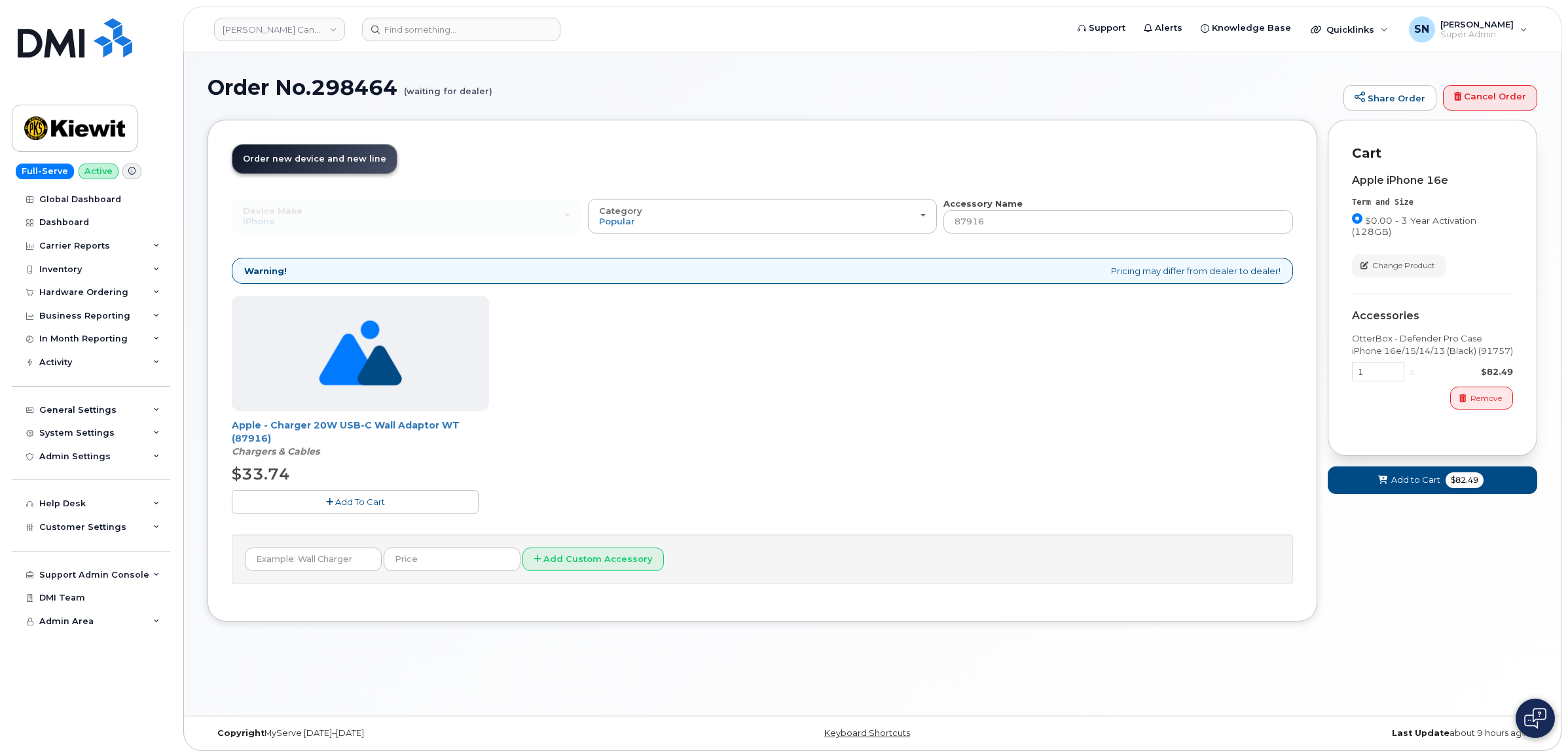
click at [368, 496] on button "Add To Cart" at bounding box center [355, 502] width 246 height 23
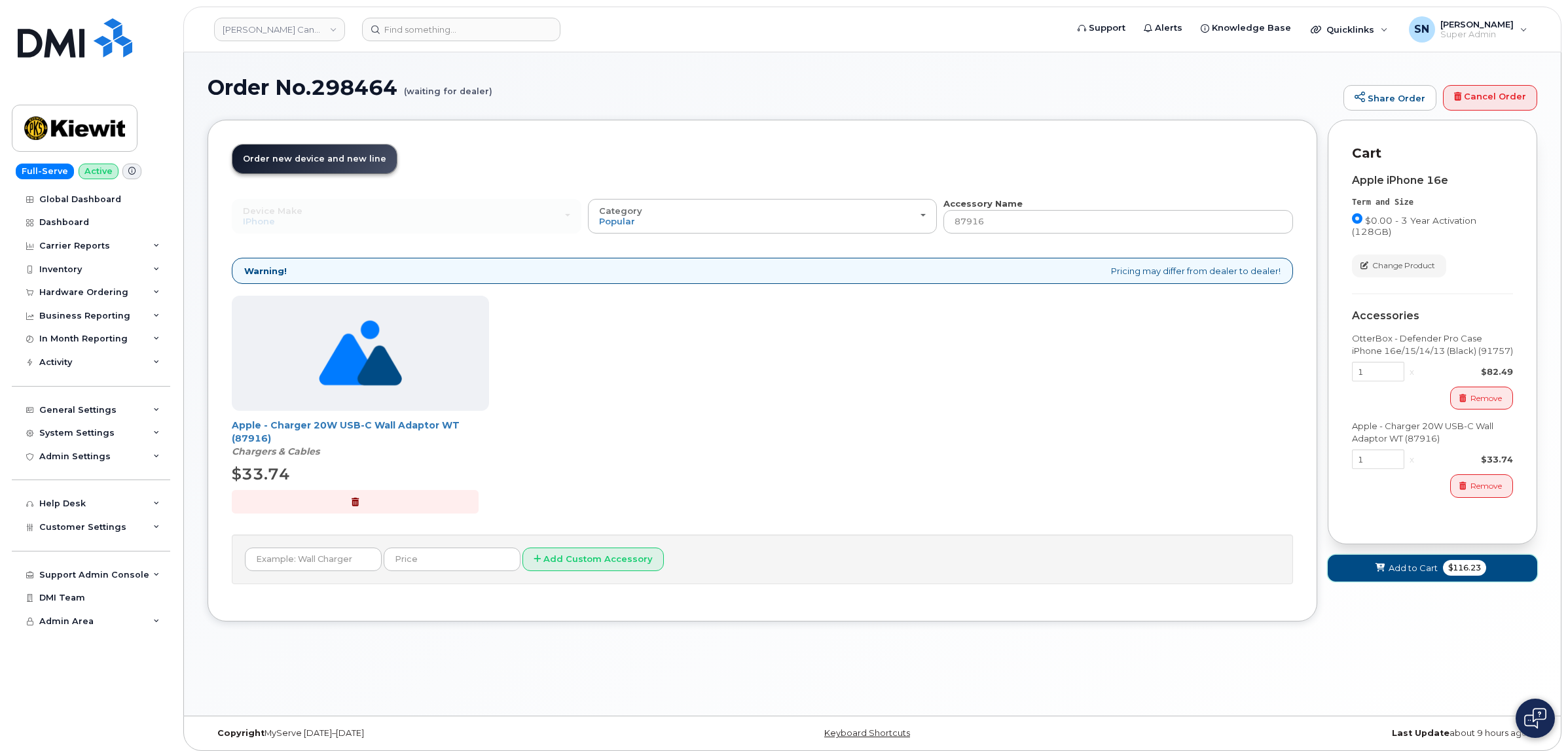
click at [1396, 570] on span "Add to Cart" at bounding box center [1413, 568] width 49 height 13
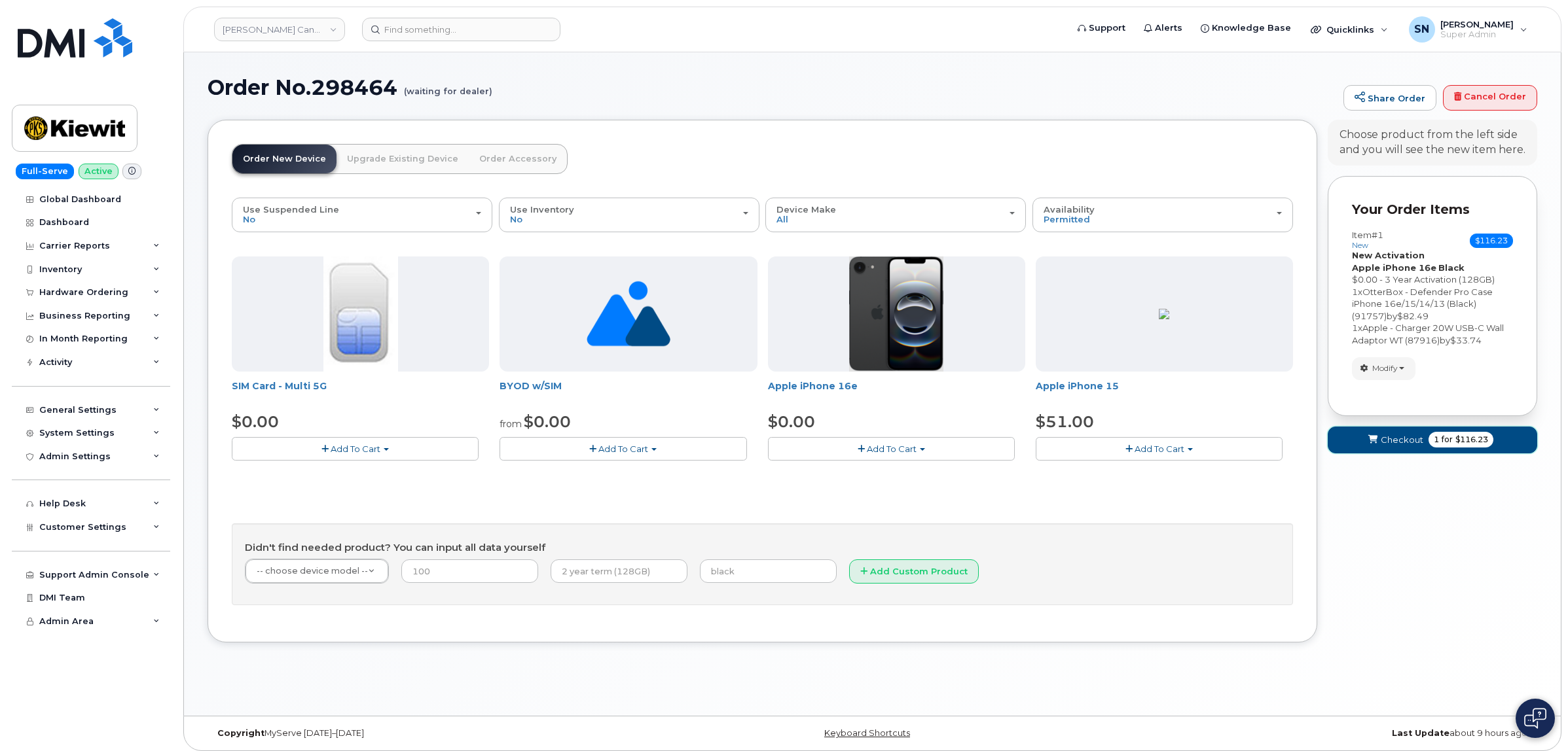
click at [1408, 444] on span "Checkout" at bounding box center [1402, 440] width 43 height 13
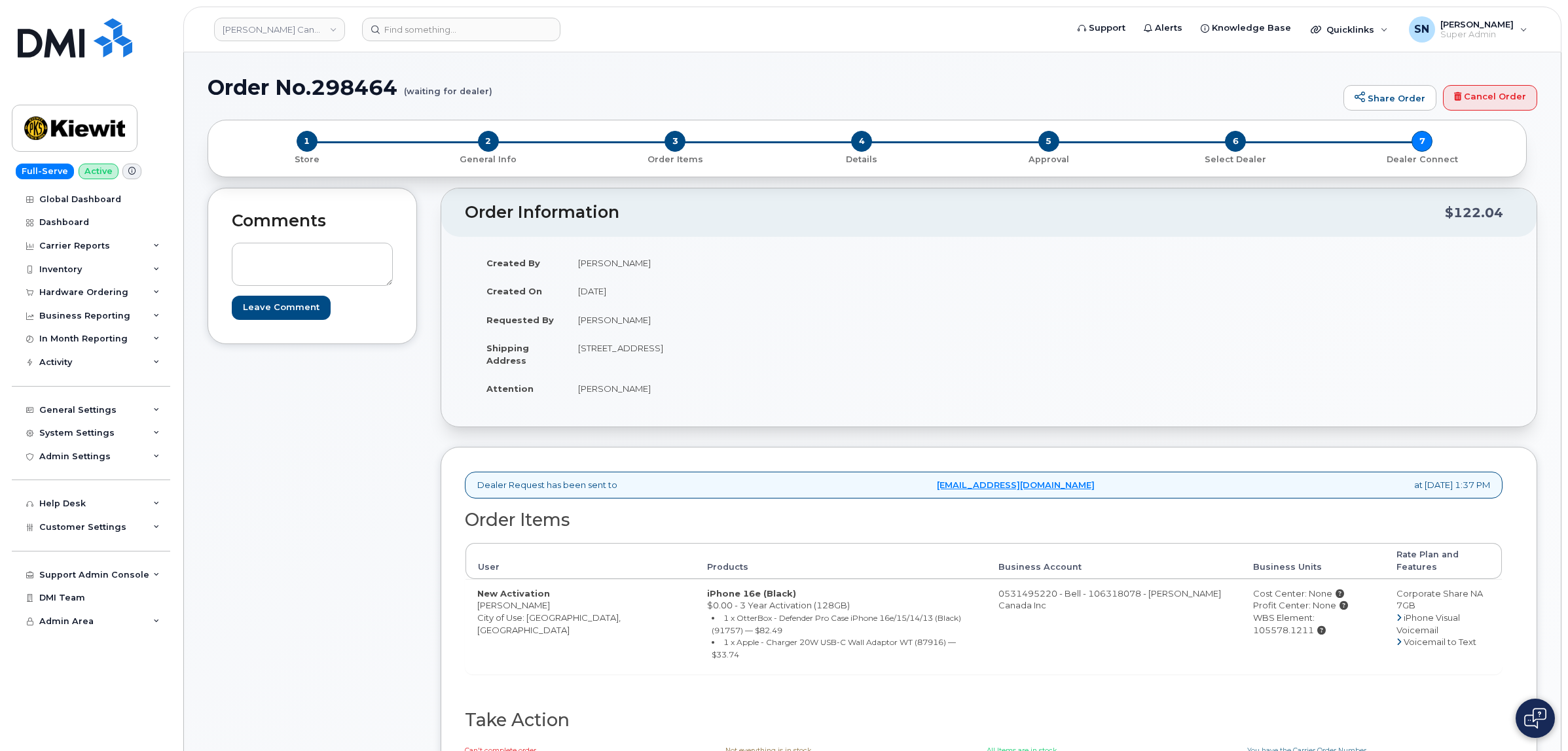
drag, startPoint x: 478, startPoint y: 596, endPoint x: 551, endPoint y: 596, distance: 73.0
click at [551, 596] on td "New Activation [PERSON_NAME] City of Use: [GEOGRAPHIC_DATA], [GEOGRAPHIC_DATA]" at bounding box center [580, 627] width 230 height 95
copy td "[PERSON_NAME]"
drag, startPoint x: 579, startPoint y: 351, endPoint x: 629, endPoint y: 348, distance: 50.1
click at [648, 357] on td "[STREET_ADDRESS]" at bounding box center [773, 354] width 413 height 41
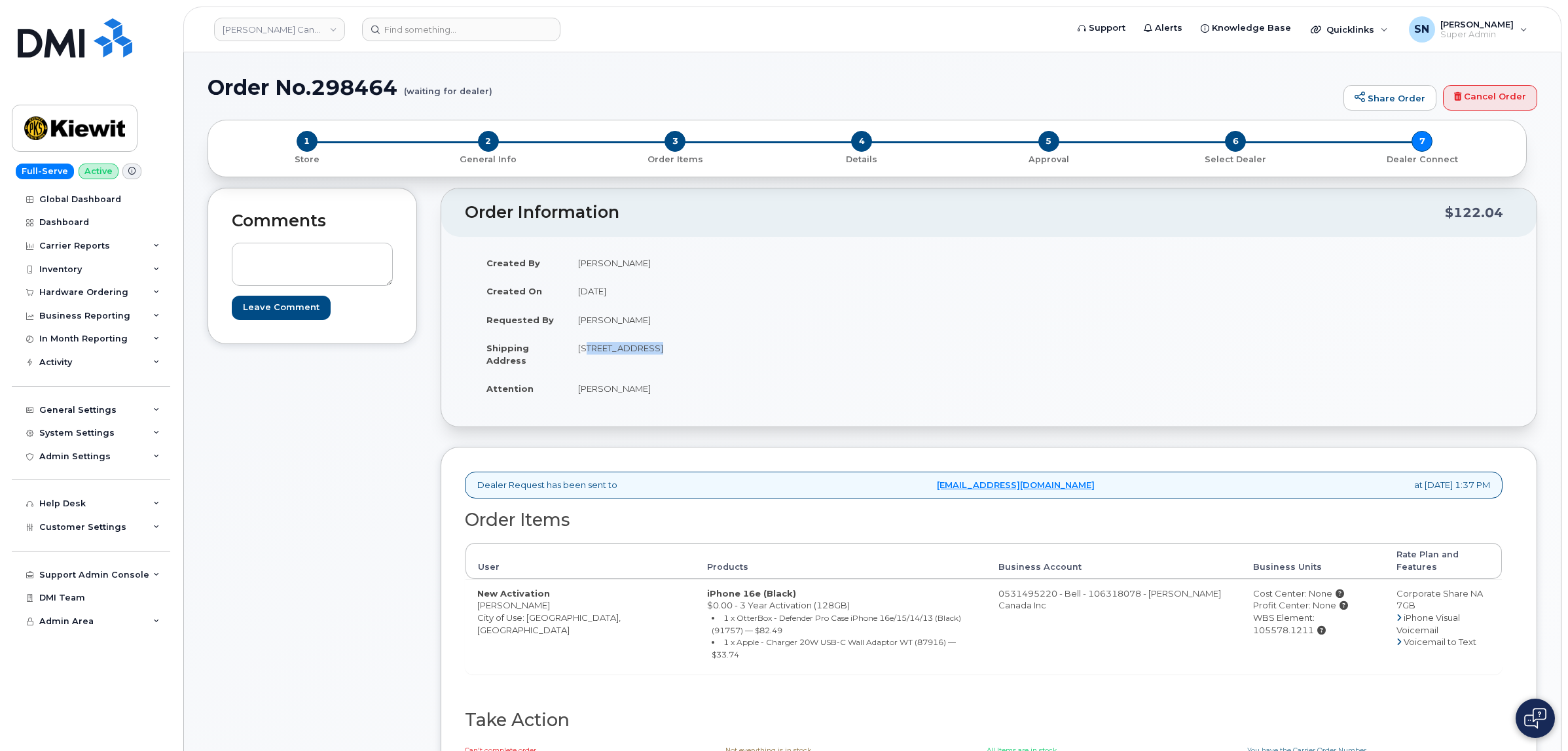
copy td "[STREET_ADDRESS]"
drag, startPoint x: 764, startPoint y: 376, endPoint x: 744, endPoint y: 368, distance: 21.5
click at [761, 376] on td "[PERSON_NAME]" at bounding box center [773, 388] width 413 height 29
drag, startPoint x: 722, startPoint y: 352, endPoint x: 759, endPoint y: 359, distance: 37.7
click at [759, 359] on td "[STREET_ADDRESS]" at bounding box center [773, 354] width 413 height 41
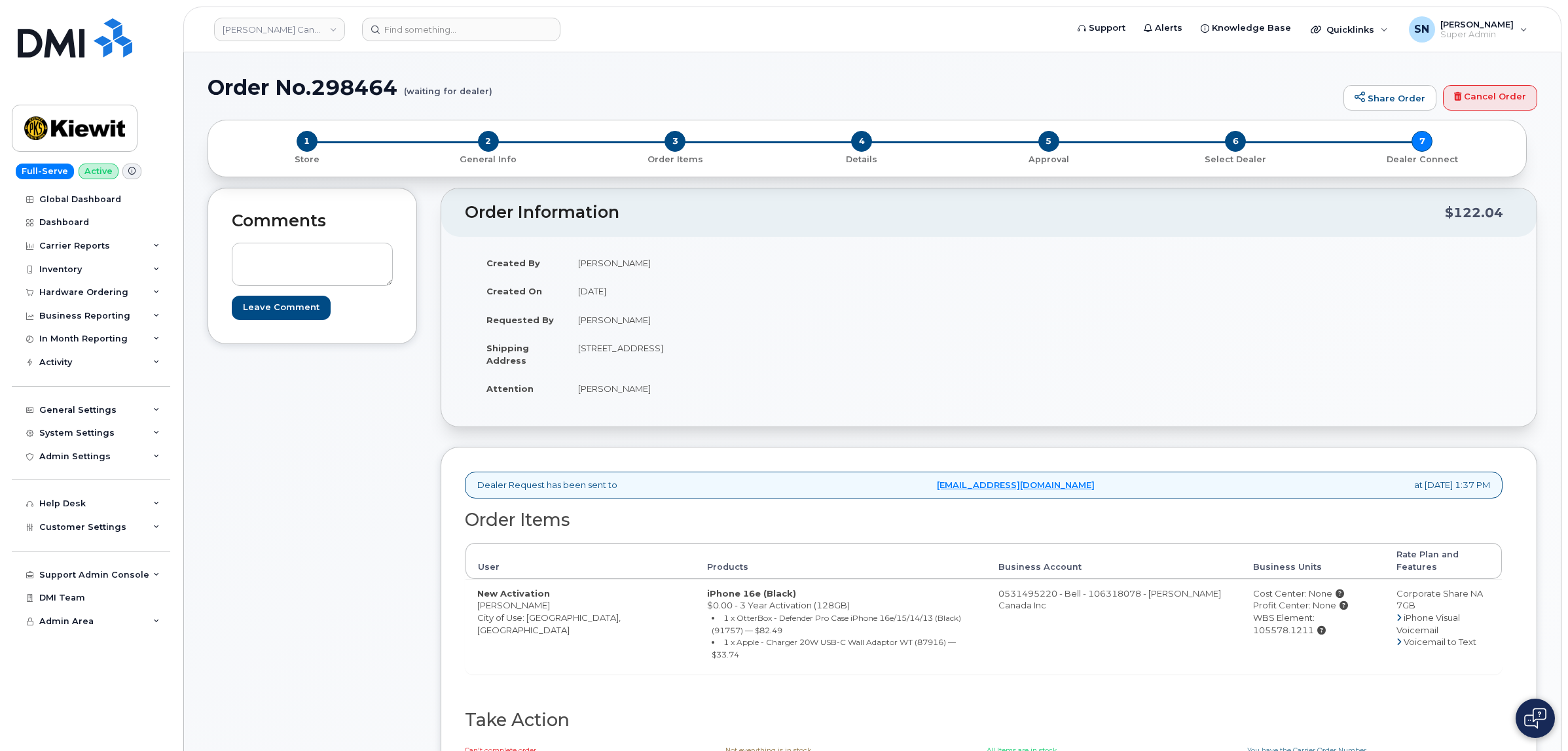
click at [757, 359] on td "[STREET_ADDRESS]" at bounding box center [773, 354] width 413 height 41
copy td "T6S 1H6"
drag, startPoint x: 700, startPoint y: 396, endPoint x: 682, endPoint y: 400, distance: 18.4
click at [700, 396] on td "[PERSON_NAME]" at bounding box center [773, 388] width 413 height 29
drag, startPoint x: 574, startPoint y: 388, endPoint x: 656, endPoint y: 394, distance: 82.2
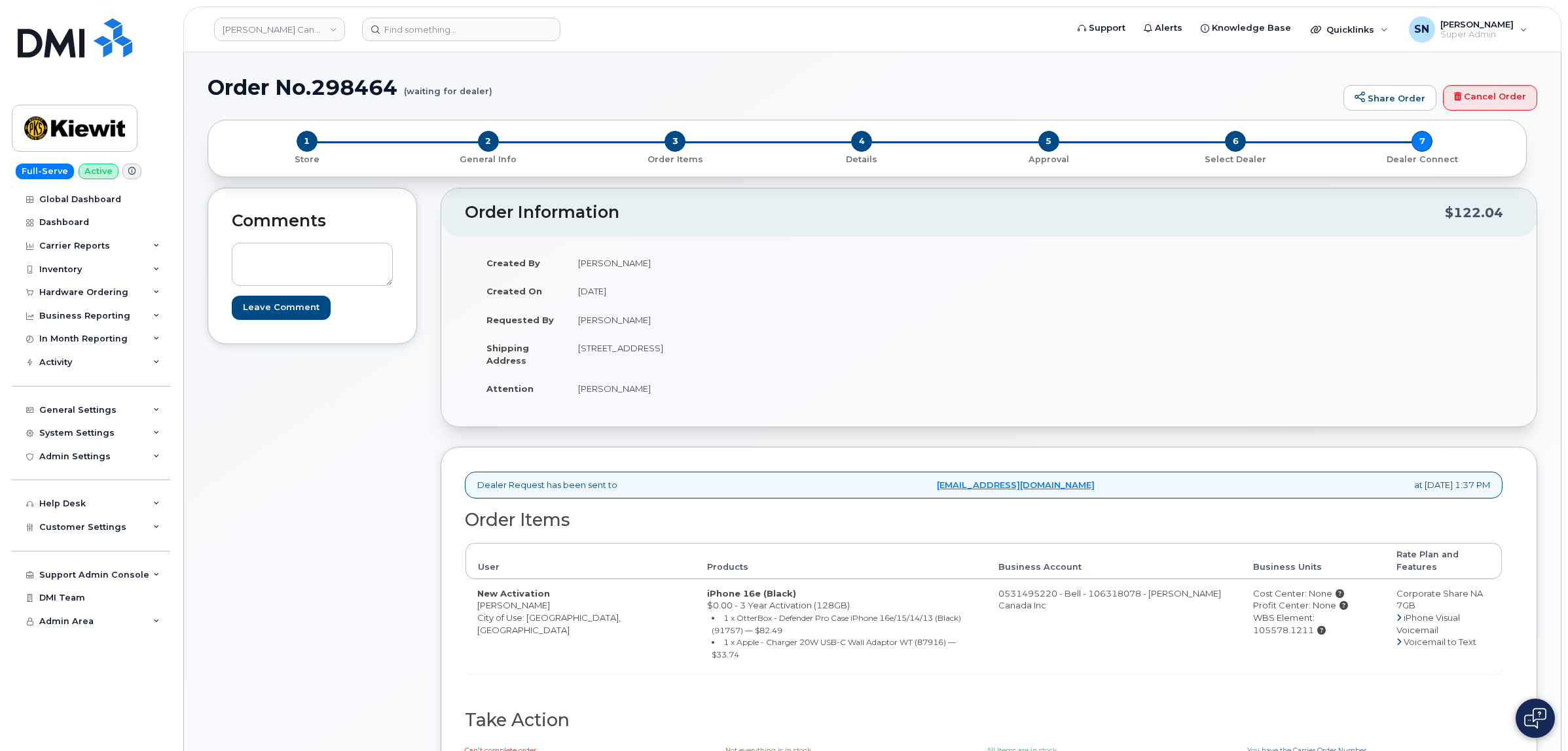
click at [656, 394] on td "[PERSON_NAME]" at bounding box center [773, 388] width 413 height 29
copy td "[PERSON_NAME]"
drag, startPoint x: 483, startPoint y: 139, endPoint x: 492, endPoint y: 125, distance: 16.6
drag, startPoint x: 478, startPoint y: 594, endPoint x: 553, endPoint y: 600, distance: 75.2
click at [553, 600] on td "New Activation [PERSON_NAME] City of Use: [GEOGRAPHIC_DATA], [GEOGRAPHIC_DATA]" at bounding box center [580, 627] width 230 height 95
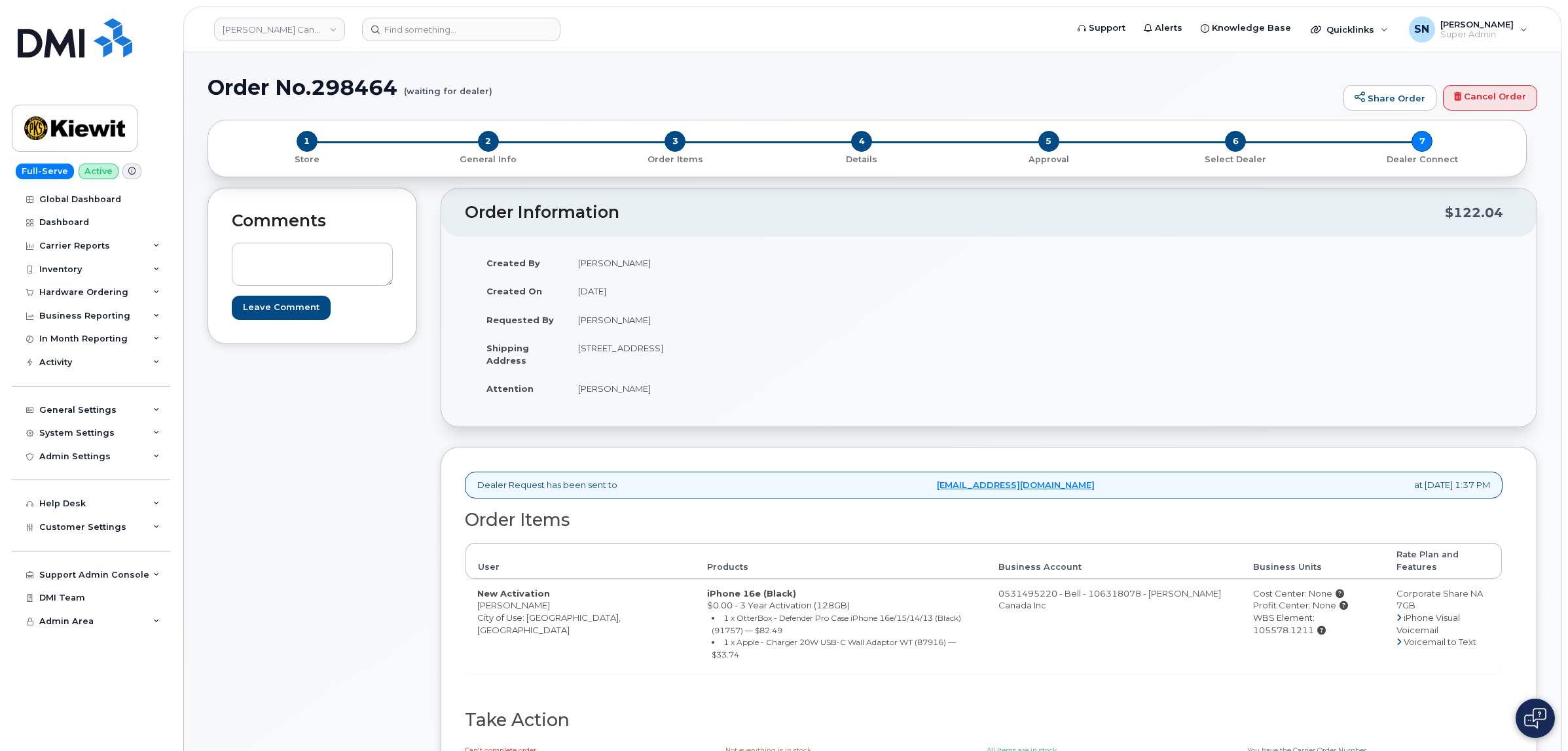
copy td "[PERSON_NAME]"
drag, startPoint x: 1290, startPoint y: 650, endPoint x: 1307, endPoint y: 637, distance: 21.4
click at [1291, 650] on td "Cost Center: None Profit Center: None WBS Element: 105578.1211" at bounding box center [1313, 627] width 143 height 95
drag, startPoint x: 1349, startPoint y: 610, endPoint x: 1278, endPoint y: 613, distance: 71.1
click at [1290, 612] on div "WBS Element: 105578.1211" at bounding box center [1313, 624] width 120 height 24
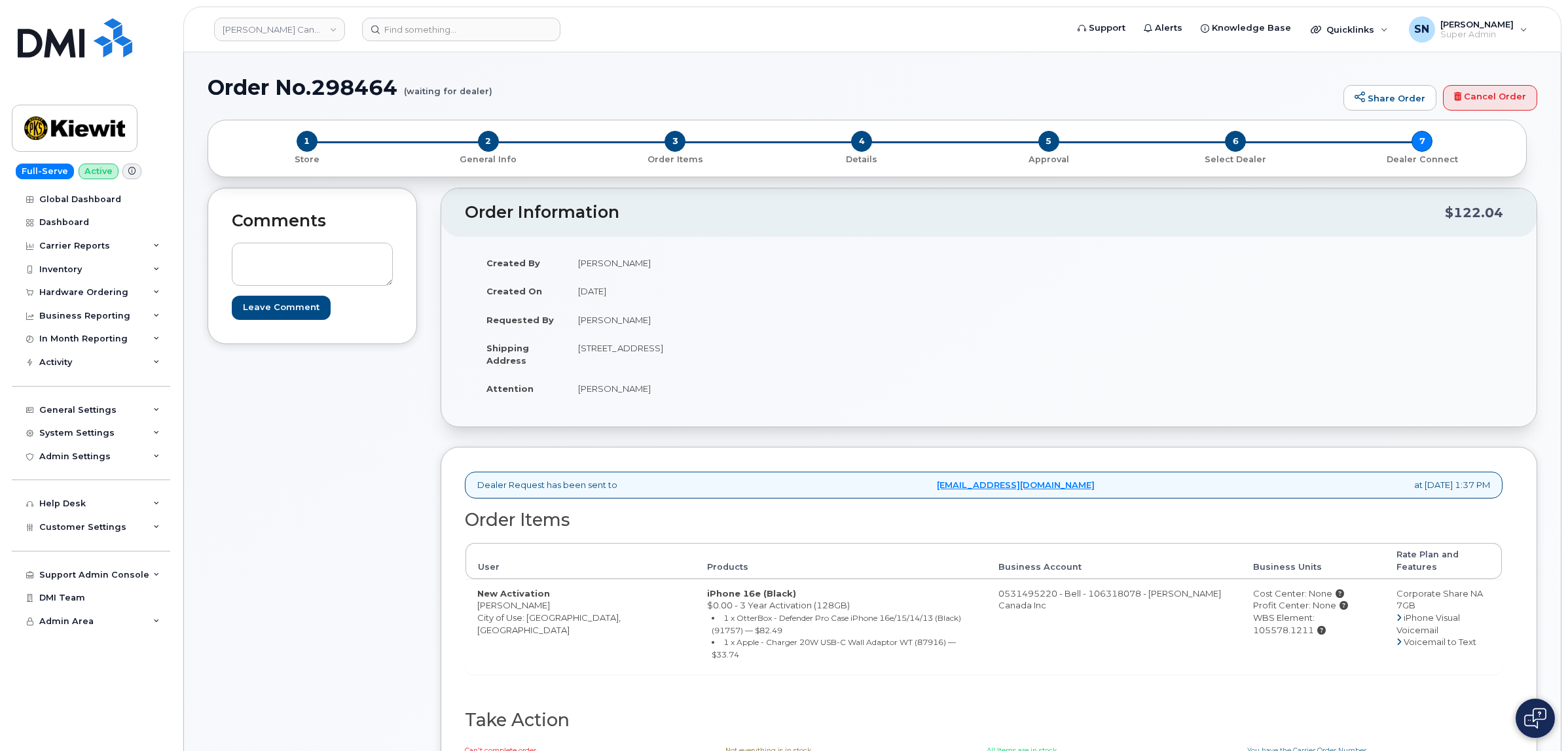
copy div "105578.1211"
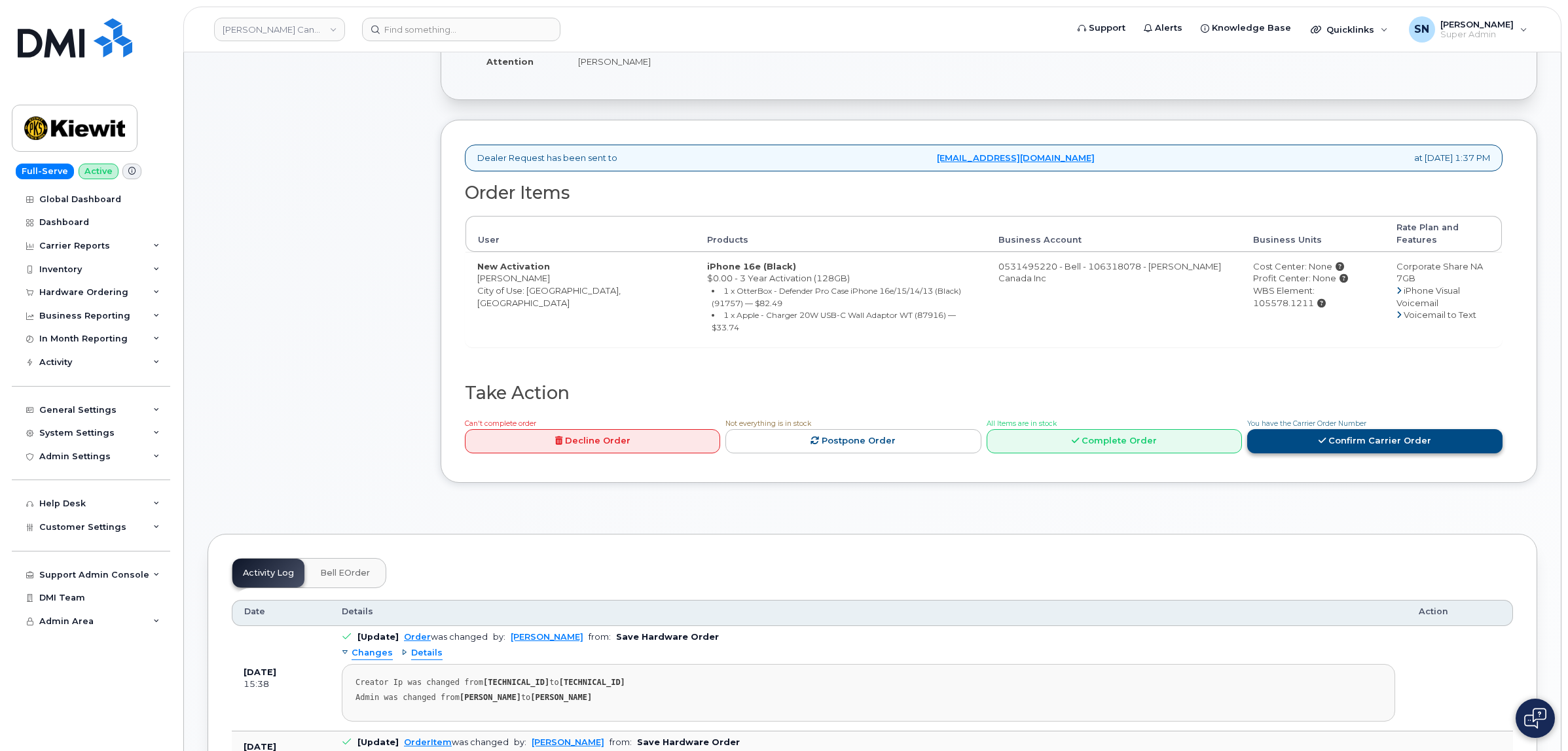
click at [1347, 429] on link "Confirm Carrier Order" at bounding box center [1374, 441] width 255 height 24
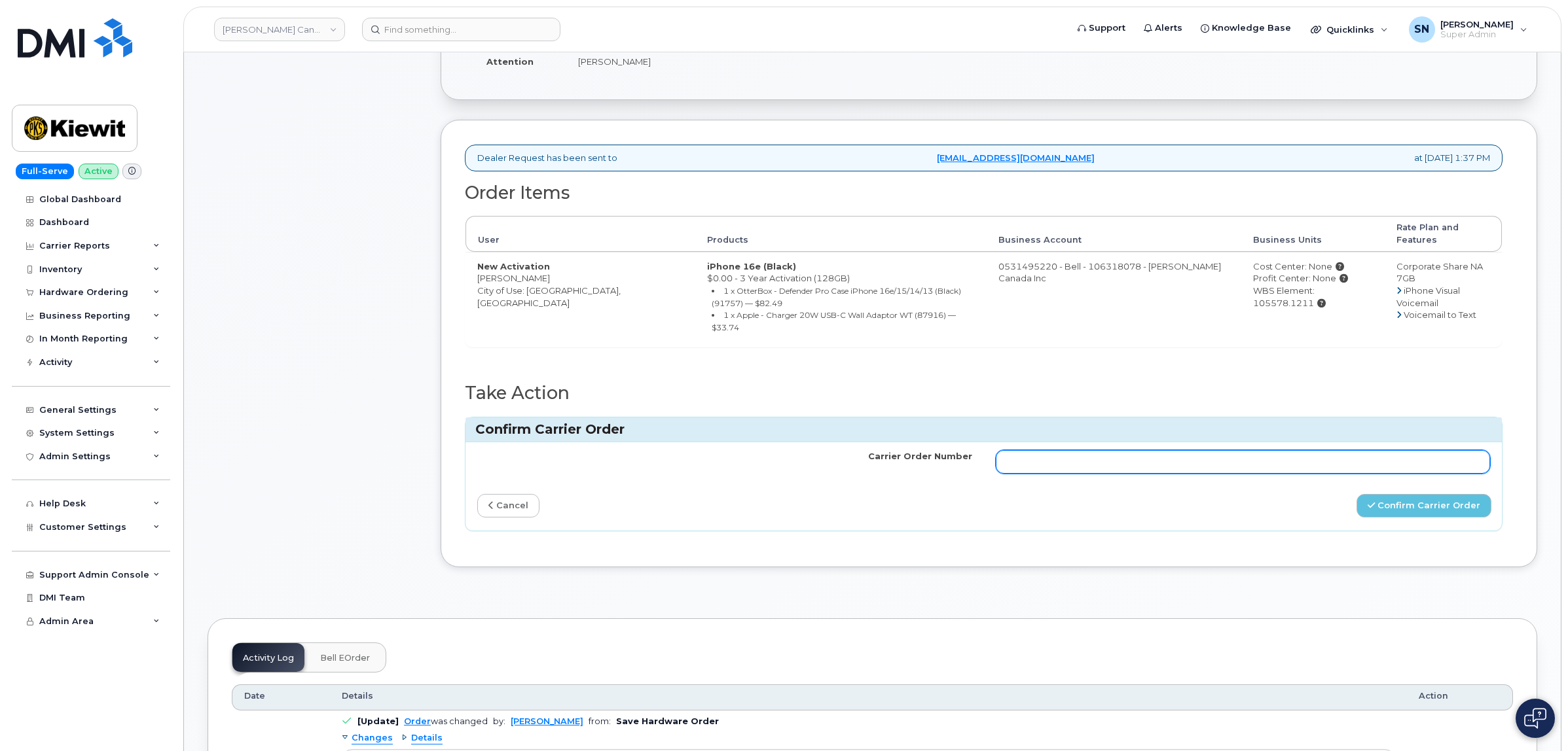
click at [1291, 450] on input "Carrier Order Number" at bounding box center [1243, 462] width 495 height 24
paste input "3006814"
type input "3006814"
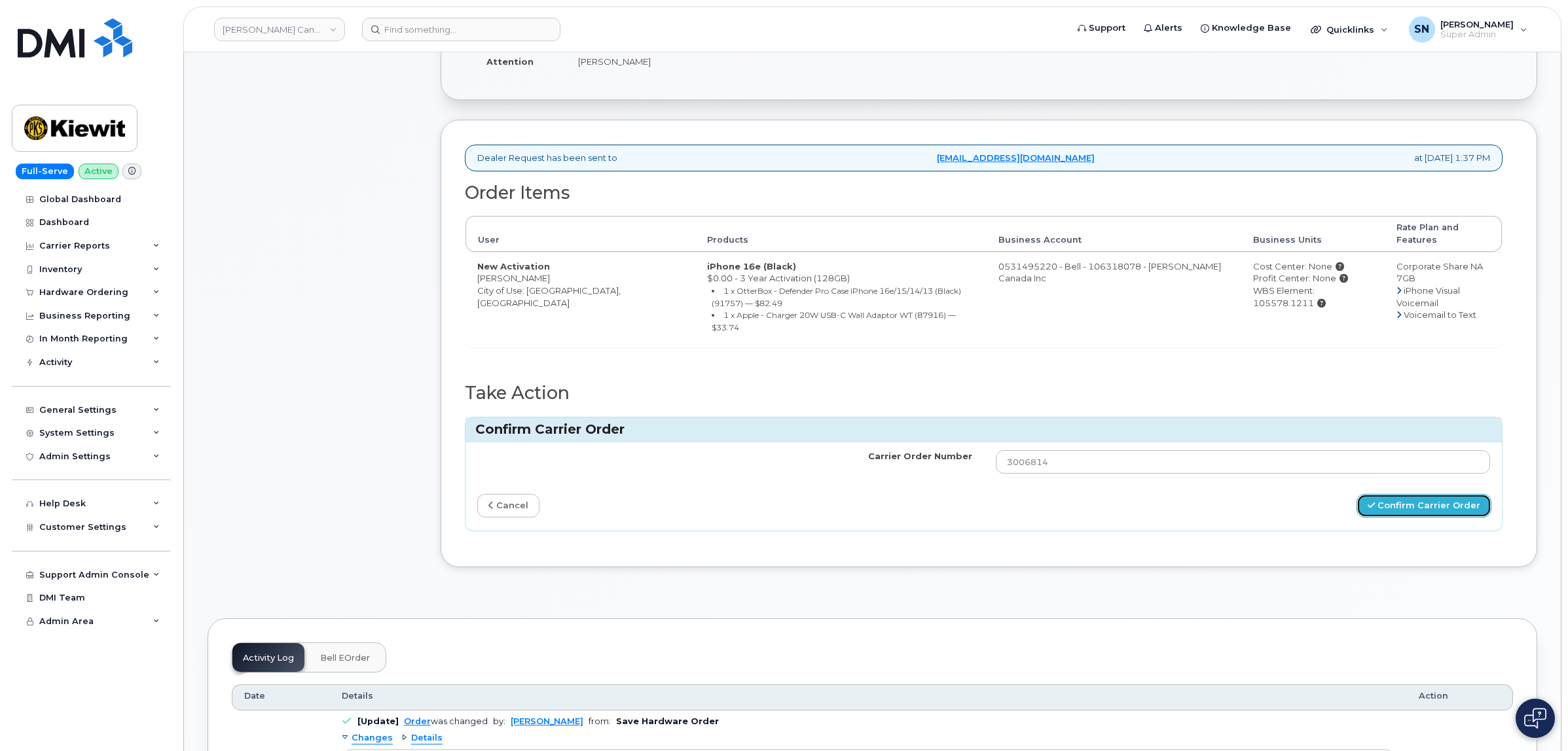
click at [1379, 495] on button "Confirm Carrier Order" at bounding box center [1424, 507] width 135 height 24
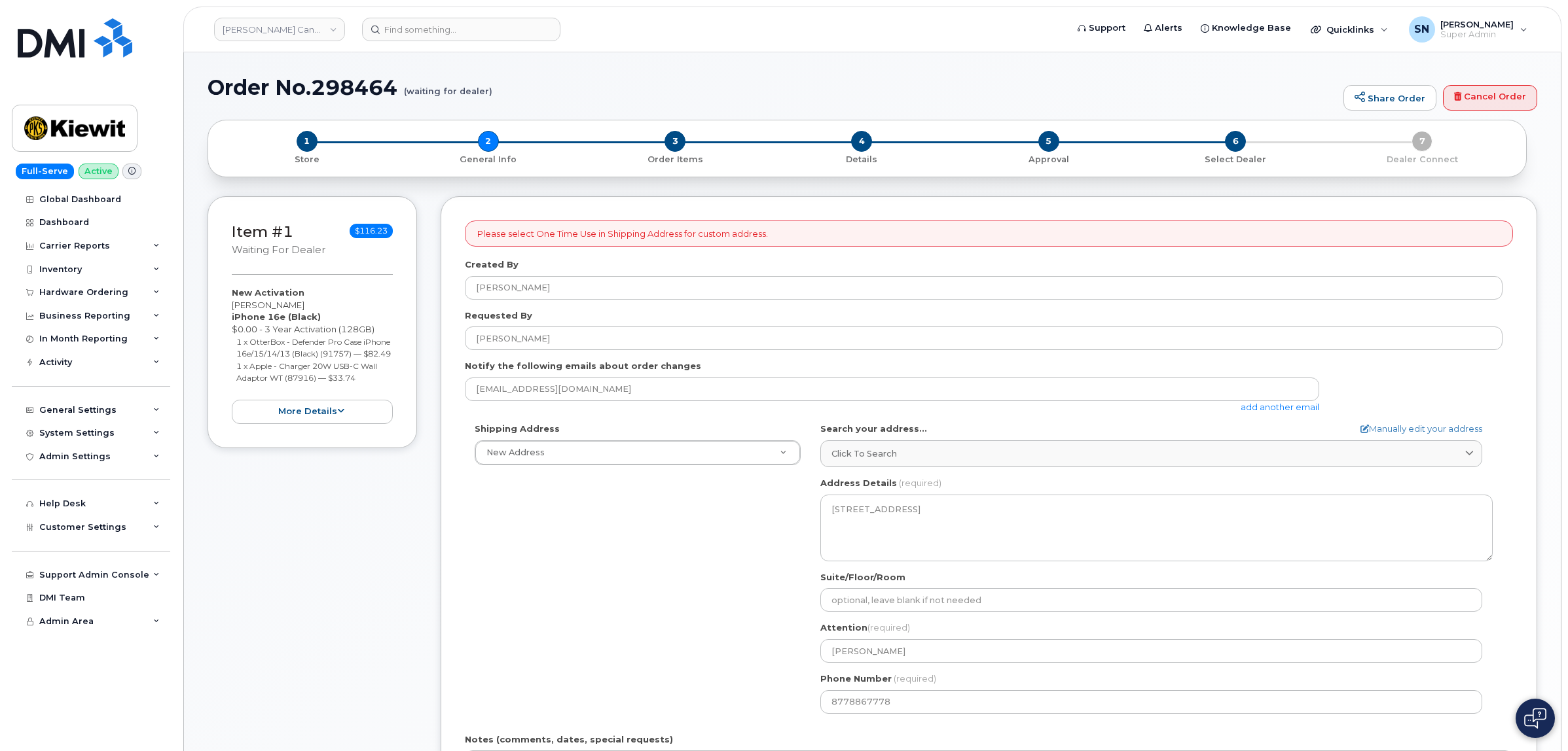
select select
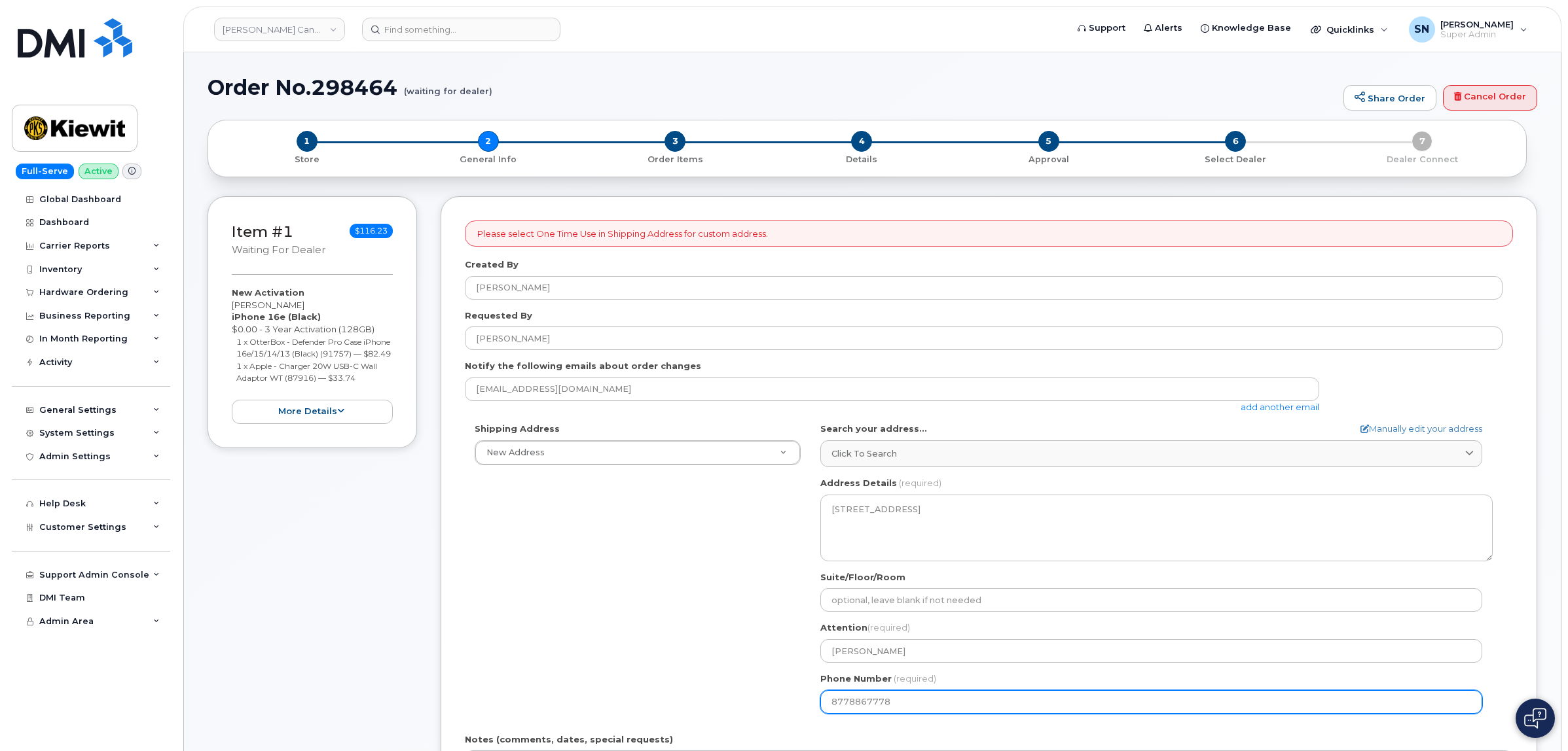
drag, startPoint x: 894, startPoint y: 707, endPoint x: 771, endPoint y: 705, distance: 123.0
click at [773, 705] on div "Shipping Address New Address New Address Beaver Marine Limited Cahill-Ganotec, …" at bounding box center [984, 573] width 1037 height 300
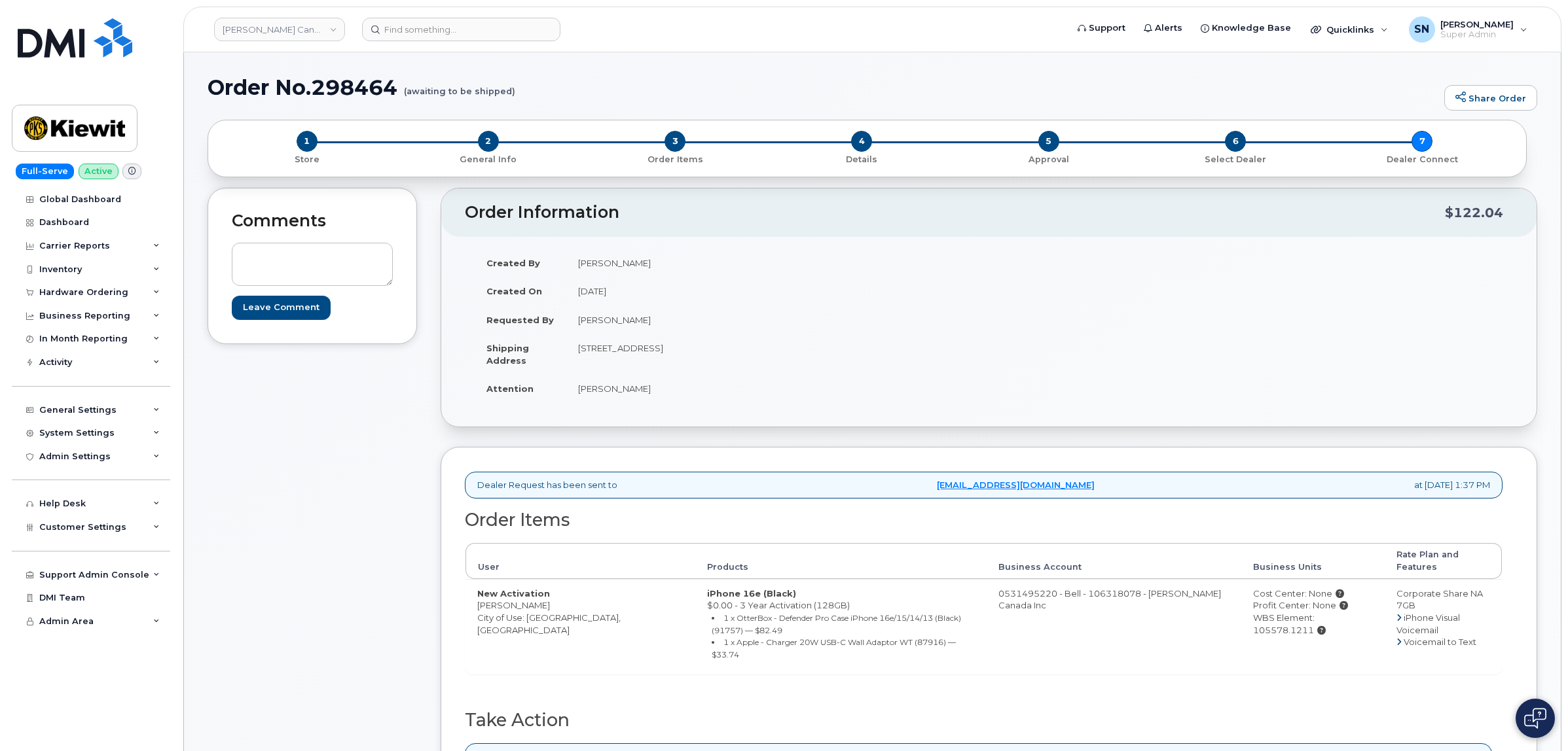
copy td "[PERSON_NAME]"
drag, startPoint x: 578, startPoint y: 320, endPoint x: 662, endPoint y: 326, distance: 84.2
click at [662, 326] on td "[PERSON_NAME]" at bounding box center [773, 320] width 413 height 29
drag, startPoint x: 477, startPoint y: 596, endPoint x: 556, endPoint y: 600, distance: 79.1
click at [556, 600] on td "New Activation [PERSON_NAME] City of Use: [GEOGRAPHIC_DATA], [GEOGRAPHIC_DATA]" at bounding box center [580, 627] width 230 height 95
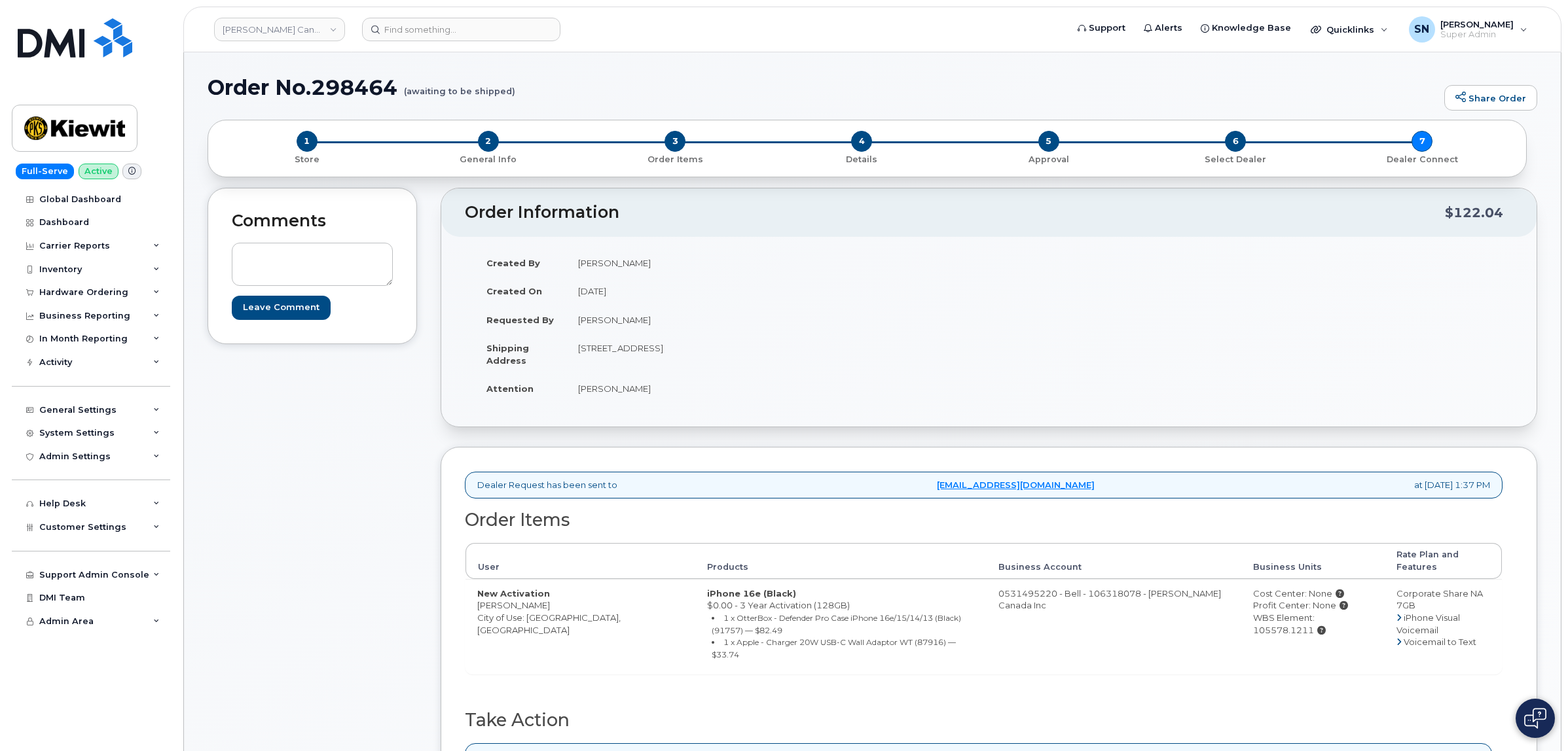
copy td "[PERSON_NAME]"
click at [87, 292] on div "Hardware Ordering" at bounding box center [84, 292] width 89 height 11
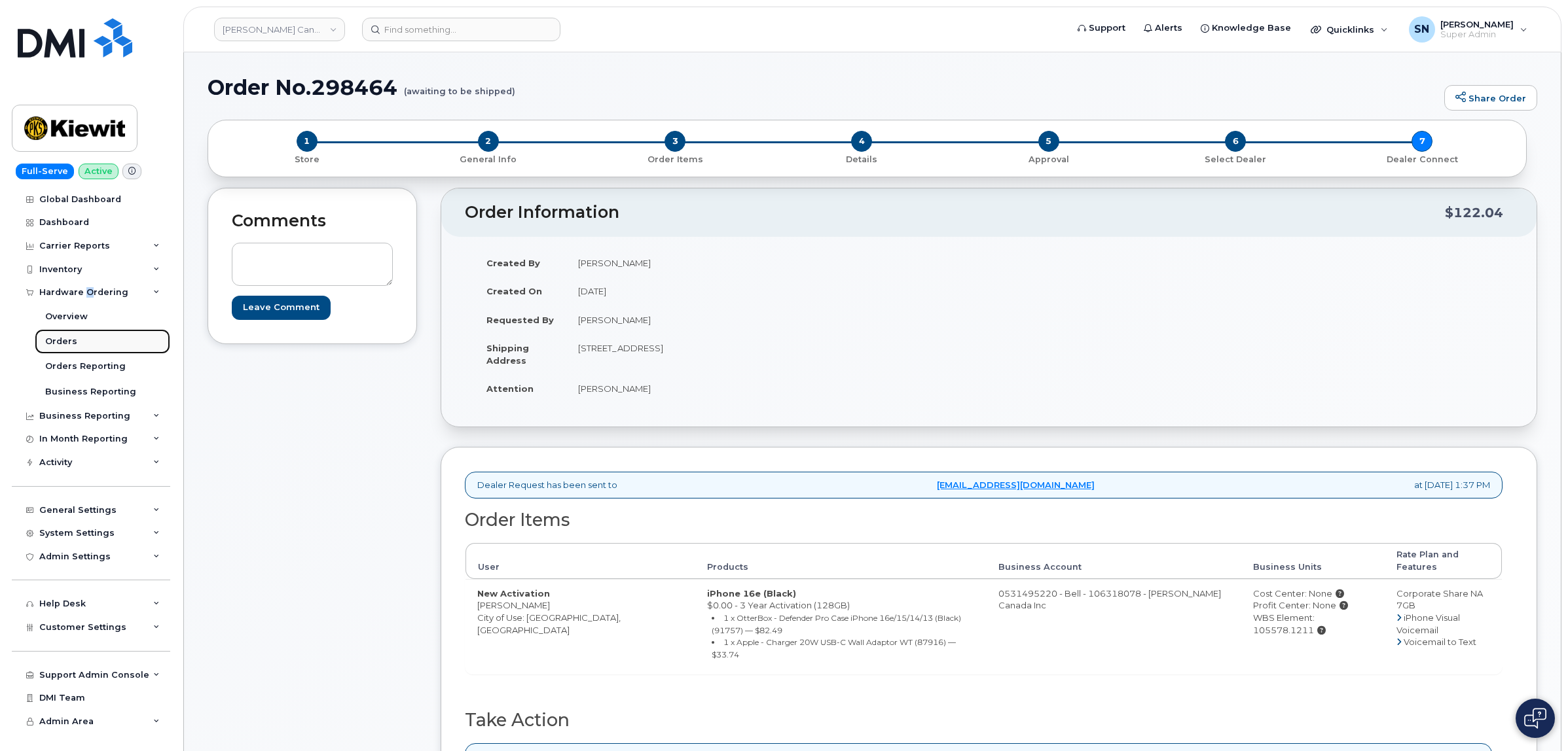
click at [71, 345] on div "Orders" at bounding box center [61, 342] width 32 height 12
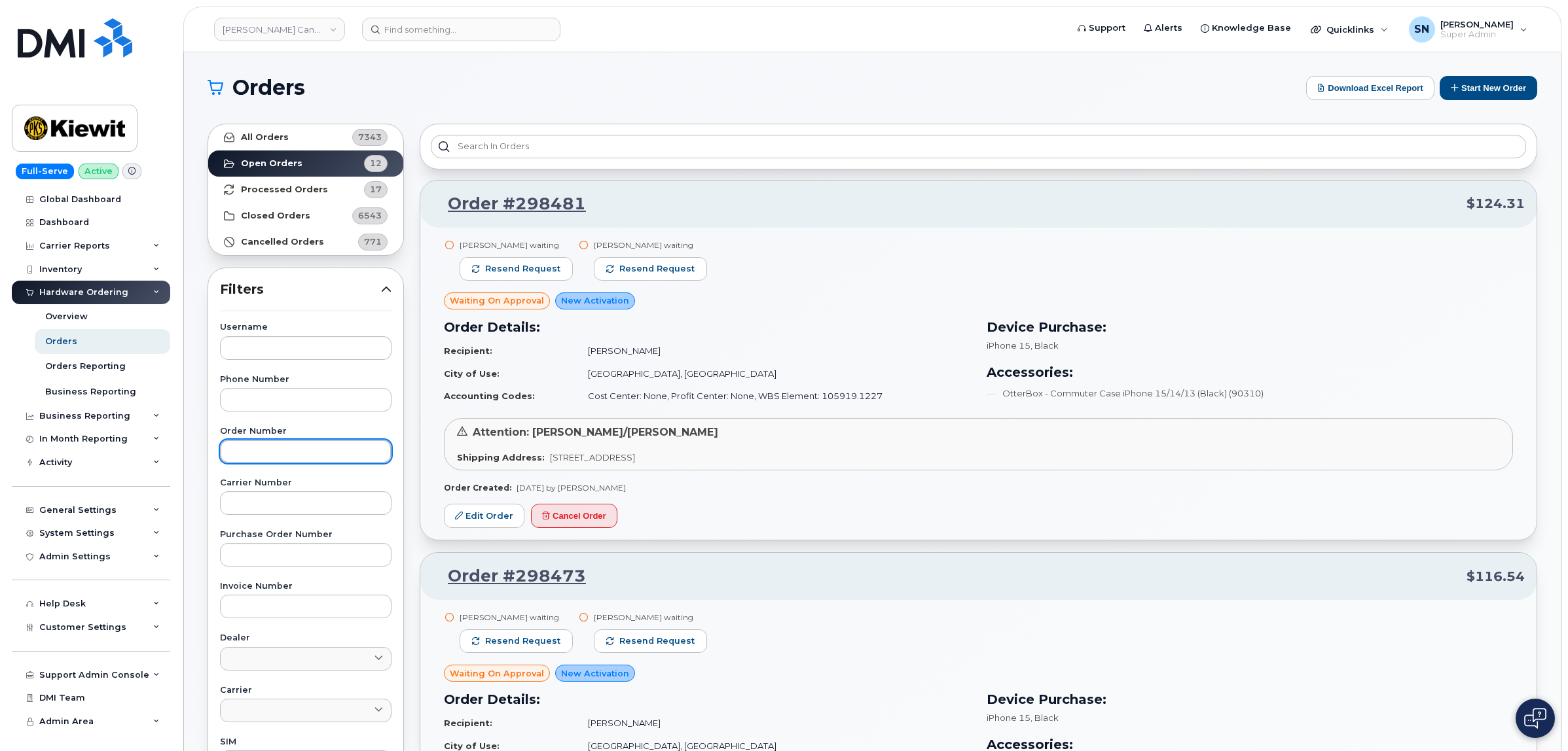
click at [275, 456] on input "text" at bounding box center [305, 452] width 172 height 24
paste input "297895"
type input "297895"
click at [319, 134] on link "All Orders 7343" at bounding box center [306, 137] width 195 height 26
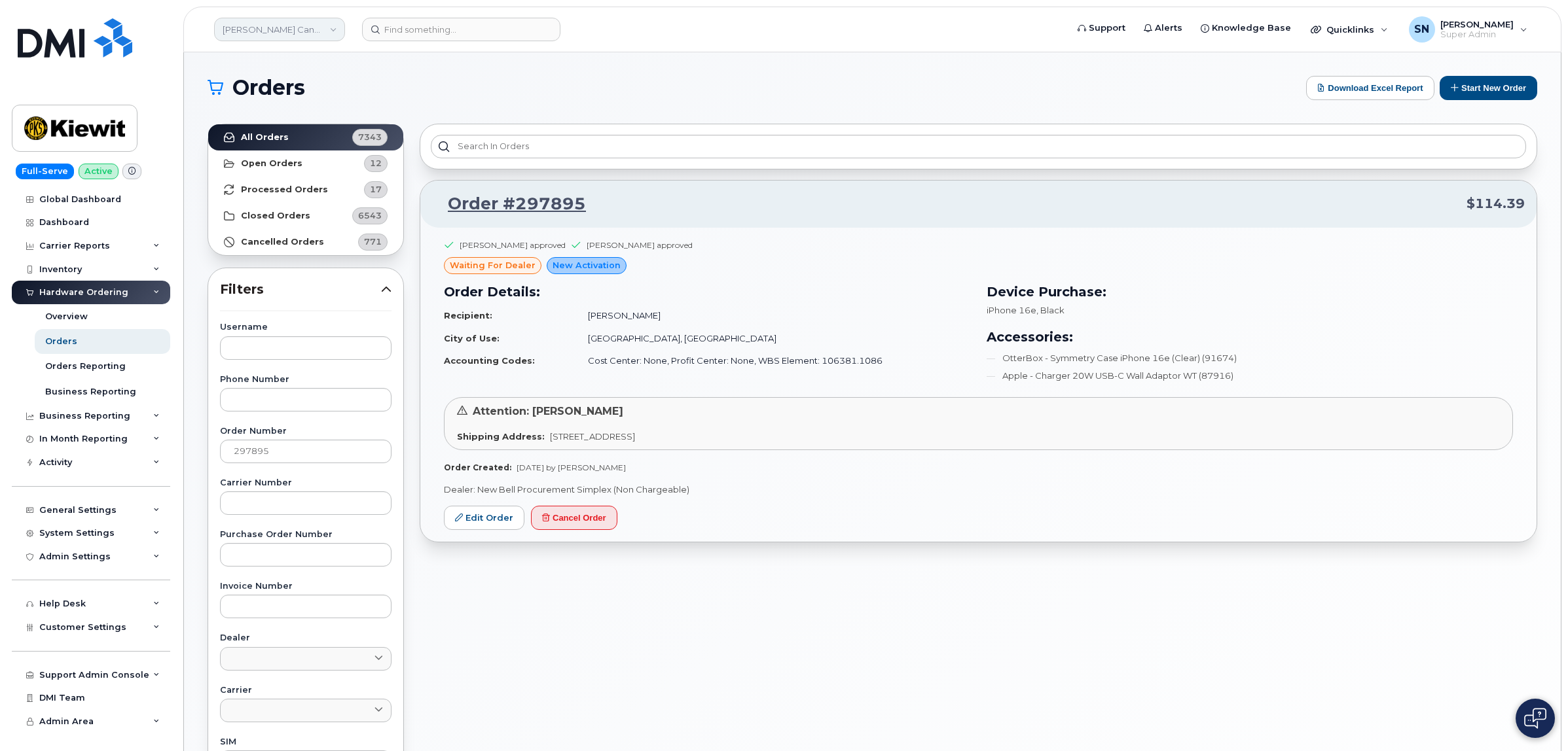
click at [252, 34] on link "[PERSON_NAME] Canada Inc" at bounding box center [279, 30] width 131 height 24
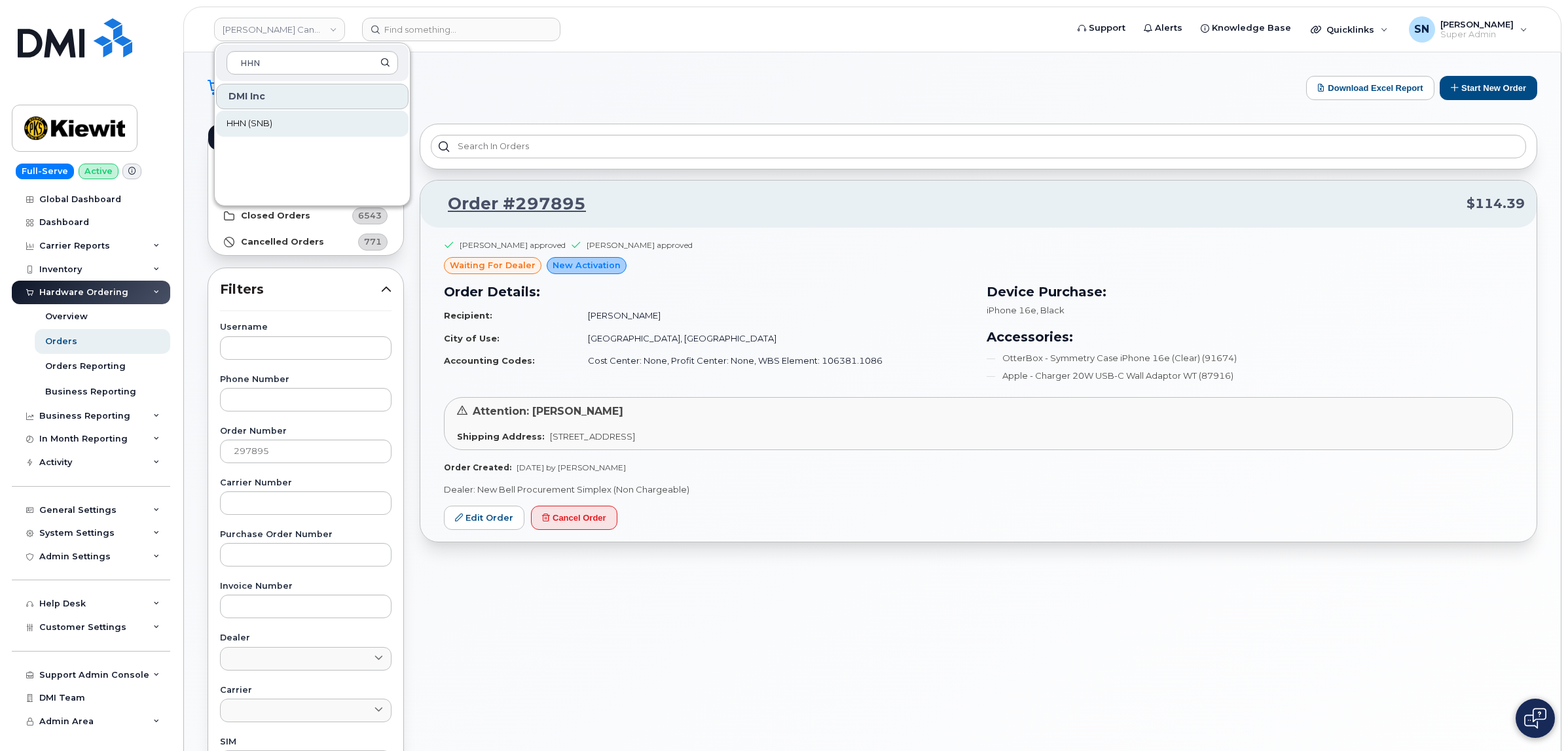
type input "HHN"
click at [248, 116] on link "HHN (SNB)" at bounding box center [312, 123] width 193 height 26
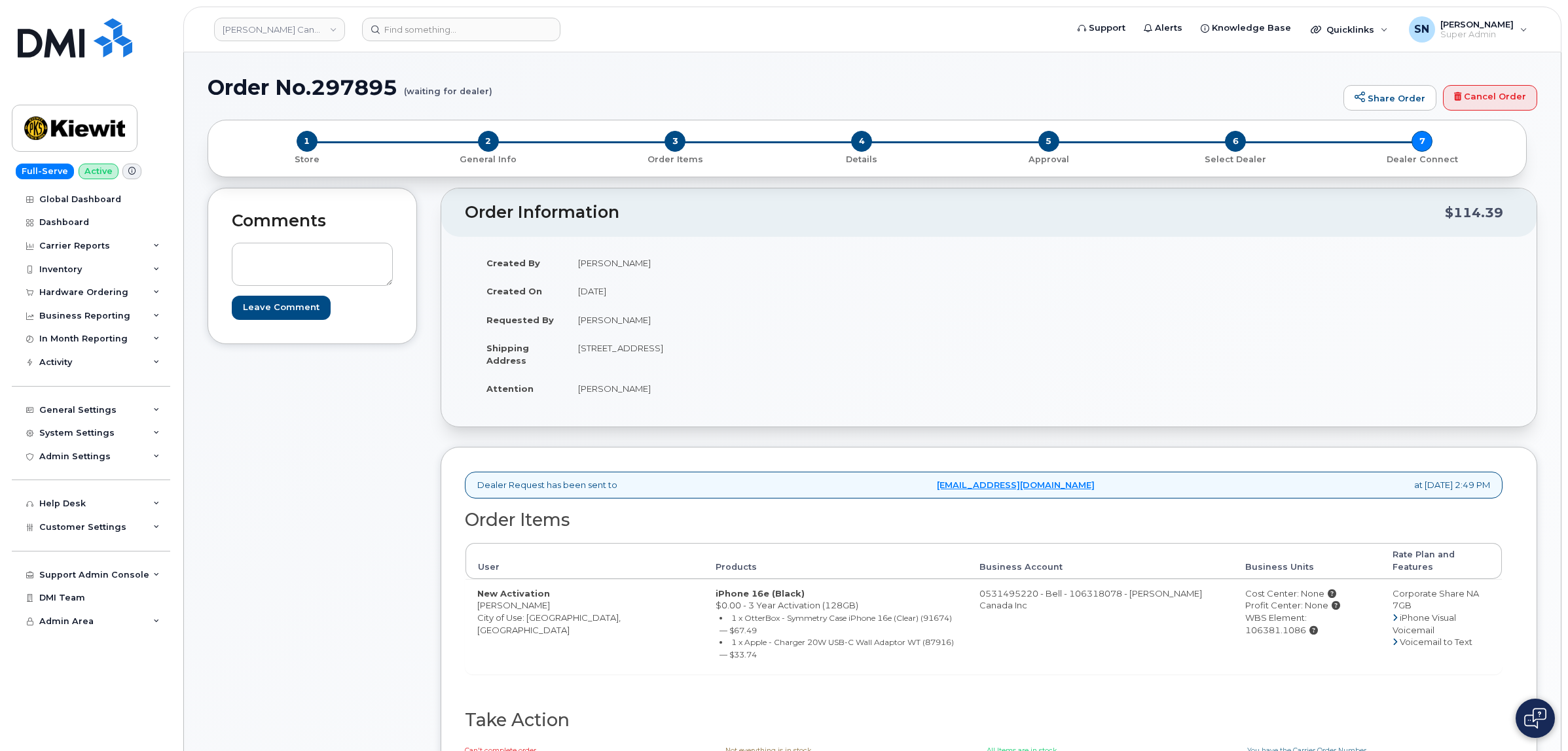
drag, startPoint x: 479, startPoint y: 596, endPoint x: 135, endPoint y: 558, distance: 346.1
click at [548, 598] on td "New Activation [PERSON_NAME] City of Use: [GEOGRAPHIC_DATA], [GEOGRAPHIC_DATA]" at bounding box center [585, 627] width 238 height 95
copy td "[PERSON_NAME]"
drag, startPoint x: 577, startPoint y: 349, endPoint x: 652, endPoint y: 355, distance: 75.2
click at [652, 355] on td "[STREET_ADDRESS]" at bounding box center [773, 354] width 413 height 41
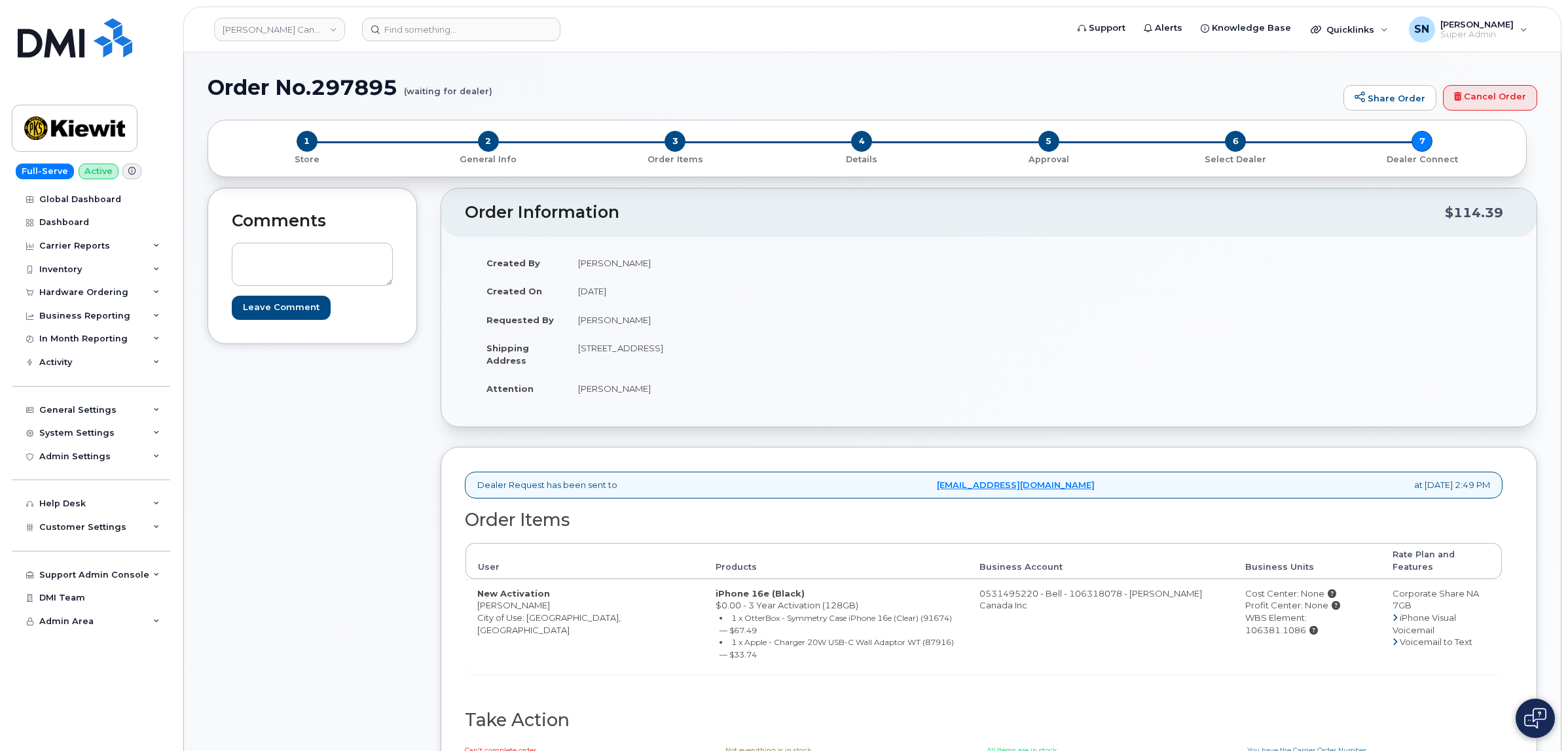
copy td "[STREET_ADDRESS]"
drag, startPoint x: 758, startPoint y: 382, endPoint x: 751, endPoint y: 377, distance: 8.6
click at [757, 381] on td "[PERSON_NAME]" at bounding box center [773, 388] width 413 height 29
drag, startPoint x: 707, startPoint y: 351, endPoint x: 745, endPoint y: 351, distance: 38.0
click at [745, 351] on td "[STREET_ADDRESS]" at bounding box center [773, 354] width 413 height 41
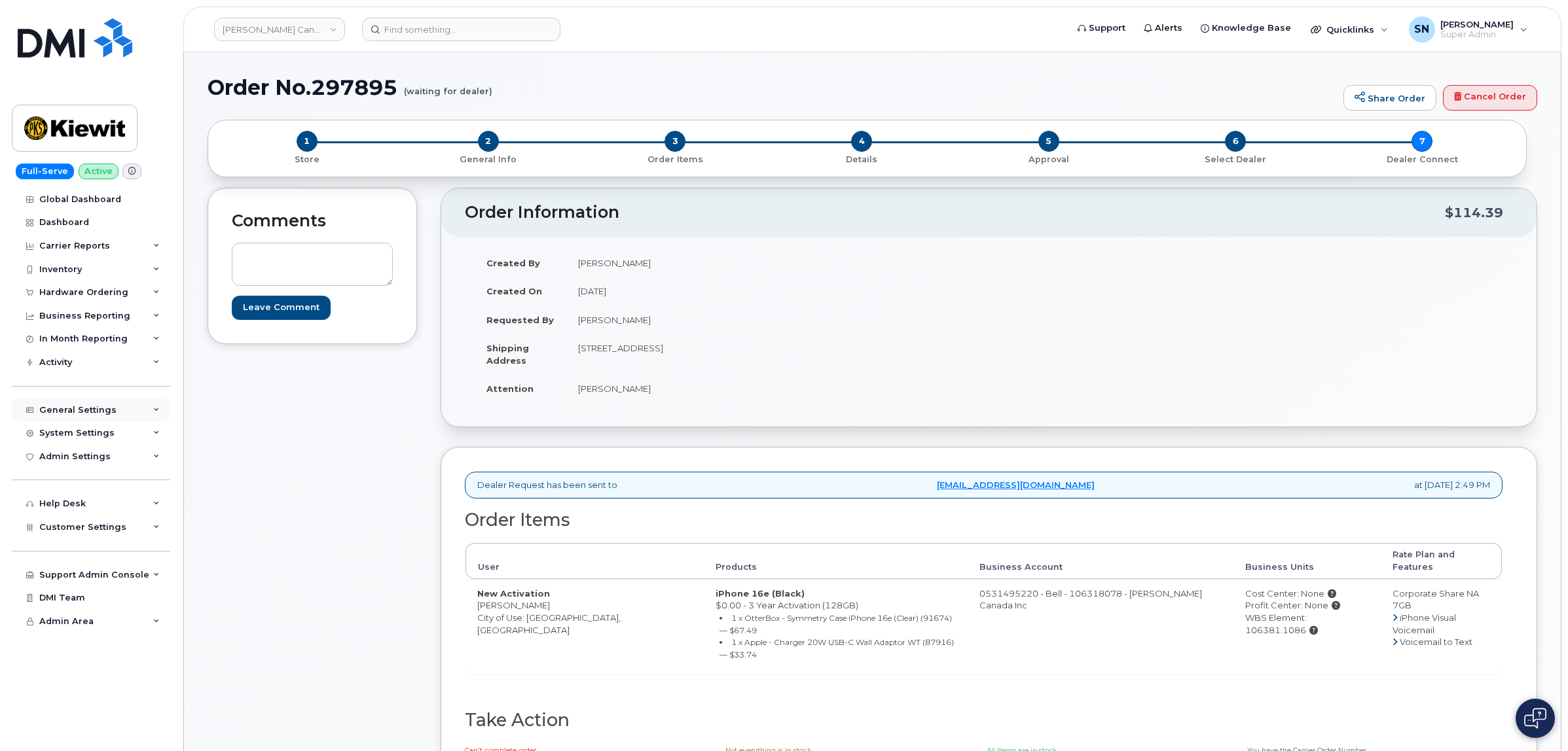
copy td "L1N 7N5"
drag, startPoint x: 558, startPoint y: 413, endPoint x: 576, endPoint y: 394, distance: 26.2
click at [560, 410] on div "Created By [PERSON_NAME] Created On [DATE] Requested By [PERSON_NAME] Shipping …" at bounding box center [727, 331] width 525 height 166
drag, startPoint x: 577, startPoint y: 391, endPoint x: 639, endPoint y: 392, distance: 62.0
click at [639, 392] on td "[PERSON_NAME]" at bounding box center [773, 388] width 413 height 29
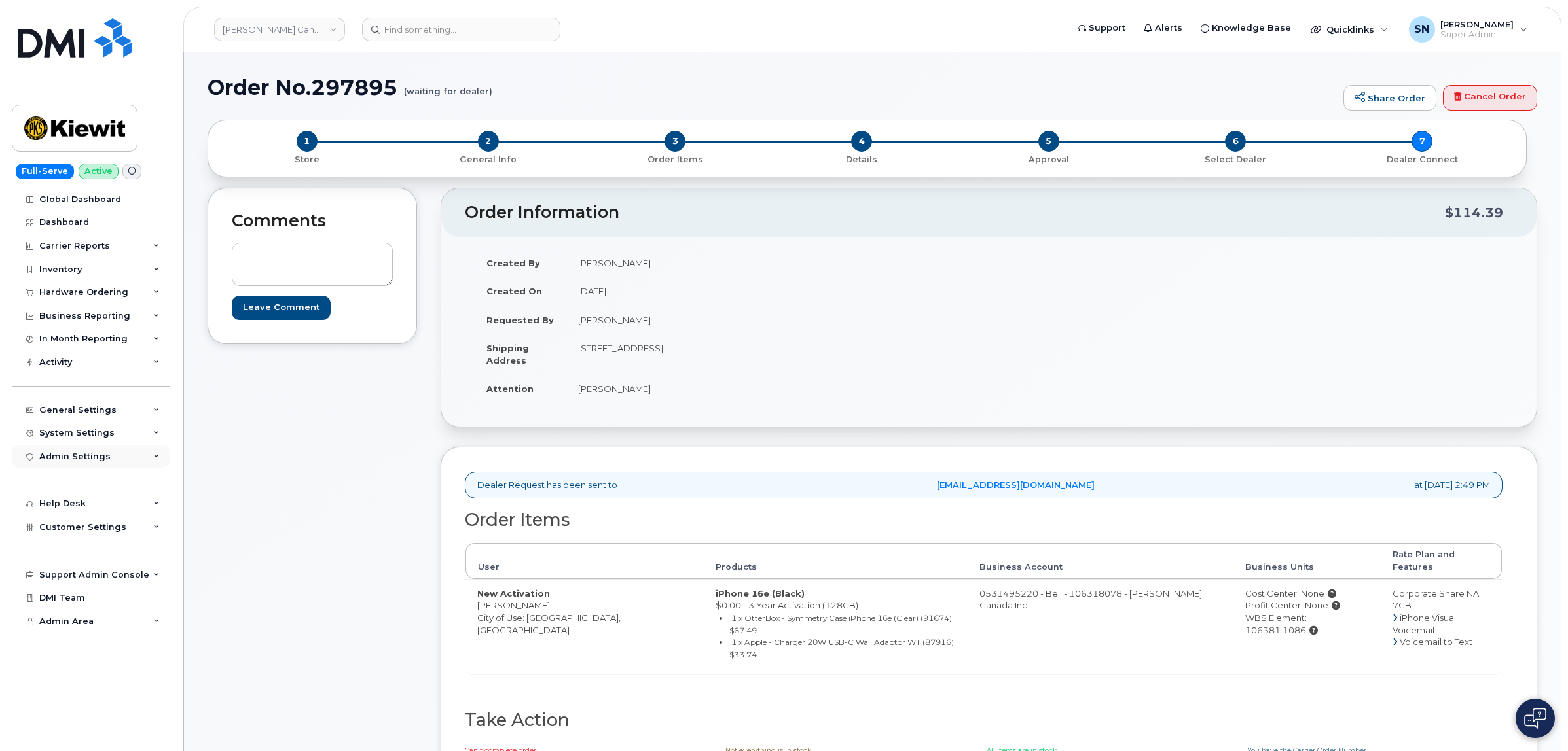
copy td "[PERSON_NAME]"
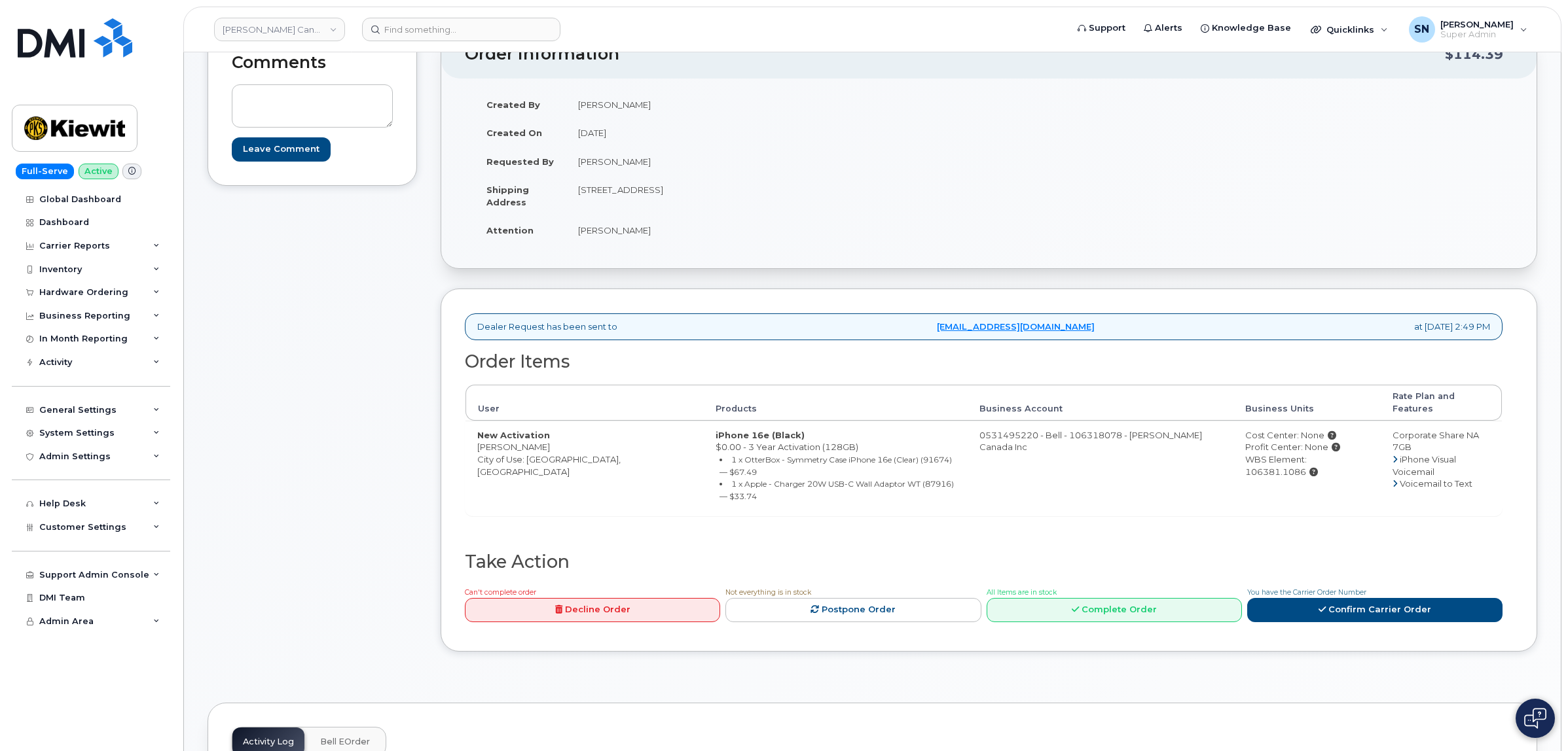
scroll to position [164, 0]
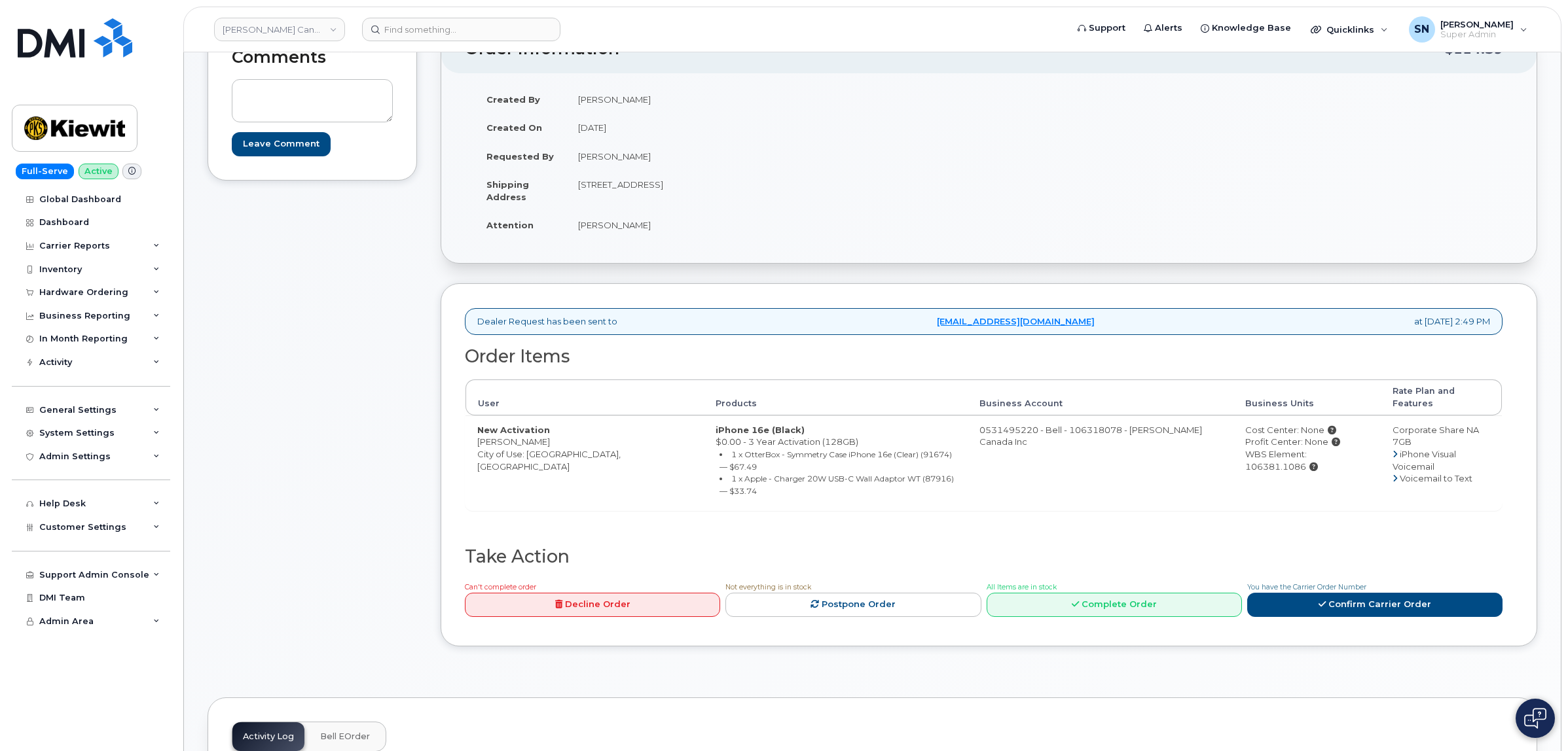
drag, startPoint x: 1333, startPoint y: 447, endPoint x: 1272, endPoint y: 447, distance: 61.0
click at [1272, 448] on div "WBS Element: 106381.1086" at bounding box center [1307, 460] width 124 height 24
copy div "106381.1086"
click at [1295, 593] on link "Confirm Carrier Order" at bounding box center [1374, 605] width 255 height 24
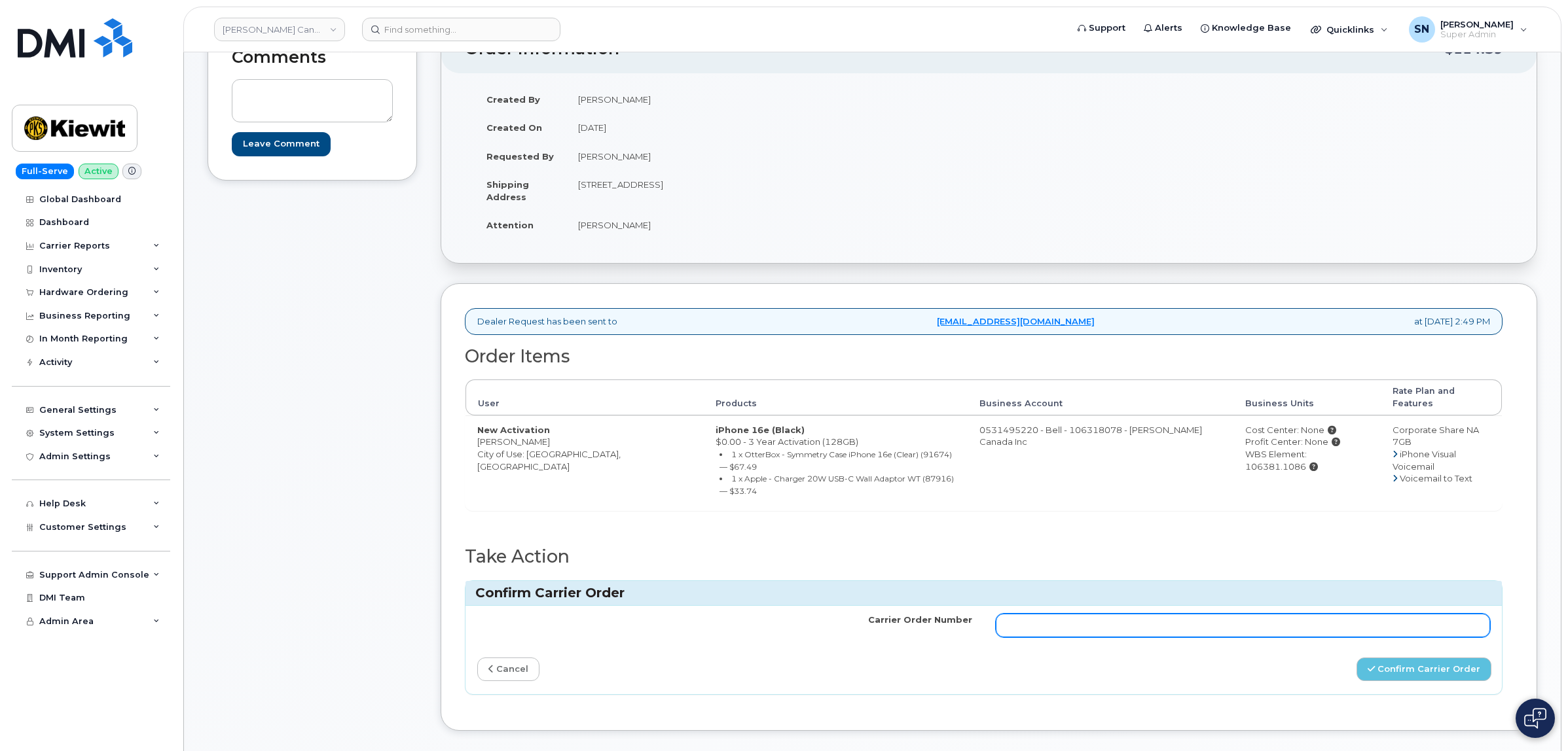
click at [1252, 614] on input "Carrier Order Number" at bounding box center [1243, 626] width 495 height 24
paste input "3006817"
type input "3006817"
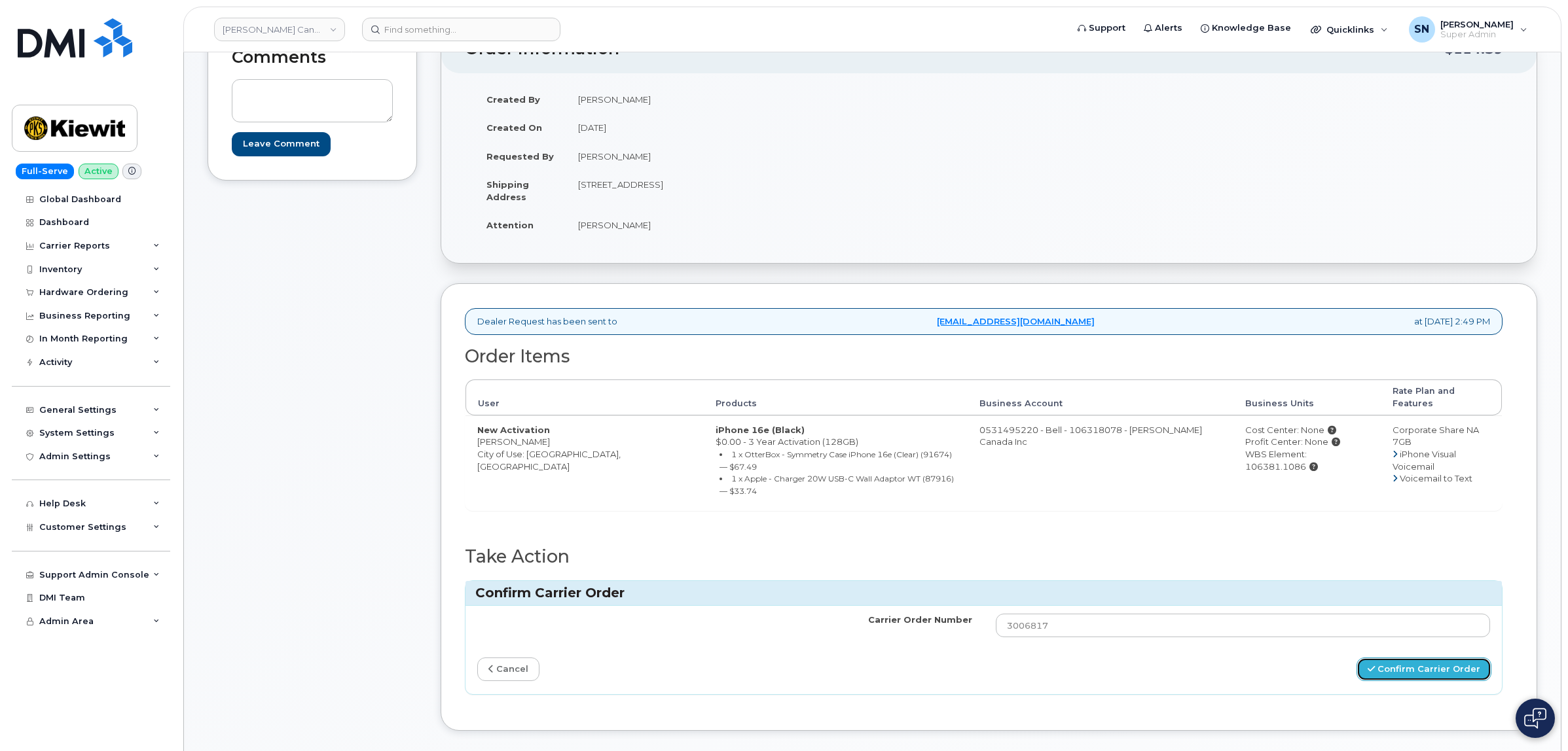
click at [1367, 658] on button "Confirm Carrier Order" at bounding box center [1424, 670] width 135 height 24
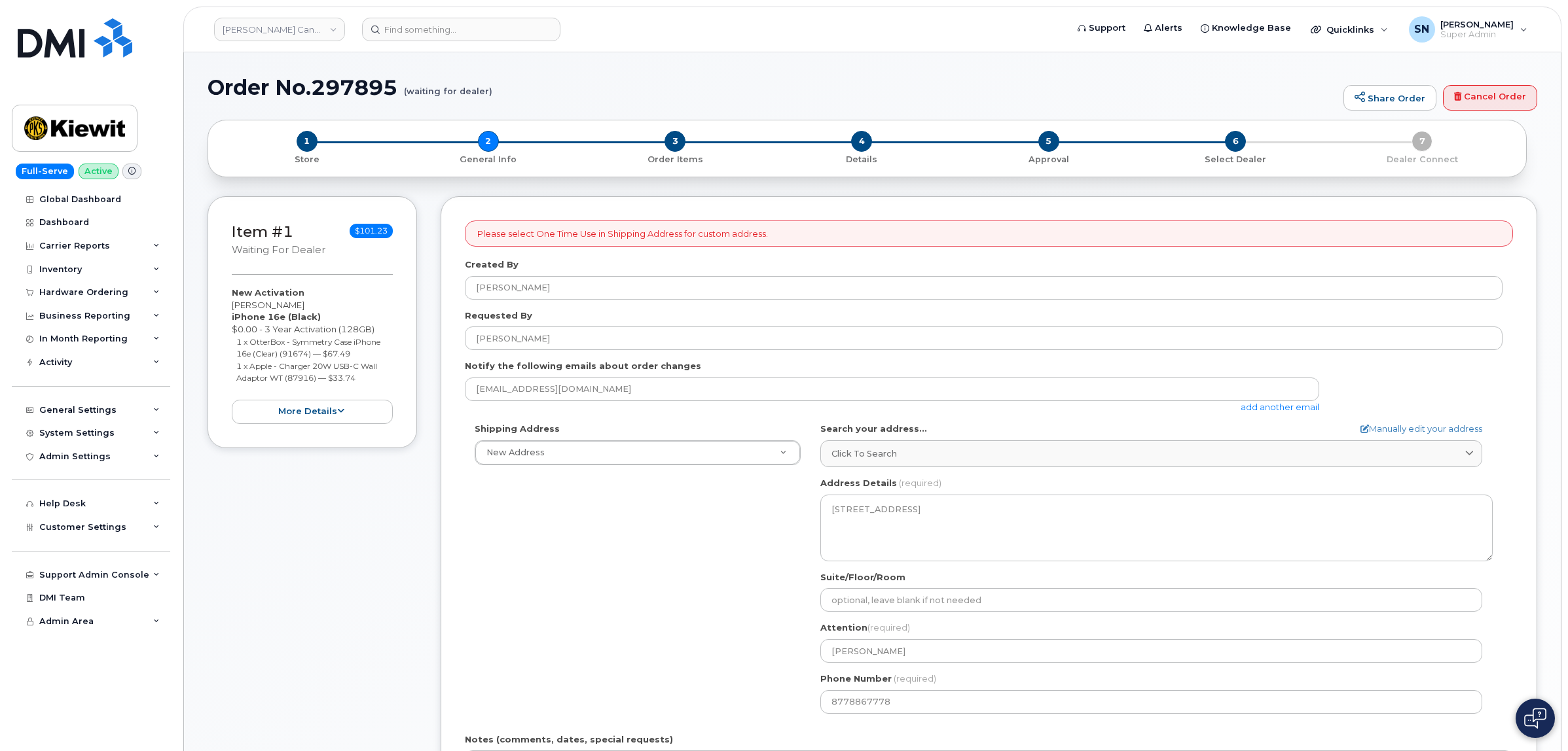
select select
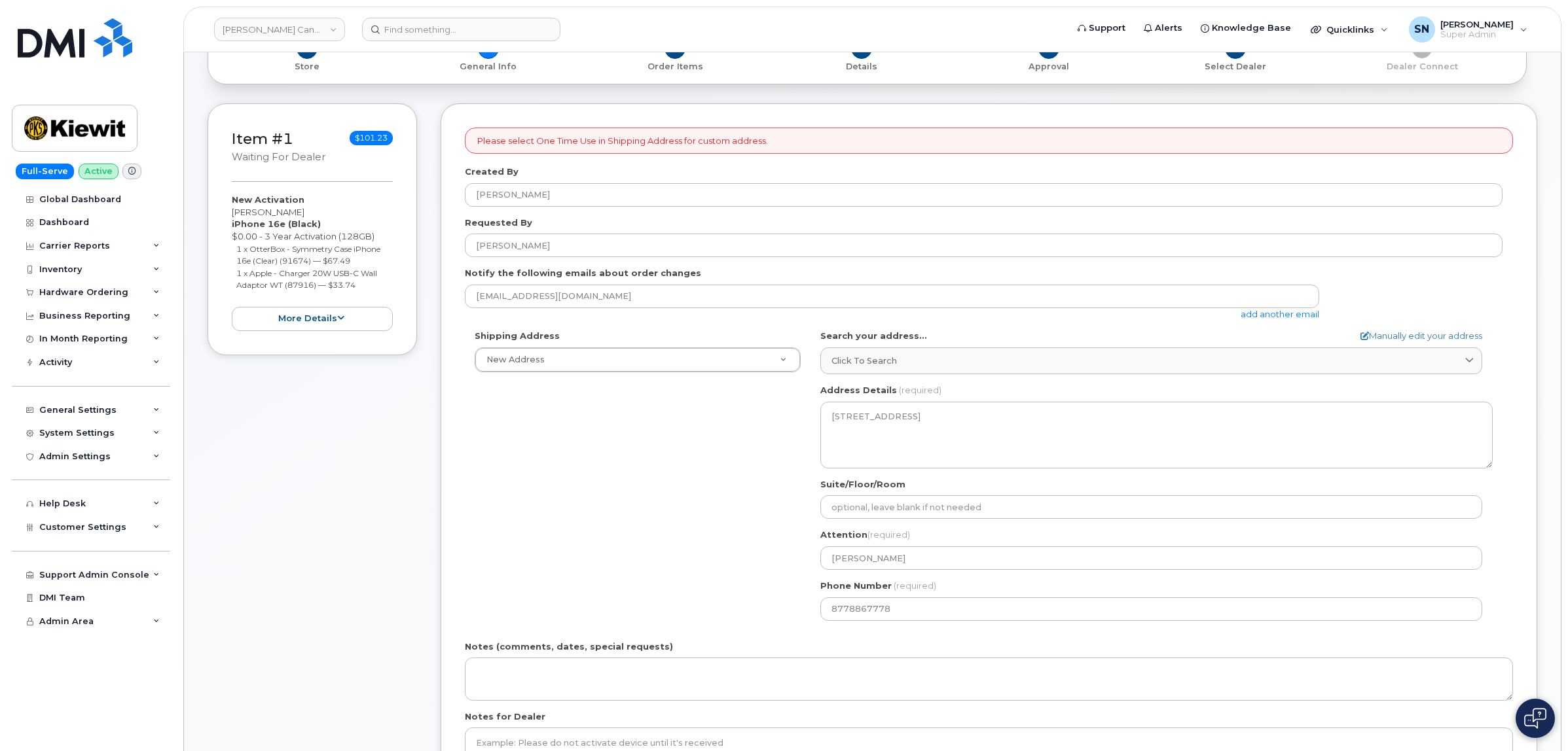
scroll to position [164, 0]
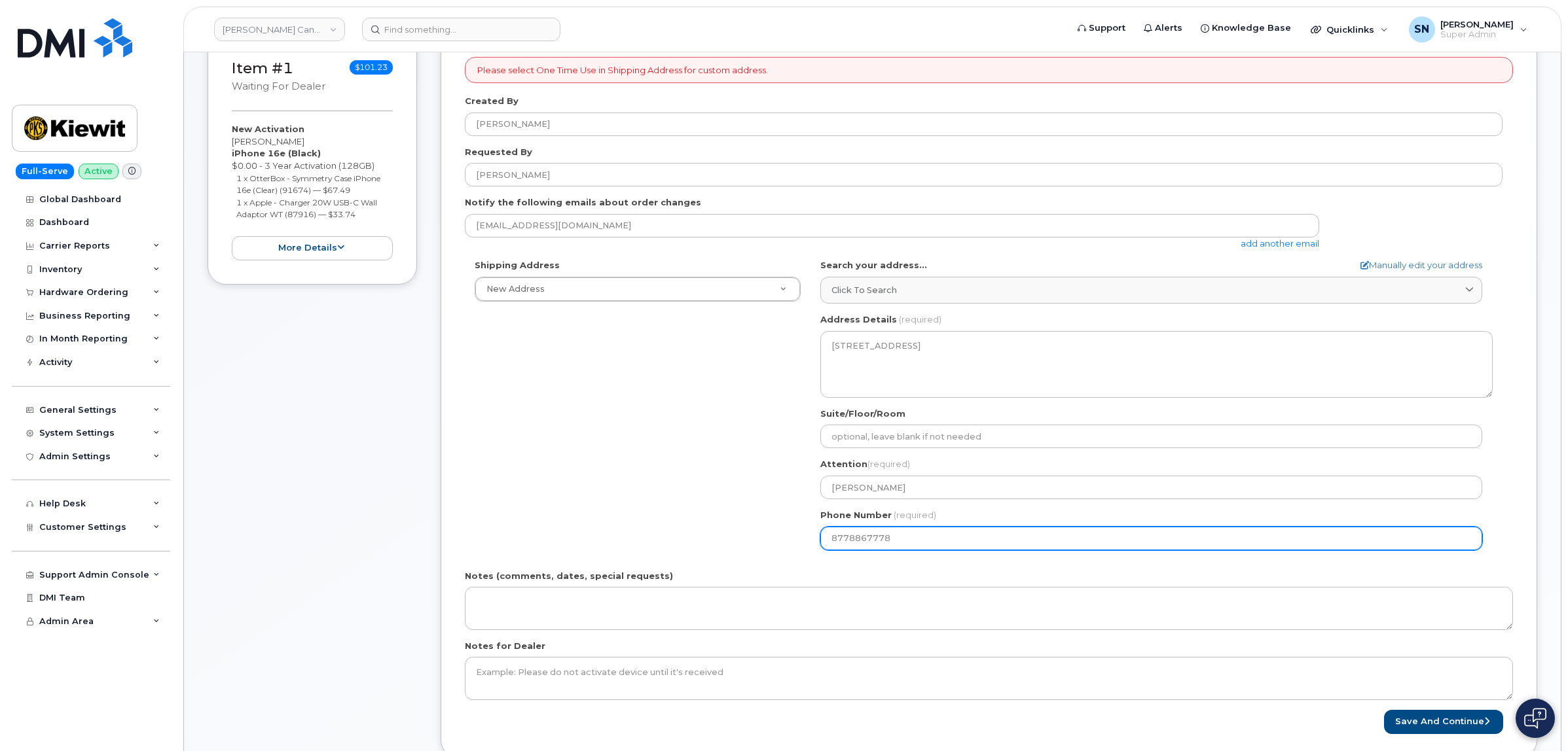
drag, startPoint x: 895, startPoint y: 540, endPoint x: 742, endPoint y: 538, distance: 153.0
click at [771, 536] on div "Shipping Address New Address New Address Beaver Marine Limited [GEOGRAPHIC_DATA…" at bounding box center [984, 409] width 1037 height 300
click at [565, 498] on div "Shipping Address New Address New Address Beaver Marine Limited Cahill-Ganotec, …" at bounding box center [984, 409] width 1037 height 300
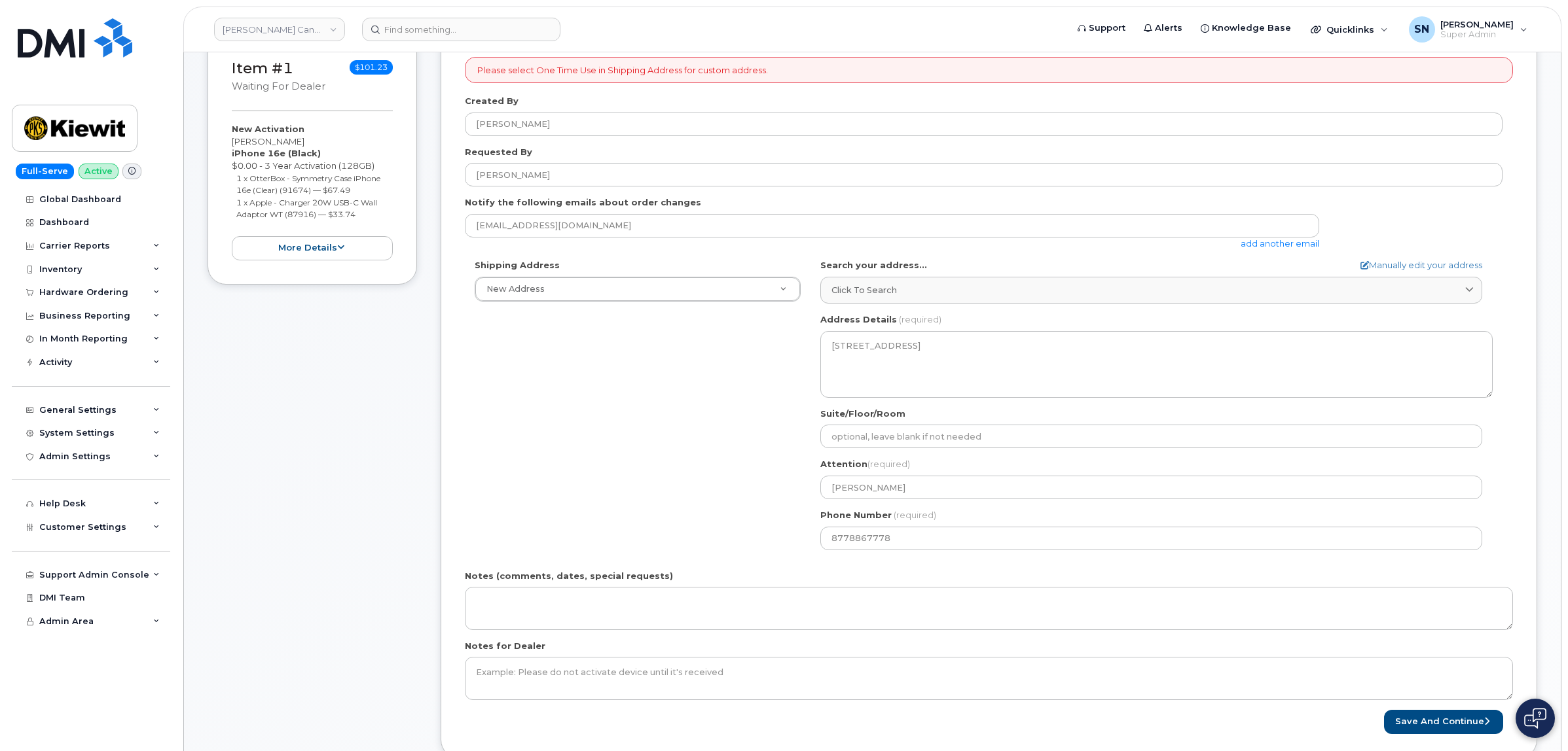
drag, startPoint x: 228, startPoint y: 139, endPoint x: 308, endPoint y: 143, distance: 80.1
click at [308, 143] on div "Item #1 waiting for dealer $101.23 New Activation Aprameya Achar iPhone 16e (Bl…" at bounding box center [312, 159] width 210 height 252
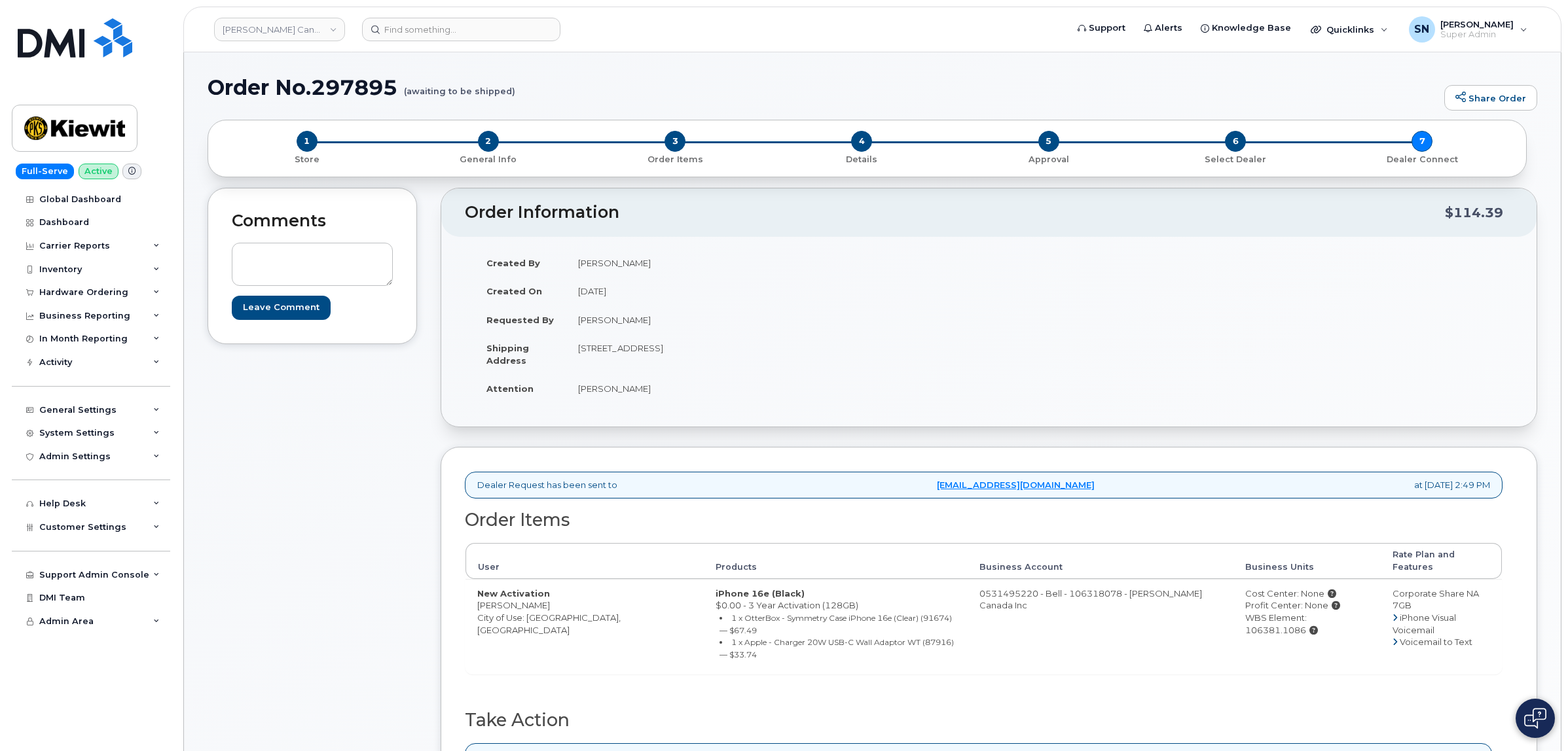
drag, startPoint x: 577, startPoint y: 391, endPoint x: 638, endPoint y: 399, distance: 61.5
click at [638, 399] on td "[PERSON_NAME]" at bounding box center [773, 388] width 413 height 29
copy td "[PERSON_NAME]"
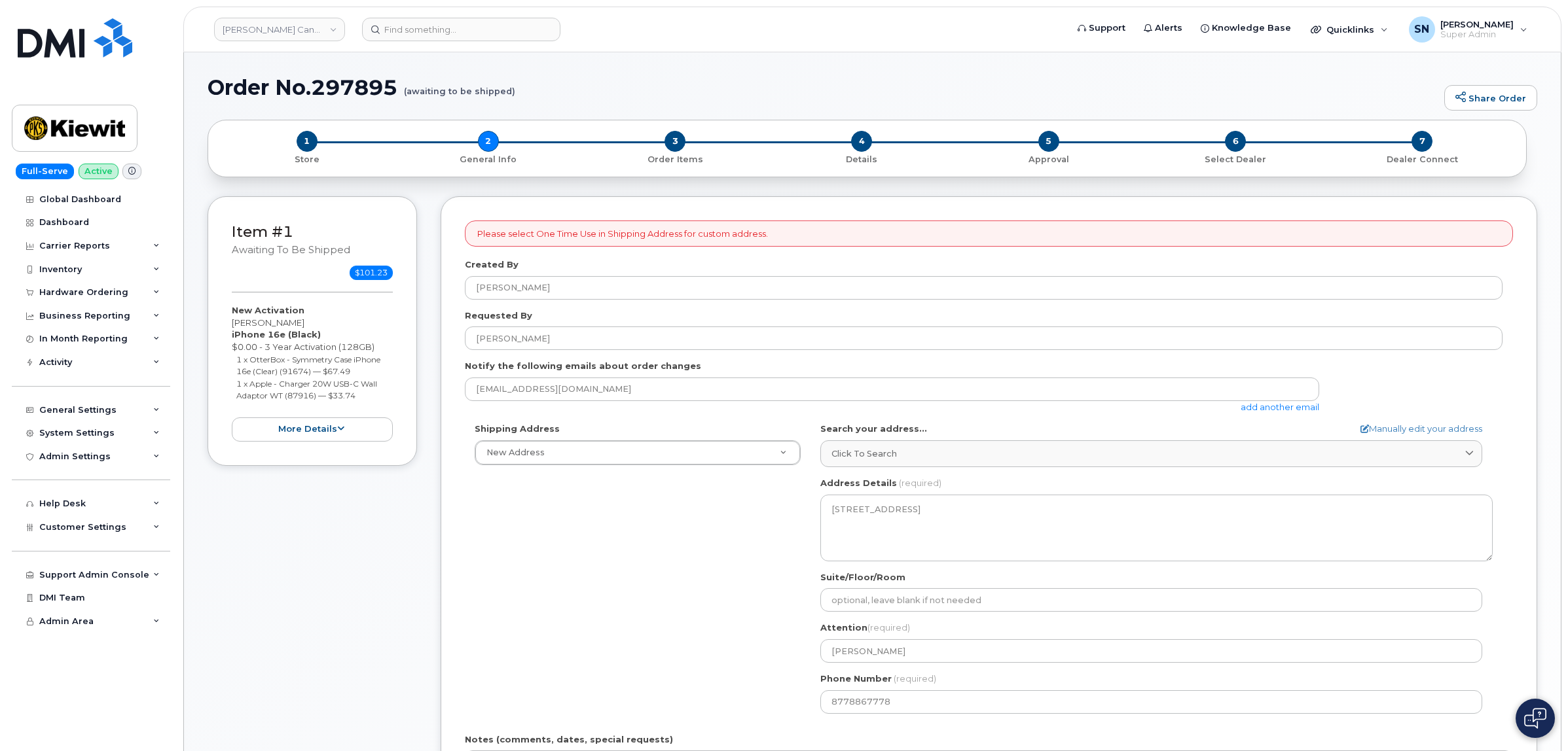
select select
drag, startPoint x: 304, startPoint y: 322, endPoint x: 235, endPoint y: 323, distance: 69.0
click at [235, 323] on div "New Activation Aprameya Achar iPhone 16e (Black) $0.00 - 3 Year Activation (128…" at bounding box center [312, 373] width 161 height 137
copy div "[PERSON_NAME]"
click at [240, 318] on div "New Activation Aprameya Achar iPhone 16e (Black) $0.00 - 3 Year Activation (128…" at bounding box center [312, 373] width 161 height 137
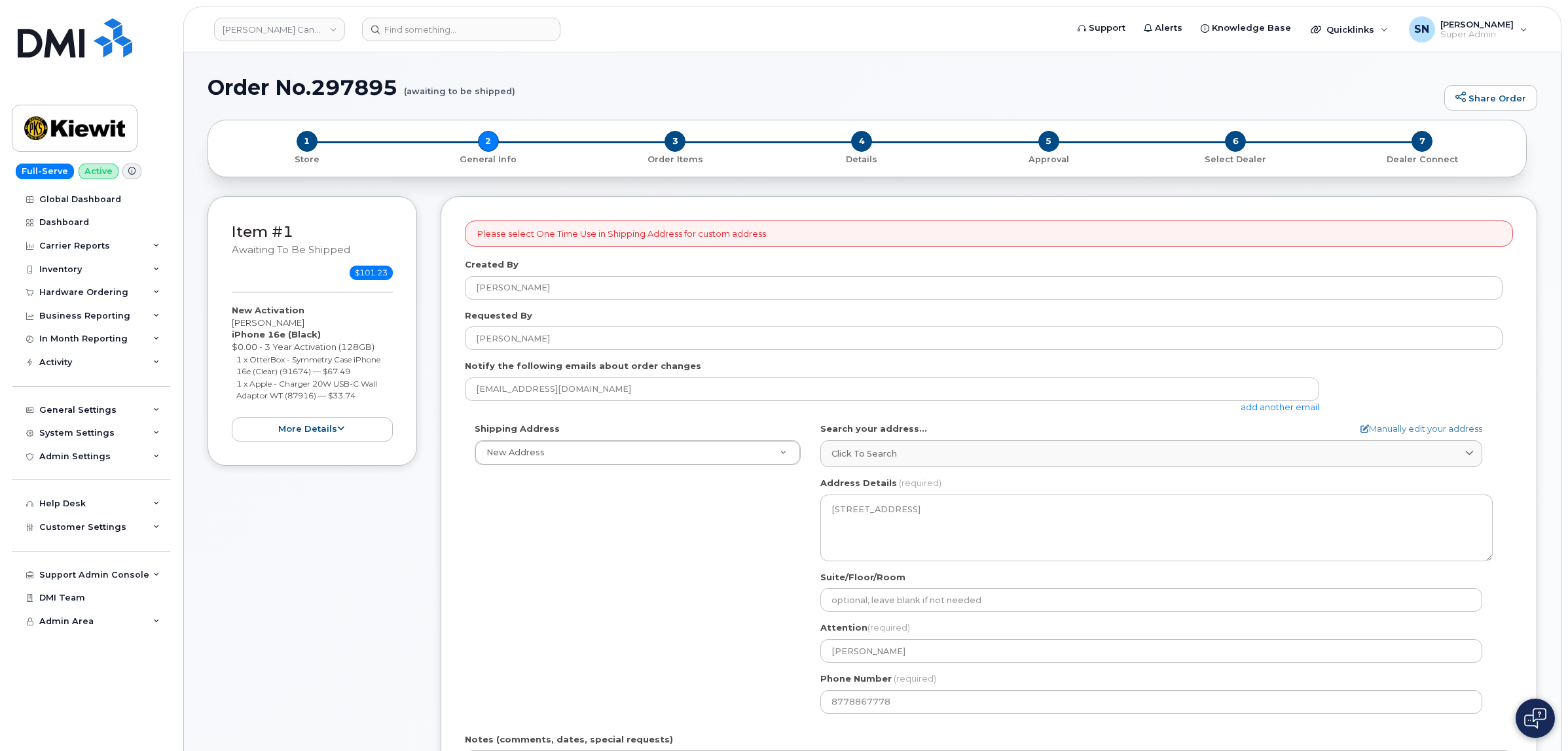
click at [230, 323] on div "Item #1 awaiting to be shipped $101.23 New Activation Aprameya Achar iPhone 16e…" at bounding box center [312, 331] width 210 height 269
drag, startPoint x: 245, startPoint y: 323, endPoint x: 267, endPoint y: 325, distance: 22.1
click at [267, 325] on div "Item #1 awaiting to be shipped $101.23 New Activation Aprameya Achar iPhone 16e…" at bounding box center [312, 331] width 210 height 269
click at [695, 510] on div "Shipping Address New Address New Address Beaver Marine Limited Cahill-Ganotec, …" at bounding box center [984, 573] width 1037 height 300
click at [537, 600] on div "Shipping Address New Address New Address Beaver Marine Limited Cahill-Ganotec, …" at bounding box center [984, 573] width 1037 height 300
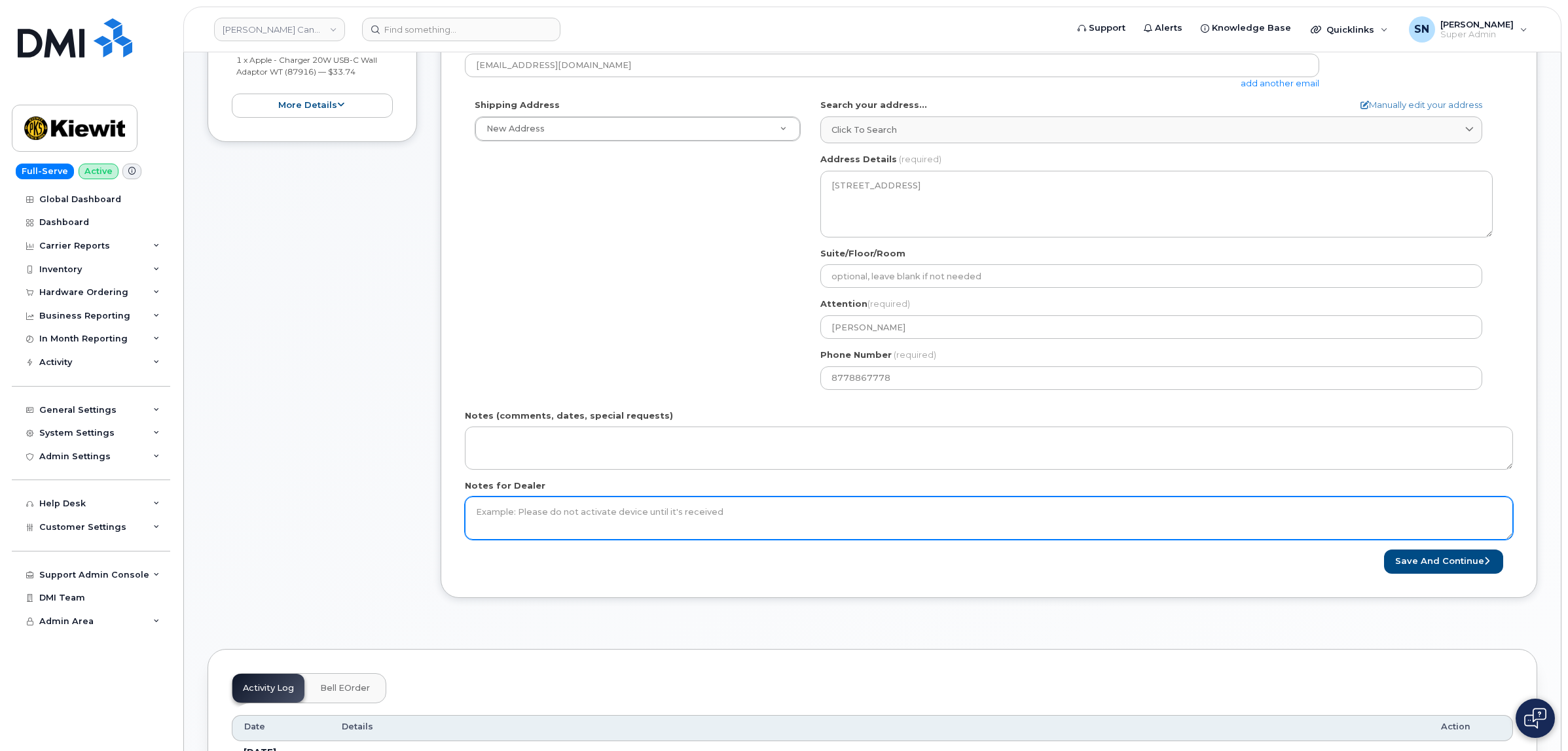
scroll to position [327, 0]
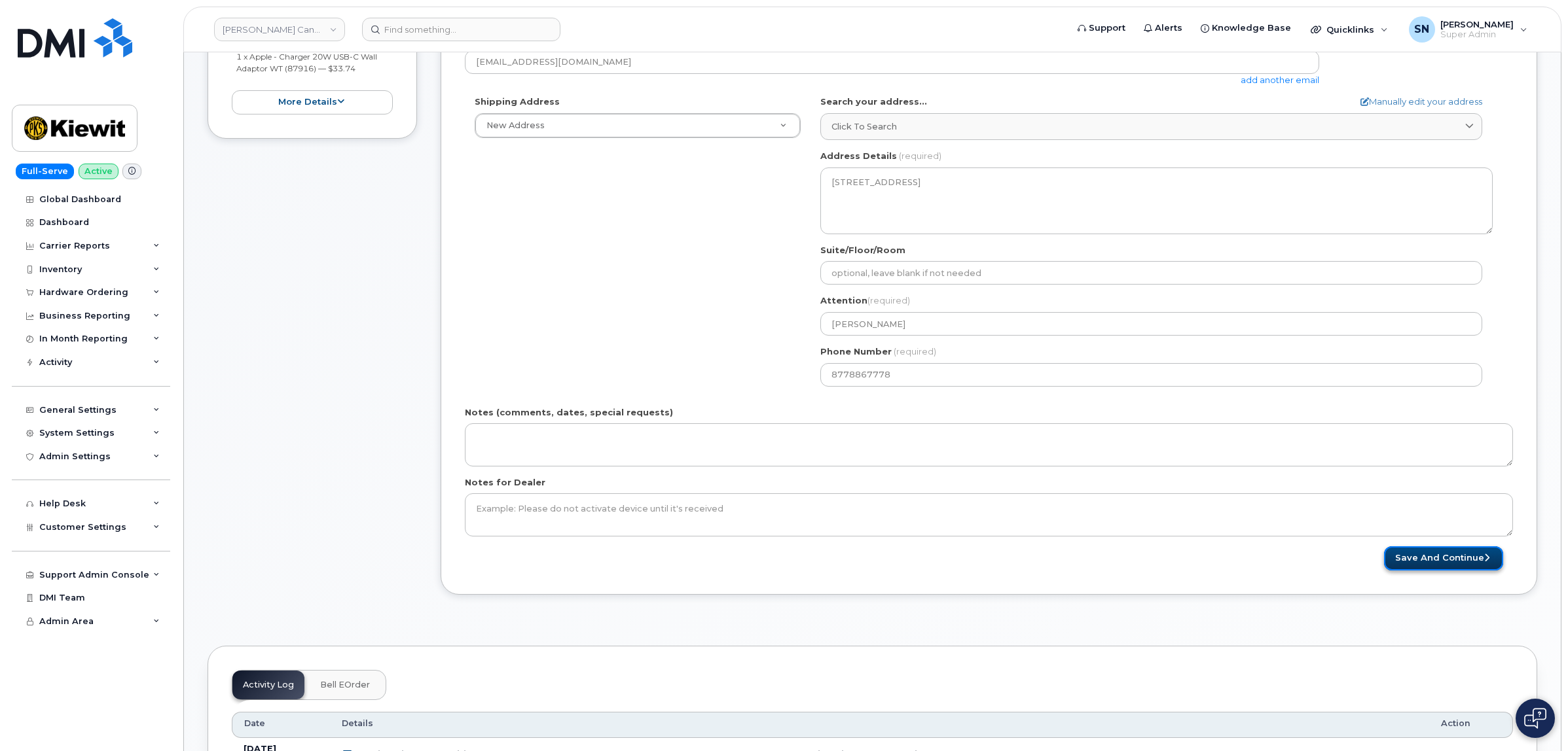
click at [1468, 563] on button "Save and Continue" at bounding box center [1444, 558] width 119 height 24
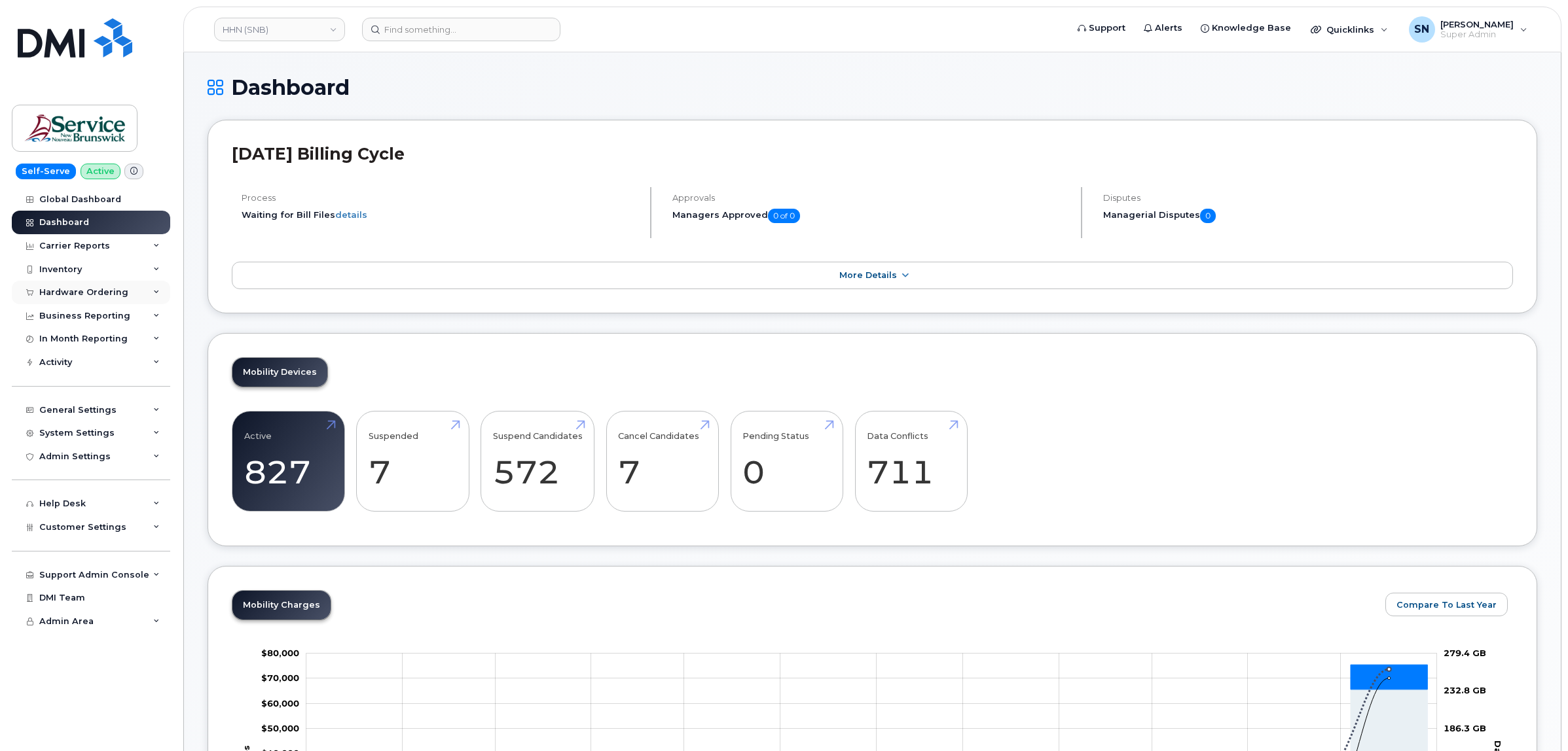
click at [98, 293] on div "Hardware Ordering" at bounding box center [84, 292] width 89 height 11
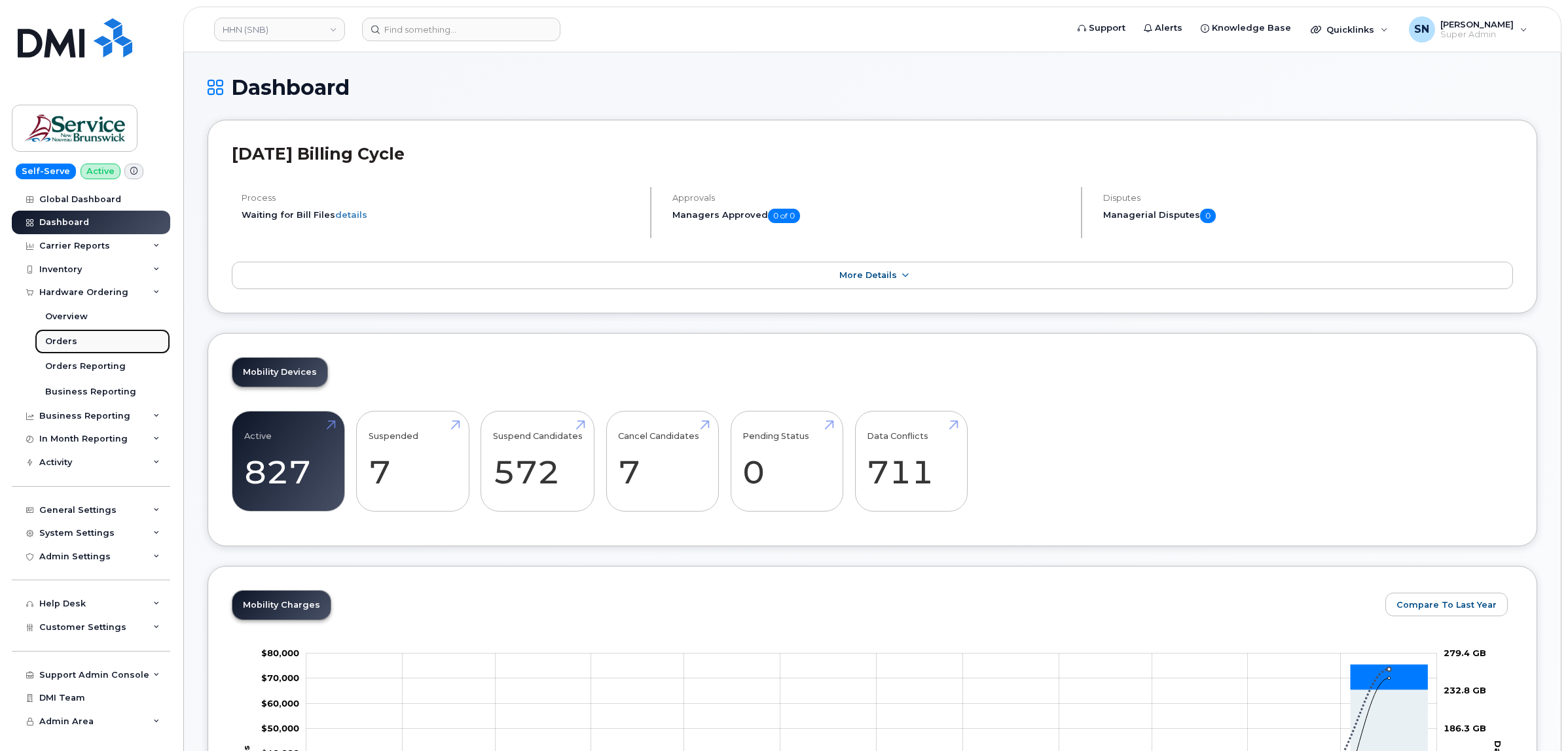
click at [80, 334] on link "Orders" at bounding box center [102, 341] width 135 height 25
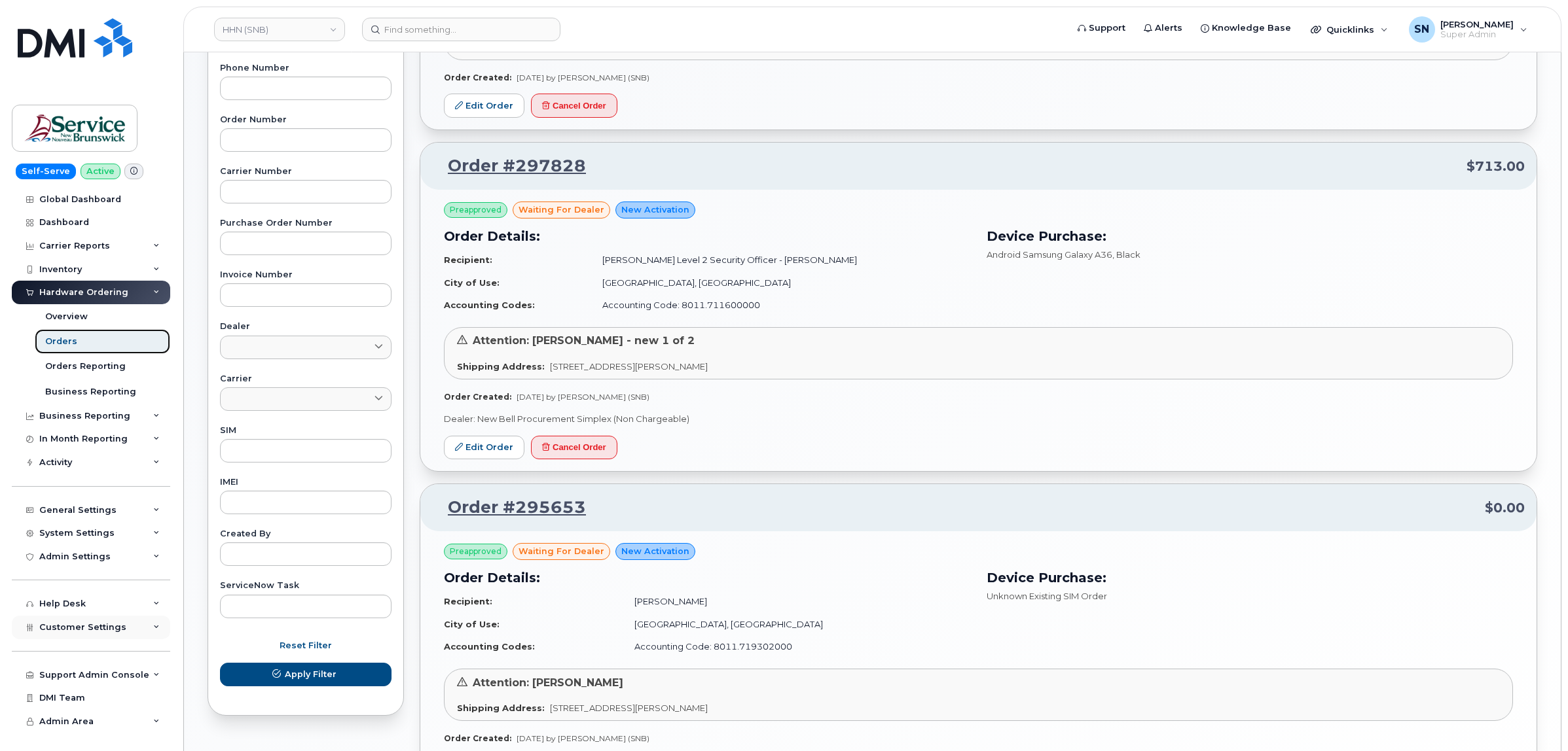
scroll to position [409, 0]
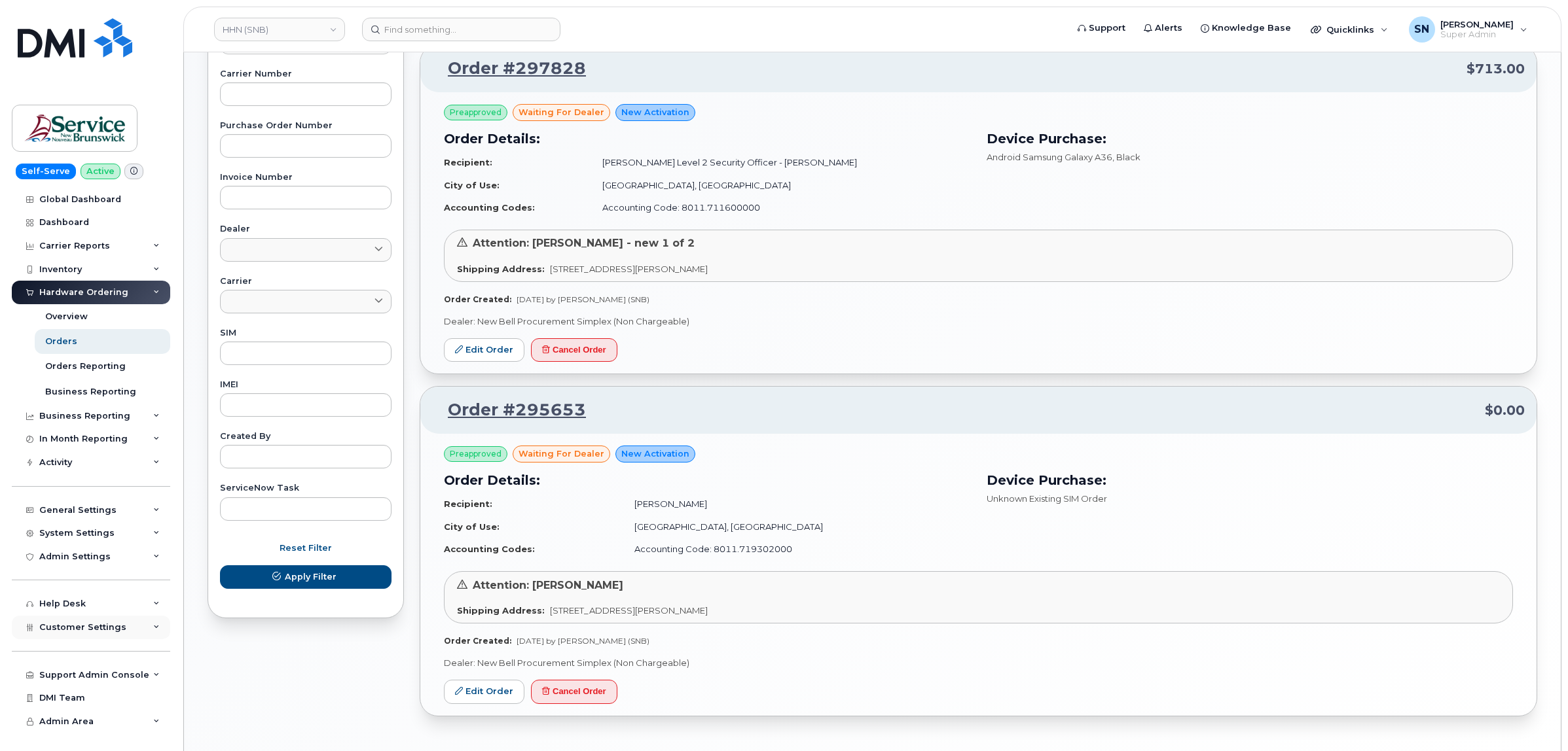
click at [109, 633] on span "Customer Settings" at bounding box center [83, 628] width 87 height 10
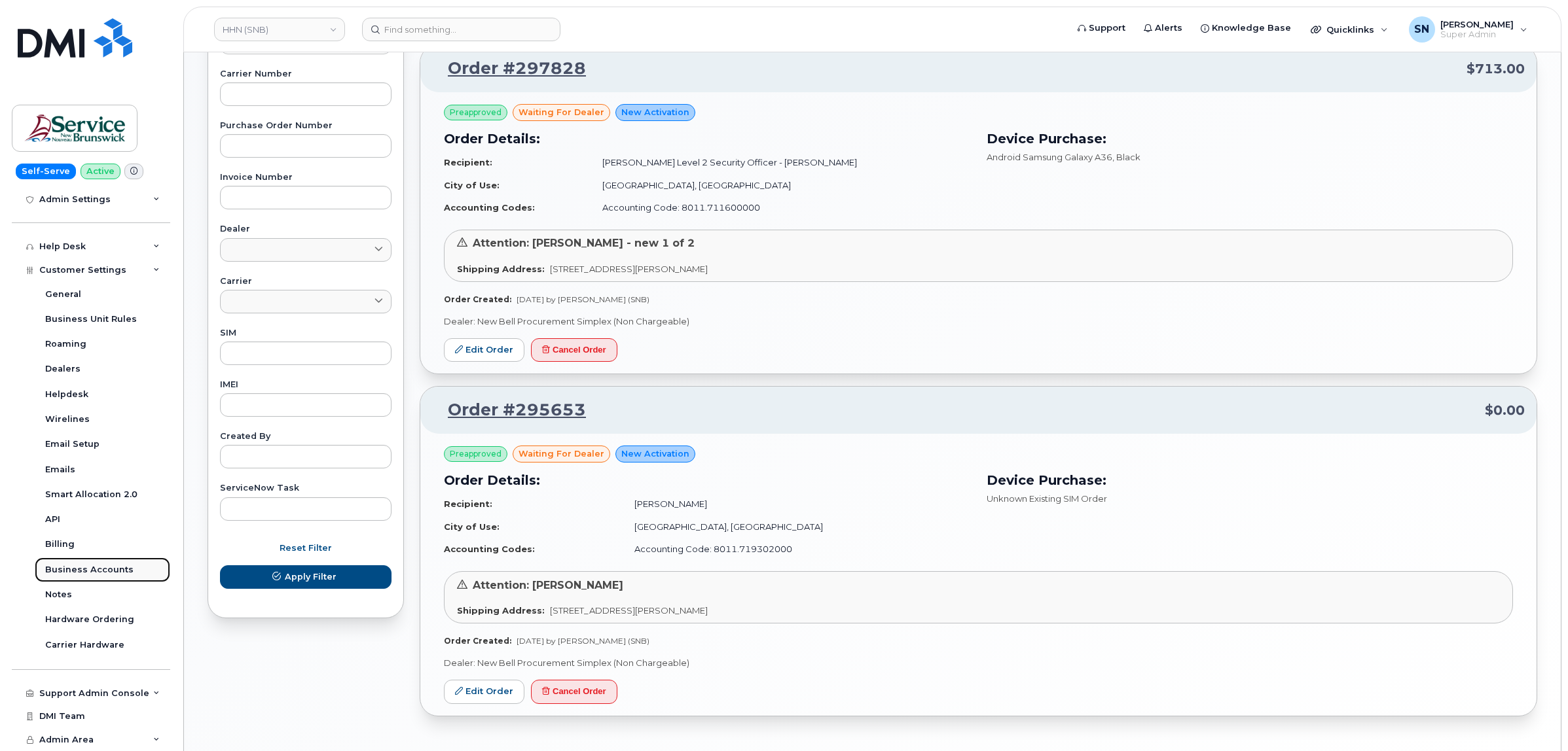
click at [114, 564] on div "Business Accounts" at bounding box center [88, 570] width 88 height 12
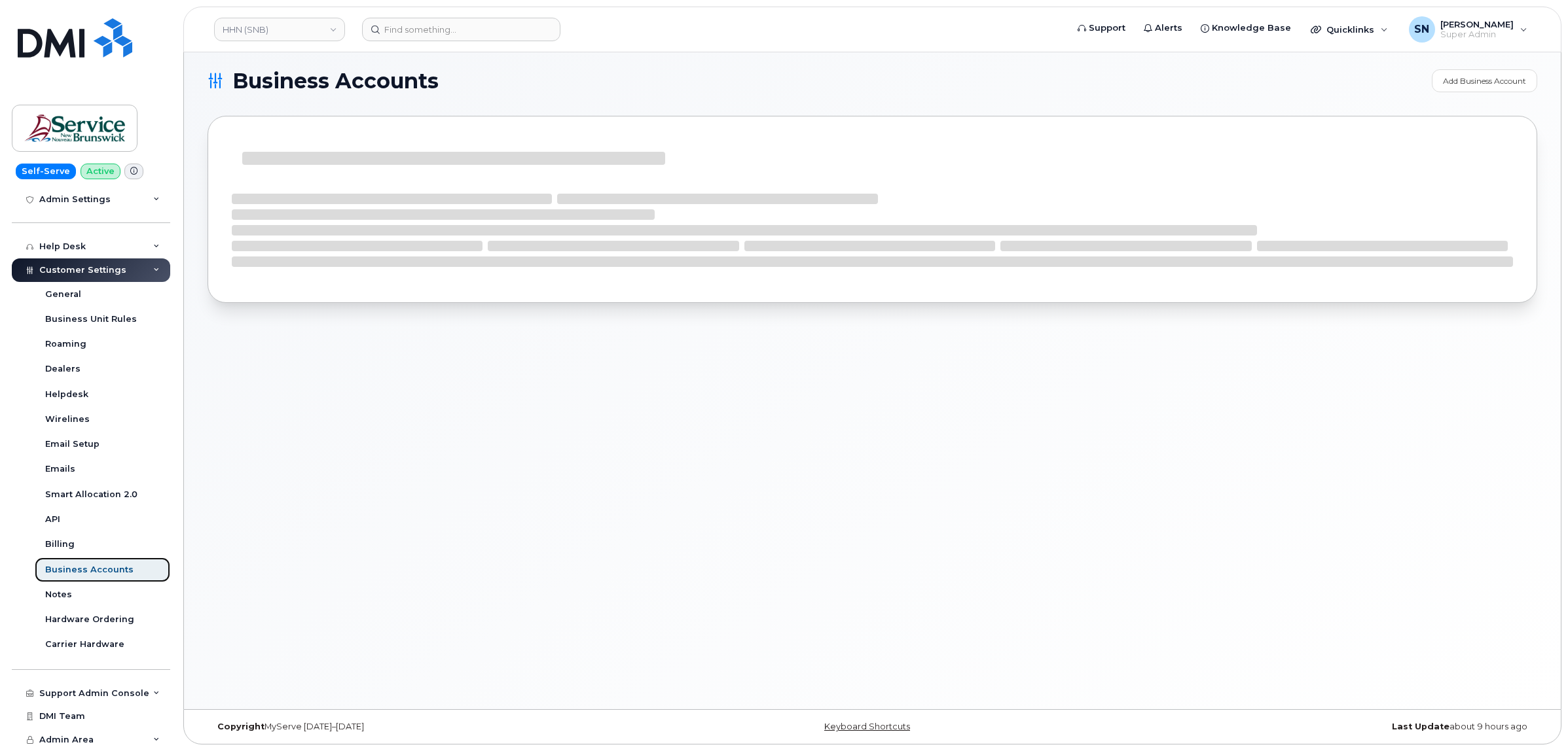
scroll to position [262, 0]
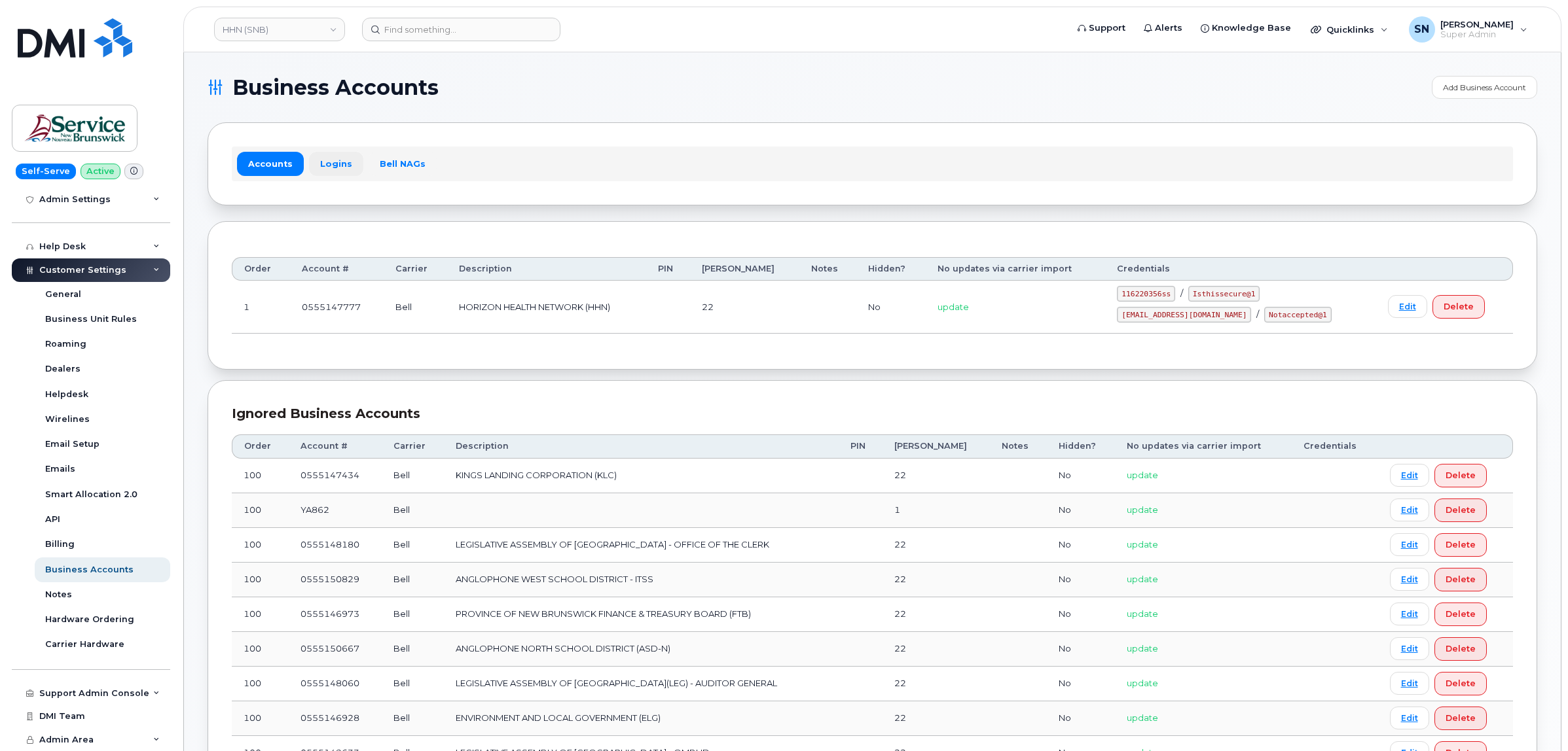
click at [348, 165] on link "Logins" at bounding box center [336, 164] width 55 height 24
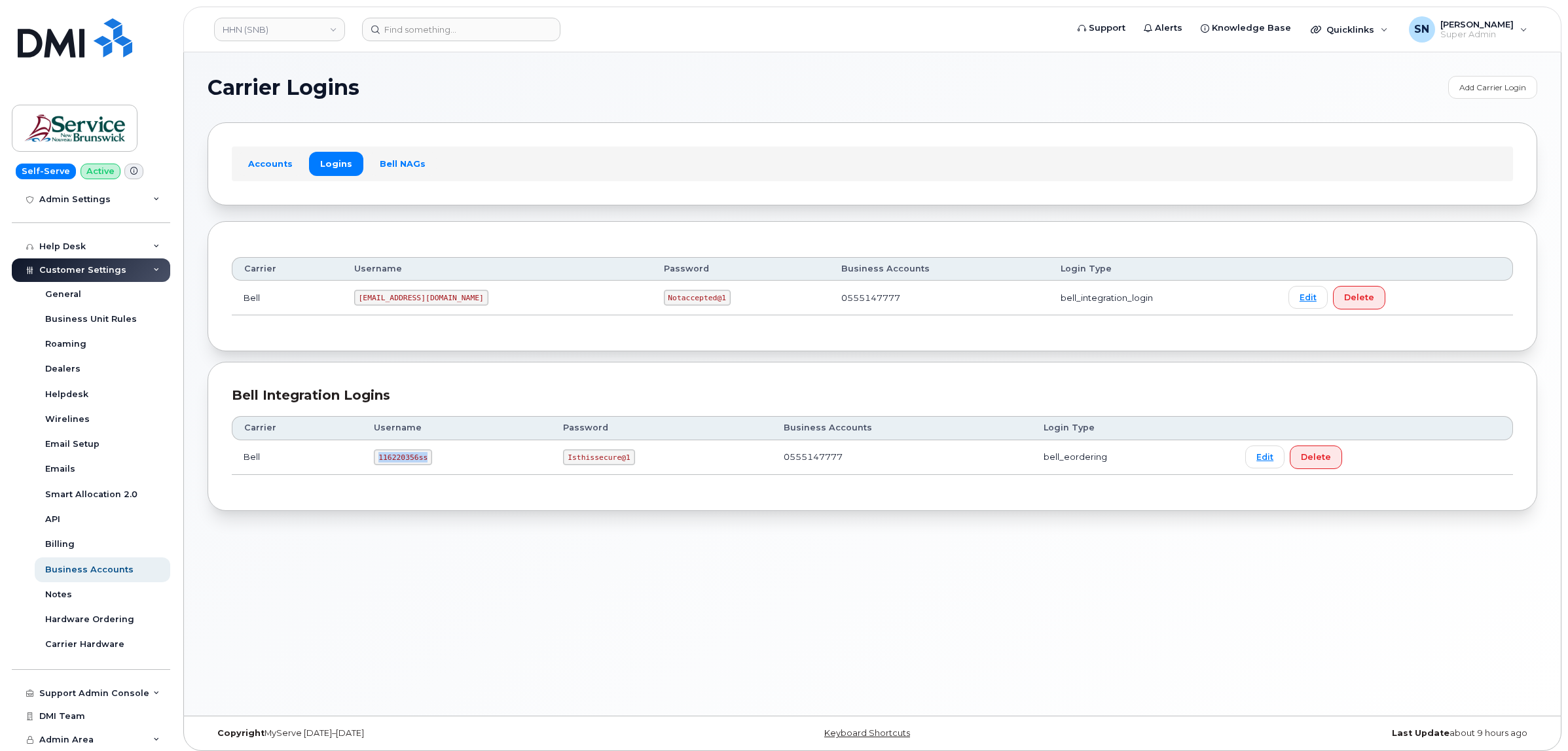
drag, startPoint x: 376, startPoint y: 460, endPoint x: 422, endPoint y: 460, distance: 46.0
click at [422, 460] on code "116220356ss" at bounding box center [402, 458] width 59 height 16
drag, startPoint x: 564, startPoint y: 459, endPoint x: 627, endPoint y: 466, distance: 63.4
click at [627, 466] on code "Isthissecure@1" at bounding box center [599, 458] width 72 height 16
copy code "Isthissecure@1"
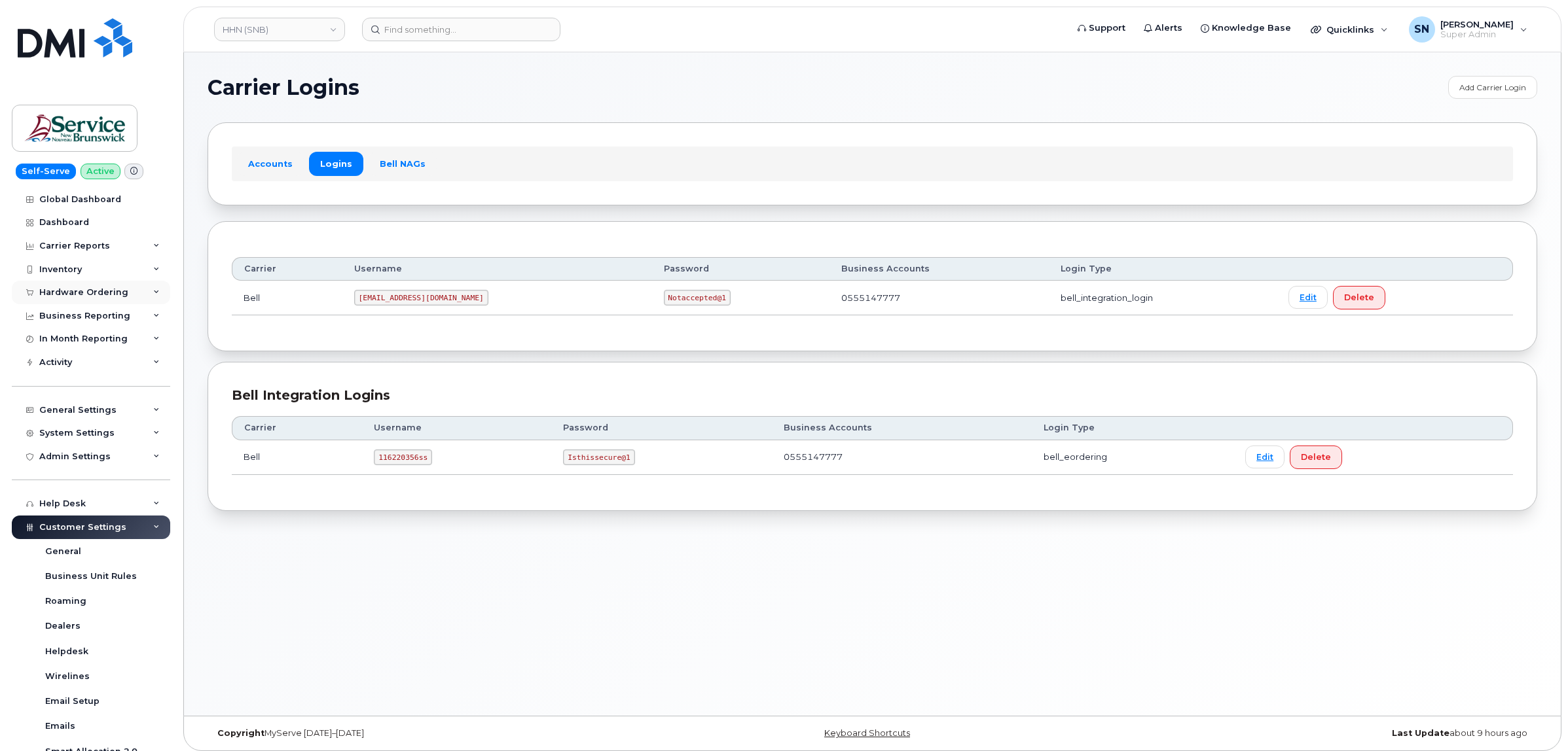
click at [90, 293] on div "Hardware Ordering" at bounding box center [84, 292] width 89 height 11
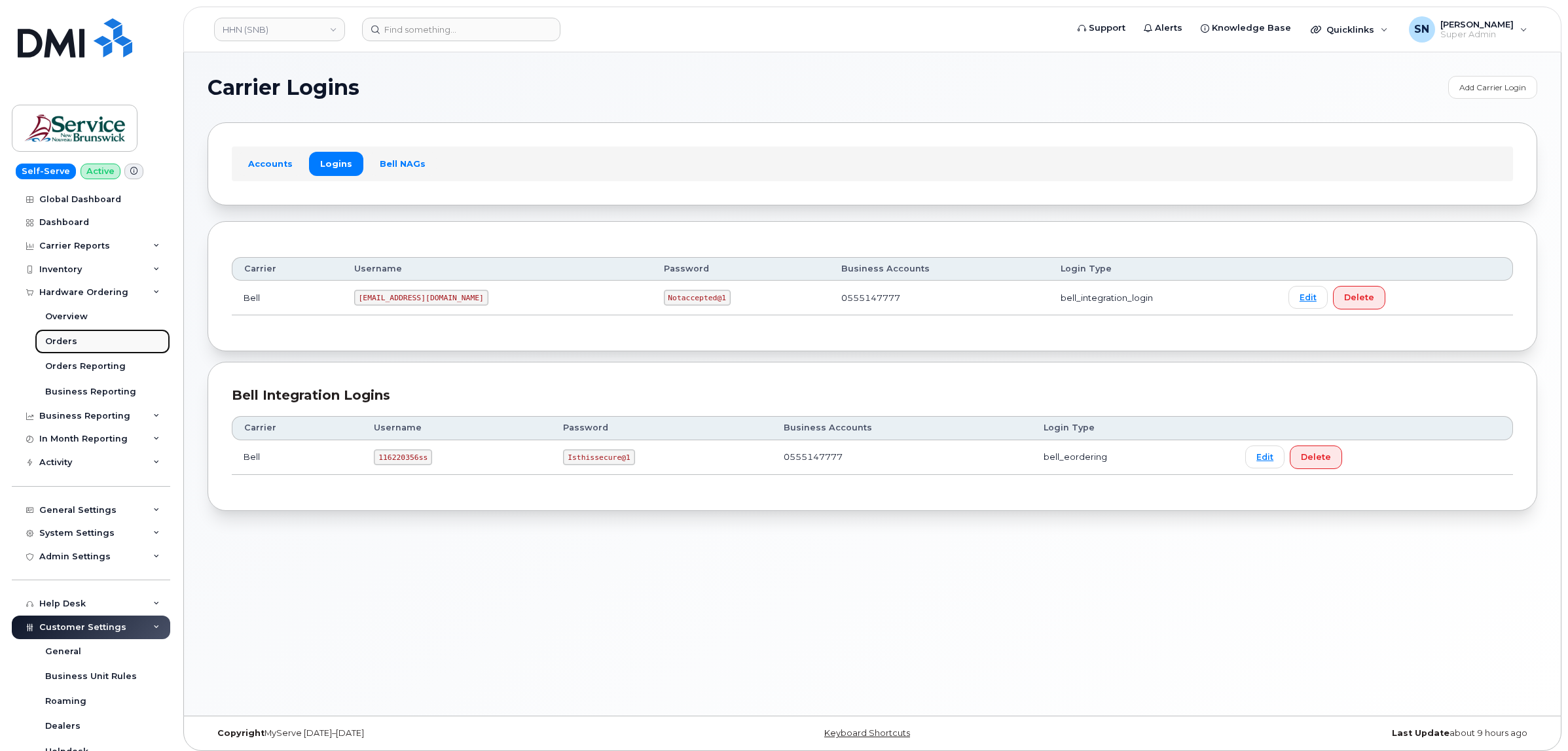
click at [76, 344] on link "Orders" at bounding box center [102, 341] width 135 height 25
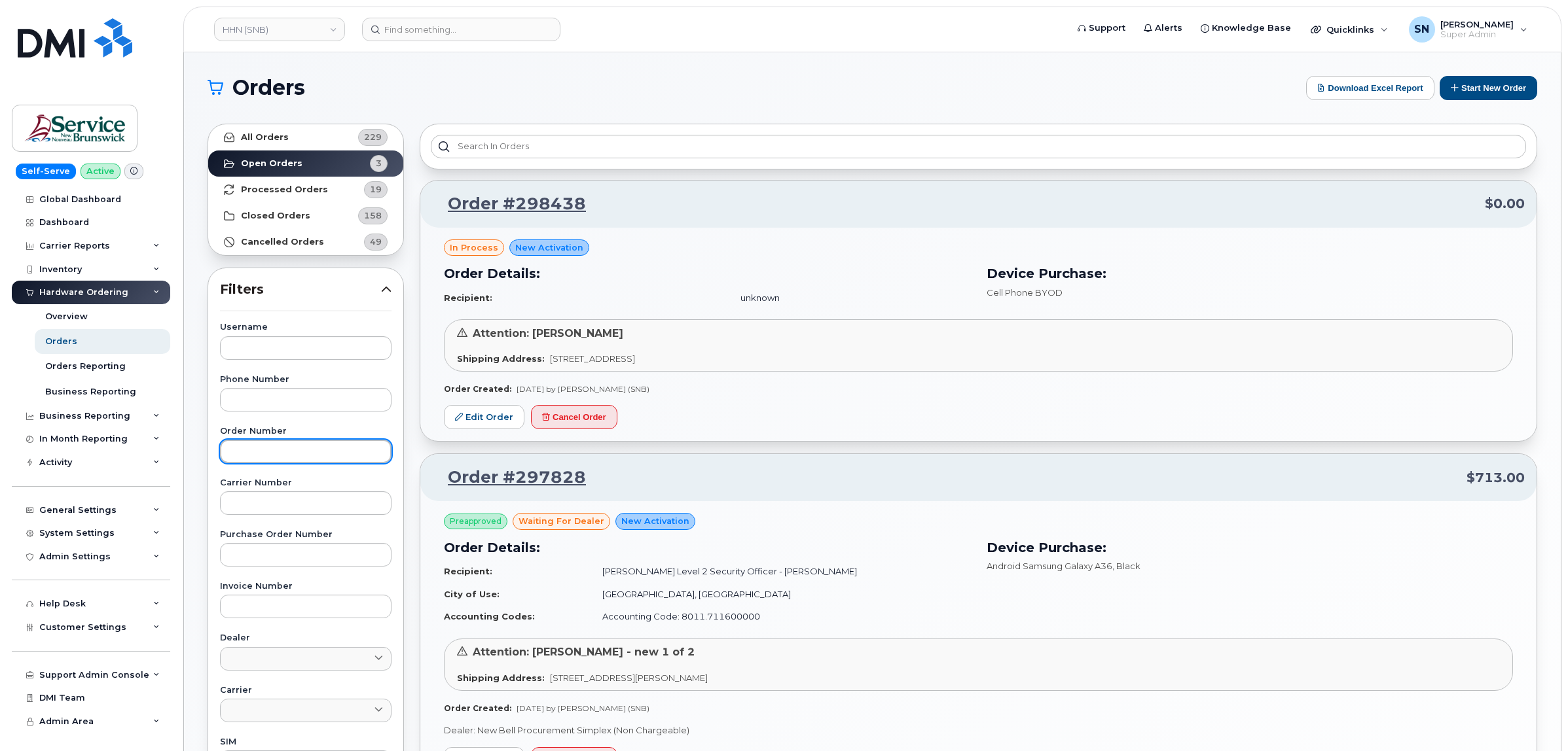
click at [312, 456] on input "text" at bounding box center [305, 452] width 172 height 24
paste input "298441"
type input "298441"
click at [293, 139] on link "All Orders 229" at bounding box center [306, 137] width 195 height 26
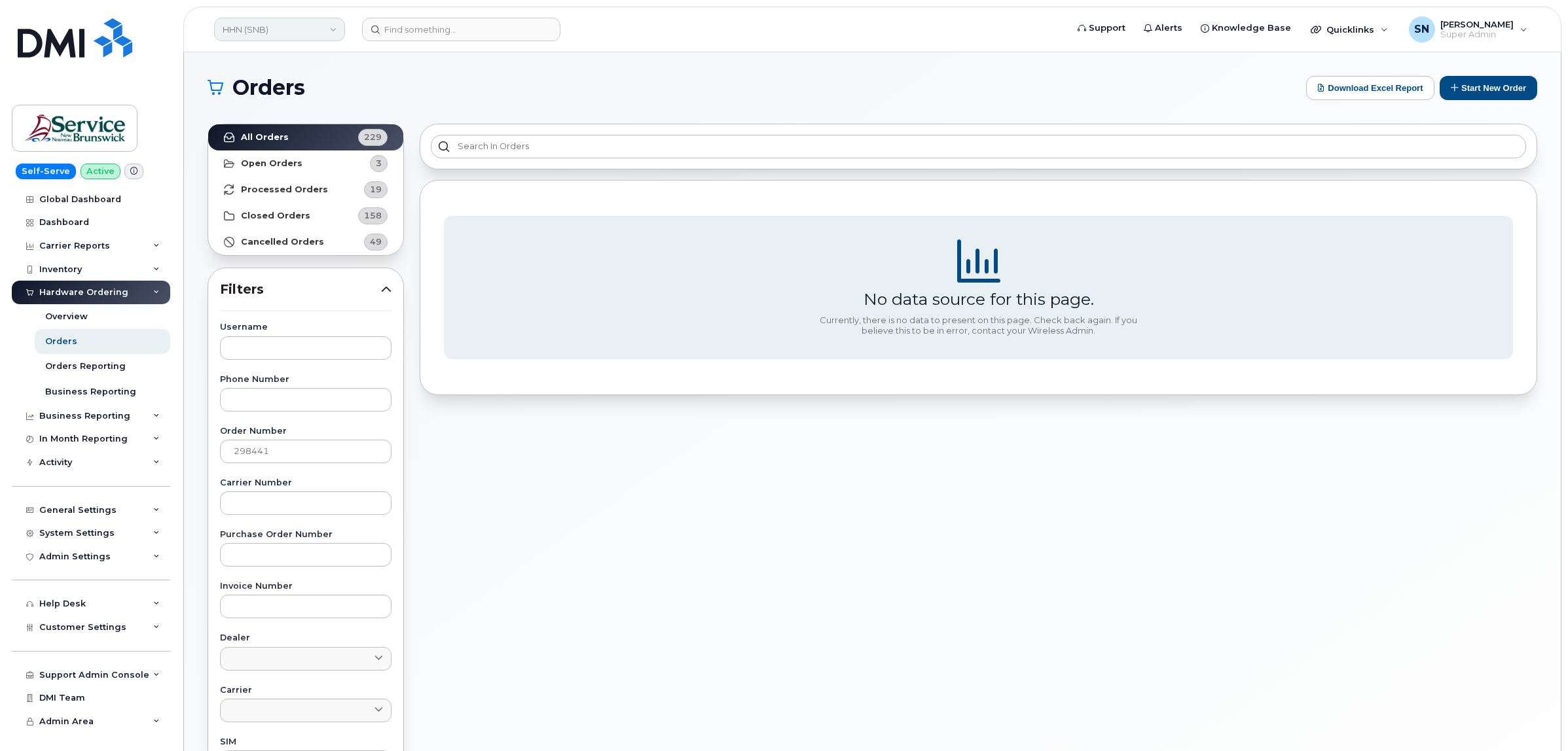
click at [267, 37] on link "HHN (SNB)" at bounding box center [279, 30] width 131 height 24
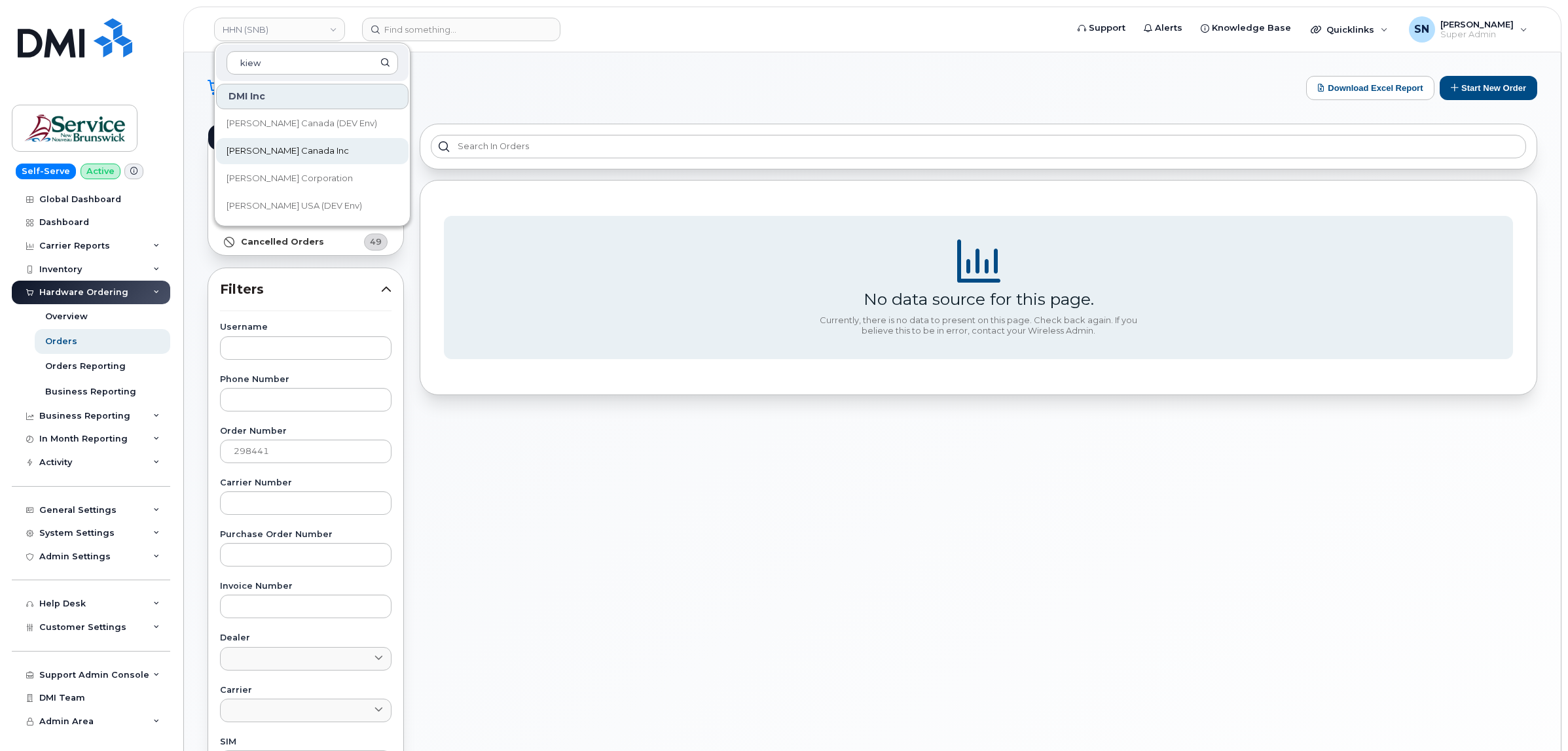
type input "kiew"
click at [291, 142] on link "Kiewit Canada Inc" at bounding box center [312, 151] width 193 height 26
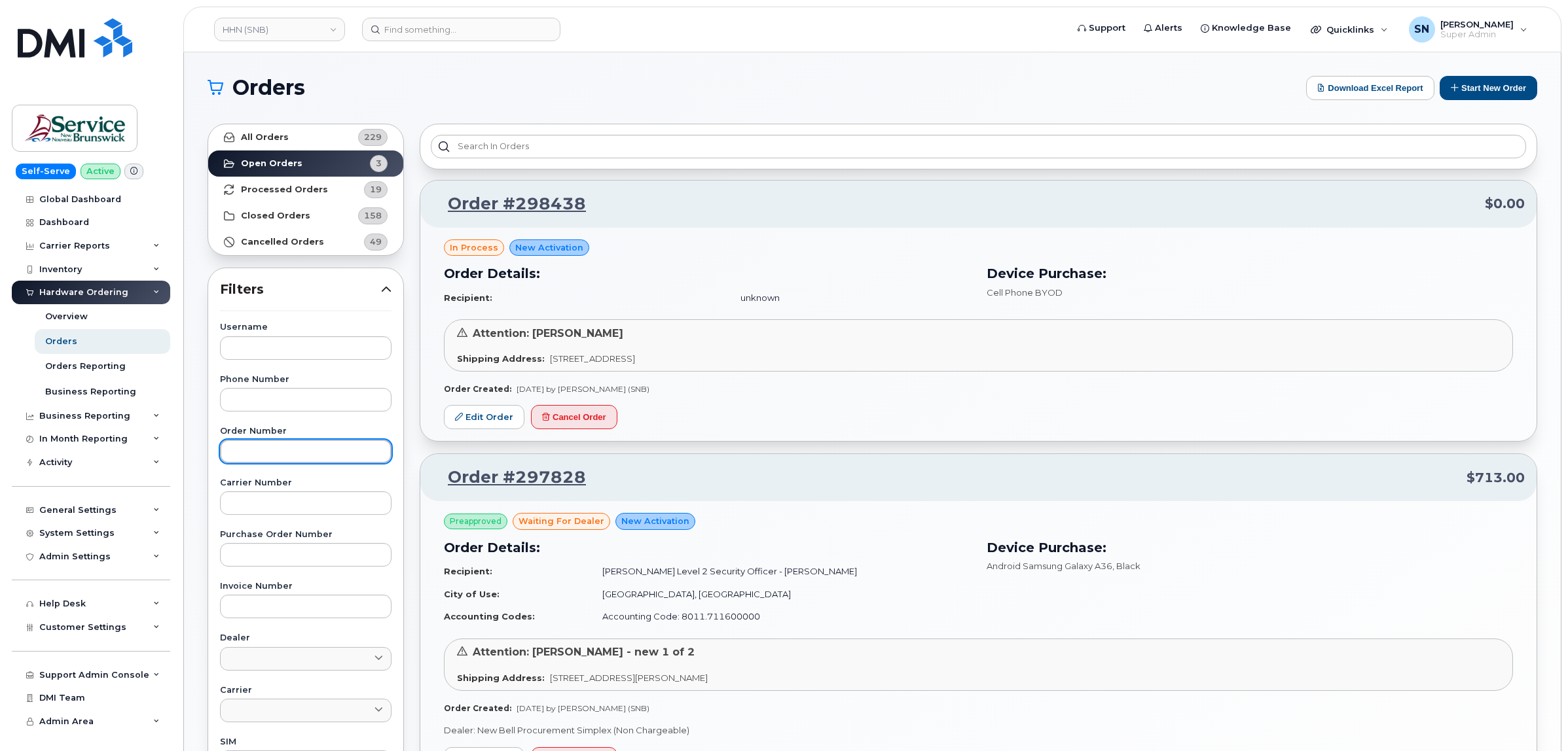
click at [326, 449] on input "text" at bounding box center [305, 452] width 172 height 24
paste input "298442"
type input "298442"
click at [292, 141] on link "All Orders 229" at bounding box center [306, 137] width 195 height 26
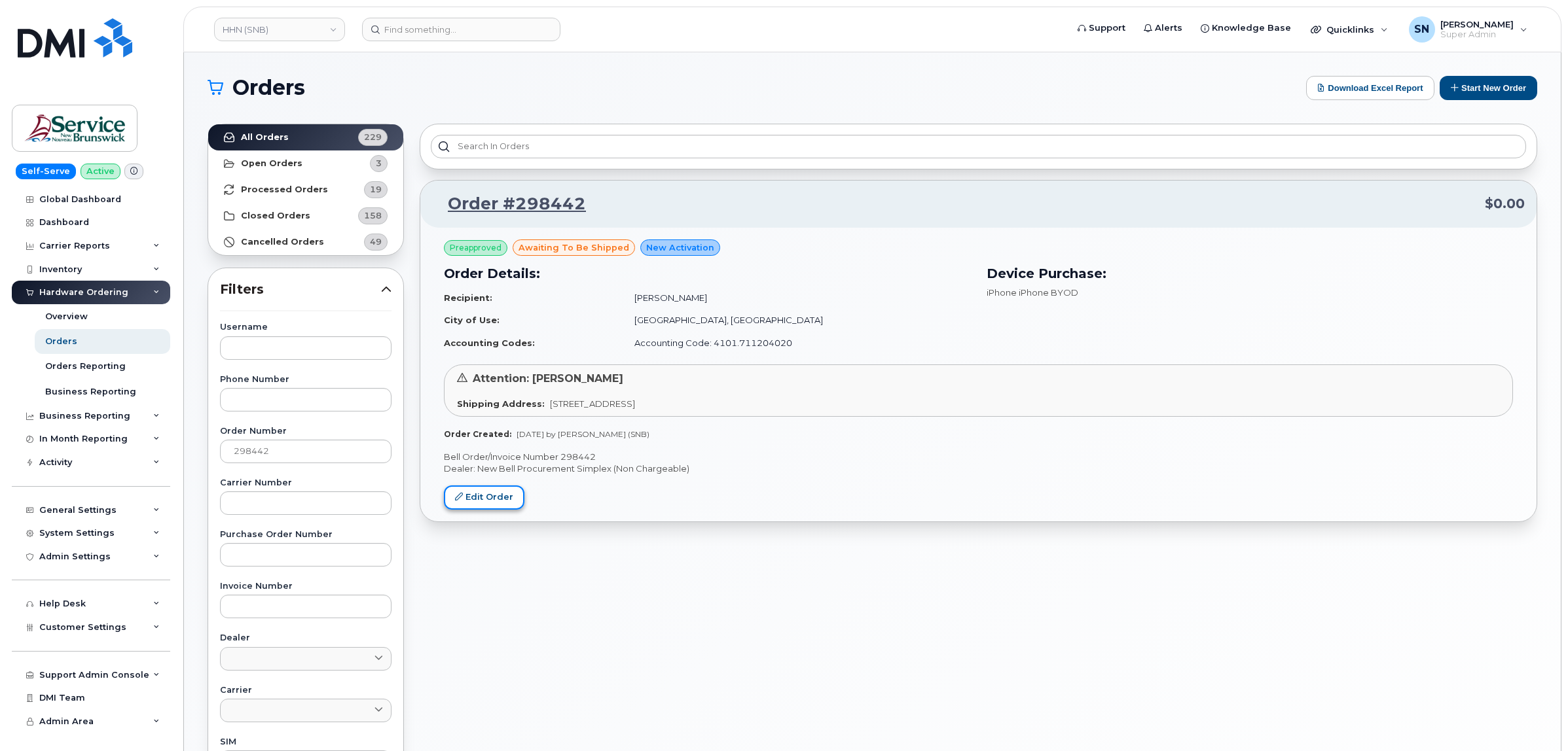
click at [470, 503] on link "Edit Order" at bounding box center [484, 498] width 80 height 24
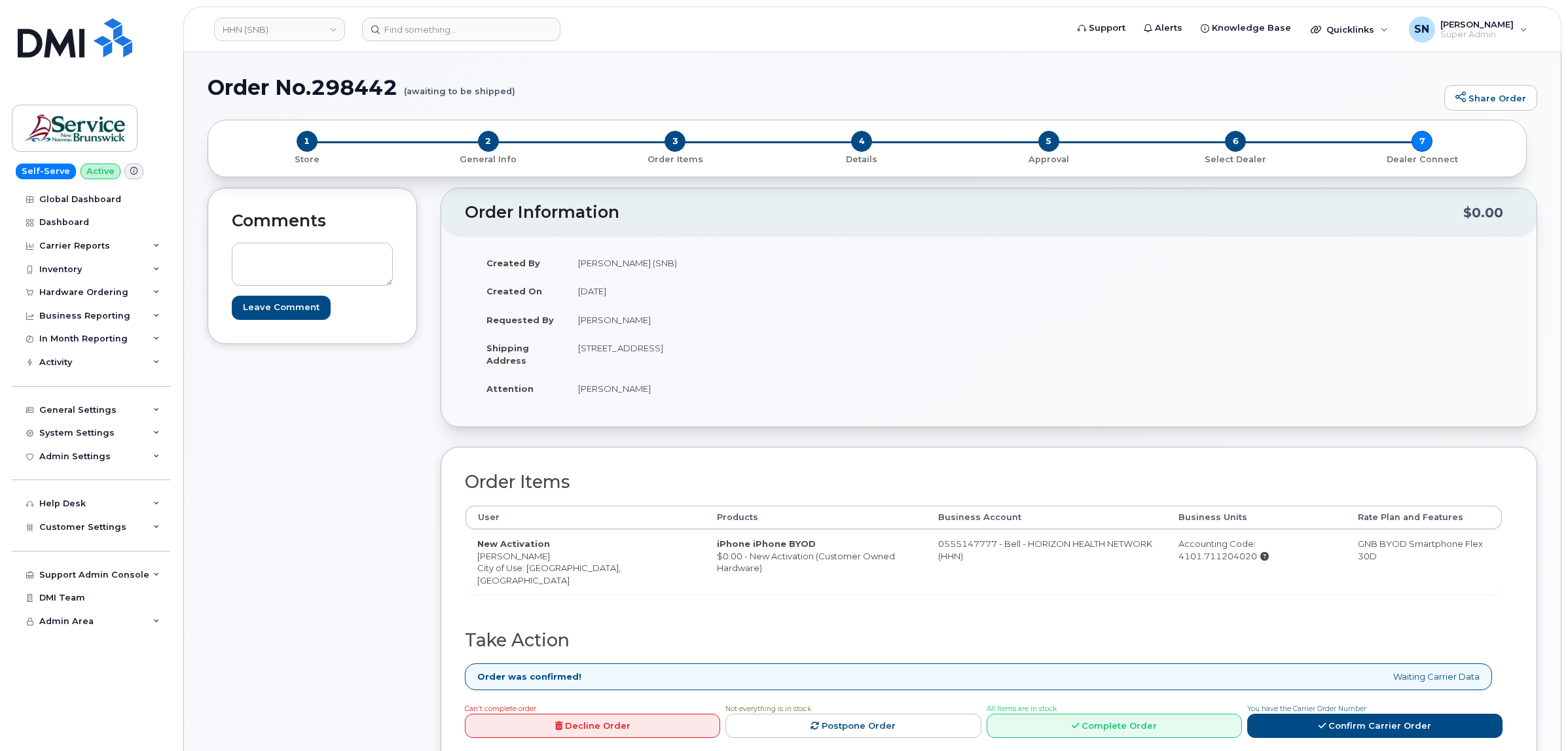
click at [541, 571] on td "New Activation [PERSON_NAME] City of Use: [GEOGRAPHIC_DATA], [GEOGRAPHIC_DATA]" at bounding box center [585, 561] width 239 height 65
copy td "Moncton"
drag, startPoint x: 479, startPoint y: 559, endPoint x: 561, endPoint y: 556, distance: 82.1
click at [561, 556] on td "New Activation [PERSON_NAME] City of Use: [GEOGRAPHIC_DATA], [GEOGRAPHIC_DATA]" at bounding box center [585, 561] width 239 height 65
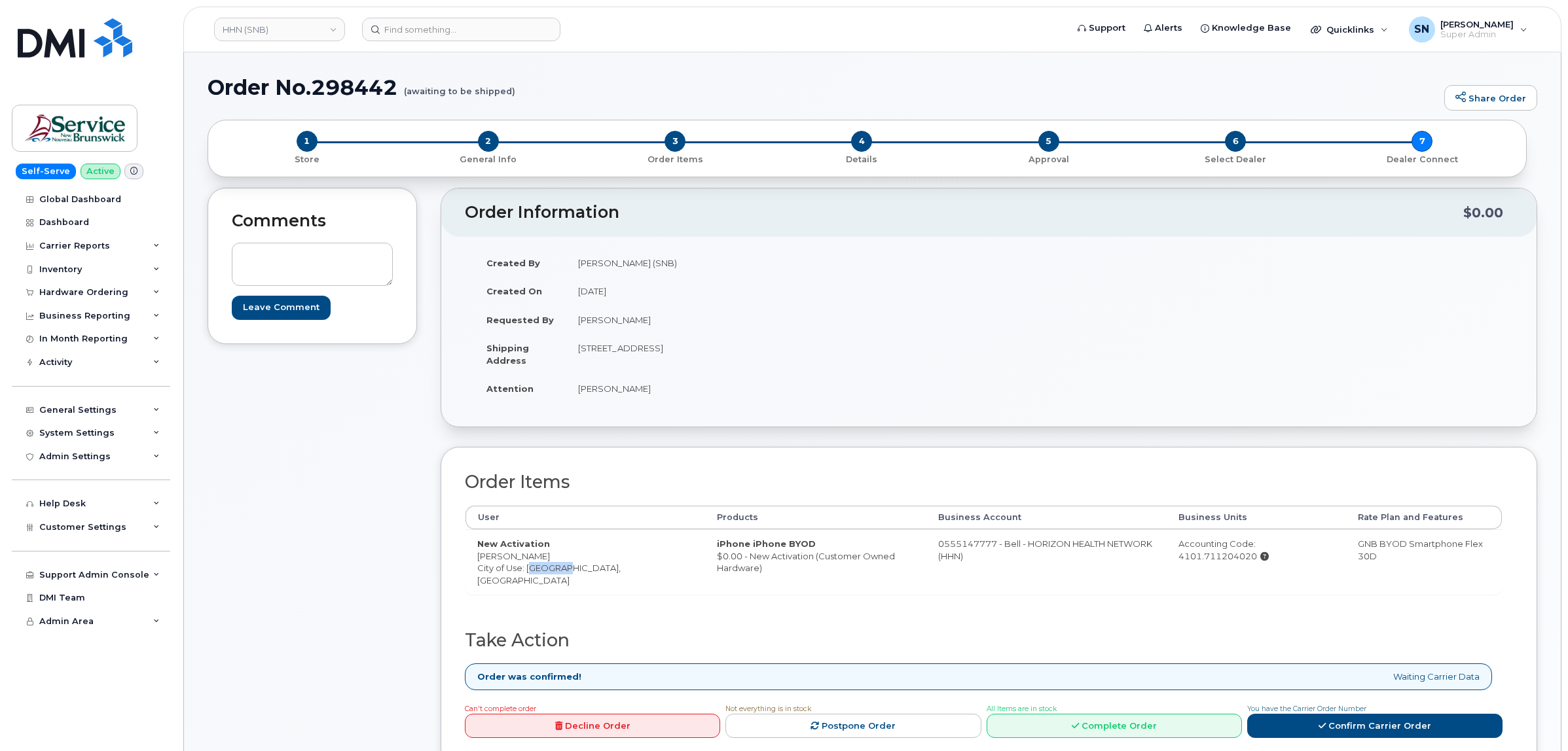
copy td "[PERSON_NAME]"
drag, startPoint x: 578, startPoint y: 351, endPoint x: 657, endPoint y: 351, distance: 79.0
click at [657, 351] on td "[STREET_ADDRESS]" at bounding box center [773, 354] width 413 height 41
copy td "[STREET_ADDRESS]"
click at [789, 404] on div "Created By [PERSON_NAME] (SNB) Created On [DATE] Requested By [PERSON_NAME] Shi…" at bounding box center [727, 331] width 525 height 166
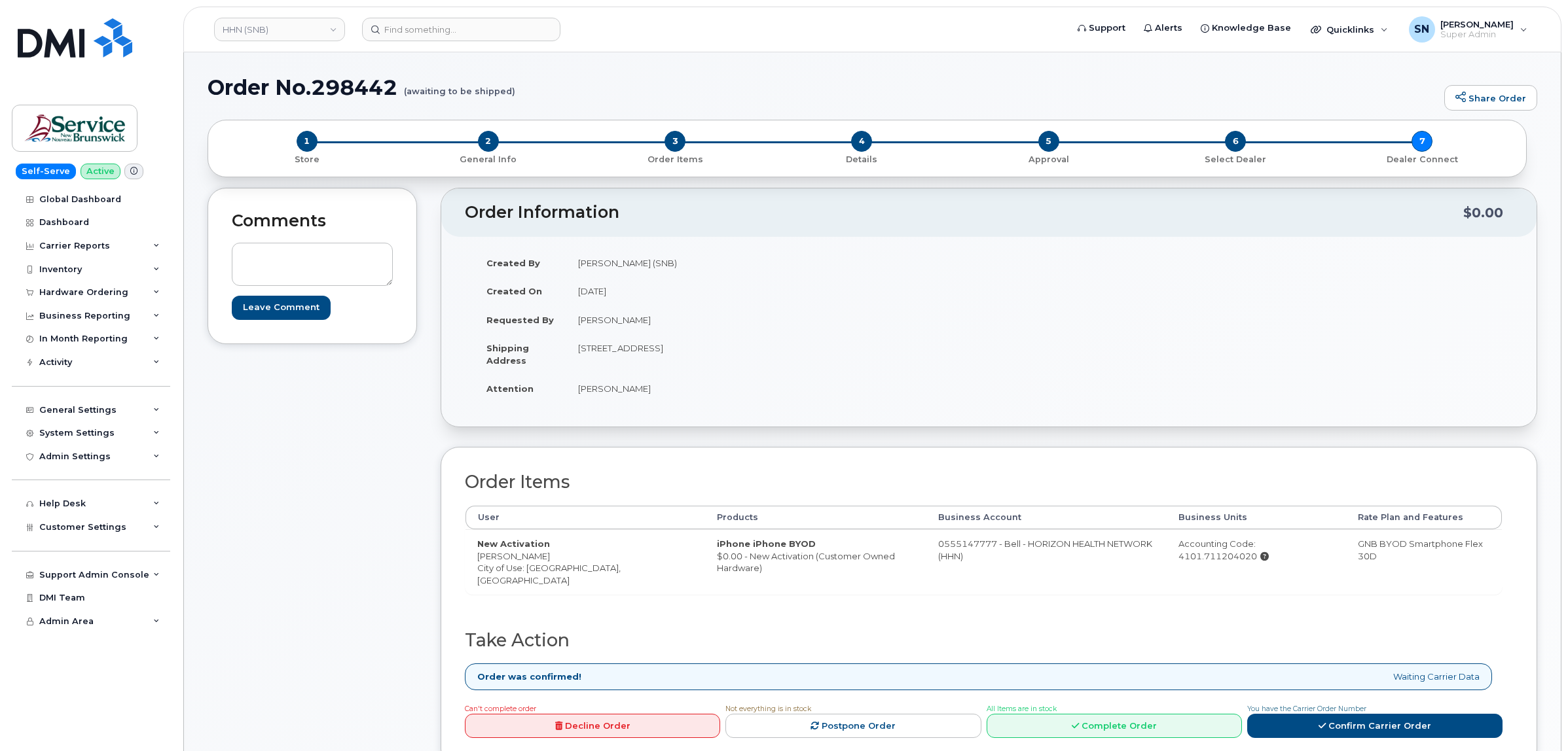
drag, startPoint x: 771, startPoint y: 348, endPoint x: 809, endPoint y: 357, distance: 39.1
click at [809, 357] on td "[STREET_ADDRESS]" at bounding box center [773, 354] width 413 height 41
copy td "E1C 6Z8"
click at [594, 403] on td "[PERSON_NAME]" at bounding box center [773, 388] width 413 height 29
drag, startPoint x: 571, startPoint y: 390, endPoint x: 645, endPoint y: 396, distance: 74.2
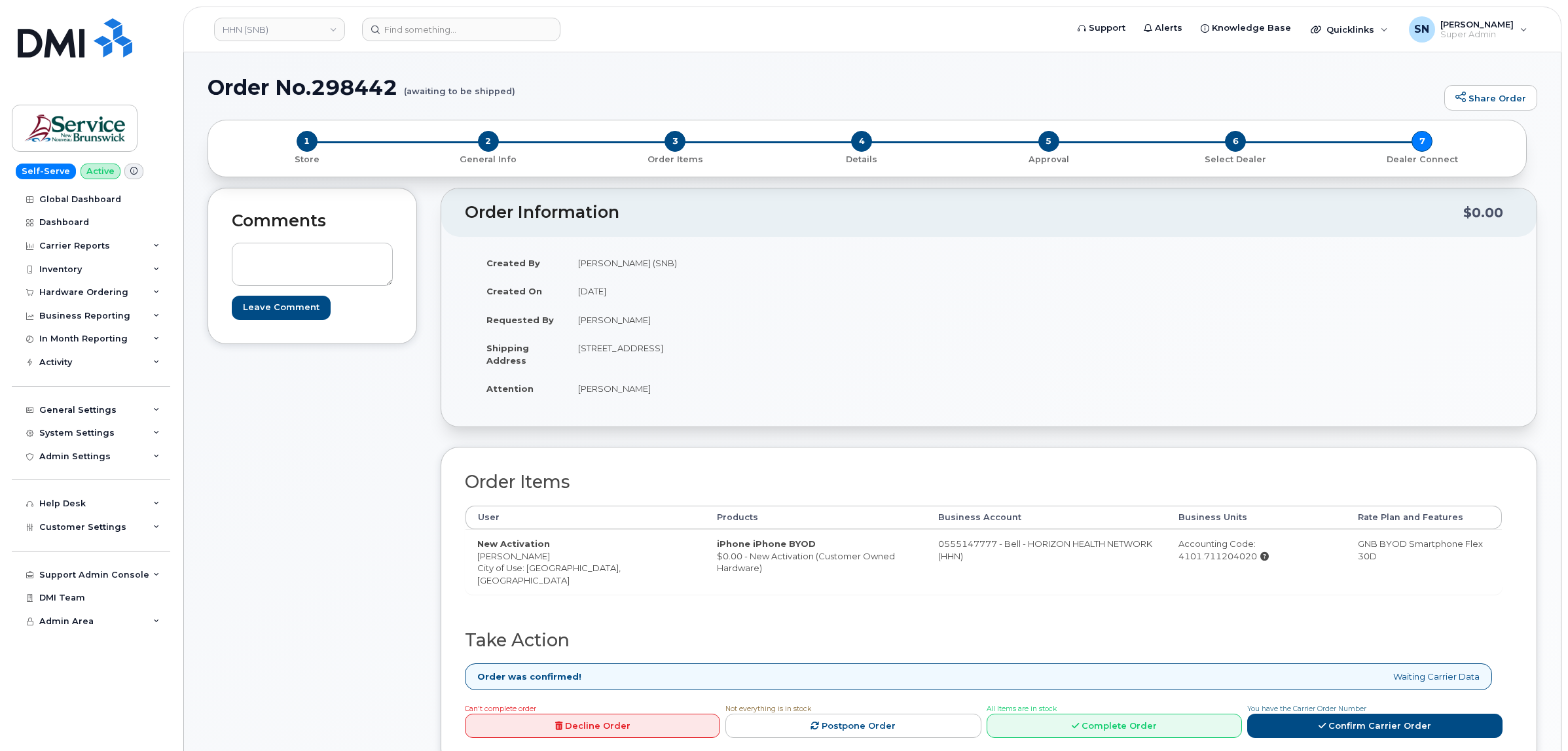
click at [645, 396] on td "[PERSON_NAME]" at bounding box center [773, 388] width 413 height 29
copy td "[PERSON_NAME]"
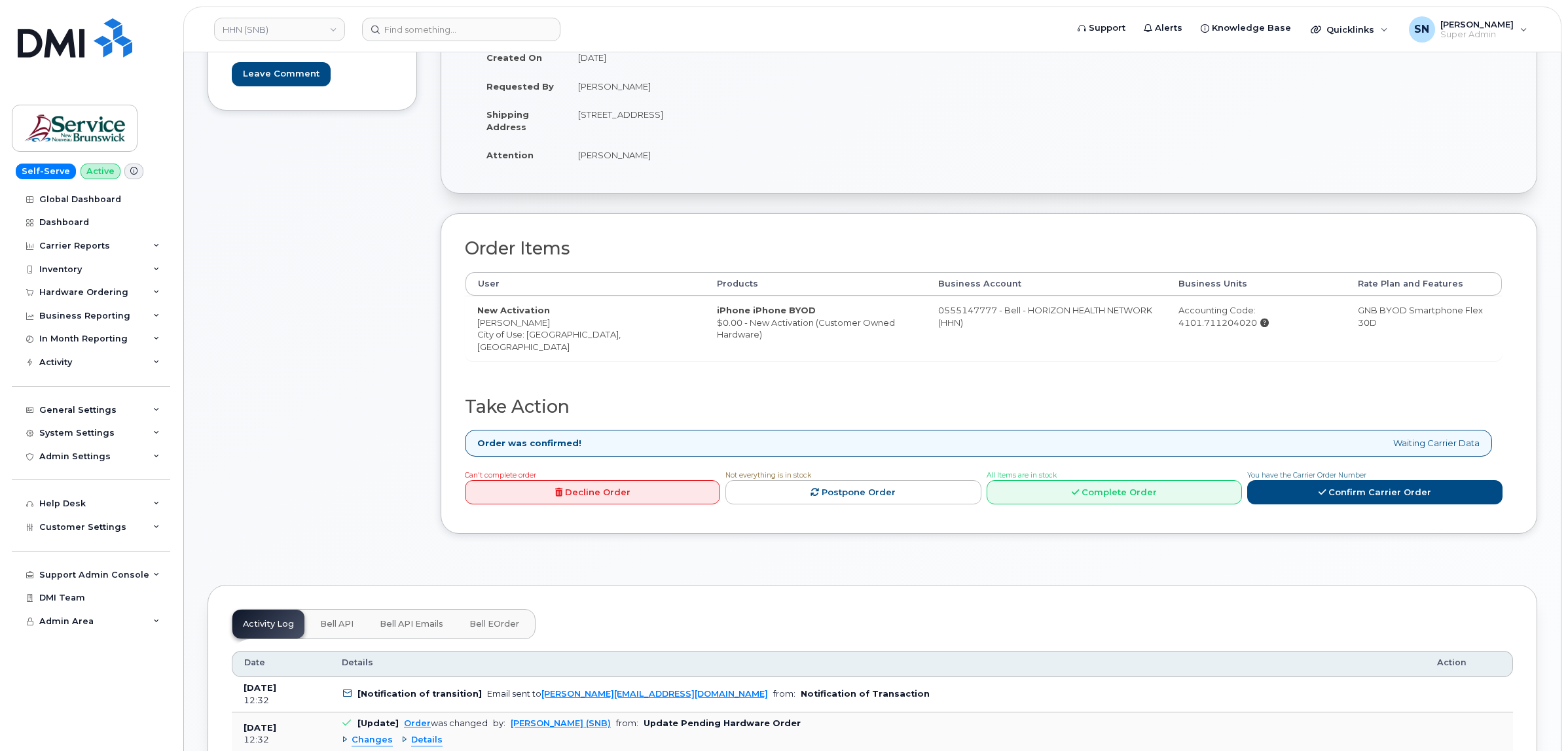
scroll to position [245, 0]
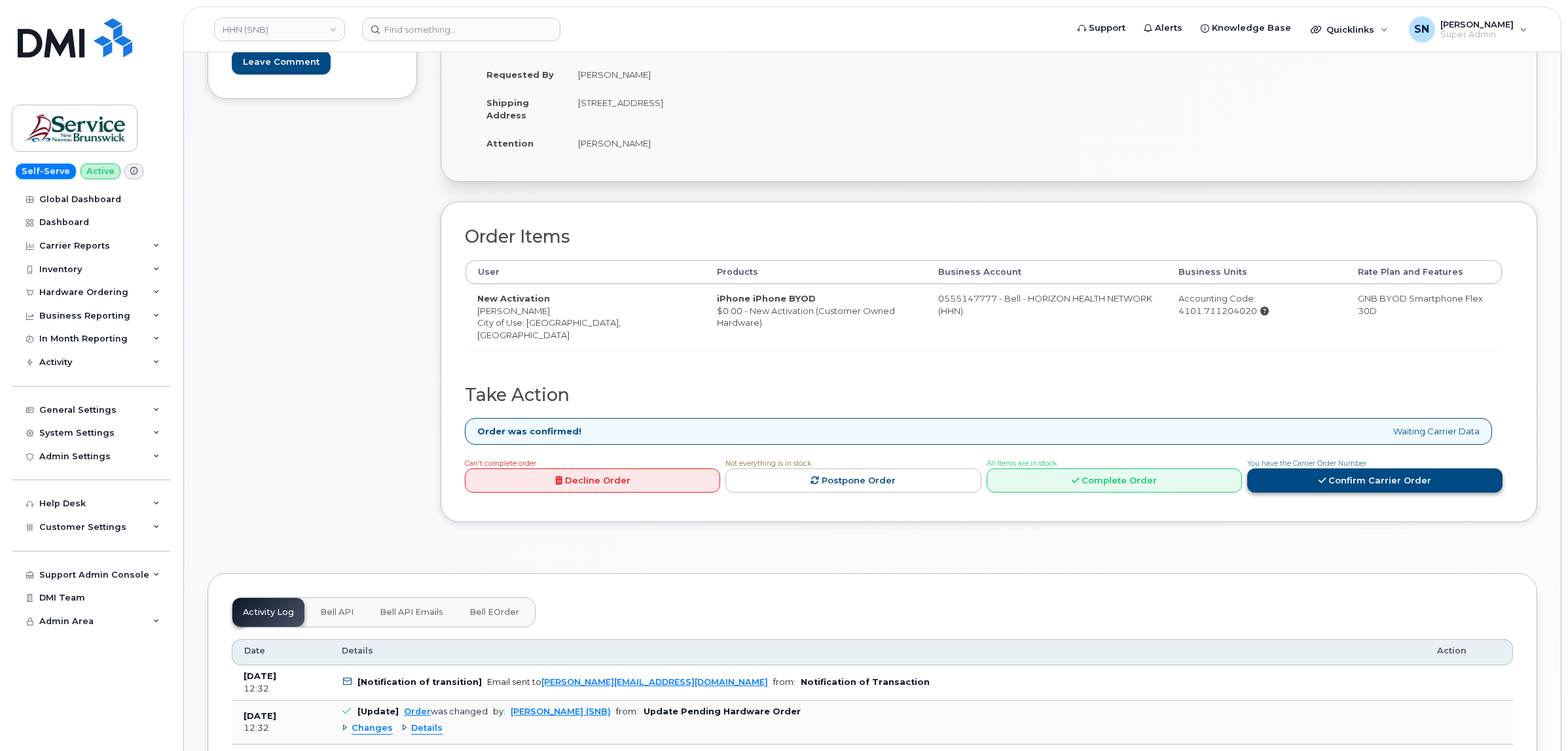
click at [1324, 478] on icon at bounding box center [1322, 481] width 7 height 9
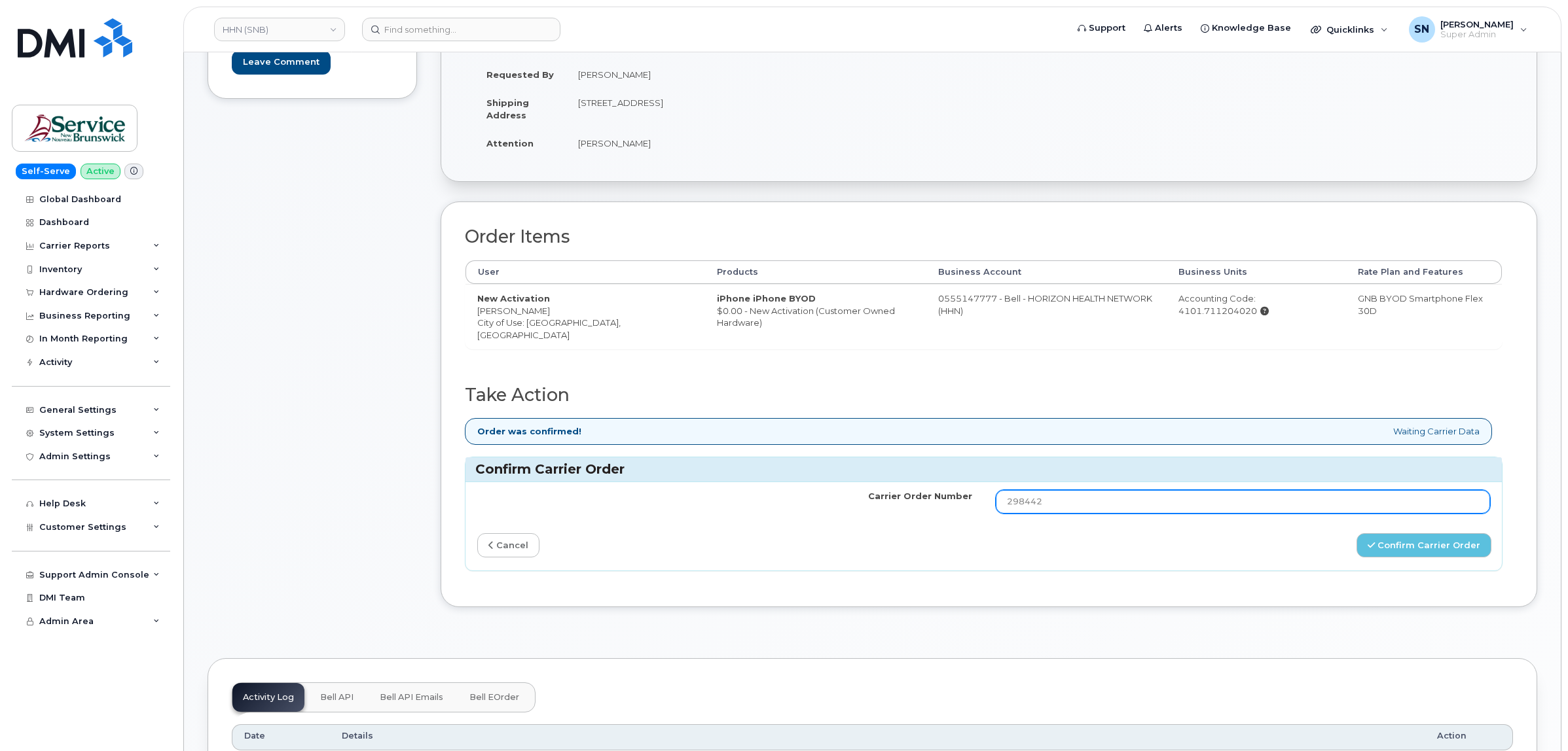
click at [1215, 496] on input "298442" at bounding box center [1243, 503] width 495 height 24
drag, startPoint x: 1215, startPoint y: 496, endPoint x: 884, endPoint y: 489, distance: 331.1
click at [884, 489] on tr "Carrier Order Number 298442" at bounding box center [984, 503] width 1036 height 40
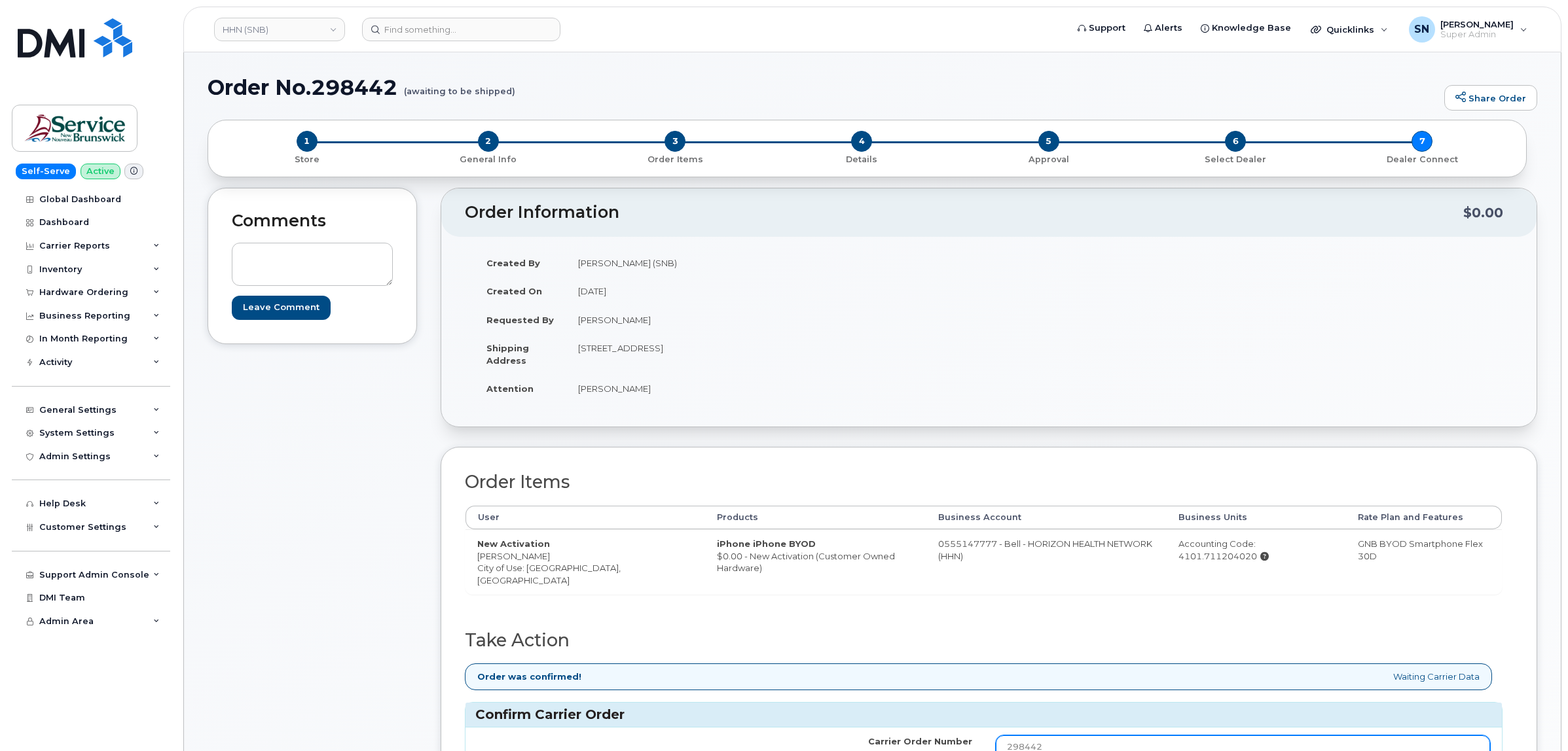
scroll to position [491, 0]
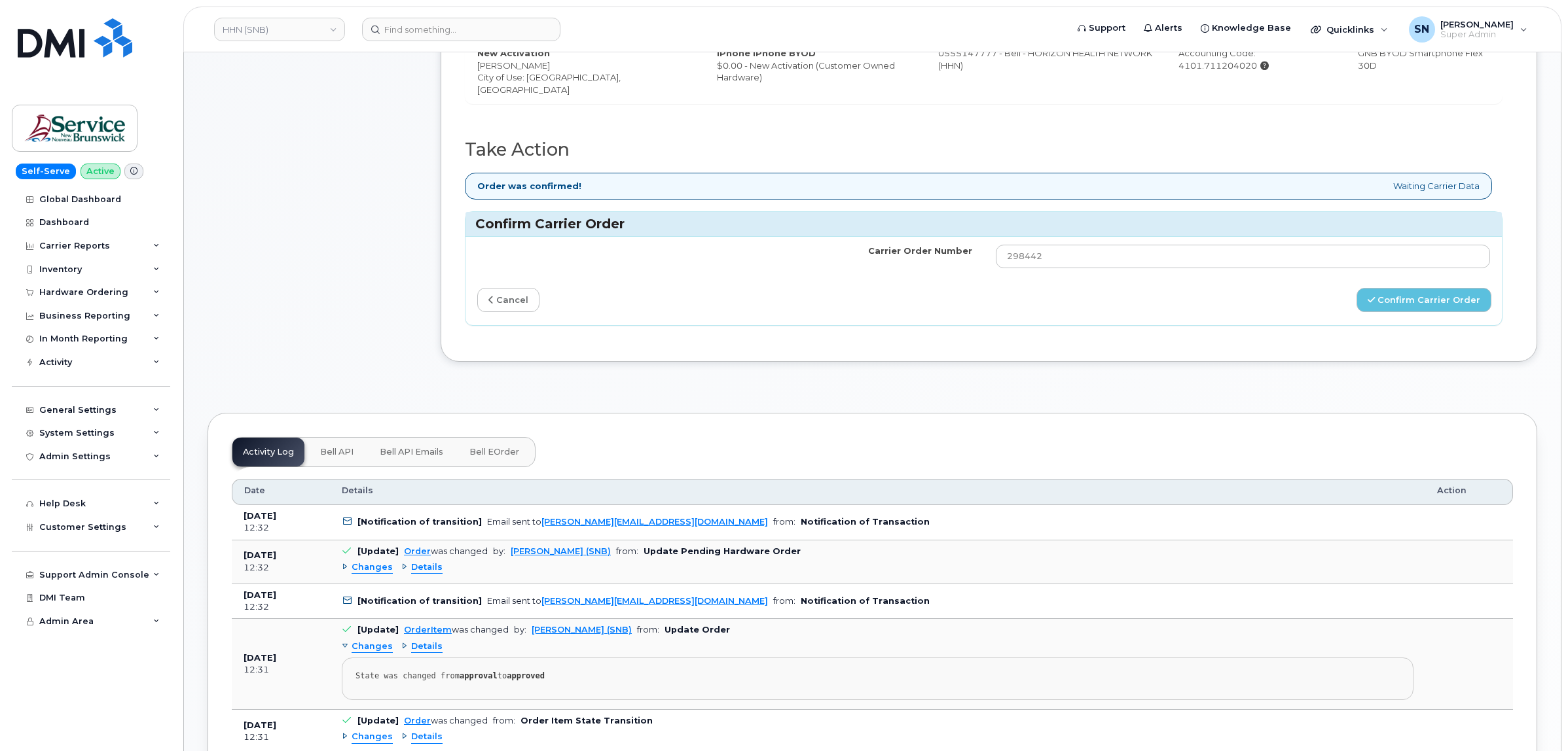
click at [376, 574] on span "Changes" at bounding box center [373, 567] width 42 height 13
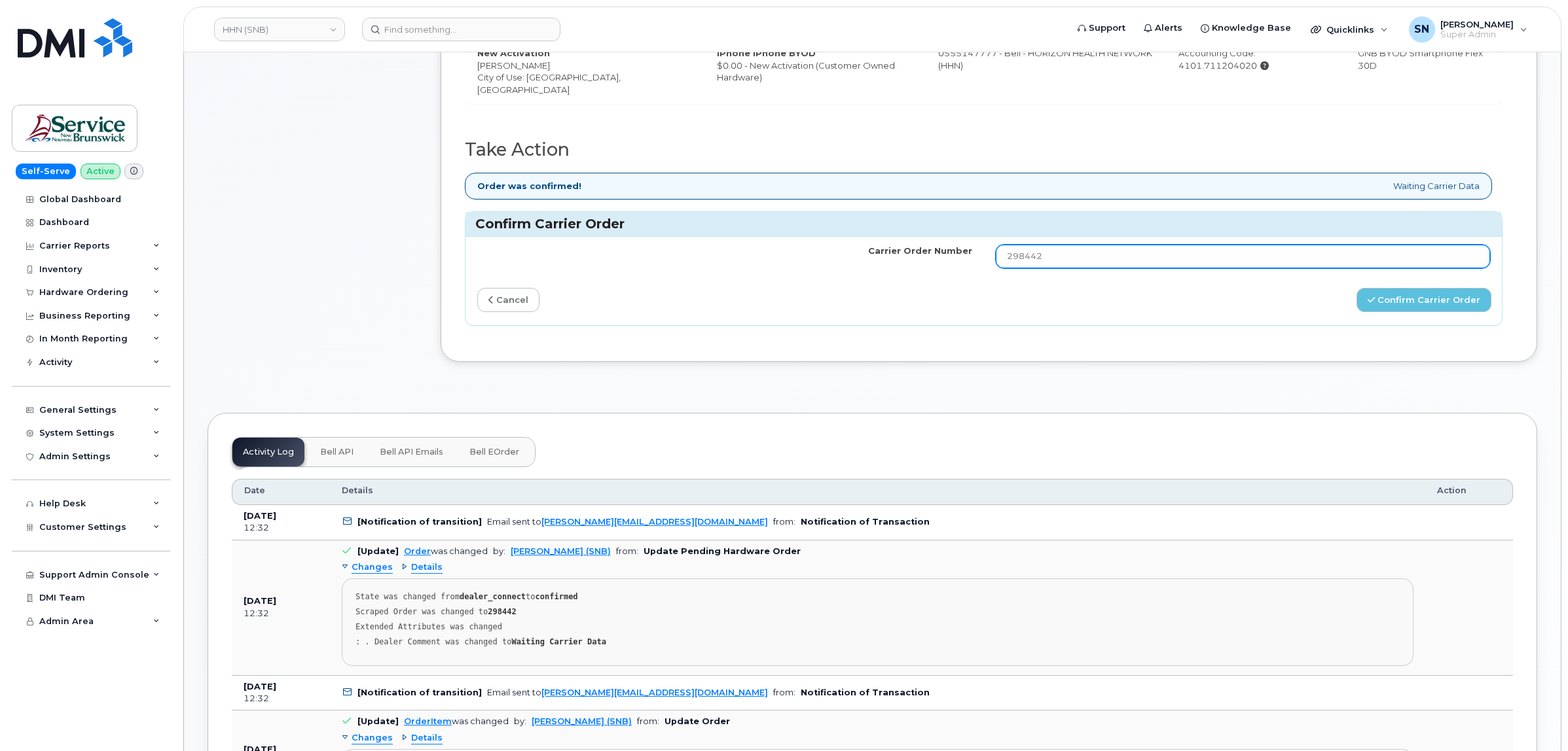
click at [1064, 265] on input "298442" at bounding box center [1243, 256] width 495 height 24
drag, startPoint x: 977, startPoint y: 259, endPoint x: 944, endPoint y: 262, distance: 33.1
click at [945, 262] on tr "Carrier Order Number 298442" at bounding box center [984, 257] width 1036 height 40
paste input "3006823"
type input "3006823"
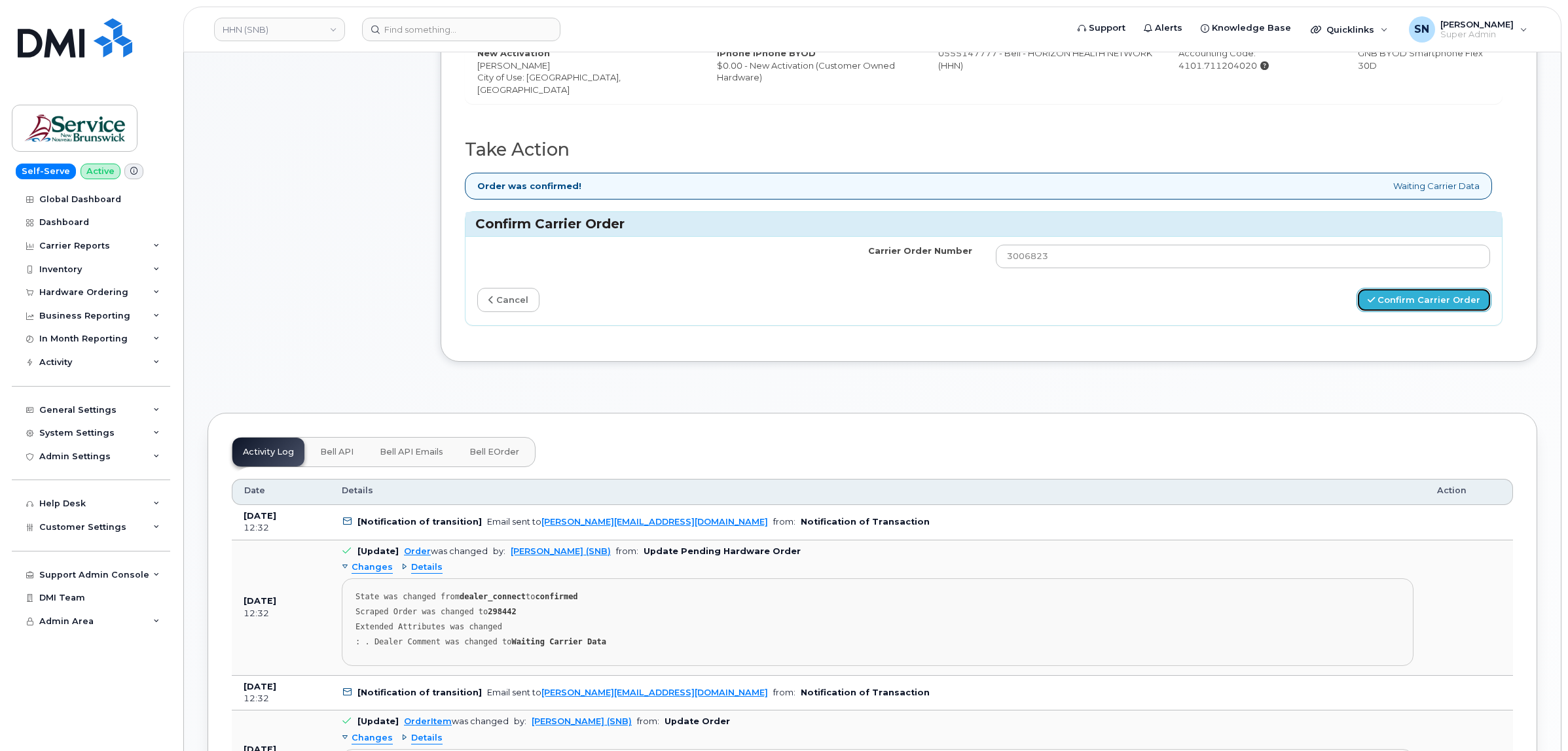
click at [1418, 301] on button "Confirm Carrier Order" at bounding box center [1424, 300] width 135 height 24
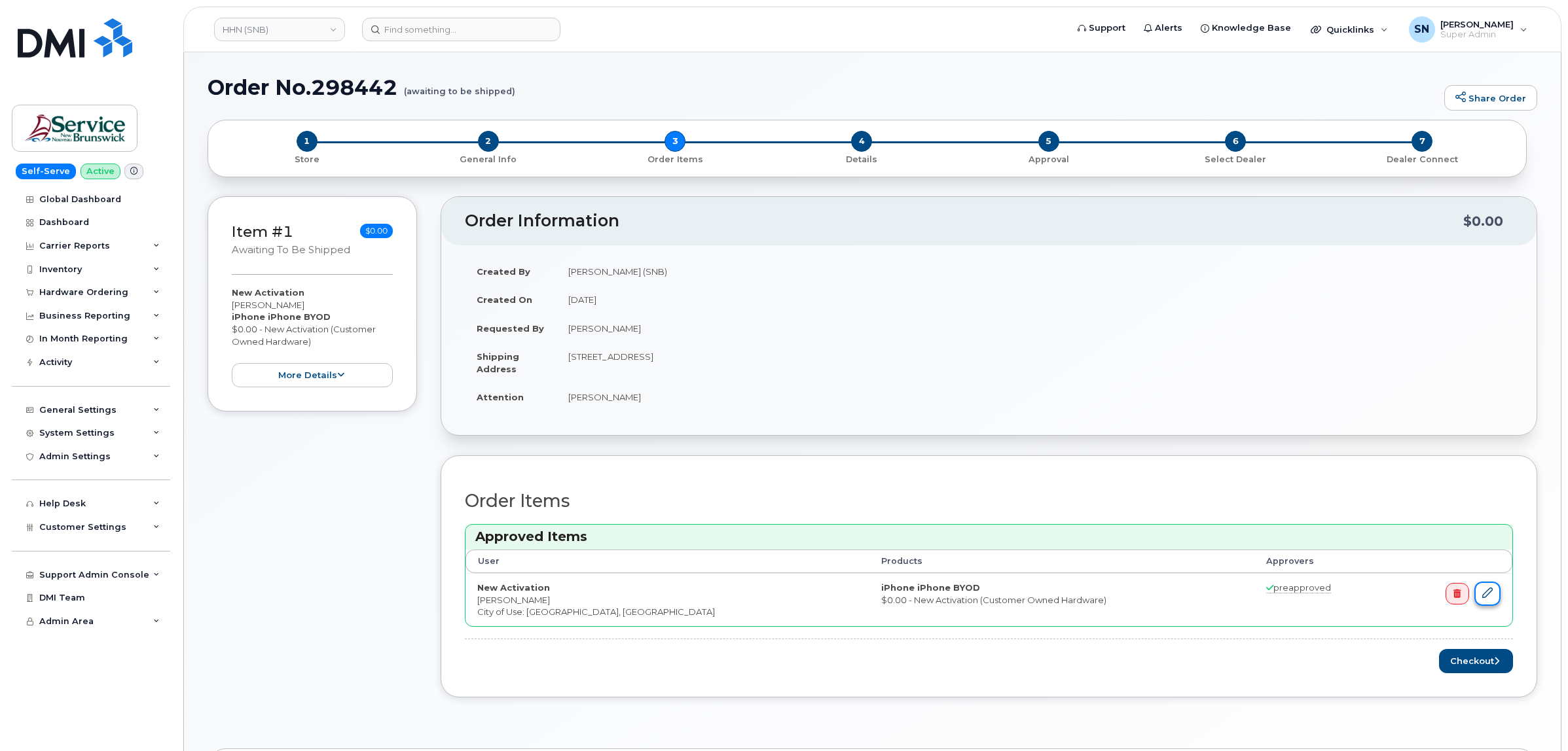
click at [1486, 597] on icon at bounding box center [1488, 593] width 11 height 11
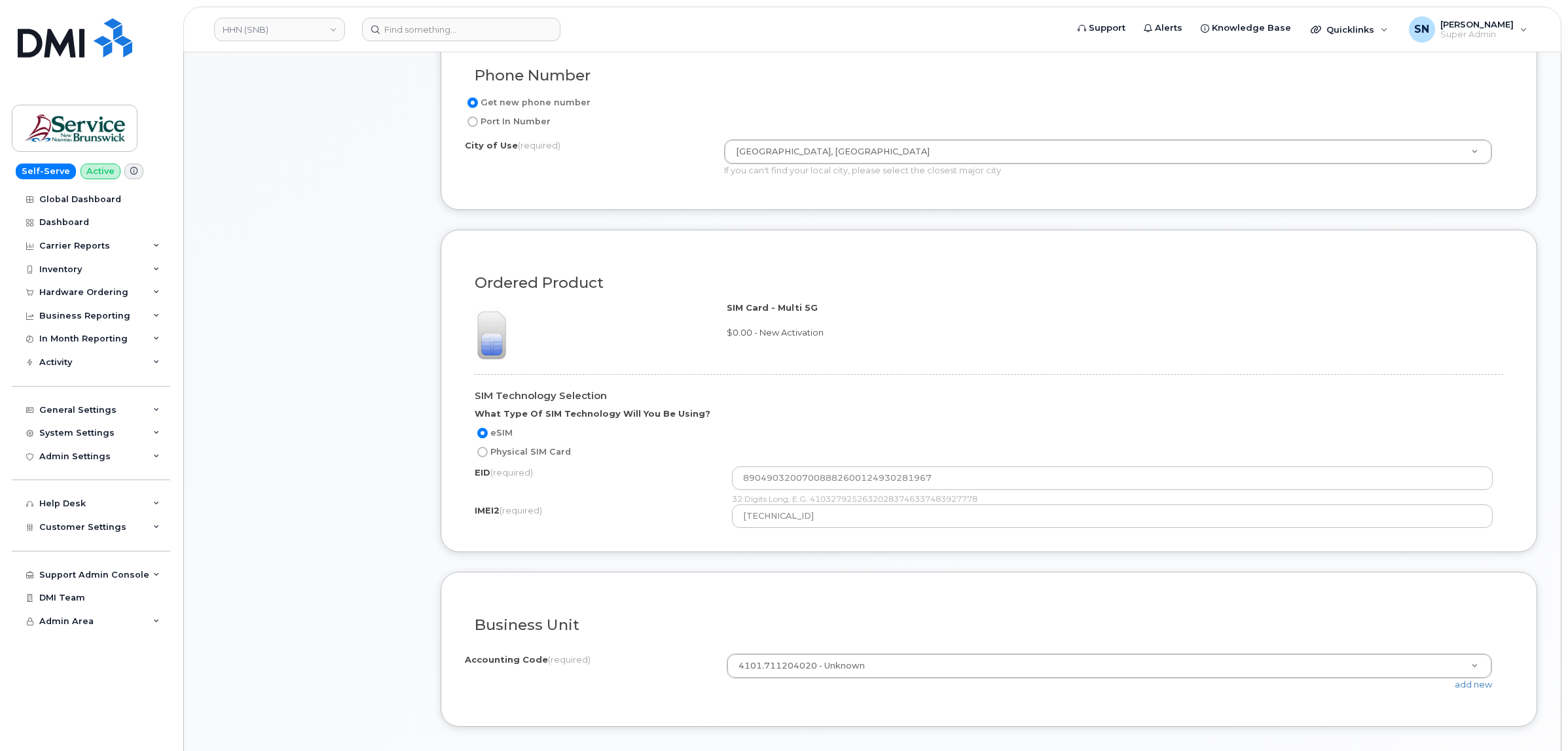
scroll to position [655, 0]
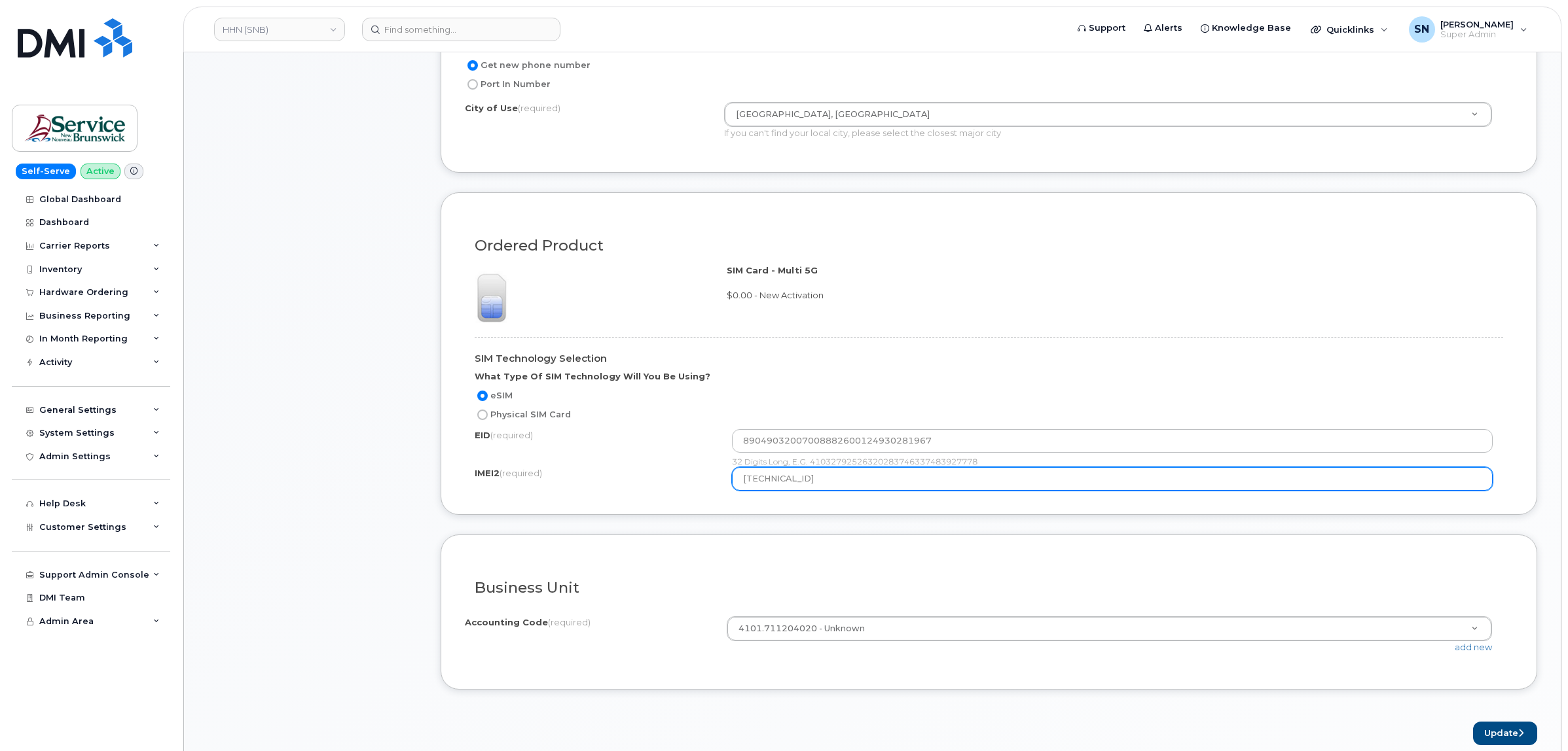
click at [836, 485] on input "[TECHNICAL_ID]" at bounding box center [1113, 480] width 761 height 24
type input "357933318033793"
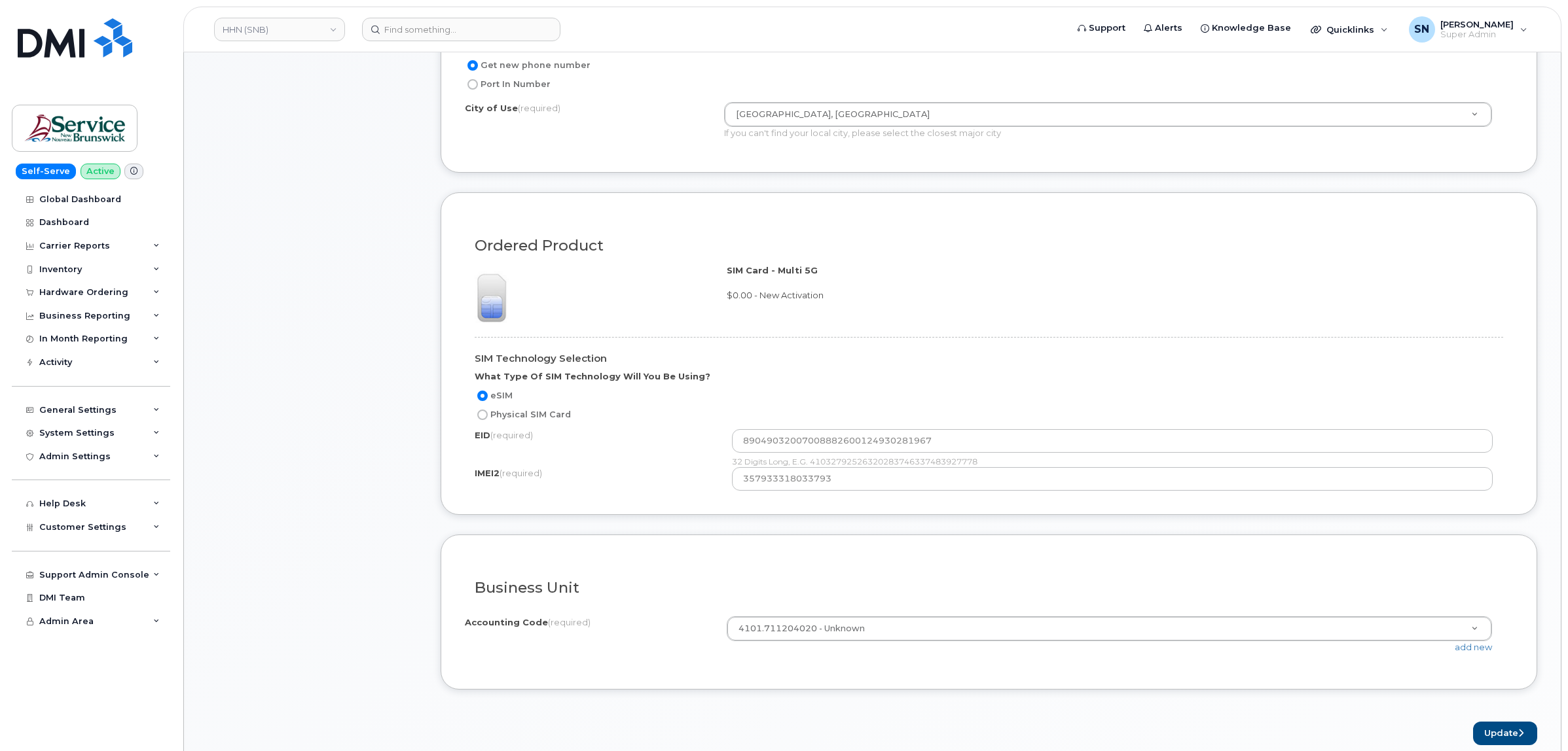
click at [424, 520] on div "Item #1 awaiting to be shipped $0.00 New Activation [PERSON_NAME] iPhone iPhone…" at bounding box center [872, 144] width 1330 height 1204
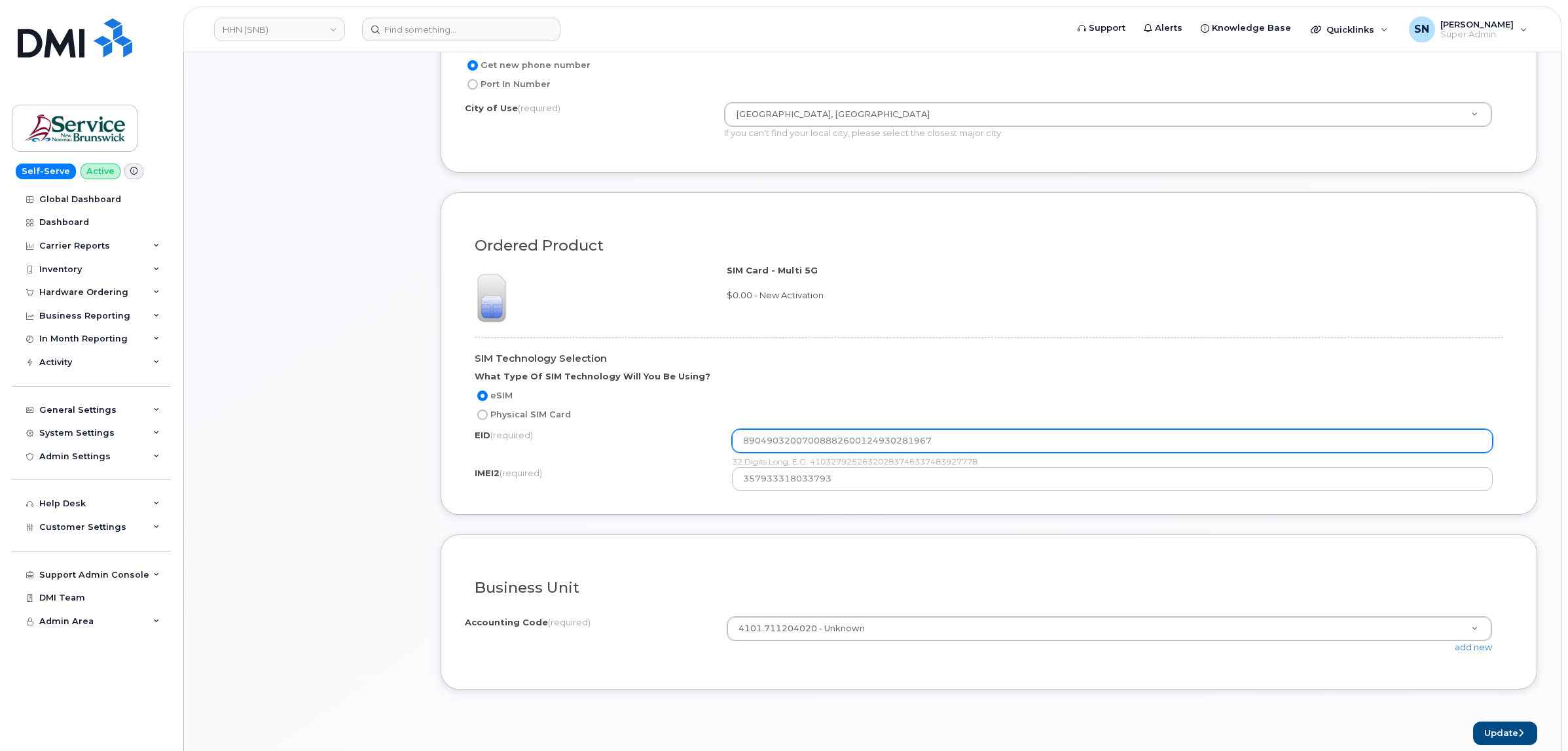
click at [811, 447] on input "89049032007008882600124930281967" at bounding box center [1113, 441] width 761 height 24
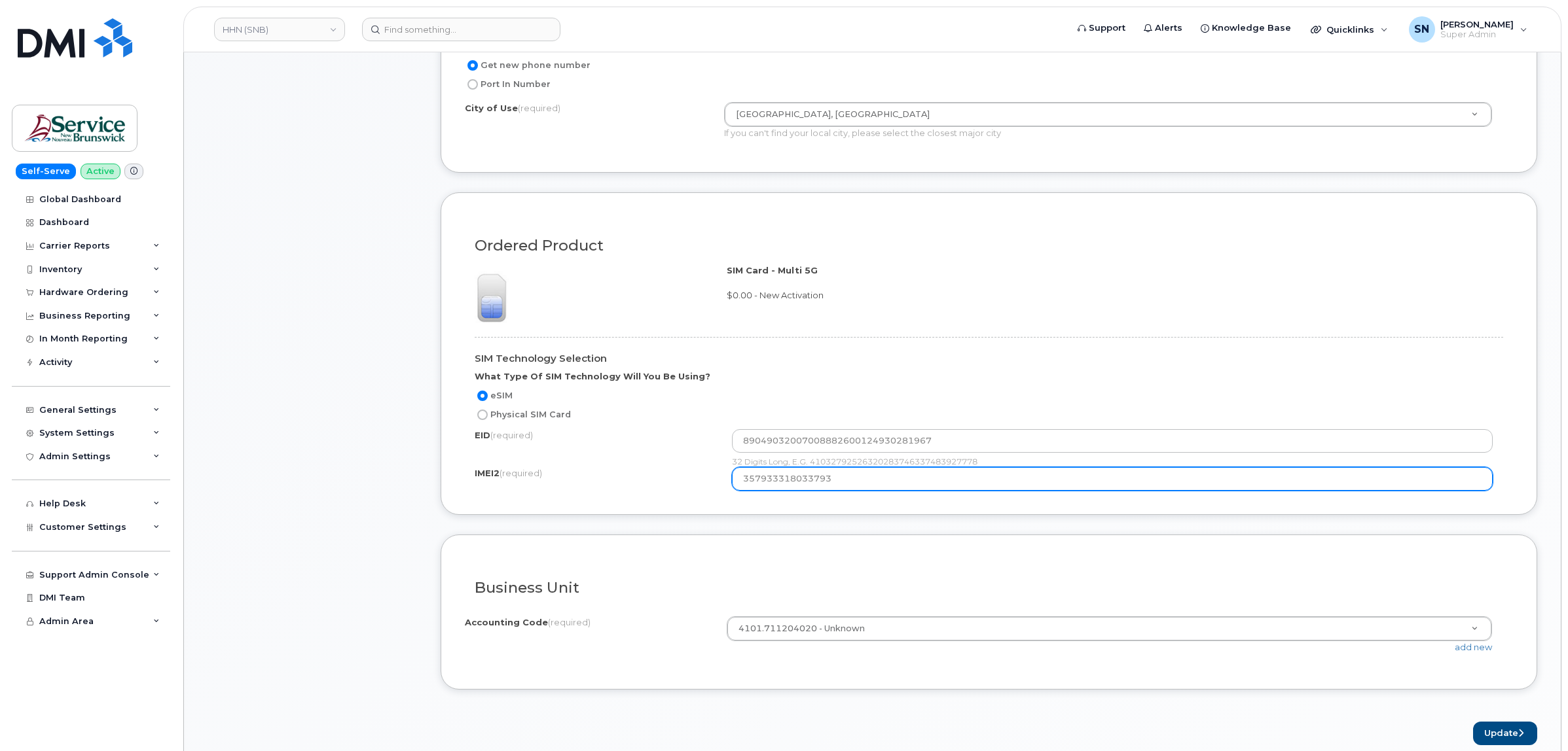
click at [790, 485] on input "357933318033793" at bounding box center [1113, 480] width 761 height 24
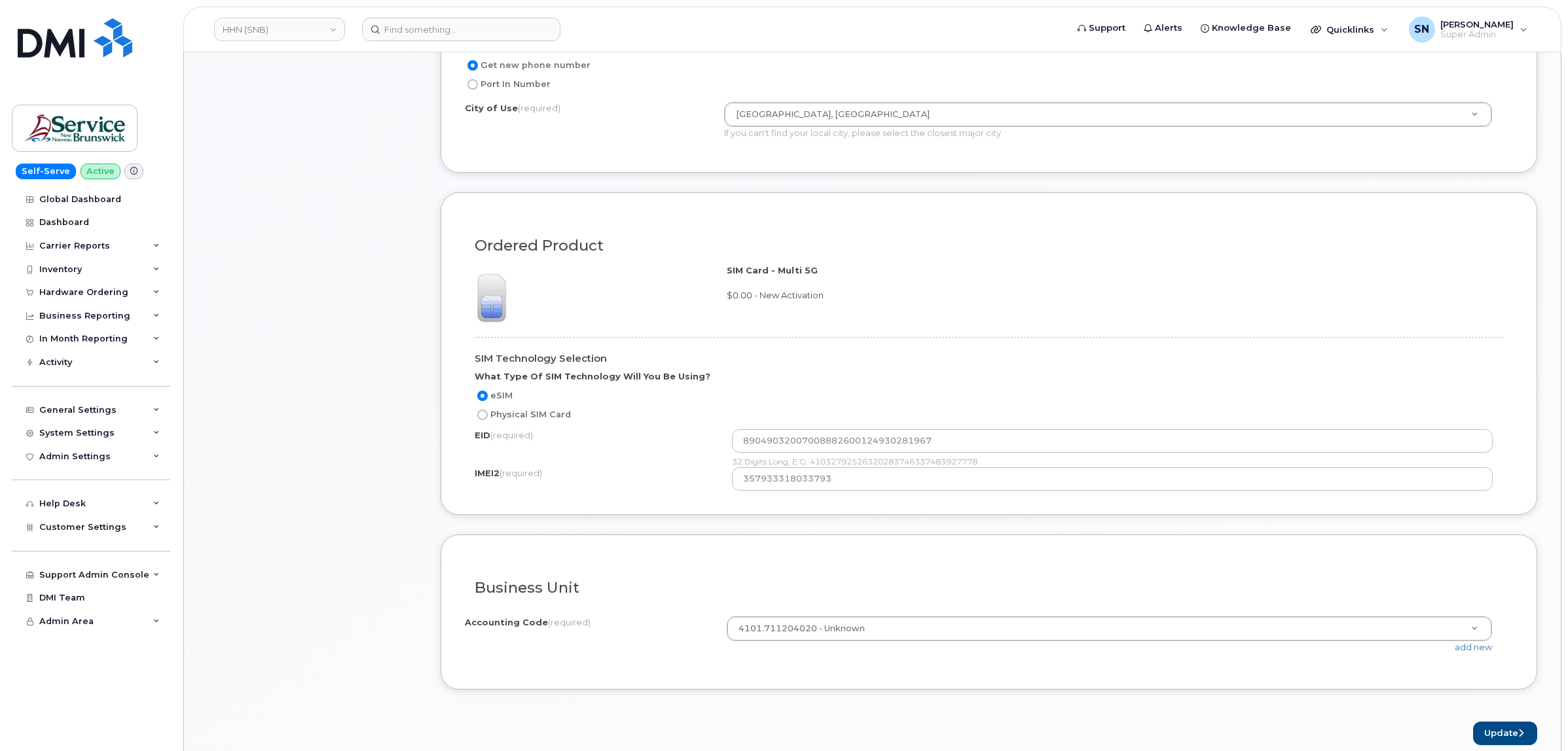
click at [312, 506] on div "Item #1 awaiting to be shipped $0.00 New Activation Wanita MacEachern iPhone iP…" at bounding box center [312, 144] width 210 height 1204
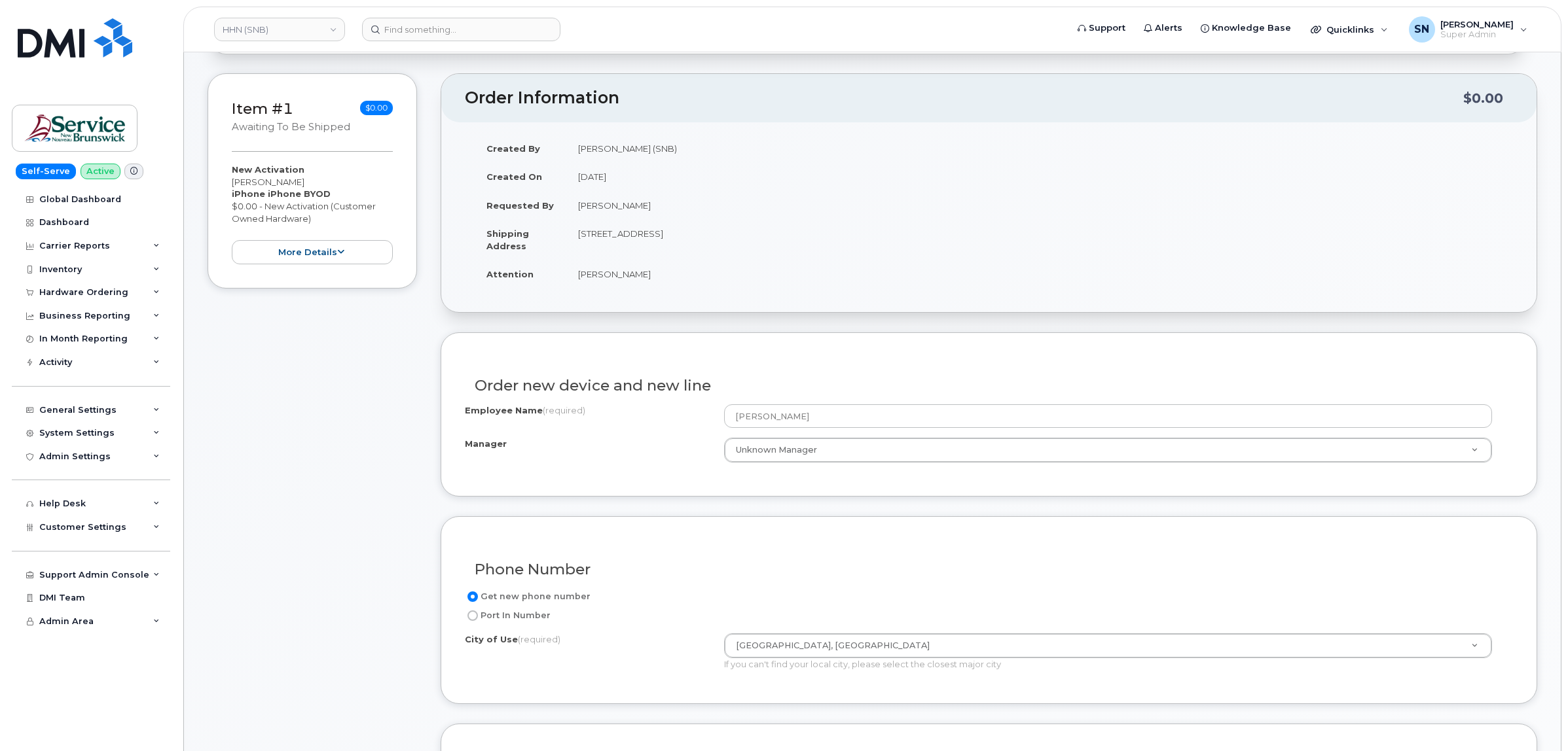
scroll to position [0, 0]
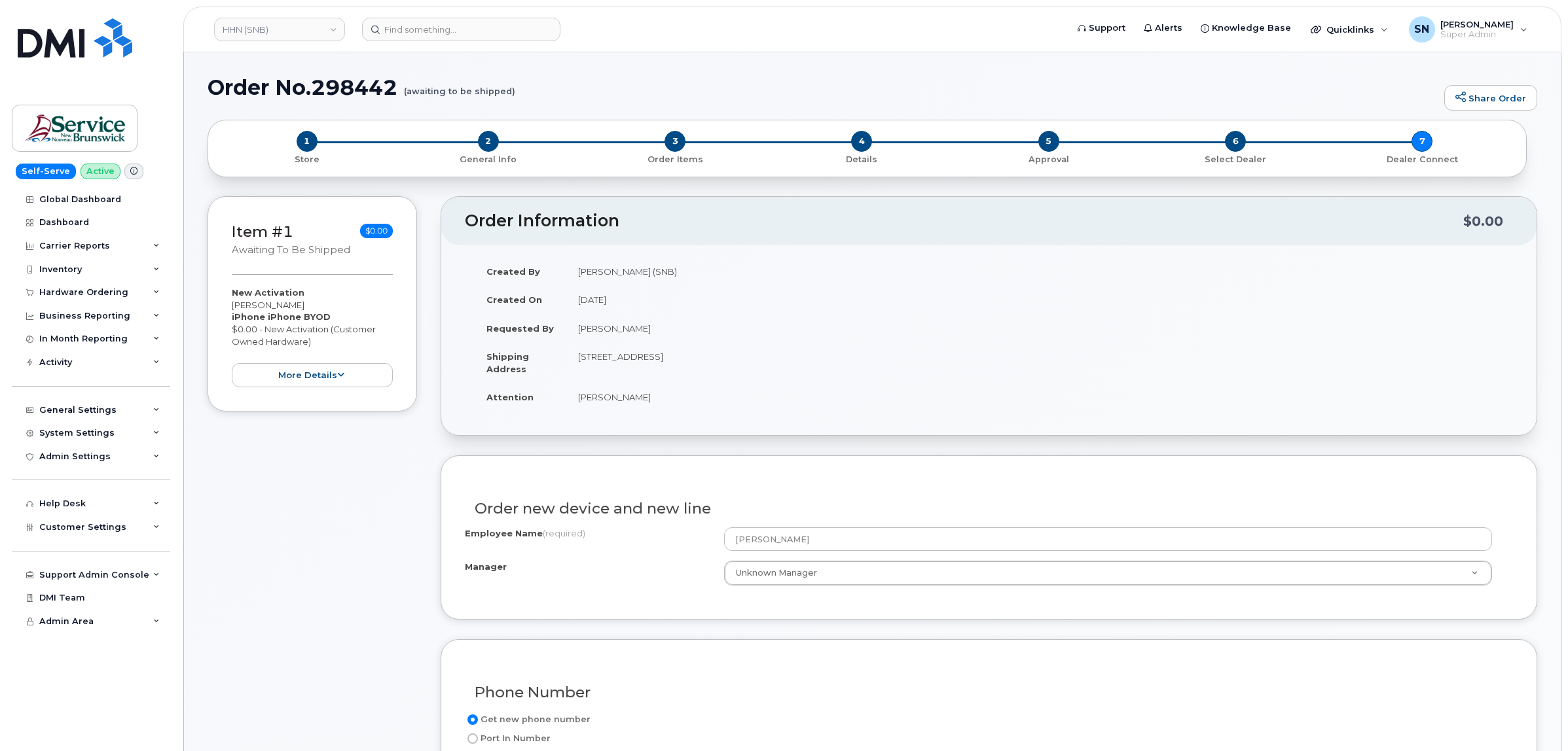
drag, startPoint x: 234, startPoint y: 303, endPoint x: 318, endPoint y: 303, distance: 84.0
click at [318, 303] on div "New Activation Wanita MacEachern iPhone iPhone BYOD $0.00 - New Activation (Cus…" at bounding box center [312, 337] width 161 height 100
copy div "[PERSON_NAME]"
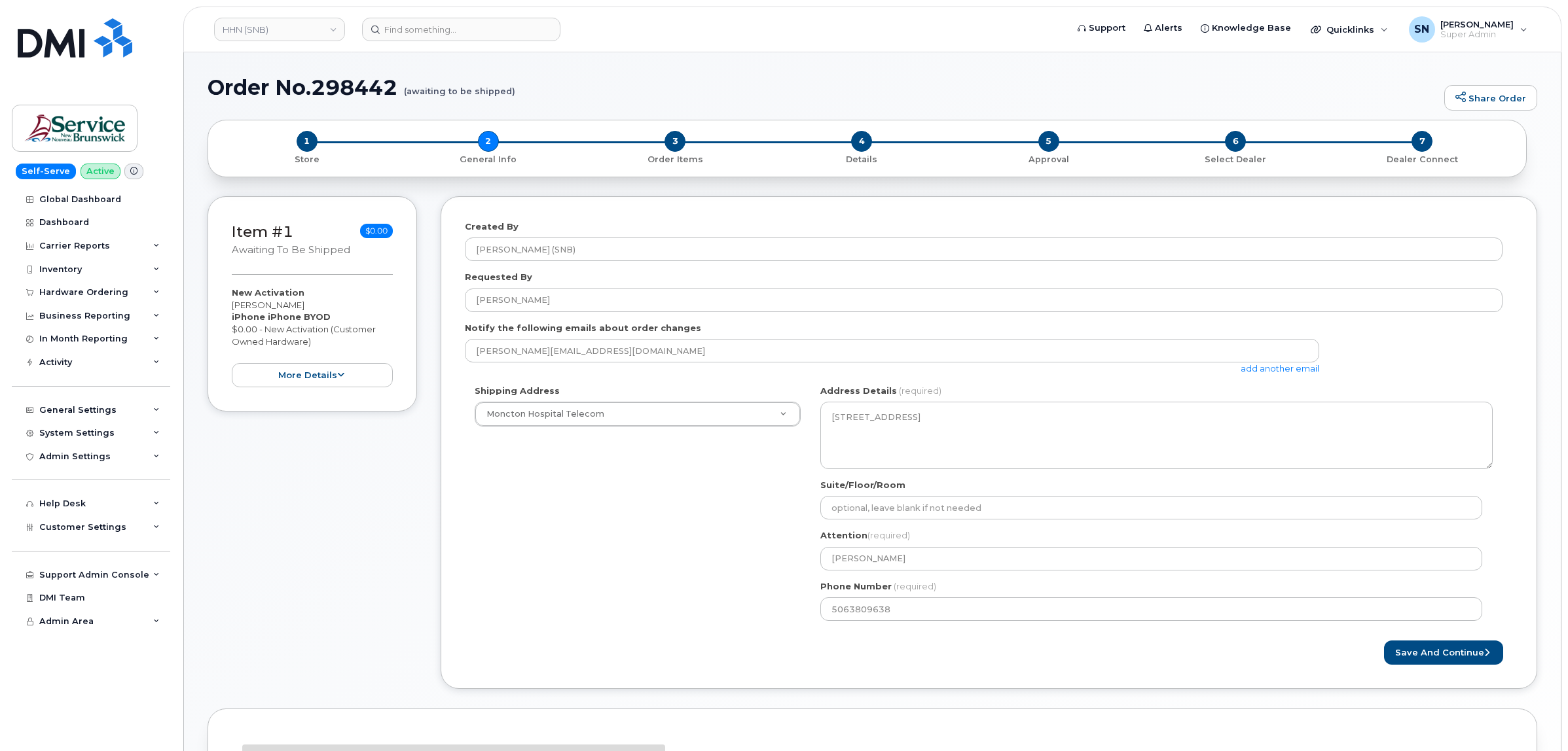
select select
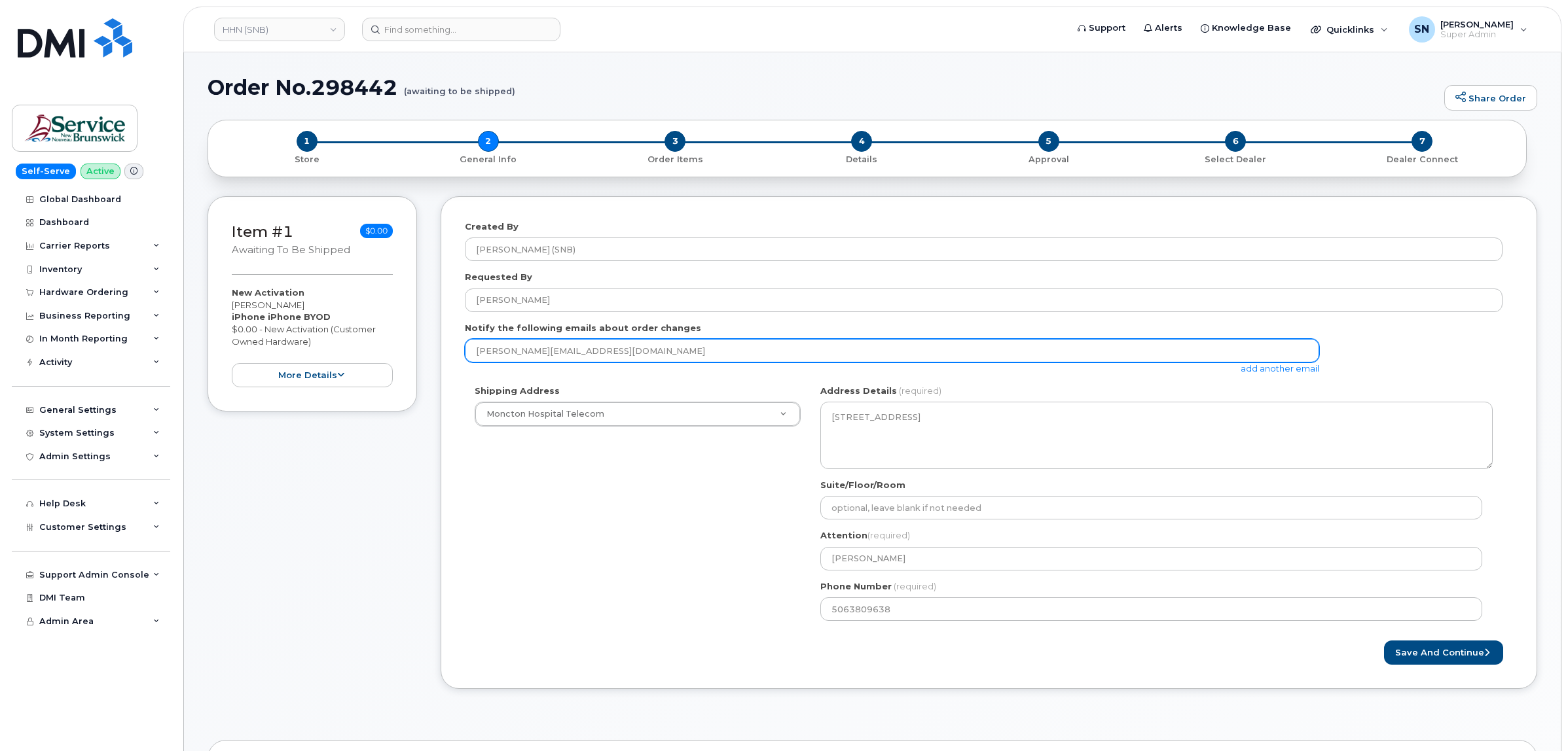
drag, startPoint x: 596, startPoint y: 352, endPoint x: 471, endPoint y: 346, distance: 125.1
click at [471, 346] on input "[PERSON_NAME][EMAIL_ADDRESS][DOMAIN_NAME]" at bounding box center [892, 351] width 855 height 24
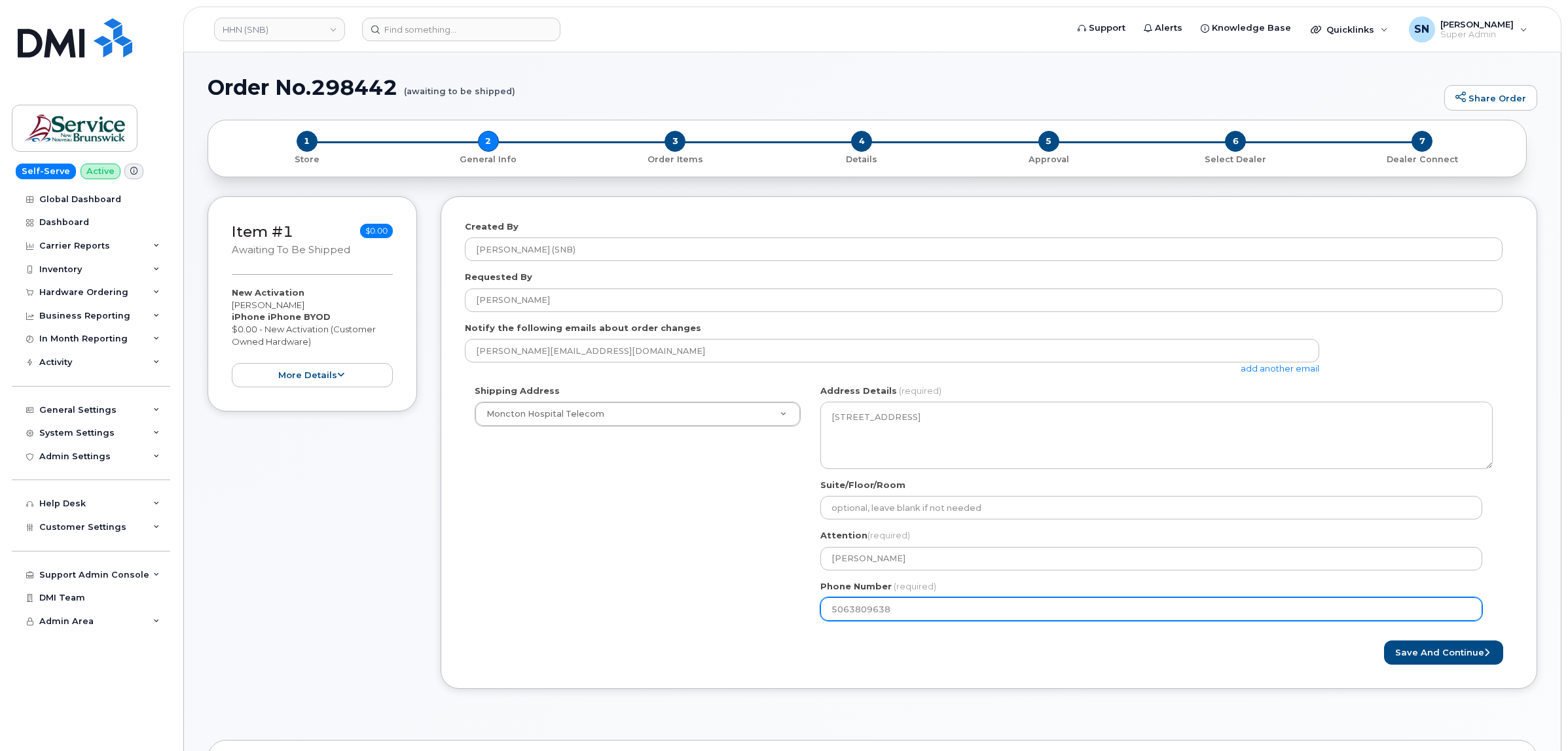
drag, startPoint x: 508, startPoint y: 574, endPoint x: 802, endPoint y: 582, distance: 294.1
click at [515, 573] on div "Shipping Address [GEOGRAPHIC_DATA] Telecom New Address ASD-E Main Office ASD-[G…" at bounding box center [984, 508] width 1037 height 246
drag, startPoint x: 897, startPoint y: 609, endPoint x: 776, endPoint y: 606, distance: 121.0
click at [778, 606] on div "Shipping Address [GEOGRAPHIC_DATA] Telecom New Address ASD-E Main Office ASD-[G…" at bounding box center [984, 508] width 1037 height 246
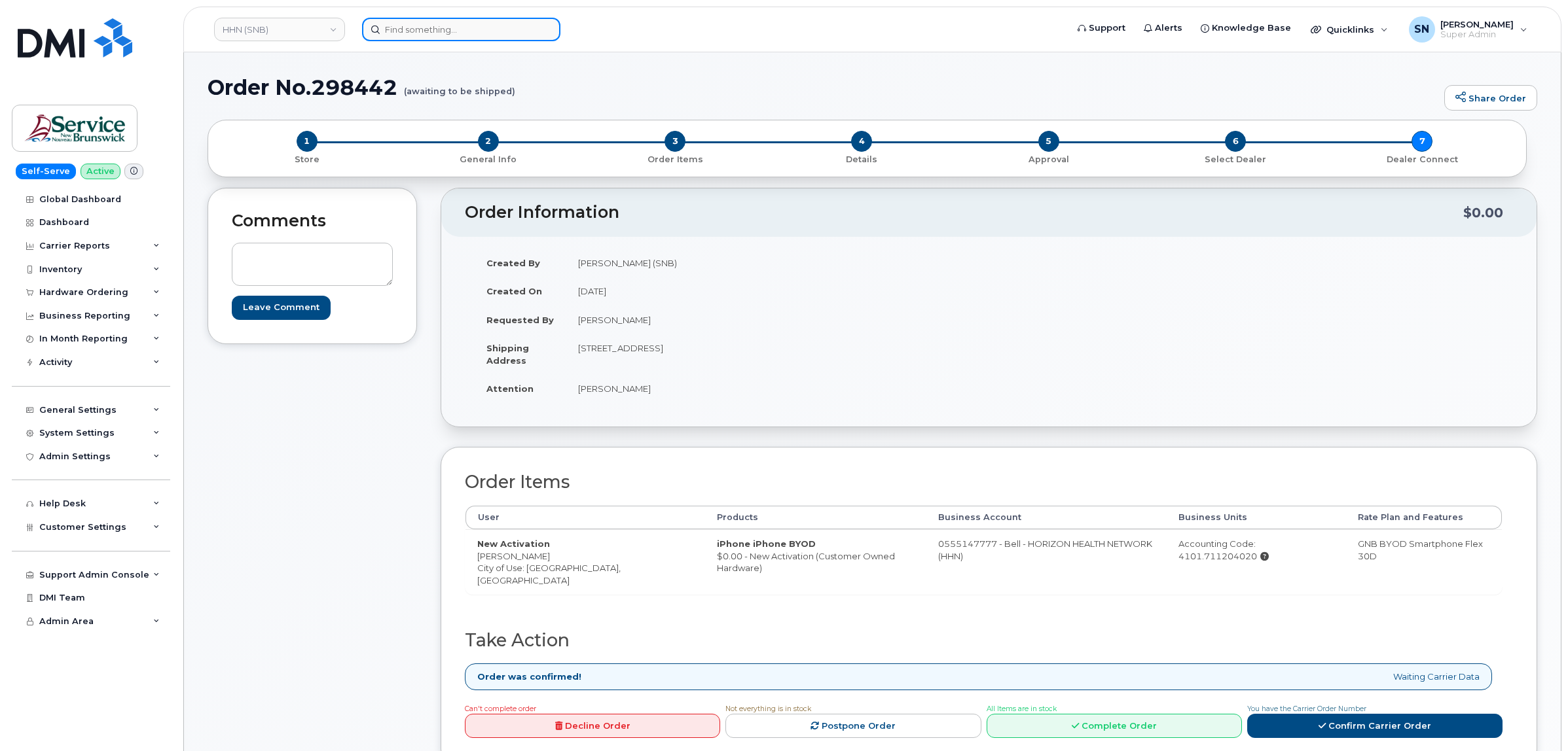
click at [512, 28] on input at bounding box center [461, 30] width 199 height 24
paste input "5062593484"
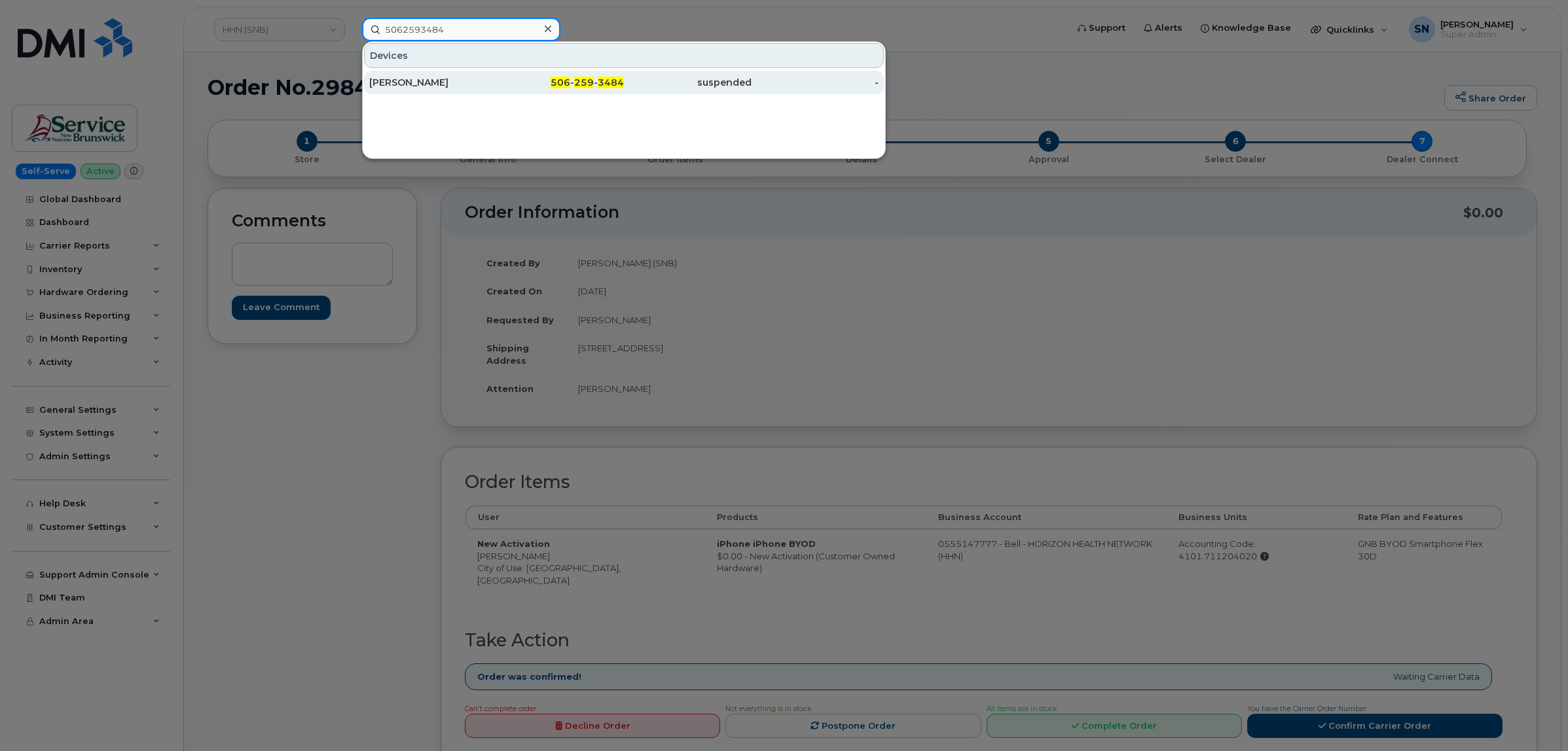
type input "5062593484"
click at [412, 81] on div "[PERSON_NAME]" at bounding box center [433, 81] width 127 height 13
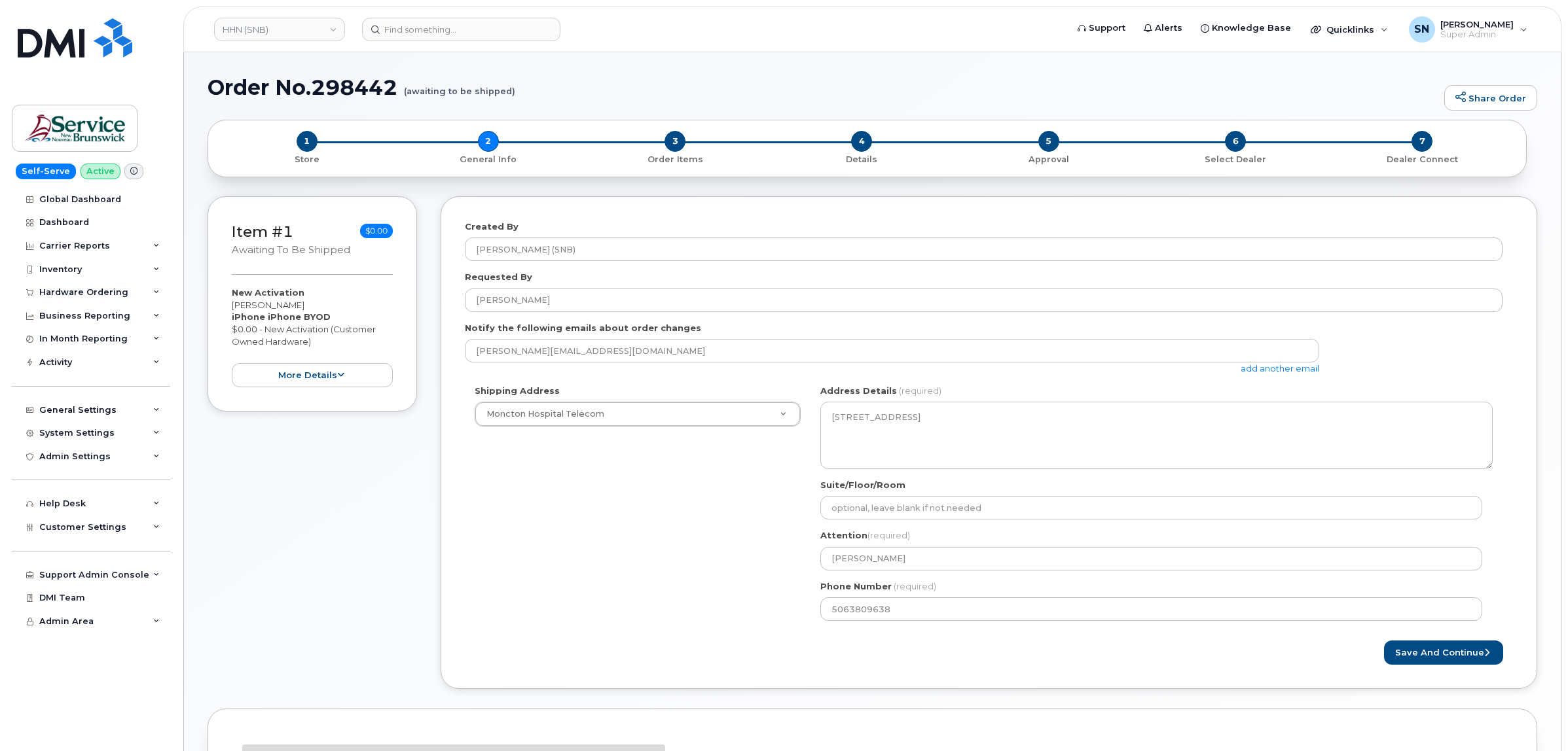
select select
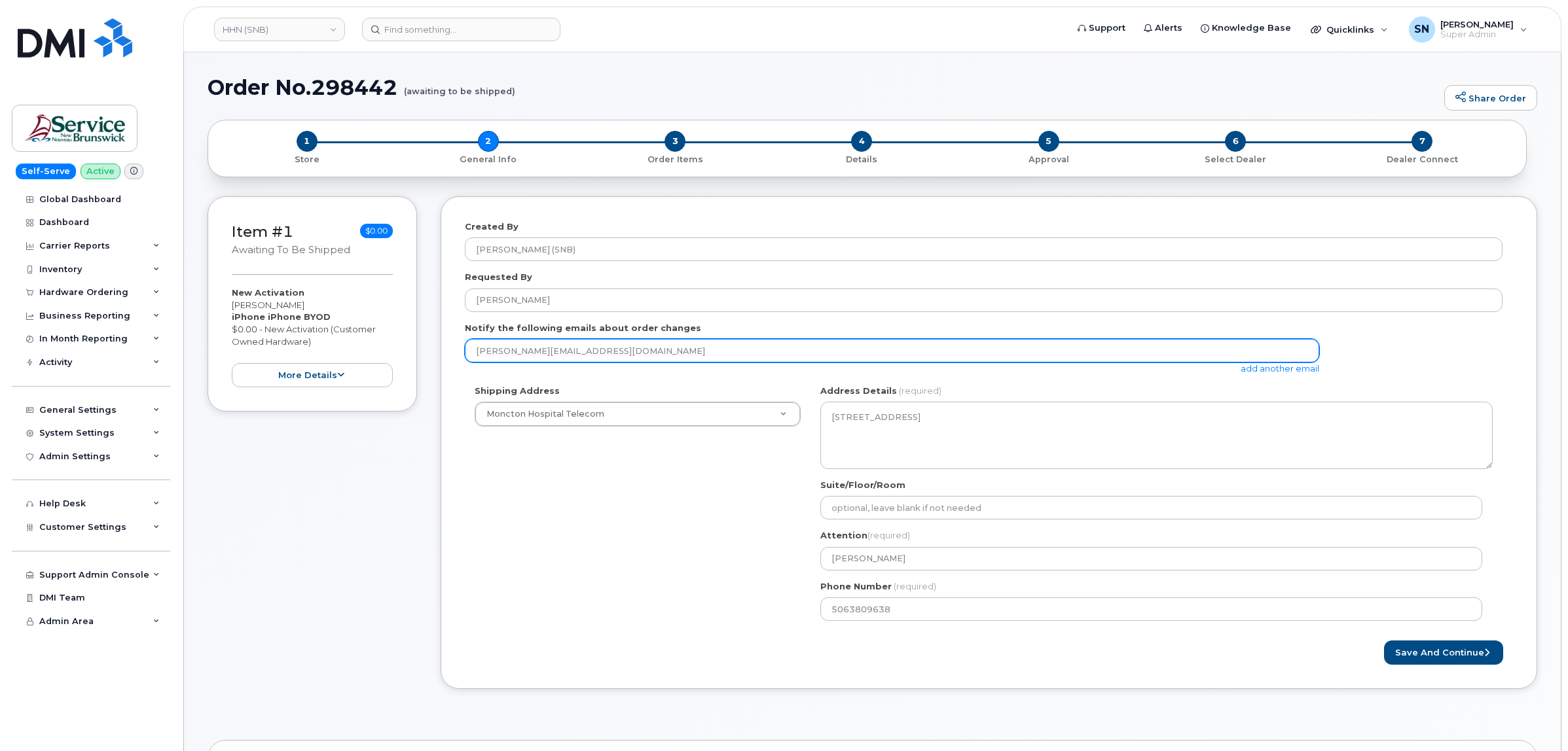
drag, startPoint x: 579, startPoint y: 351, endPoint x: 462, endPoint y: 337, distance: 117.8
click at [462, 337] on div "Created By [PERSON_NAME] (SNB) Requested By [PERSON_NAME] Notify the following …" at bounding box center [989, 443] width 1097 height 493
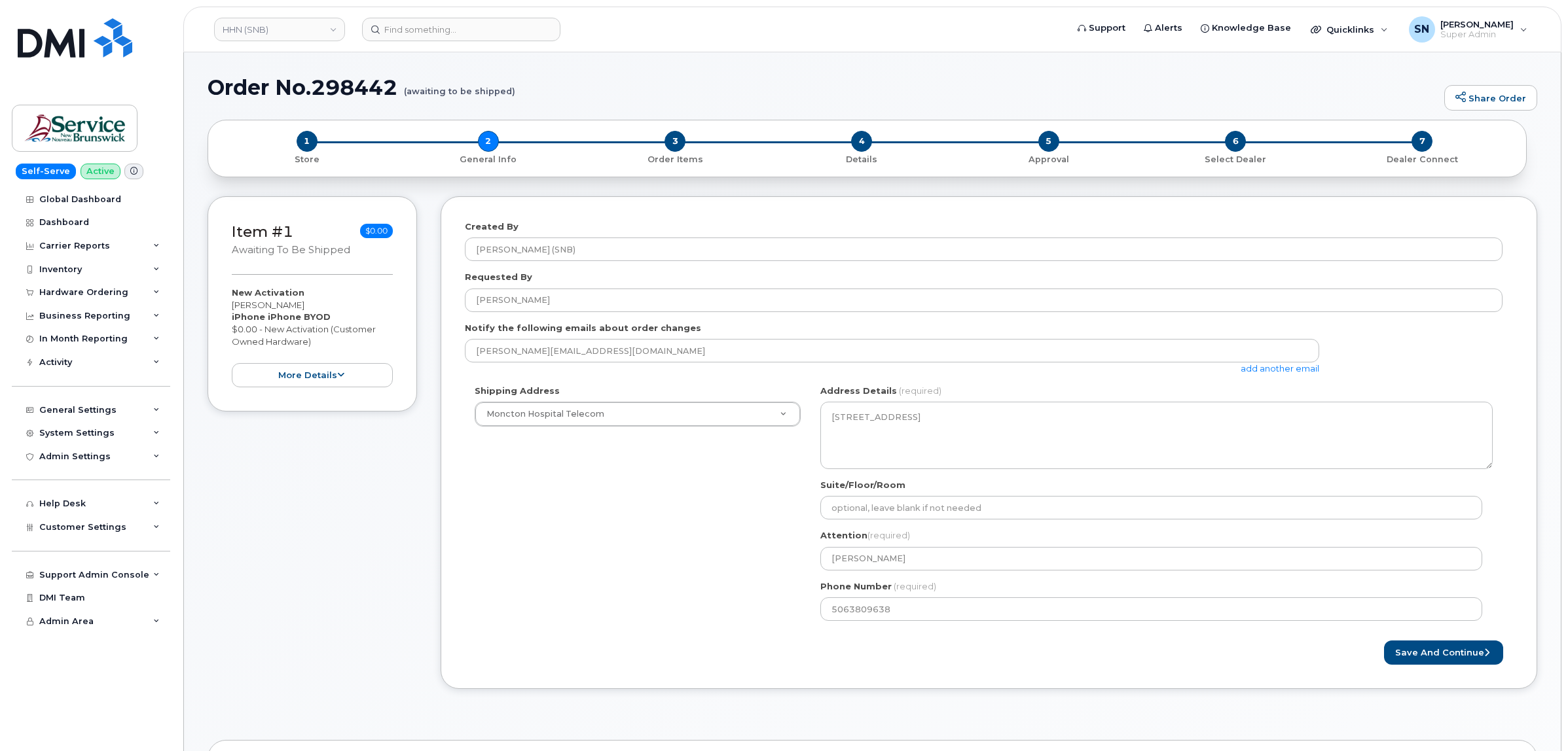
drag, startPoint x: 234, startPoint y: 306, endPoint x: 325, endPoint y: 305, distance: 91.0
click at [325, 305] on div "New Activation [PERSON_NAME] iPhone iPhone BYOD $0.00 - New Activation (Custome…" at bounding box center [312, 337] width 161 height 100
copy div "[PERSON_NAME]"
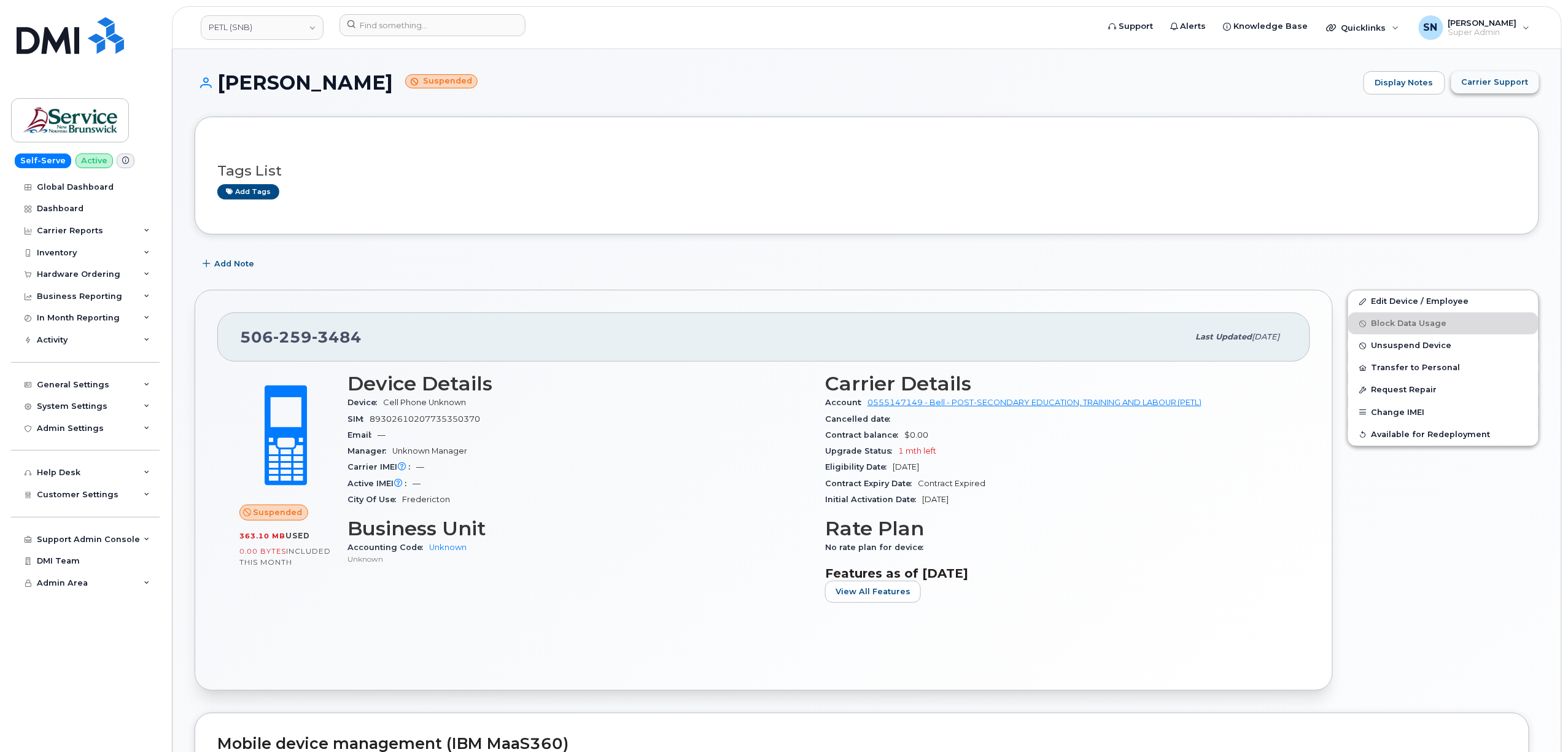
click at [1530, 78] on button "Carrier Support" at bounding box center [1495, 82] width 88 height 22
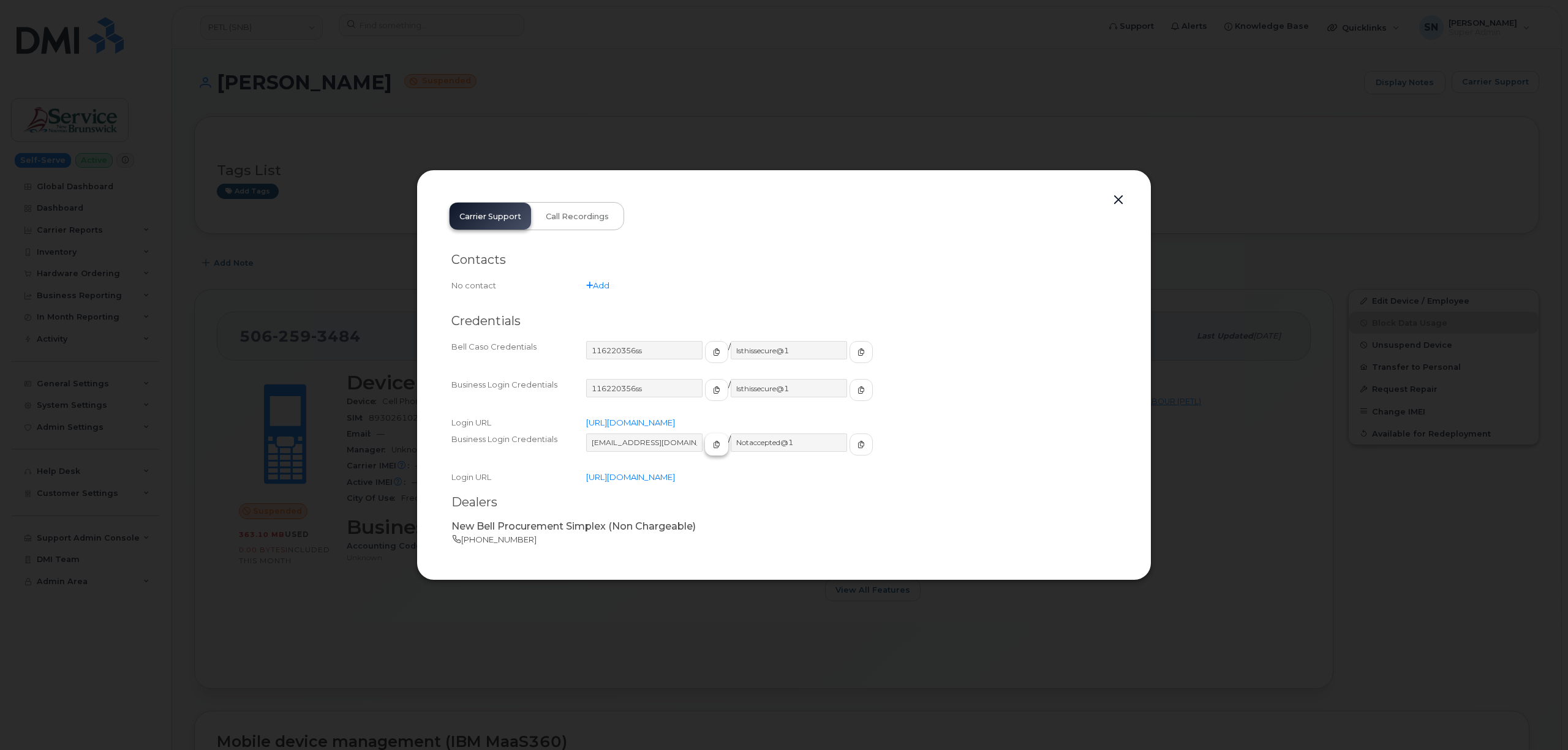
click at [713, 446] on icon "button" at bounding box center [717, 444] width 7 height 7
click at [856, 447] on span "button" at bounding box center [862, 444] width 11 height 11
click at [1123, 200] on button "button" at bounding box center [1118, 200] width 19 height 17
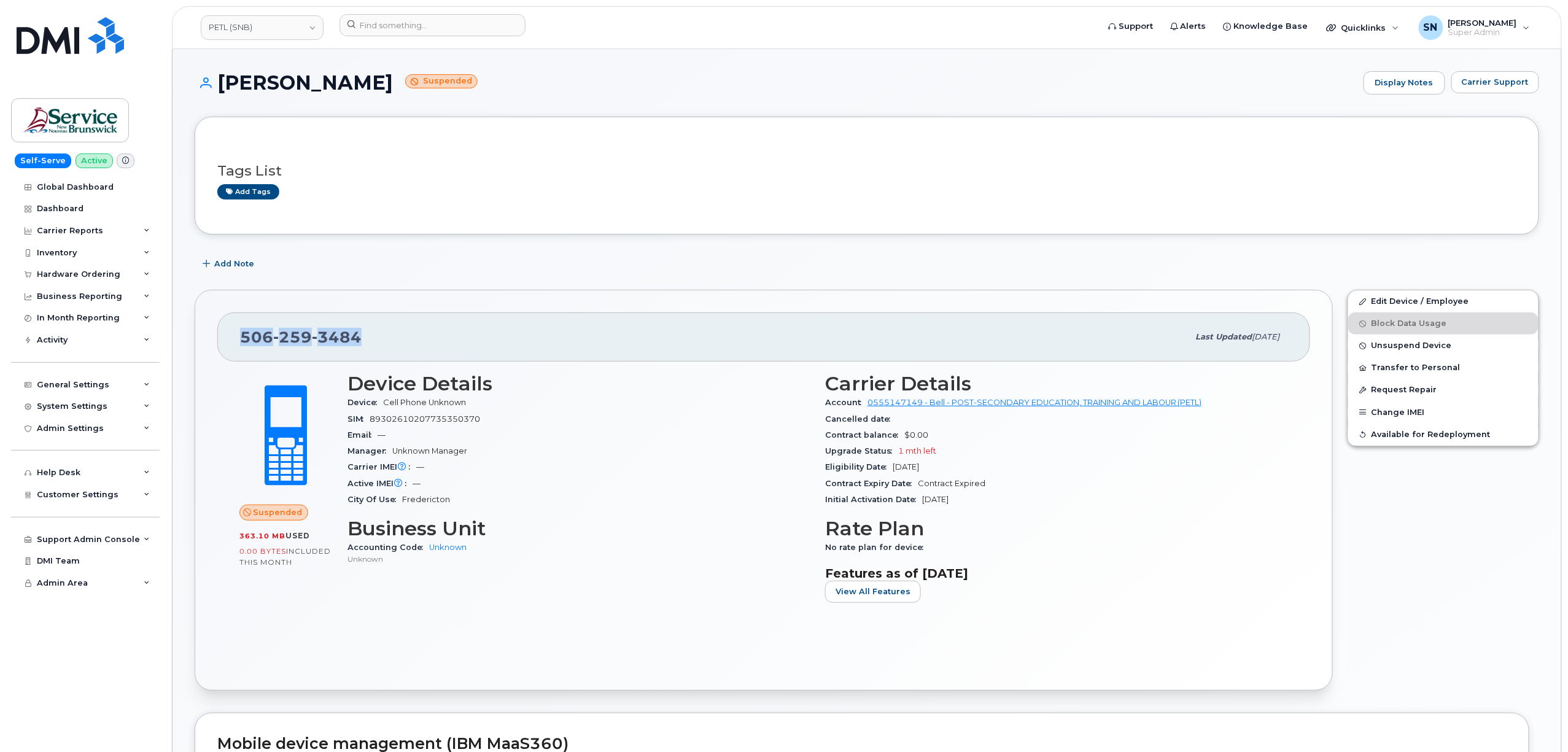
drag, startPoint x: 249, startPoint y: 334, endPoint x: 374, endPoint y: 337, distance: 125.0
click at [374, 337] on div "[PHONE_NUMBER]" at bounding box center [715, 337] width 948 height 26
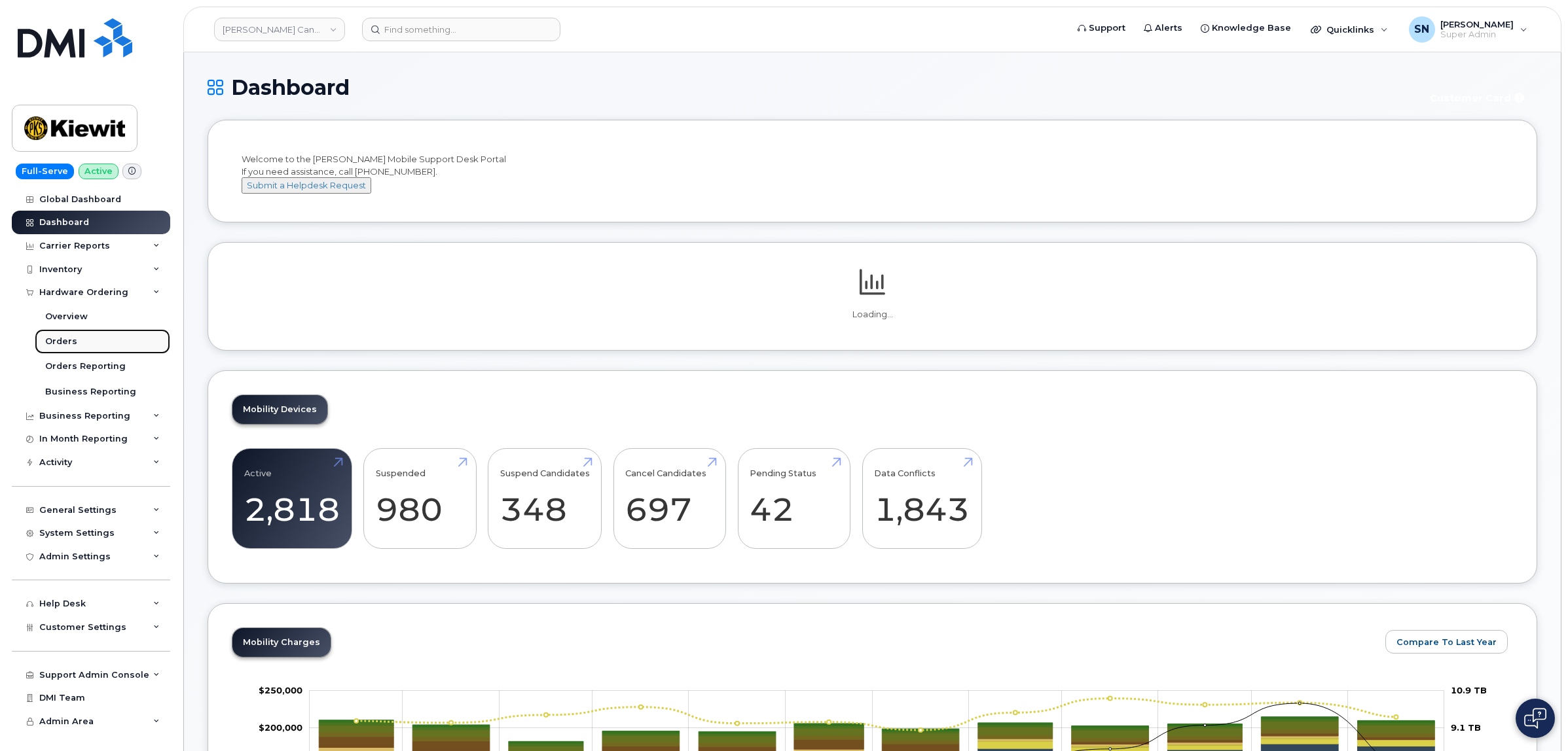
click at [72, 342] on div "Orders" at bounding box center [61, 342] width 32 height 12
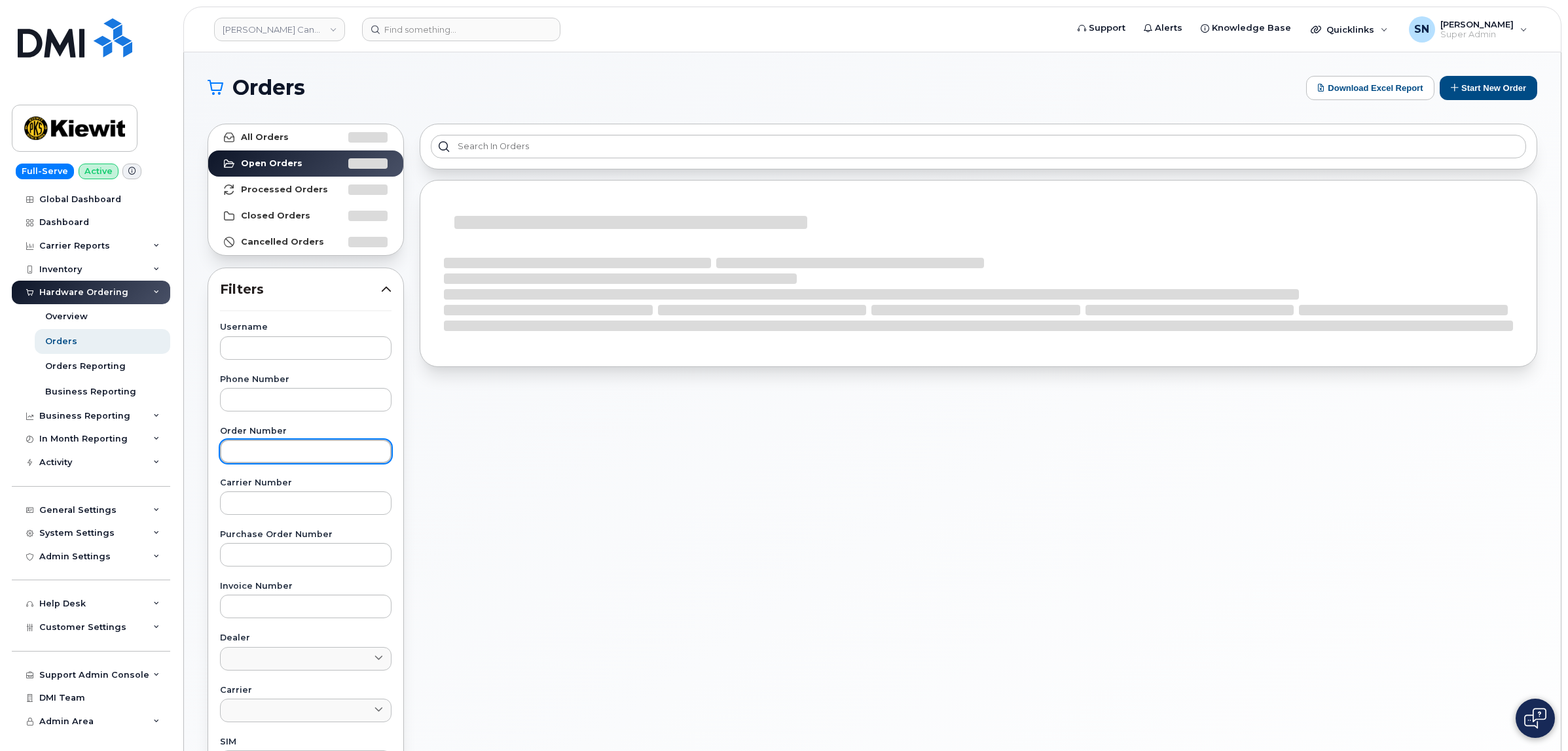
click at [315, 452] on input "text" at bounding box center [305, 452] width 172 height 24
paste input "298441"
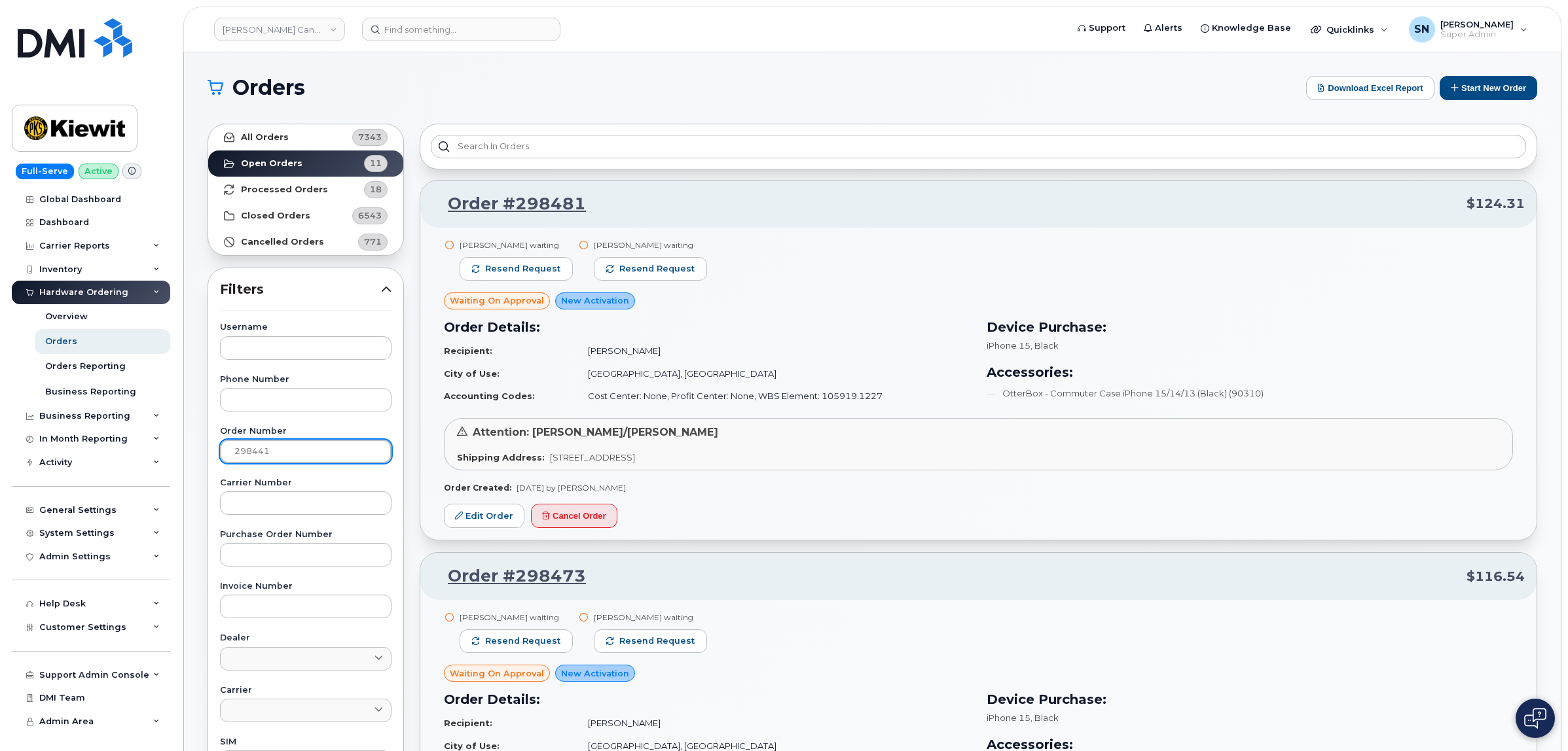
type input "298441"
click at [316, 138] on link "All Orders 7343" at bounding box center [306, 137] width 195 height 26
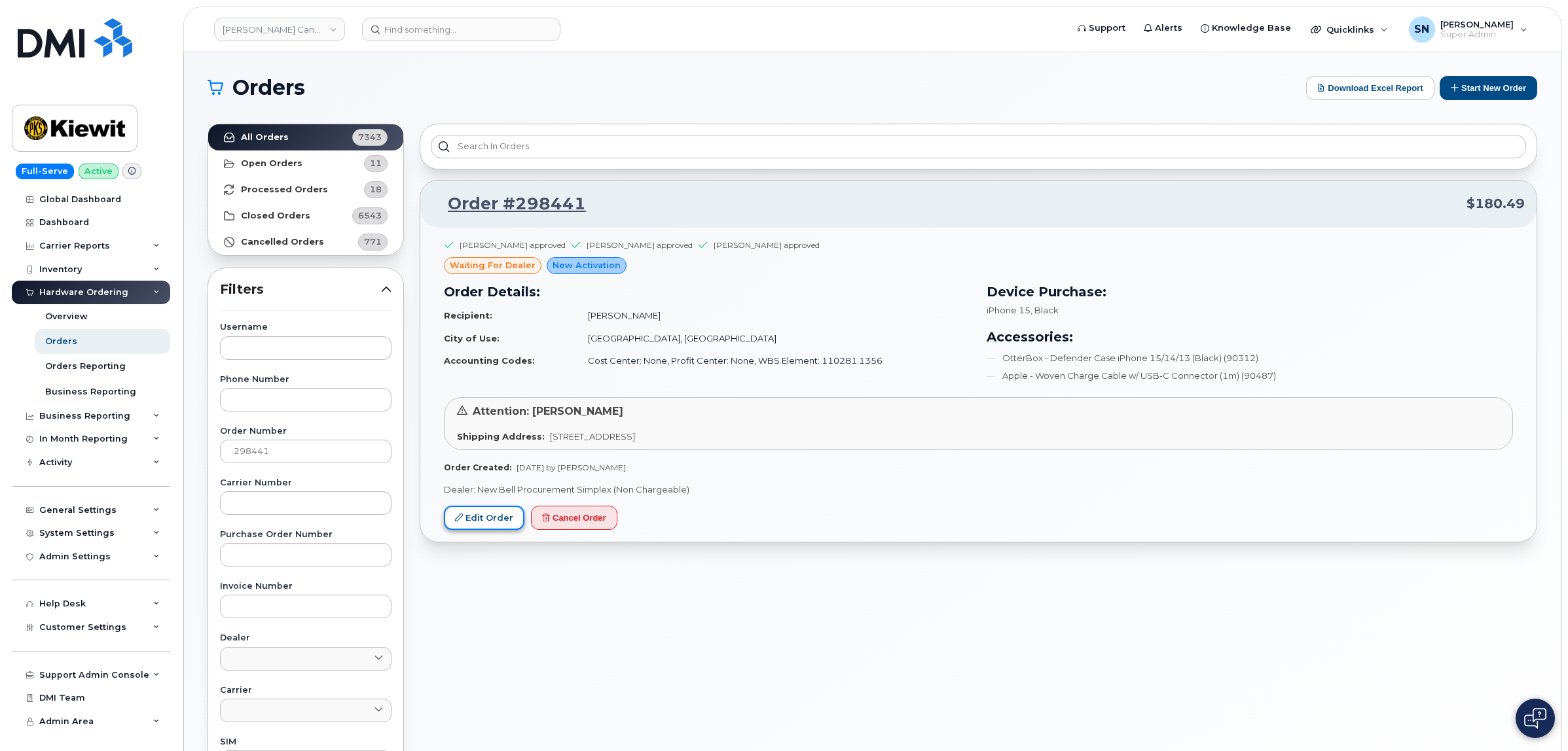
click at [489, 518] on link "Edit Order" at bounding box center [484, 518] width 80 height 24
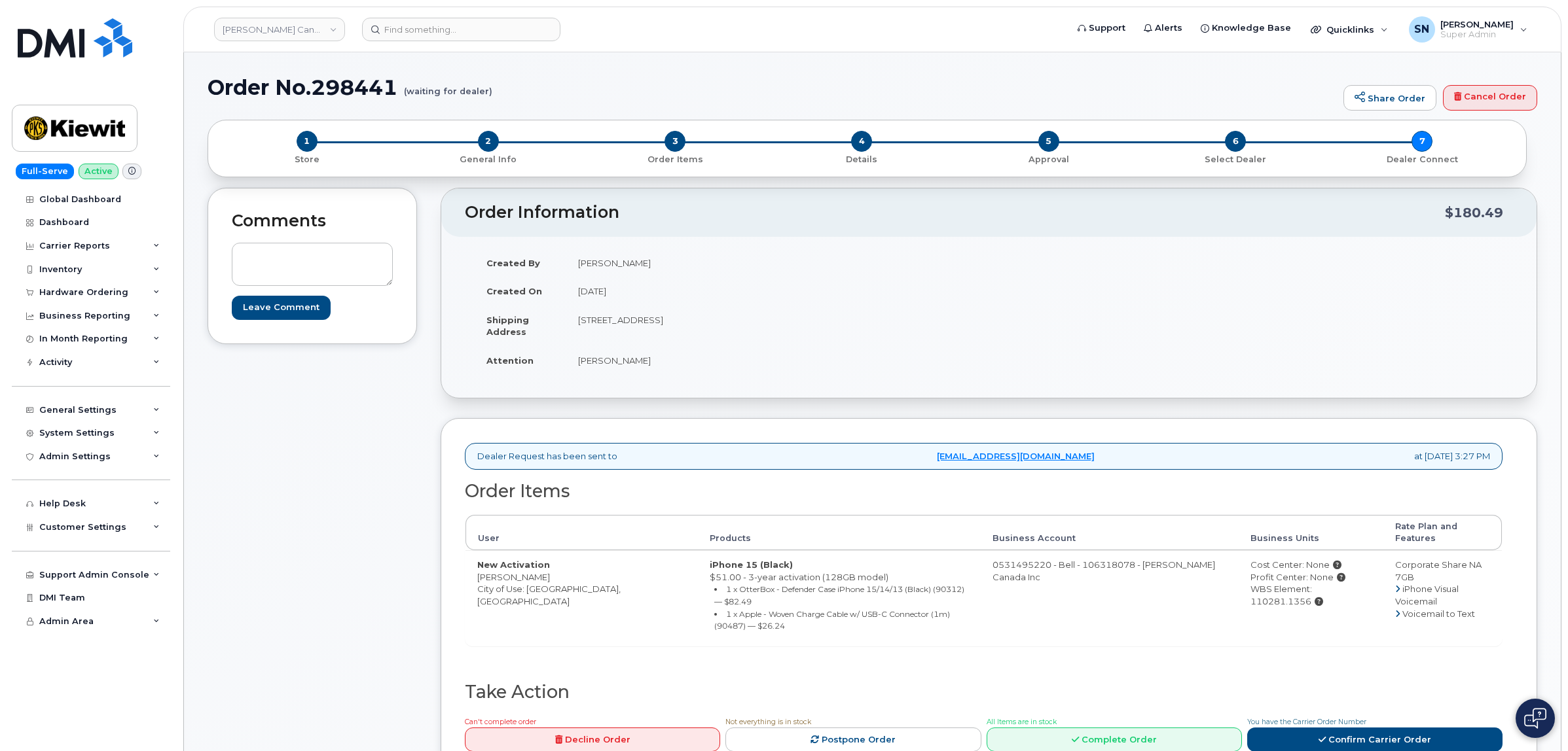
click at [543, 574] on td "New Activation [PERSON_NAME] City of Use: [GEOGRAPHIC_DATA], [GEOGRAPHIC_DATA]" at bounding box center [582, 598] width 233 height 95
copy td "Brampton"
drag, startPoint x: 478, startPoint y: 566, endPoint x: 557, endPoint y: 566, distance: 79.0
click at [557, 566] on td "New Activation Muhammad Awais City of Use: Brampton, Ontario" at bounding box center [582, 598] width 233 height 95
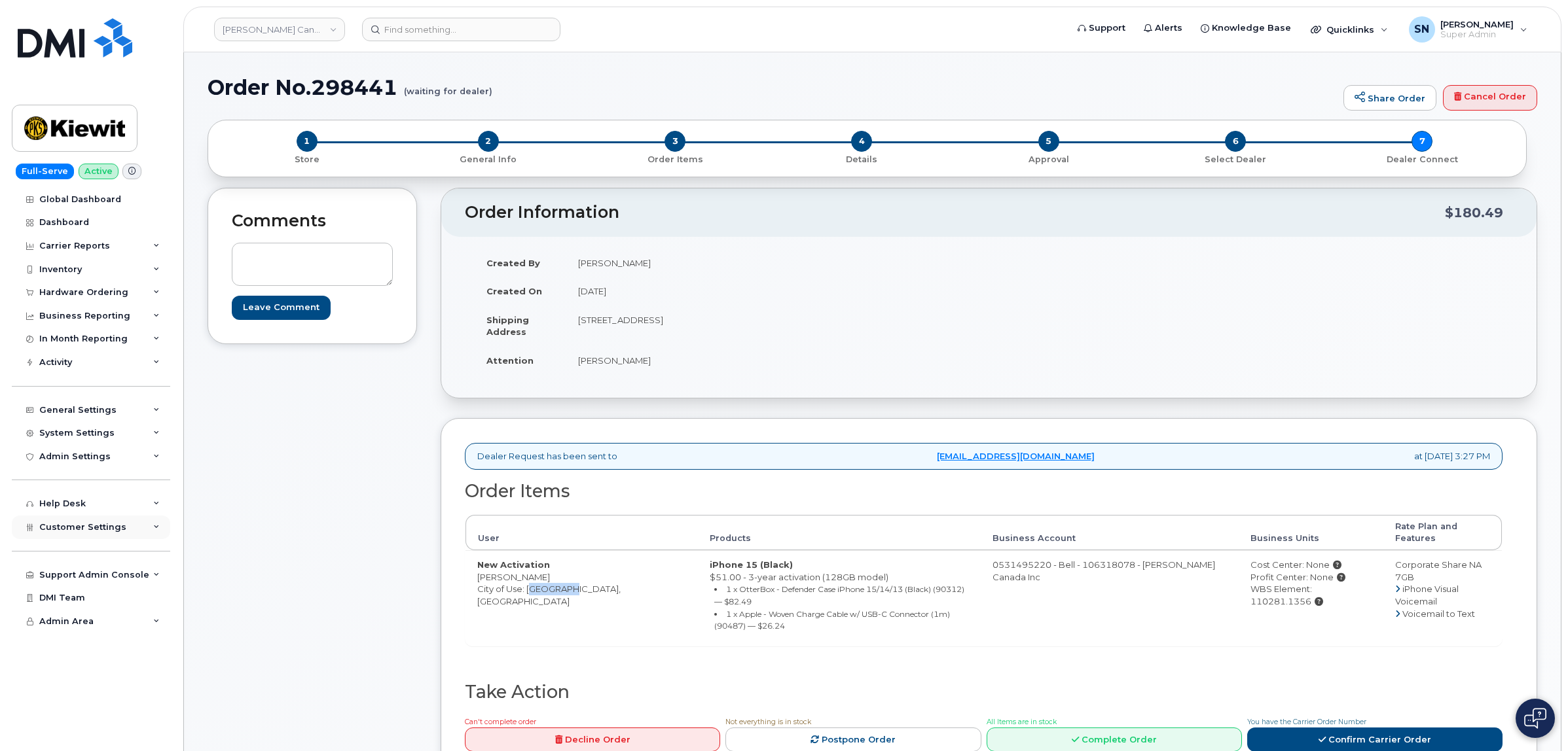
copy td "Muhammad Awais"
drag, startPoint x: 577, startPoint y: 322, endPoint x: 642, endPoint y: 323, distance: 65.0
click at [642, 323] on td "6 Chesham Crt BRAMPTON ON L6Z 1V6 CANADA" at bounding box center [773, 326] width 413 height 41
copy td "6 Chesham Crt"
click at [732, 345] on td "[STREET_ADDRESS]" at bounding box center [773, 326] width 413 height 41
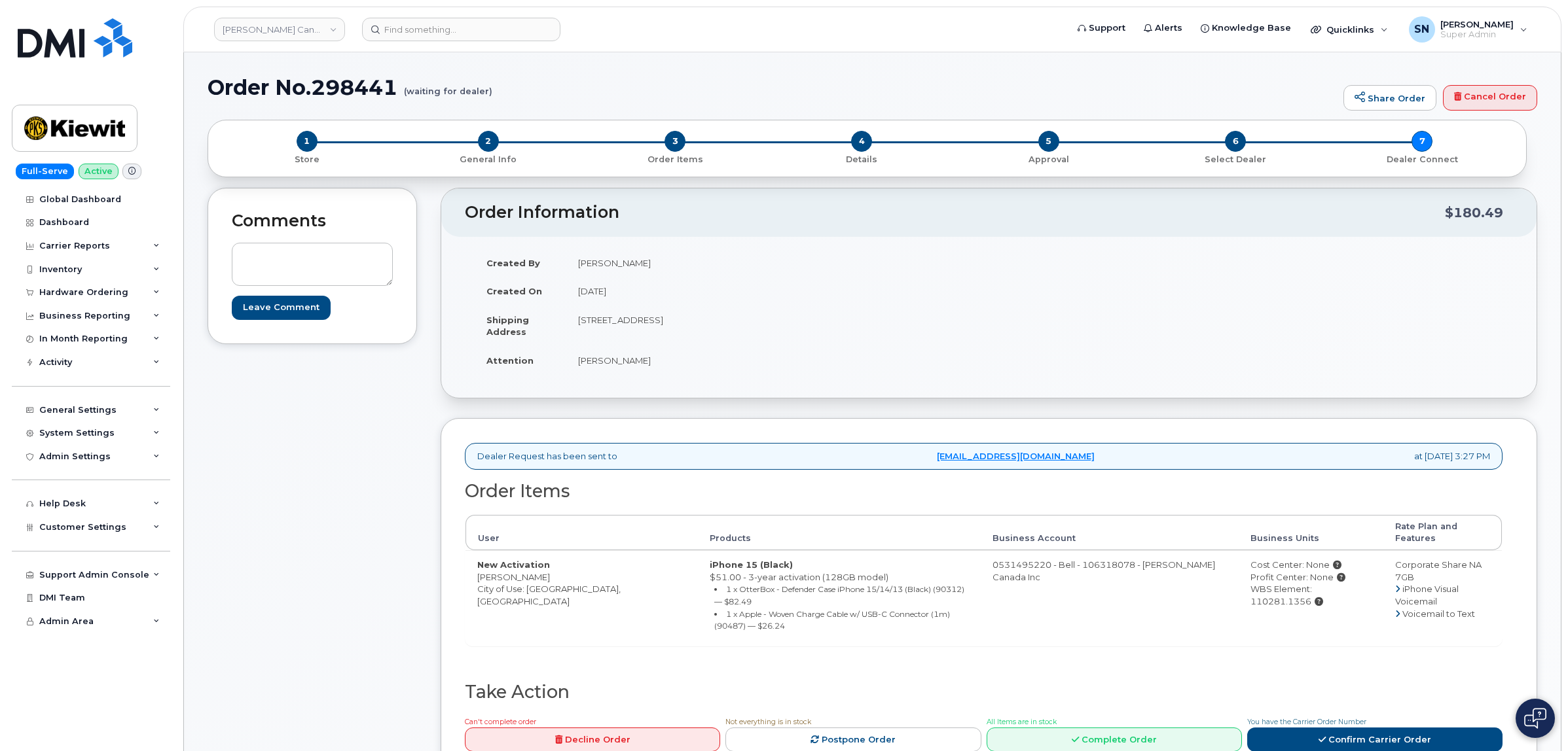
drag, startPoint x: 728, startPoint y: 322, endPoint x: 750, endPoint y: 327, distance: 22.6
click at [750, 327] on td "[STREET_ADDRESS]" at bounding box center [773, 326] width 413 height 41
copy td "L6Z 1V6"
drag, startPoint x: 477, startPoint y: 571, endPoint x: 561, endPoint y: 571, distance: 84.0
click at [561, 571] on td "New Activation [PERSON_NAME] City of Use: [GEOGRAPHIC_DATA], [GEOGRAPHIC_DATA]" at bounding box center [582, 598] width 233 height 95
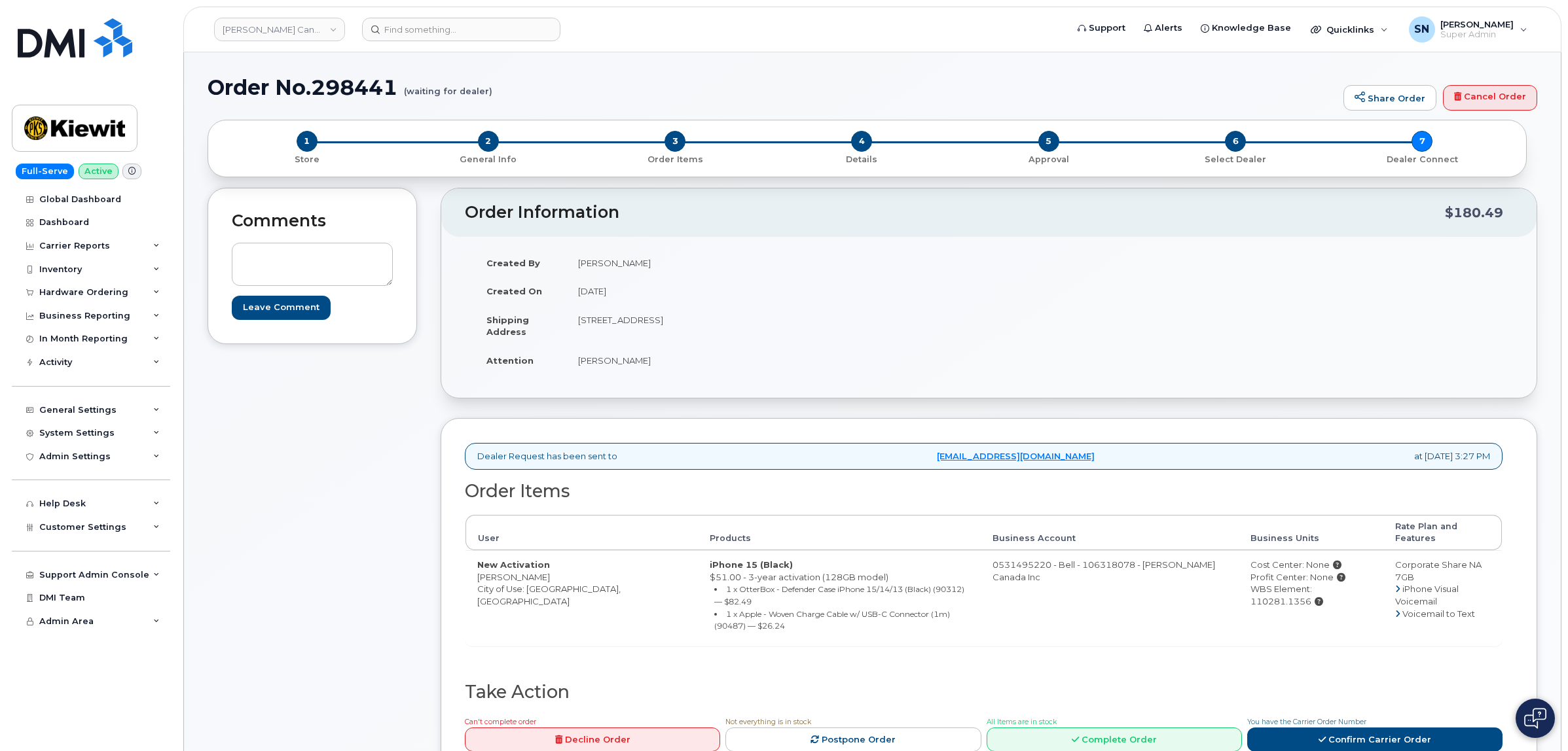
copy td "[PERSON_NAME]"
click at [353, 85] on h1 "Order No.298441 (waiting for dealer)" at bounding box center [772, 86] width 1130 height 23
copy h1 "298441"
drag, startPoint x: 475, startPoint y: 563, endPoint x: 565, endPoint y: 568, distance: 90.1
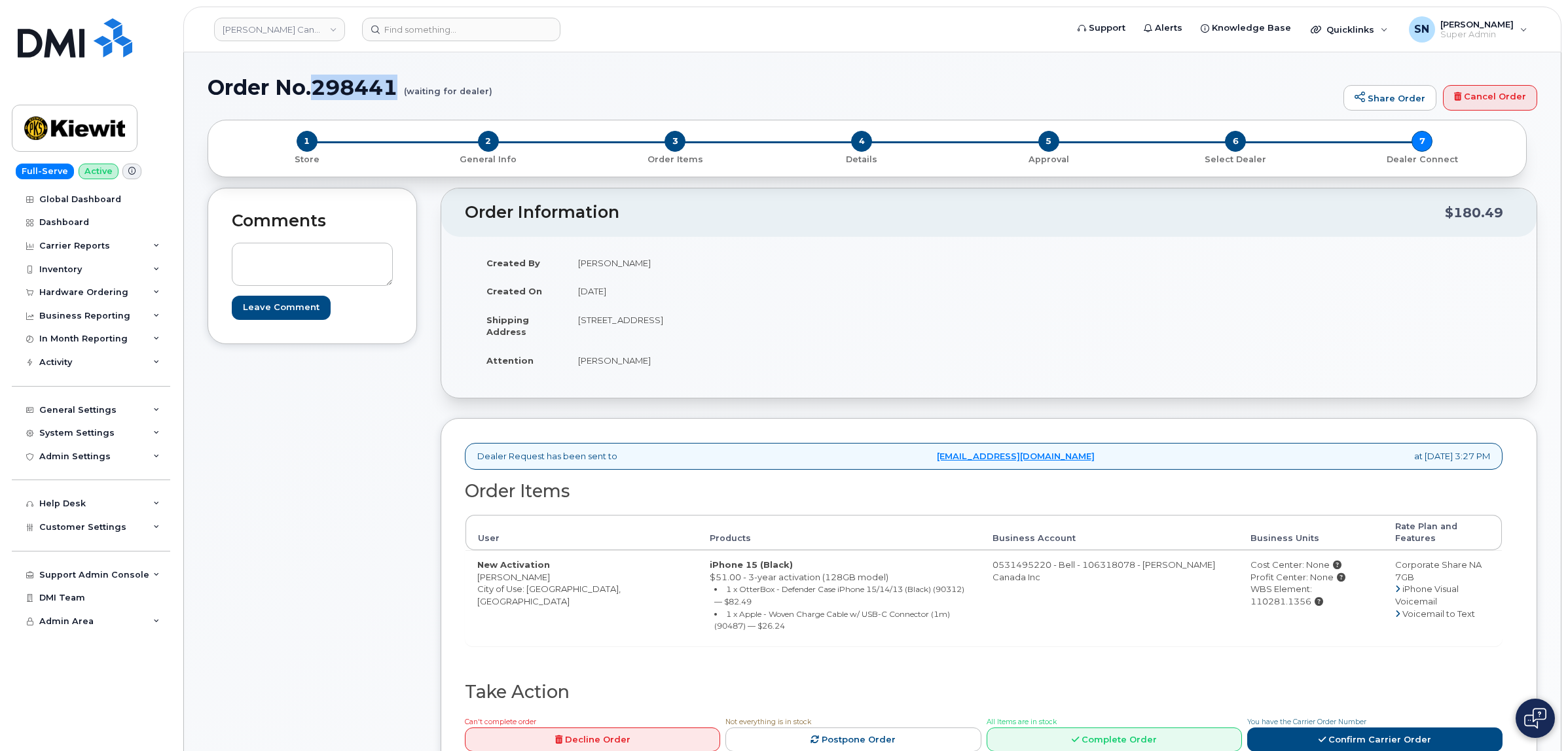
click at [565, 568] on td "New Activation [PERSON_NAME] City of Use: [GEOGRAPHIC_DATA], [GEOGRAPHIC_DATA]" at bounding box center [582, 598] width 233 height 95
copy td "[PERSON_NAME]"
drag, startPoint x: 1352, startPoint y: 582, endPoint x: 1285, endPoint y: 582, distance: 67.0
click at [1285, 583] on div "WBS Element: 110281.1356" at bounding box center [1312, 595] width 121 height 24
copy div "110281.1356"
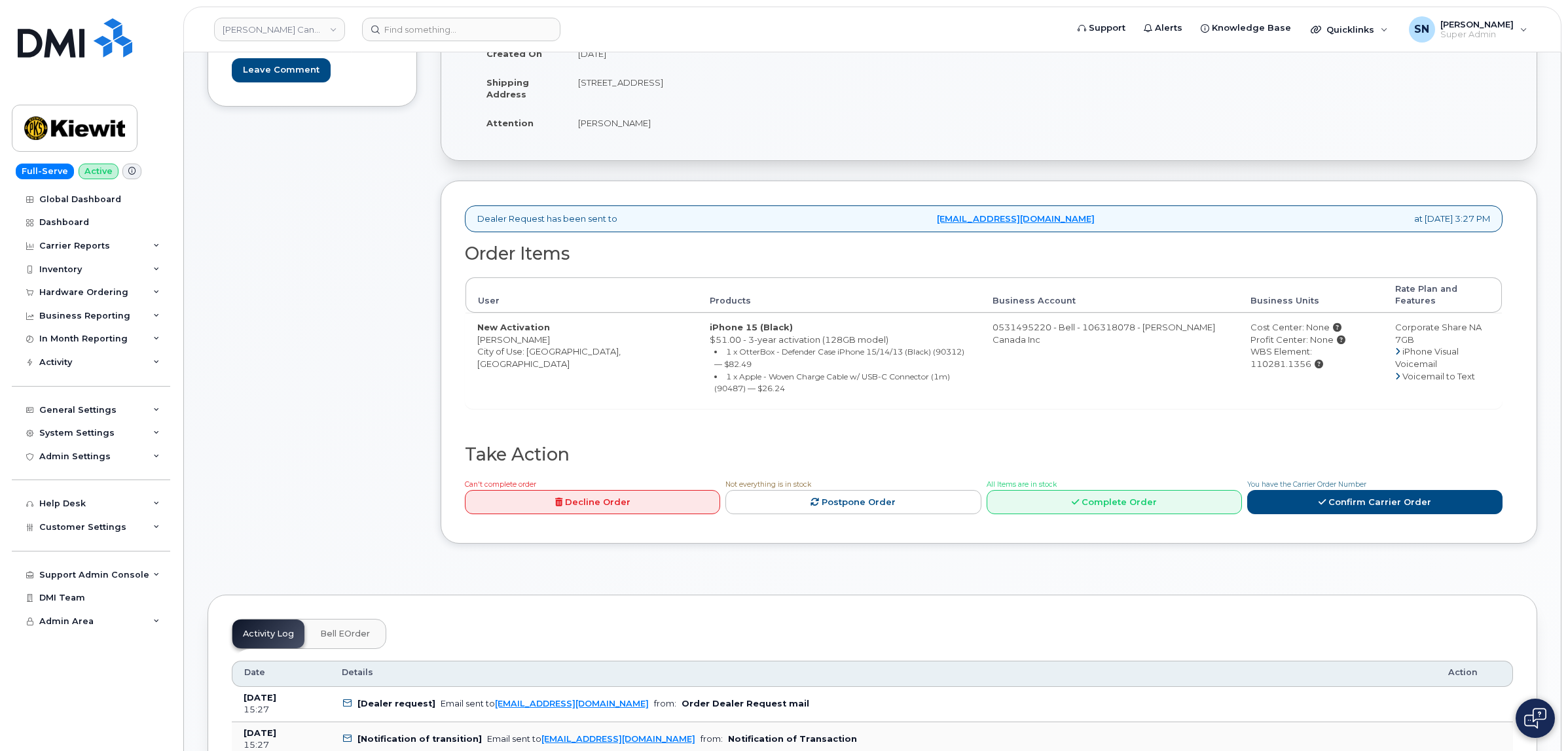
scroll to position [245, 0]
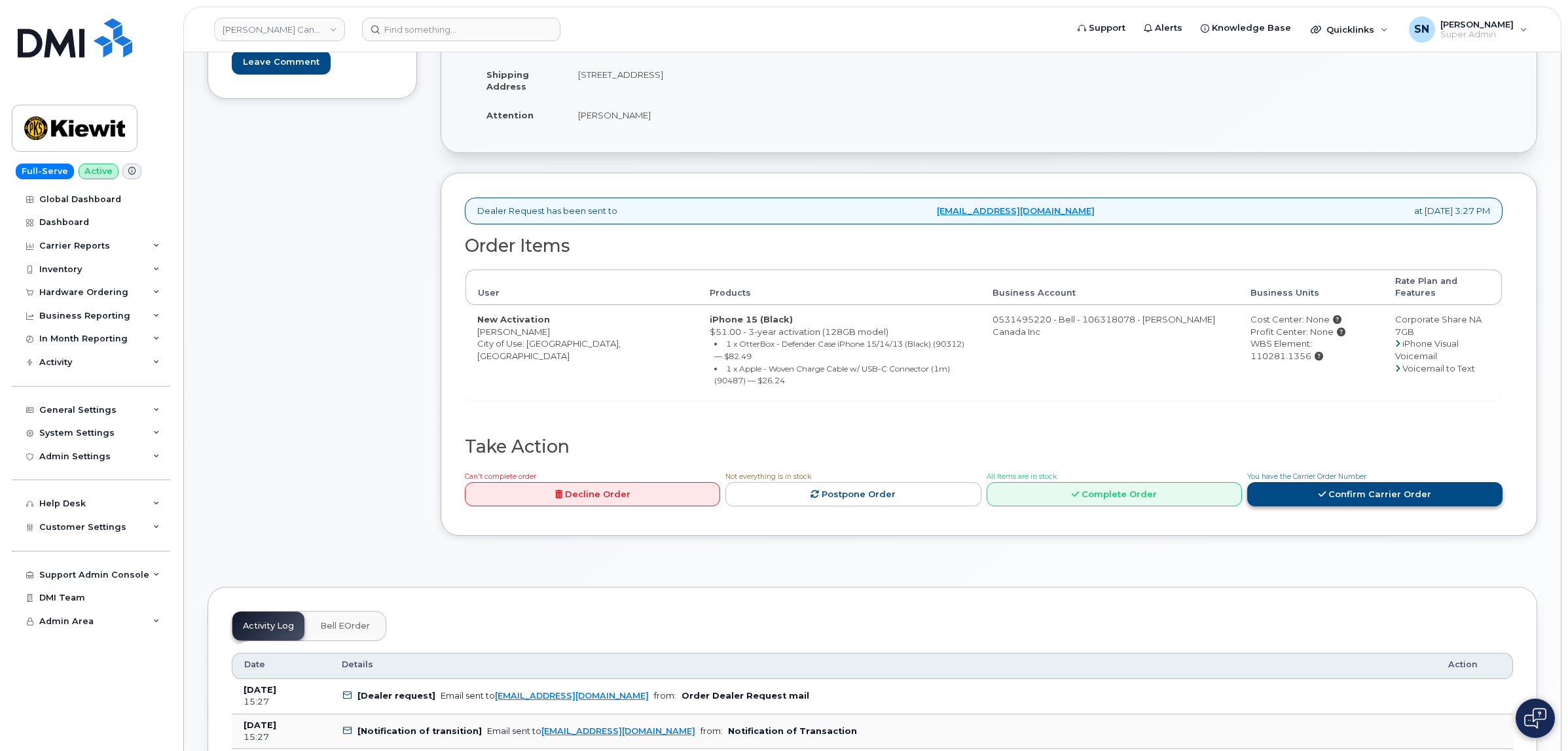
click at [1324, 483] on link "Confirm Carrier Order" at bounding box center [1374, 495] width 255 height 24
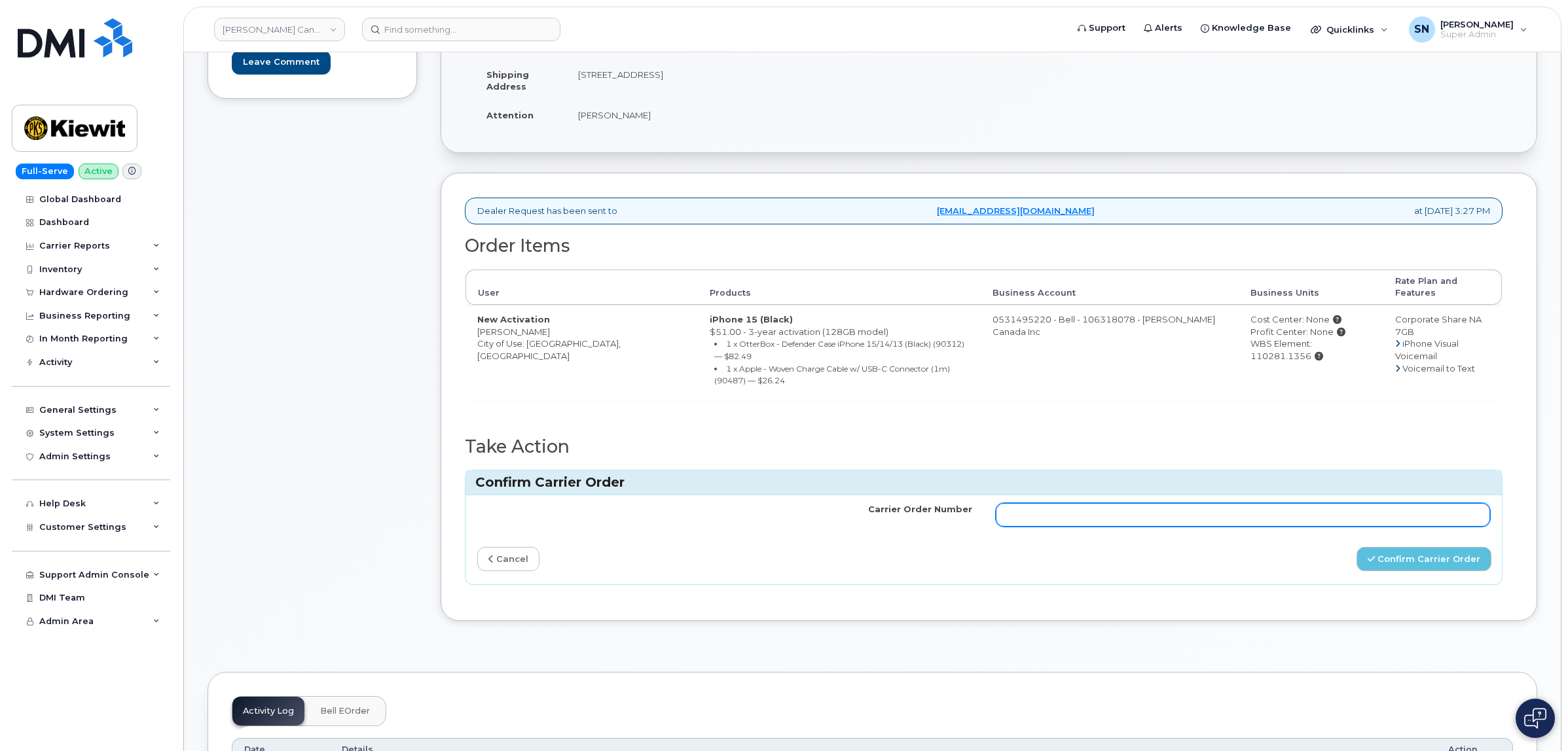
click at [1291, 504] on input "Carrier Order Number" at bounding box center [1243, 516] width 495 height 24
paste input "3006827"
type input "3006827"
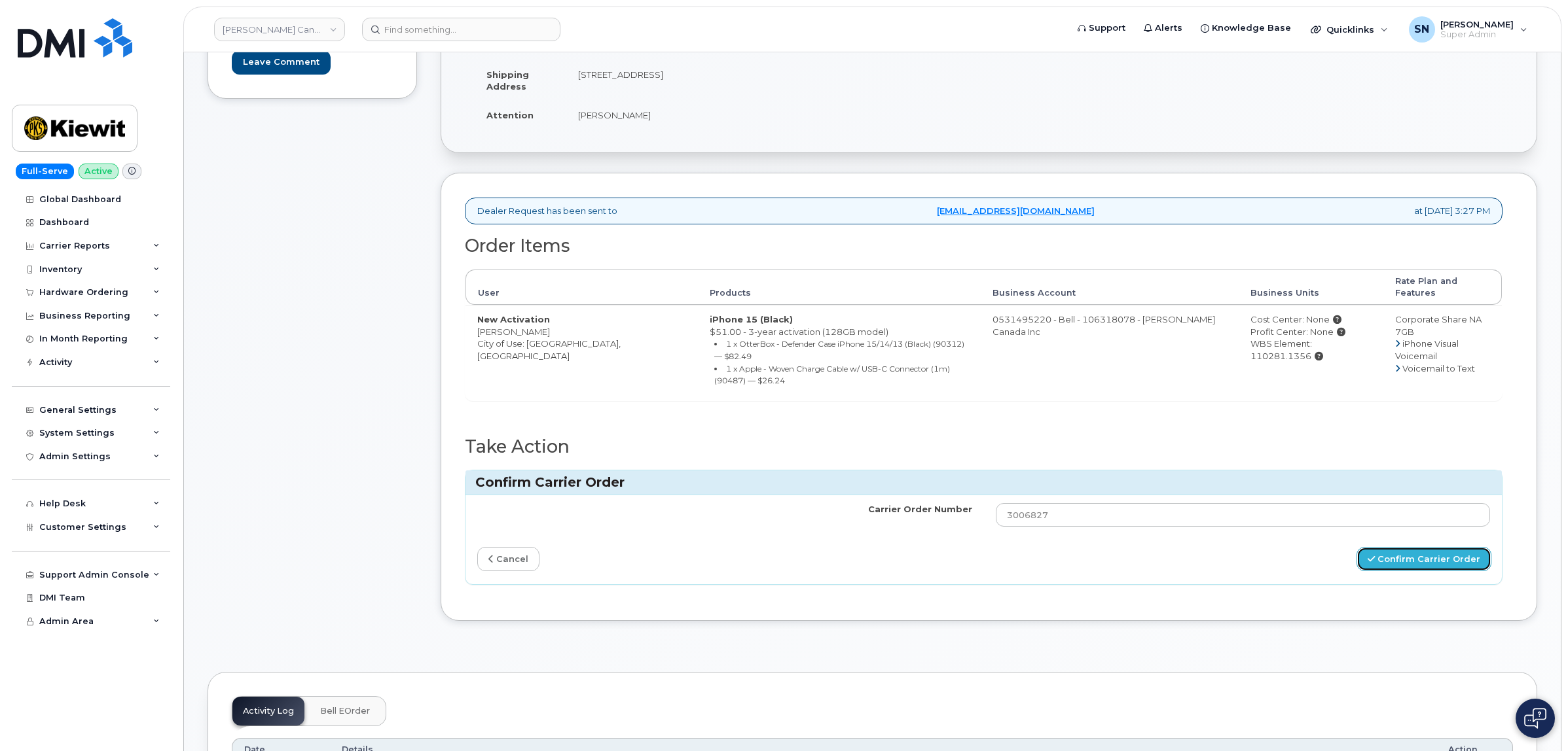
click at [1455, 547] on button "Confirm Carrier Order" at bounding box center [1424, 559] width 135 height 24
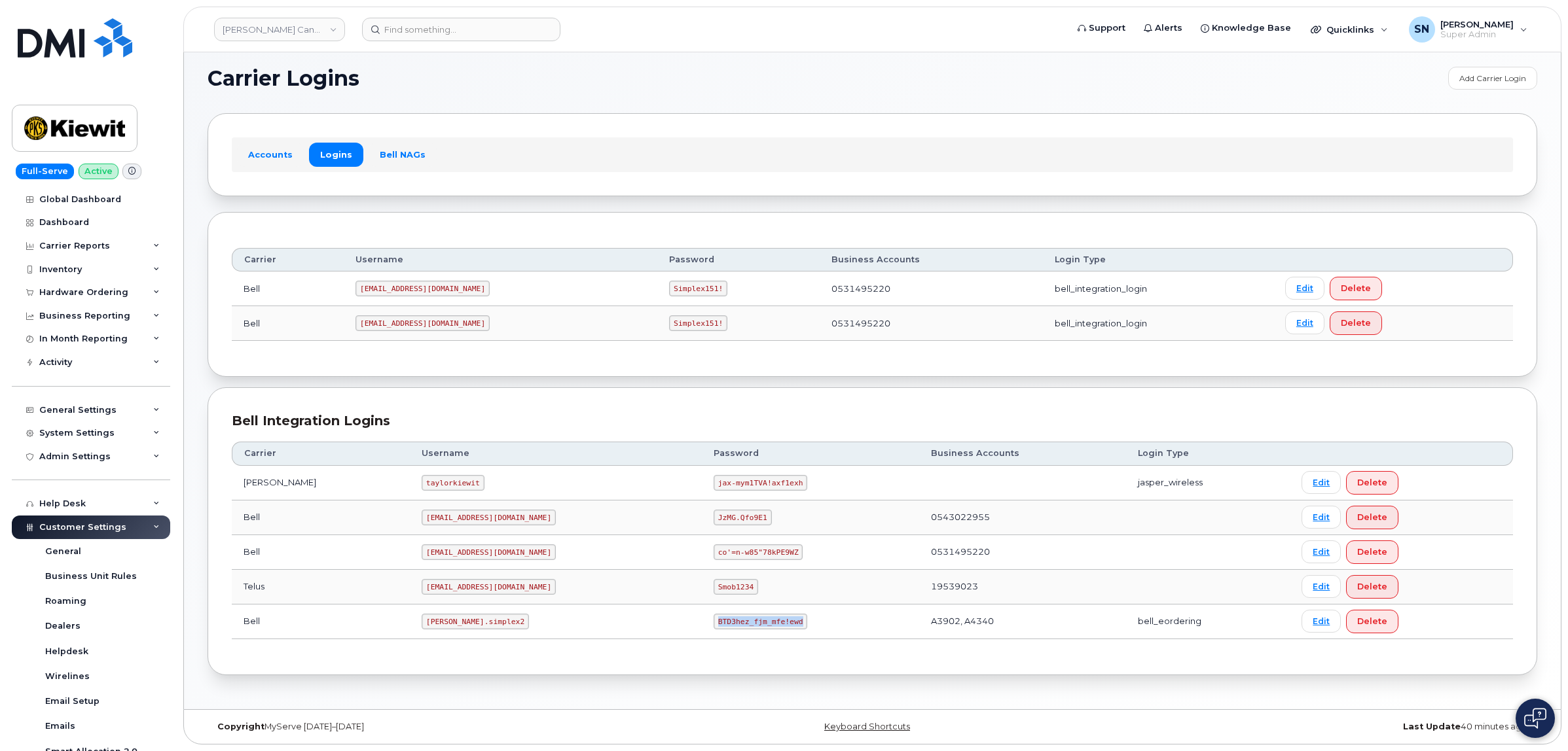
scroll to position [262, 0]
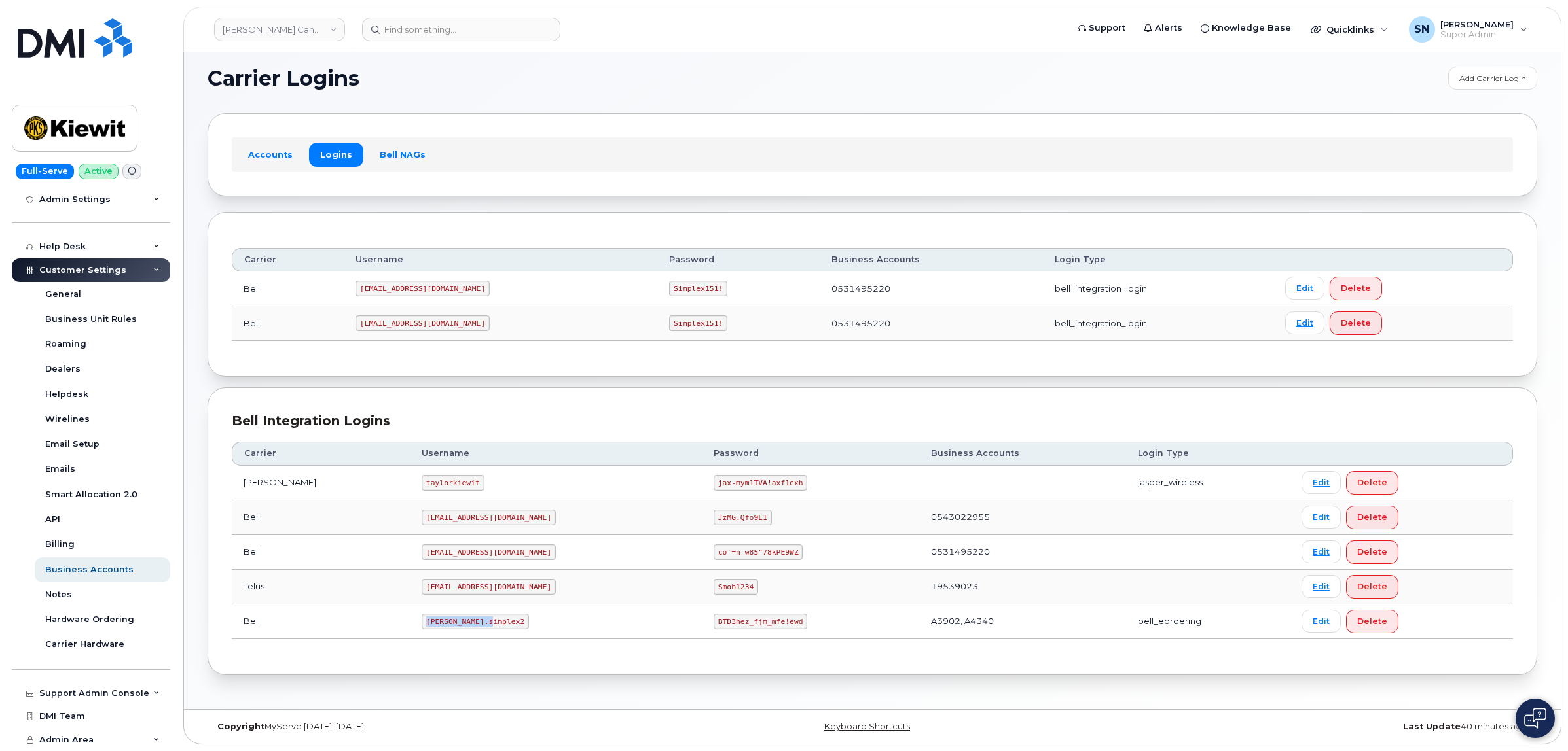
drag, startPoint x: 389, startPoint y: 626, endPoint x: 459, endPoint y: 629, distance: 70.1
click at [459, 629] on td "[PERSON_NAME].simplex2" at bounding box center [556, 622] width 292 height 35
copy code "[PERSON_NAME].simplex2"
drag, startPoint x: 655, startPoint y: 626, endPoint x: 731, endPoint y: 634, distance: 76.4
click at [731, 634] on td "BTD3hez_fjm_mfe!ewd" at bounding box center [810, 622] width 218 height 35
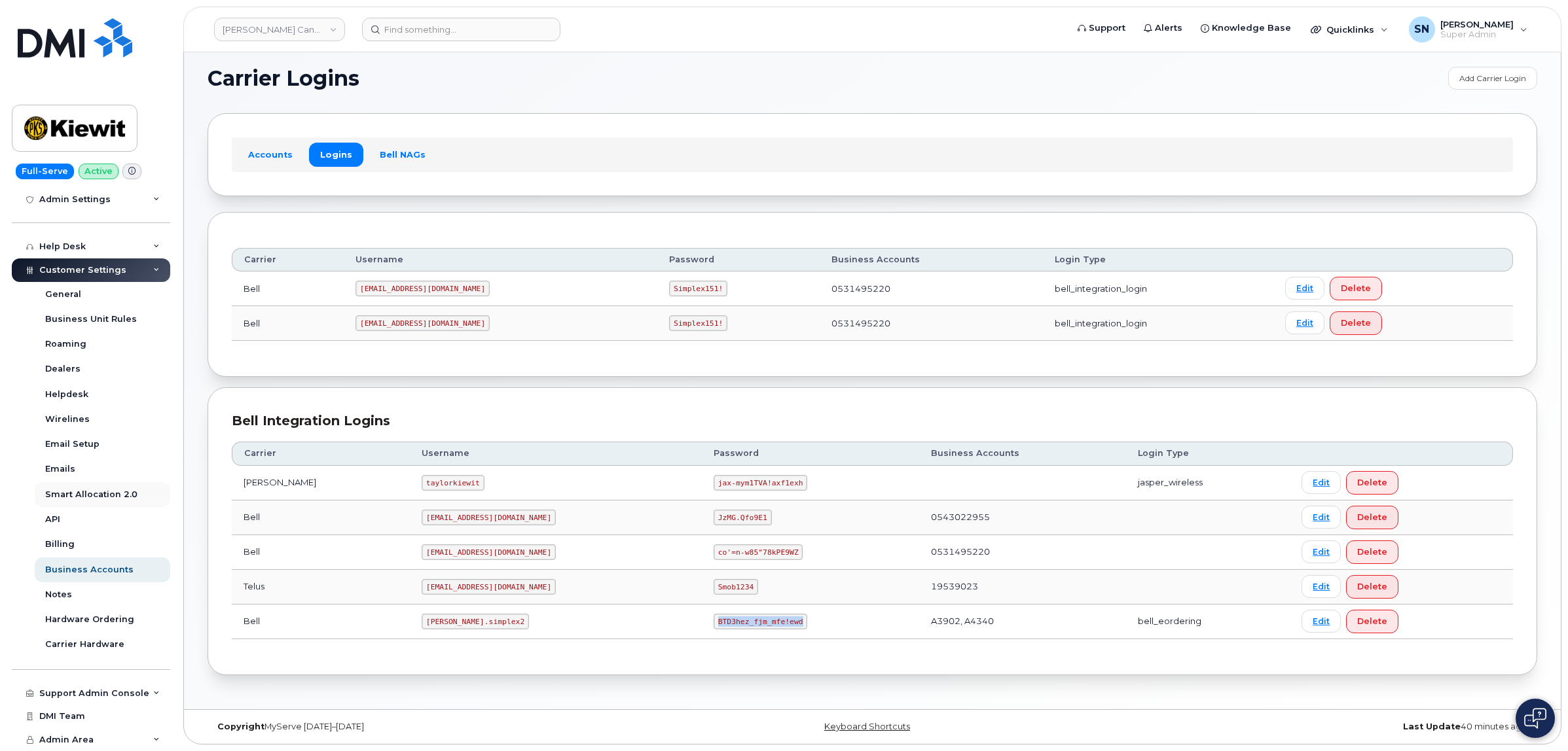
copy code "BTD3hez_fjm_mfe!ewd"
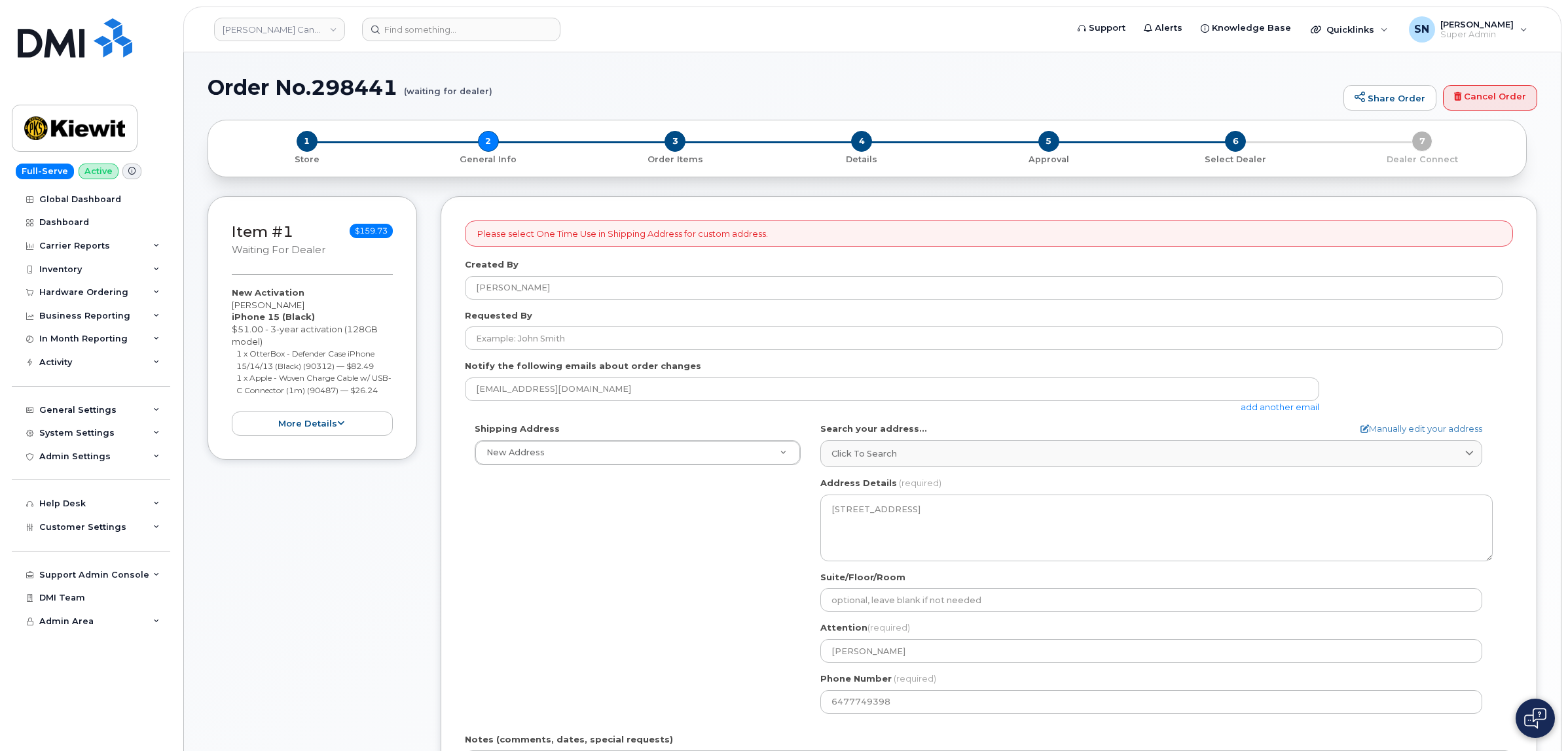
select select
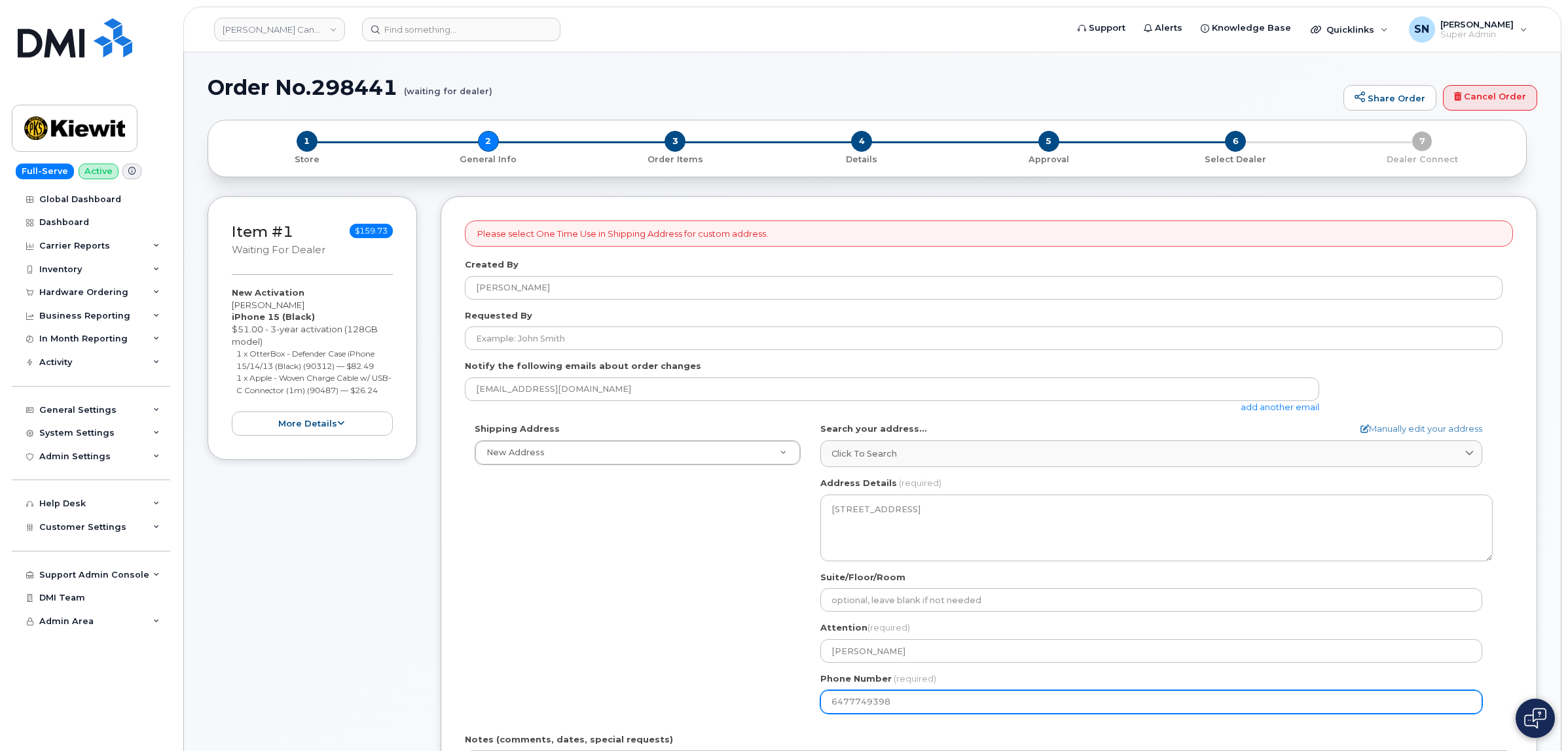
drag, startPoint x: 824, startPoint y: 697, endPoint x: 900, endPoint y: 704, distance: 76.3
click at [900, 704] on input "6477749398" at bounding box center [1152, 702] width 662 height 24
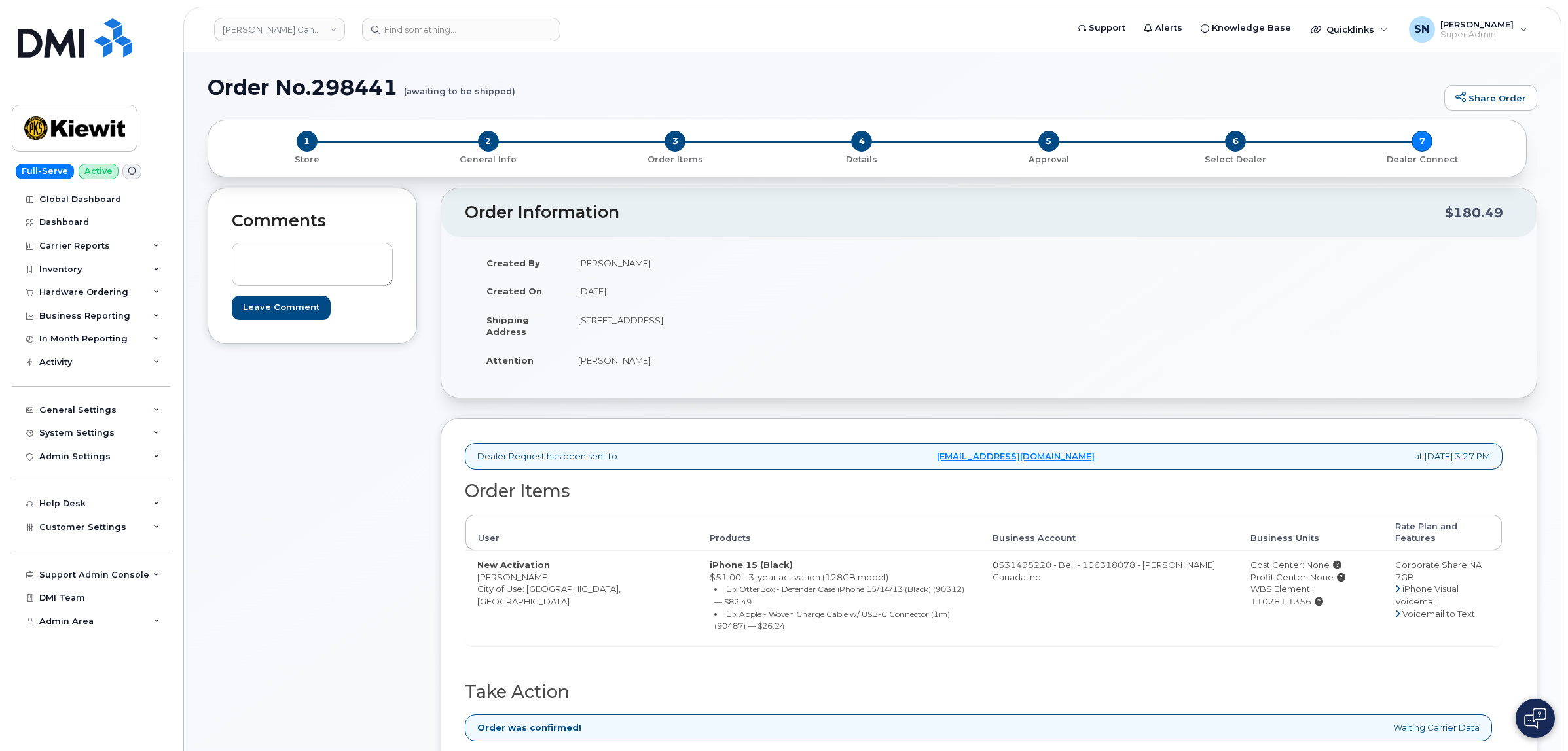
drag, startPoint x: 479, startPoint y: 565, endPoint x: 559, endPoint y: 563, distance: 80.0
click at [559, 563] on td "New Activation [PERSON_NAME] City of Use: [GEOGRAPHIC_DATA], [GEOGRAPHIC_DATA]" at bounding box center [582, 598] width 233 height 95
copy td "[PERSON_NAME]"
